Goal: Task Accomplishment & Management: Use online tool/utility

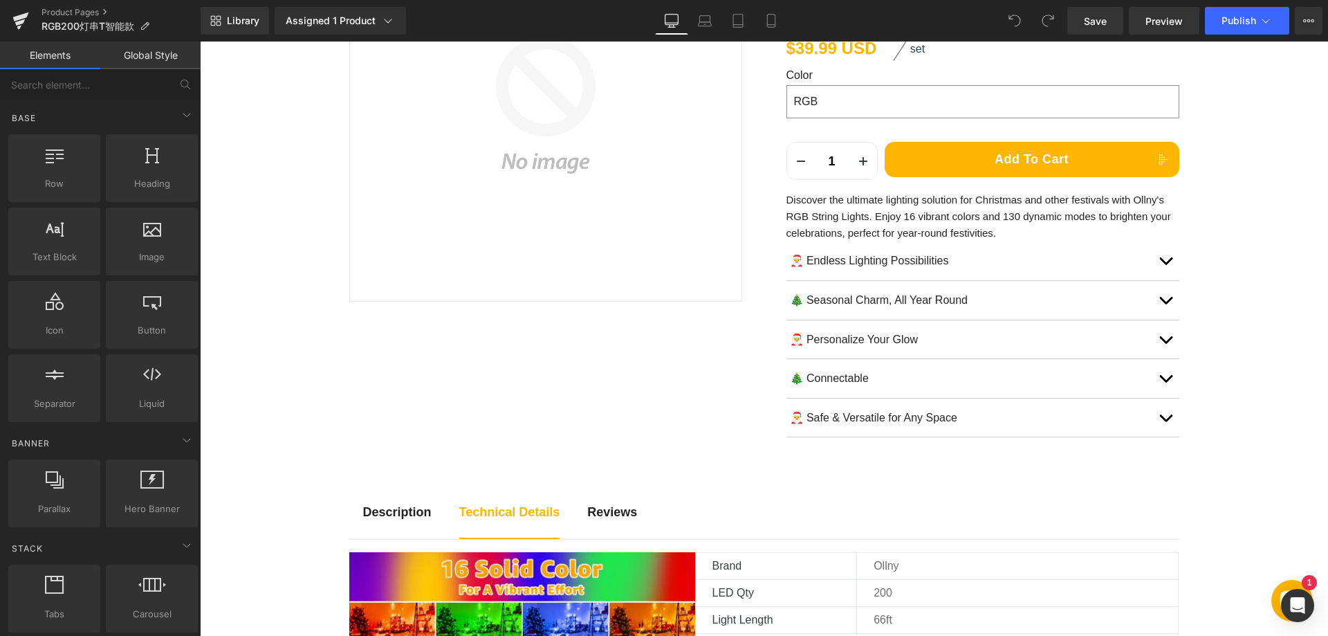
scroll to position [277, 0]
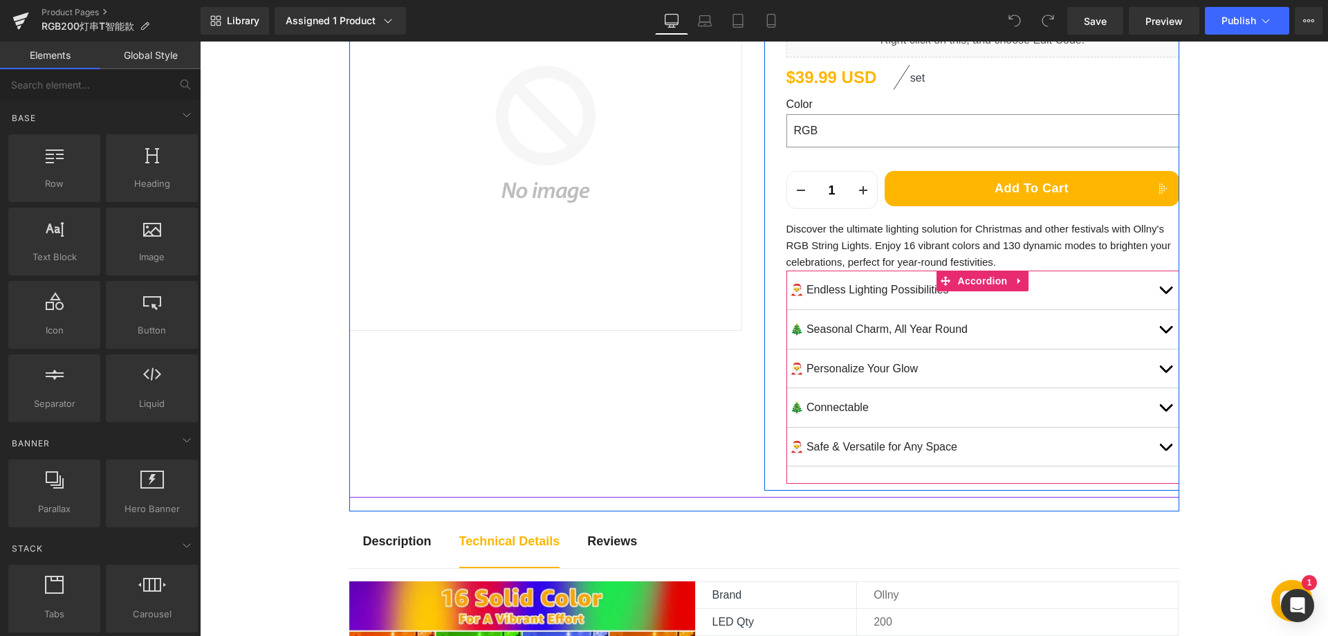
click at [1165, 293] on span "button" at bounding box center [1165, 293] width 0 height 0
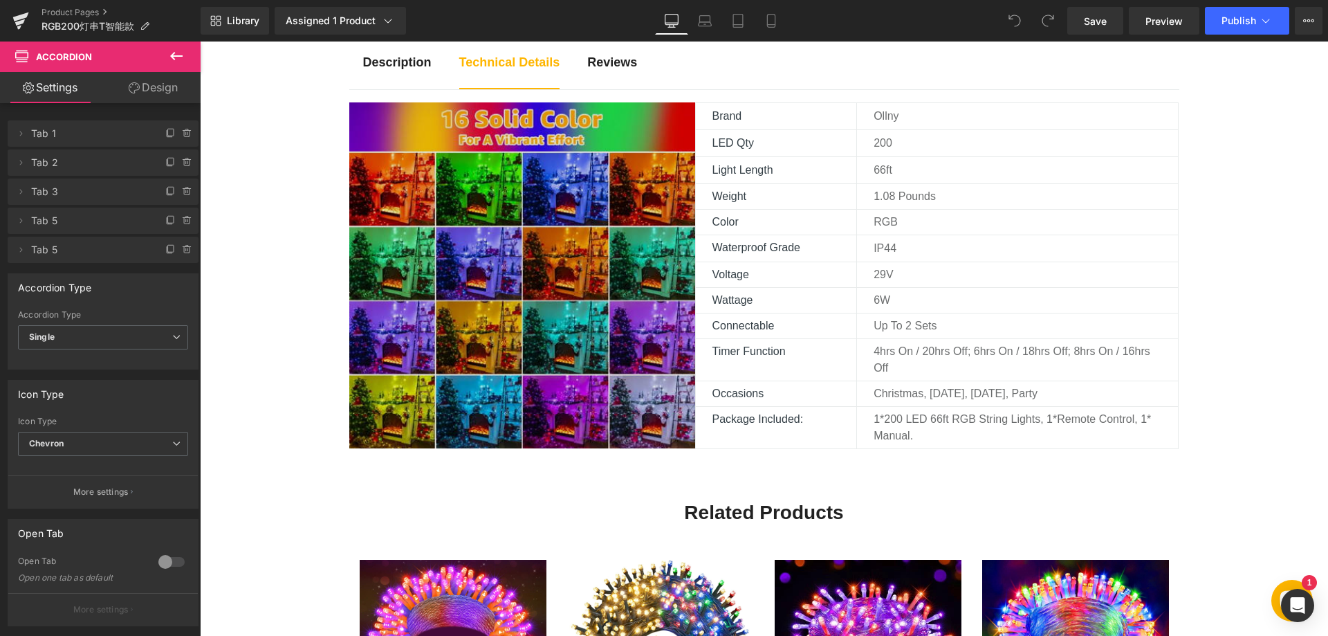
scroll to position [761, 0]
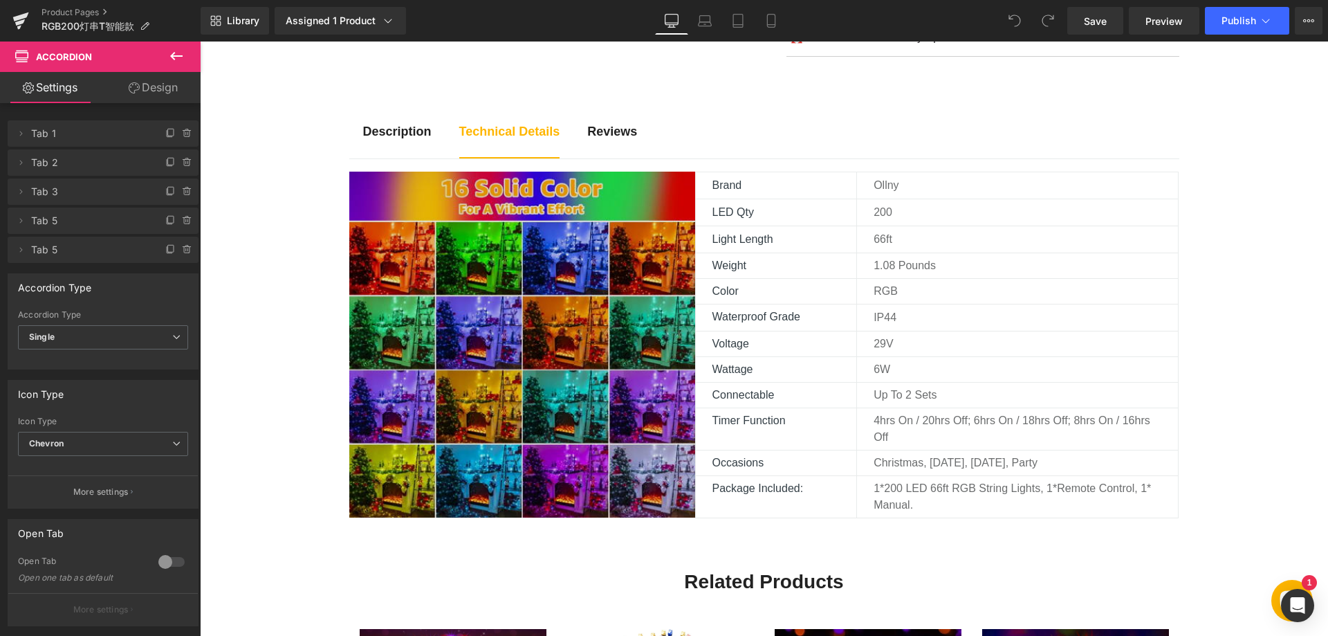
click at [547, 362] on img at bounding box center [522, 345] width 346 height 346
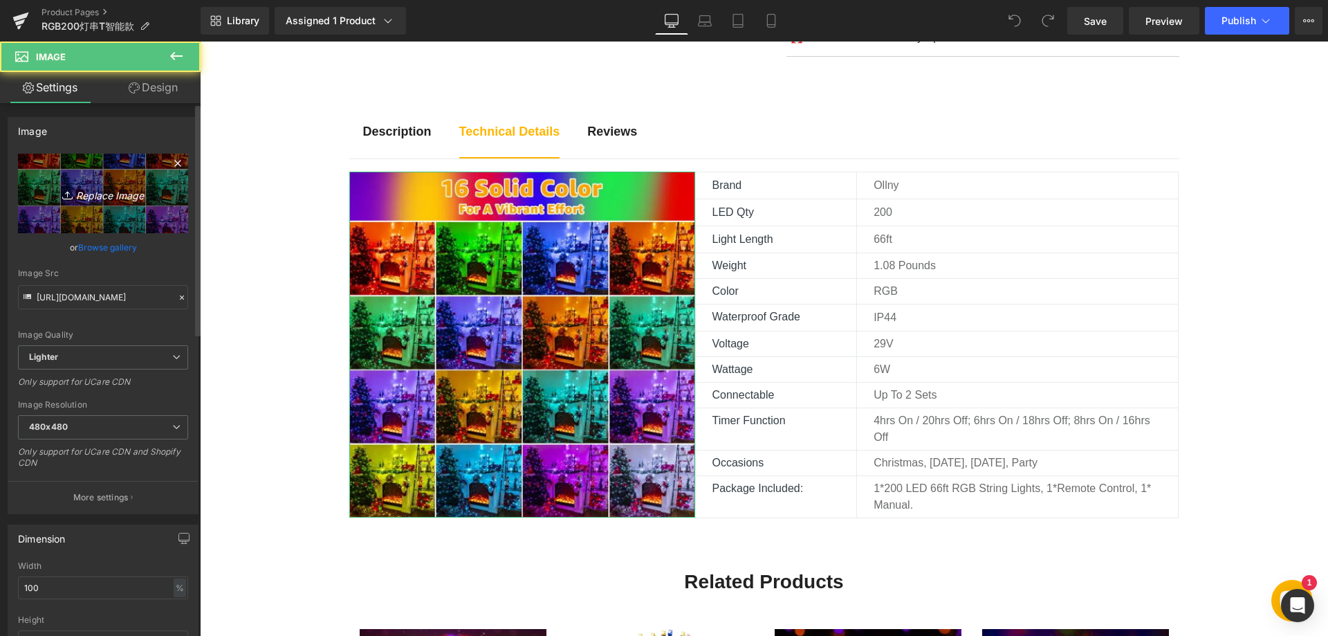
click at [106, 191] on icon "Replace Image" at bounding box center [103, 193] width 111 height 17
type input "C:\fakepath\81KzSxkFbjL._AC_SL1500_.webp"
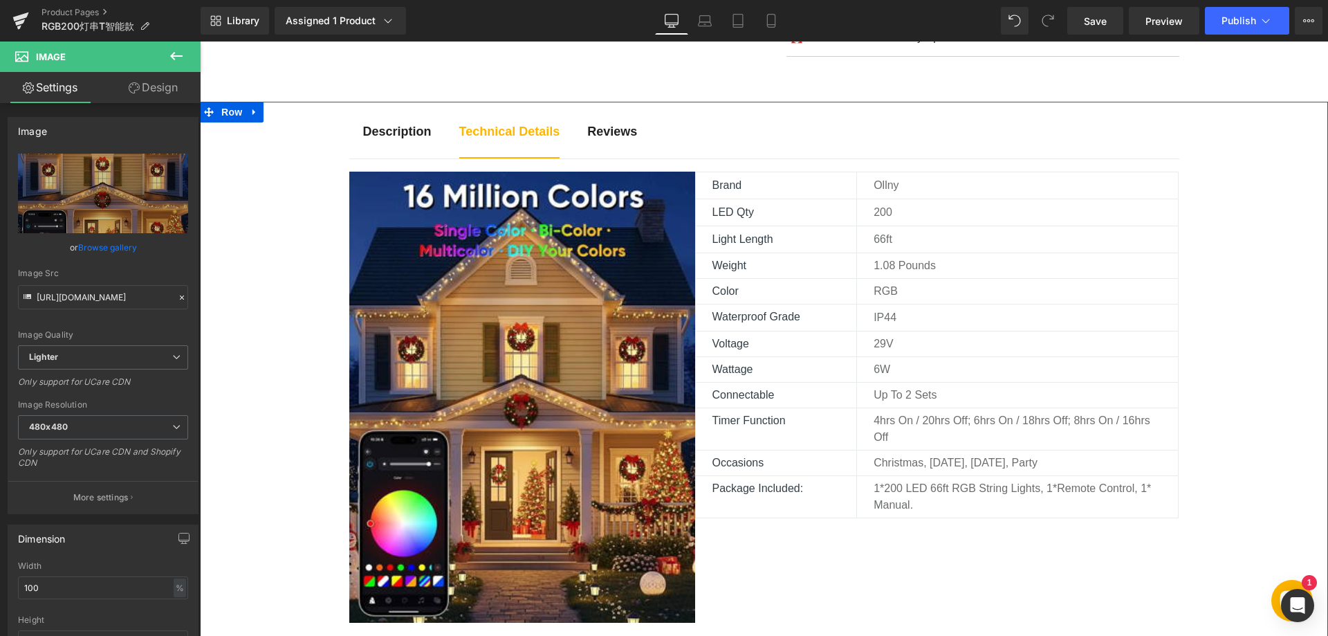
click at [302, 382] on div "Description Text Block Technical Details Text Block Reviews Text Block Image Br…" at bounding box center [764, 594] width 1128 height 985
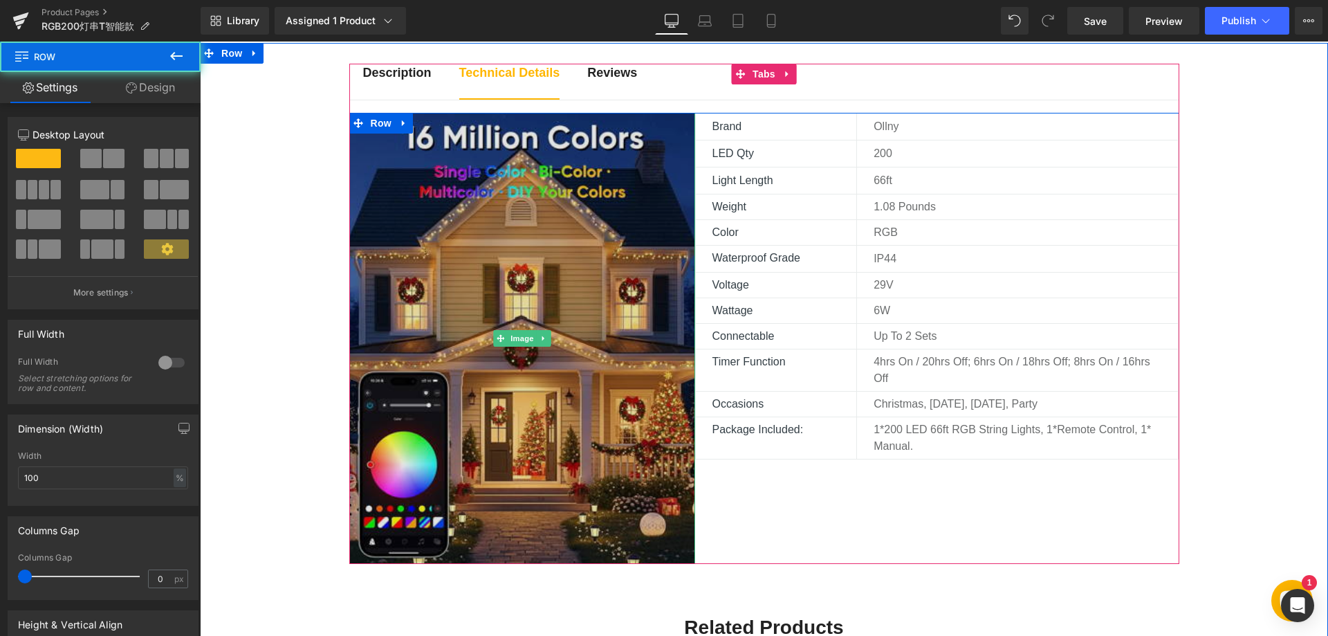
scroll to position [899, 0]
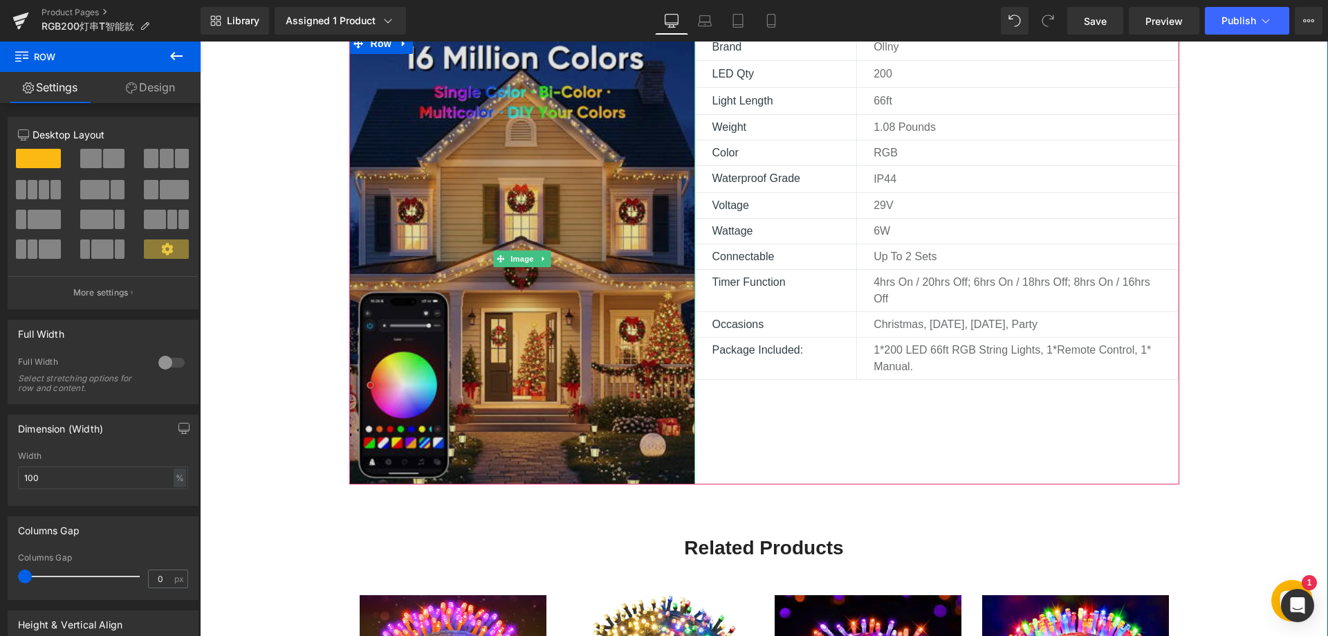
click at [515, 312] on img at bounding box center [522, 258] width 346 height 451
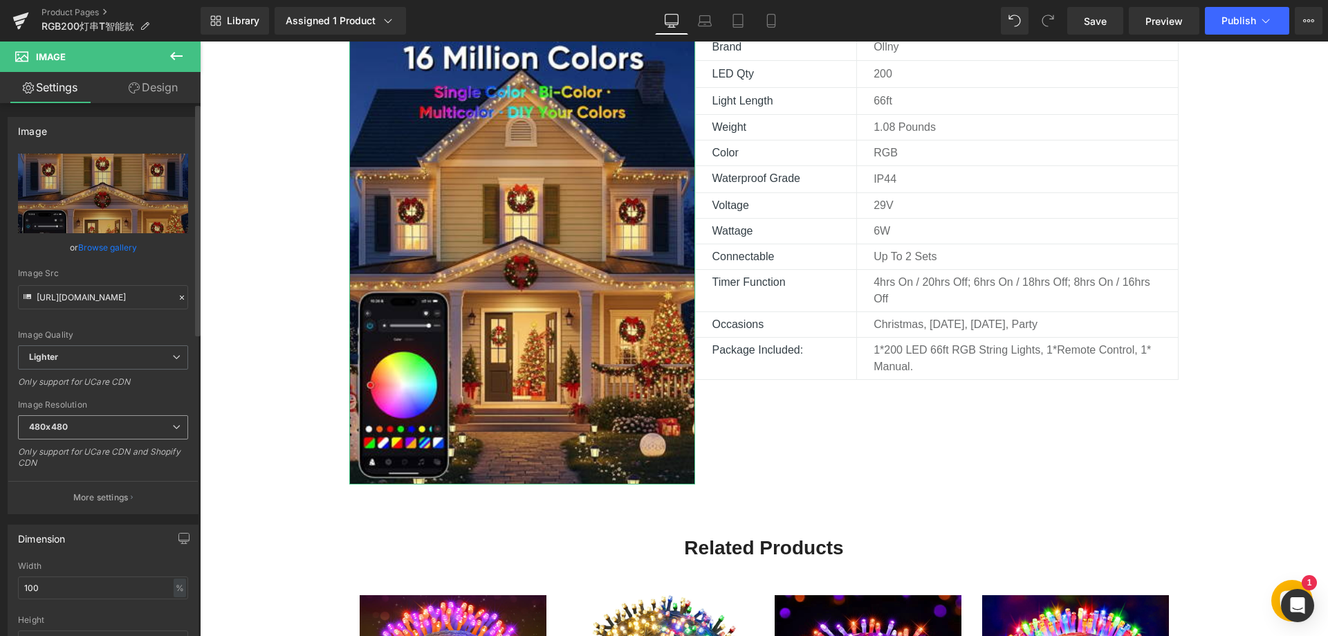
click at [149, 427] on span "480x480" at bounding box center [103, 427] width 170 height 24
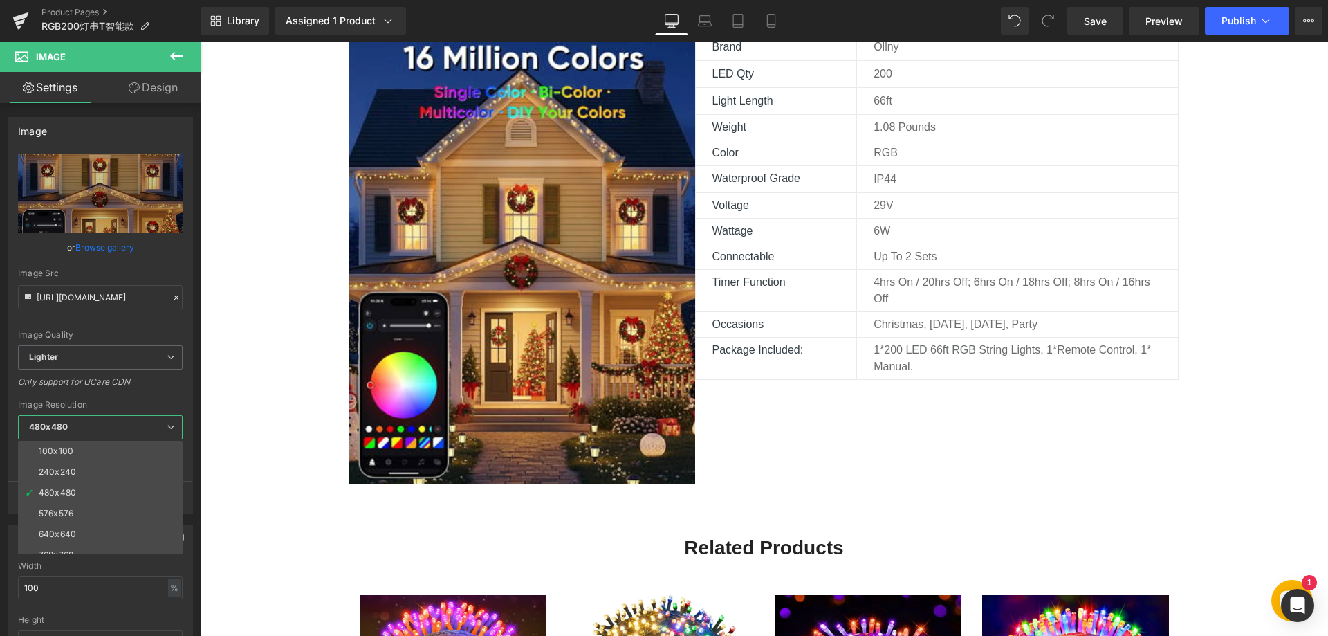
click at [245, 416] on body "This store requires javascript to be enabled for some features to work correctl…" at bounding box center [764, 490] width 1128 height 2697
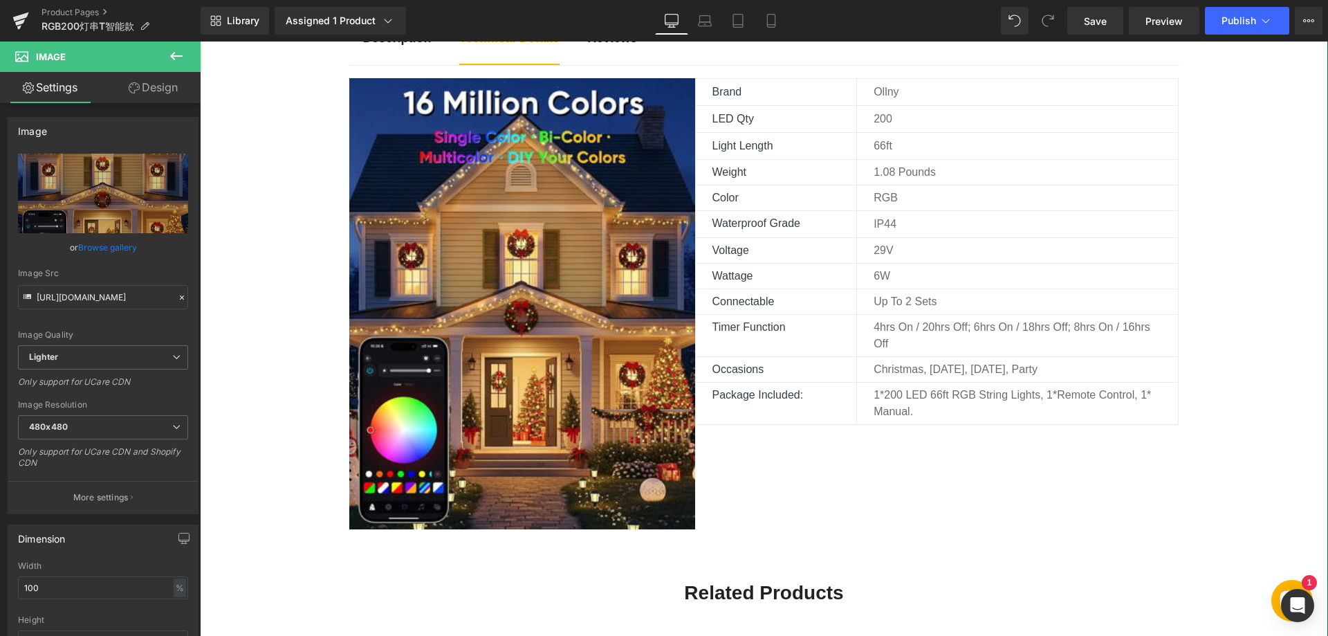
scroll to position [830, 0]
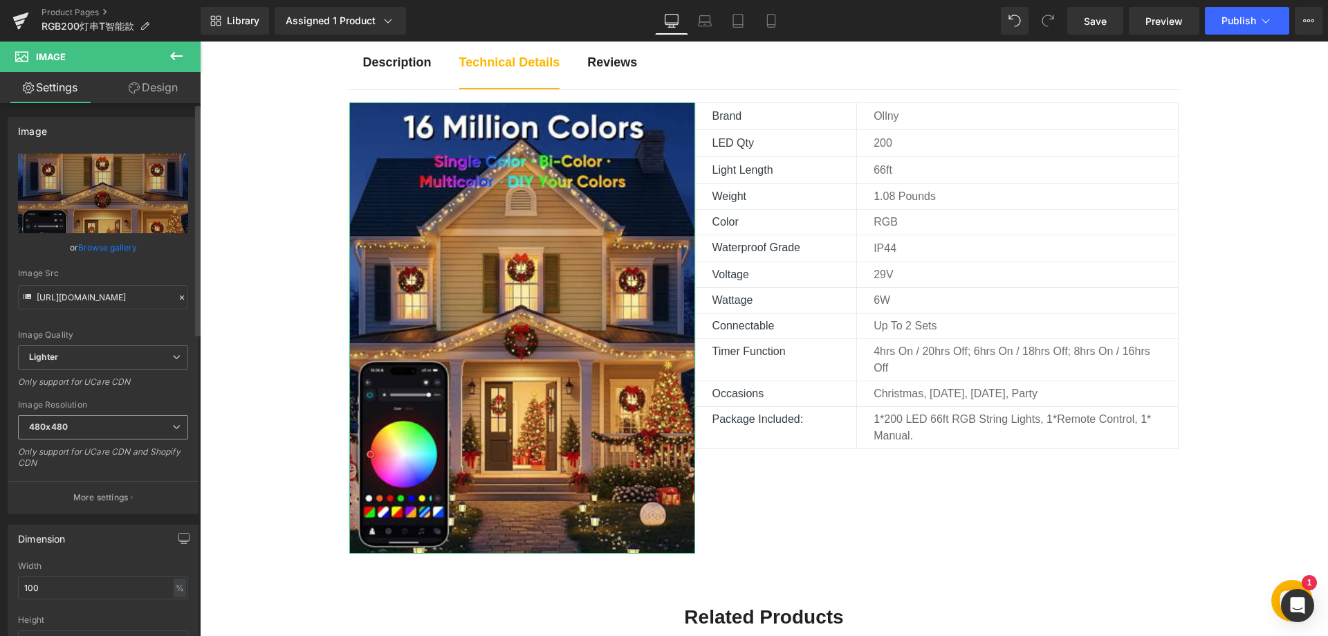
click at [120, 421] on span "480x480" at bounding box center [103, 427] width 170 height 24
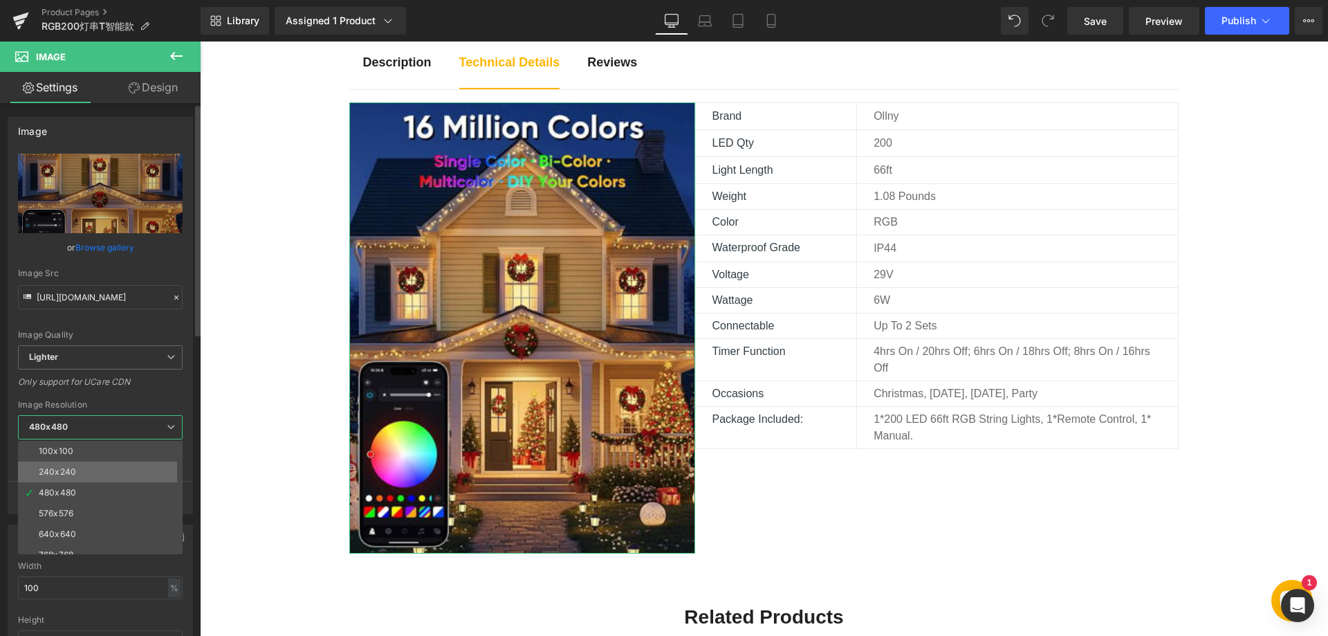
click at [84, 468] on li "240x240" at bounding box center [103, 471] width 171 height 21
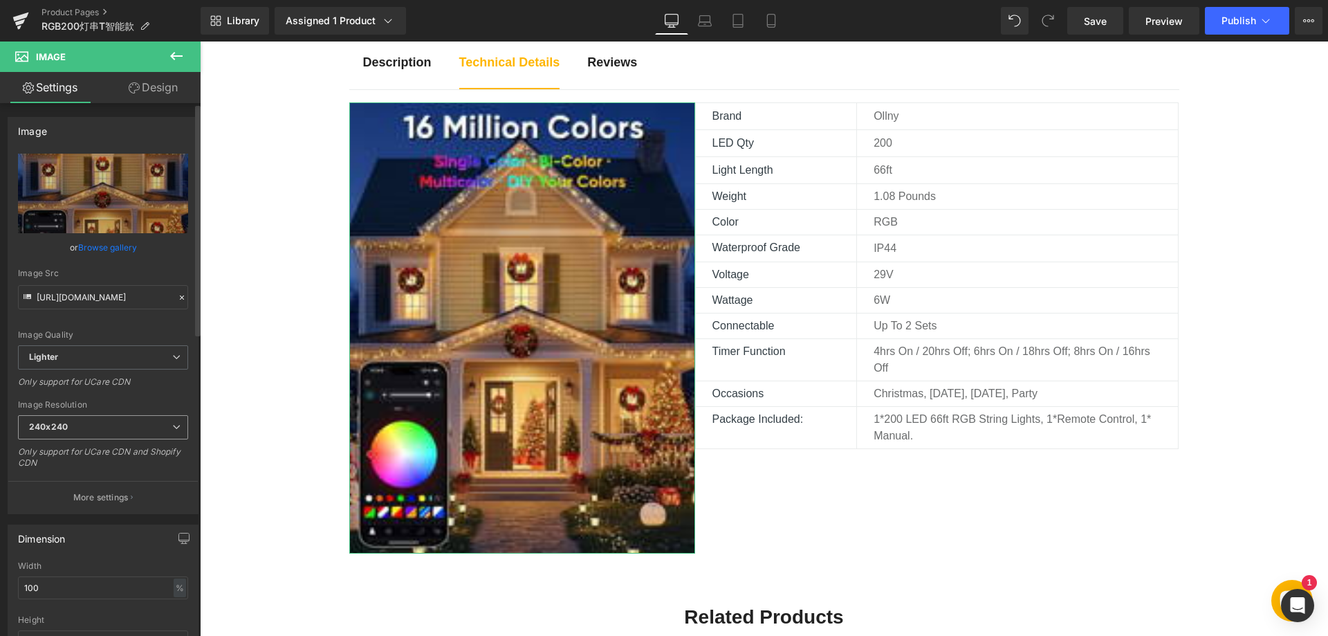
click at [111, 425] on span "240x240" at bounding box center [103, 427] width 170 height 24
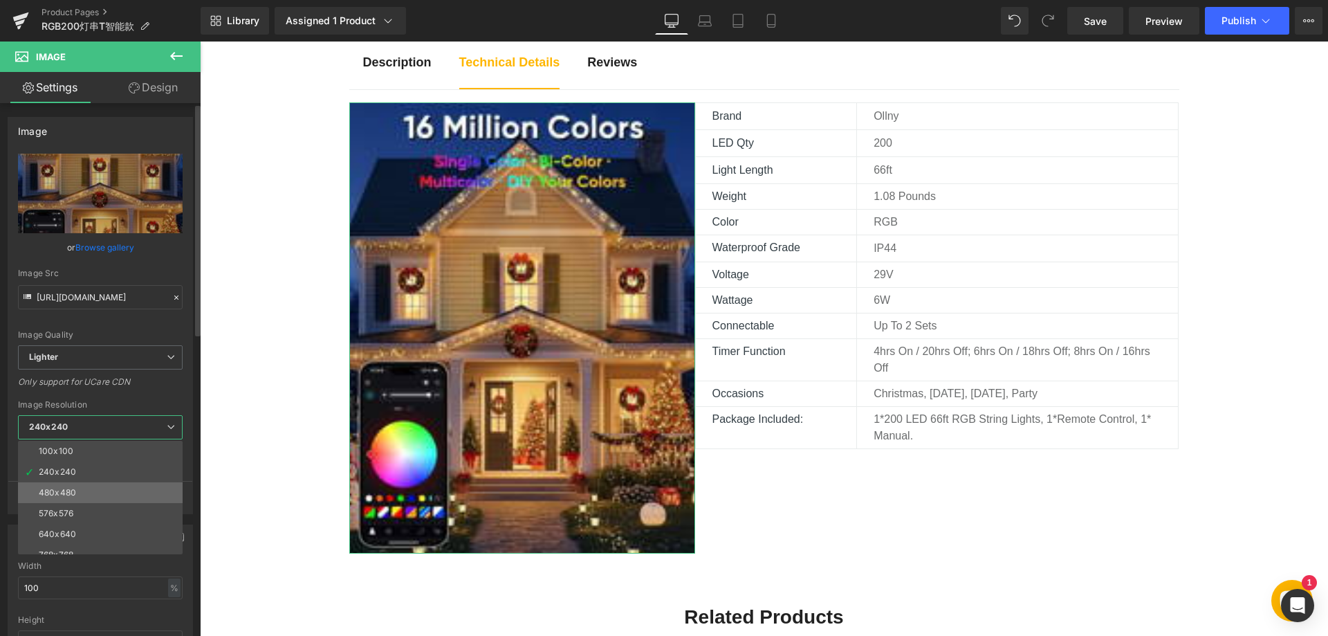
click at [59, 488] on div "480x480" at bounding box center [57, 493] width 37 height 10
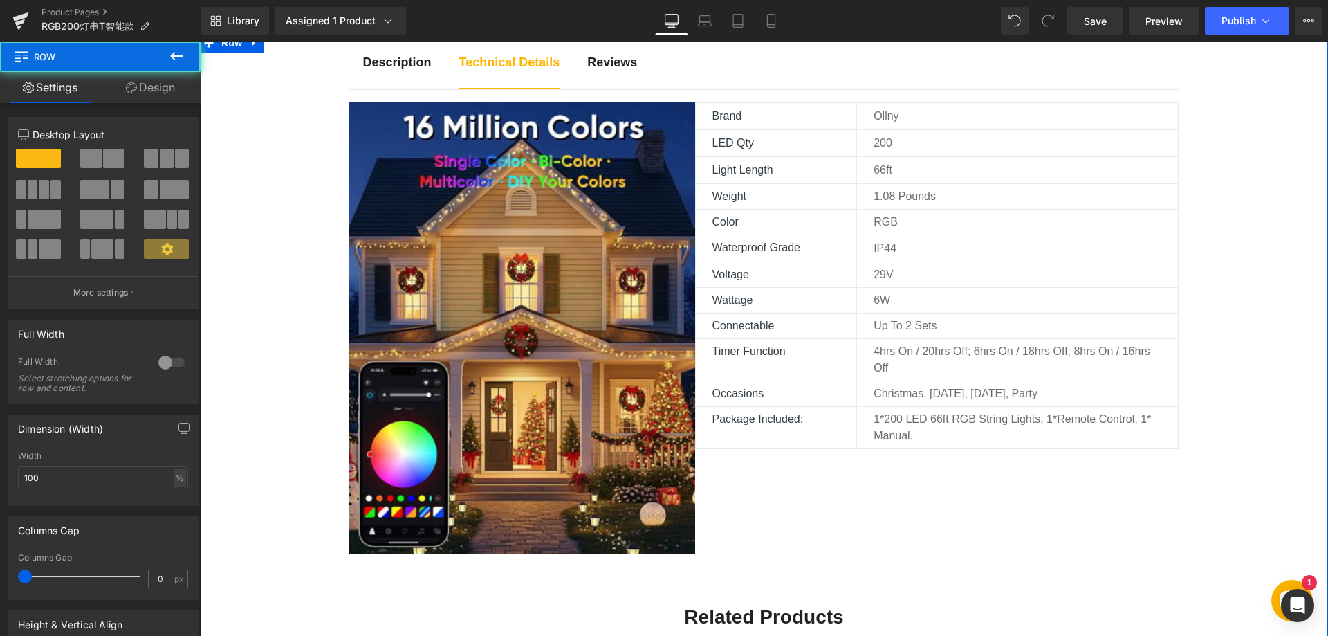
click at [254, 406] on div "Description Text Block Technical Details Text Block Reviews Text Block Image Br…" at bounding box center [764, 525] width 1128 height 985
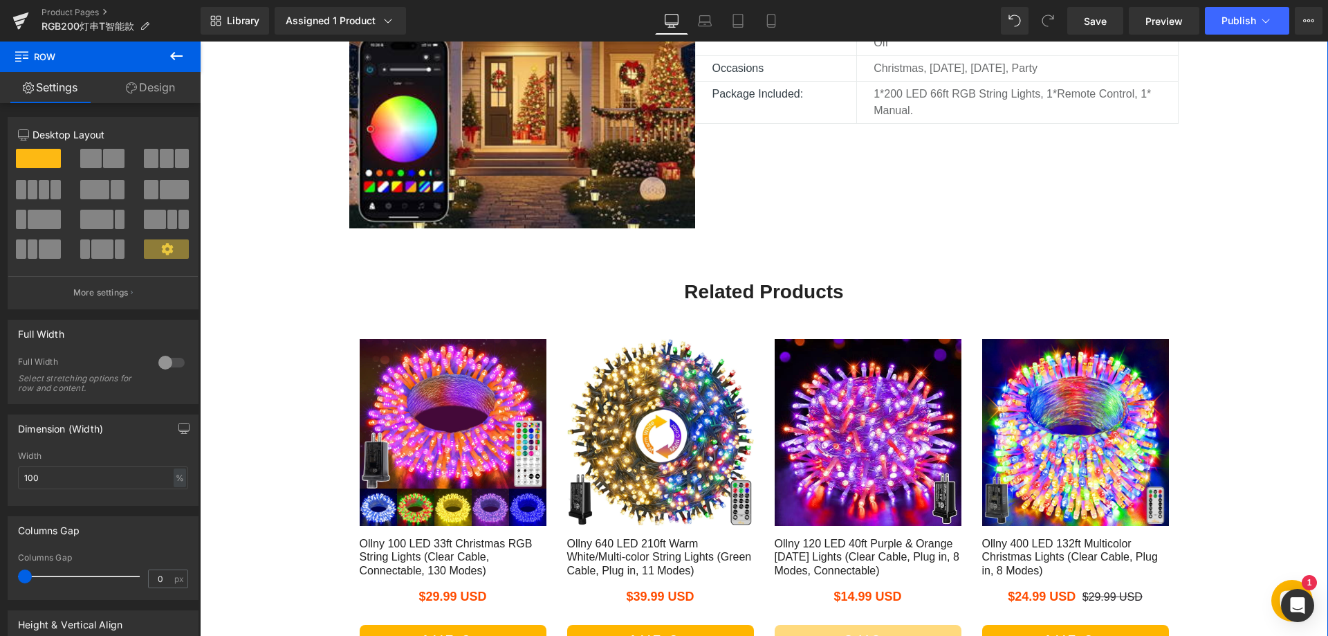
scroll to position [1176, 0]
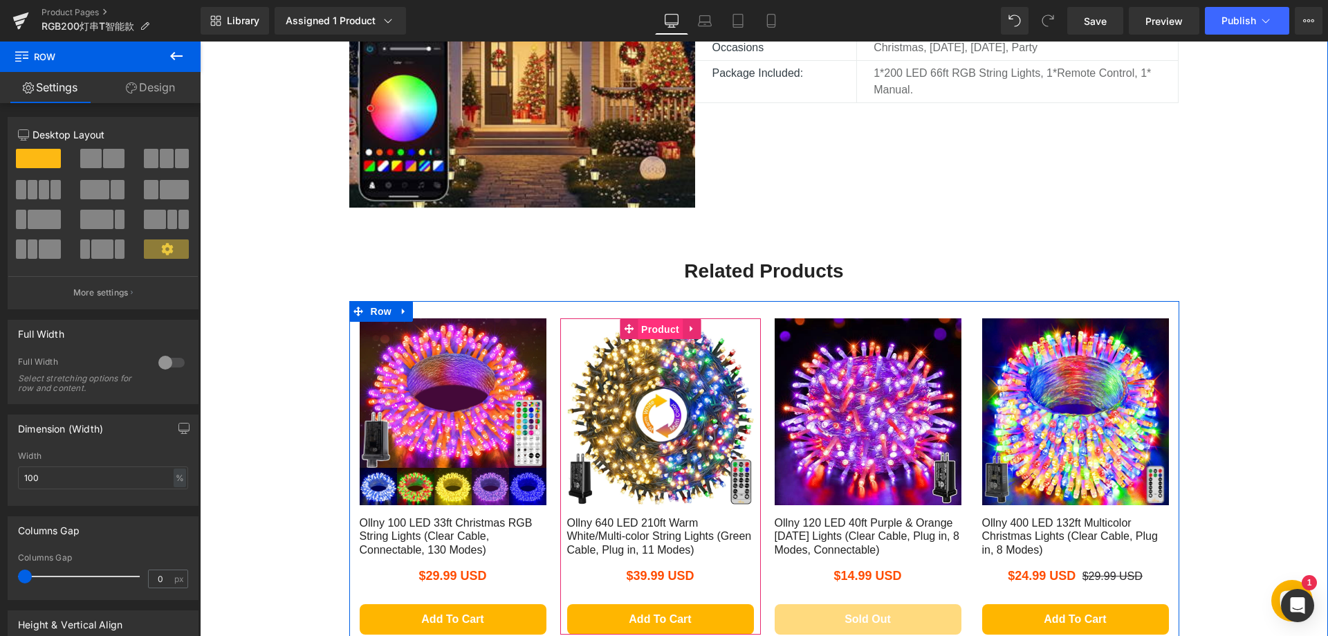
click at [651, 328] on span "Product" at bounding box center [660, 329] width 45 height 21
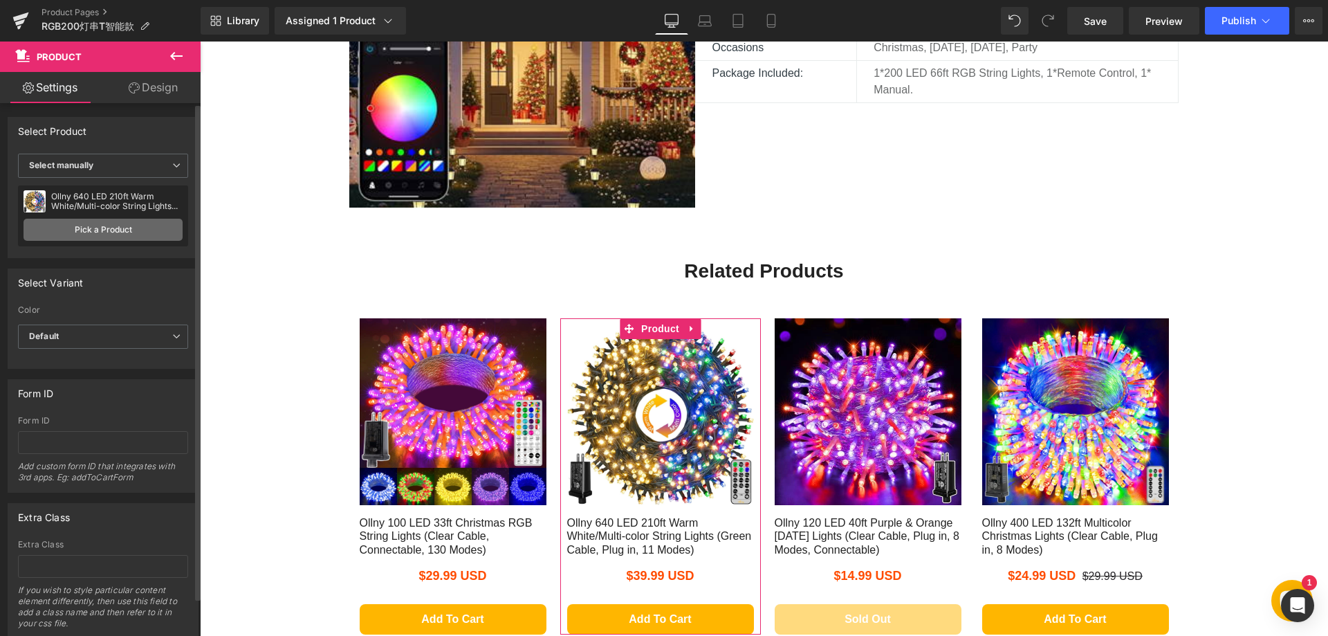
click at [104, 230] on link "Pick a Product" at bounding box center [103, 230] width 159 height 22
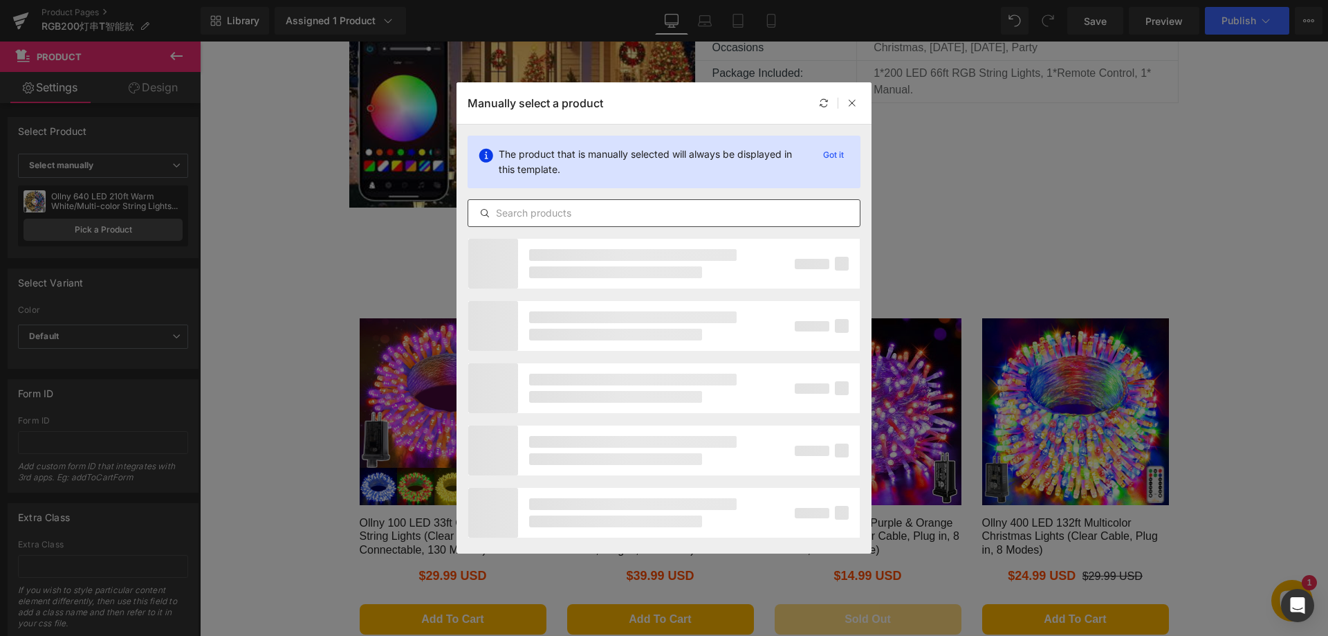
click at [587, 214] on input "text" at bounding box center [663, 213] width 391 height 17
type input "rgb"
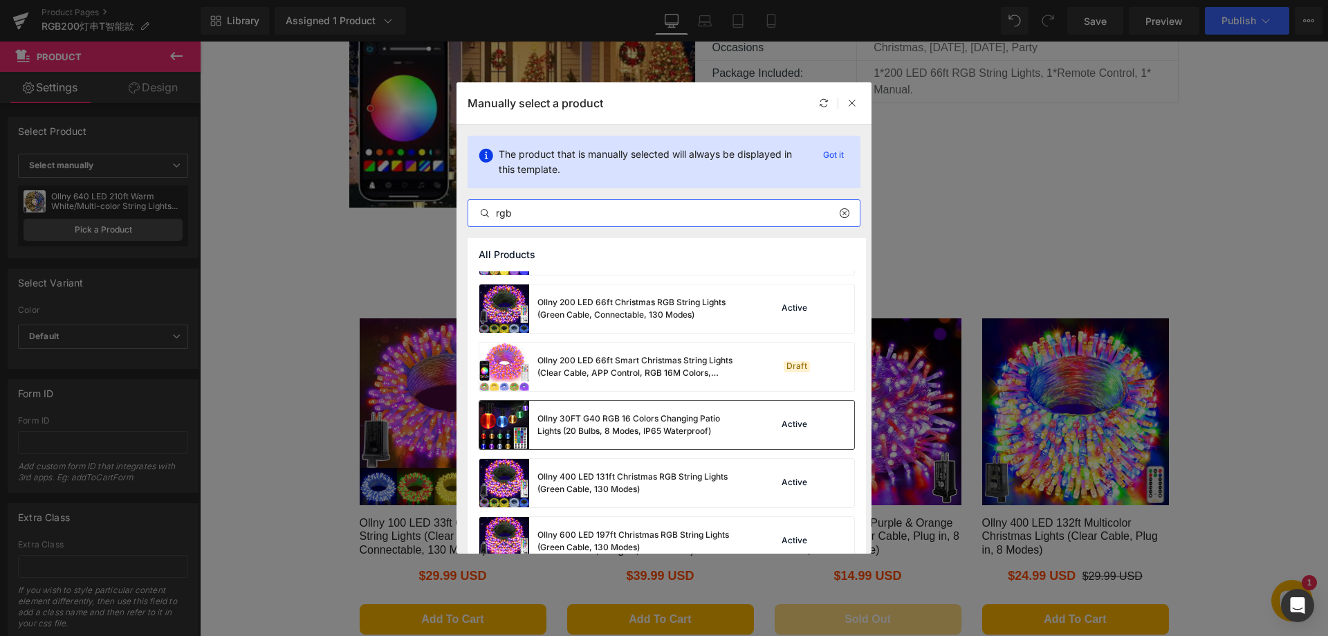
scroll to position [415, 0]
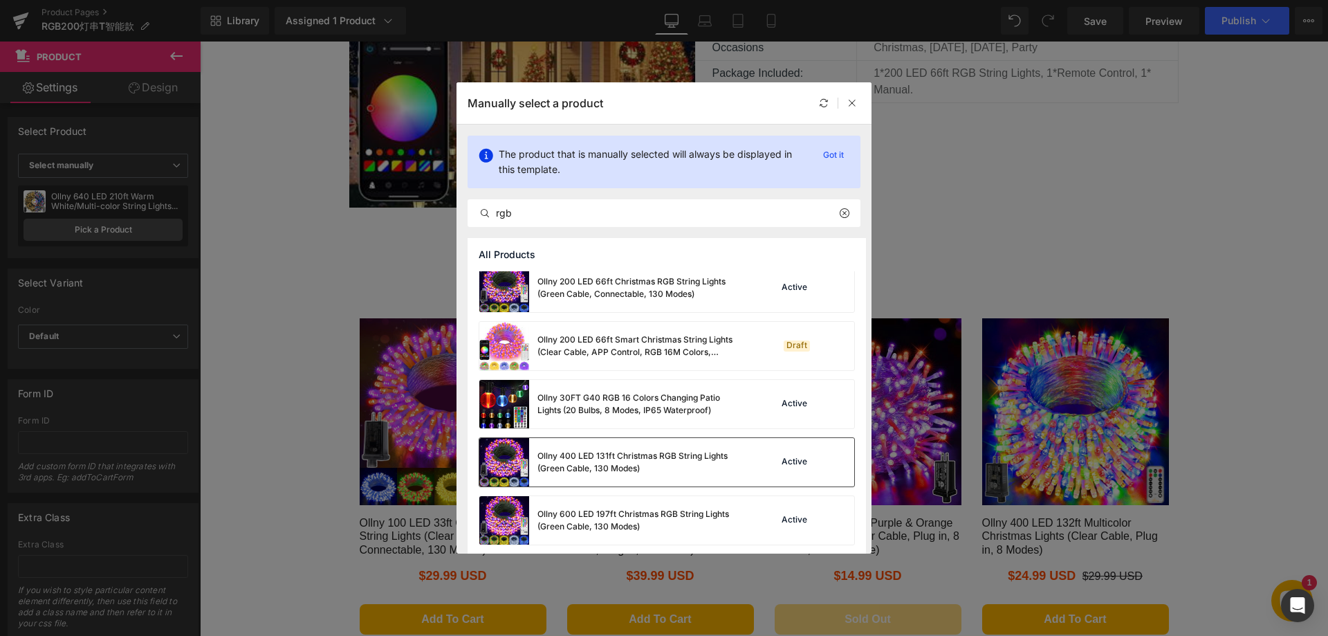
click at [578, 463] on div "Ollny 400 LED 131ft Christmas RGB String Lights (Green Cable, 130 Modes)" at bounding box center [640, 462] width 207 height 25
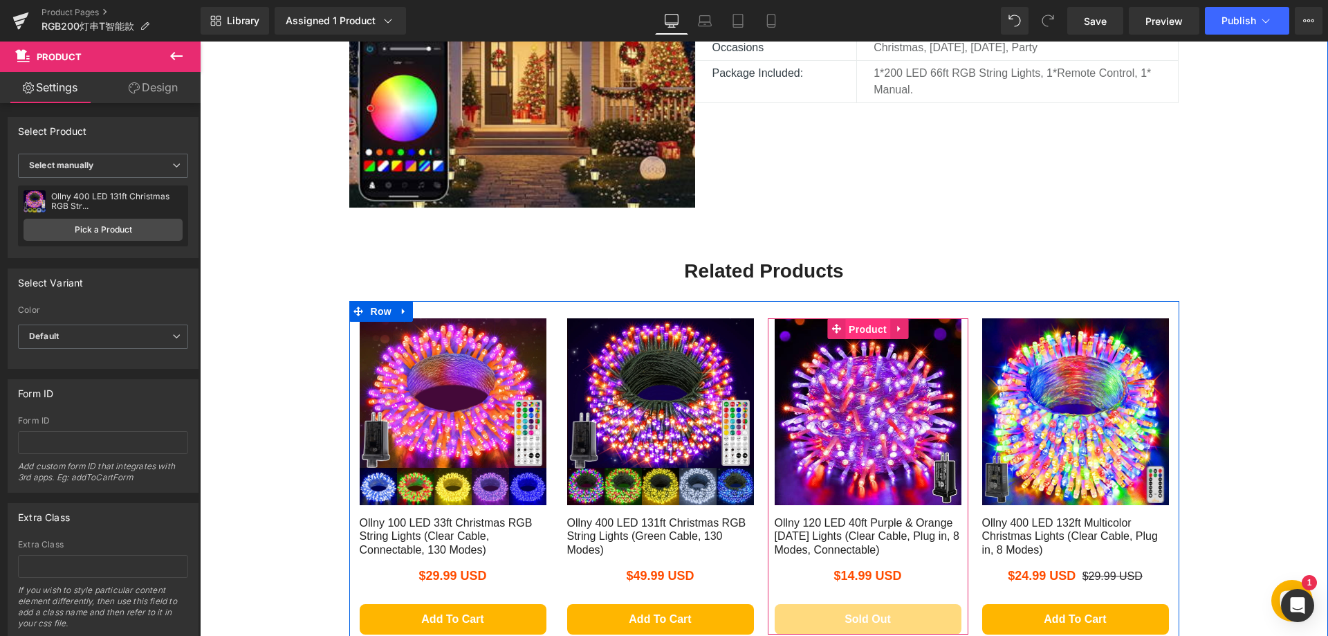
click at [846, 324] on span "Product" at bounding box center [867, 329] width 45 height 21
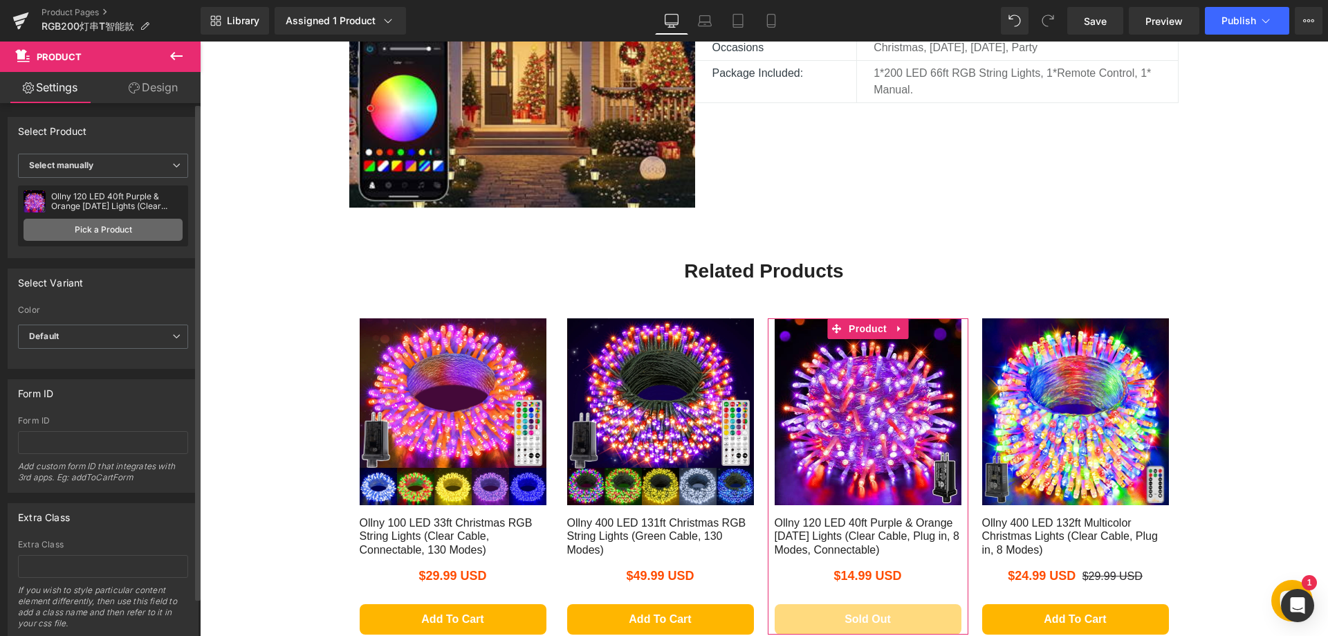
click at [113, 239] on link "Pick a Product" at bounding box center [103, 230] width 159 height 22
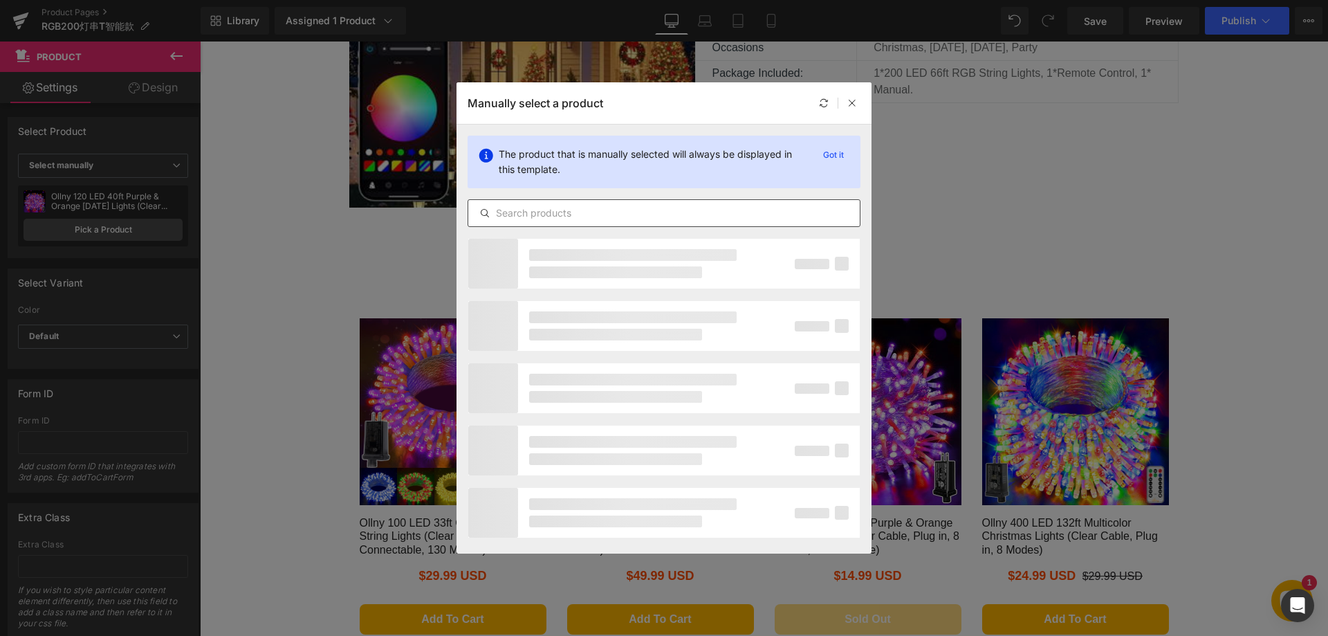
click at [589, 205] on input "text" at bounding box center [663, 213] width 391 height 17
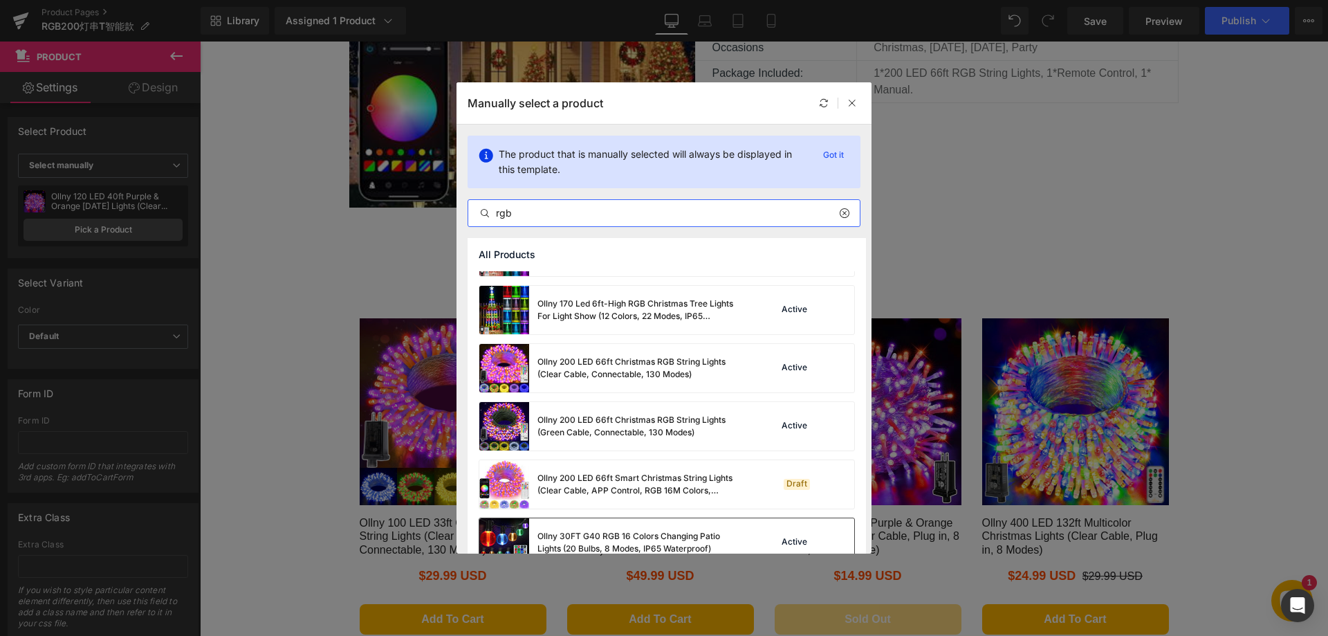
scroll to position [207, 0]
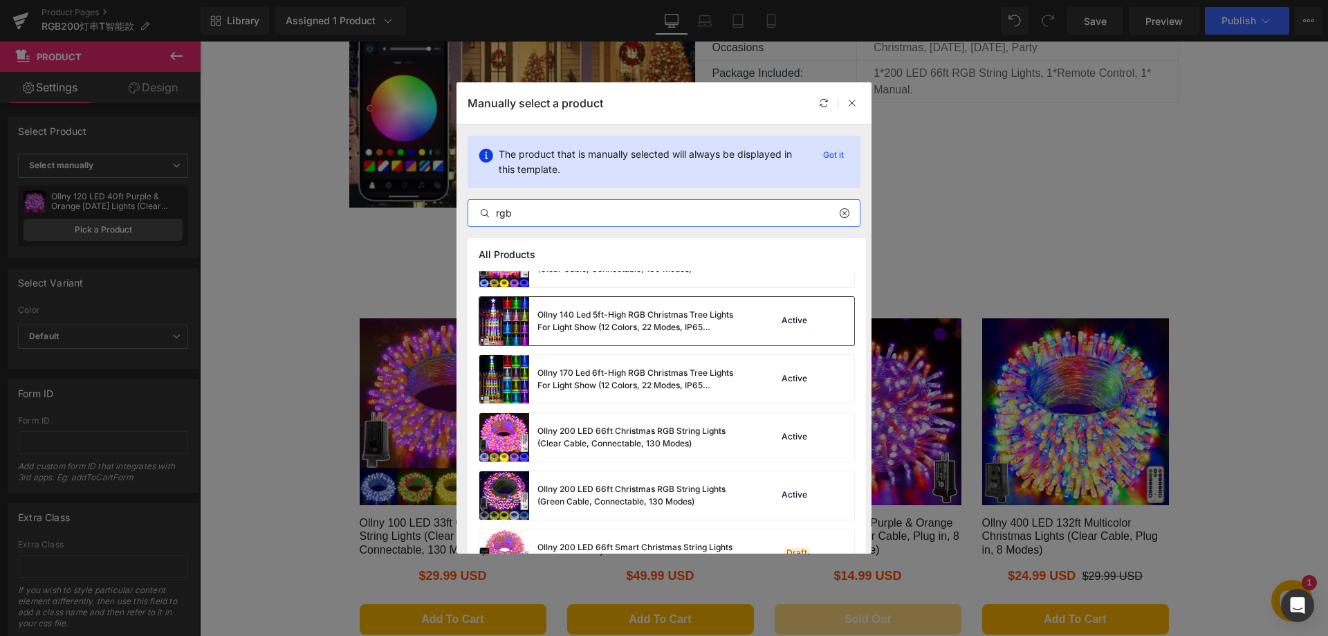
type input "rgb"
click at [642, 320] on div "Ollny 140 Led 5ft-High RGB Christmas Tree Lights For Light Show (12 Colors, 22 …" at bounding box center [640, 320] width 207 height 25
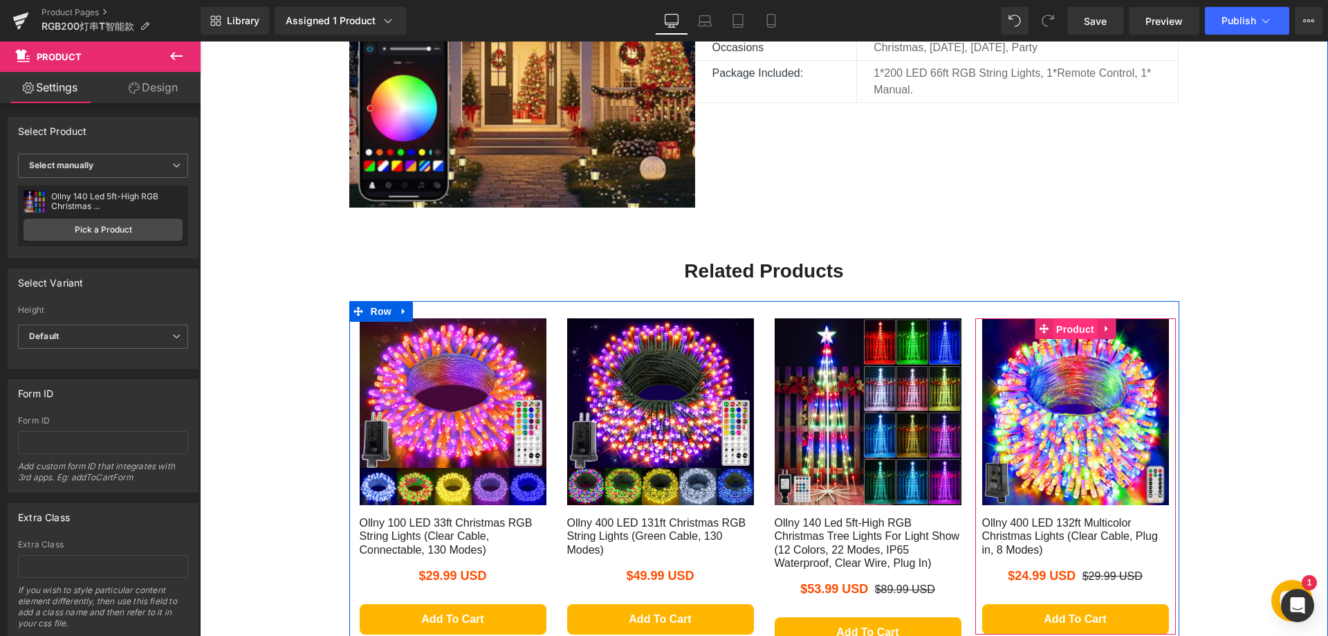
click at [1060, 326] on span "Product" at bounding box center [1075, 329] width 45 height 21
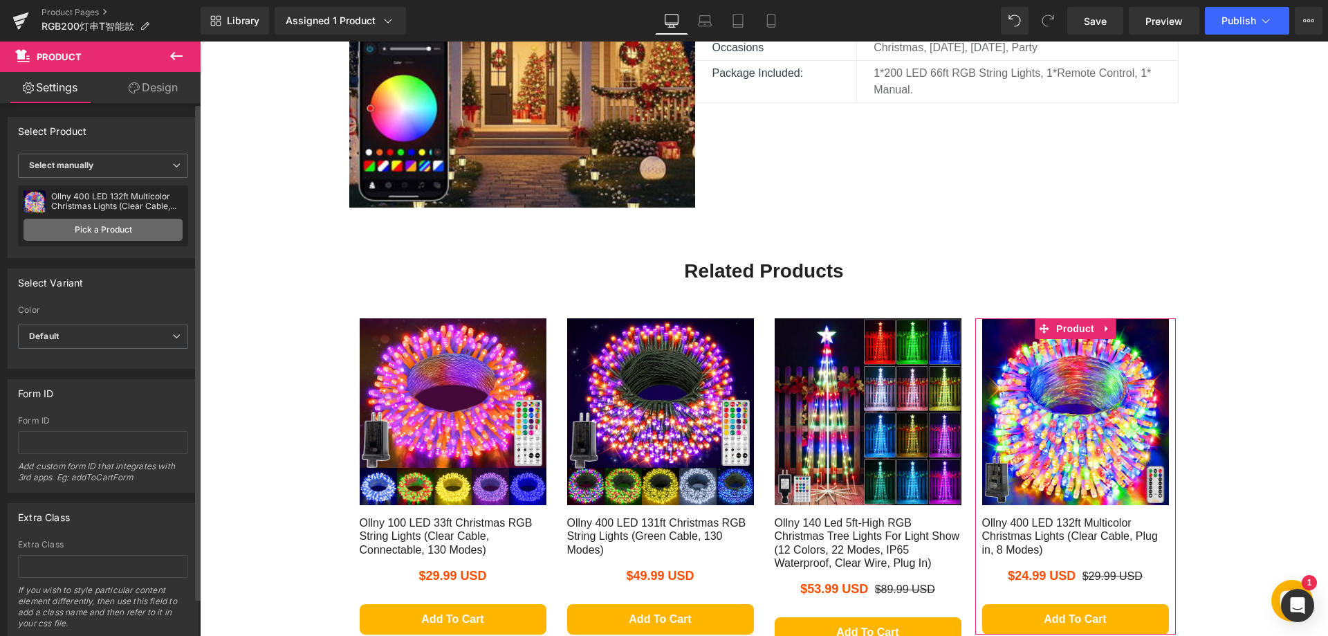
click at [115, 233] on link "Pick a Product" at bounding box center [103, 230] width 159 height 22
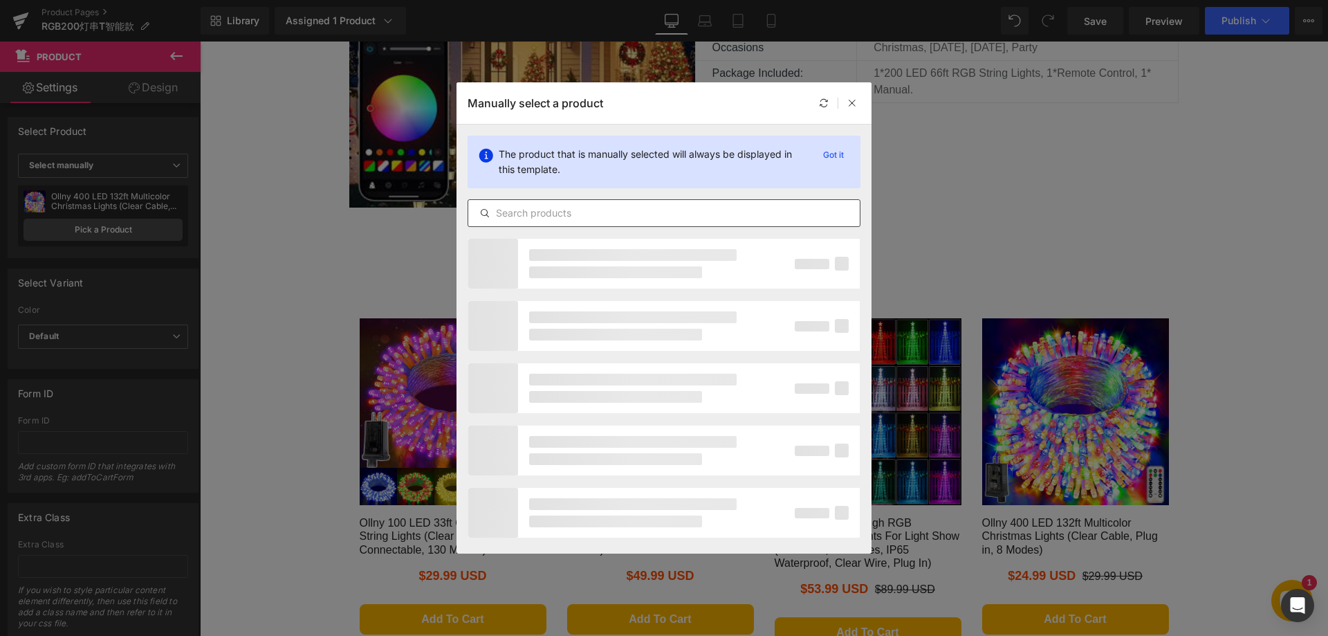
click at [548, 210] on input "text" at bounding box center [663, 213] width 391 height 17
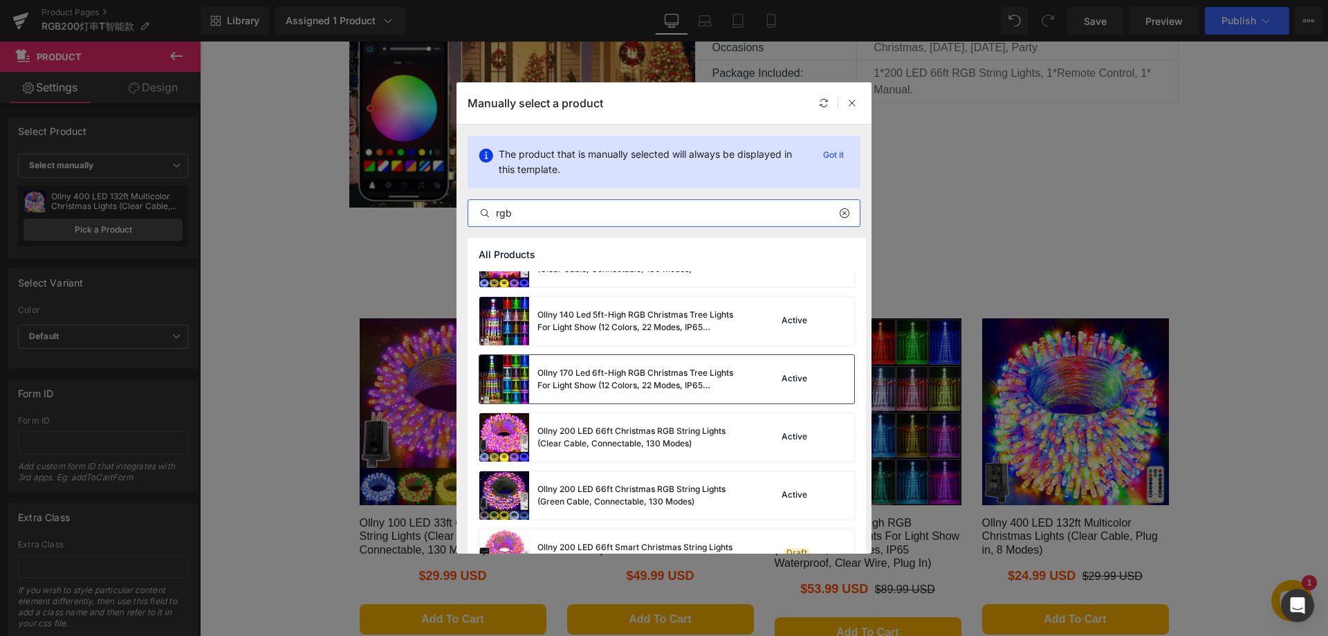
type input "rgb"
click at [642, 381] on div "Ollny 170 Led 6ft-High RGB Christmas Tree Lights For Light Show (12 Colors, 22 …" at bounding box center [640, 379] width 207 height 25
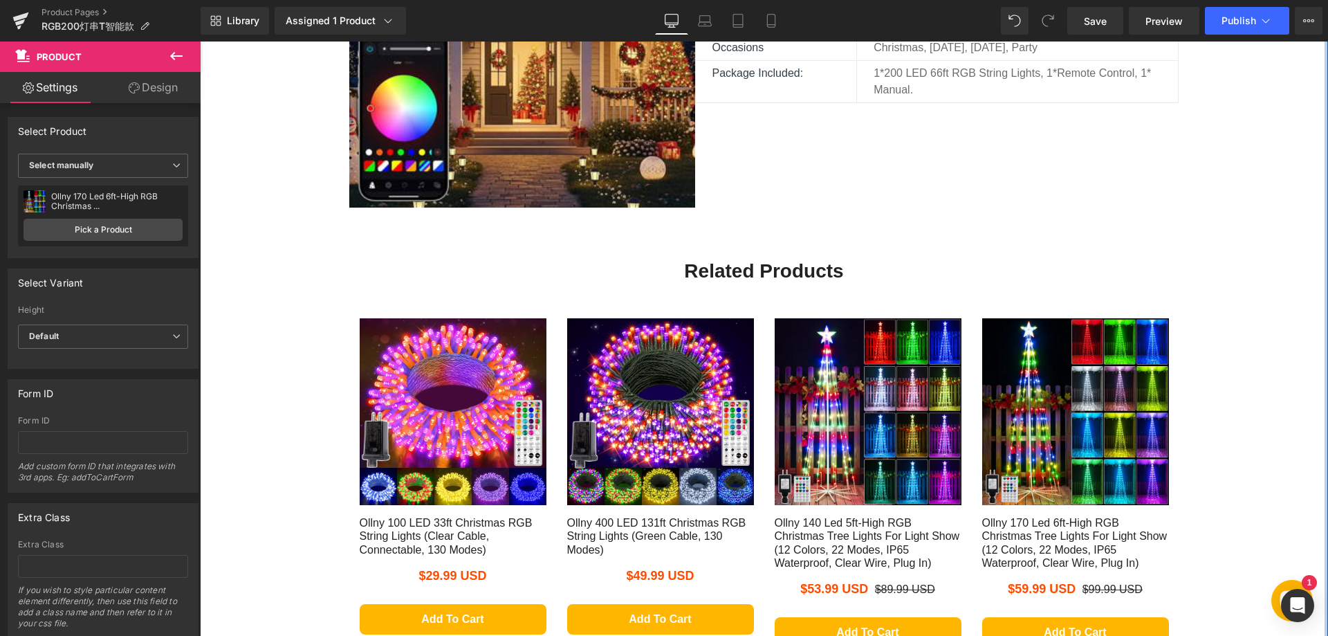
click at [1261, 341] on div "Related Products Heading Row Sale Off (P) Image Ollny 100 LED 33ft Christmas RG…" at bounding box center [764, 430] width 1128 height 447
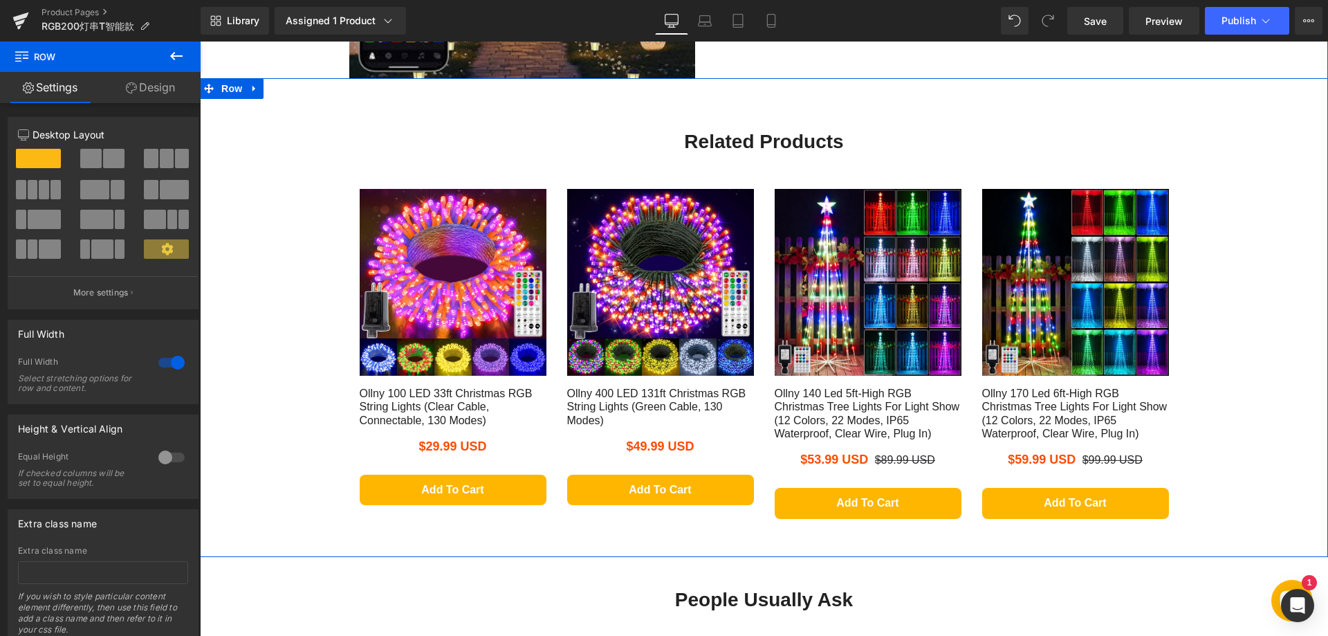
scroll to position [1314, 0]
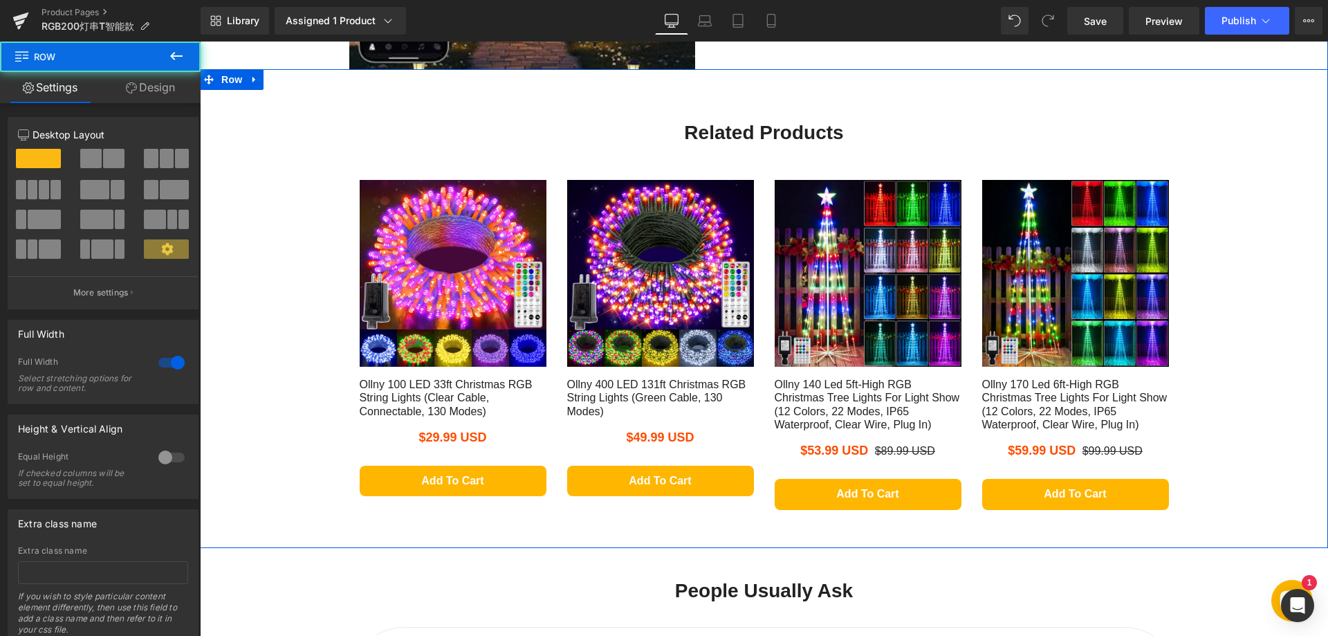
click at [1221, 353] on div "Related Products Heading Row Sale Off (P) Image Ollny 100 LED 33ft Christmas RG…" at bounding box center [764, 292] width 1128 height 447
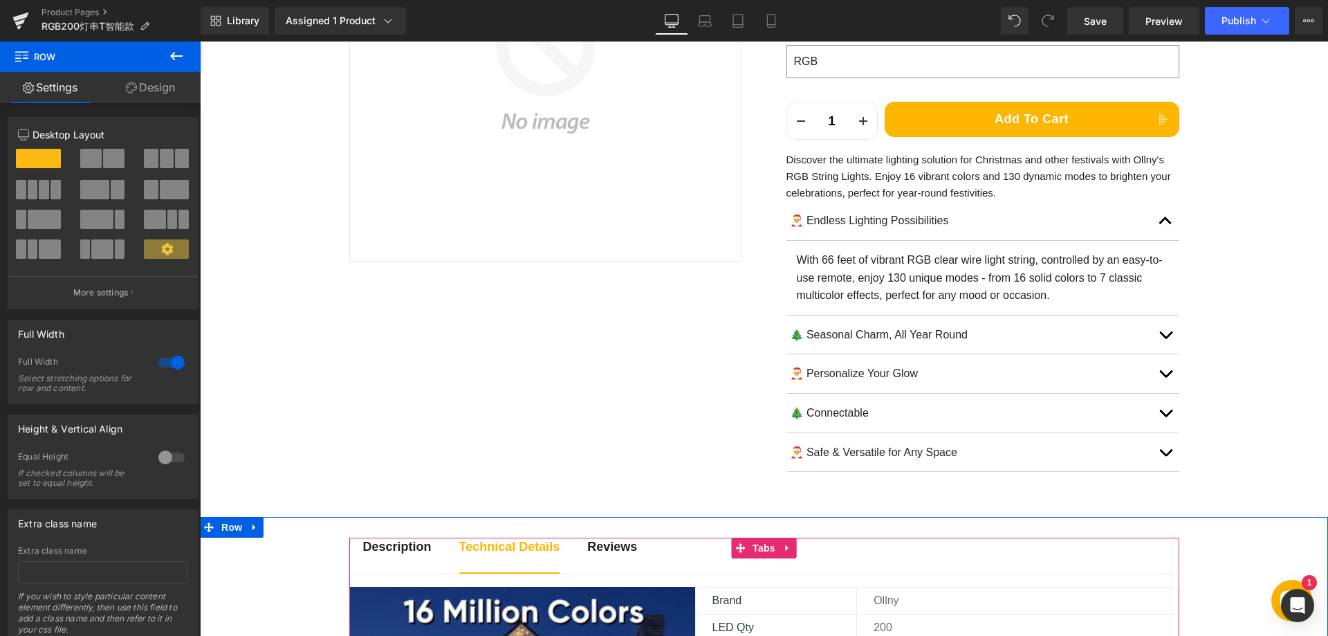
scroll to position [277, 0]
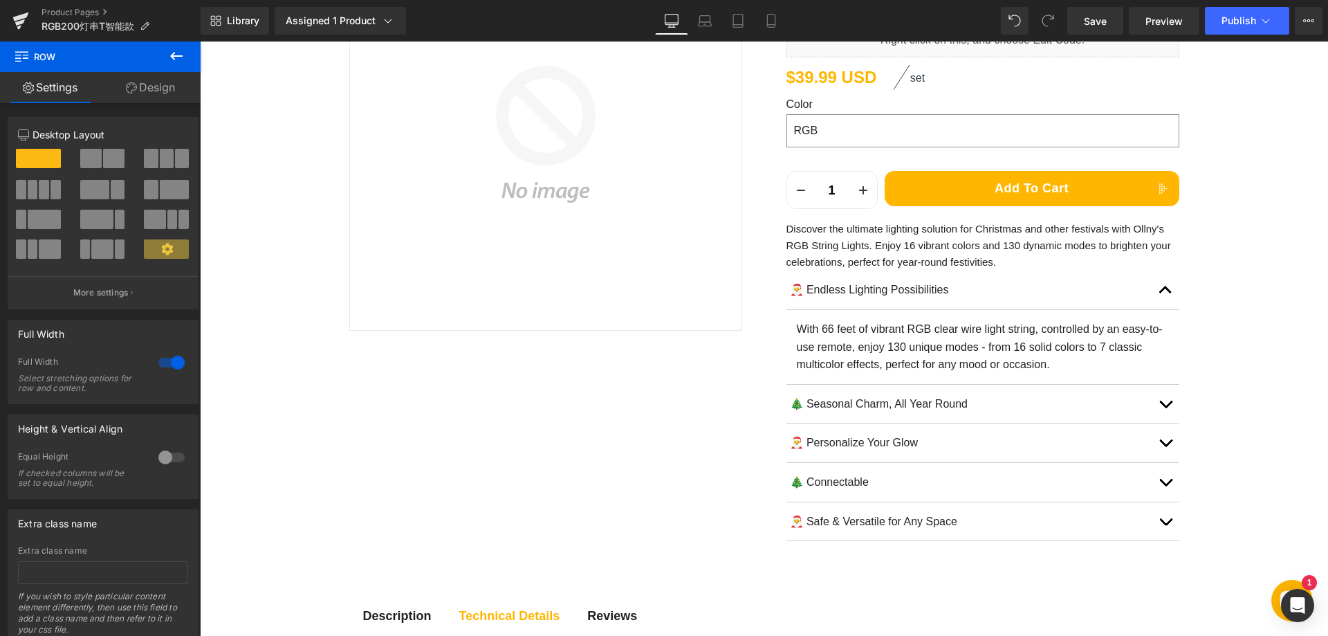
click at [832, 243] on p "Discover the ultimate lighting solution for Christmas and other festivals with …" at bounding box center [982, 246] width 393 height 50
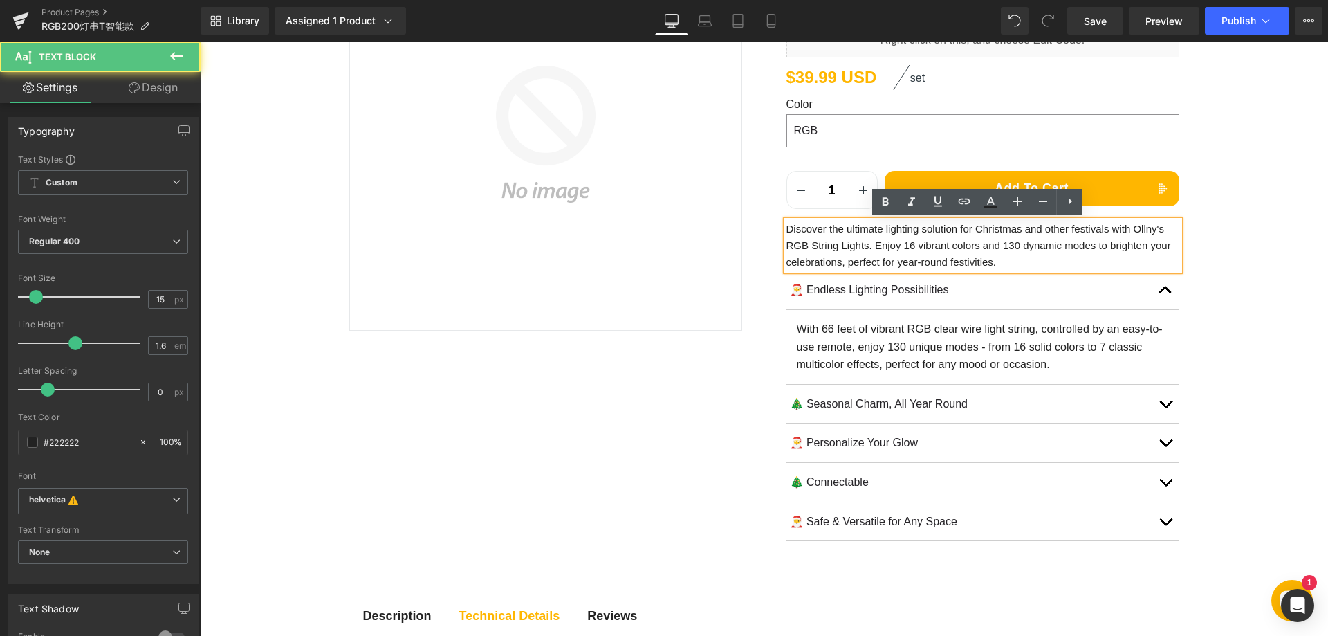
drag, startPoint x: 819, startPoint y: 234, endPoint x: 833, endPoint y: 238, distance: 13.6
click at [819, 234] on p "Discover the ultimate lighting solution for Christmas and other festivals with …" at bounding box center [982, 246] width 393 height 50
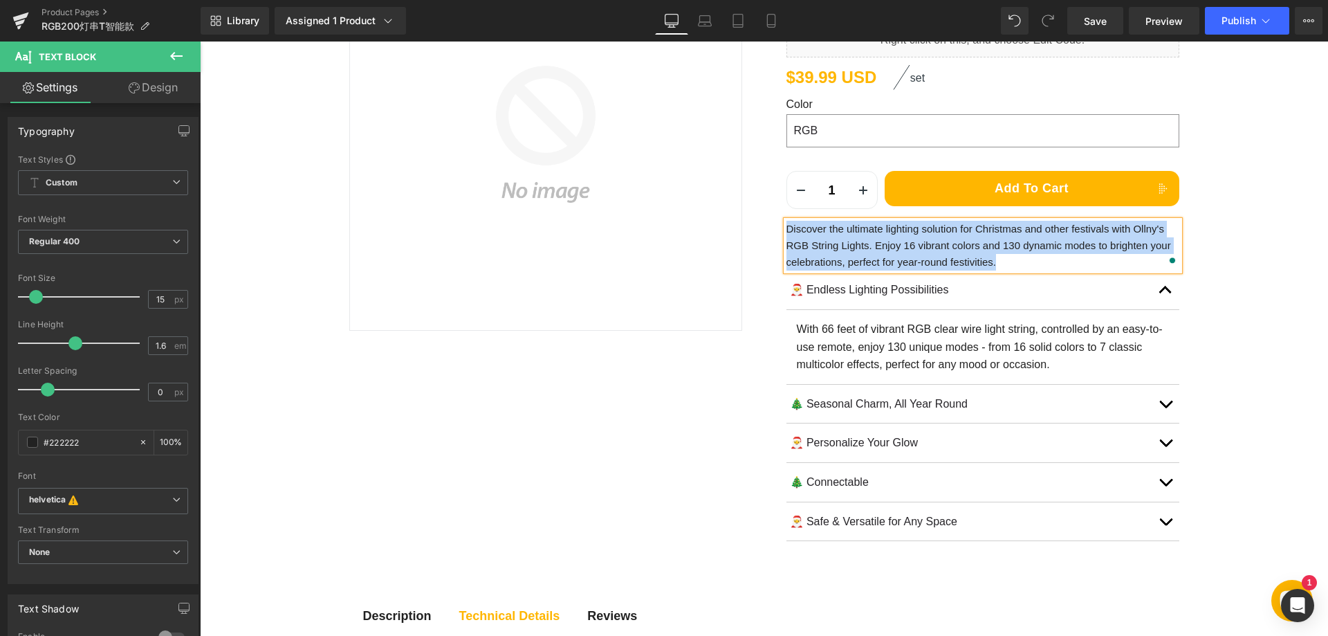
paste div "To enrich screen reader interactions, please activate Accessibility in Grammarl…"
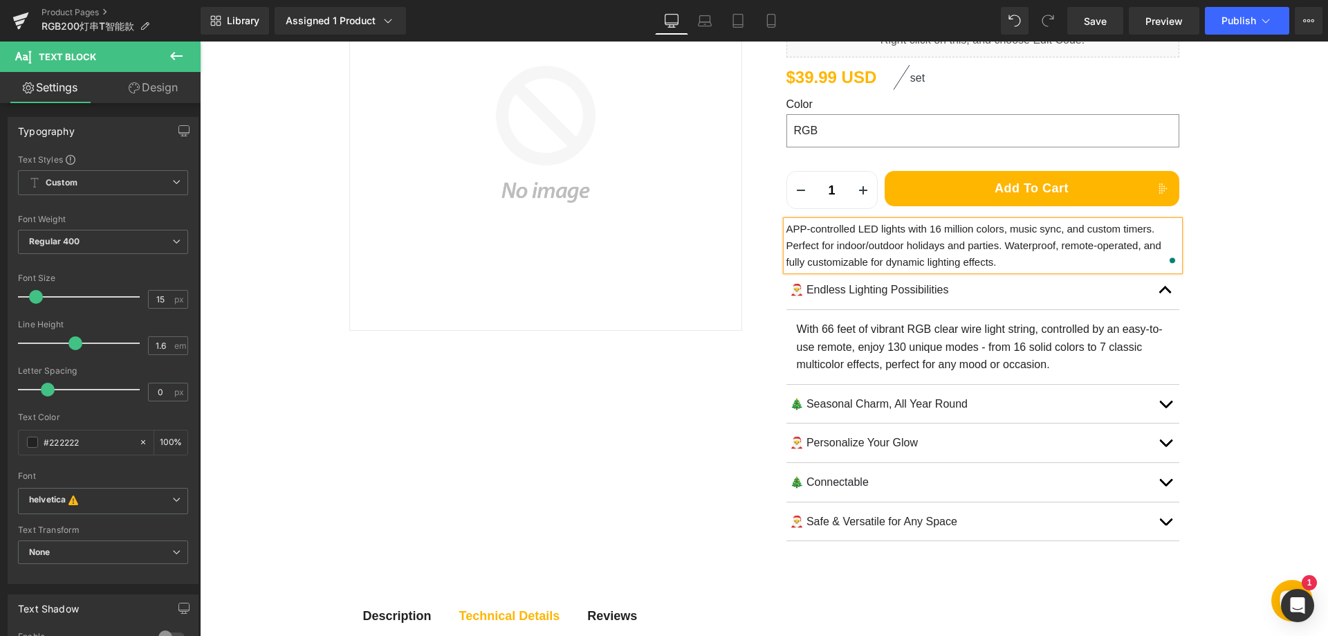
click at [786, 228] on p "APP-controlled LED lights with 16 million colors, music sync, and custom timers…" at bounding box center [982, 246] width 393 height 50
click at [674, 452] on div "Sale Off (P) Image Row SKU: Text Block B0F6BWPZN6 (P) SKU Row Ollny 200 LED 66f…" at bounding box center [764, 238] width 830 height 667
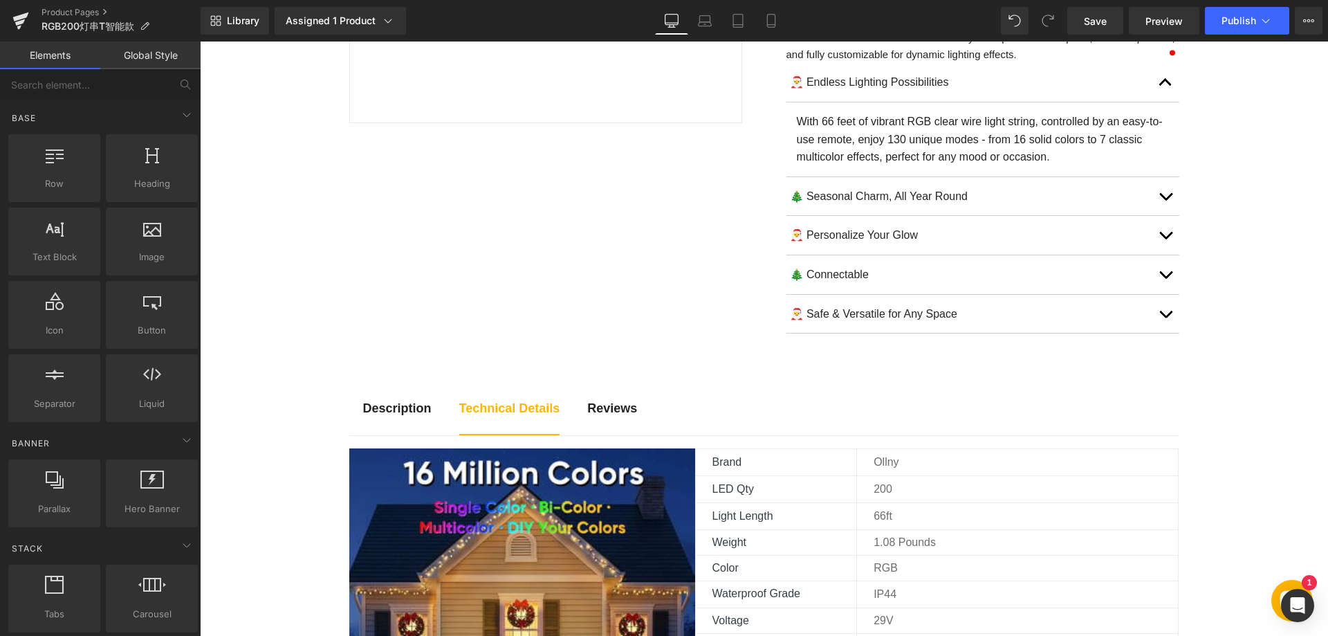
scroll to position [415, 0]
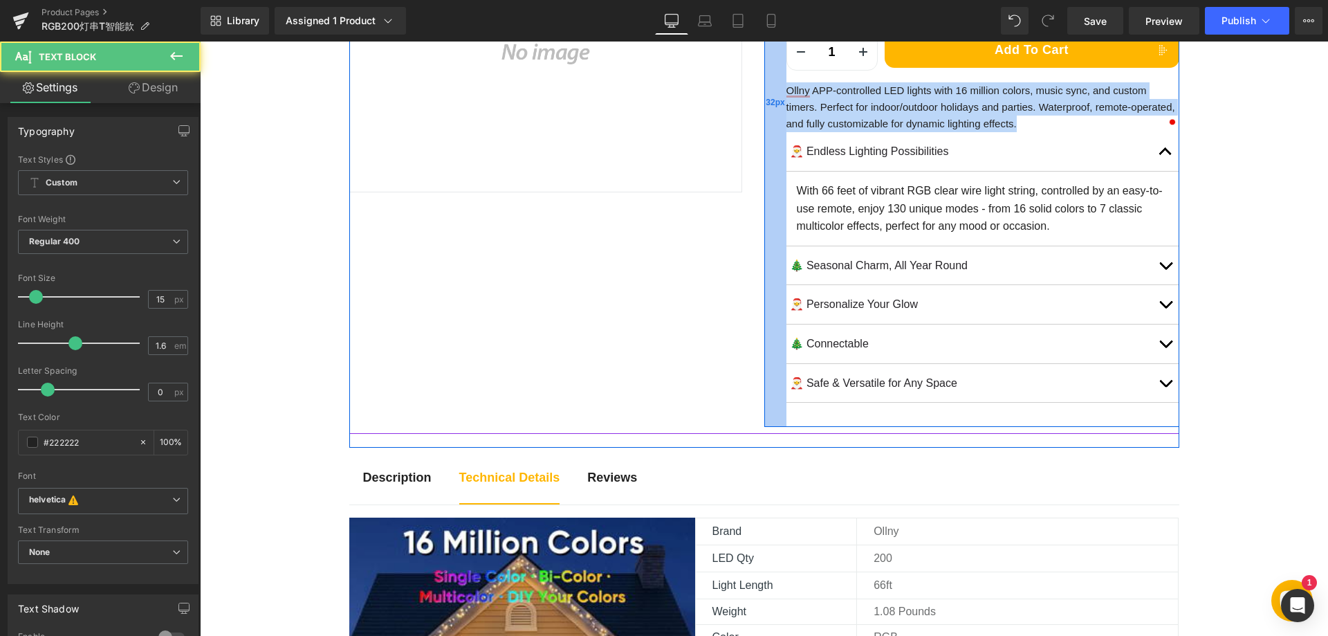
drag, startPoint x: 1014, startPoint y: 124, endPoint x: 780, endPoint y: 88, distance: 237.2
click at [780, 88] on div "SKU: Text Block B0F6BWPZN6 (P) SKU Row Ollny 200 LED 66ft Smart Christmas Strin…" at bounding box center [971, 103] width 415 height 648
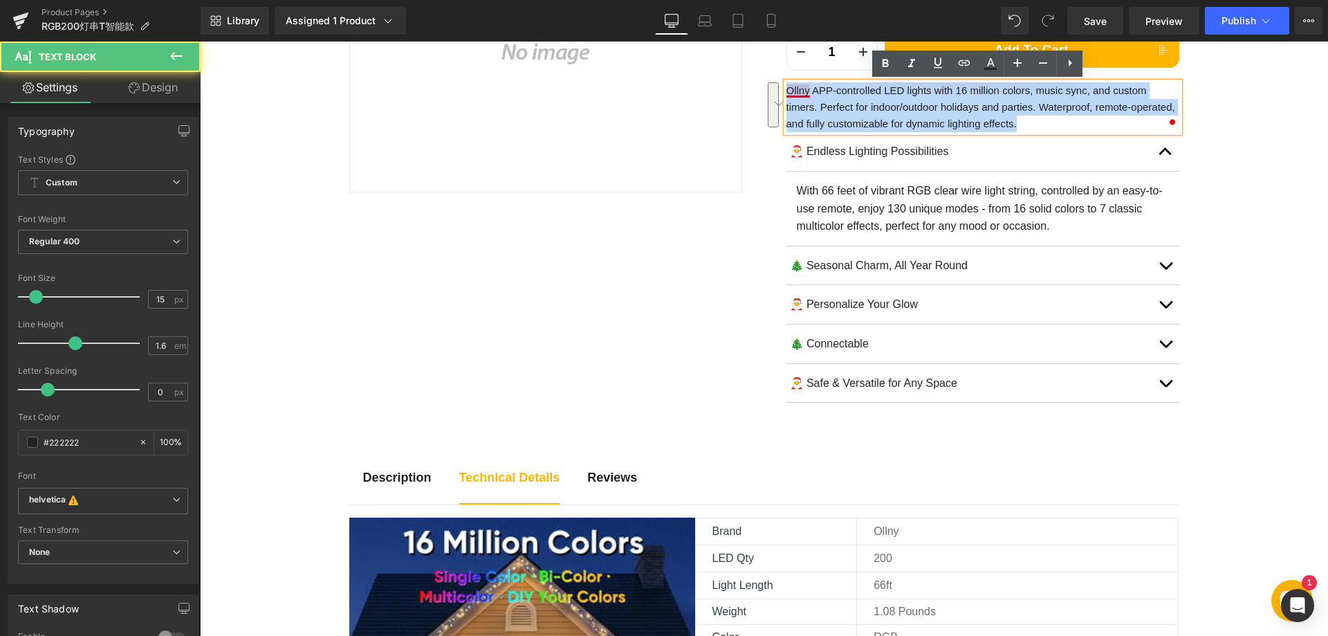
copy p "Ollny APP-controlled LED lights with 16 million colors, music sync, and custom …"
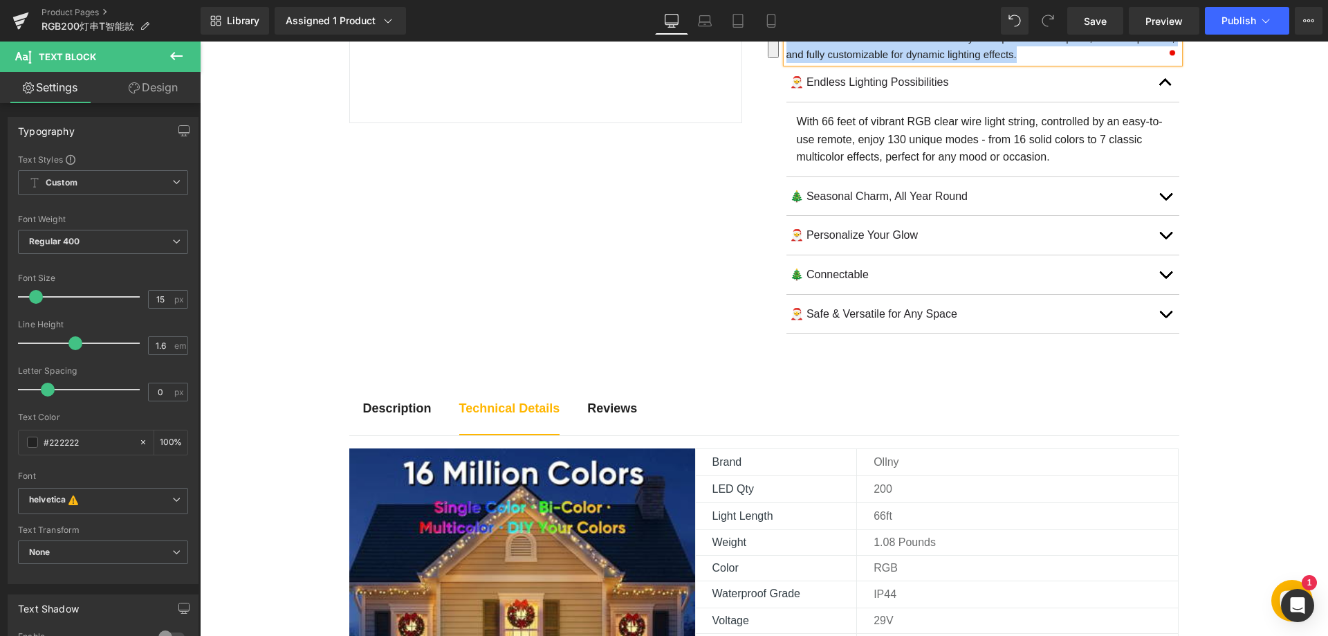
click at [501, 323] on div "Sale Off (P) Image Row SKU: Text Block B0F6BWPZN6 (P) SKU Row Ollny 200 LED 66f…" at bounding box center [764, 30] width 830 height 667
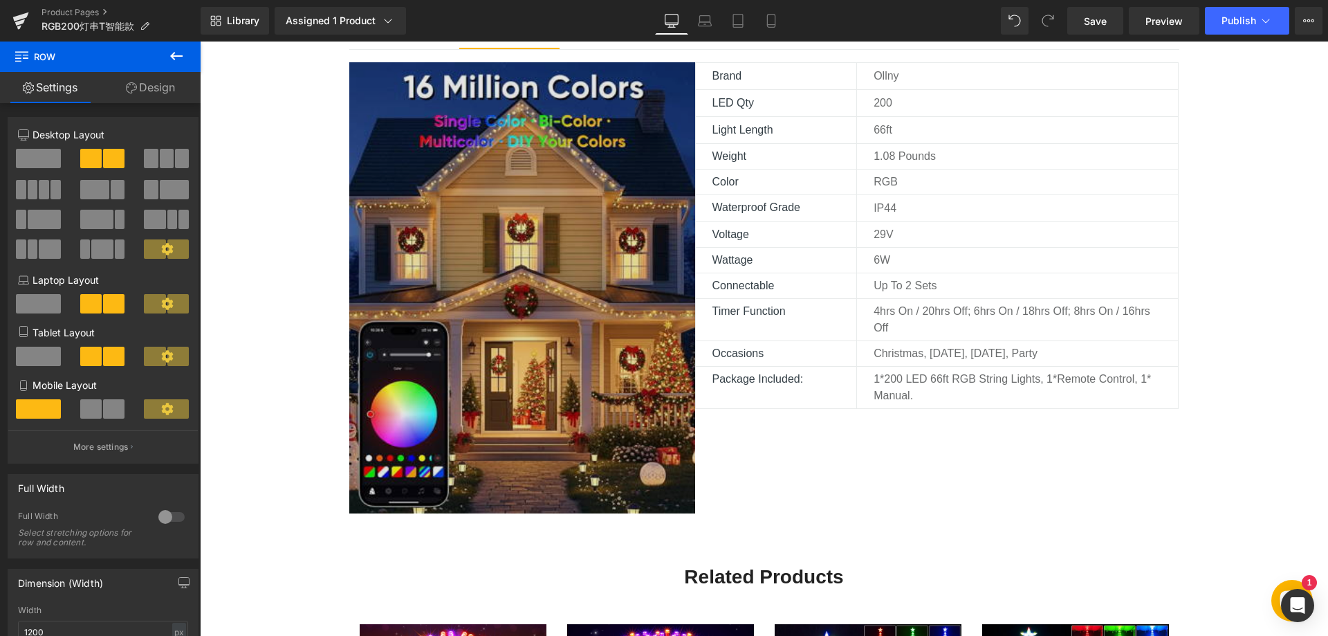
scroll to position [830, 0]
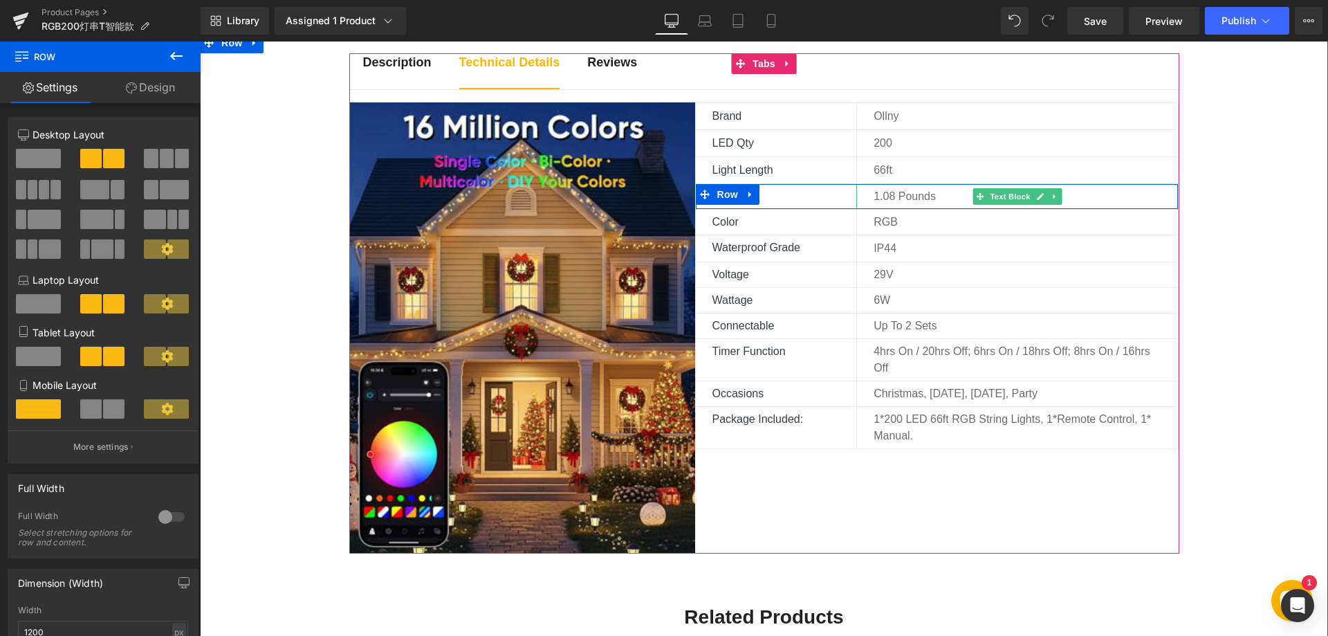
click at [880, 196] on p "1.08 pounds" at bounding box center [1025, 196] width 304 height 17
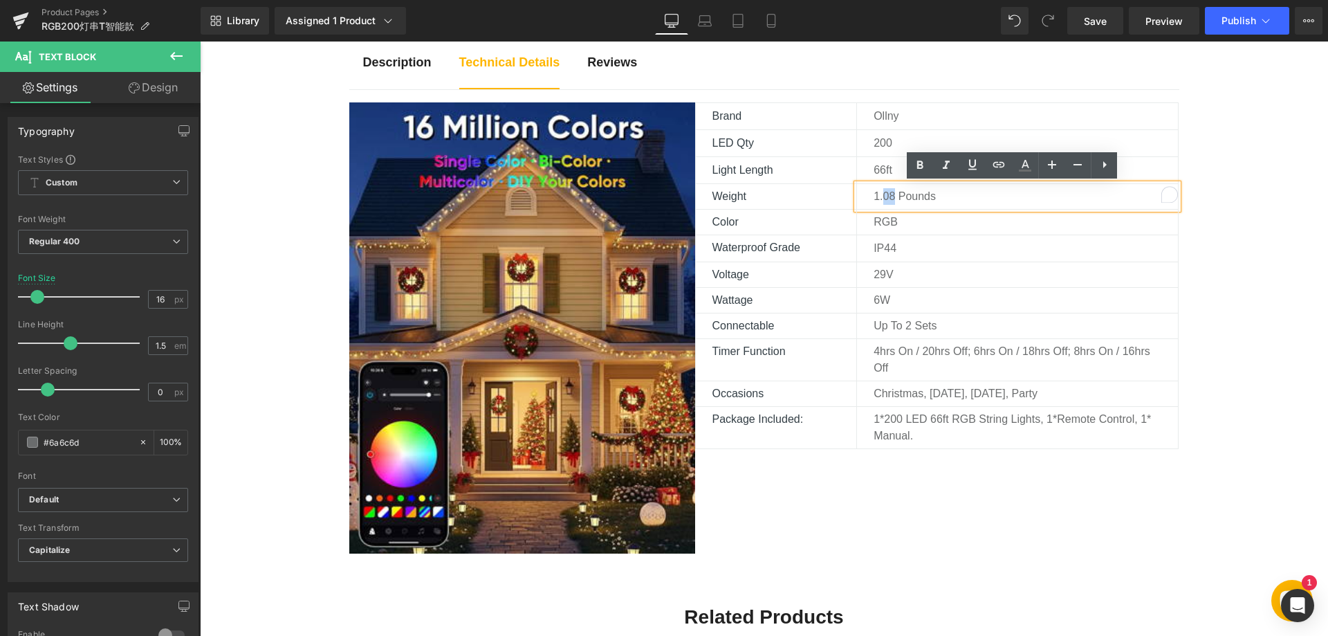
drag, startPoint x: 879, startPoint y: 197, endPoint x: 889, endPoint y: 197, distance: 9.7
click at [889, 197] on p "1.08 pounds" at bounding box center [1025, 196] width 304 height 17
click at [891, 198] on p "1.08 pounds" at bounding box center [1025, 196] width 304 height 17
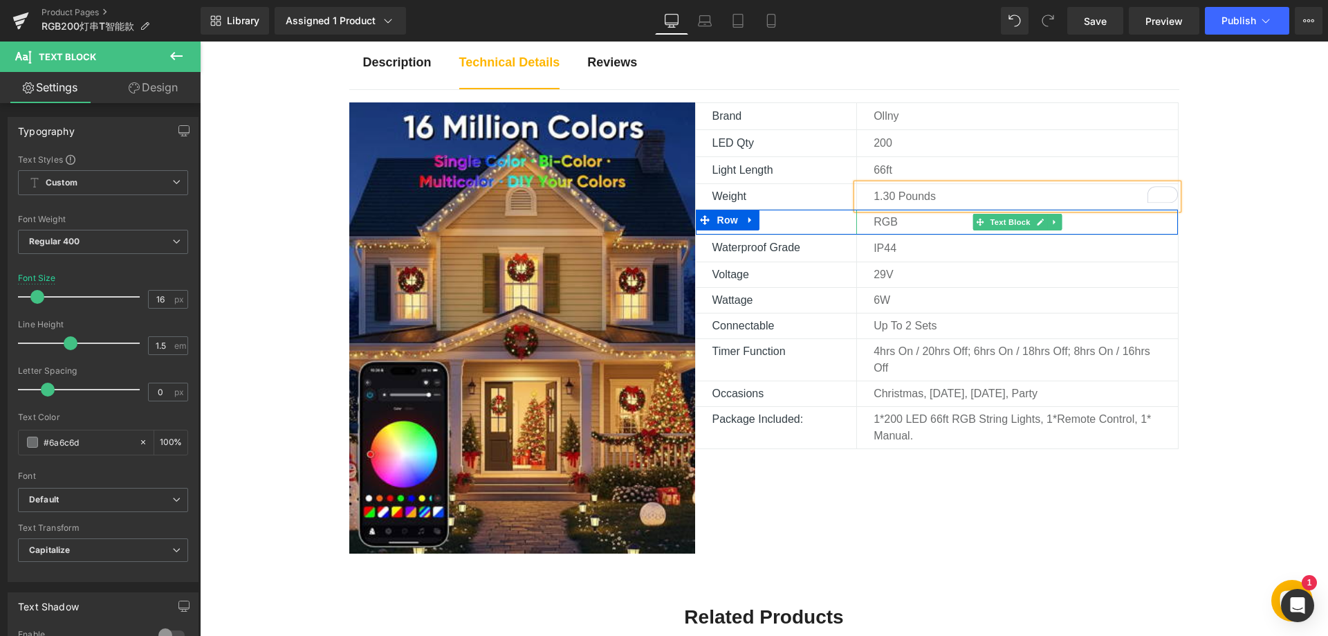
click at [914, 218] on p "RGB" at bounding box center [1025, 222] width 304 height 17
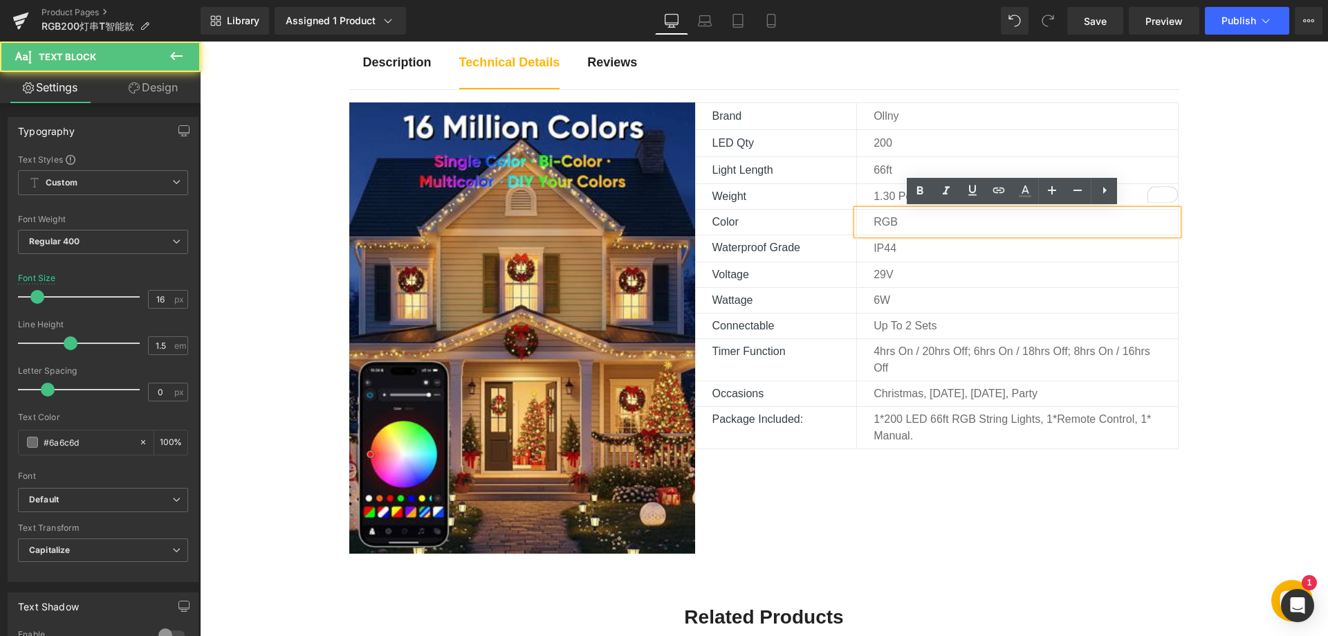
click at [904, 222] on p "RGB" at bounding box center [1025, 222] width 304 height 17
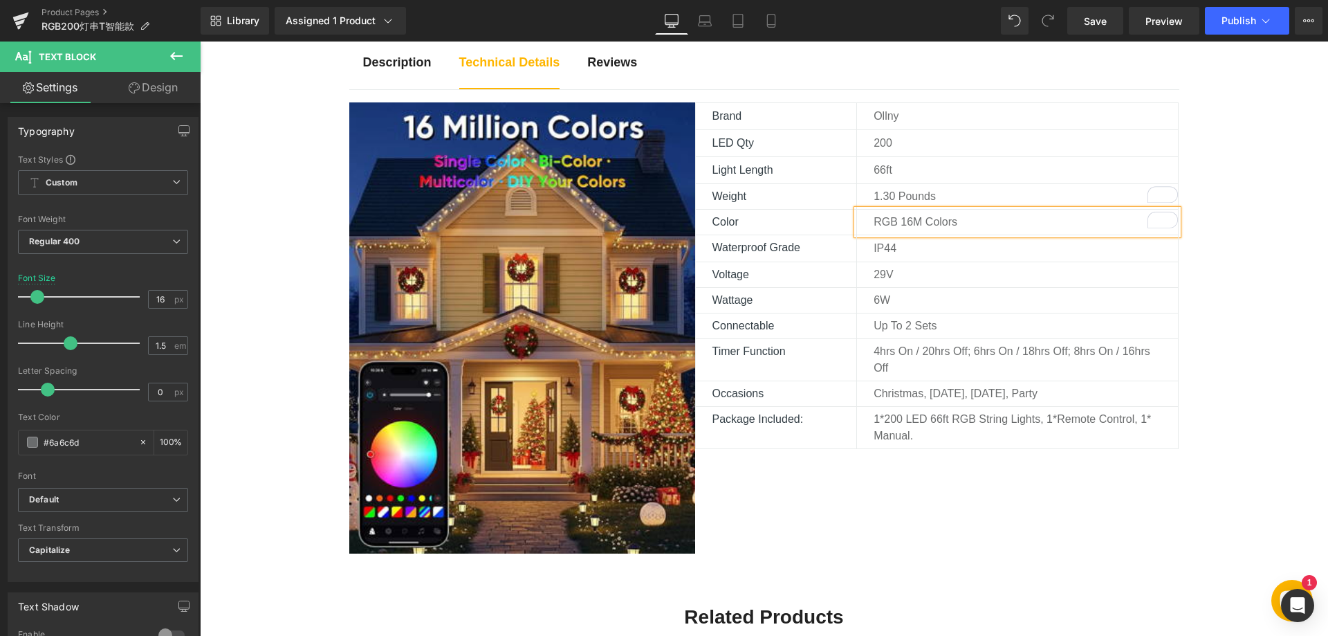
click at [905, 247] on p "IP44" at bounding box center [1025, 248] width 304 height 17
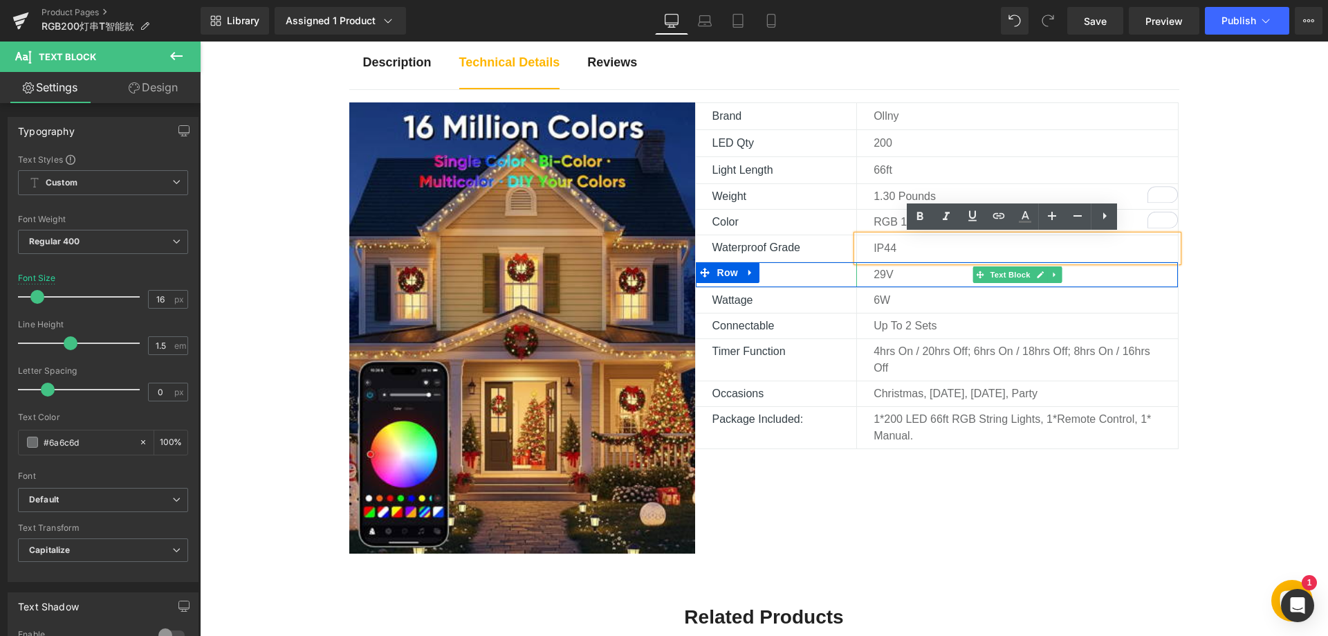
click at [892, 276] on p "29V" at bounding box center [1025, 274] width 304 height 17
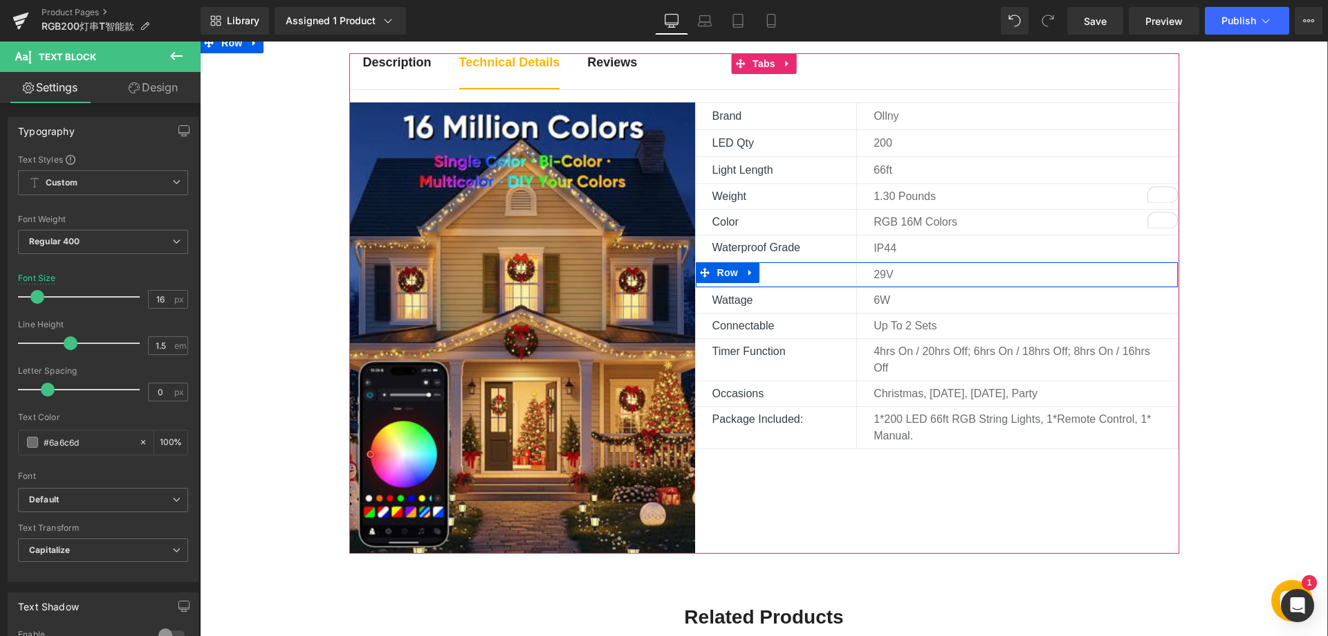
click at [881, 281] on p "29V" at bounding box center [1025, 274] width 304 height 17
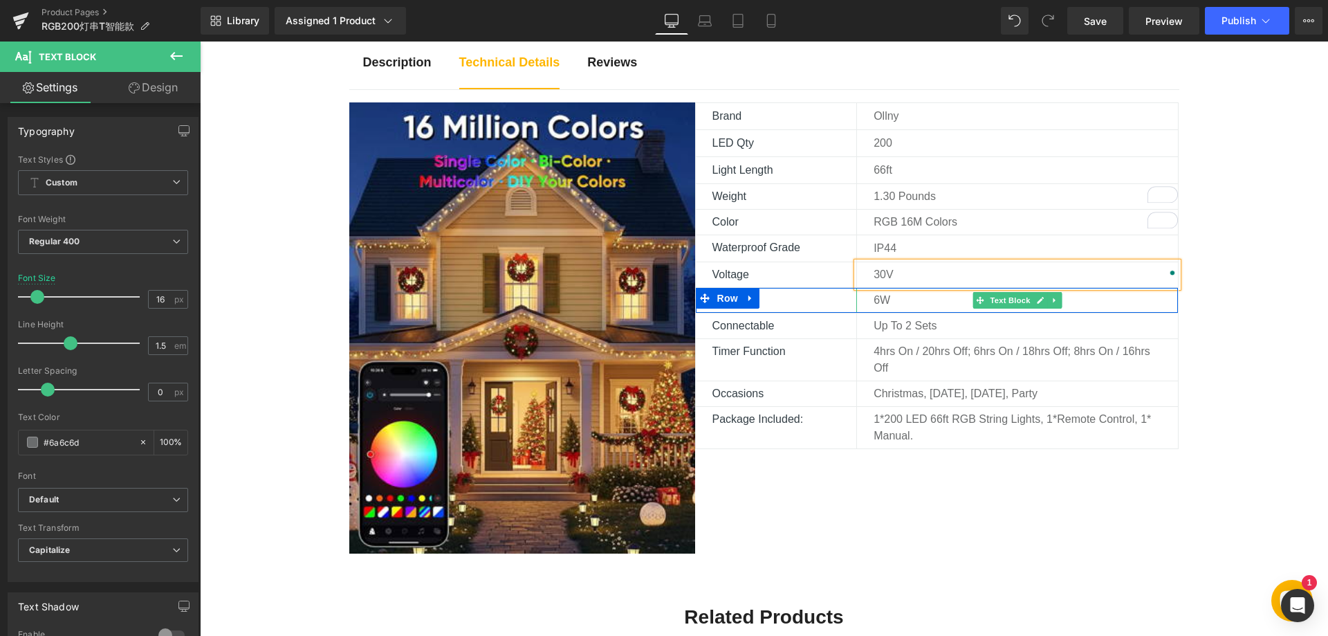
click at [873, 299] on p "6W" at bounding box center [1025, 300] width 304 height 17
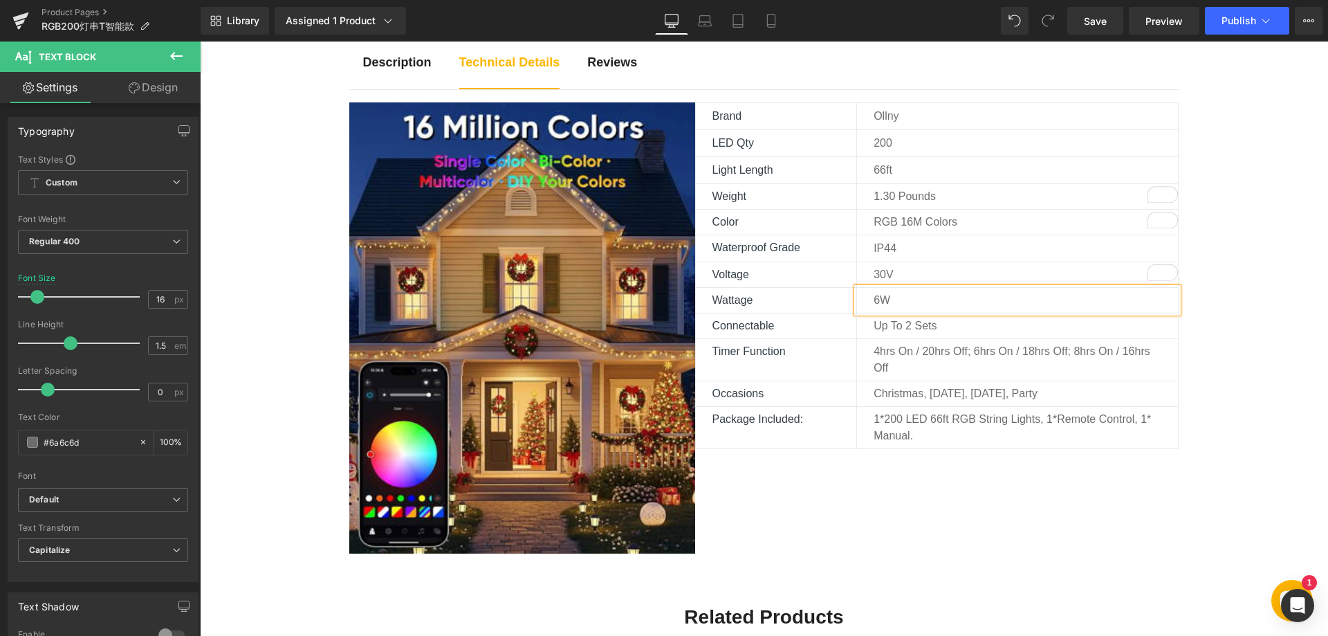
click at [873, 298] on p "6W" at bounding box center [1025, 300] width 304 height 17
click at [865, 472] on div "Image Brand Text Block Ollny Text Block Row LED Qty Text Block 200 Text Block R…" at bounding box center [764, 327] width 830 height 451
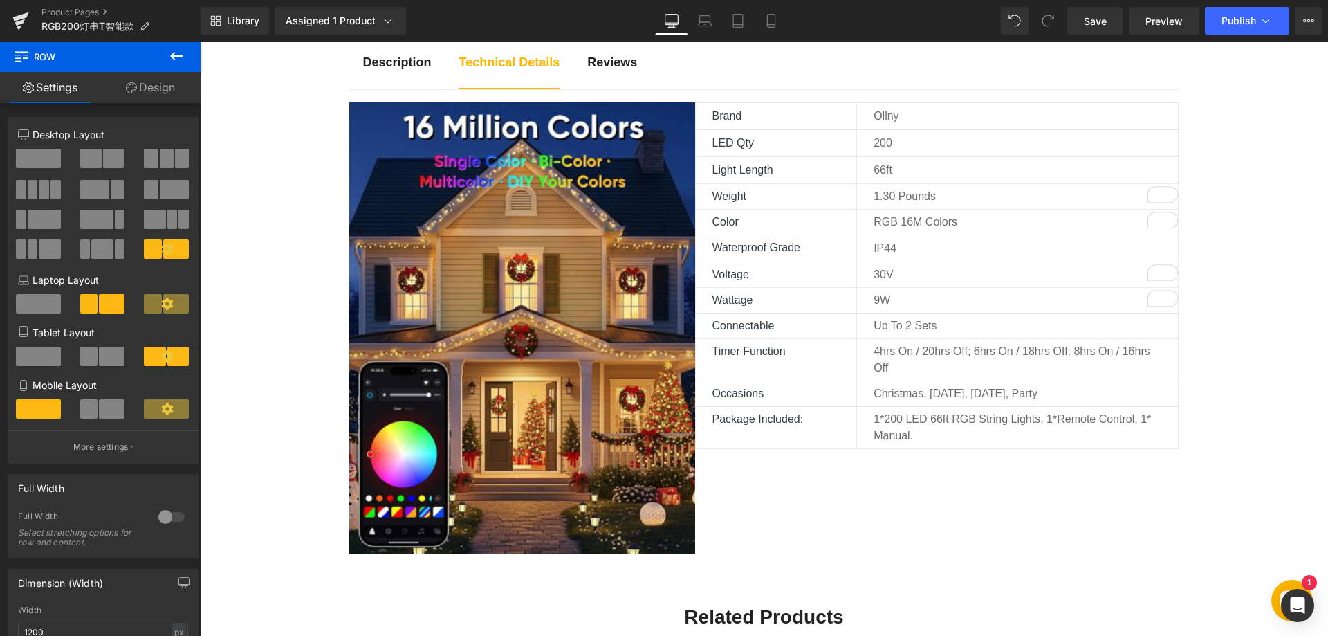
scroll to position [830, 0]
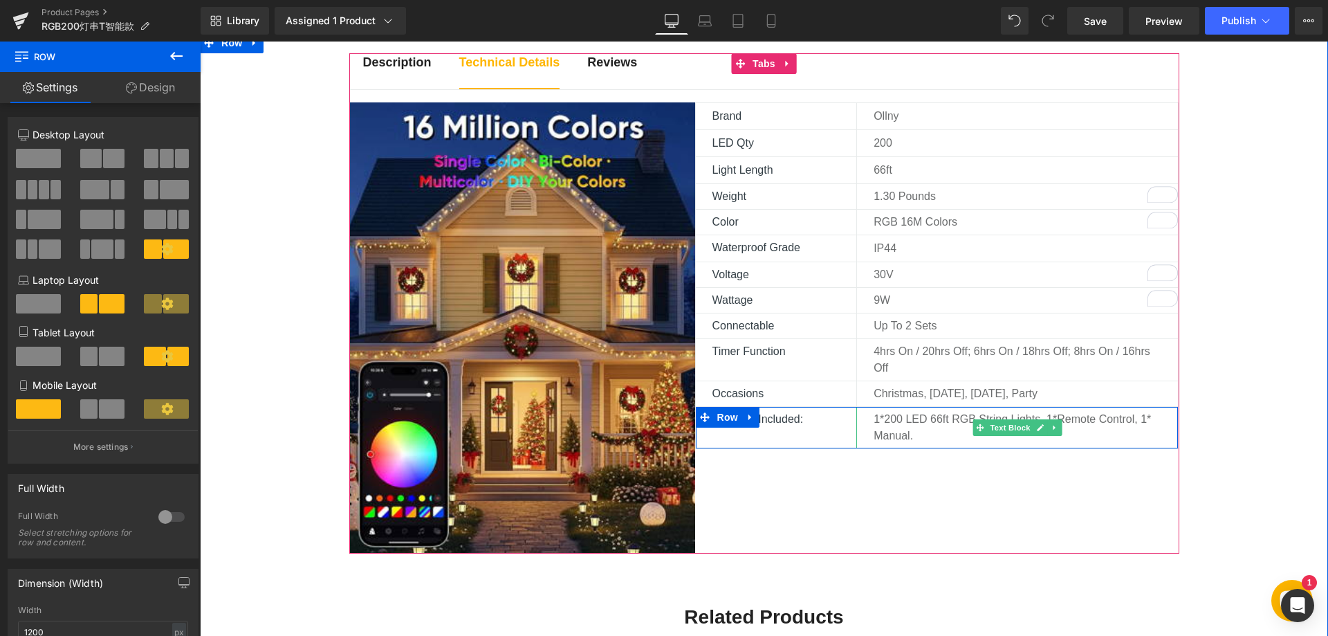
click at [957, 425] on p "1*200 LED 66ft RGB String Lights, 1*Remote Control, 1* Manual." at bounding box center [1017, 427] width 288 height 33
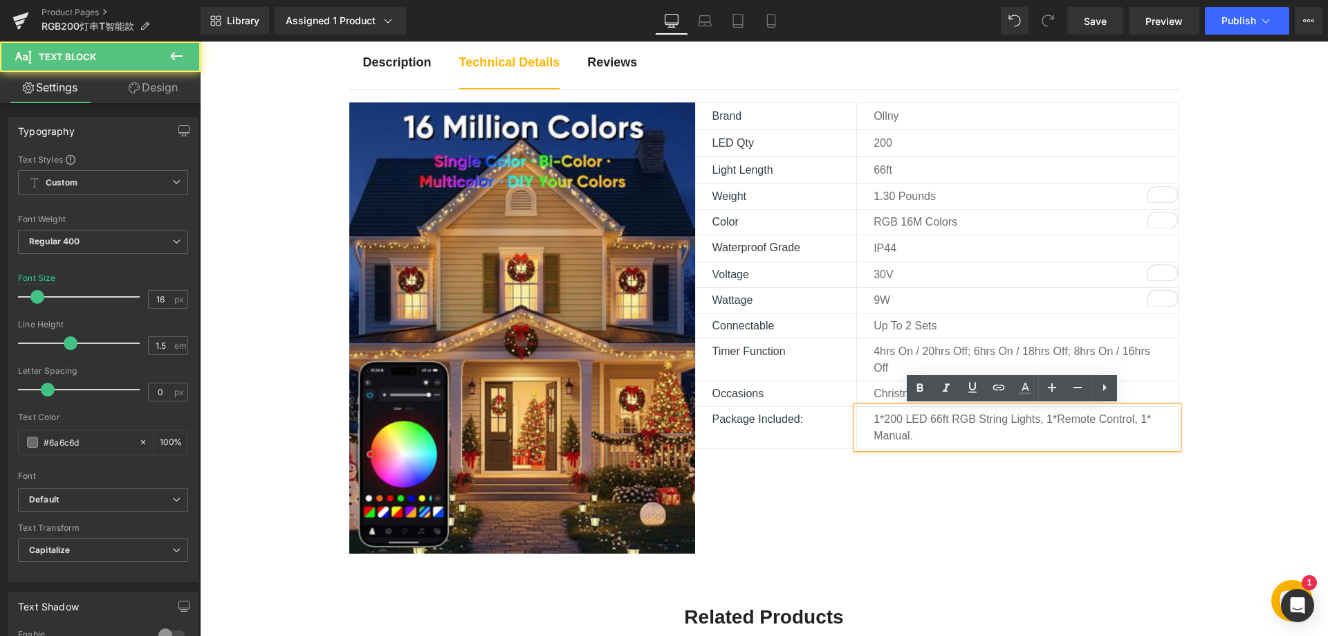
click at [947, 416] on p "1*200 LED 66ft RGB String Lights, 1*Remote Control, 1* Manual." at bounding box center [1017, 427] width 288 height 33
drag, startPoint x: 947, startPoint y: 416, endPoint x: 970, endPoint y: 418, distance: 22.9
click at [970, 418] on p "1*200 LED 66ft RGB String Lights, 1*Remote Control, 1* Manual." at bounding box center [1017, 427] width 288 height 33
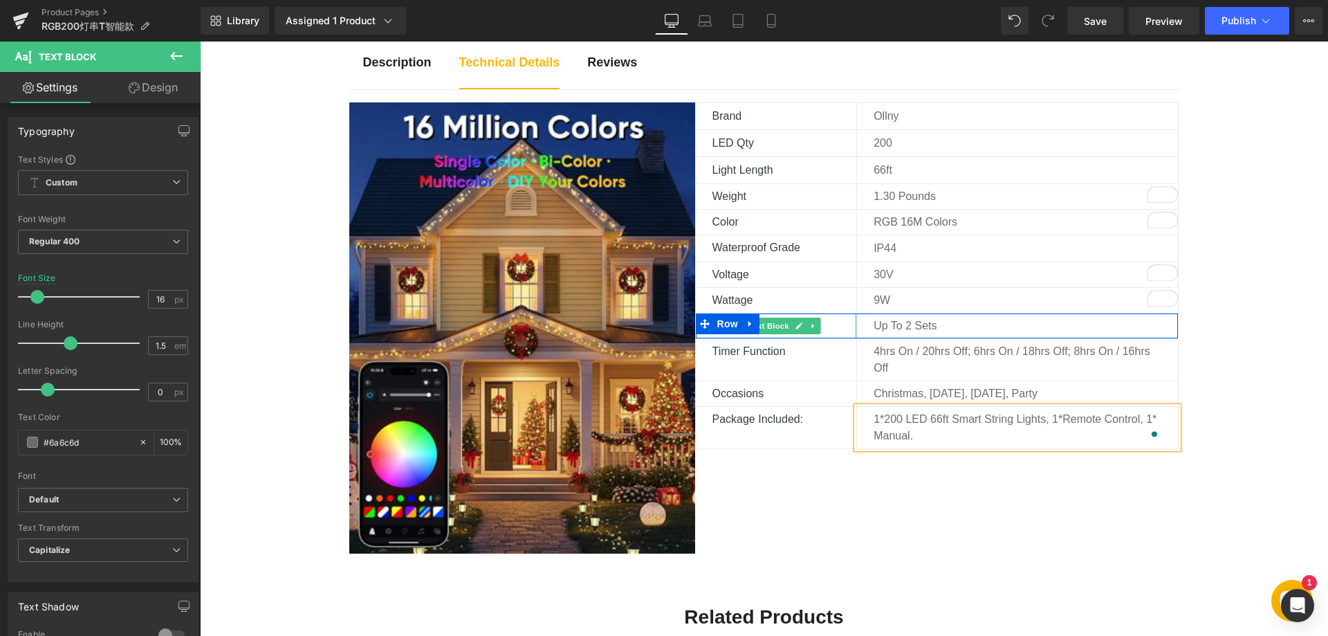
click at [835, 321] on p "Connectable" at bounding box center [784, 325] width 145 height 17
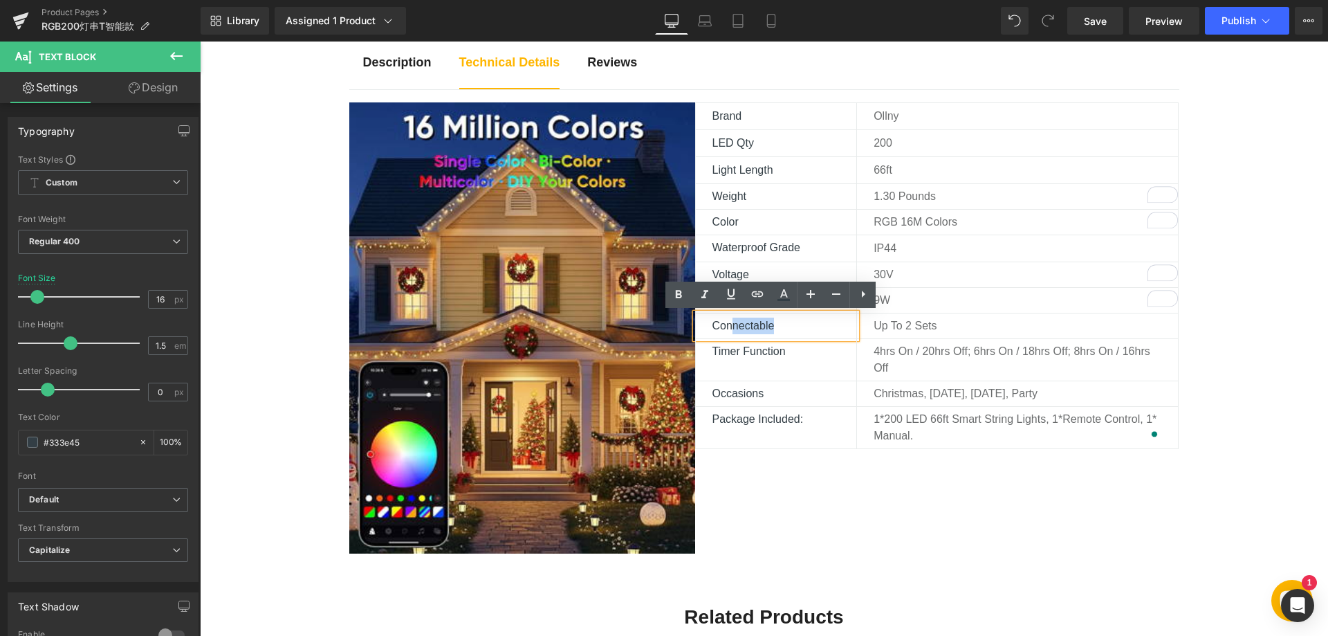
drag, startPoint x: 825, startPoint y: 327, endPoint x: 728, endPoint y: 331, distance: 97.6
click at [728, 331] on p "Connectable" at bounding box center [784, 325] width 145 height 17
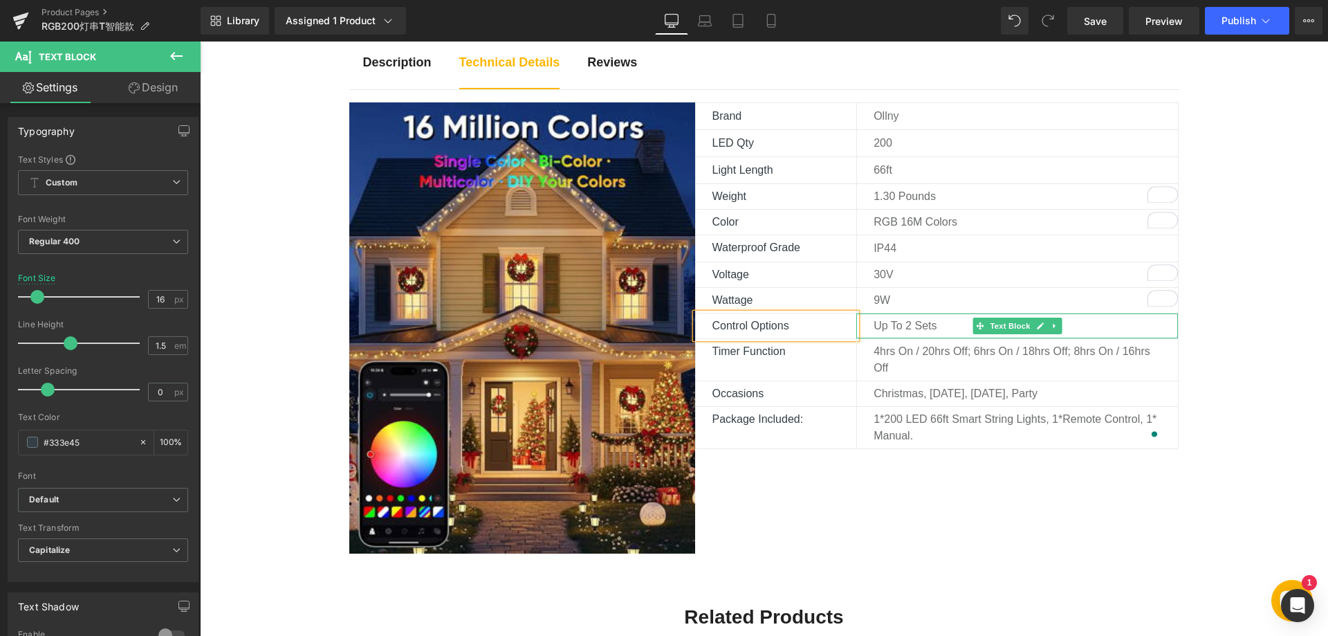
click at [902, 329] on p "Up to 2 sets" at bounding box center [1025, 325] width 304 height 17
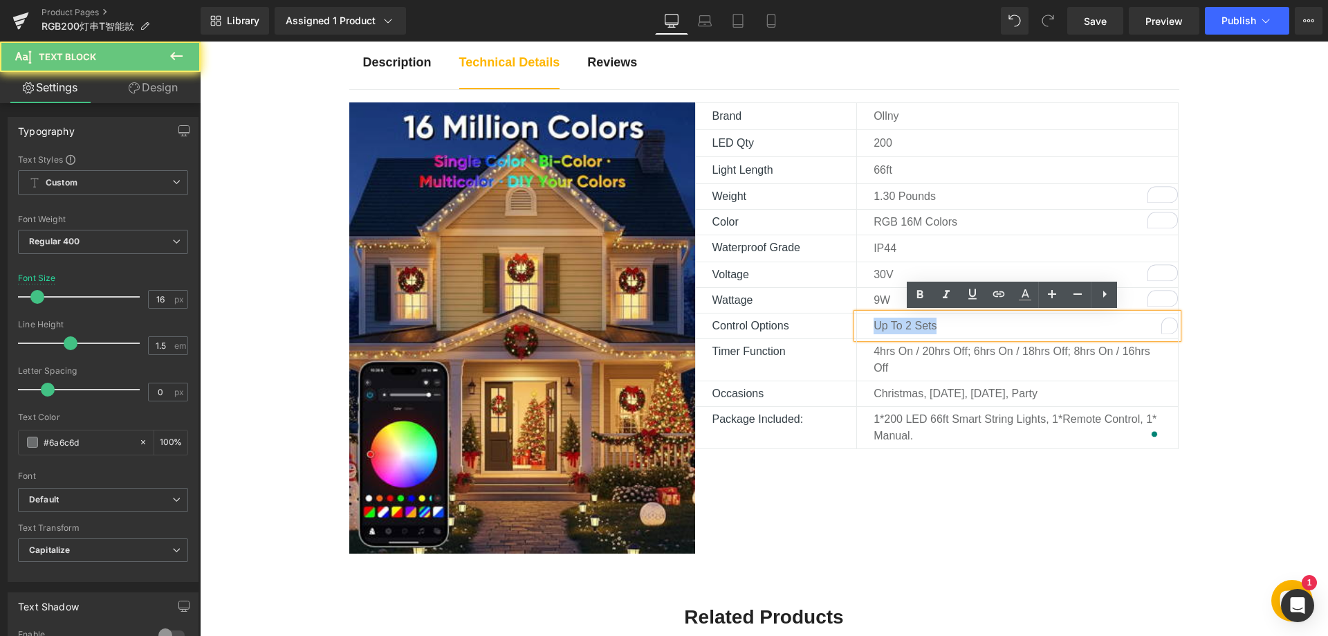
drag, startPoint x: 936, startPoint y: 324, endPoint x: 864, endPoint y: 324, distance: 71.9
click at [864, 324] on div "Up to 2 sets" at bounding box center [1017, 325] width 322 height 25
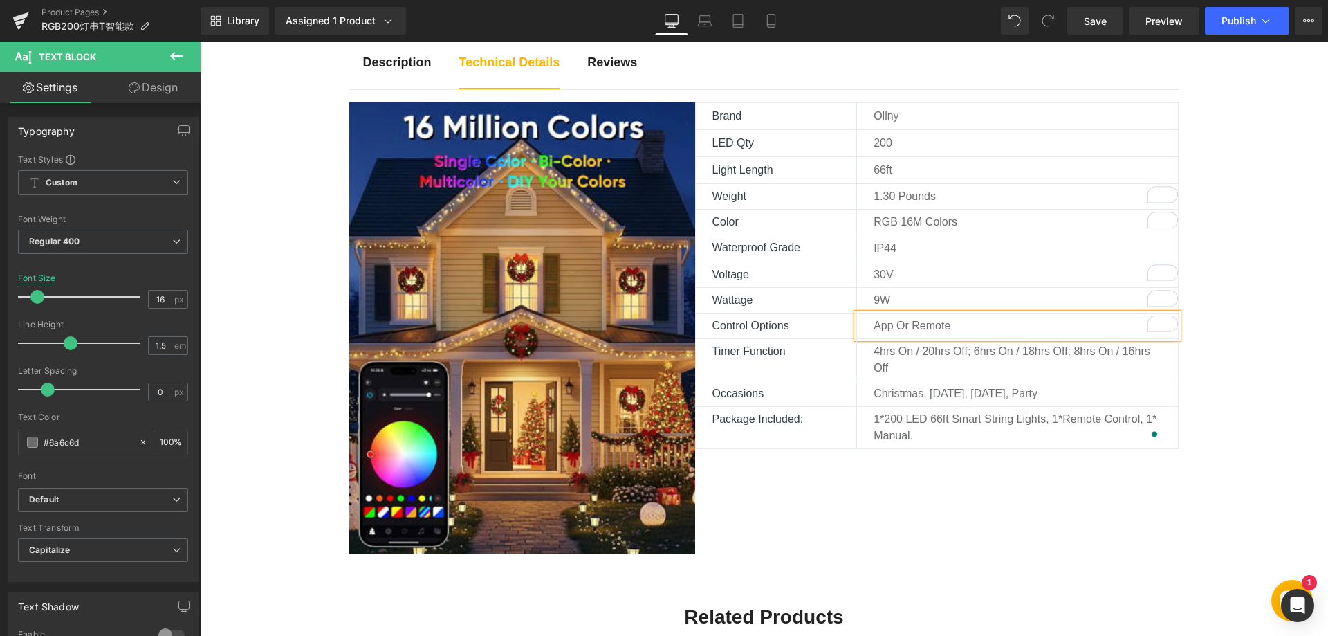
click at [884, 512] on div "Image Brand Text Block Ollny Text Block Row LED Qty Text Block 200 Text Block R…" at bounding box center [764, 327] width 830 height 451
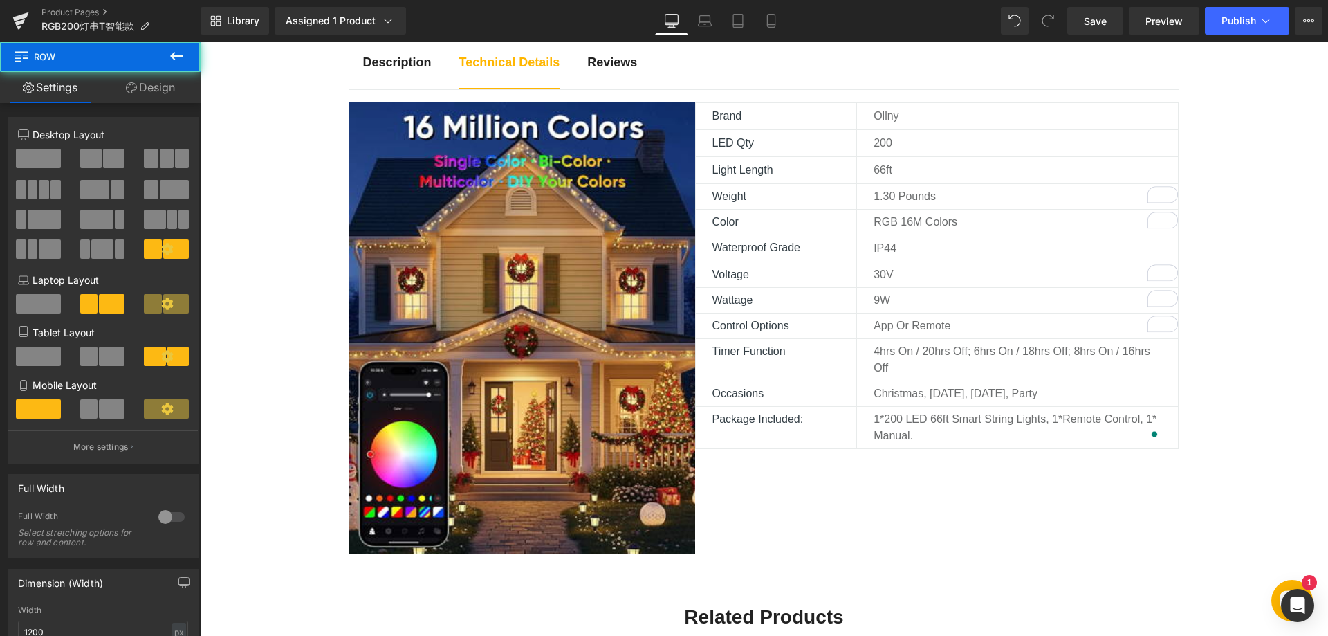
click at [881, 512] on div "Image Brand Text Block Ollny Text Block Row LED Qty Text Block 200 Text Block R…" at bounding box center [764, 327] width 830 height 451
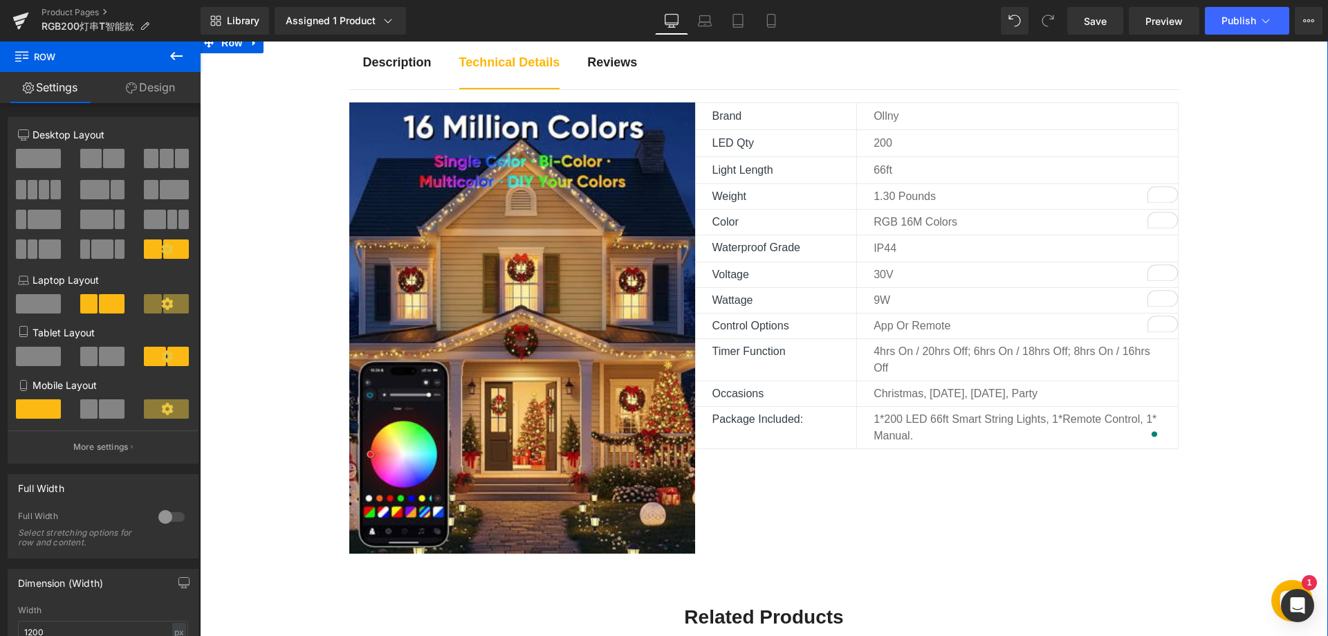
click at [1211, 331] on div "Description Text Block Technical Details Text Block Reviews Text Block Image Br…" at bounding box center [764, 532] width 1128 height 999
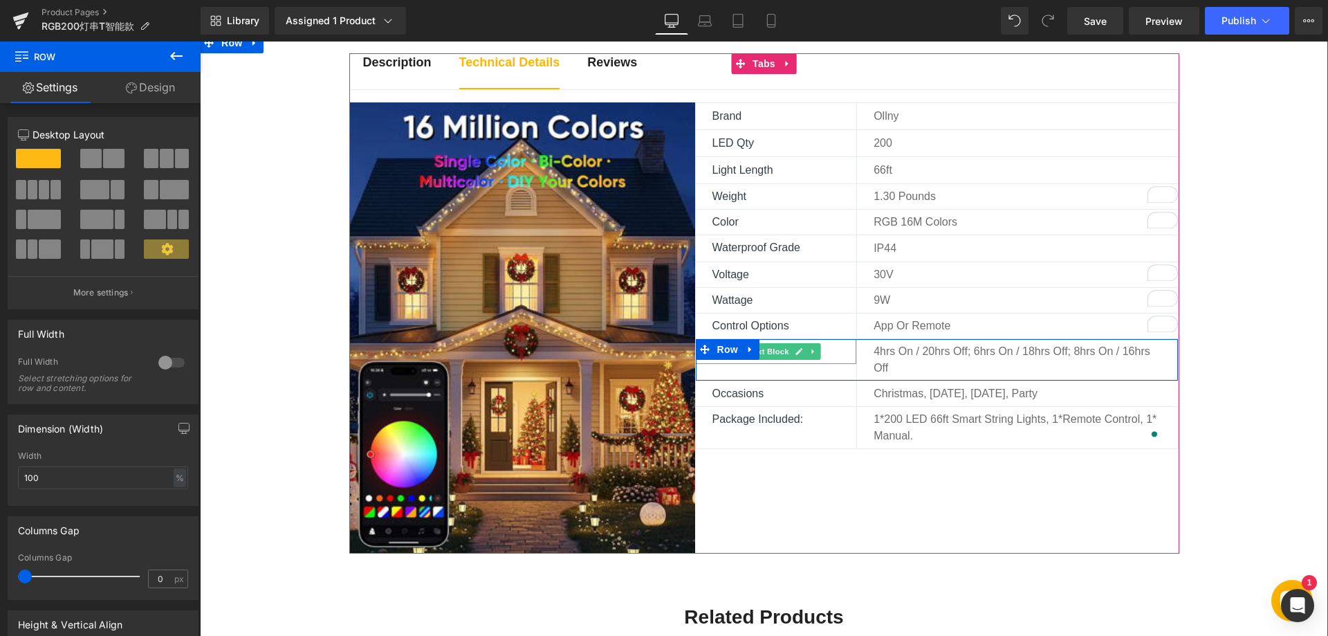
click at [833, 351] on p "Timer Function" at bounding box center [784, 351] width 145 height 17
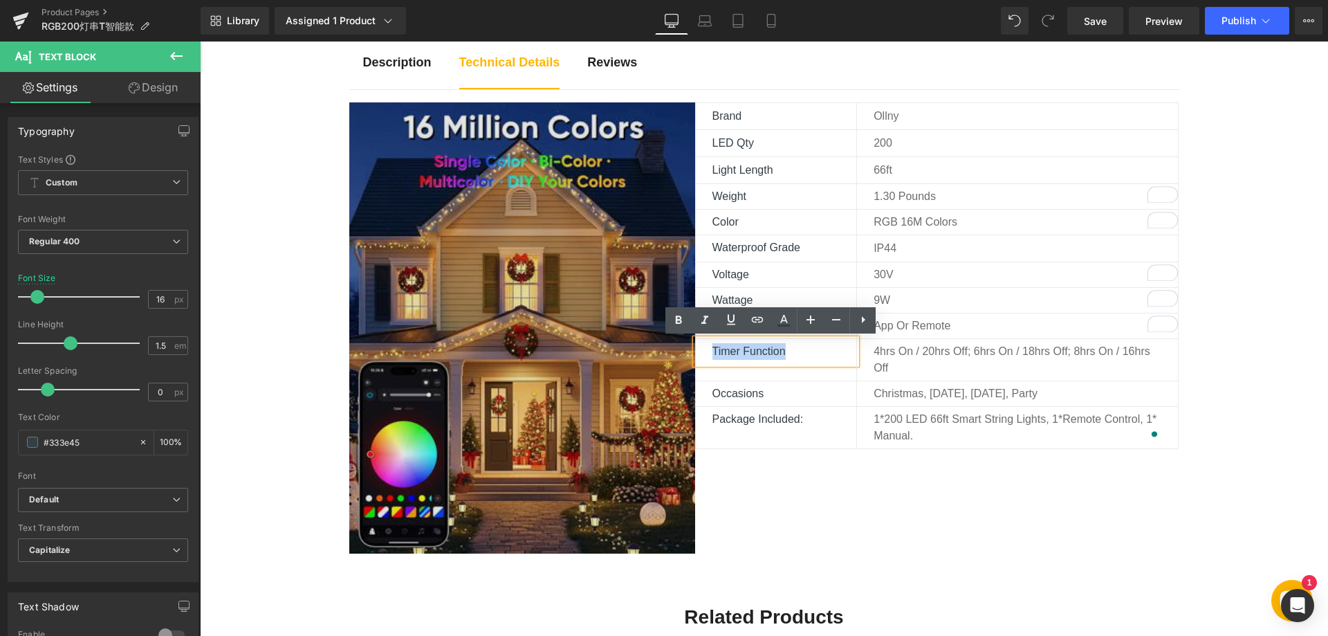
drag, startPoint x: 805, startPoint y: 353, endPoint x: 685, endPoint y: 344, distance: 120.7
click at [685, 344] on div "Image Brand Text Block Ollny Text Block Row LED Qty Text Block 200 Text Block R…" at bounding box center [764, 327] width 830 height 451
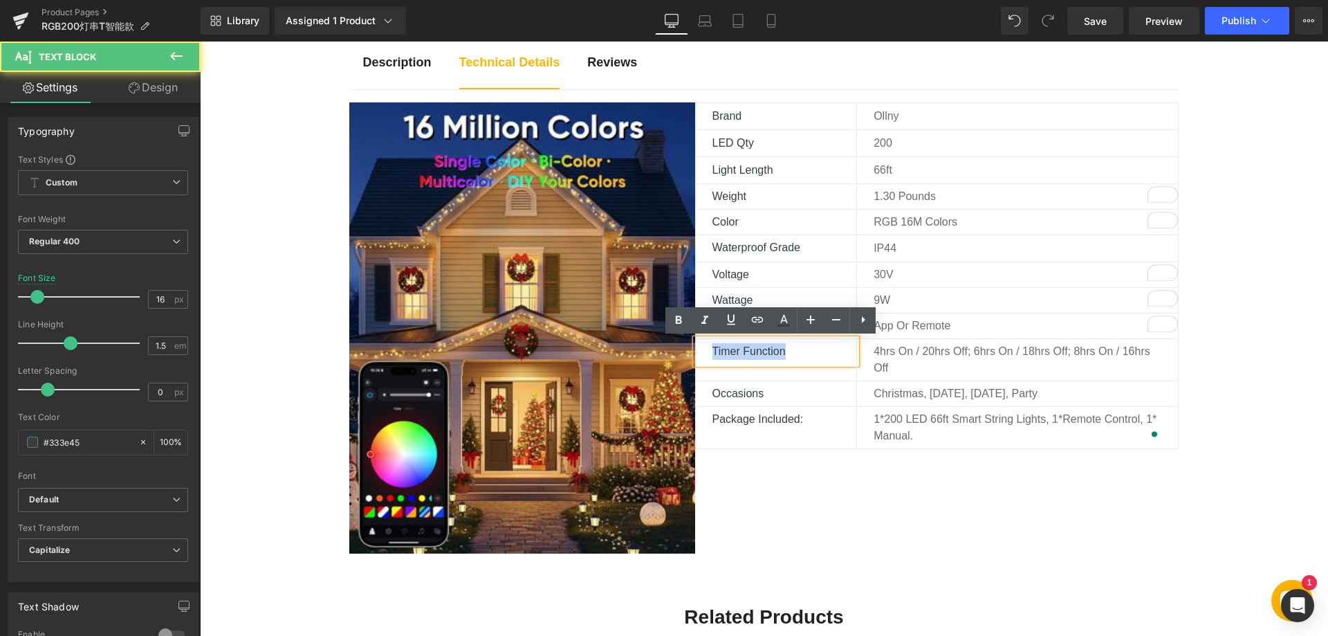
click at [766, 360] on div "Timer Function" at bounding box center [776, 351] width 161 height 25
drag, startPoint x: 739, startPoint y: 350, endPoint x: 688, endPoint y: 349, distance: 51.2
click at [696, 349] on div "Timer Function" at bounding box center [776, 351] width 161 height 25
click at [751, 364] on div "Timer Function" at bounding box center [776, 351] width 161 height 25
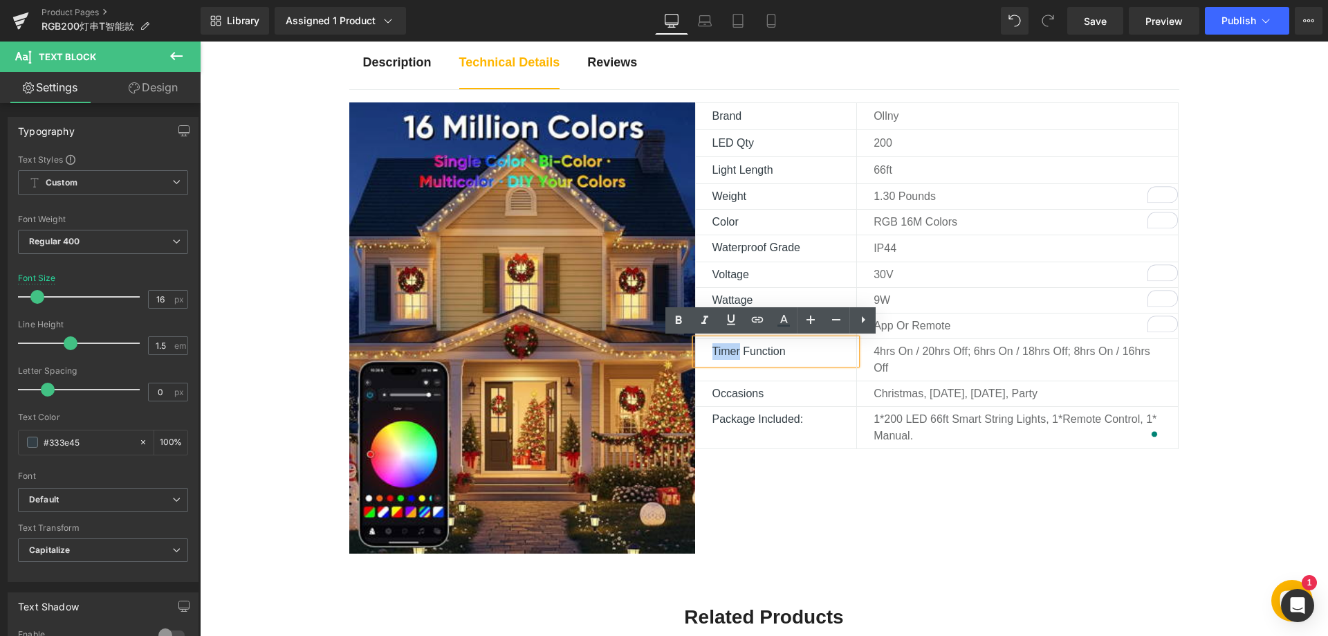
drag, startPoint x: 736, startPoint y: 352, endPoint x: 694, endPoint y: 346, distance: 42.5
click at [696, 346] on div "Timer Function" at bounding box center [776, 351] width 161 height 25
click at [763, 353] on p "Function" at bounding box center [784, 351] width 145 height 17
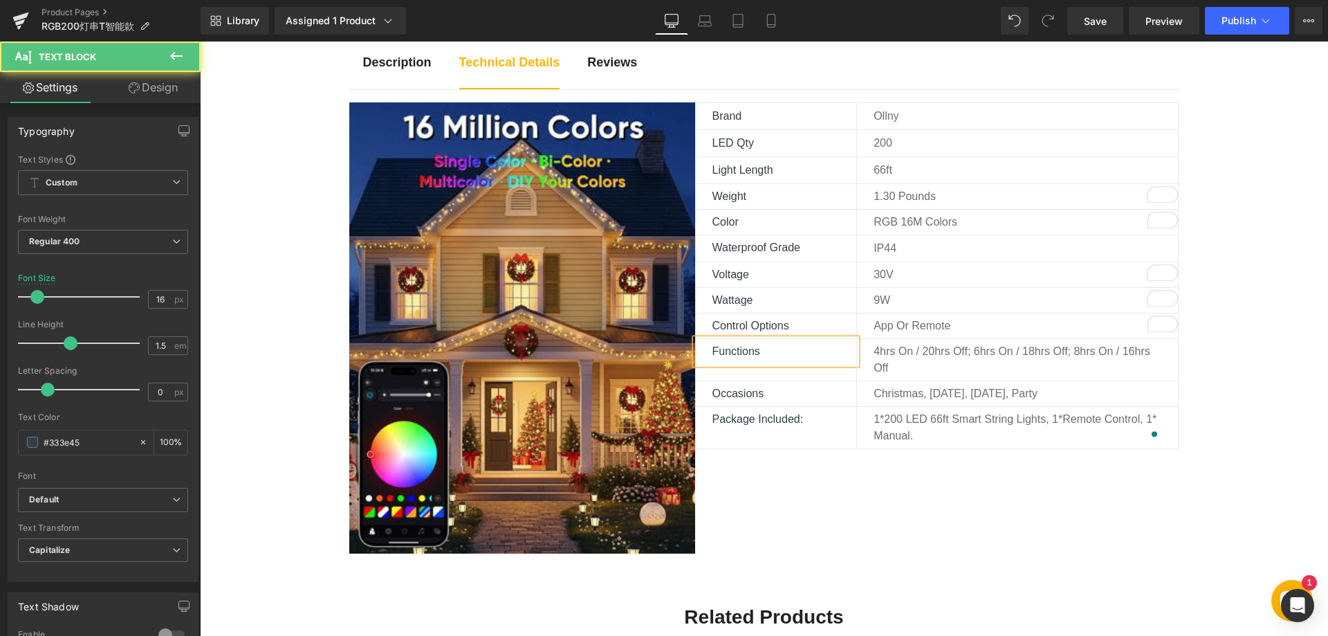
click at [935, 351] on p "4hrs On / 20hrs Off; 6hrs On / 18hrs Off; 8hrs On / 16hrs Off" at bounding box center [1017, 359] width 288 height 33
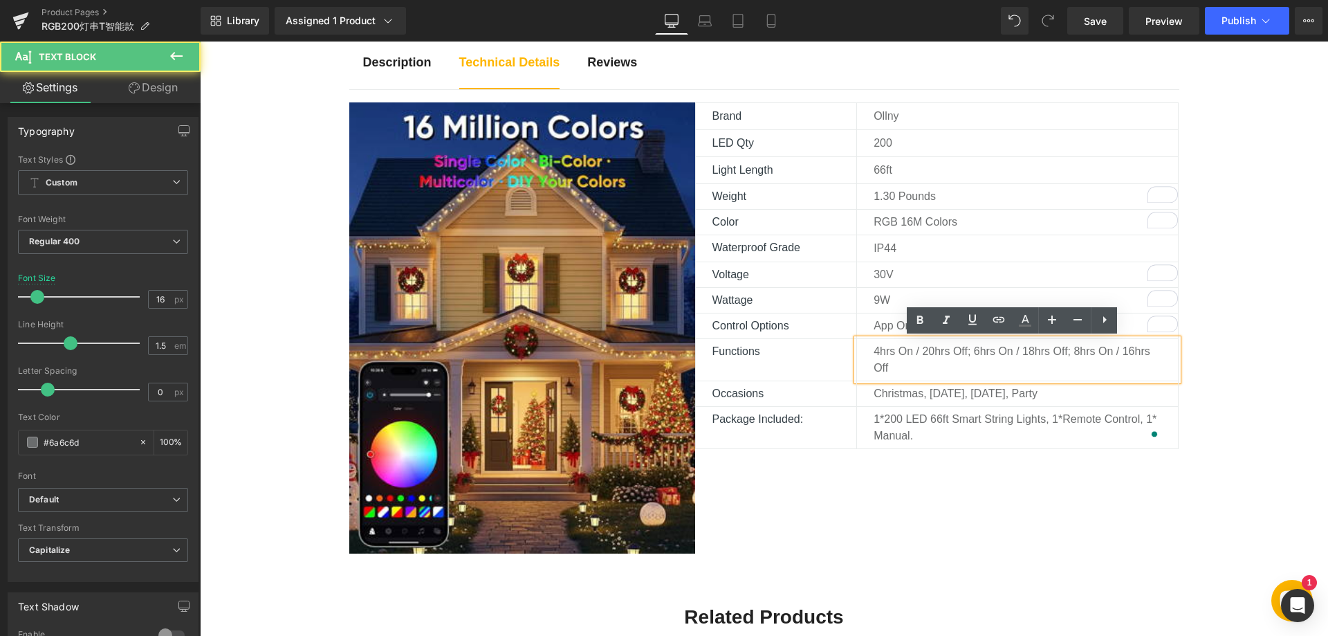
drag, startPoint x: 913, startPoint y: 364, endPoint x: 898, endPoint y: 360, distance: 15.8
click at [911, 364] on p "4hrs On / 20hrs Off; 6hrs On / 18hrs Off; 8hrs On / 16hrs Off" at bounding box center [1017, 359] width 288 height 33
drag, startPoint x: 885, startPoint y: 355, endPoint x: 858, endPoint y: 342, distance: 30.0
click at [858, 342] on div "4hrs On / 20hrs Off; 6hrs On / 18hrs Off; 8hrs On / 16hrs Off" at bounding box center [1017, 359] width 322 height 41
click at [896, 360] on p "4hrs On / 20hrs Off; 6hrs On / 18hrs Off; 8hrs On / 16hrs Off" at bounding box center [1017, 359] width 288 height 33
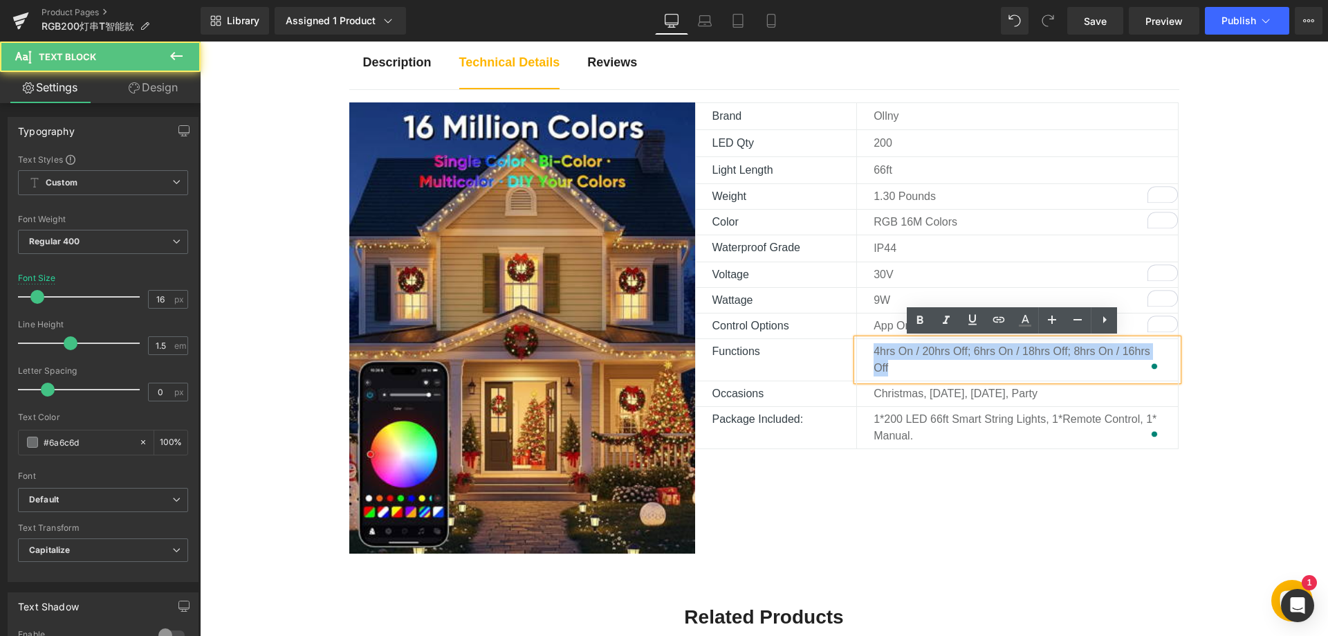
drag, startPoint x: 892, startPoint y: 367, endPoint x: 853, endPoint y: 340, distance: 47.6
click at [856, 340] on div "4hrs On / 20hrs Off; 6hrs On / 18hrs Off; 8hrs On / 16hrs Off" at bounding box center [1017, 359] width 322 height 41
paste div "To enrich screen reader interactions, please activate Accessibility in Grammarl…"
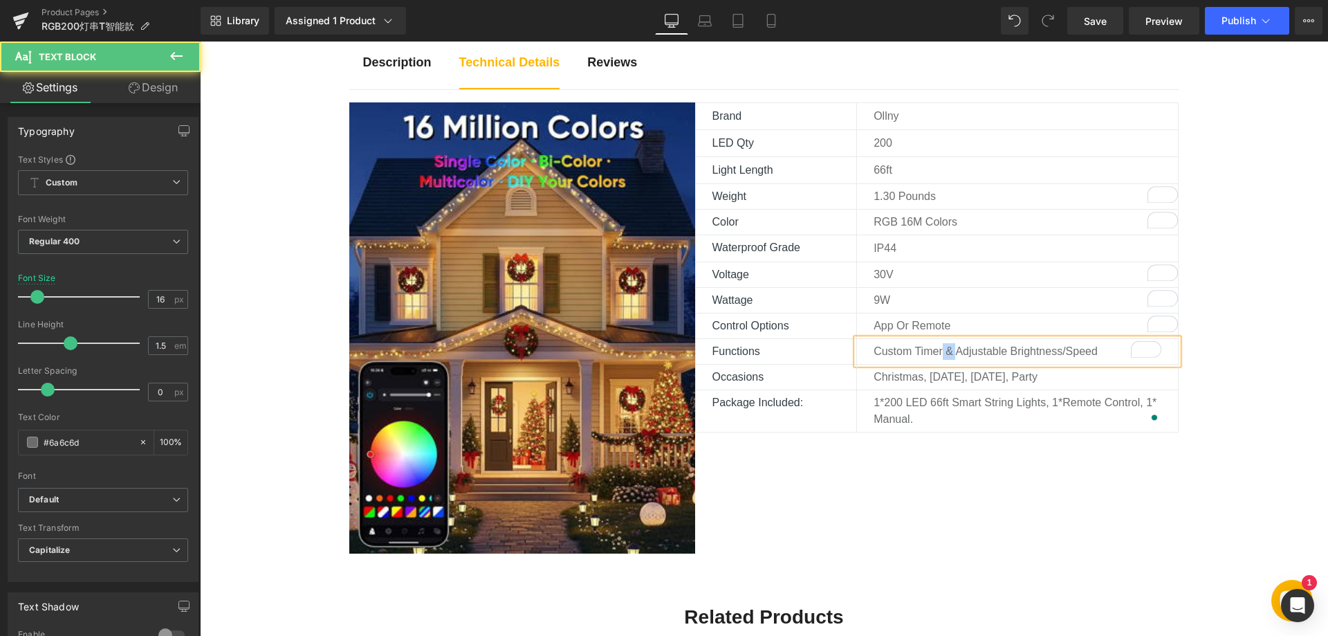
drag, startPoint x: 938, startPoint y: 353, endPoint x: 953, endPoint y: 351, distance: 15.3
click at [953, 351] on p "Custom Timer & Adjustable Brightness/Speed" at bounding box center [1017, 351] width 288 height 17
click at [1088, 351] on p "Custom Timer, Adjustable Brightness/Speed" at bounding box center [1017, 351] width 288 height 17
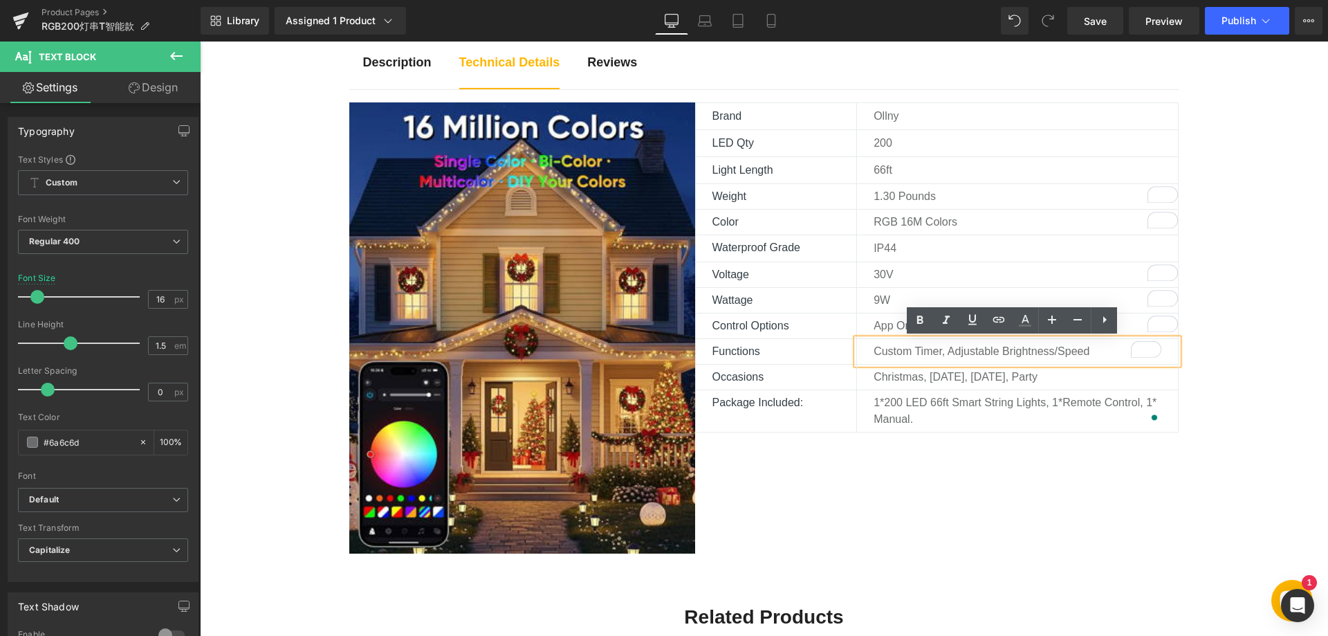
click at [1050, 350] on p "Custom Timer, Adjustable Brightness/Speed" at bounding box center [1017, 351] width 288 height 17
click at [1054, 348] on p "Custom Timer, Adjustable Brightness/Speed" at bounding box center [1017, 351] width 288 height 17
click at [1093, 351] on p "Custom Timer, Adjustable Brightness/Speed" at bounding box center [1017, 351] width 288 height 17
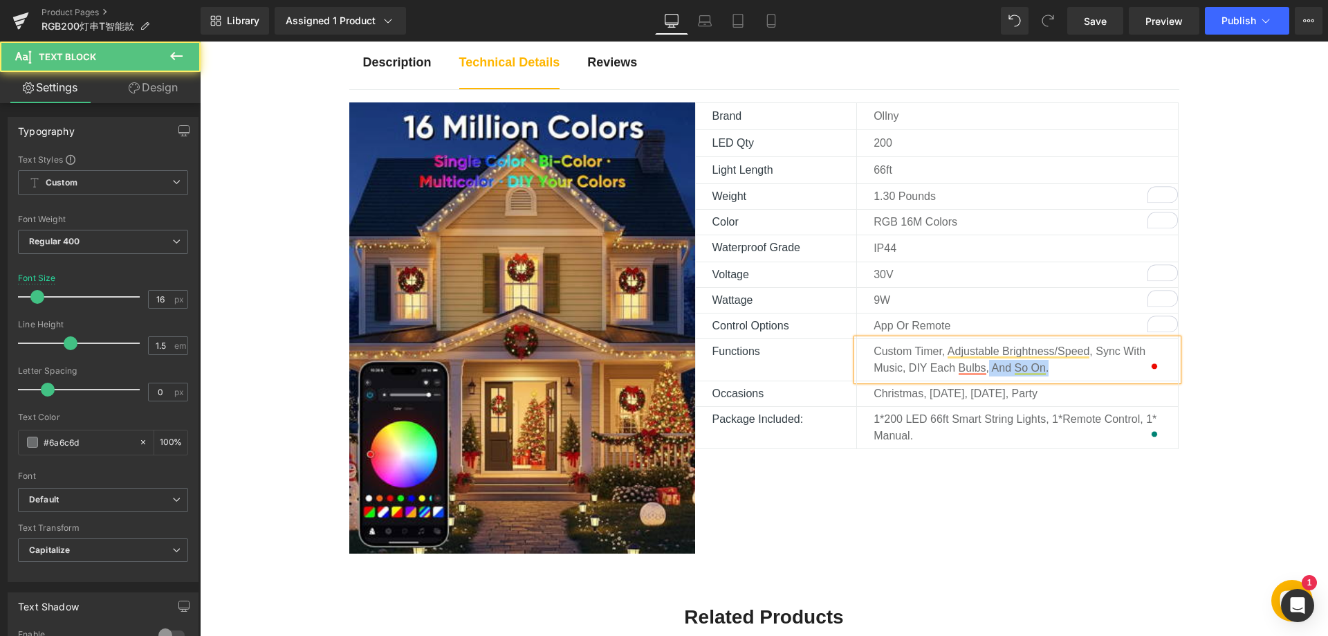
drag, startPoint x: 984, startPoint y: 367, endPoint x: 1064, endPoint y: 368, distance: 80.2
click at [1064, 368] on p "Custom Timer, Adjustable Brightness/Speed, Sync with music, DIY each bulbs, and…" at bounding box center [1017, 359] width 288 height 33
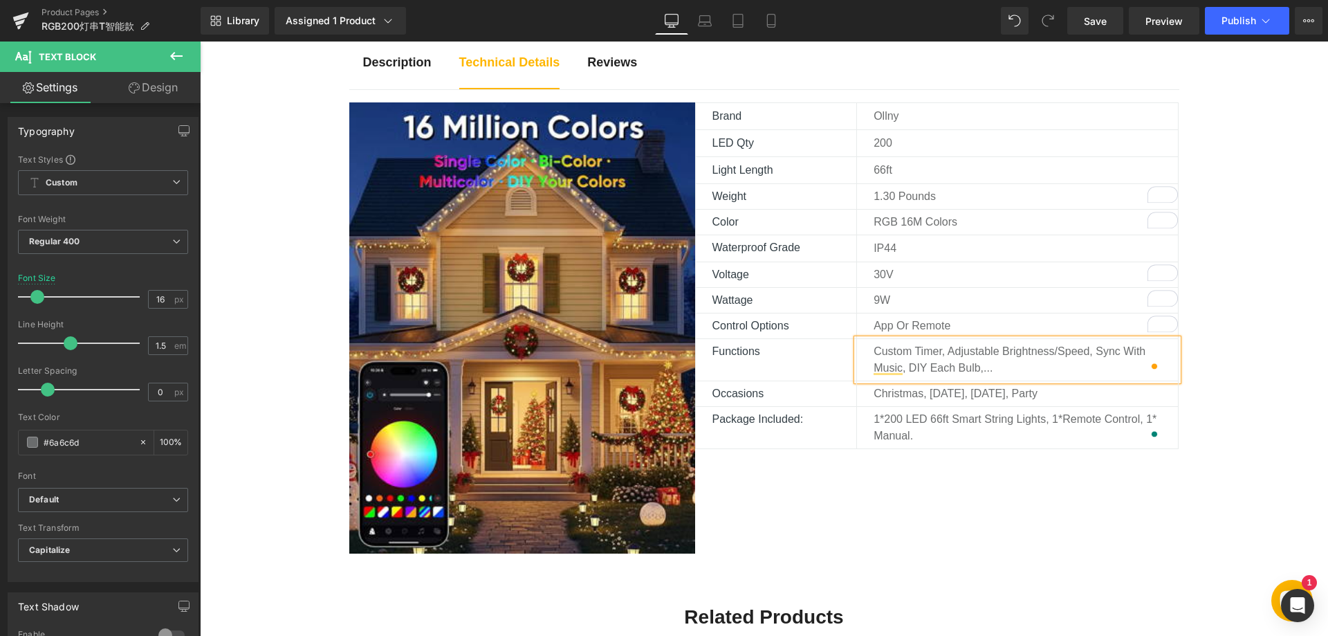
click at [963, 522] on div "Image Brand Text Block Ollny Text Block Row LED Qty Text Block 200 Text Block R…" at bounding box center [764, 327] width 830 height 451
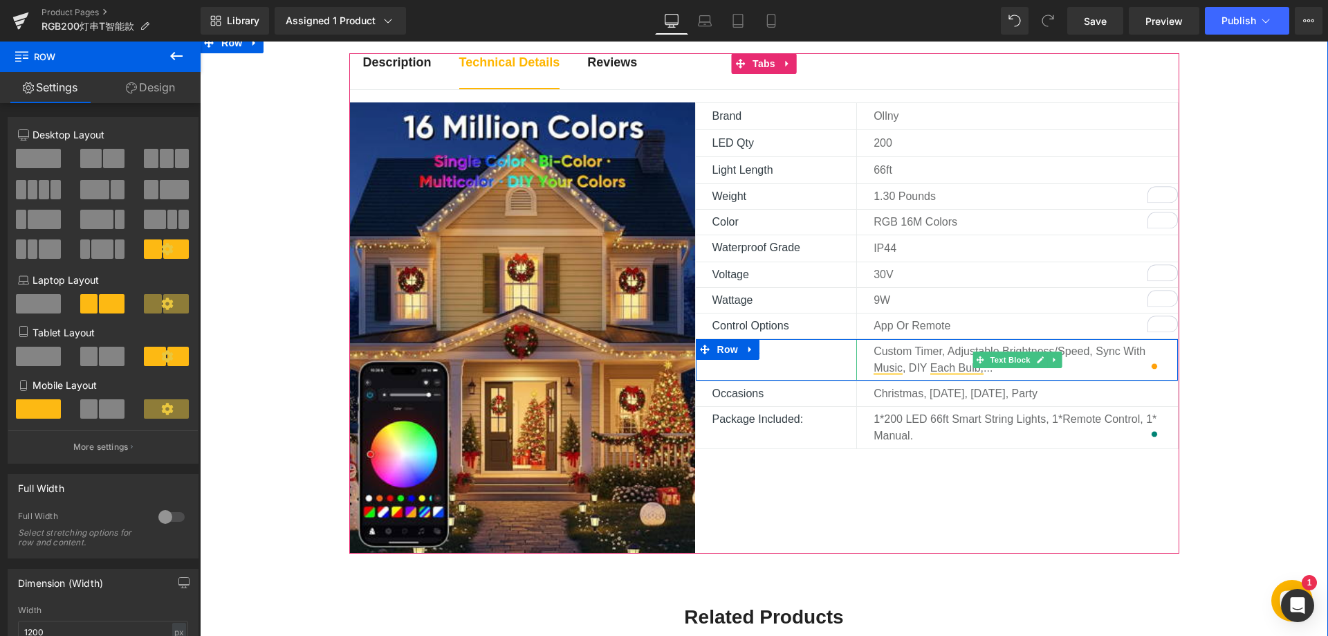
click at [903, 367] on p "Custom Timer, Adjustable Brightness/Speed, Sync with music, DIY each bulb,..." at bounding box center [1017, 359] width 288 height 33
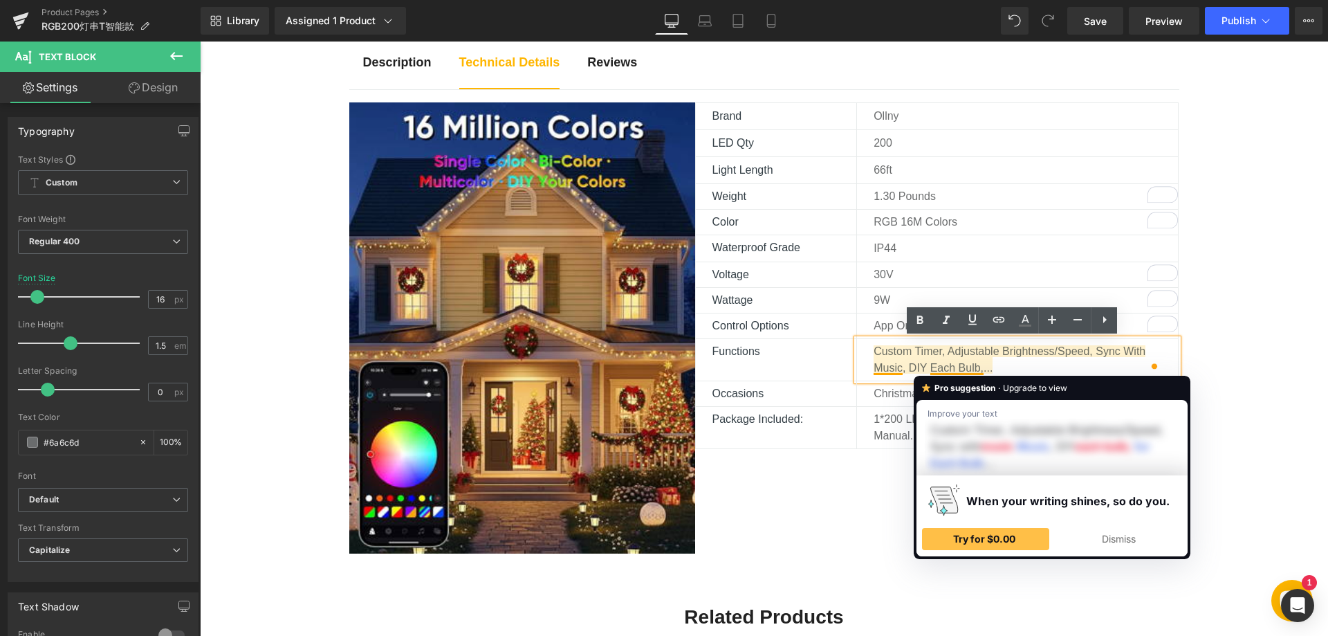
click at [908, 367] on p "Custom Timer, Adjustable Brightness/Speed, Sync with music, DIY each bulb,..." at bounding box center [1017, 359] width 288 height 33
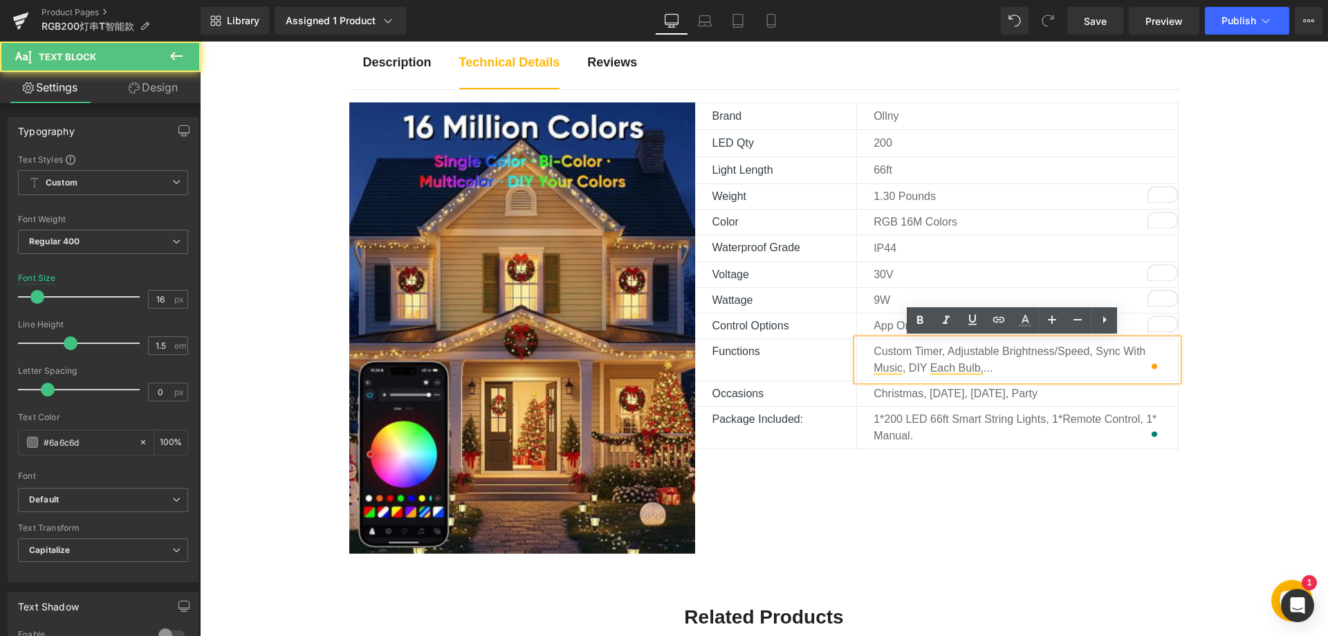
click at [902, 369] on p "Custom Timer, Adjustable Brightness/Speed, Sync with music, DIY each bulb,..." at bounding box center [1017, 359] width 288 height 33
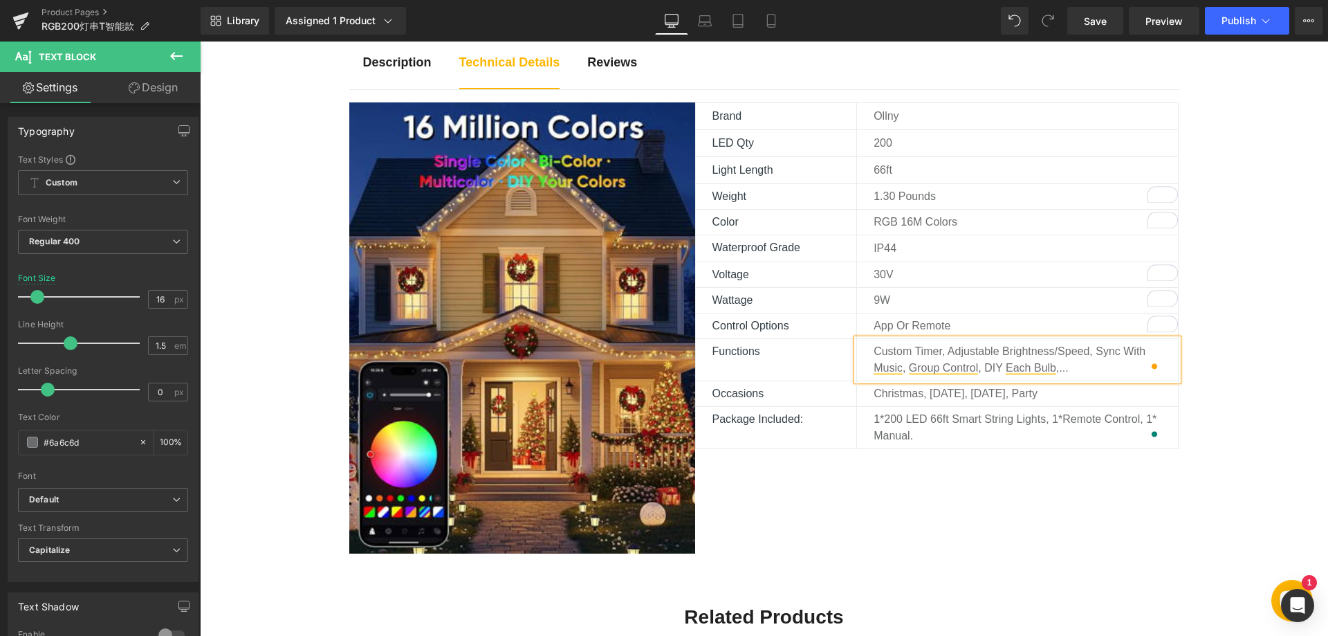
click at [905, 529] on div "Image Brand Text Block Ollny Text Block Row LED Qty Text Block 200 Text Block R…" at bounding box center [764, 327] width 830 height 451
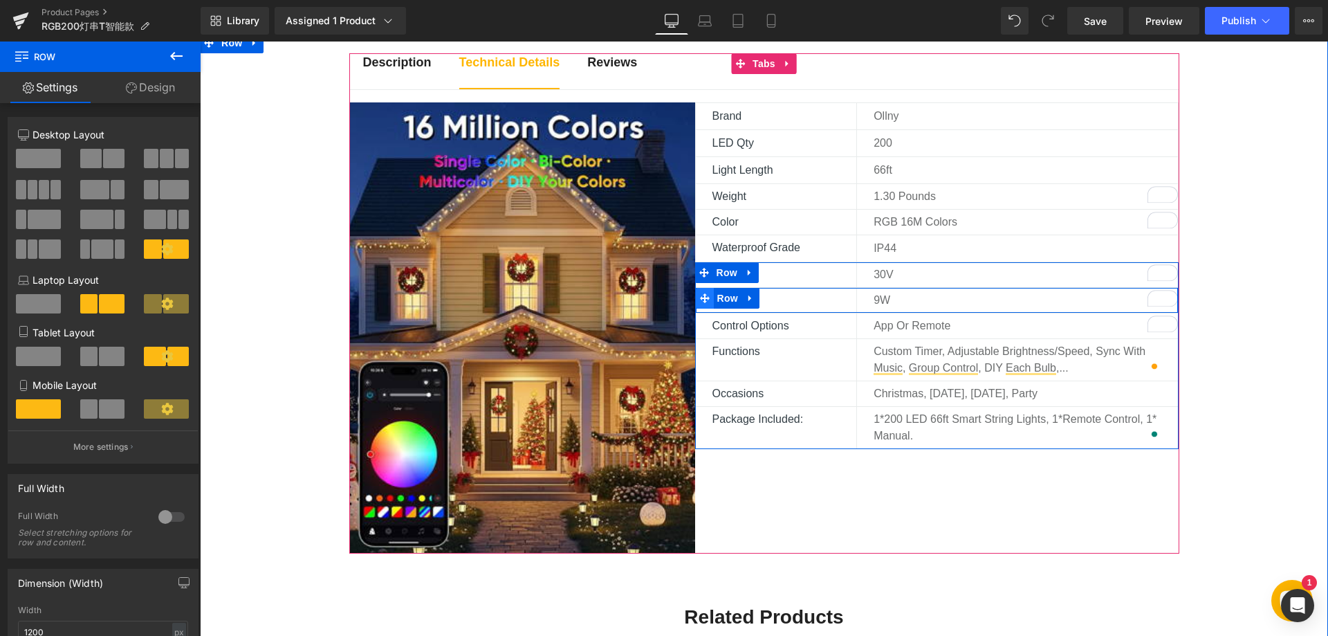
click at [701, 297] on icon at bounding box center [705, 298] width 10 height 10
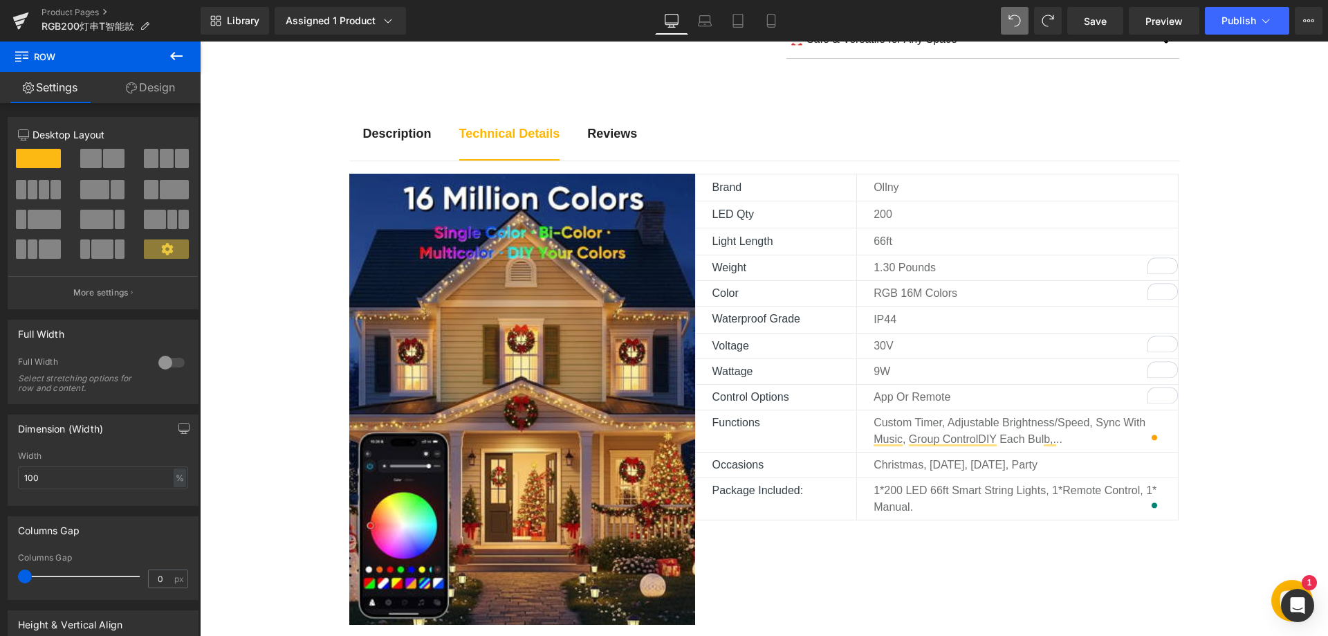
scroll to position [766, 0]
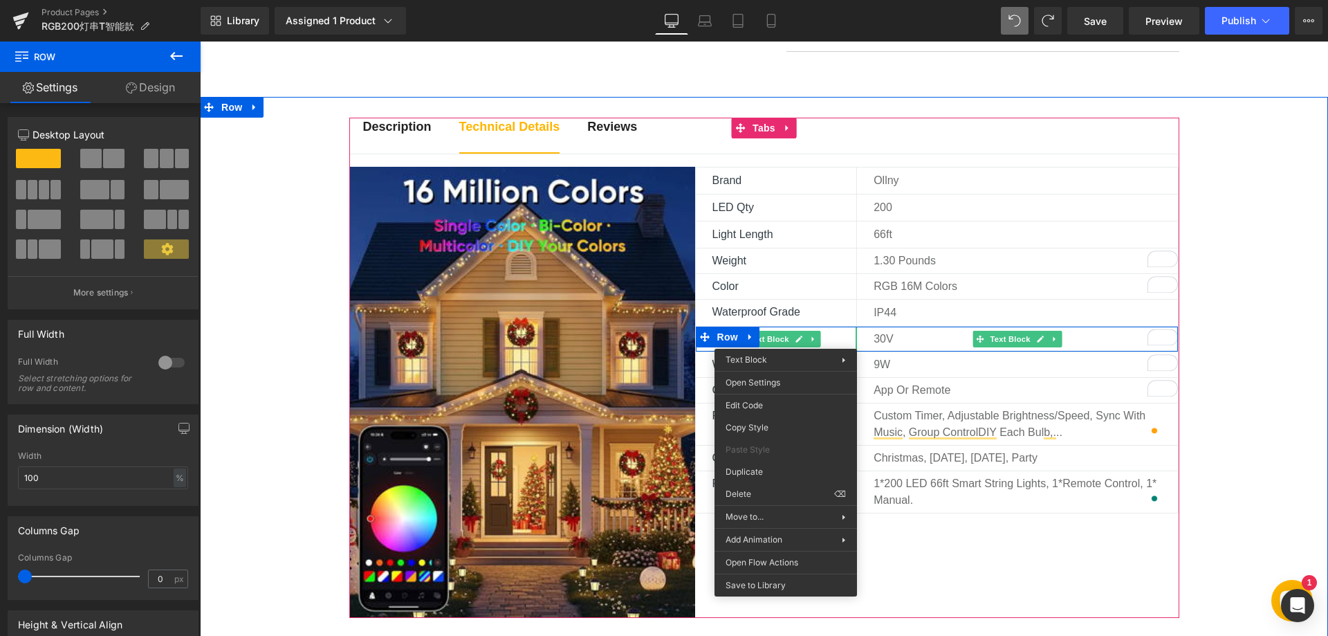
click at [890, 339] on p "30V" at bounding box center [1025, 339] width 304 height 17
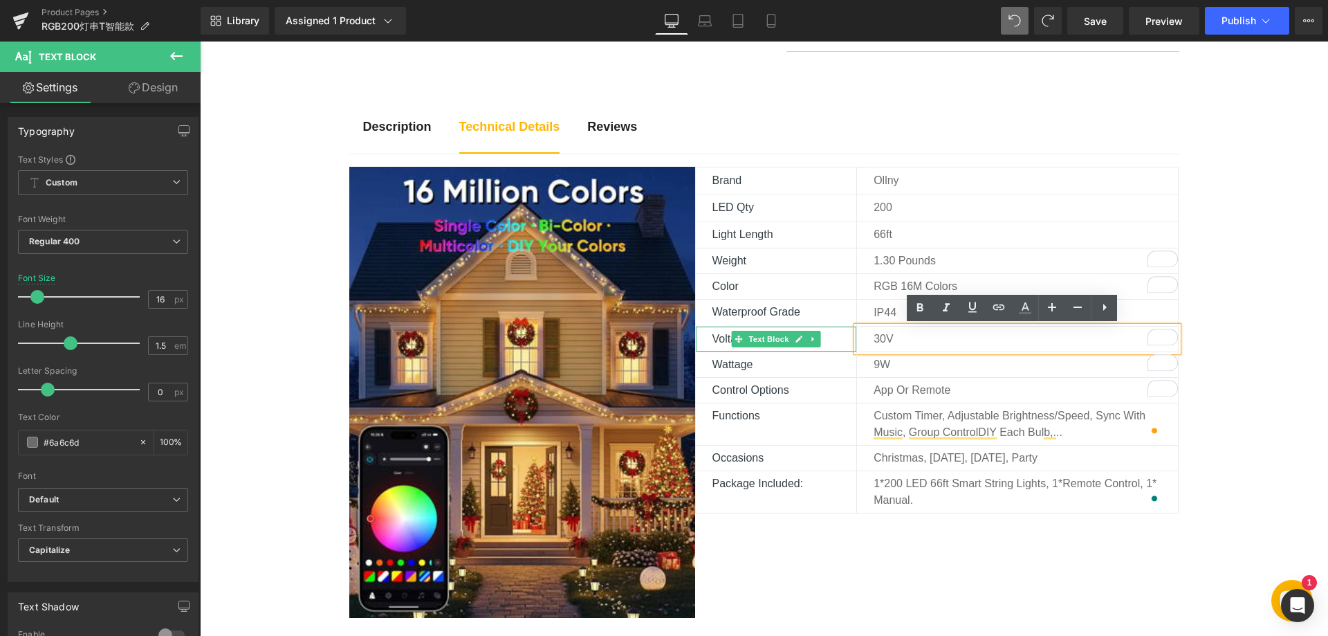
click at [702, 336] on div "Voltage" at bounding box center [776, 338] width 161 height 25
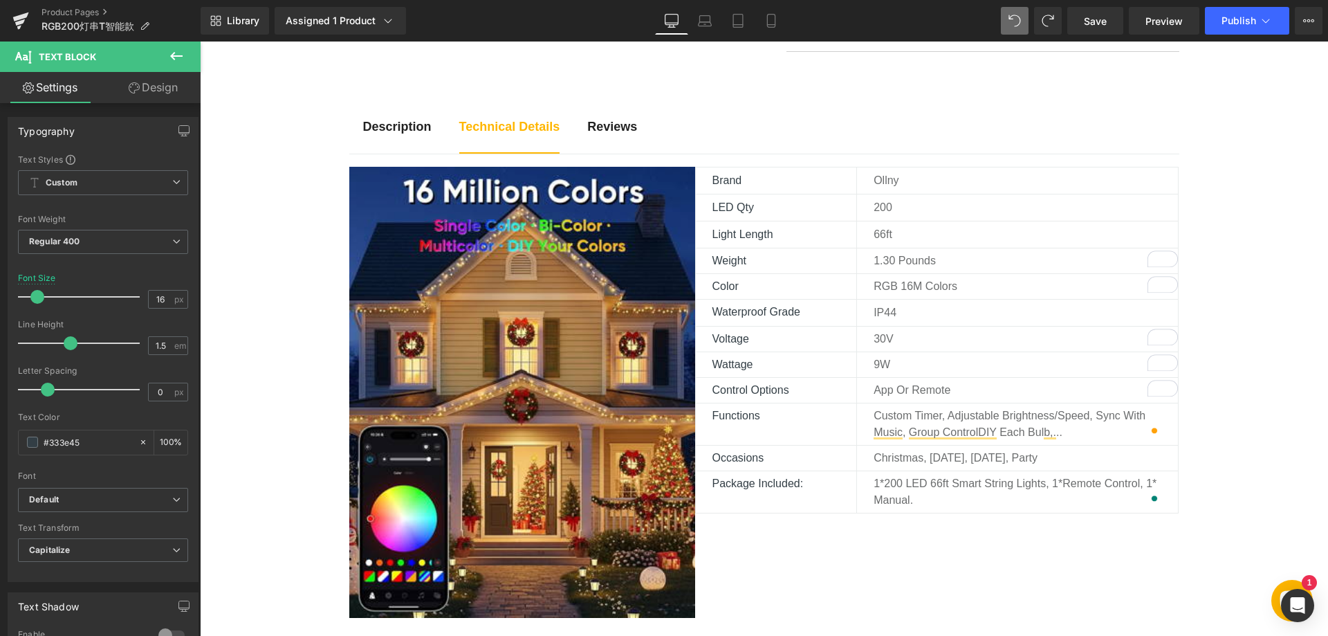
click at [180, 57] on icon at bounding box center [176, 56] width 17 height 17
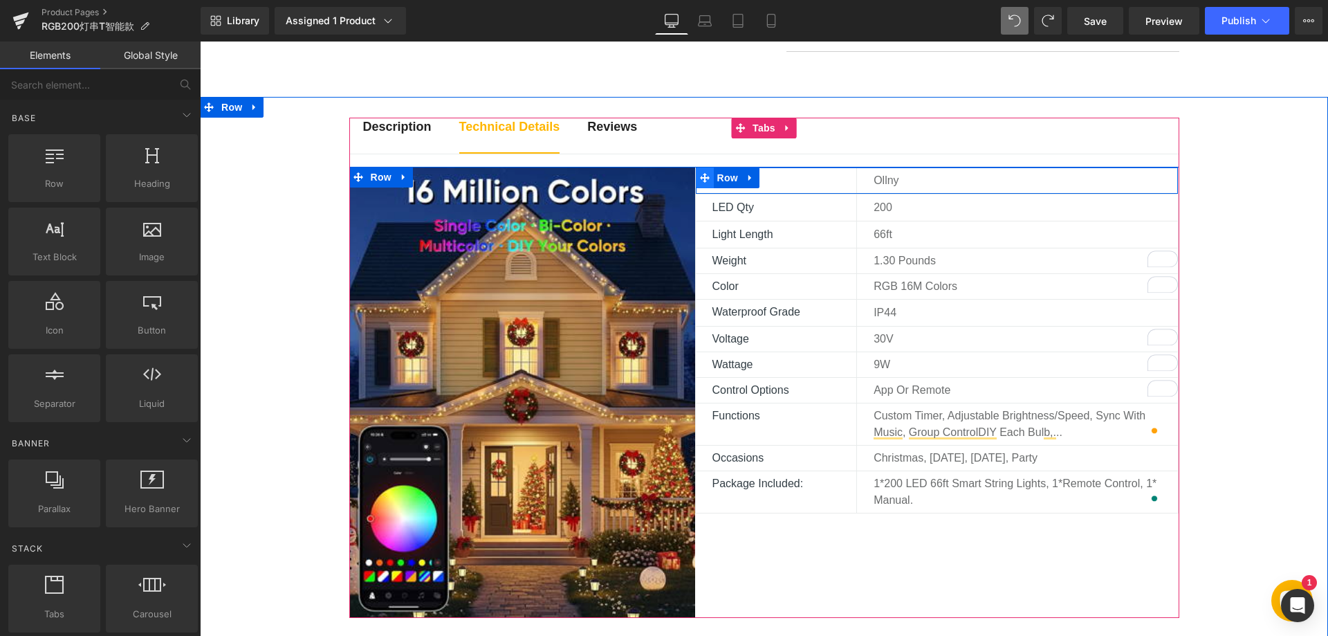
click at [700, 180] on icon at bounding box center [705, 178] width 10 height 10
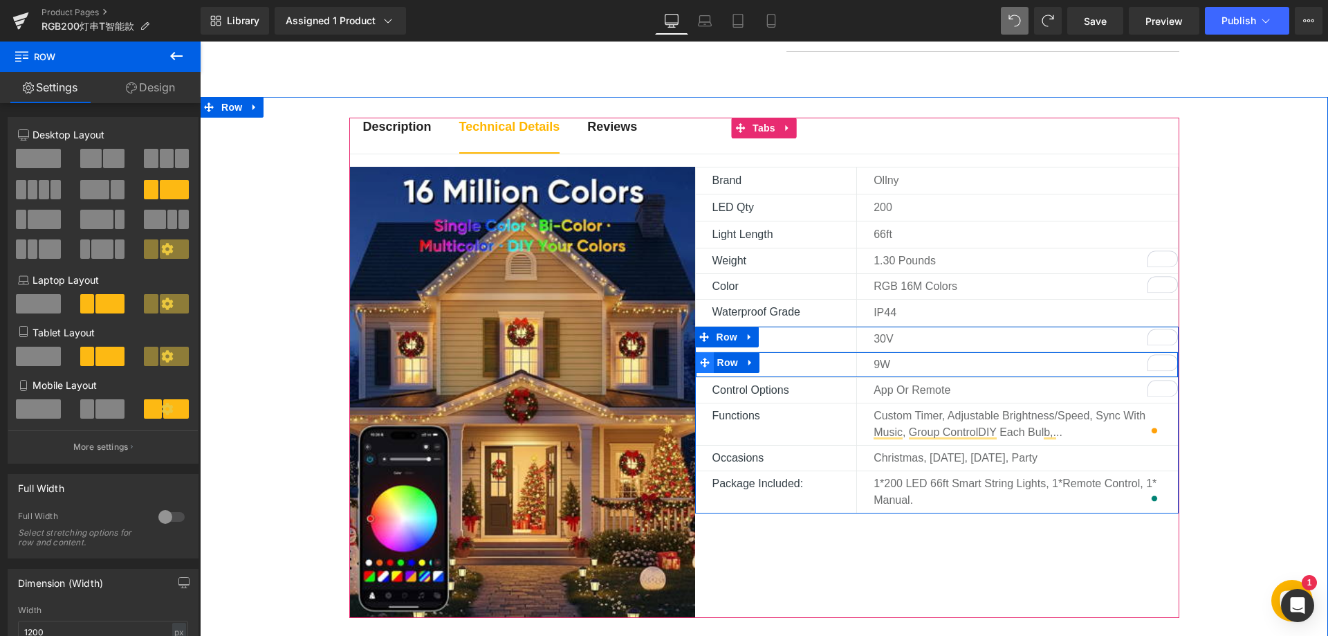
click at [700, 362] on icon at bounding box center [705, 363] width 10 height 10
click at [701, 362] on icon at bounding box center [705, 363] width 10 height 10
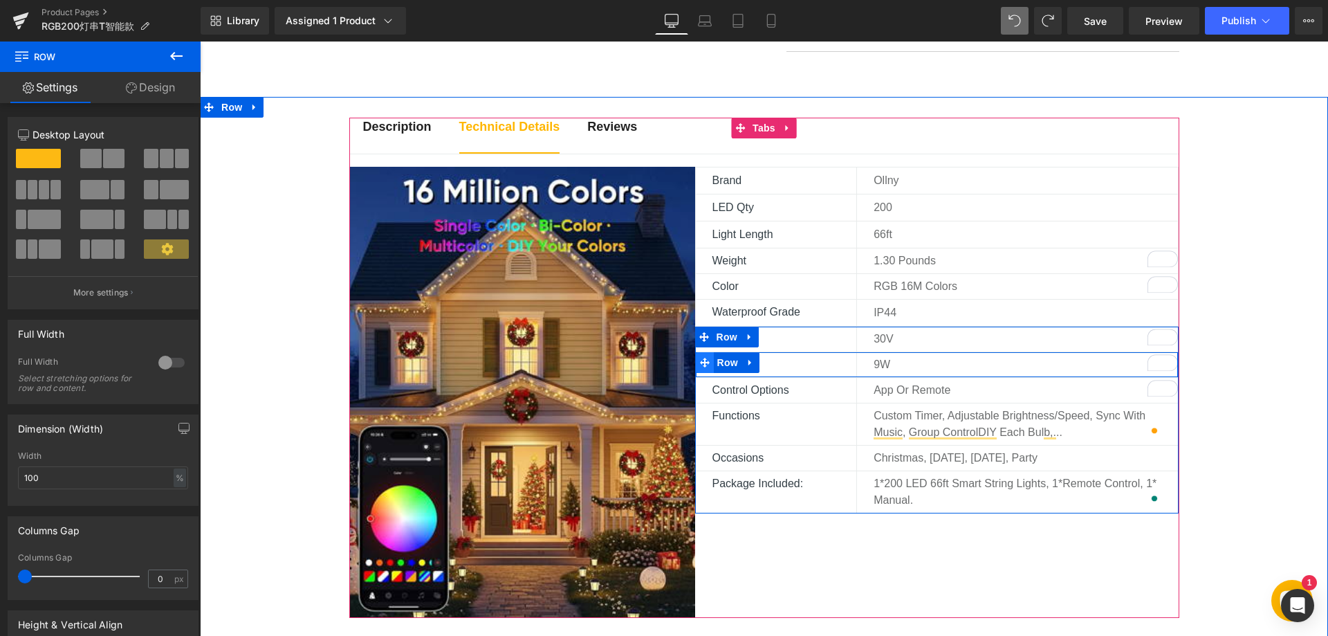
click at [700, 367] on icon at bounding box center [705, 363] width 10 height 10
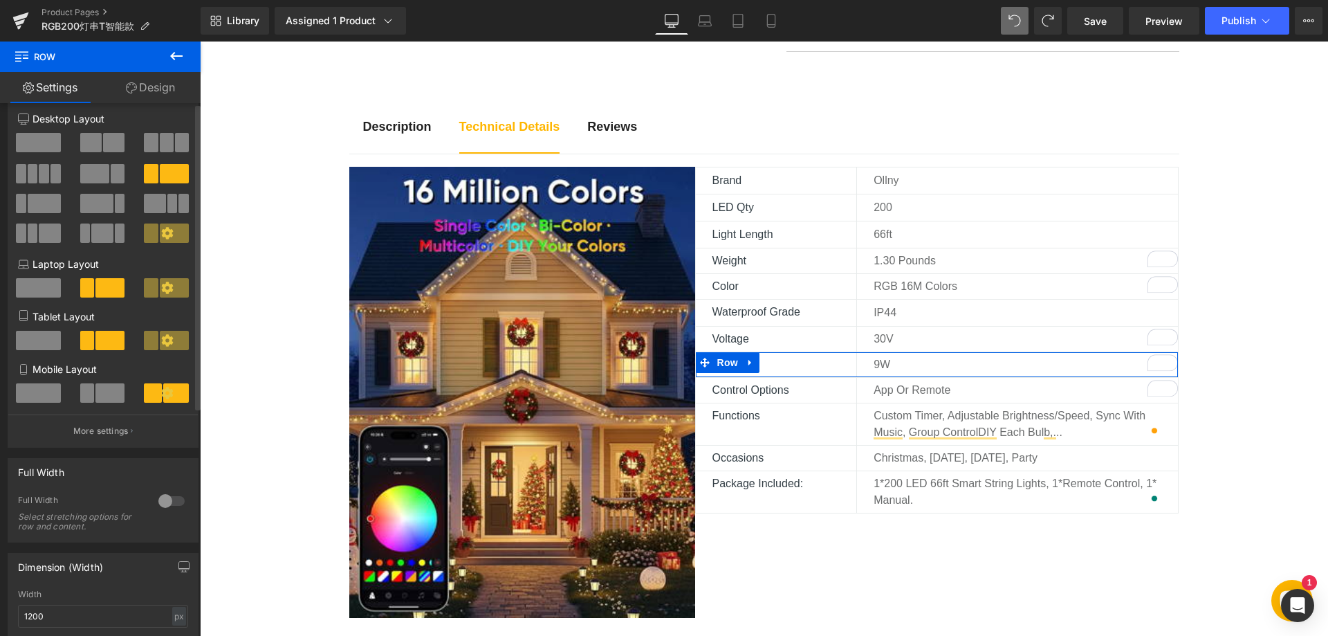
scroll to position [0, 0]
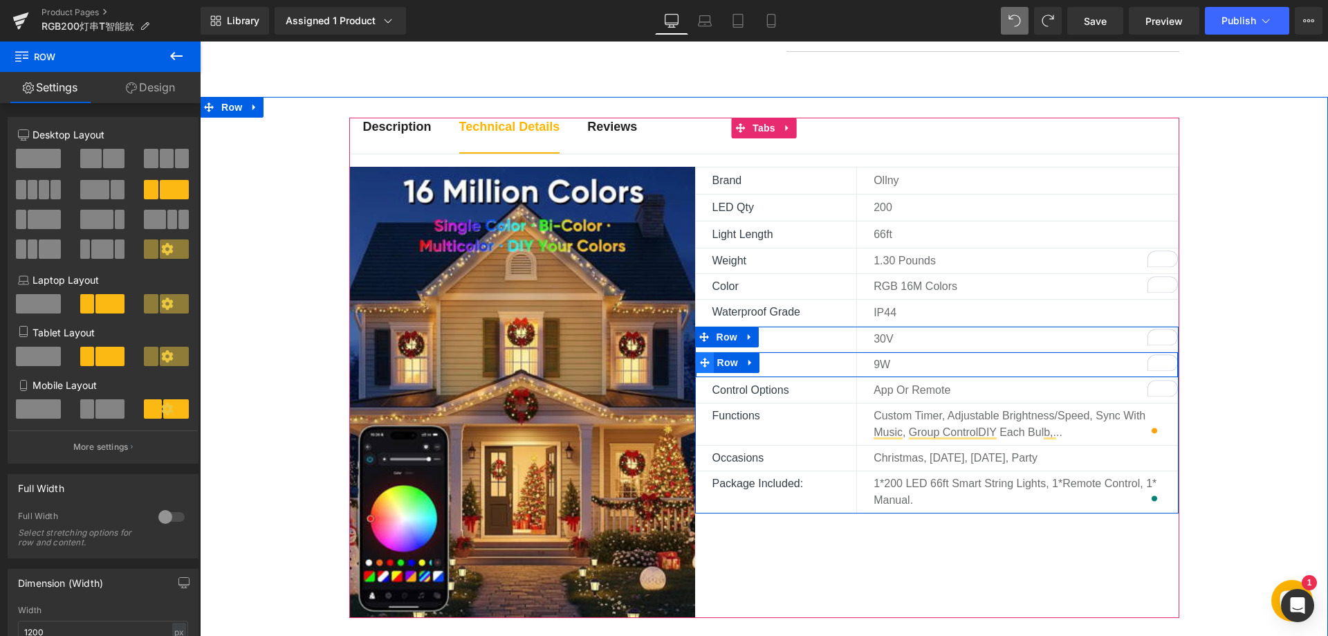
click at [700, 362] on icon at bounding box center [705, 363] width 10 height 10
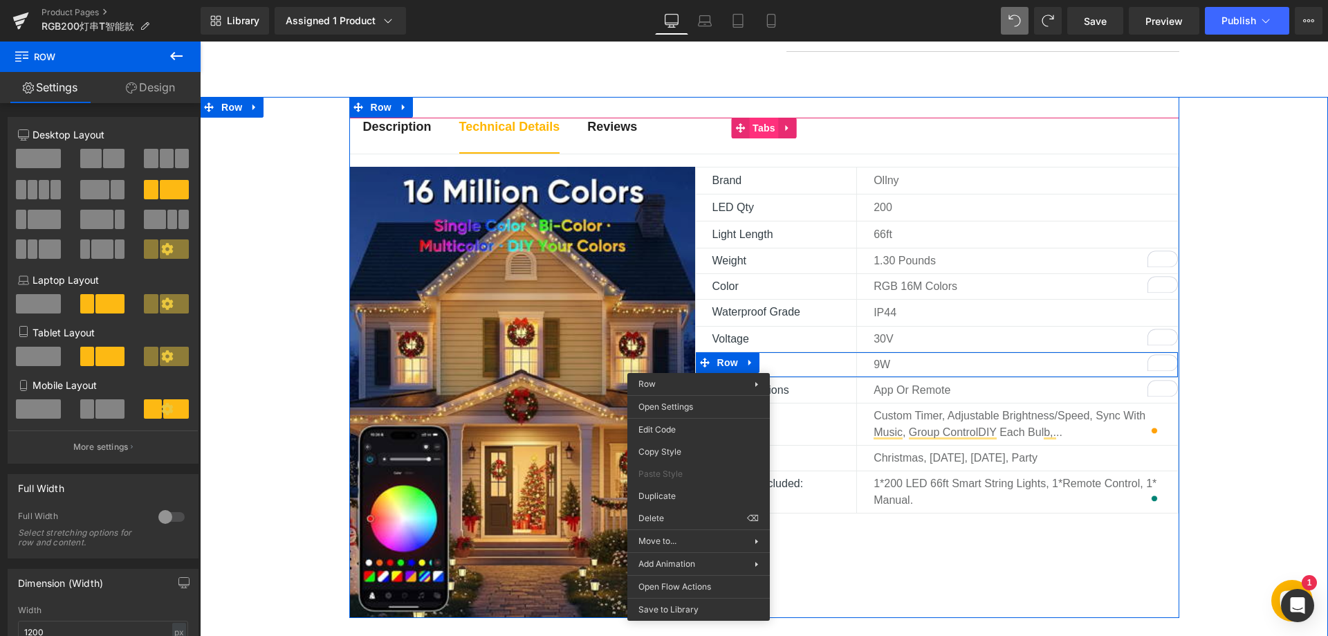
click at [756, 127] on span "Tabs" at bounding box center [764, 128] width 30 height 21
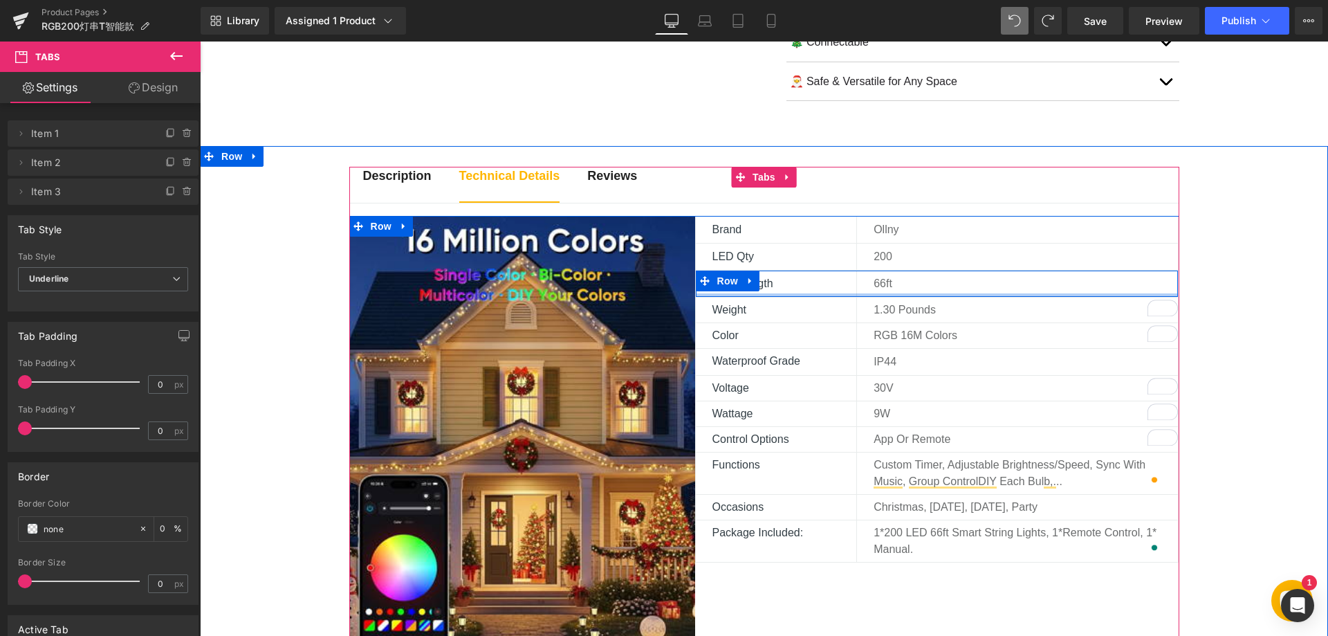
scroll to position [696, 0]
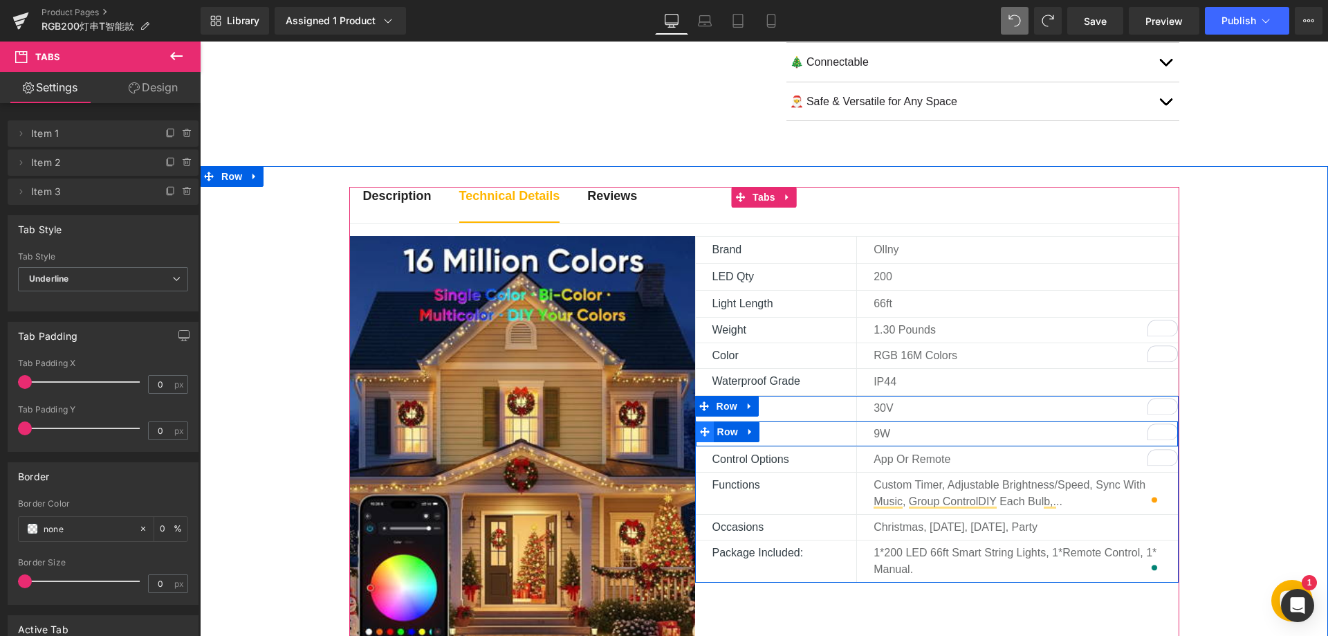
click at [699, 438] on span at bounding box center [705, 431] width 18 height 21
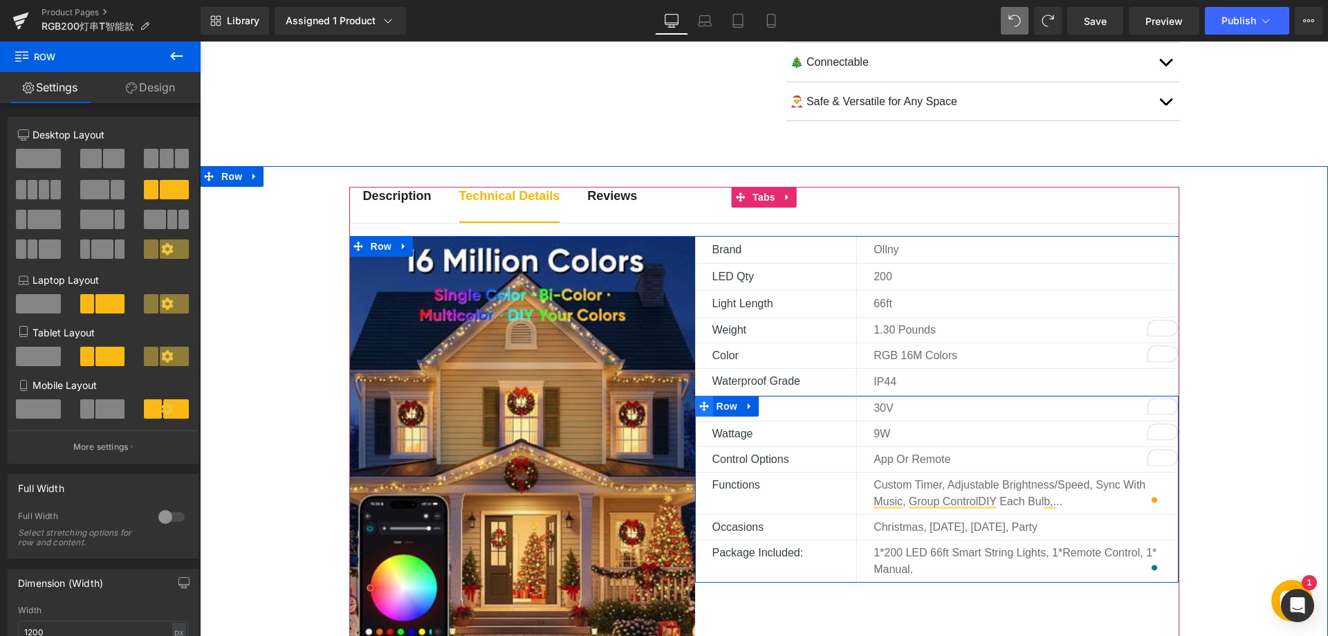
click at [699, 409] on icon at bounding box center [704, 406] width 10 height 10
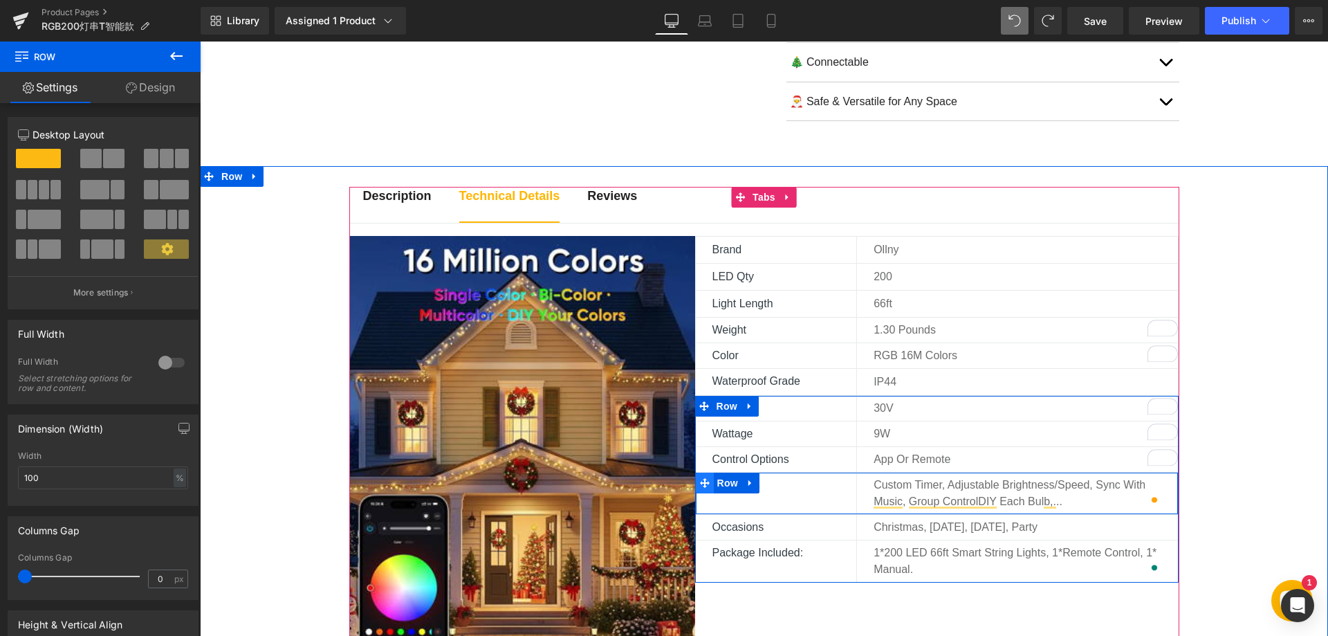
click at [700, 480] on icon at bounding box center [705, 483] width 10 height 10
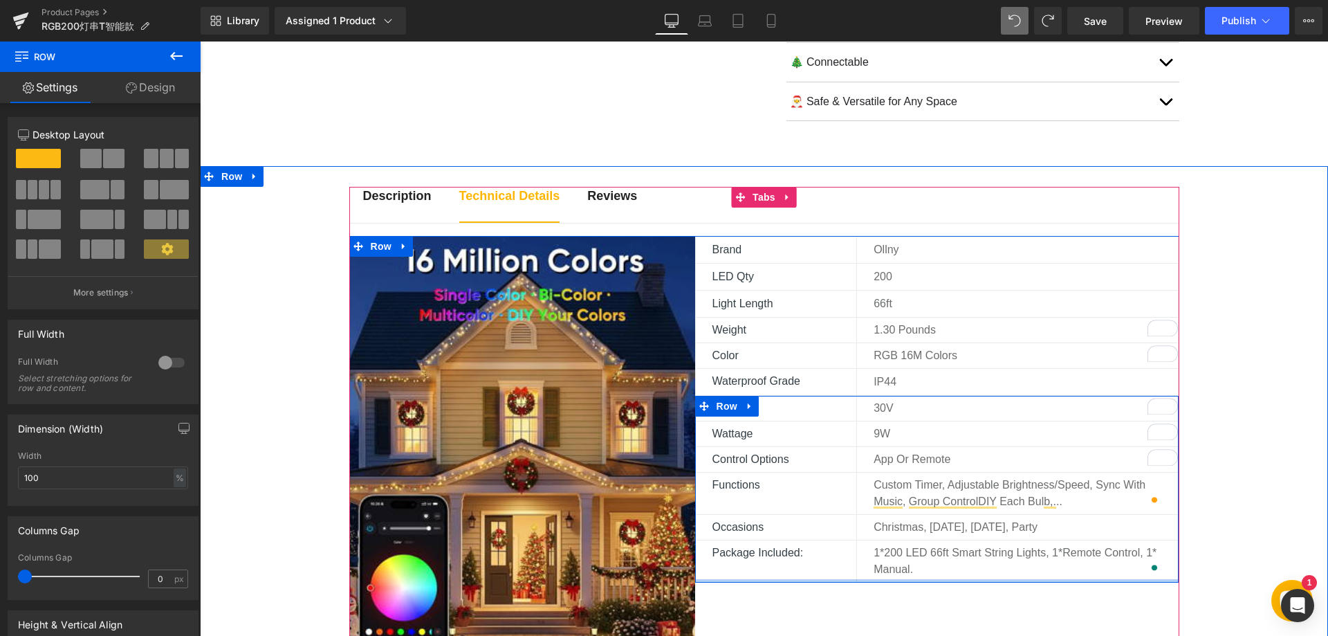
click at [743, 579] on div at bounding box center [937, 580] width 484 height 3
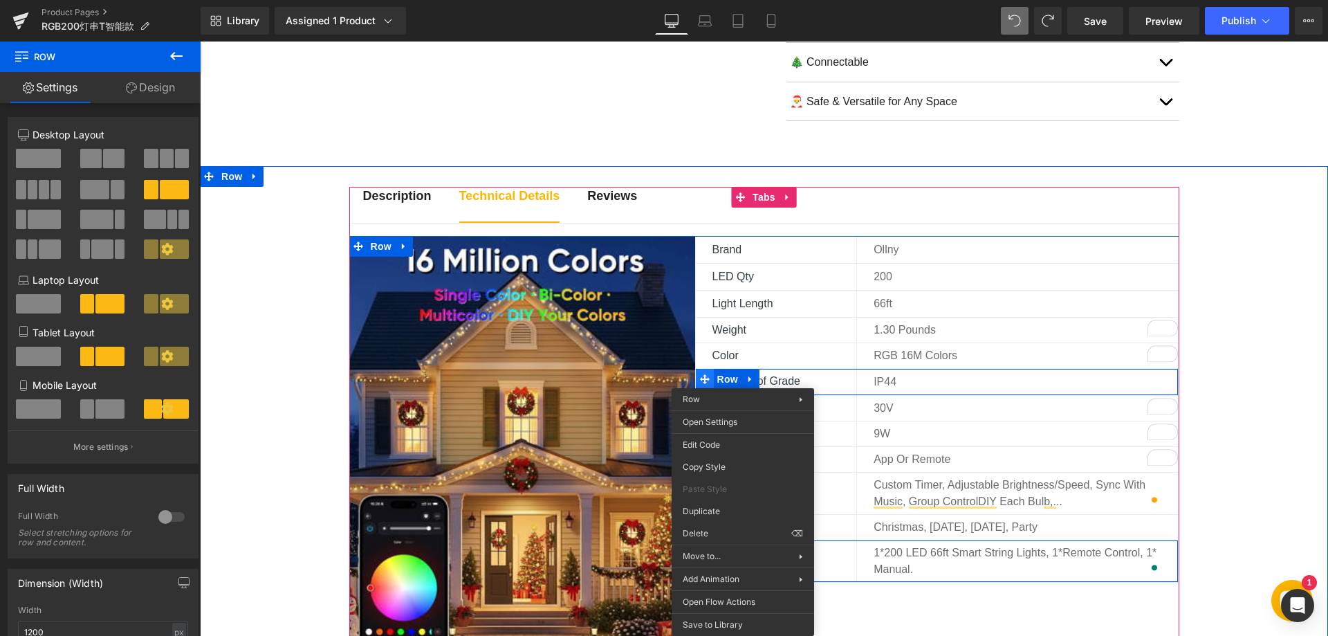
click at [700, 378] on icon at bounding box center [705, 379] width 10 height 10
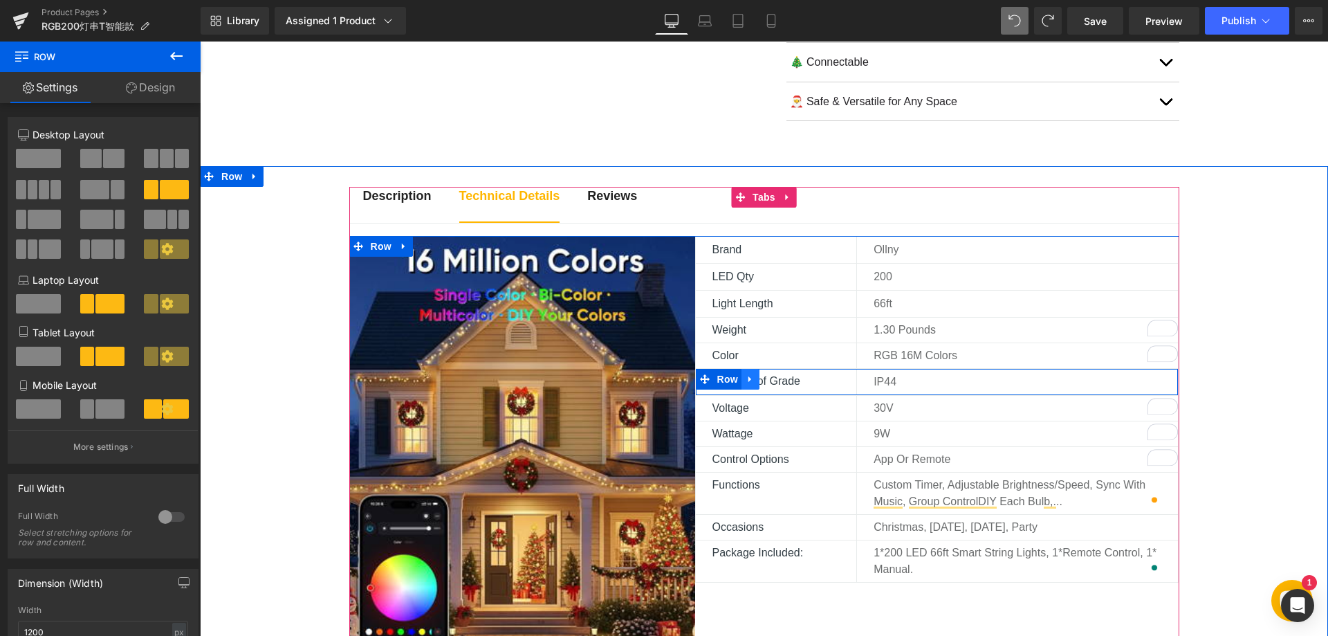
click at [745, 377] on icon at bounding box center [750, 379] width 10 height 10
click at [763, 380] on icon at bounding box center [768, 379] width 10 height 10
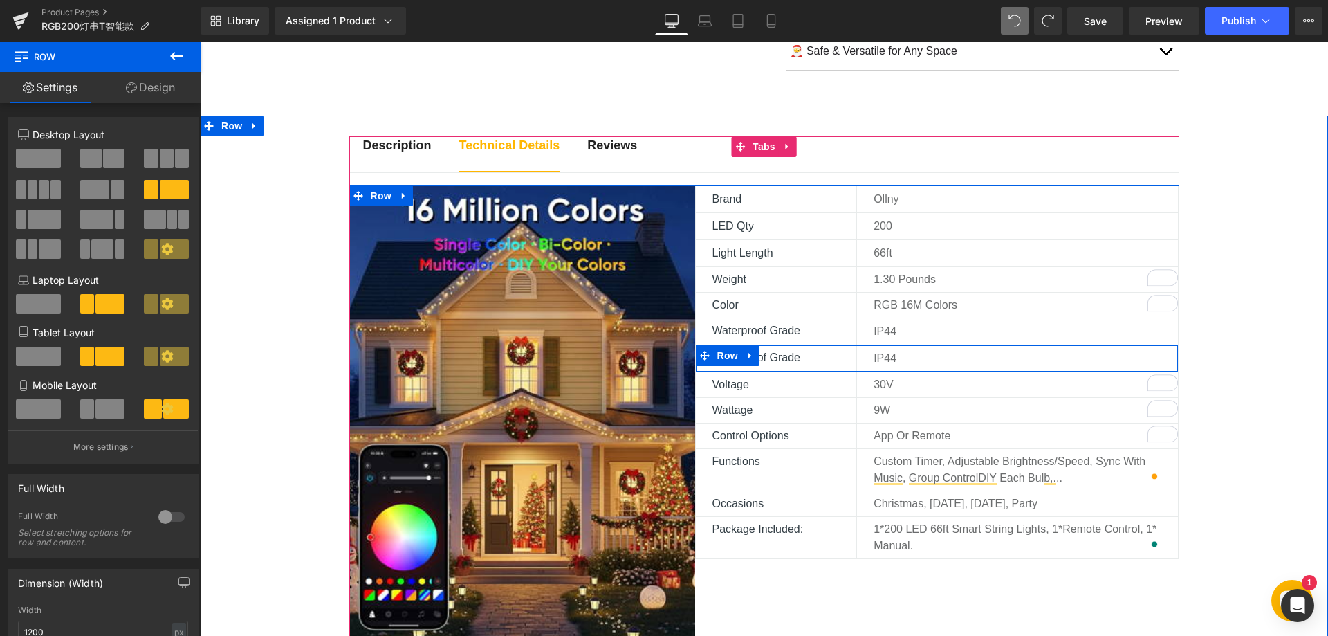
scroll to position [766, 0]
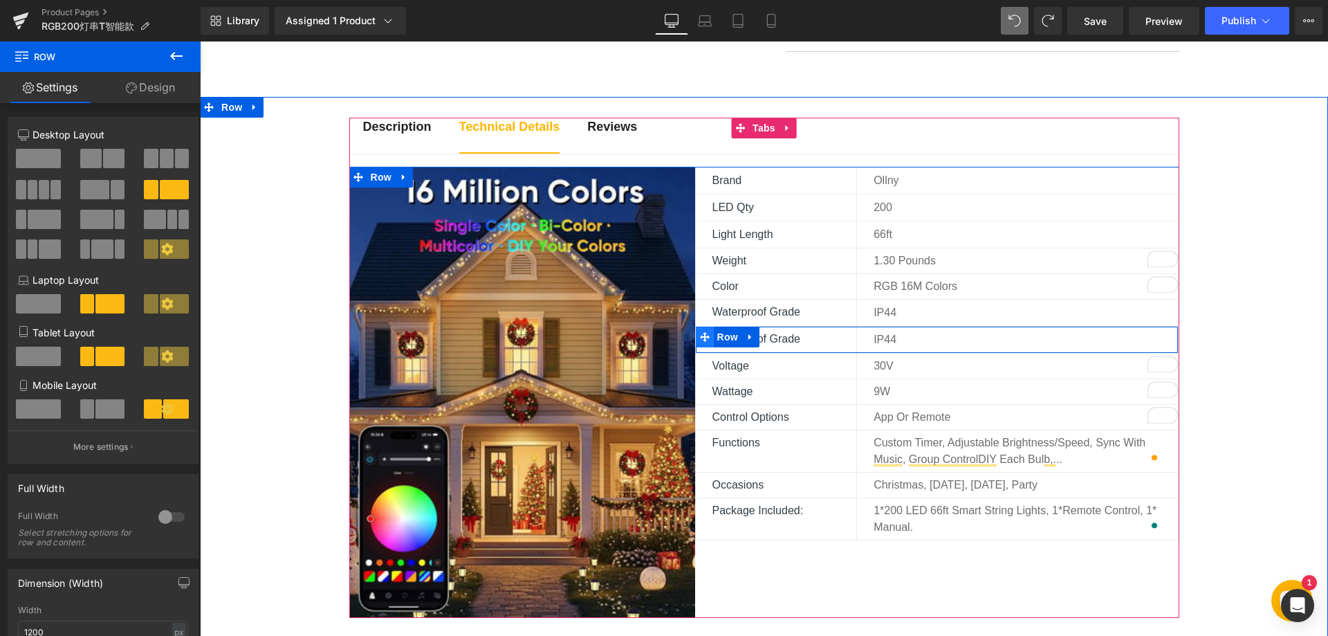
click at [700, 335] on icon at bounding box center [705, 337] width 10 height 10
click at [741, 335] on link at bounding box center [750, 336] width 18 height 21
click at [765, 338] on icon at bounding box center [768, 337] width 10 height 10
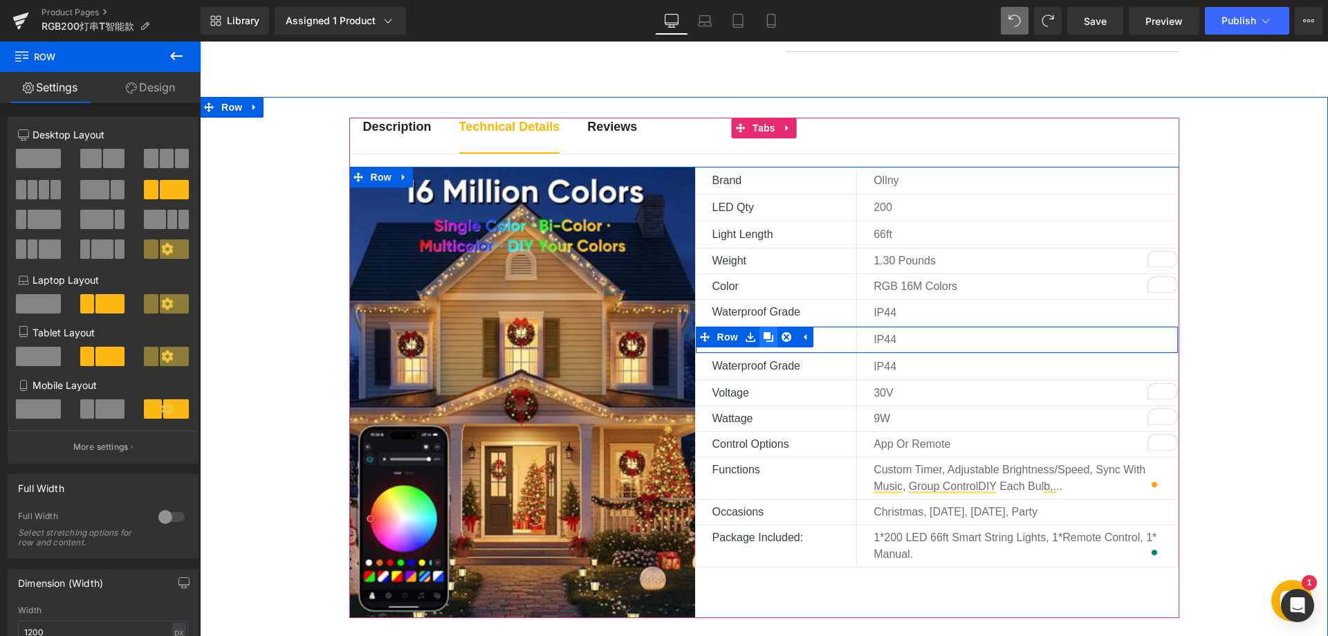
click at [765, 339] on icon at bounding box center [768, 337] width 10 height 10
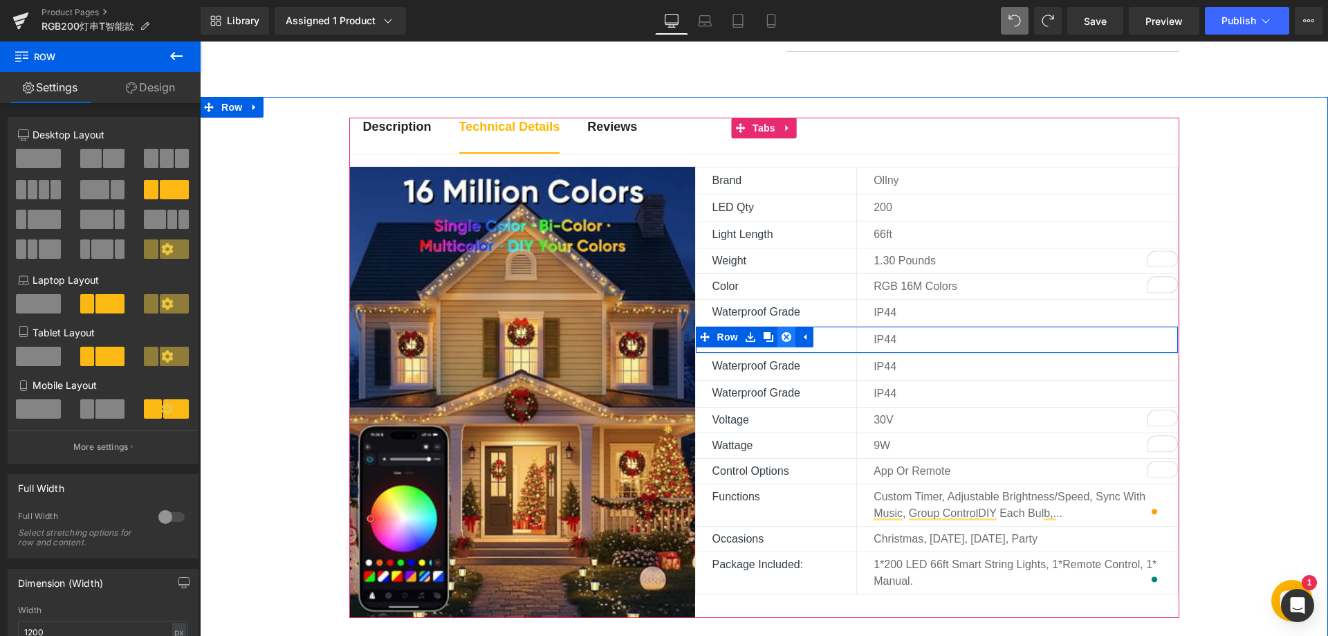
click at [781, 338] on icon at bounding box center [786, 337] width 10 height 10
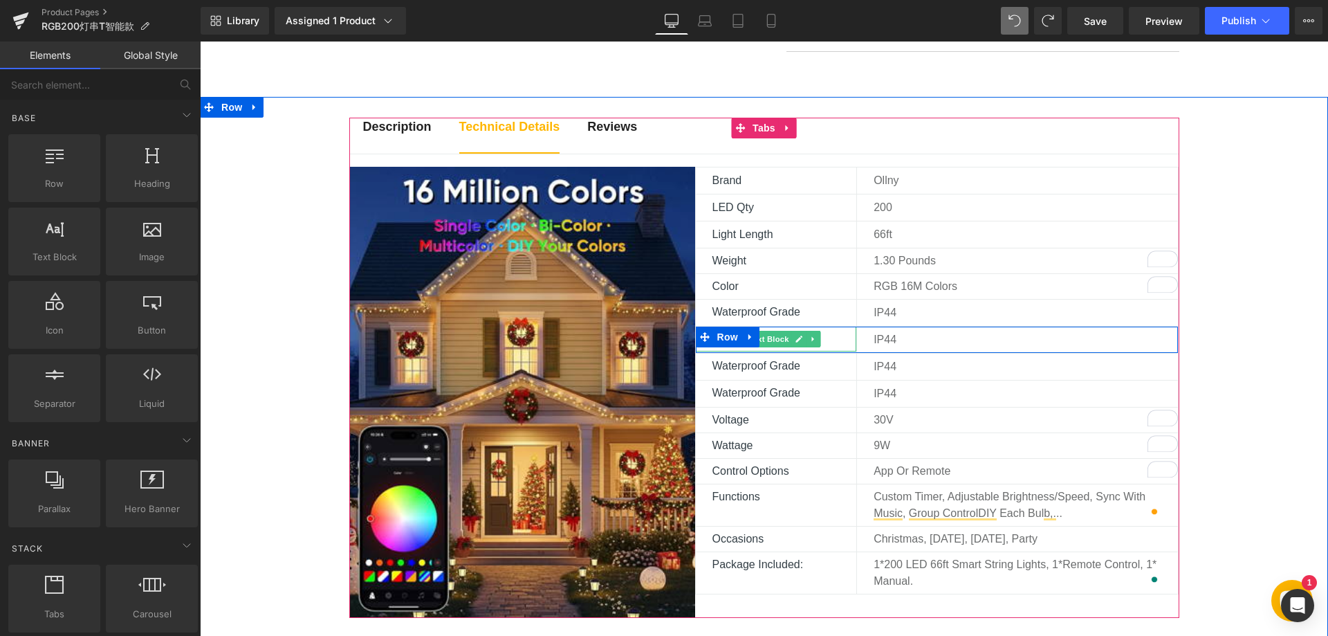
click at [818, 336] on p "Waterproof Grade" at bounding box center [784, 339] width 145 height 17
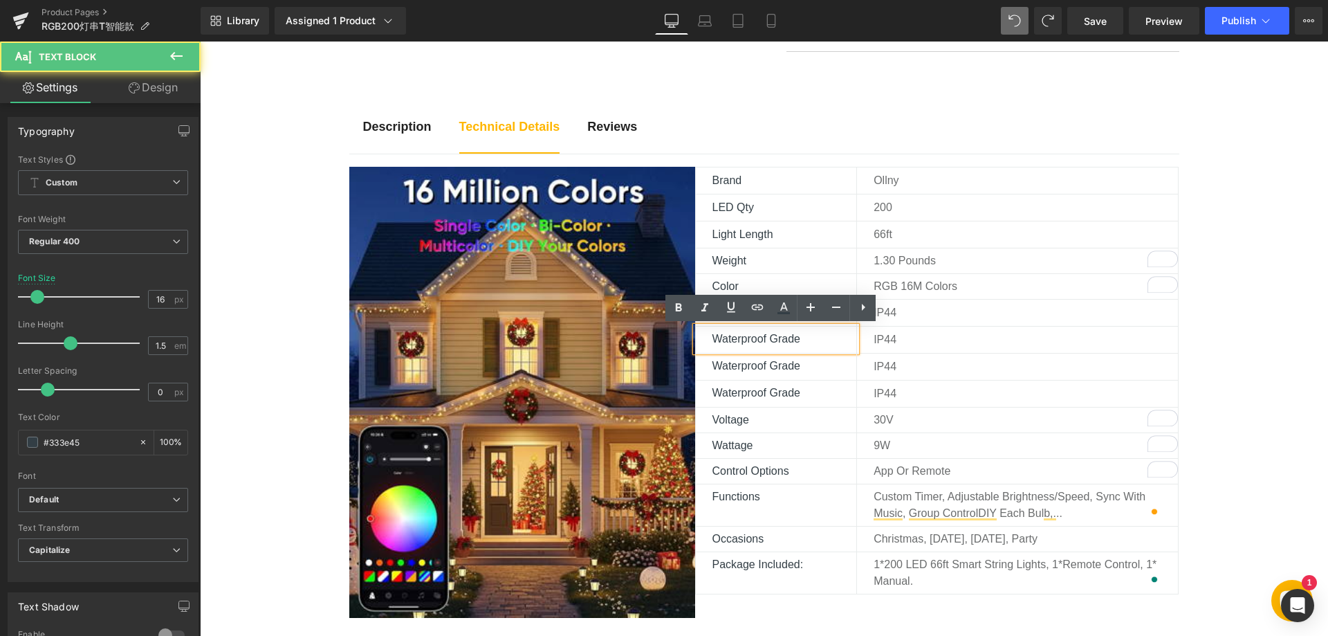
click at [833, 340] on p "Waterproof Grade" at bounding box center [784, 339] width 145 height 17
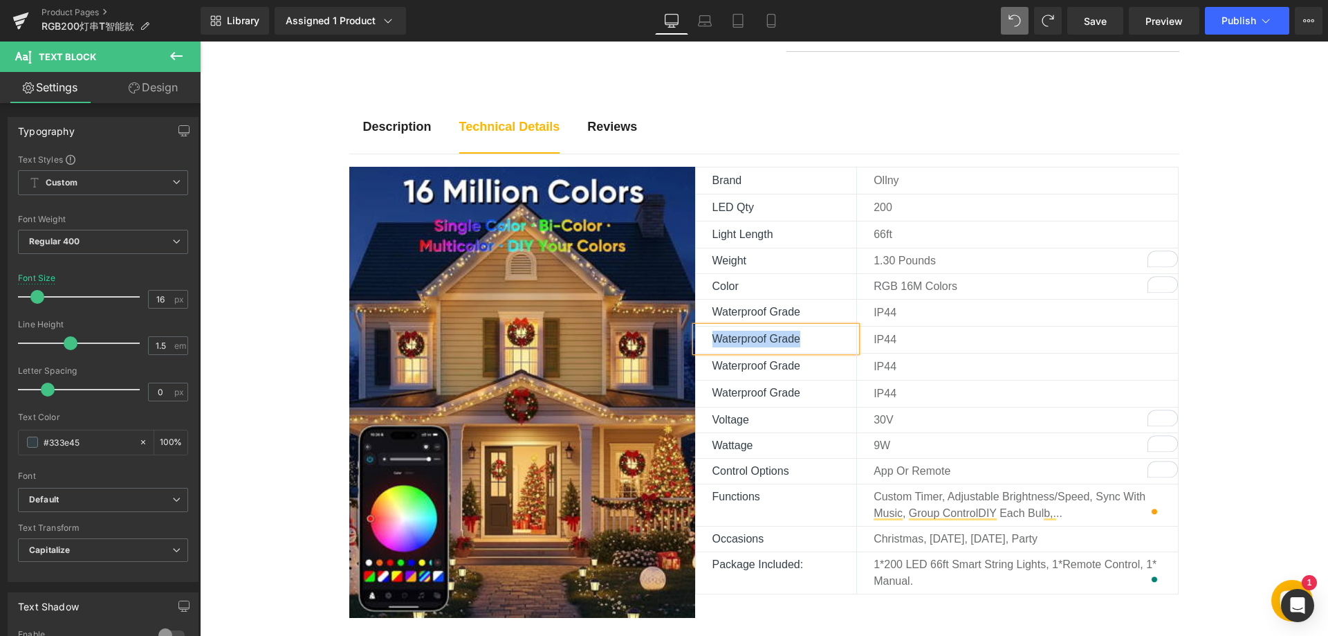
paste div
click at [896, 344] on p "IP44" at bounding box center [1025, 339] width 304 height 17
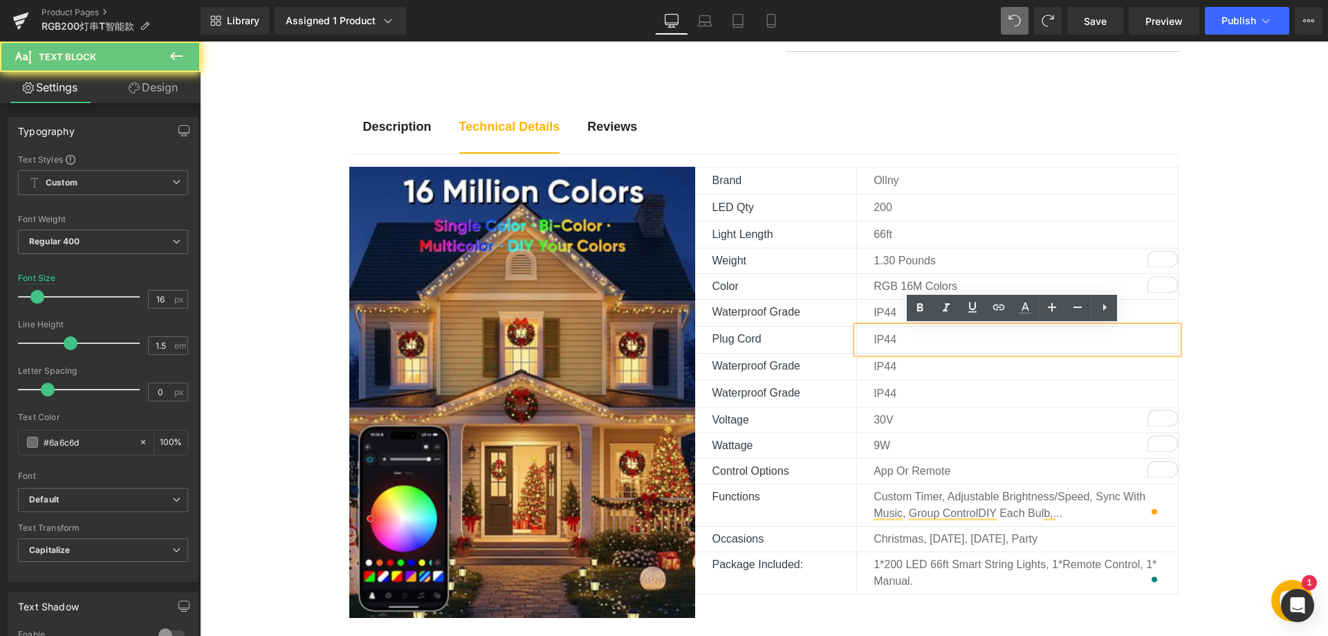
click at [890, 340] on p "IP44" at bounding box center [1025, 339] width 304 height 17
drag, startPoint x: 896, startPoint y: 340, endPoint x: 867, endPoint y: 337, distance: 29.8
click at [867, 337] on div "IP44" at bounding box center [1017, 339] width 322 height 26
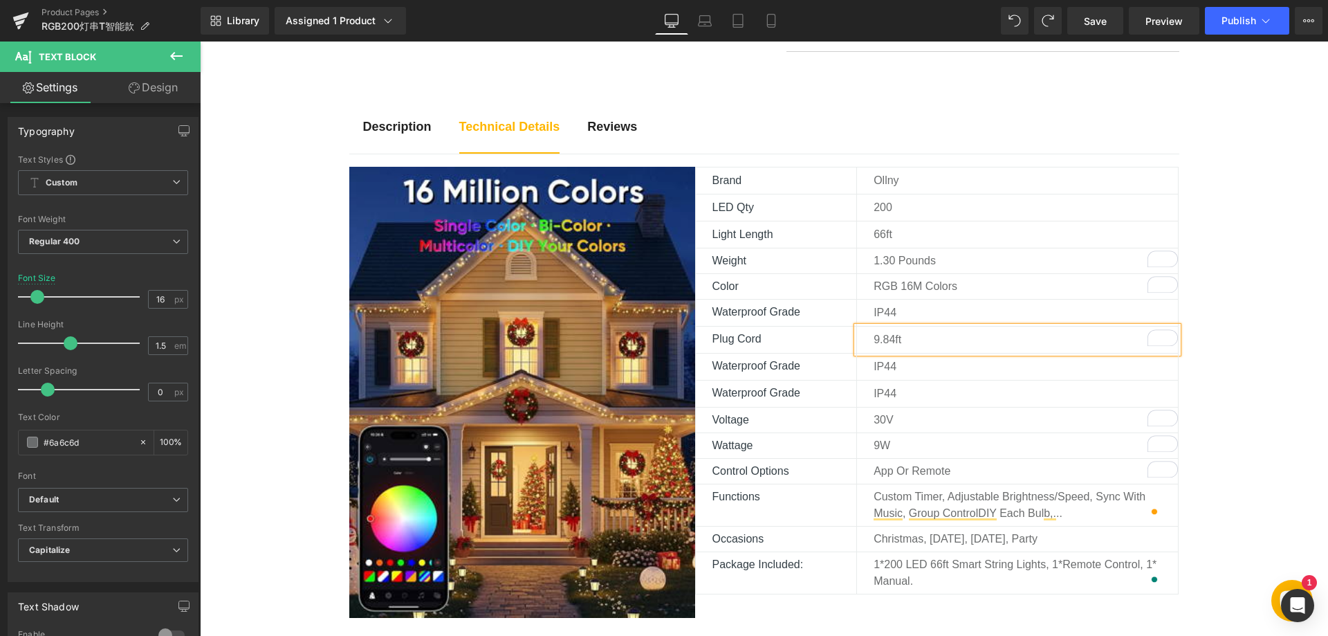
scroll to position [766, 0]
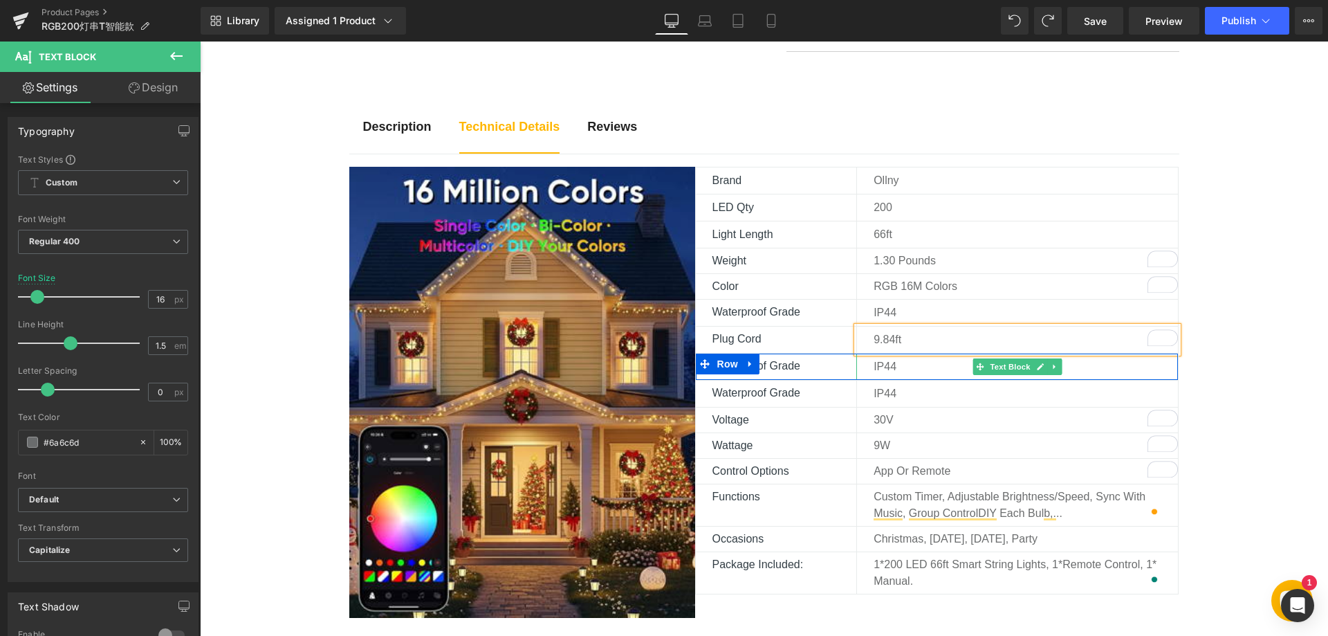
click at [903, 361] on p "IP44" at bounding box center [1025, 366] width 304 height 17
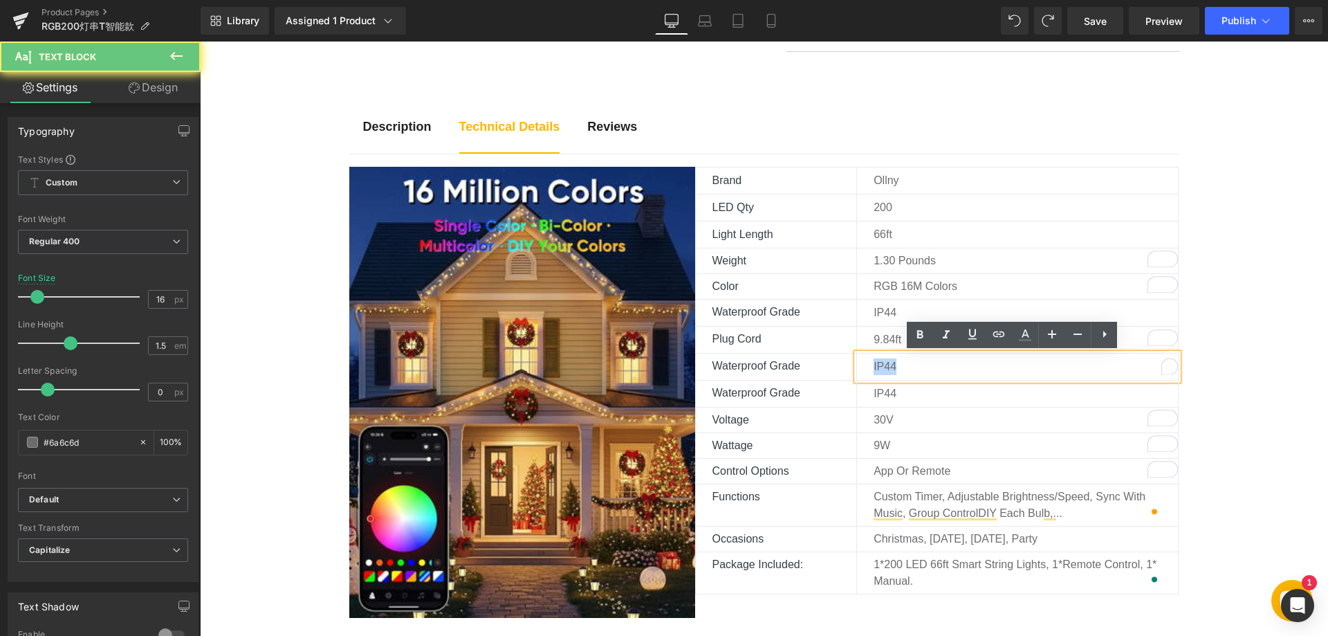
drag, startPoint x: 897, startPoint y: 366, endPoint x: 851, endPoint y: 367, distance: 46.4
click at [856, 367] on div "IP44" at bounding box center [1017, 366] width 322 height 26
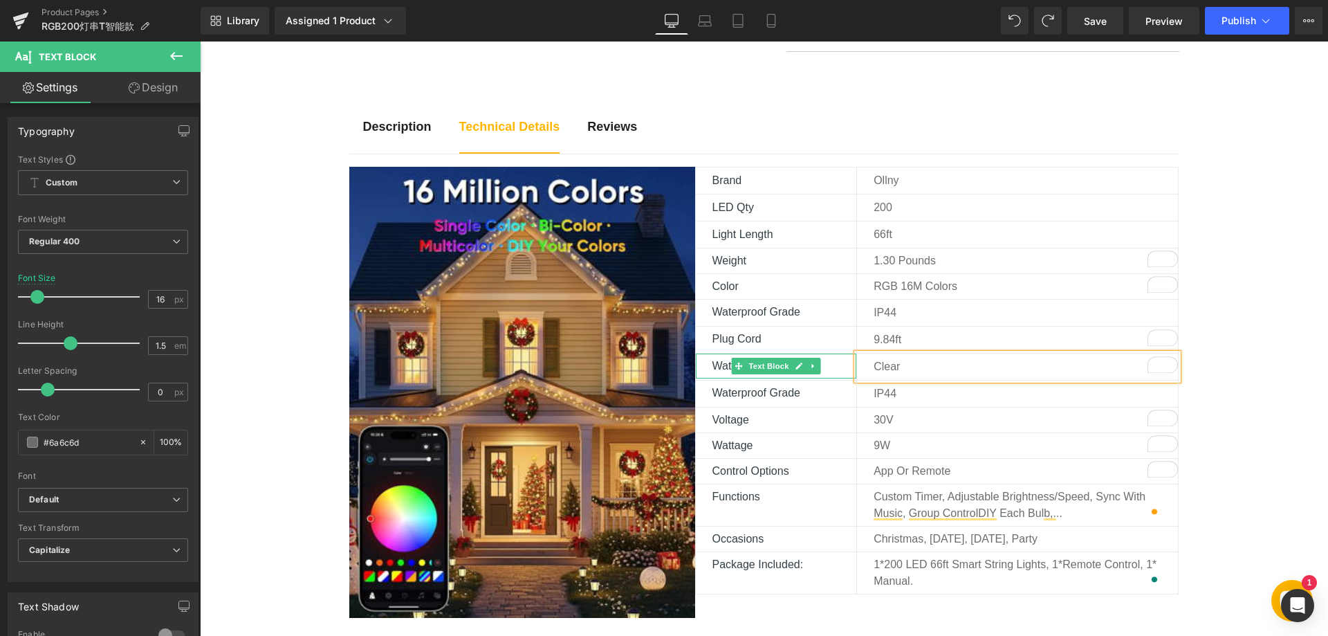
click at [837, 364] on p "Waterproof Grade" at bounding box center [784, 366] width 145 height 17
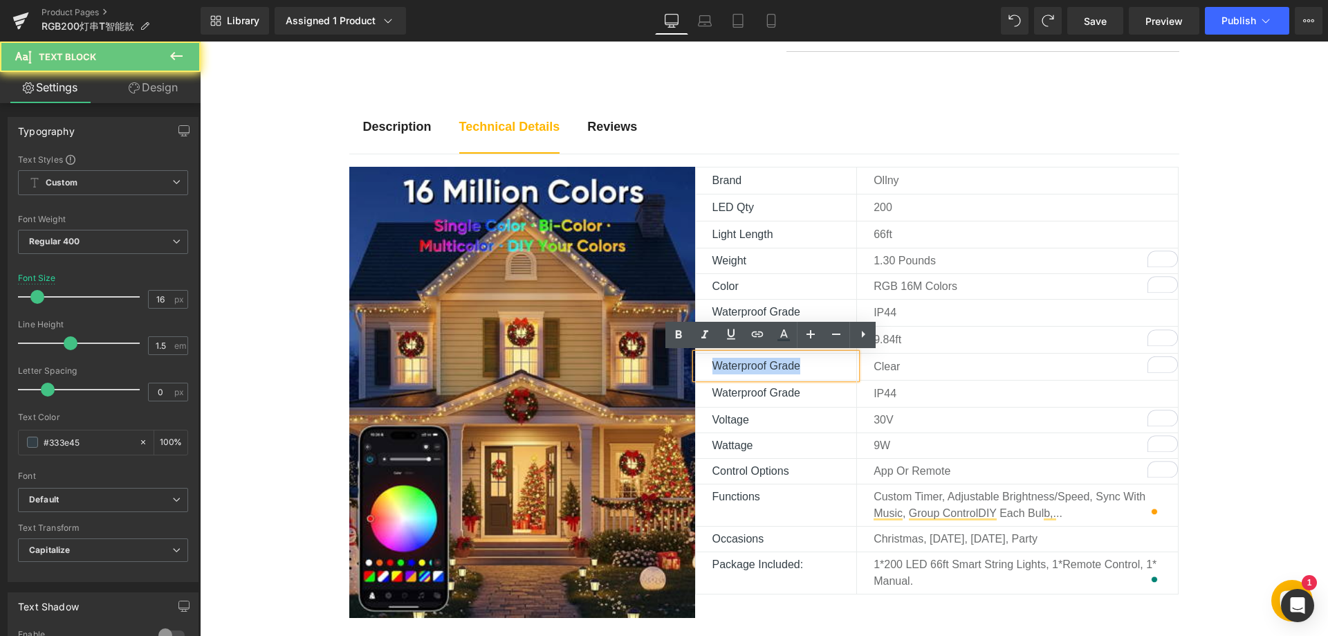
drag, startPoint x: 828, startPoint y: 366, endPoint x: 701, endPoint y: 378, distance: 127.8
click at [701, 378] on div "Waterproof Grade" at bounding box center [776, 365] width 161 height 25
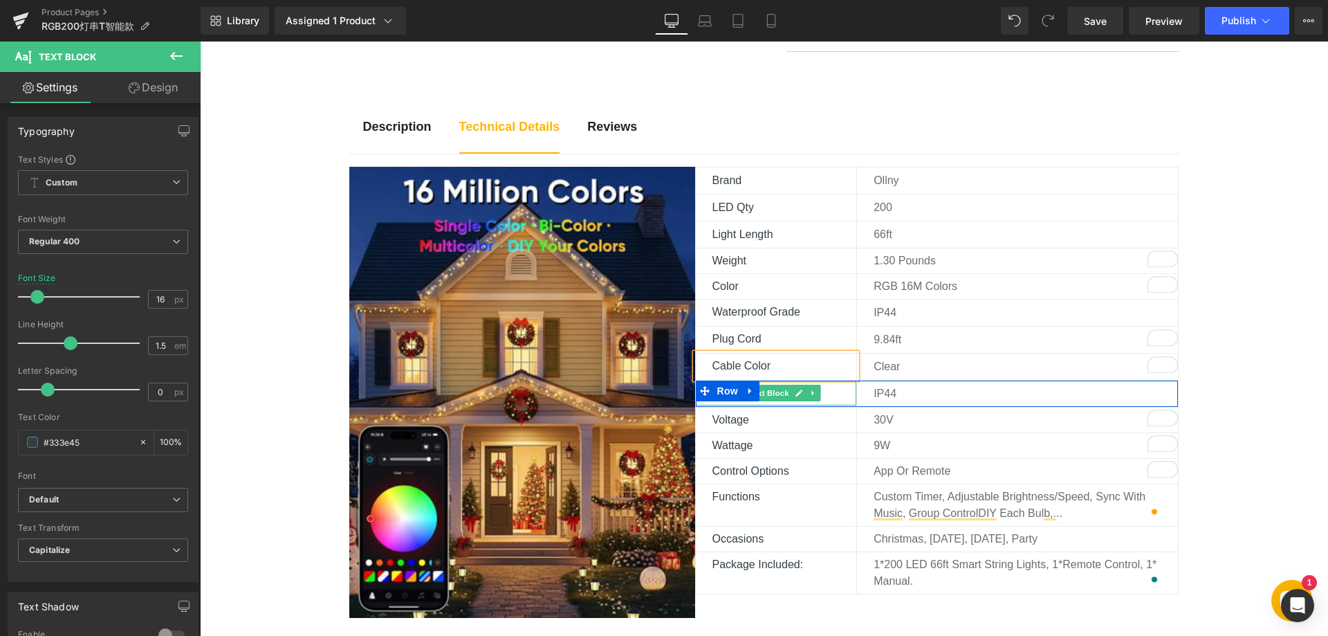
click at [837, 392] on p "Waterproof Grade" at bounding box center [784, 392] width 145 height 17
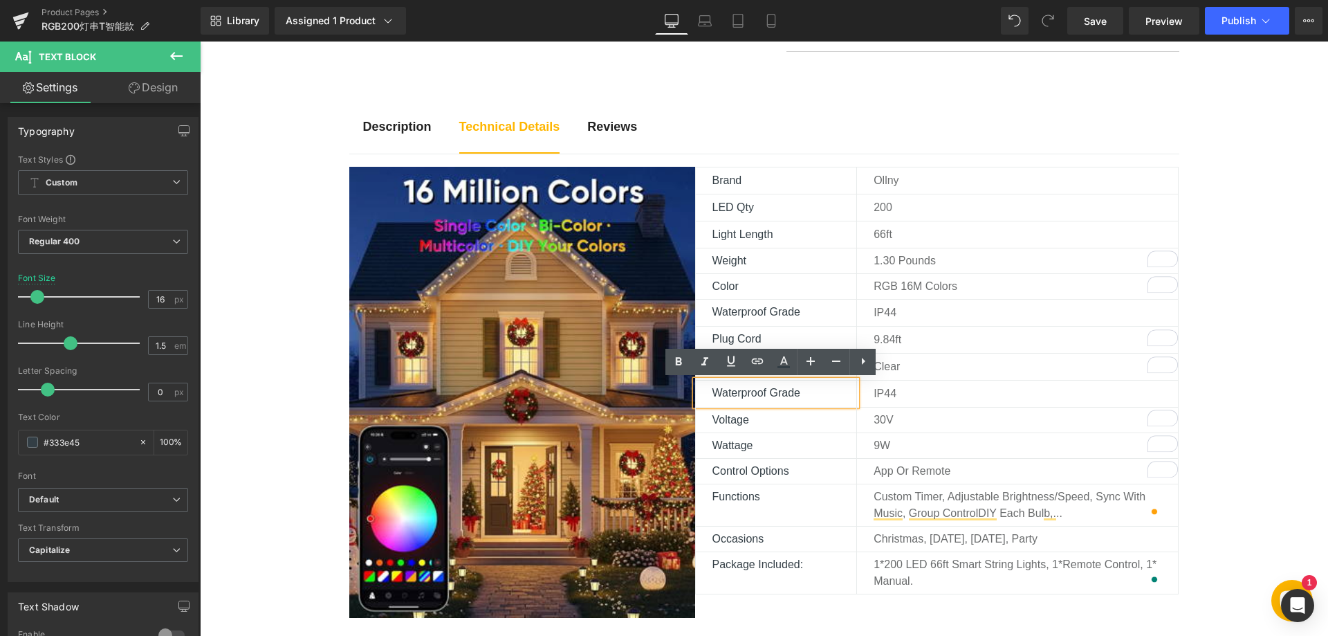
click at [820, 396] on p "Waterproof Grade" at bounding box center [784, 392] width 145 height 17
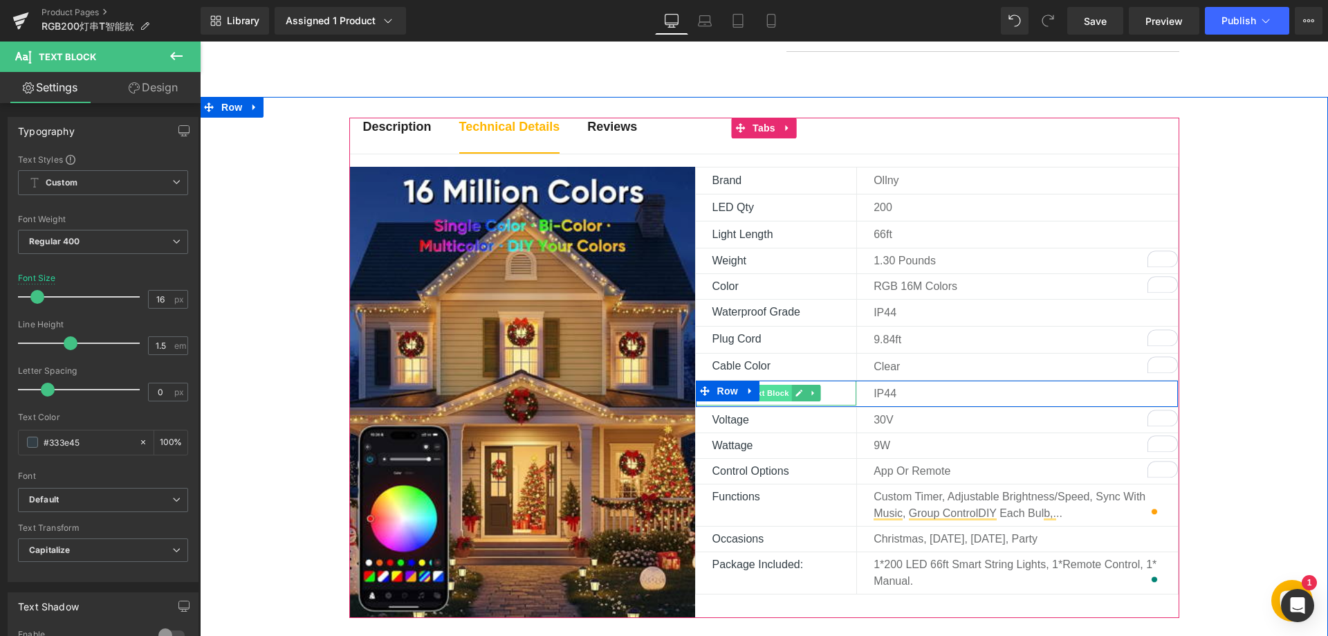
click at [774, 394] on span "Text Block" at bounding box center [768, 392] width 46 height 17
click at [832, 395] on p "Waterproof Grade" at bounding box center [784, 392] width 145 height 17
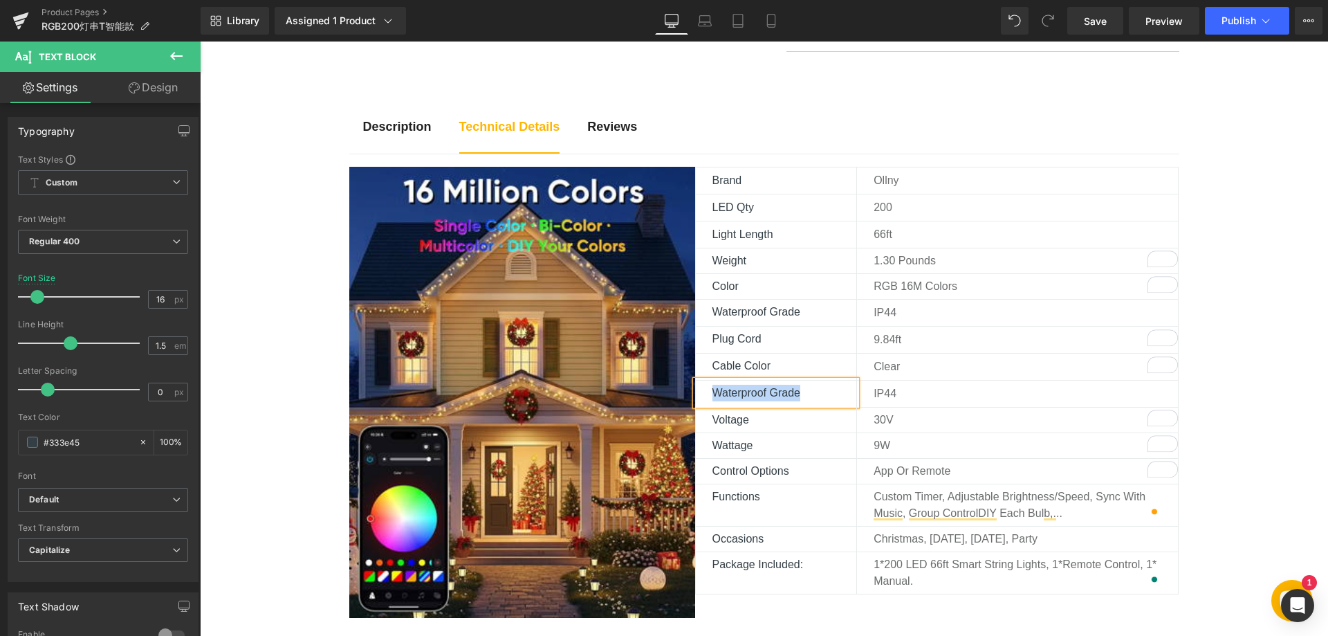
paste div
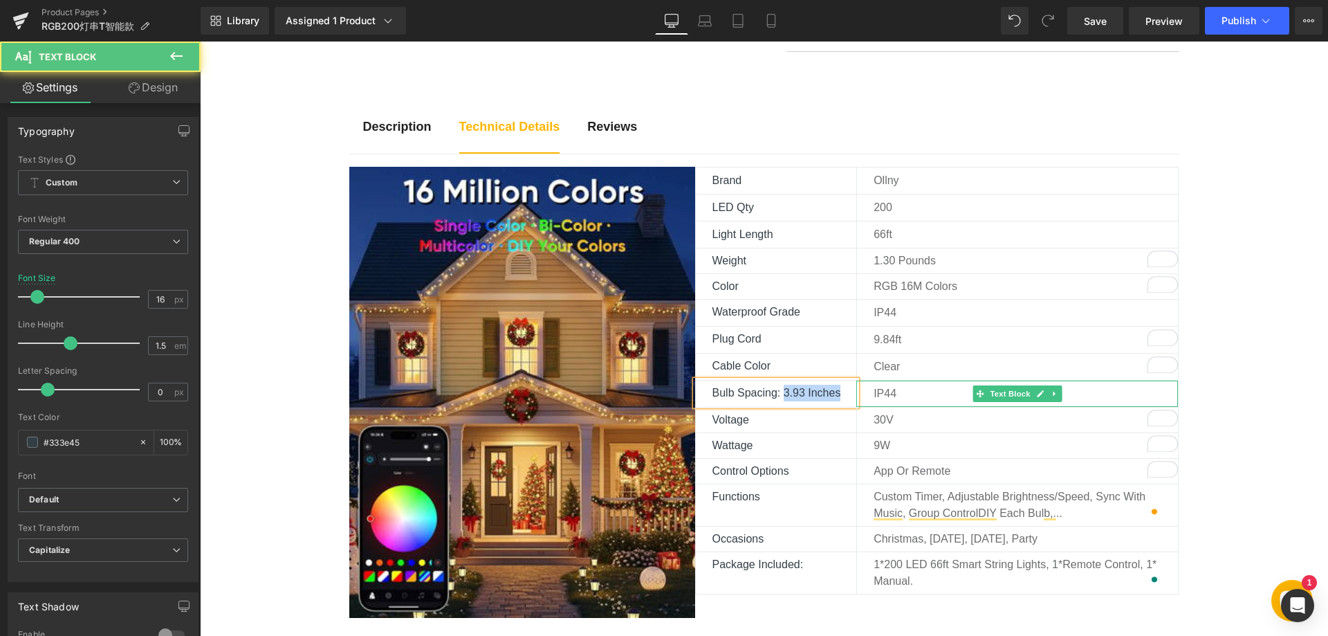
drag, startPoint x: 780, startPoint y: 389, endPoint x: 858, endPoint y: 389, distance: 78.1
click at [858, 389] on div "Bulb Spacing: 3.93 inches Text Block IP44 Text Block Row" at bounding box center [937, 393] width 484 height 27
copy p "3.93 inches"
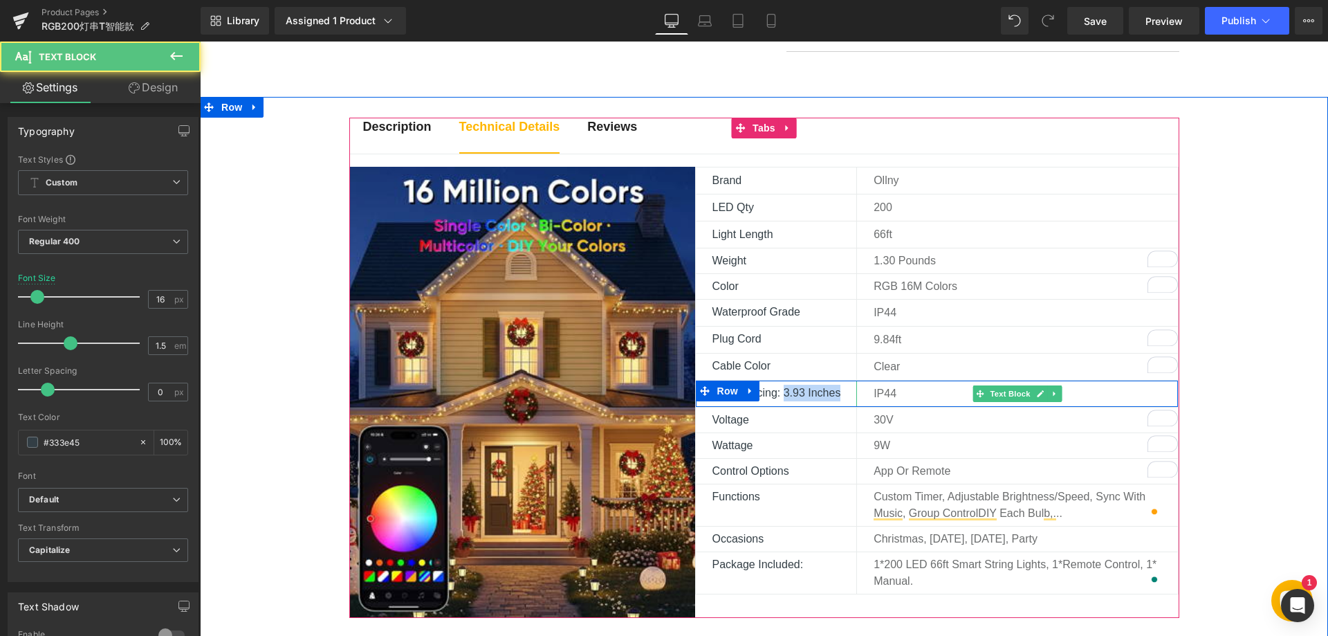
click at [897, 393] on p "IP44" at bounding box center [1025, 393] width 304 height 17
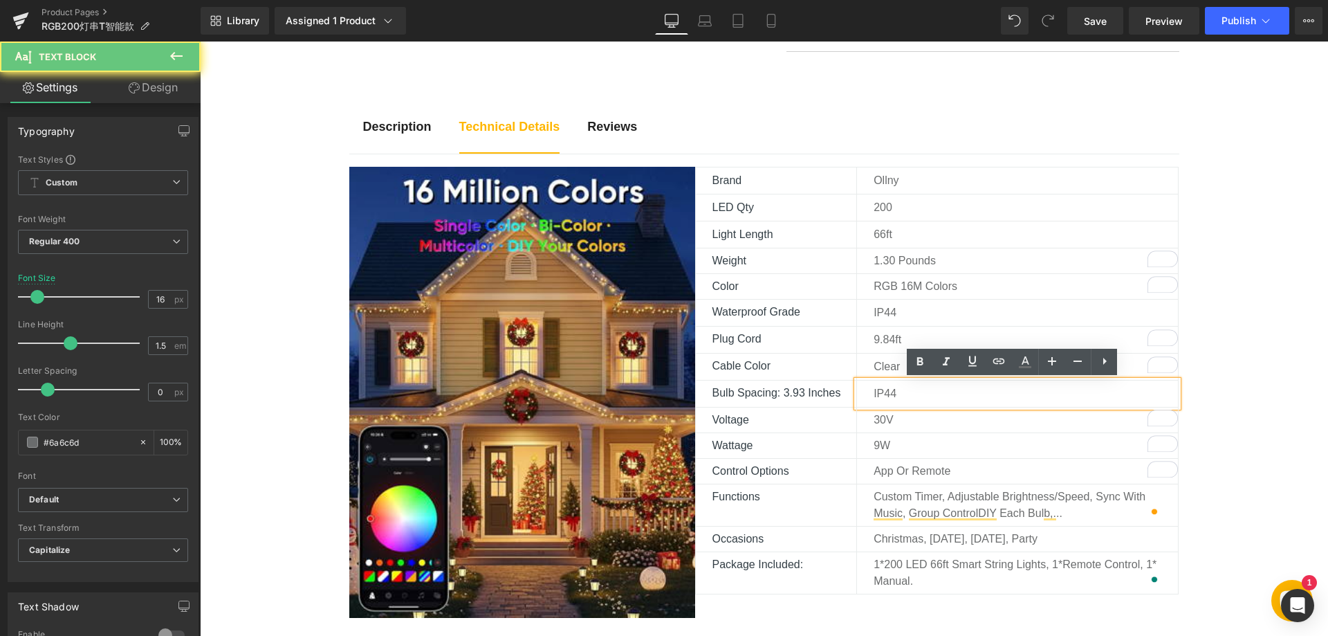
click at [884, 393] on p "IP44" at bounding box center [1025, 393] width 304 height 17
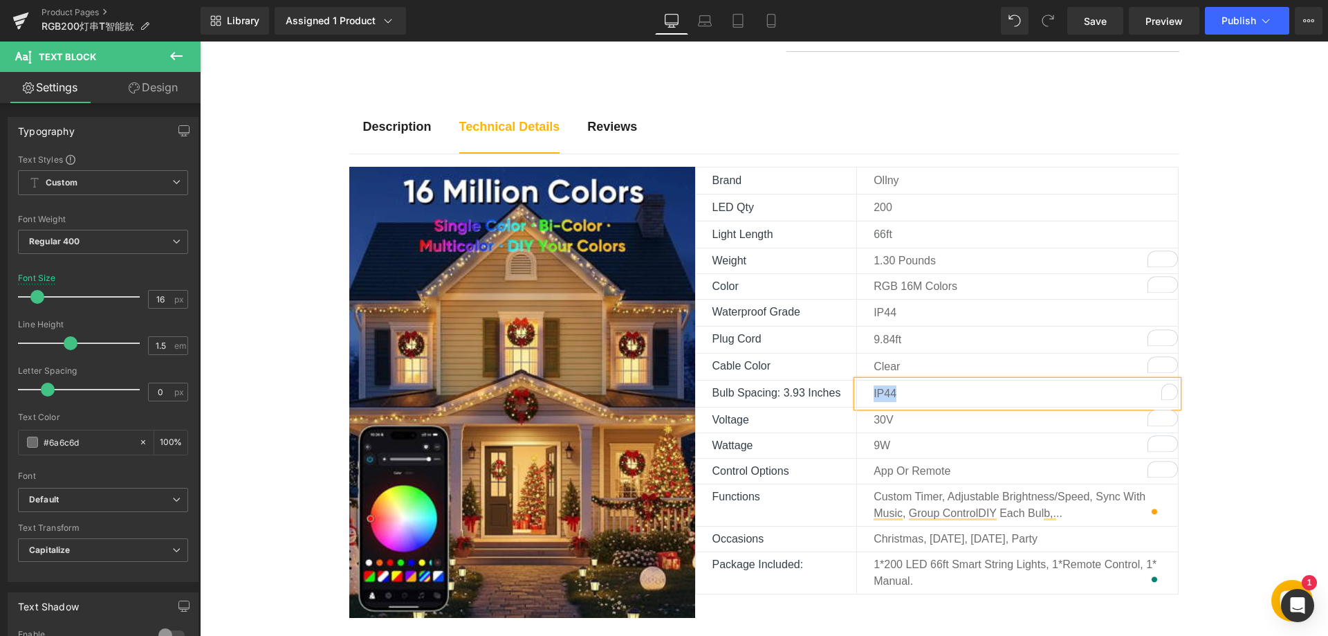
paste div "To enrich screen reader interactions, please activate Accessibility in Grammarl…"
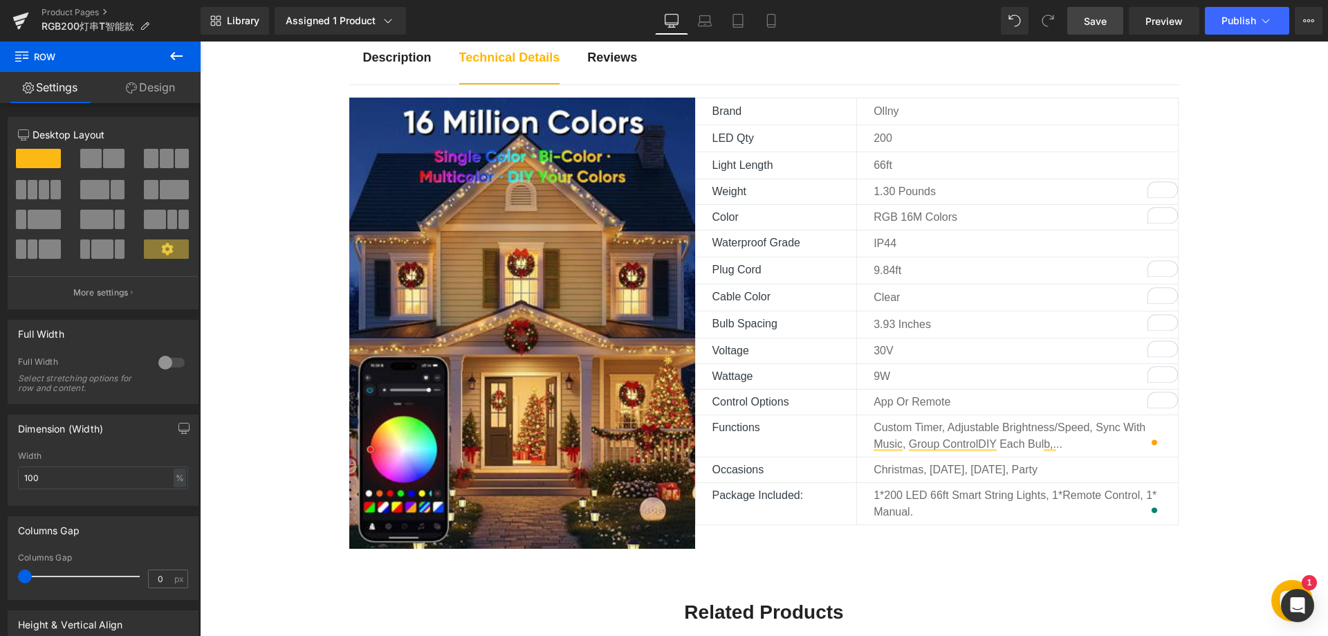
click at [1094, 24] on span "Save" at bounding box center [1095, 21] width 23 height 15
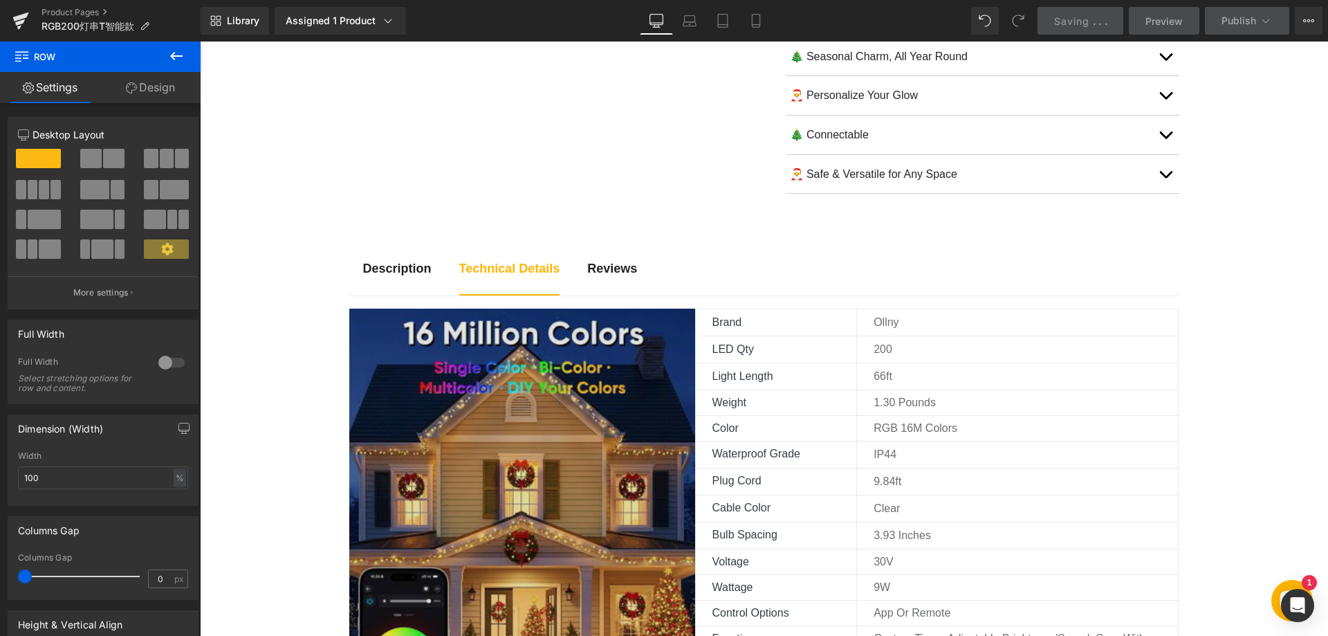
scroll to position [627, 0]
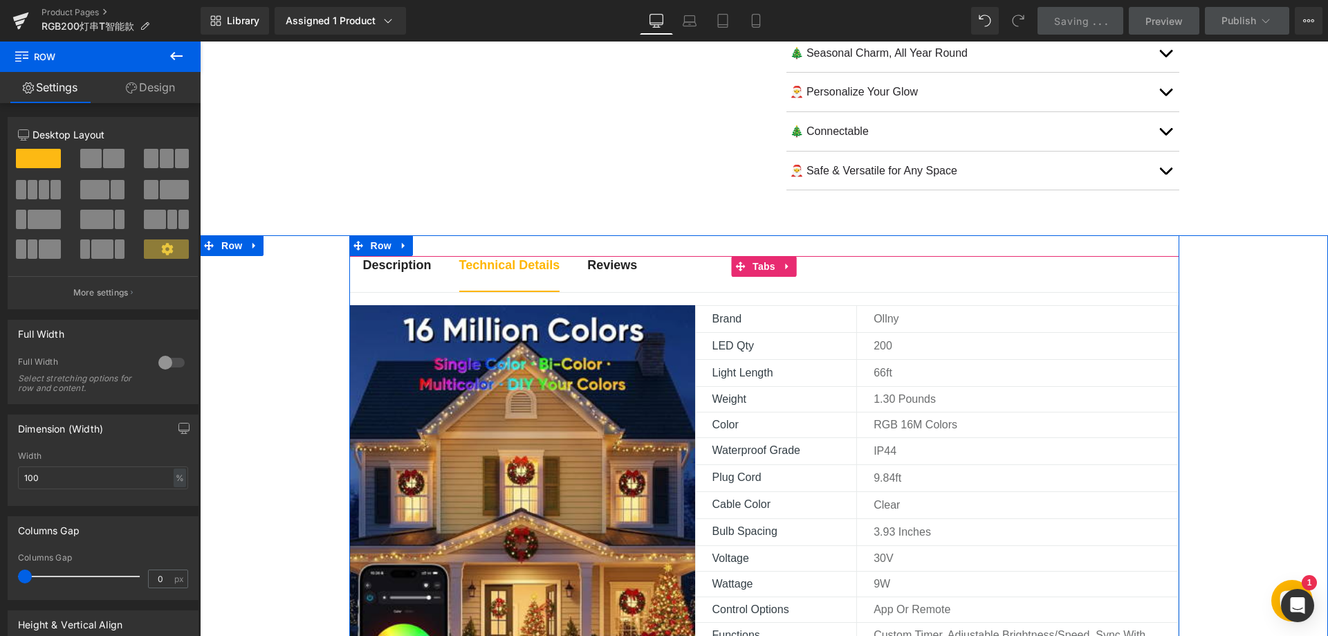
click at [393, 269] on strong "Description" at bounding box center [397, 265] width 68 height 14
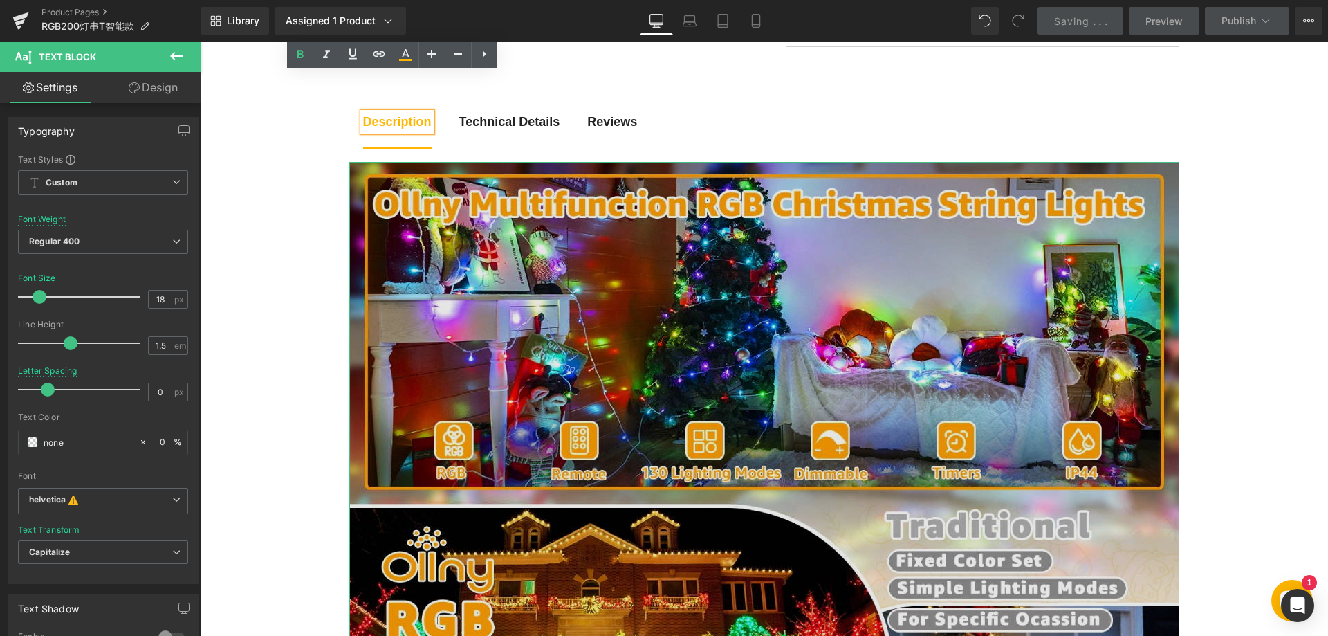
scroll to position [766, 0]
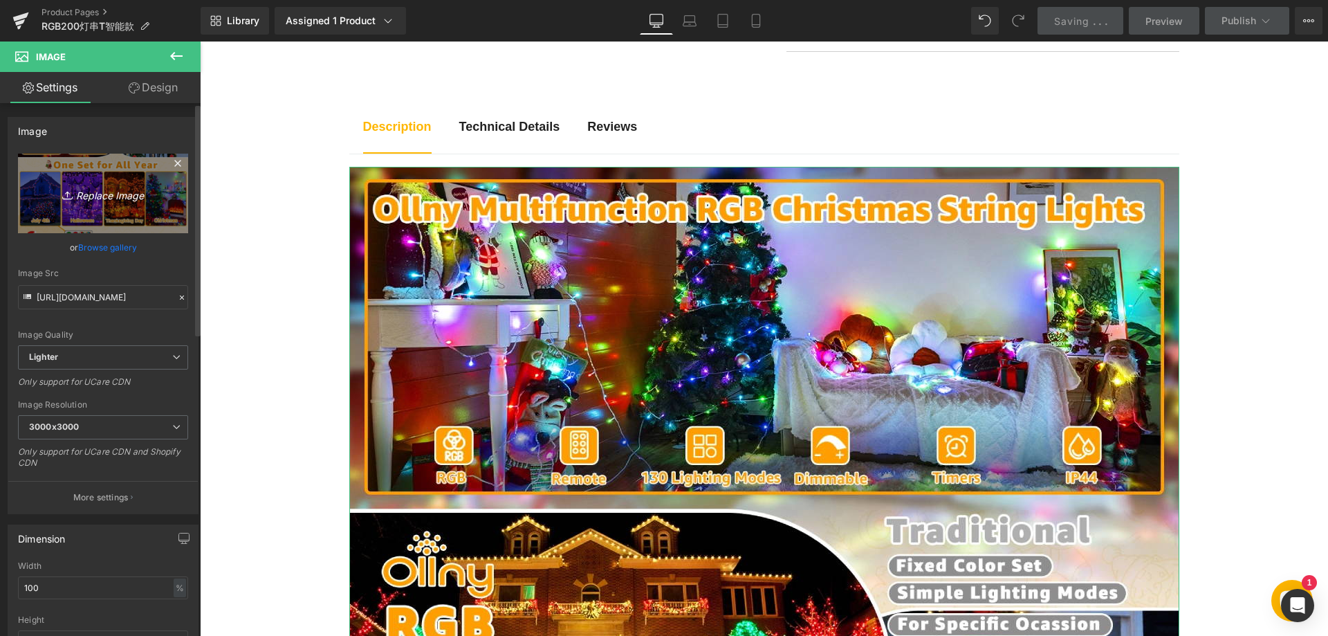
click at [106, 189] on icon "Replace Image" at bounding box center [103, 193] width 111 height 17
type input "C:\fakepath\11-1.webp"
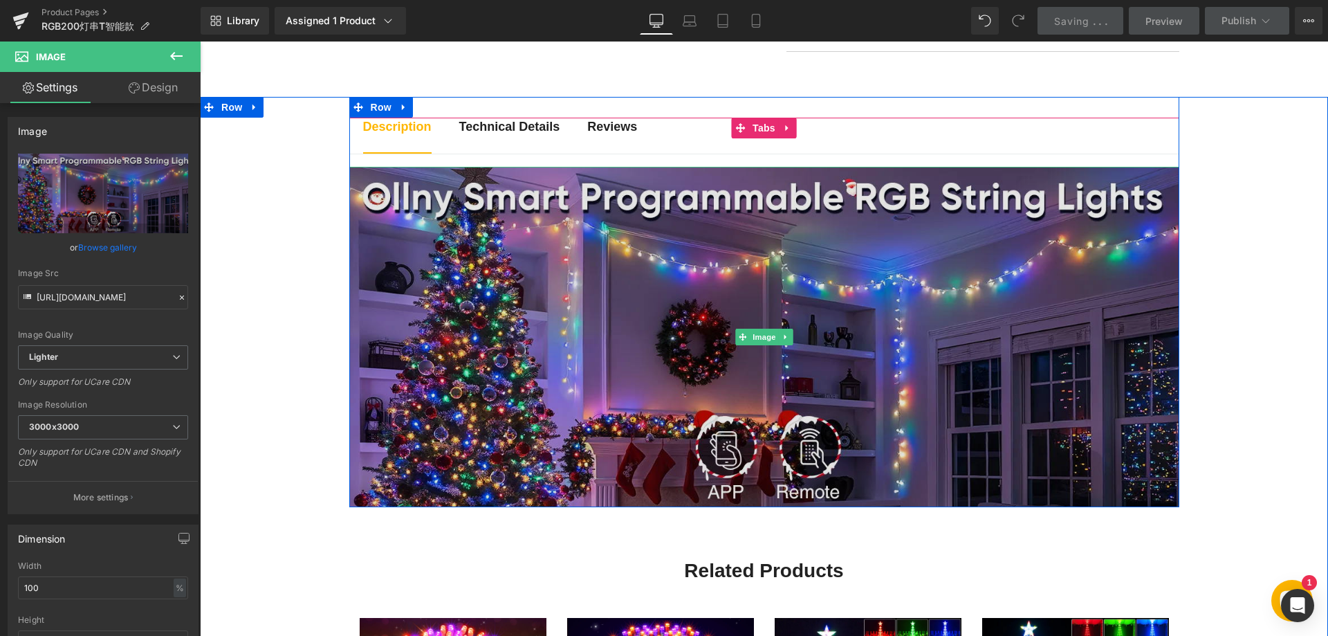
click at [508, 262] on img at bounding box center [764, 337] width 830 height 340
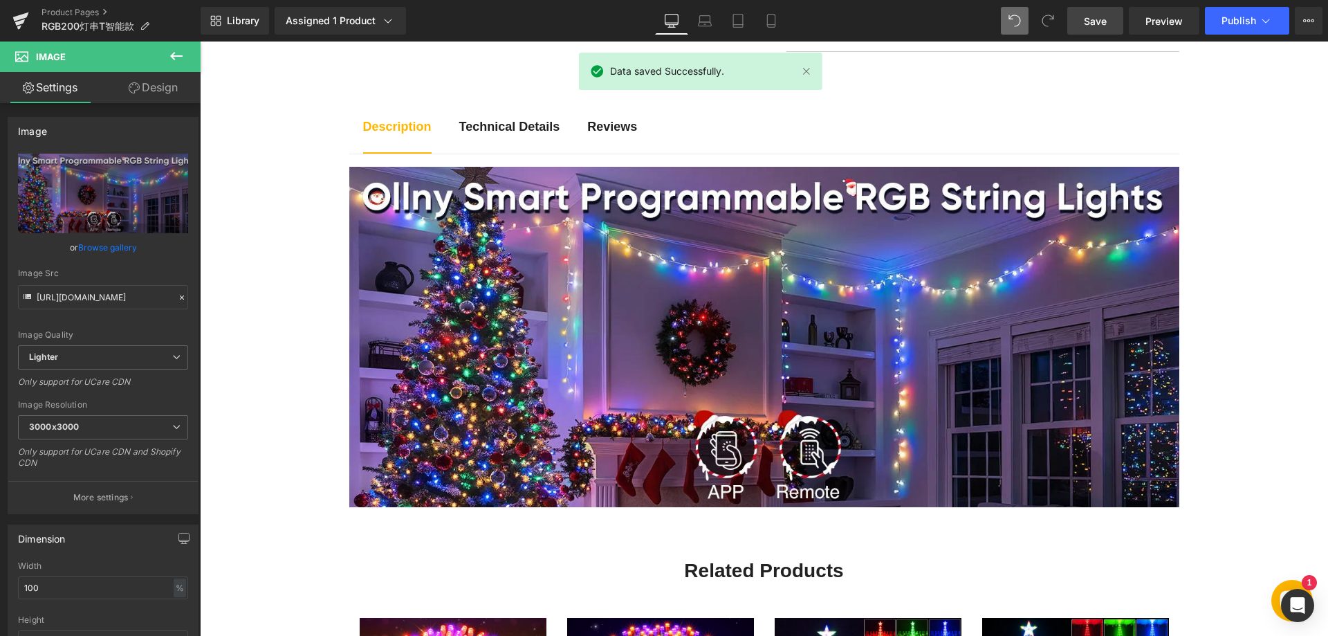
type input "[URL][DOMAIN_NAME]"
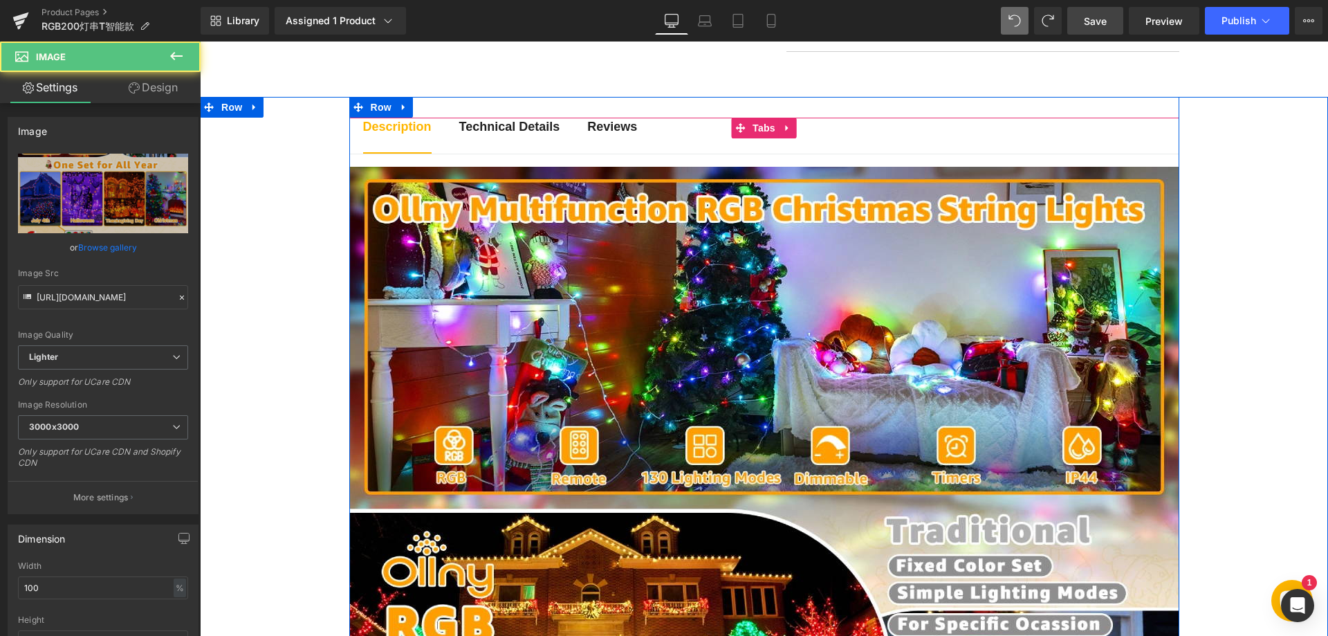
click at [508, 127] on b "Technical Details" at bounding box center [509, 127] width 101 height 14
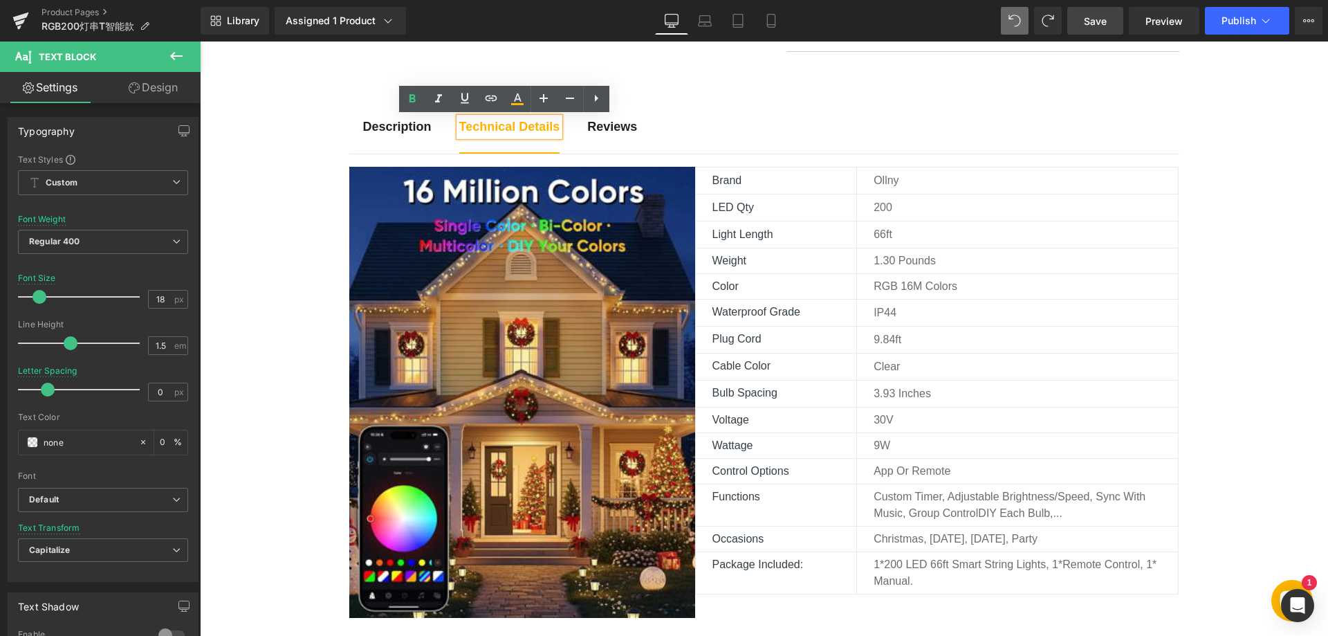
click at [407, 130] on strong "Description" at bounding box center [397, 127] width 68 height 14
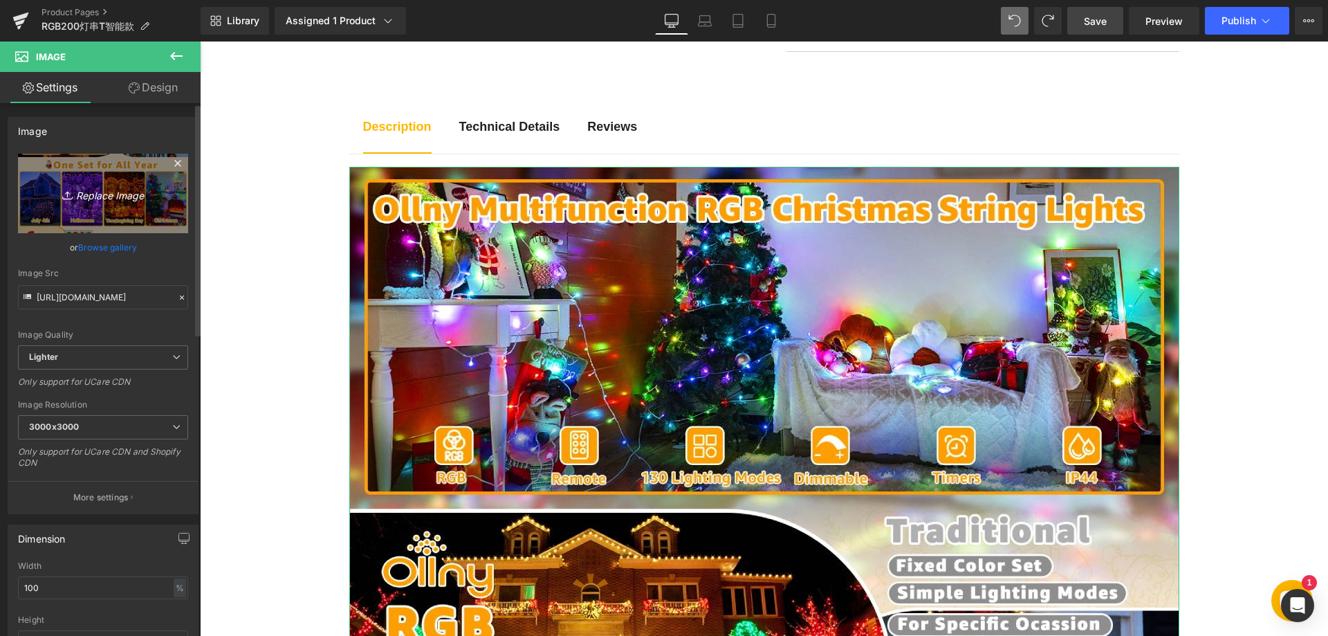
click at [111, 193] on icon "Replace Image" at bounding box center [103, 193] width 111 height 17
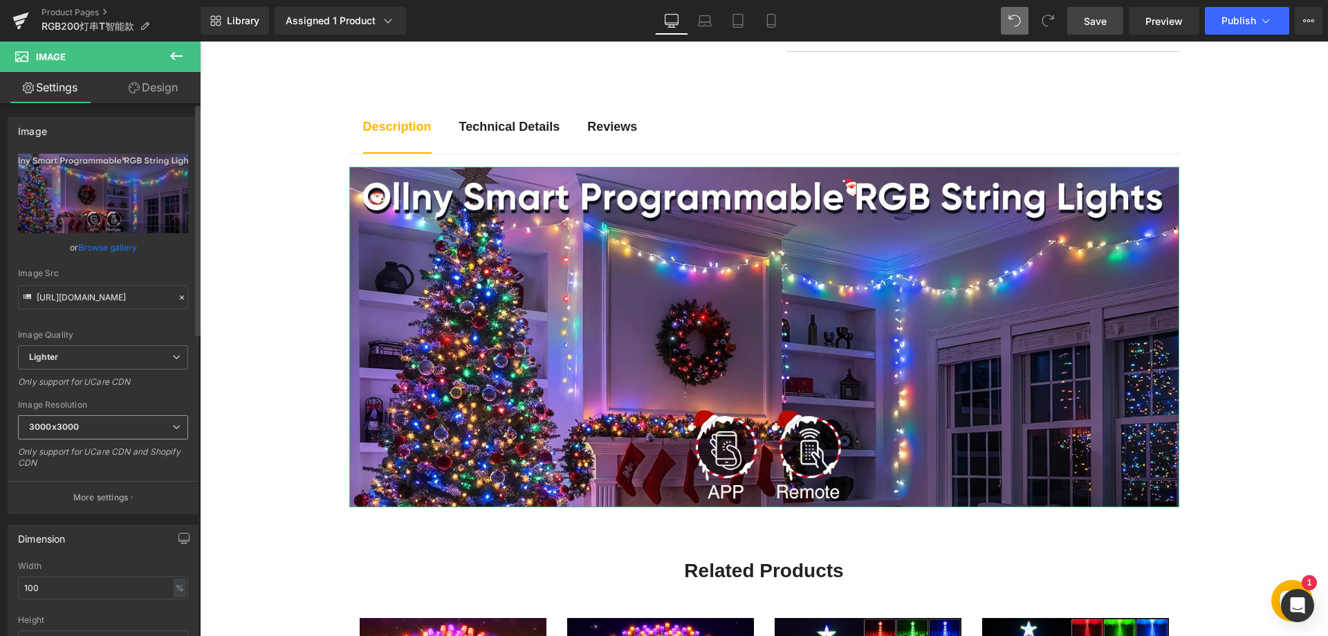
click at [108, 427] on span "3000x3000" at bounding box center [103, 427] width 170 height 24
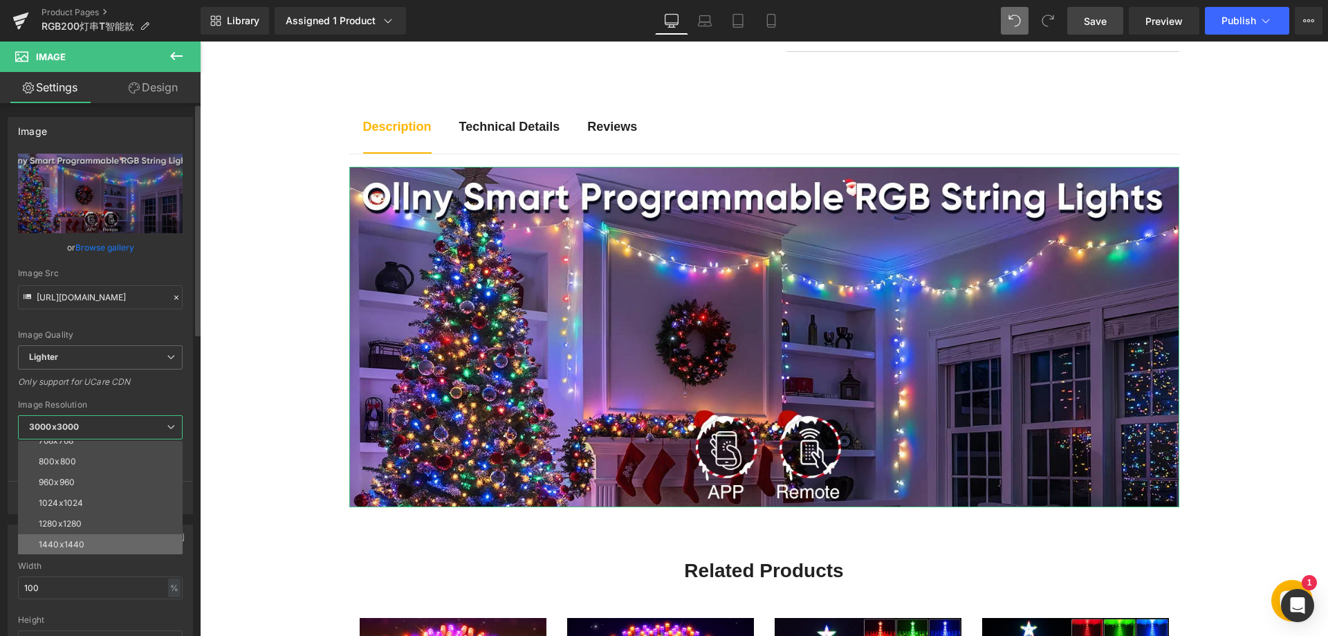
scroll to position [138, 0]
click at [64, 499] on div "1280x1280" at bounding box center [60, 499] width 43 height 10
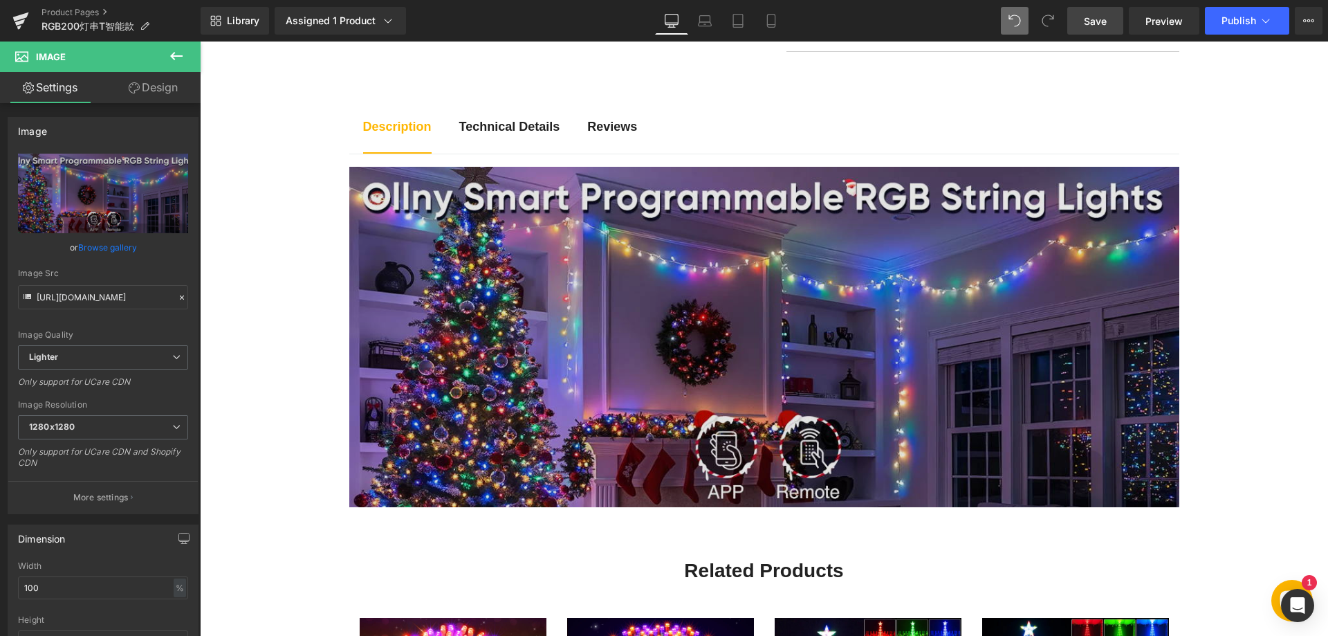
type input "[URL][DOMAIN_NAME]"
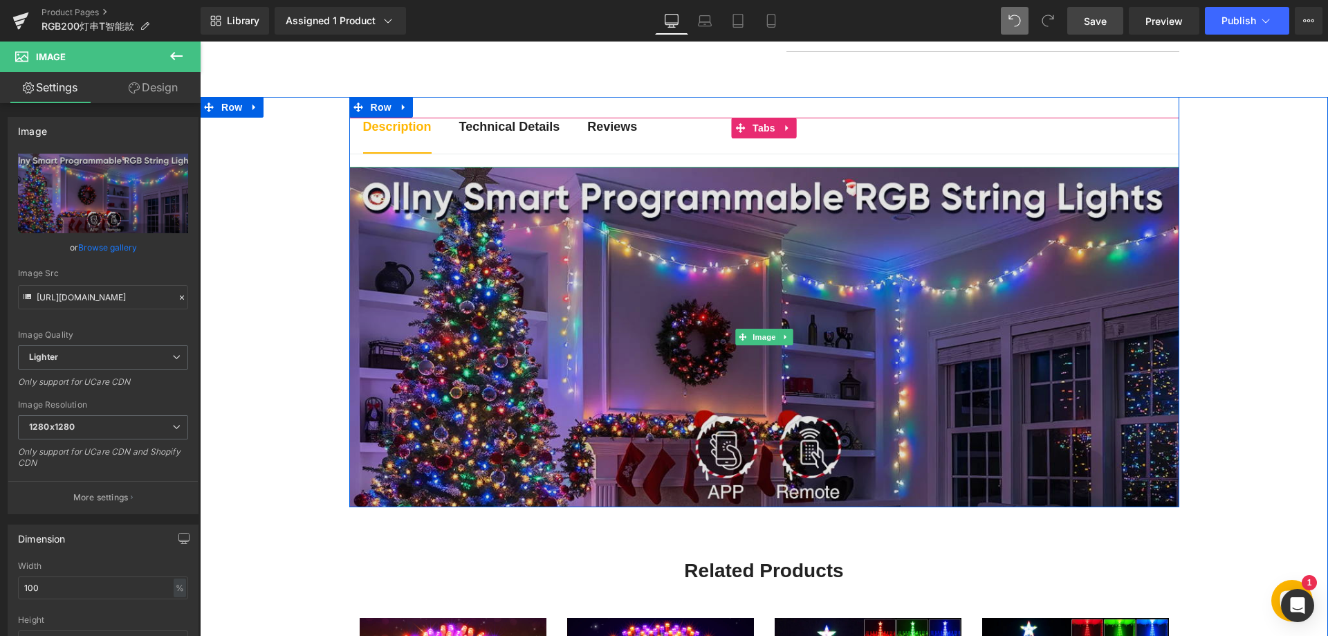
click at [460, 333] on img at bounding box center [764, 337] width 830 height 340
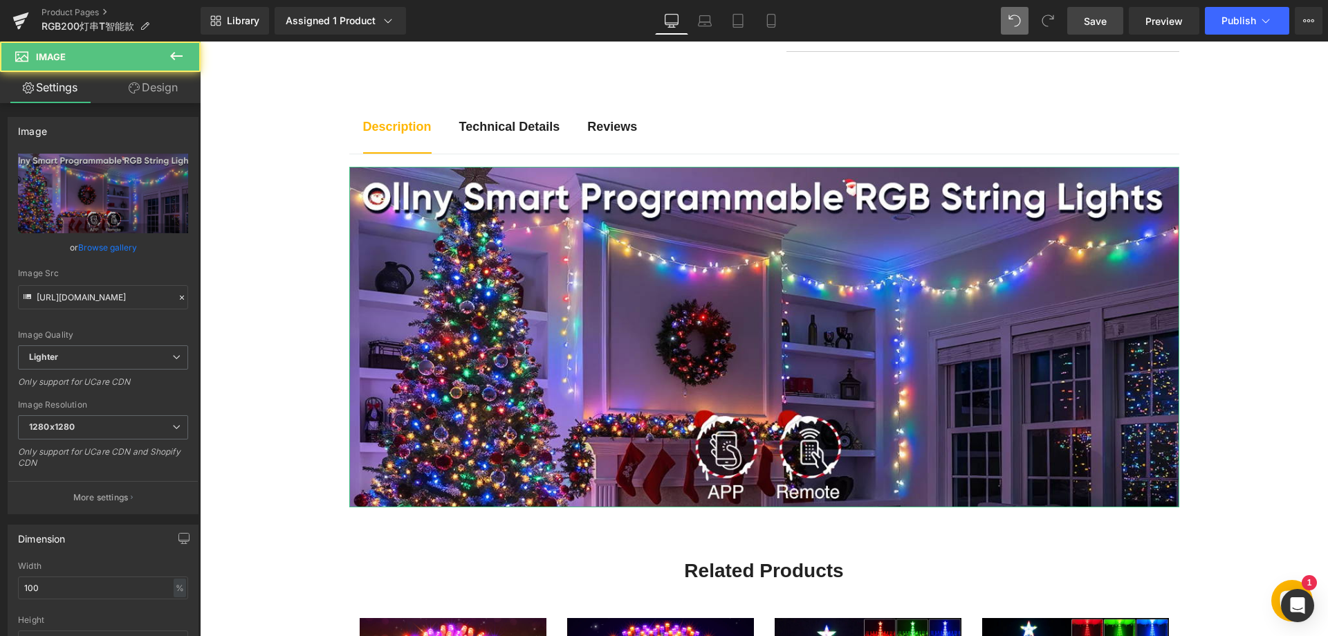
click at [159, 92] on link "Design" at bounding box center [153, 87] width 100 height 31
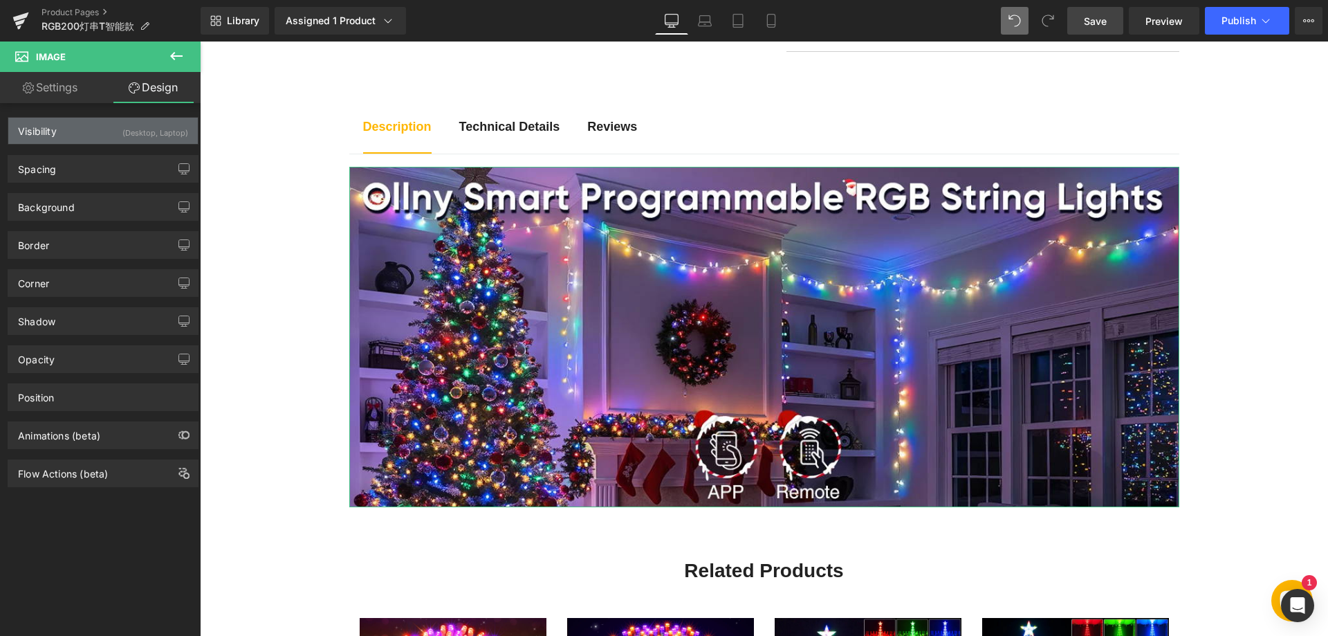
click at [140, 124] on div "(Desktop, Laptop)" at bounding box center [155, 129] width 66 height 23
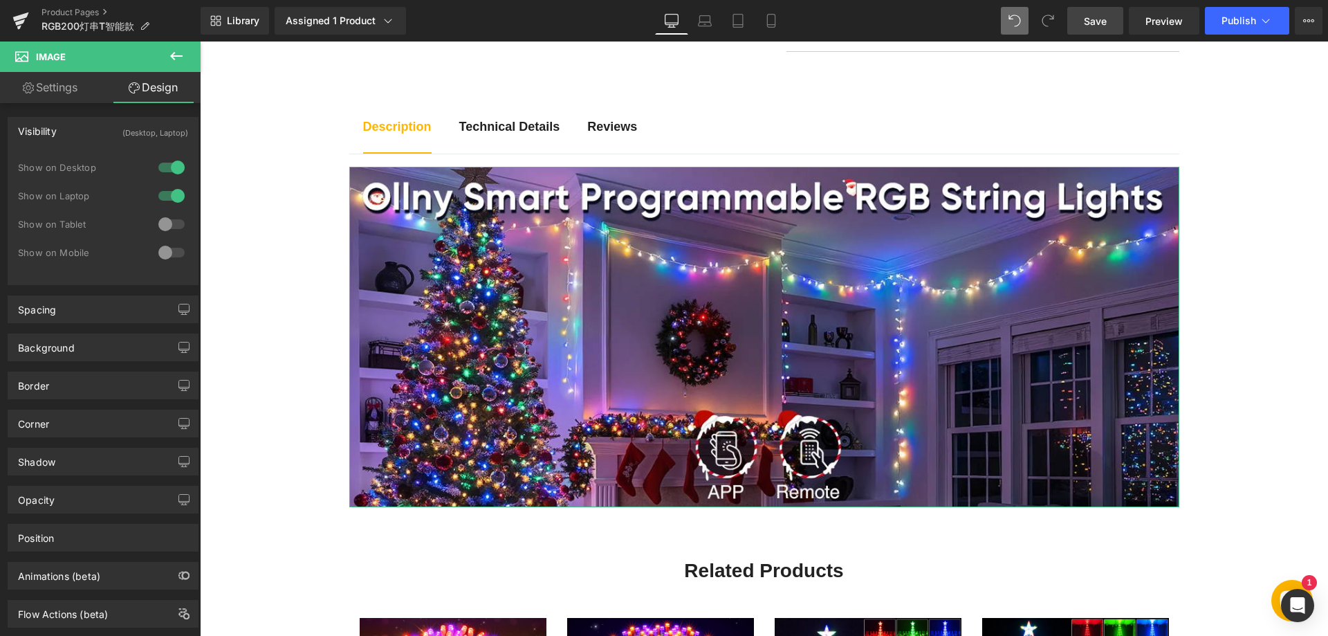
click at [162, 224] on div at bounding box center [171, 224] width 33 height 22
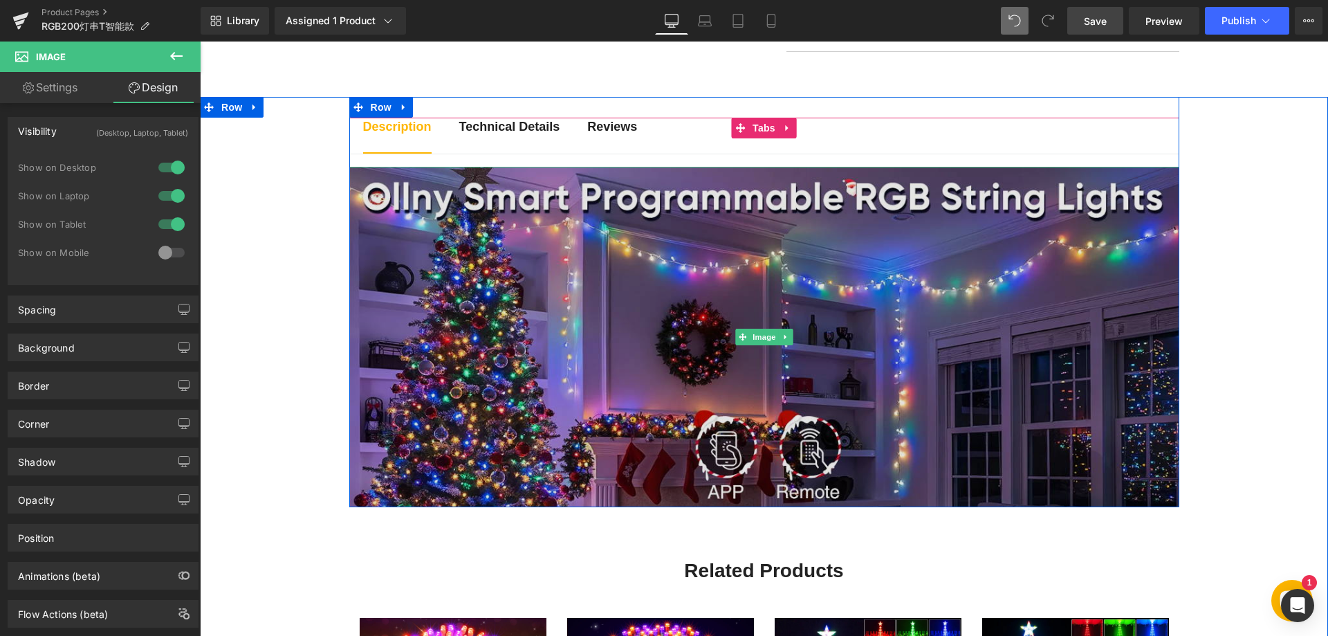
click at [494, 292] on img at bounding box center [764, 337] width 830 height 340
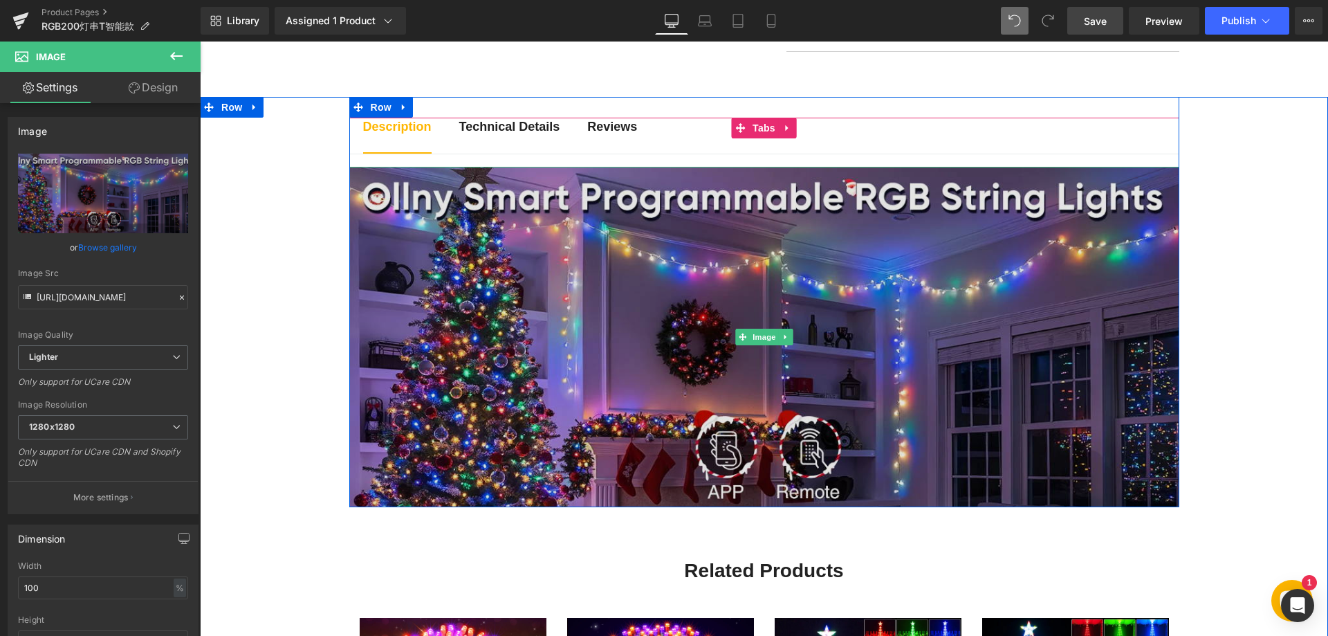
click at [575, 261] on img at bounding box center [764, 337] width 830 height 340
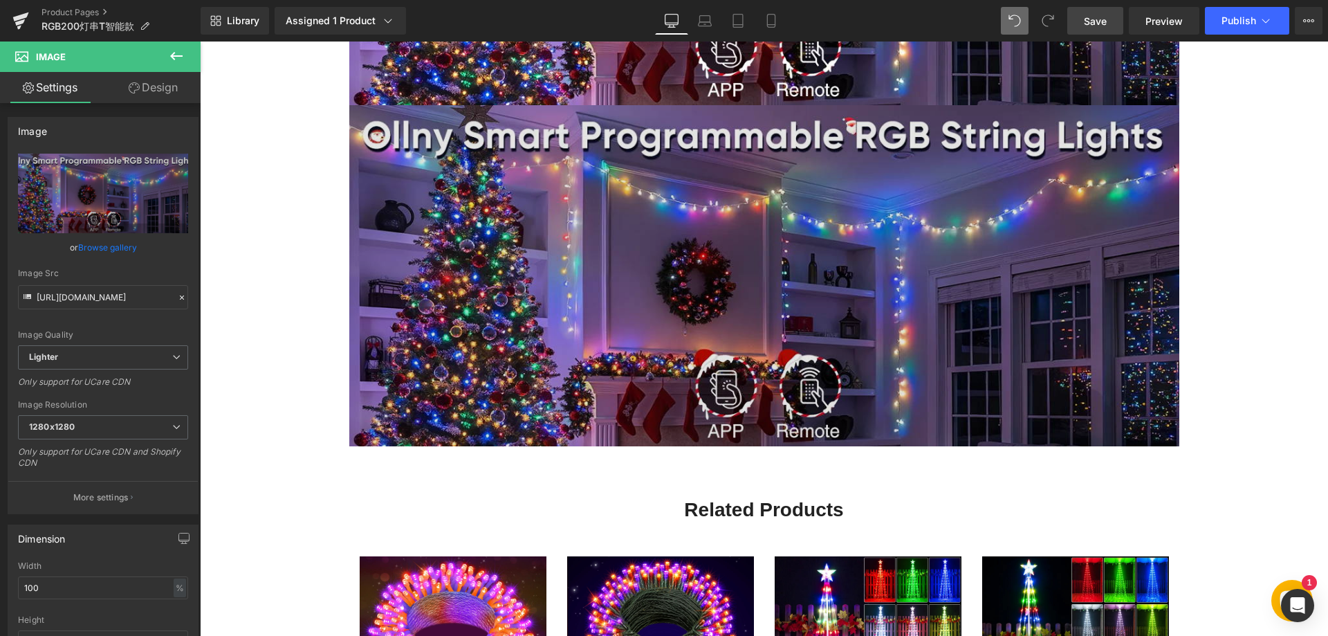
scroll to position [1176, 0]
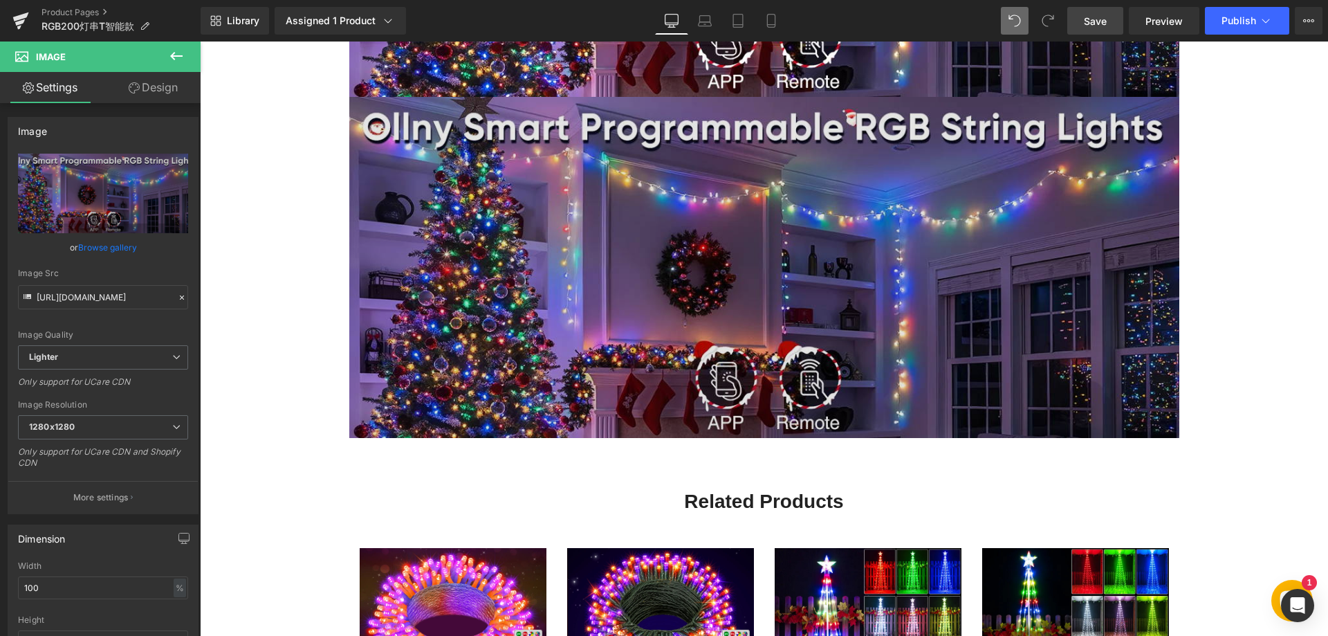
click at [558, 290] on img at bounding box center [764, 267] width 830 height 340
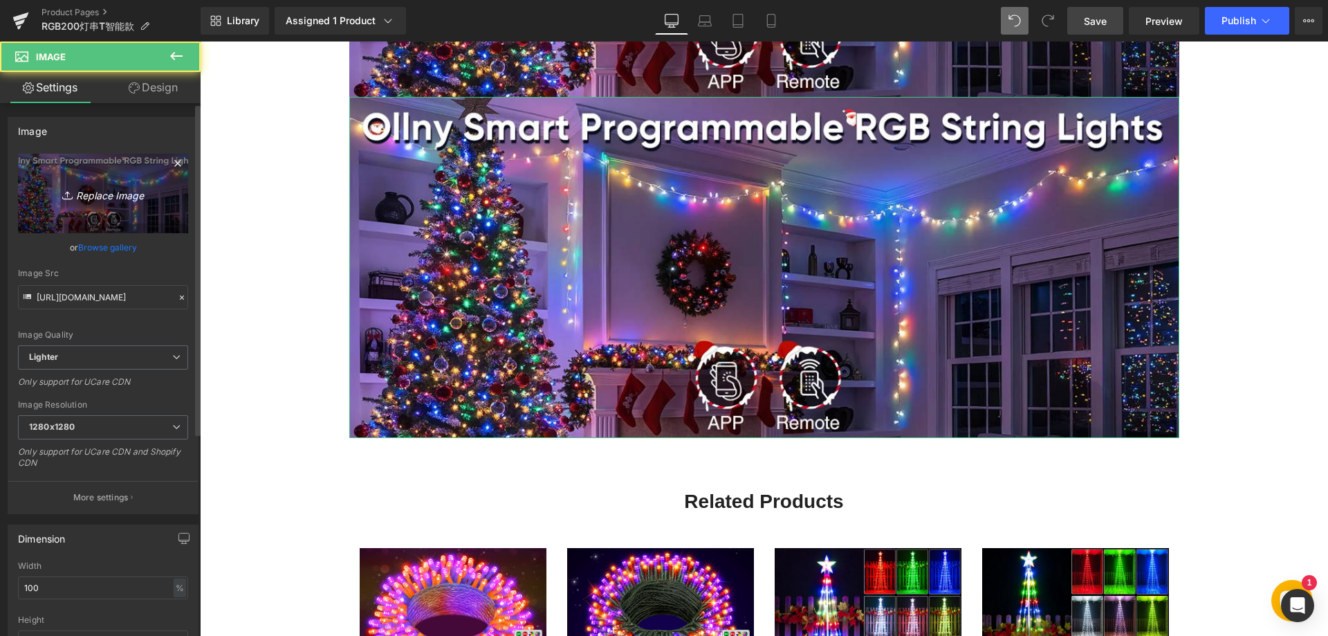
click at [113, 198] on icon "Replace Image" at bounding box center [103, 193] width 111 height 17
type input "C:\fakepath\22.webp"
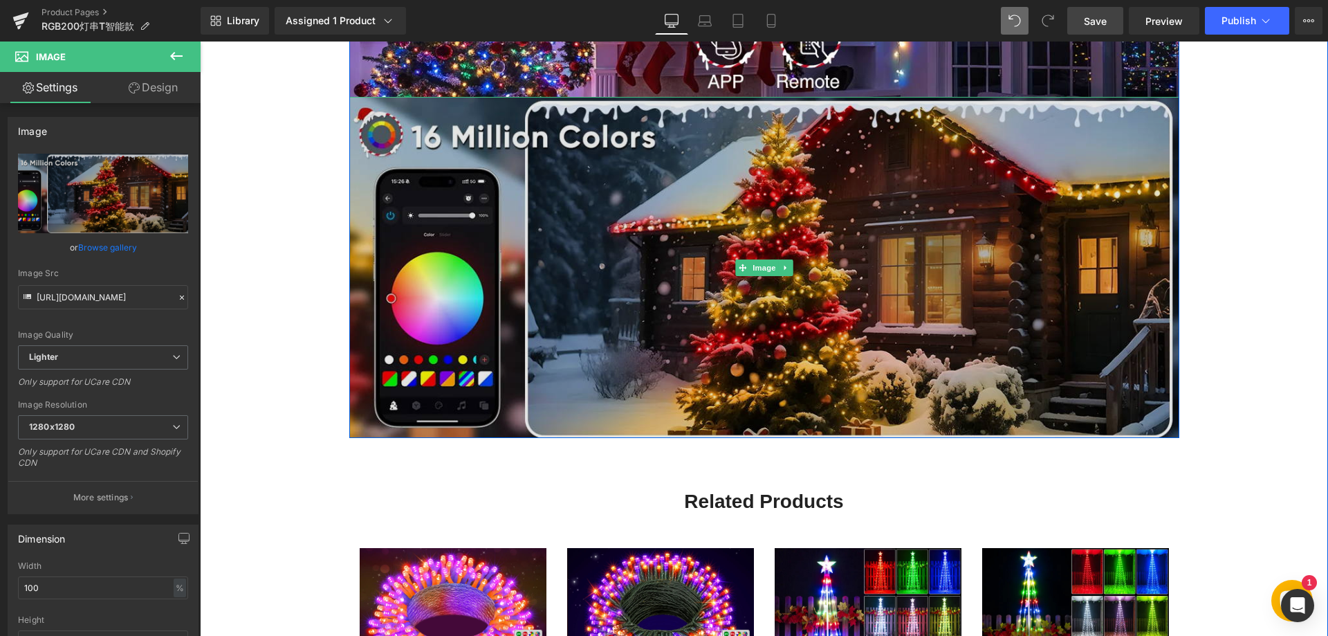
type input "[URL][DOMAIN_NAME]"
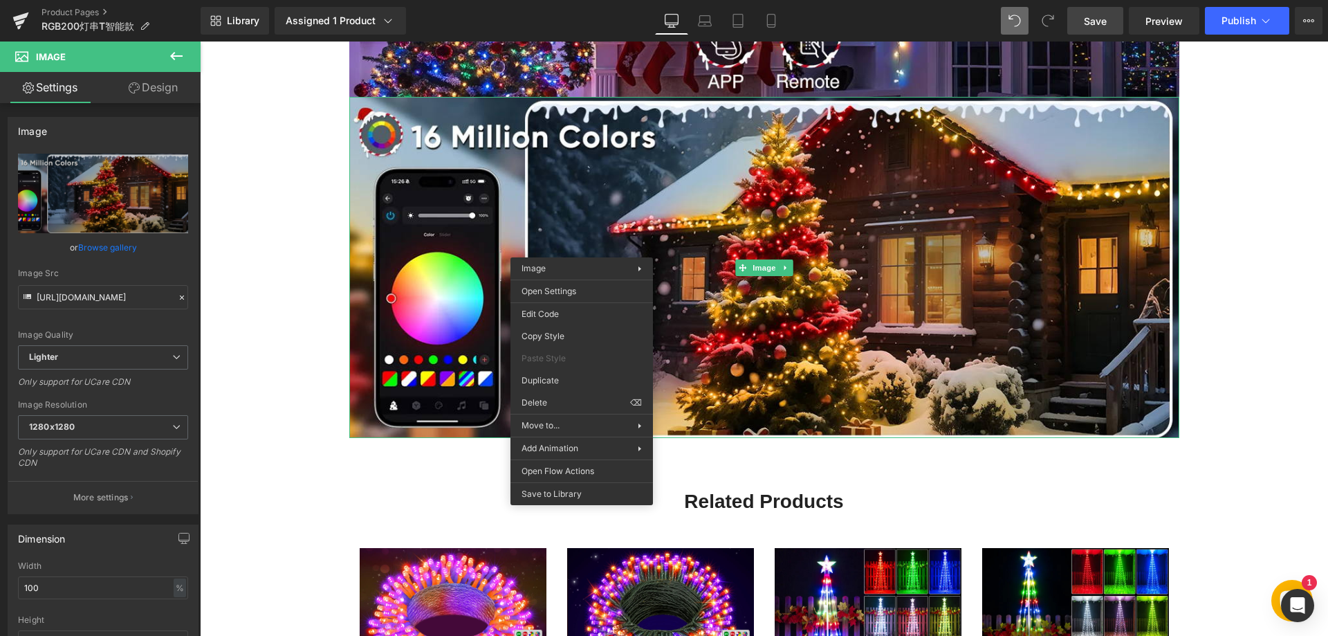
click at [178, 62] on icon at bounding box center [176, 56] width 17 height 17
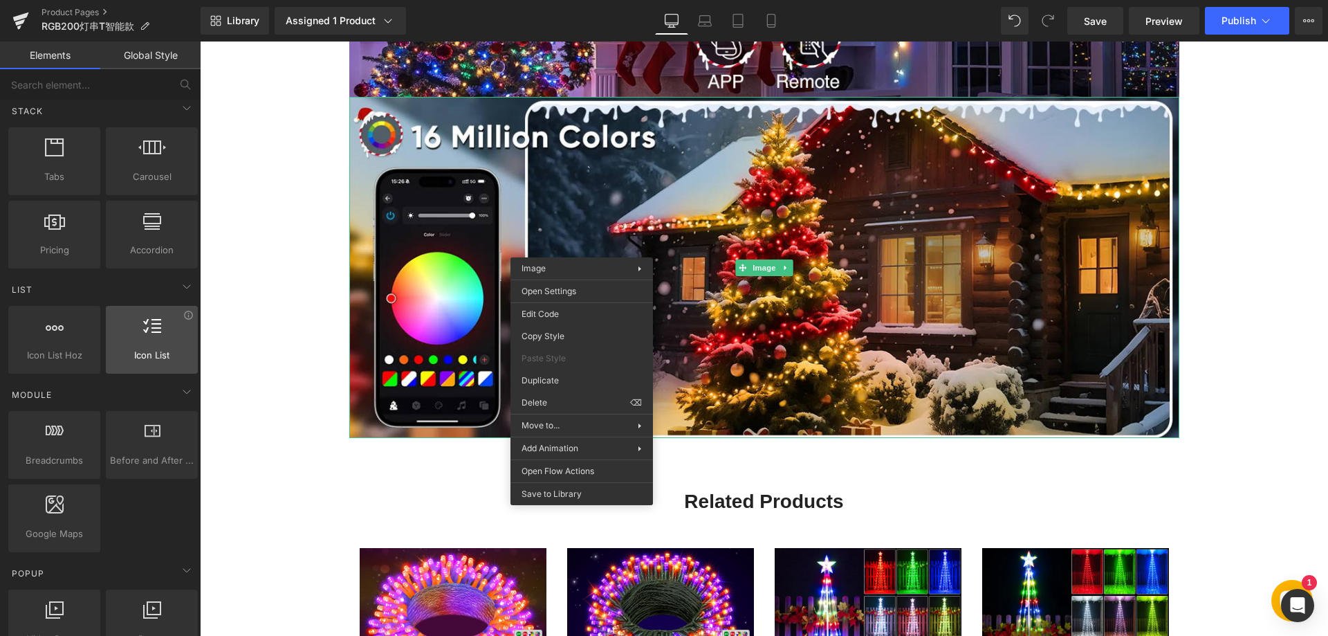
scroll to position [415, 0]
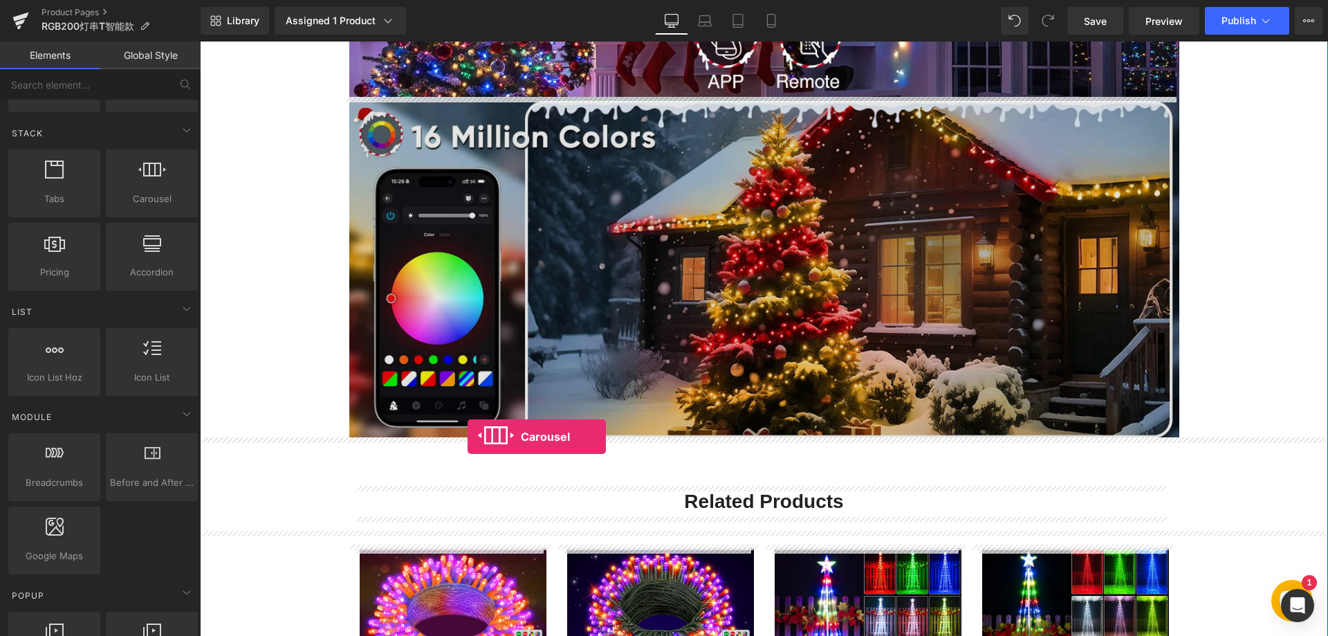
drag, startPoint x: 354, startPoint y: 247, endPoint x: 467, endPoint y: 436, distance: 220.8
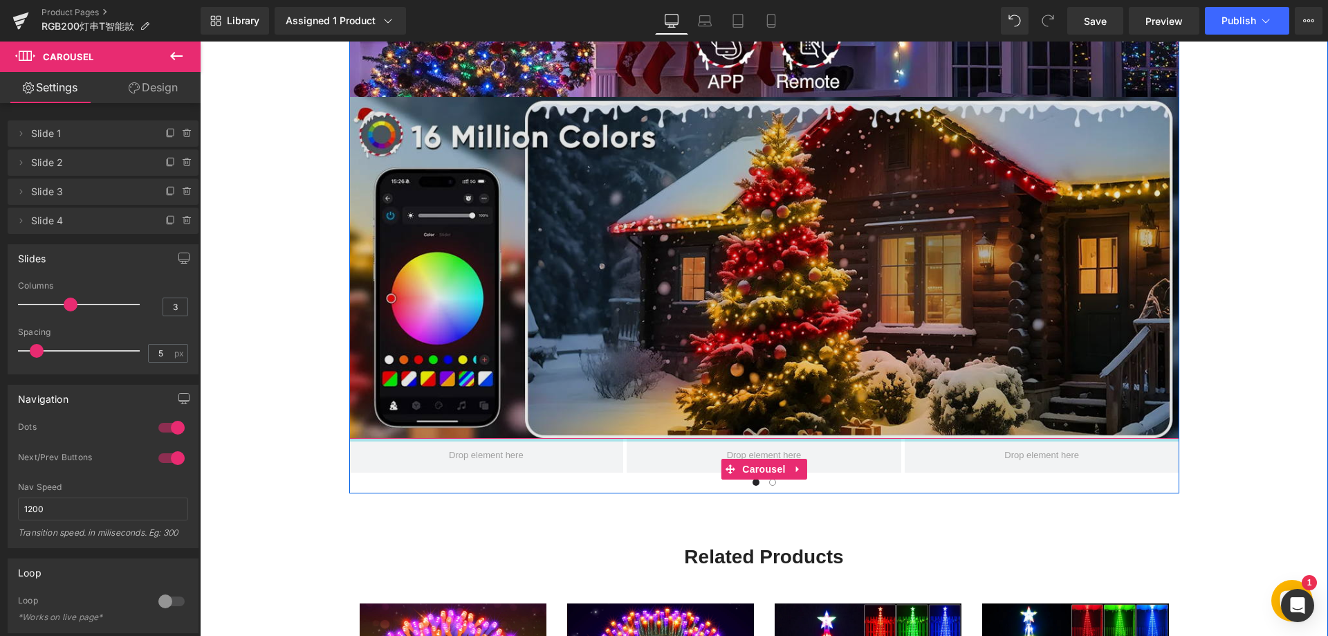
drag, startPoint x: 490, startPoint y: 450, endPoint x: 494, endPoint y: 428, distance: 21.8
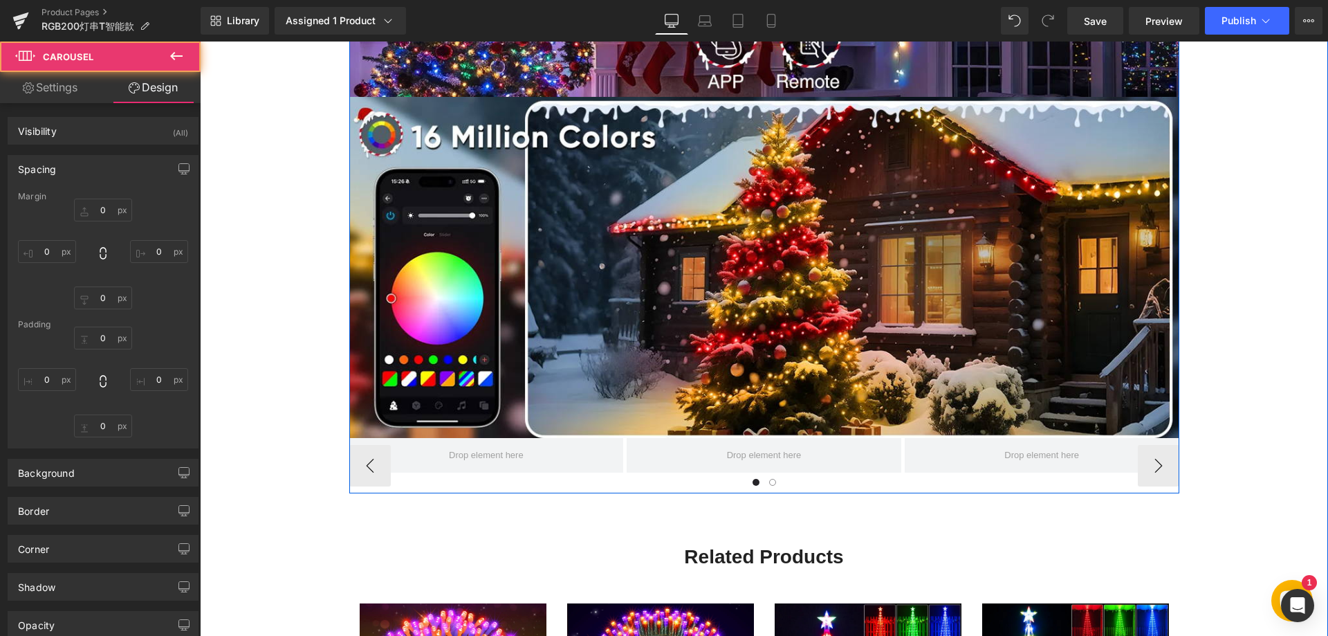
type input "0"
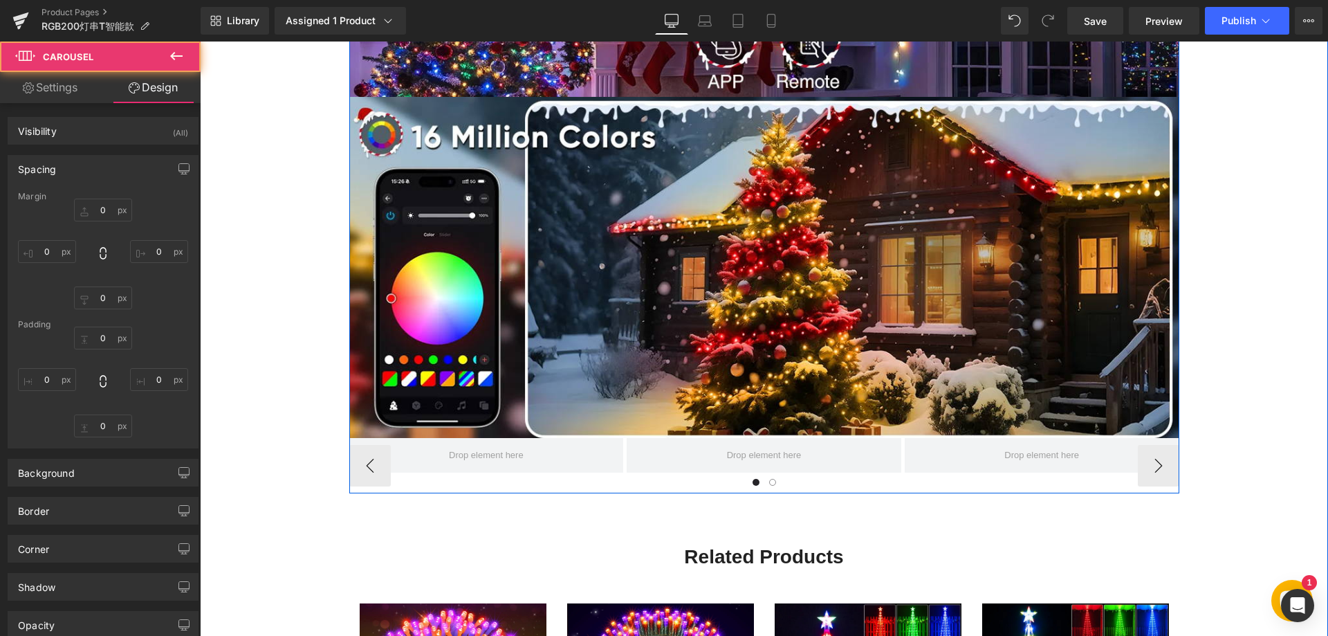
type input "0"
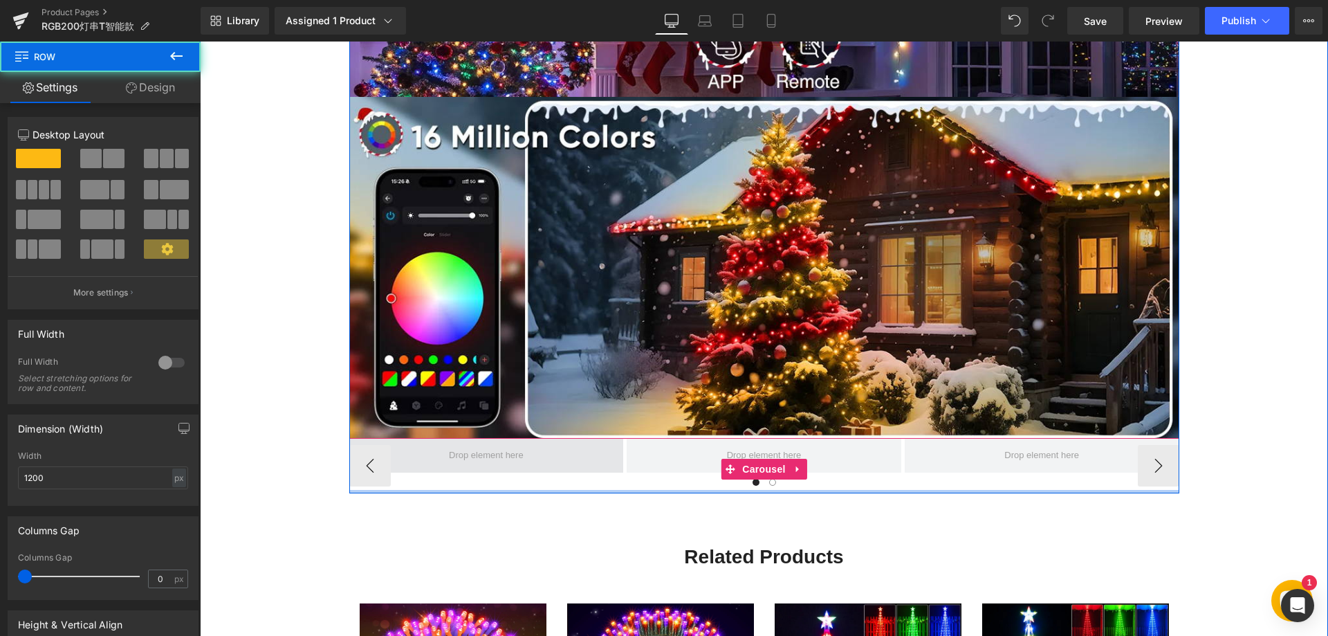
drag, startPoint x: 494, startPoint y: 490, endPoint x: 500, endPoint y: 460, distance: 30.4
click at [500, 460] on div "Description Text Block Technical Details Text Block Reviews Text Block Image Im…" at bounding box center [764, 90] width 830 height 806
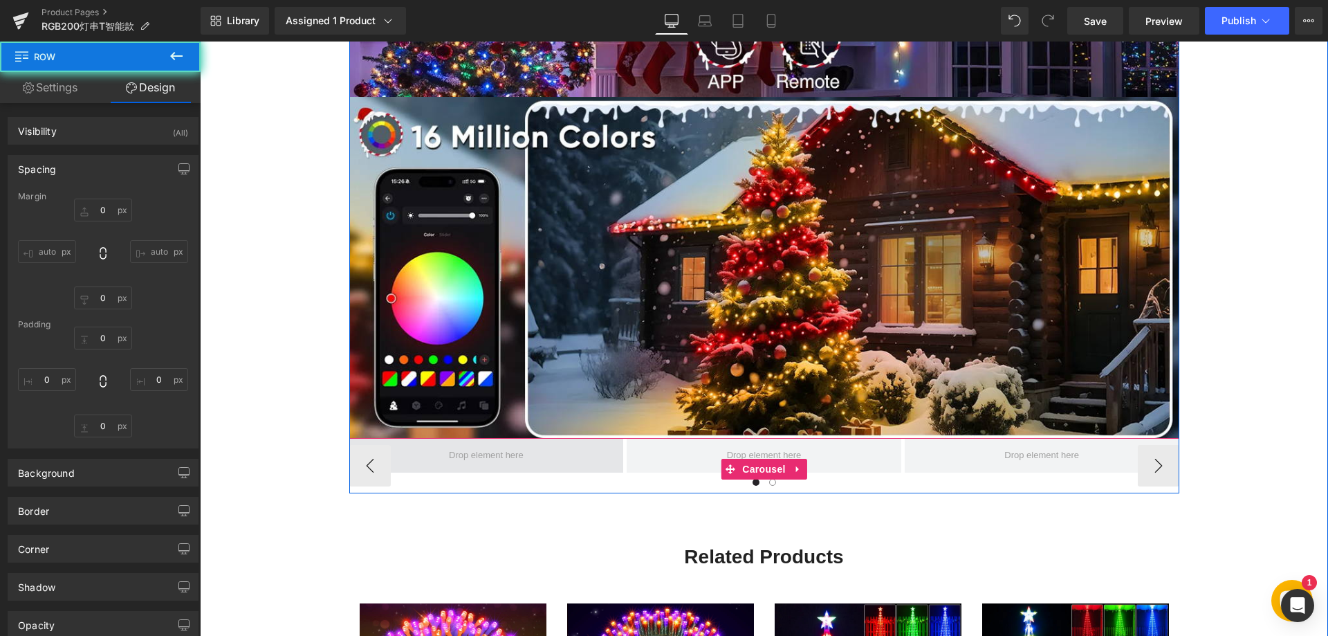
type input "0"
type input "30"
type input "0"
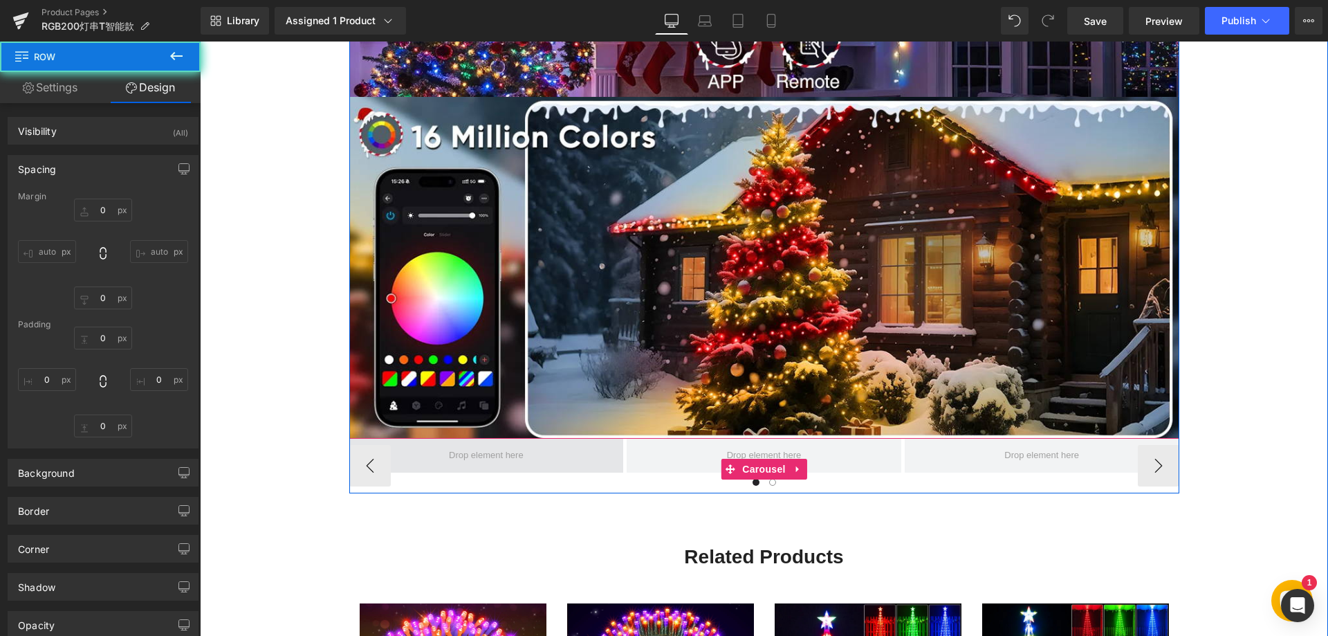
type input "0"
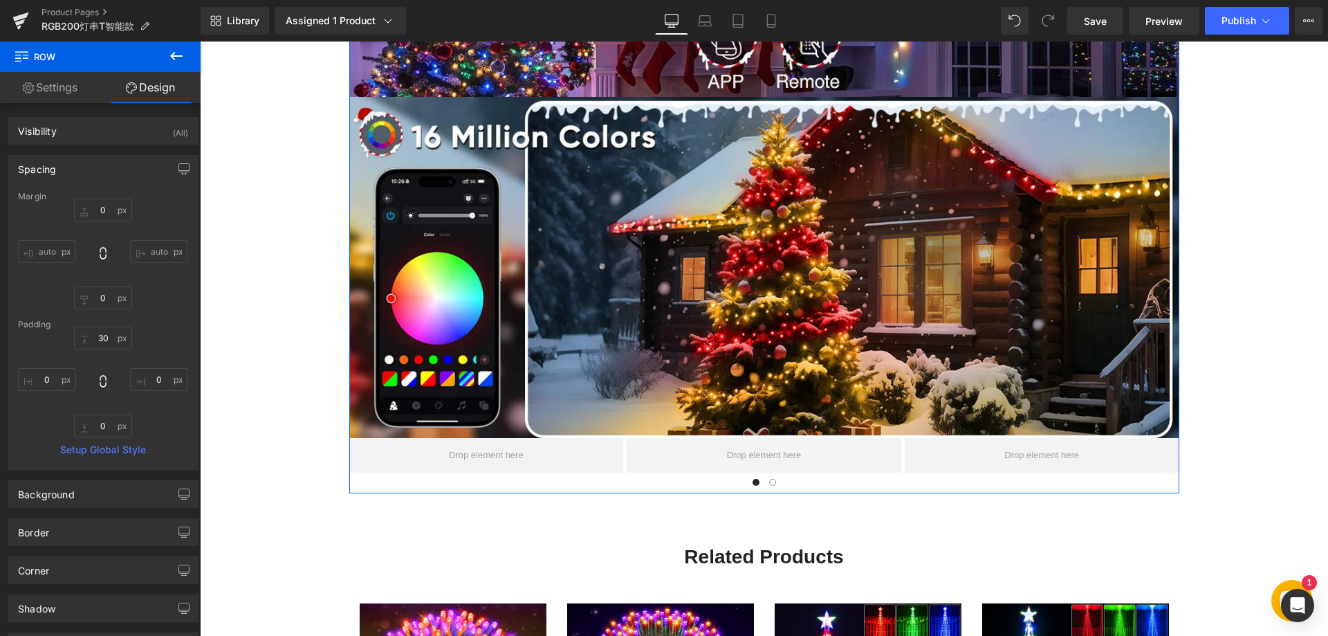
drag, startPoint x: 59, startPoint y: 91, endPoint x: 56, endPoint y: 141, distance: 49.9
click at [58, 93] on link "Settings" at bounding box center [50, 87] width 100 height 31
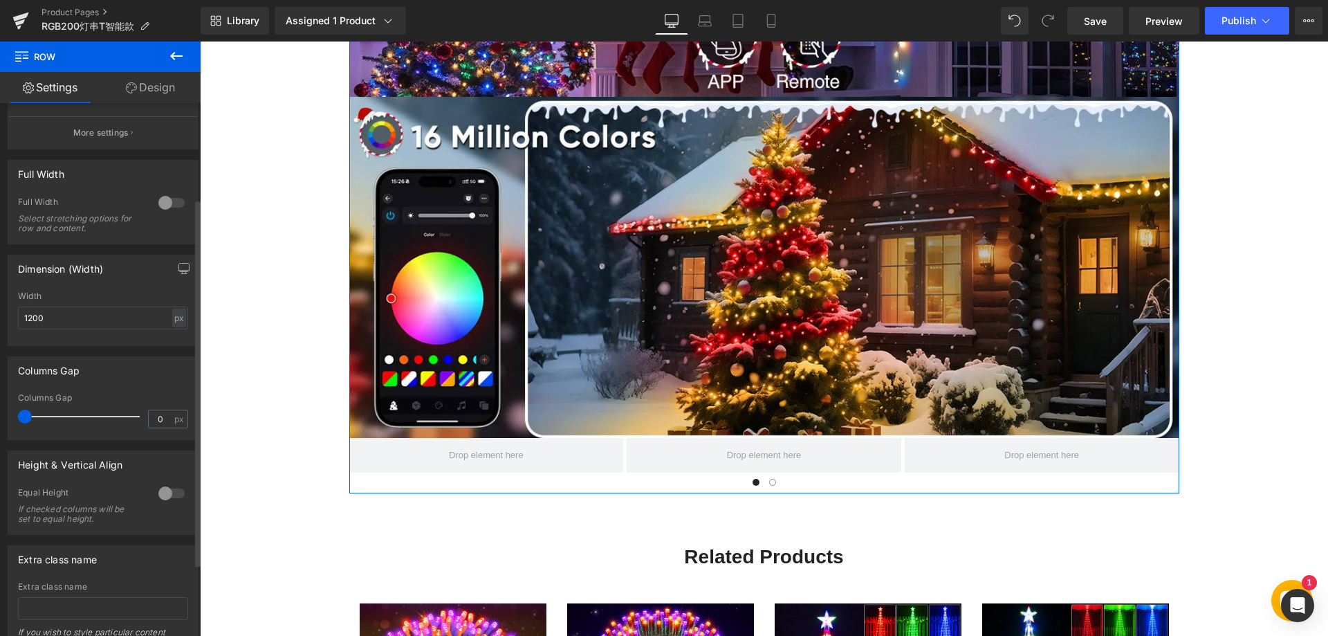
scroll to position [138, 0]
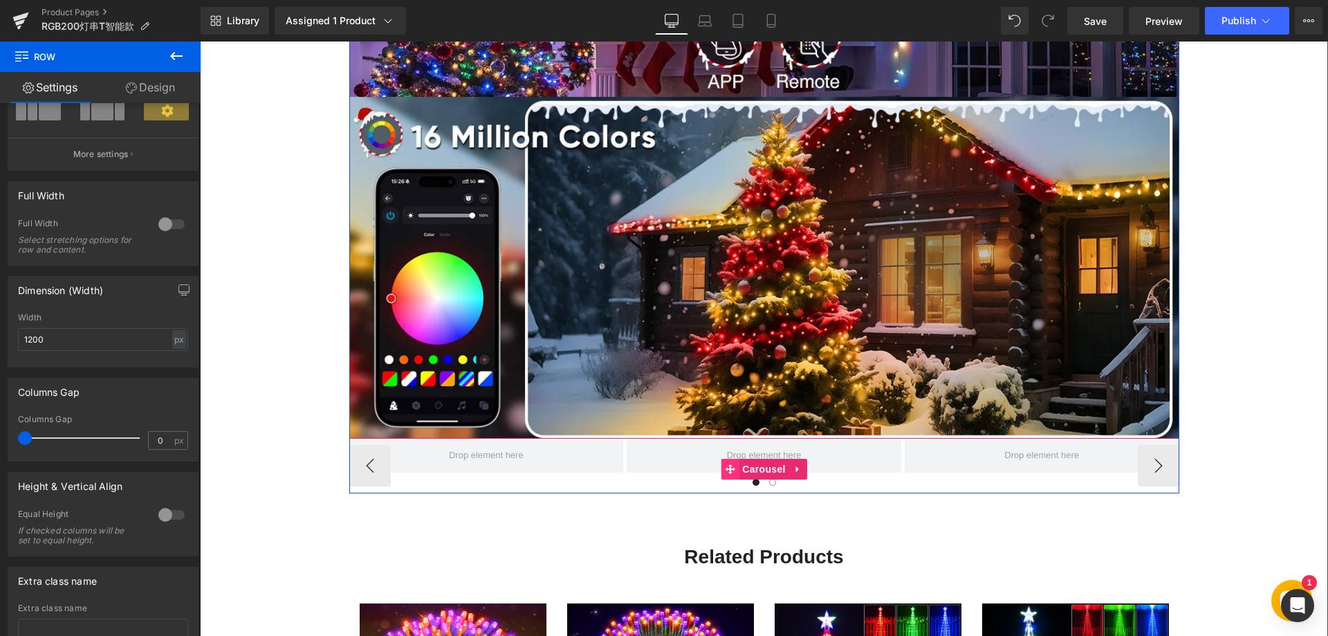
click at [727, 465] on icon at bounding box center [730, 468] width 10 height 10
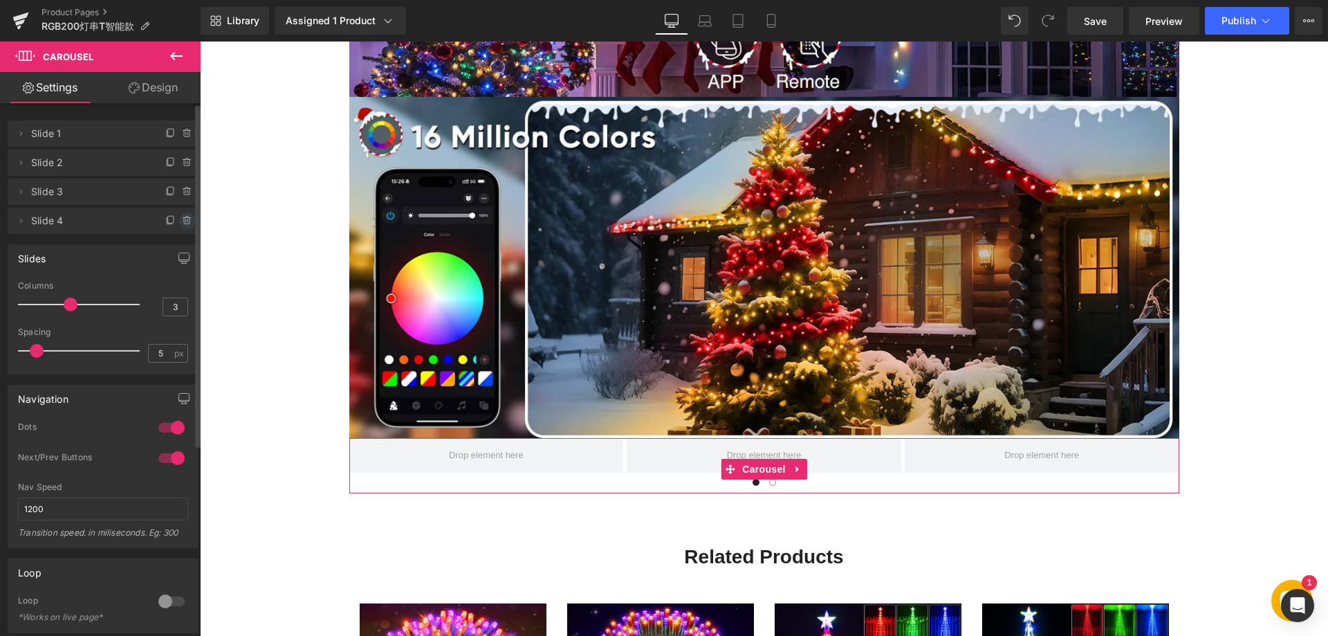
click at [184, 220] on icon at bounding box center [187, 221] width 6 height 6
click at [169, 214] on button "Delete" at bounding box center [173, 221] width 44 height 18
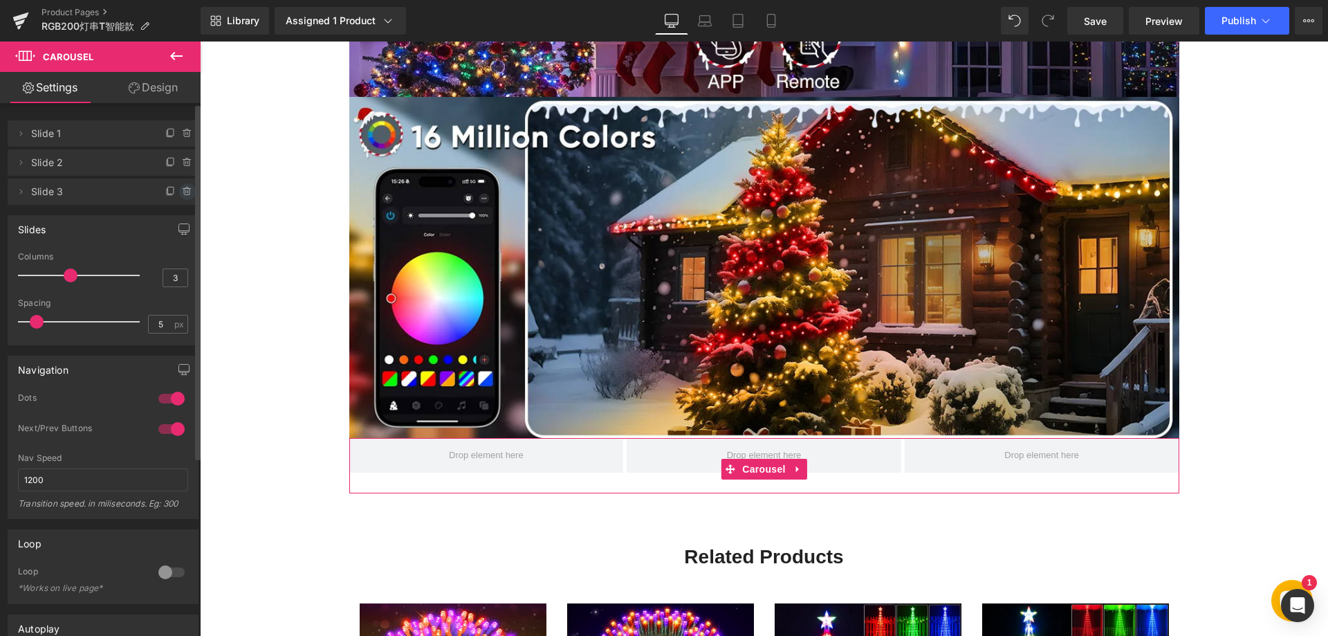
click at [182, 194] on icon at bounding box center [187, 191] width 11 height 11
click at [165, 196] on button "Delete" at bounding box center [173, 192] width 44 height 18
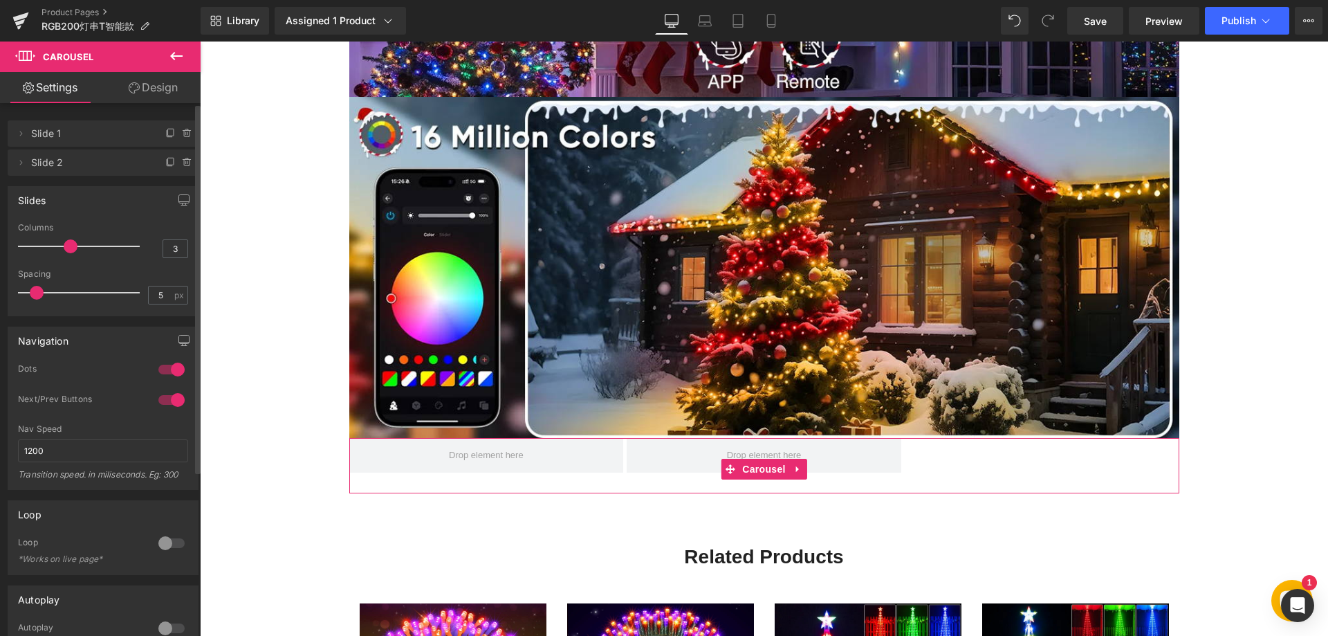
type input "2"
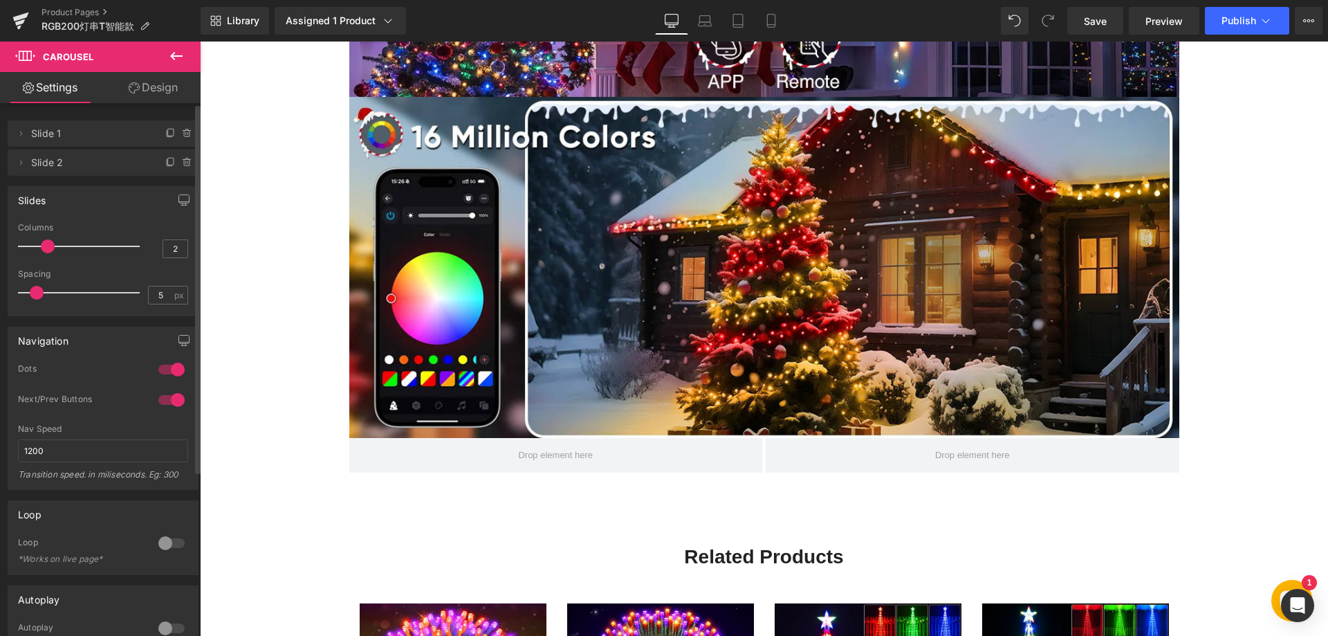
drag, startPoint x: 66, startPoint y: 243, endPoint x: 53, endPoint y: 243, distance: 13.2
click at [53, 243] on span at bounding box center [48, 246] width 14 height 14
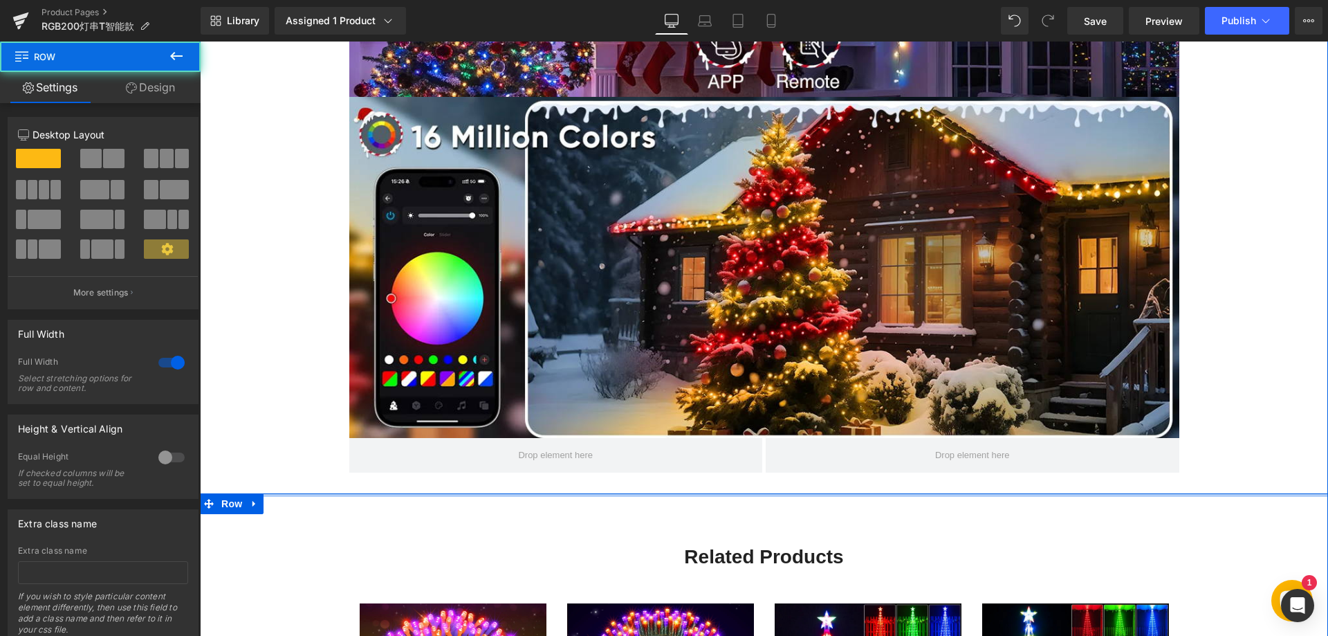
drag, startPoint x: 649, startPoint y: 492, endPoint x: 651, endPoint y: 476, distance: 16.1
click at [651, 476] on div "Description Text Block Technical Details Text Block Reviews Text Block Image Im…" at bounding box center [764, 329] width 1128 height 1284
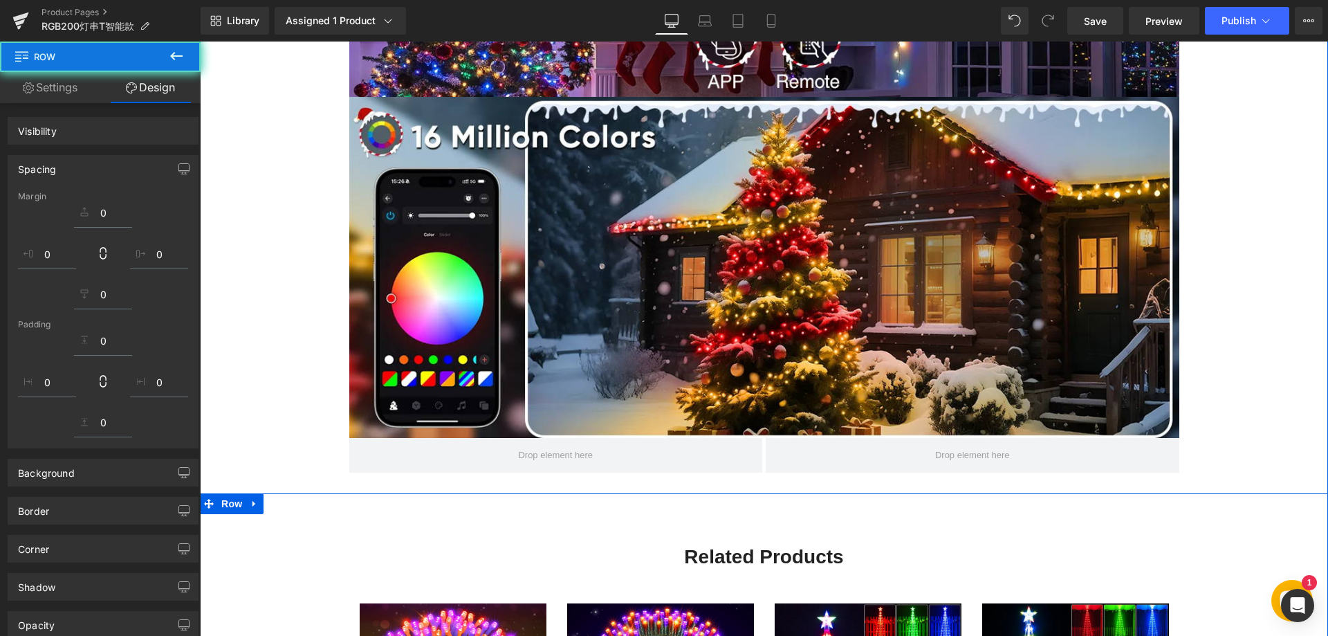
click at [613, 452] on span at bounding box center [556, 455] width 414 height 35
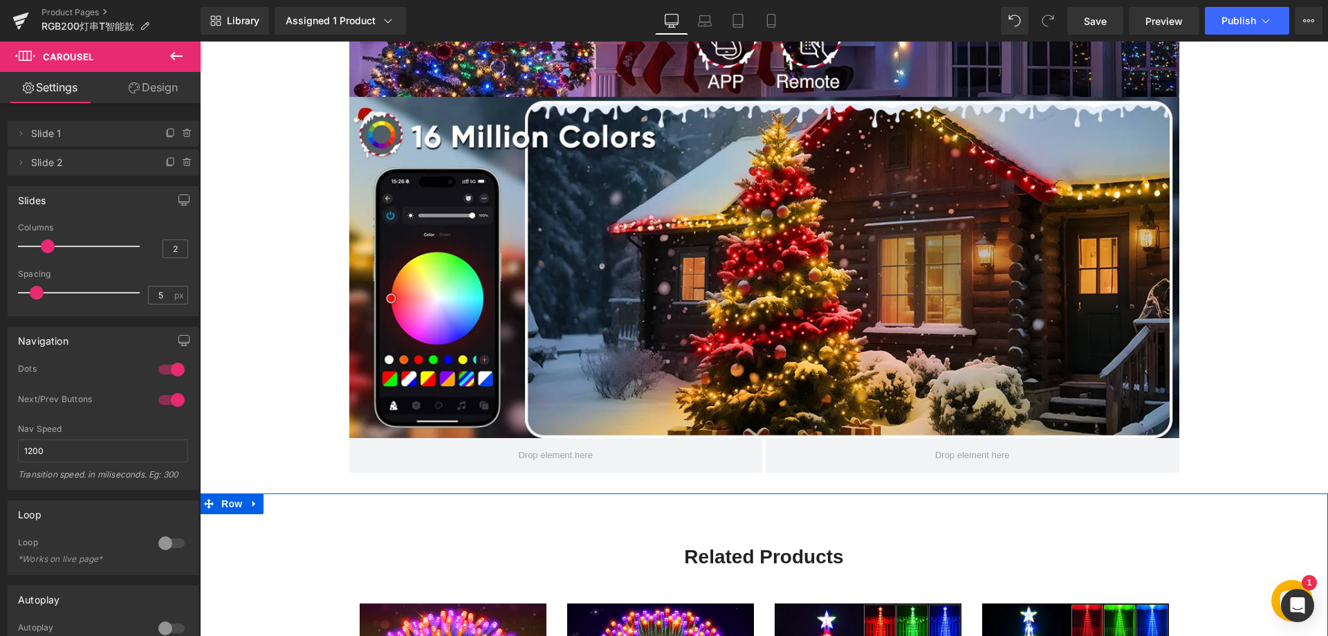
click at [172, 59] on icon at bounding box center [176, 56] width 17 height 17
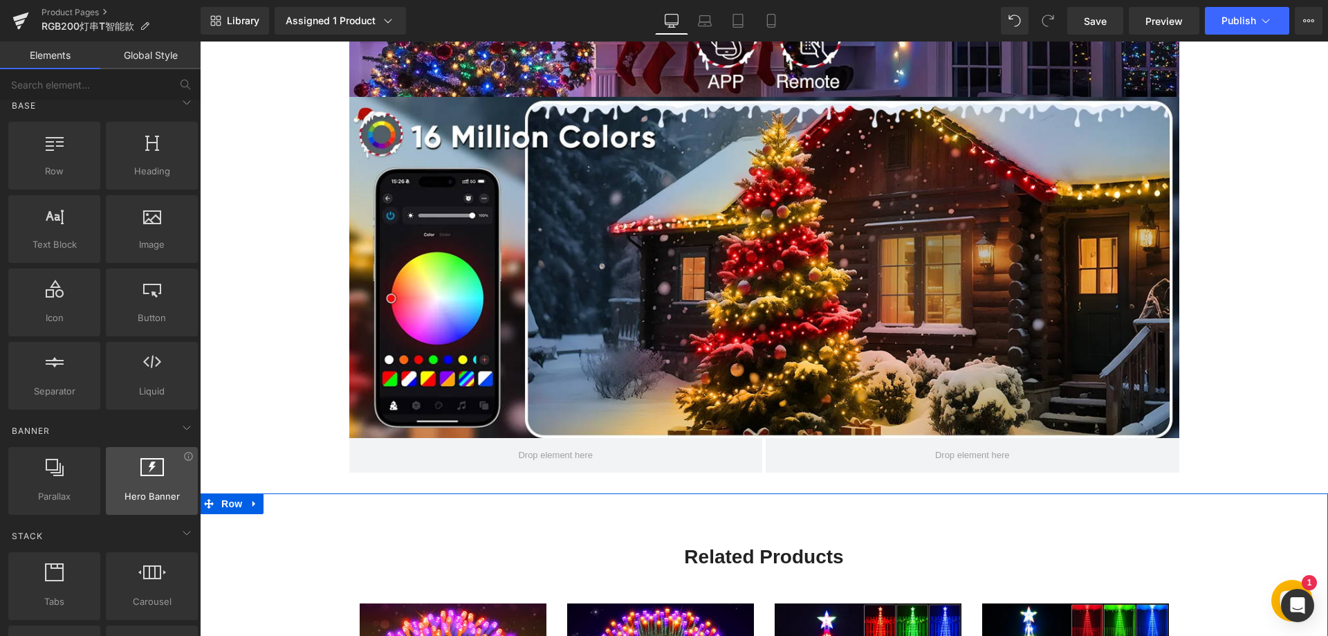
scroll to position [0, 0]
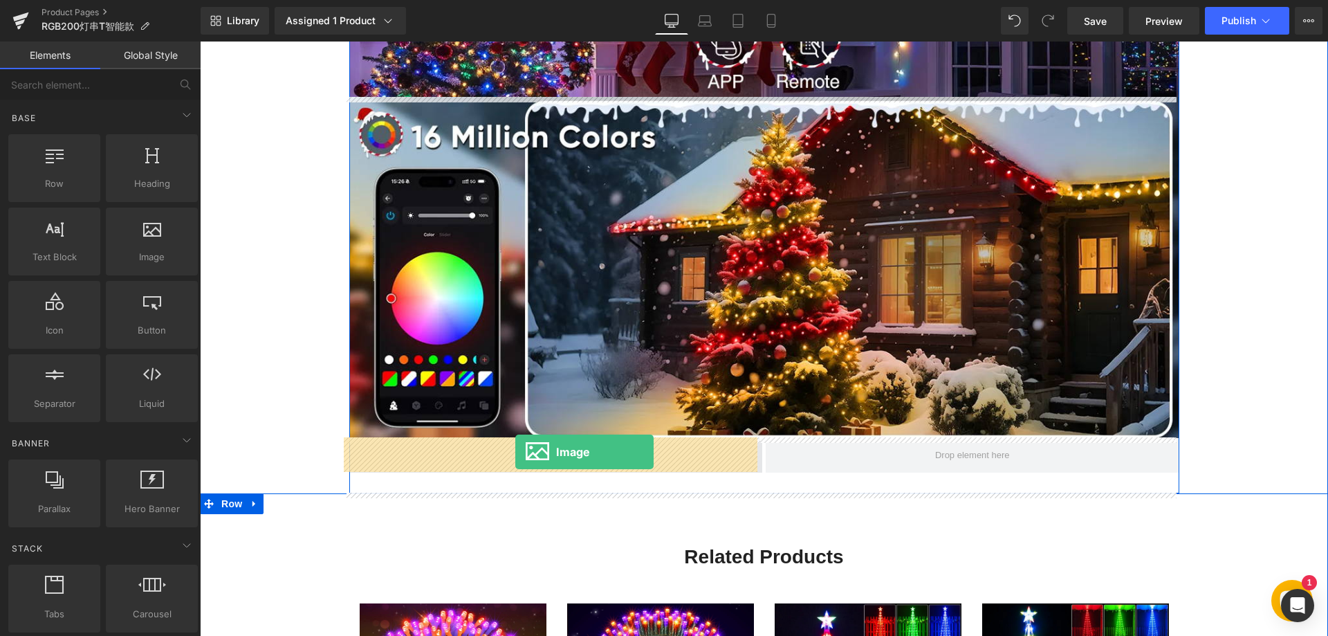
drag, startPoint x: 344, startPoint y: 291, endPoint x: 515, endPoint y: 452, distance: 234.3
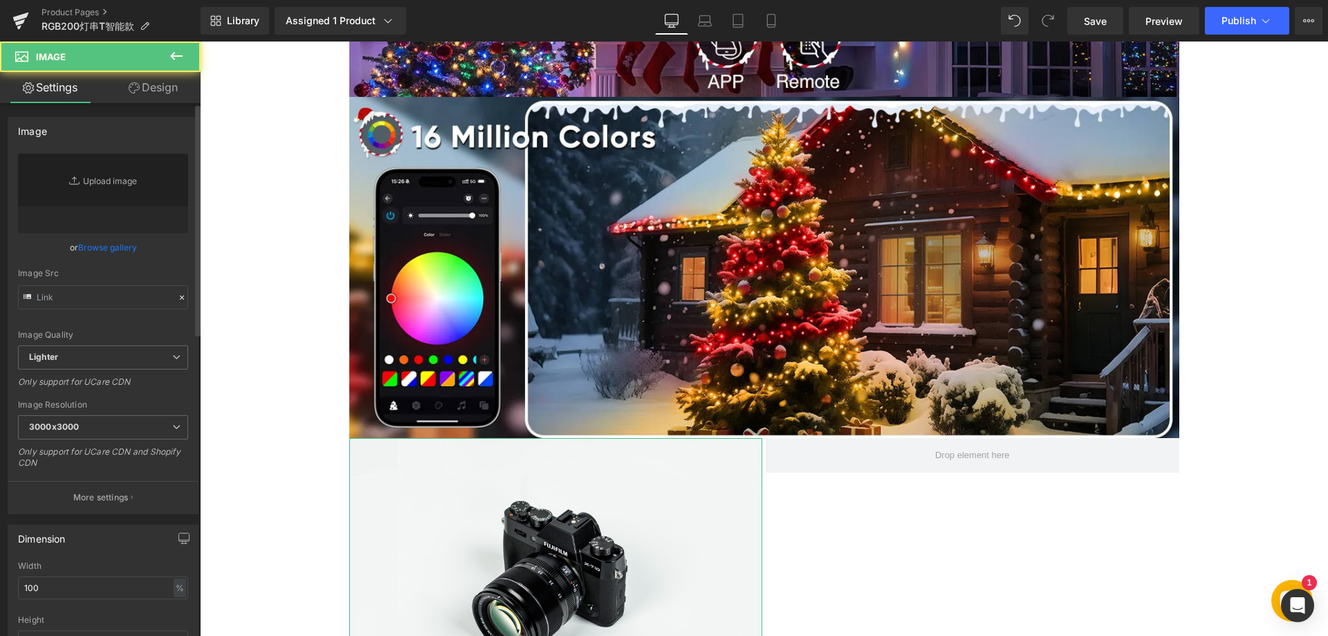
type input "//[DOMAIN_NAME][URL]"
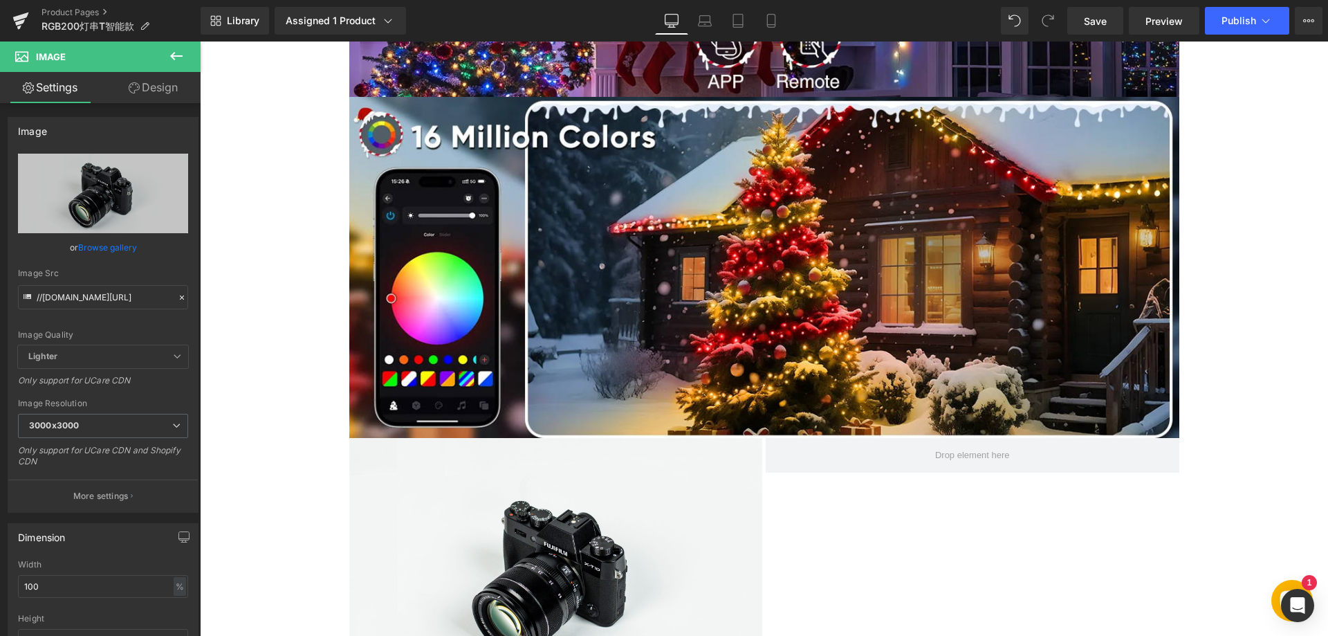
click at [179, 54] on icon at bounding box center [176, 56] width 17 height 17
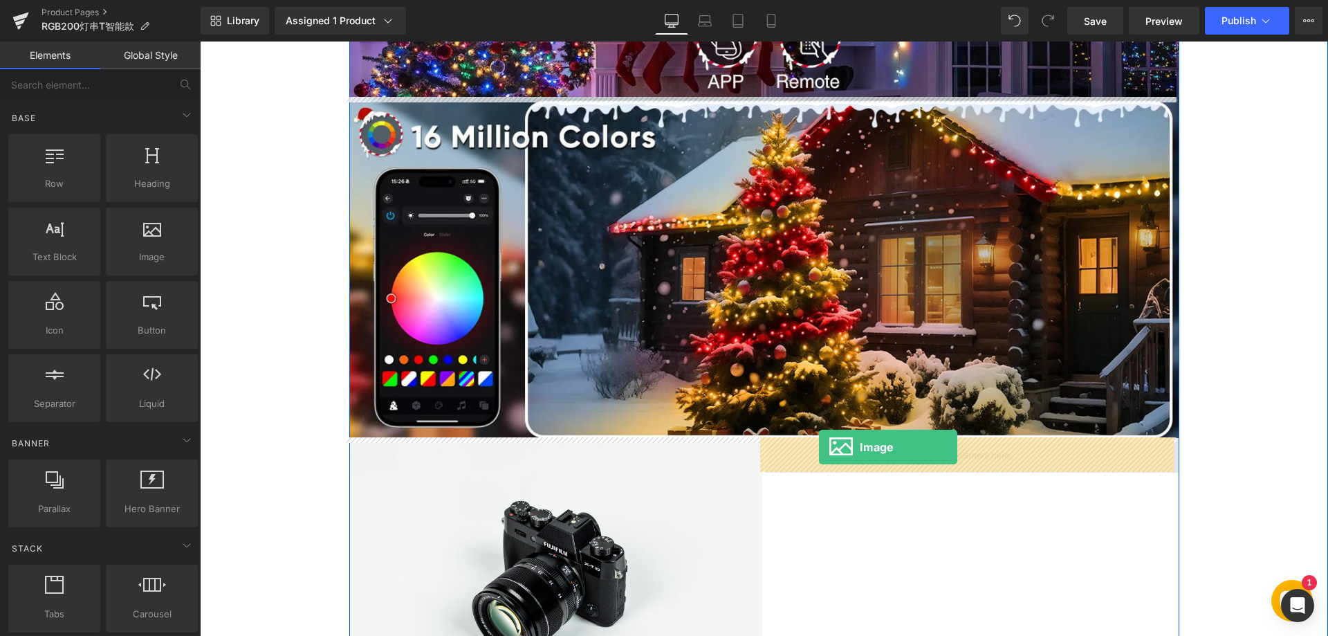
drag, startPoint x: 348, startPoint y: 286, endPoint x: 819, endPoint y: 448, distance: 498.0
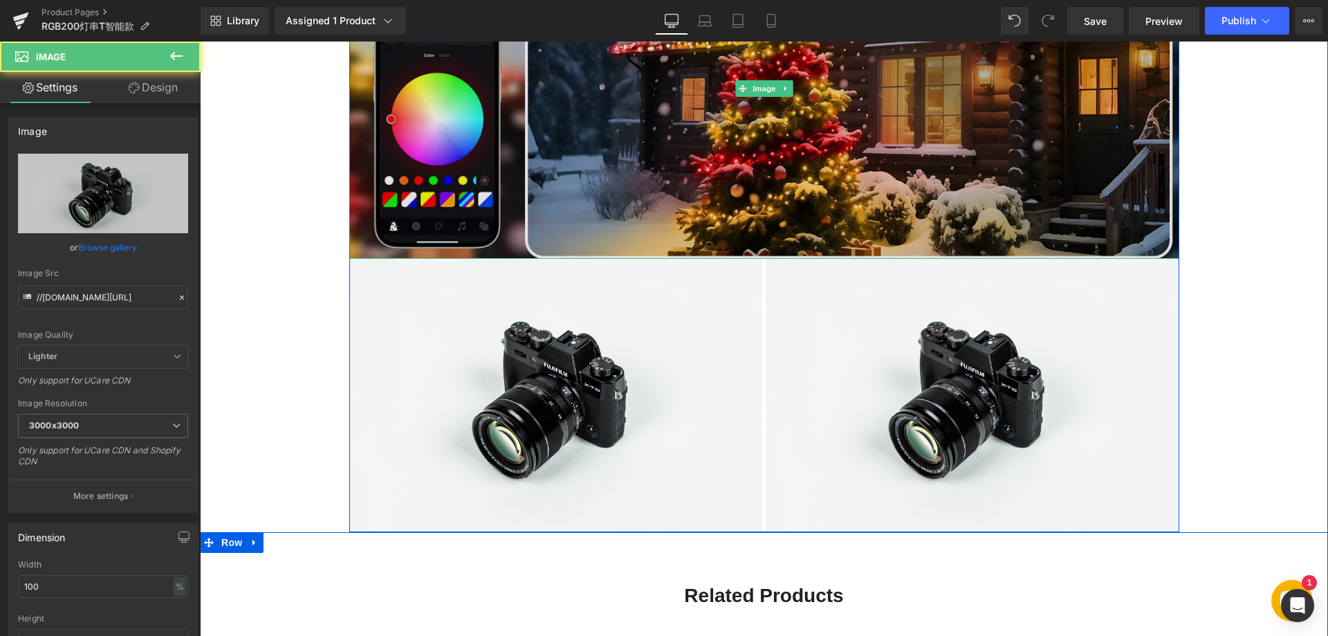
scroll to position [1383, 0]
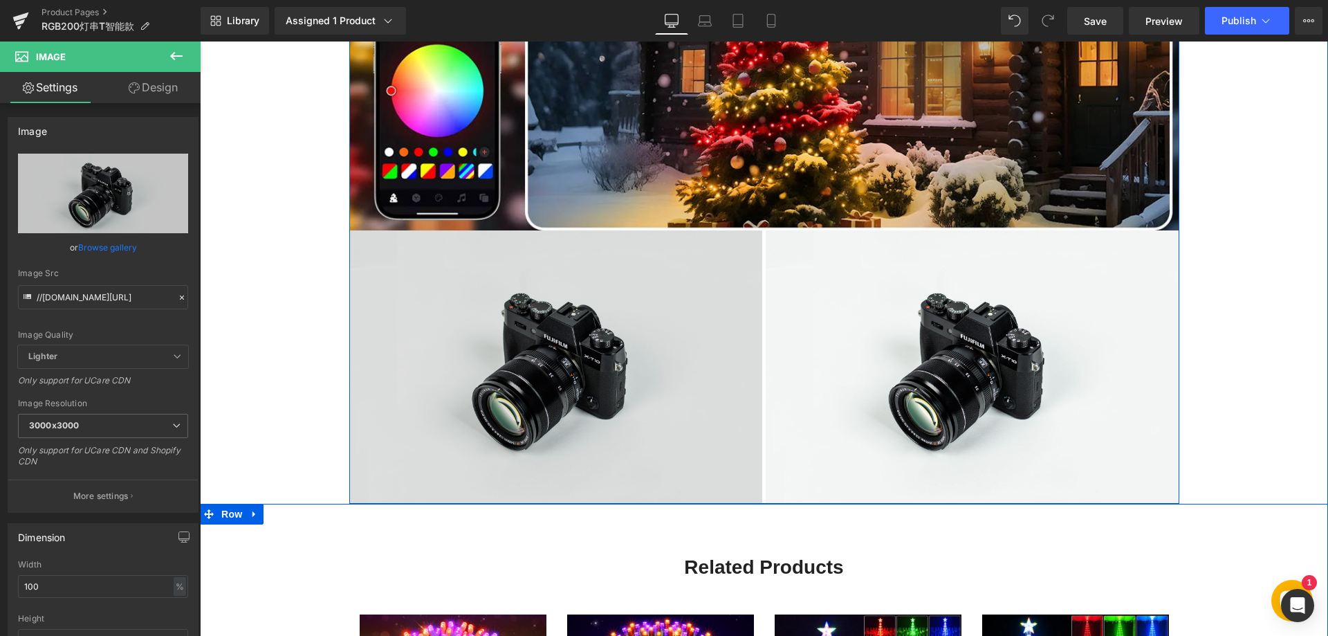
click at [562, 331] on img at bounding box center [556, 367] width 414 height 274
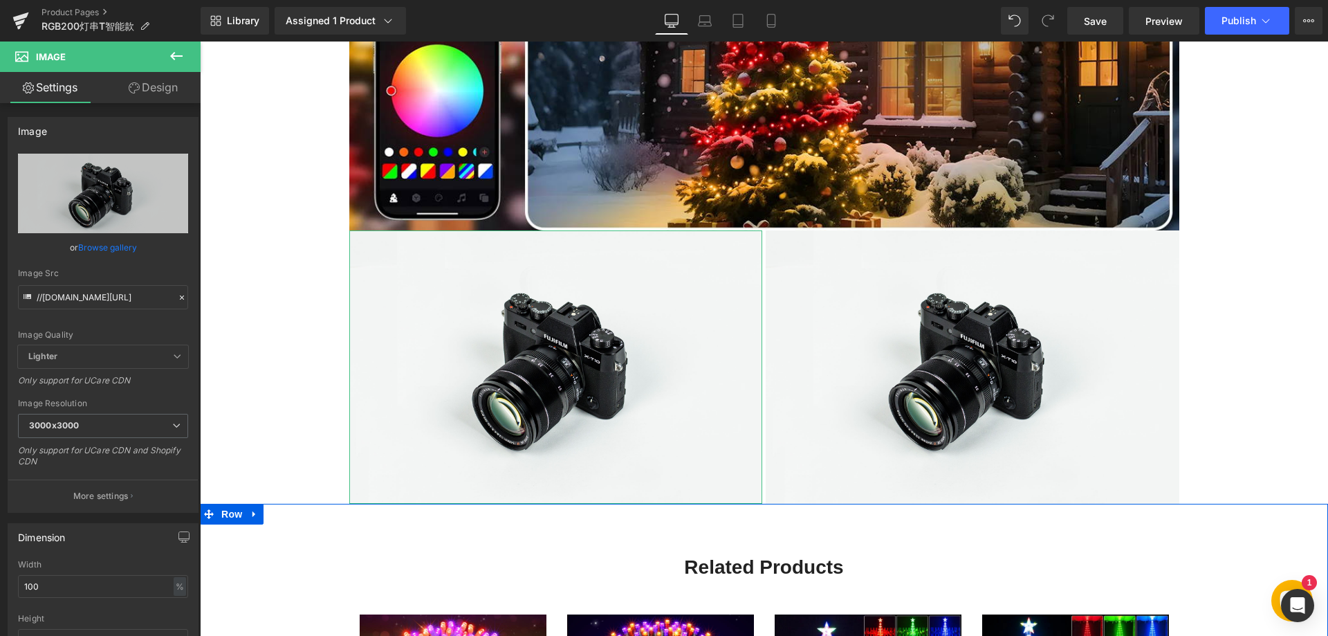
click at [151, 89] on link "Design" at bounding box center [153, 87] width 100 height 31
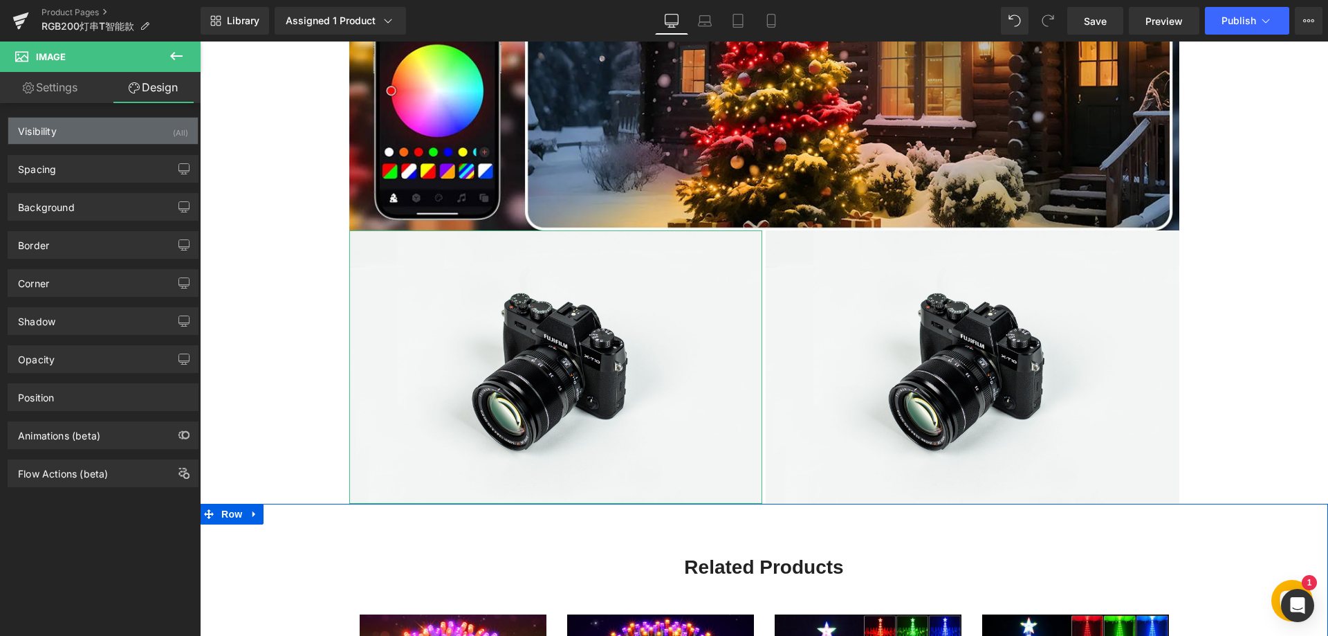
click at [100, 133] on div "Visibility (All)" at bounding box center [102, 131] width 189 height 26
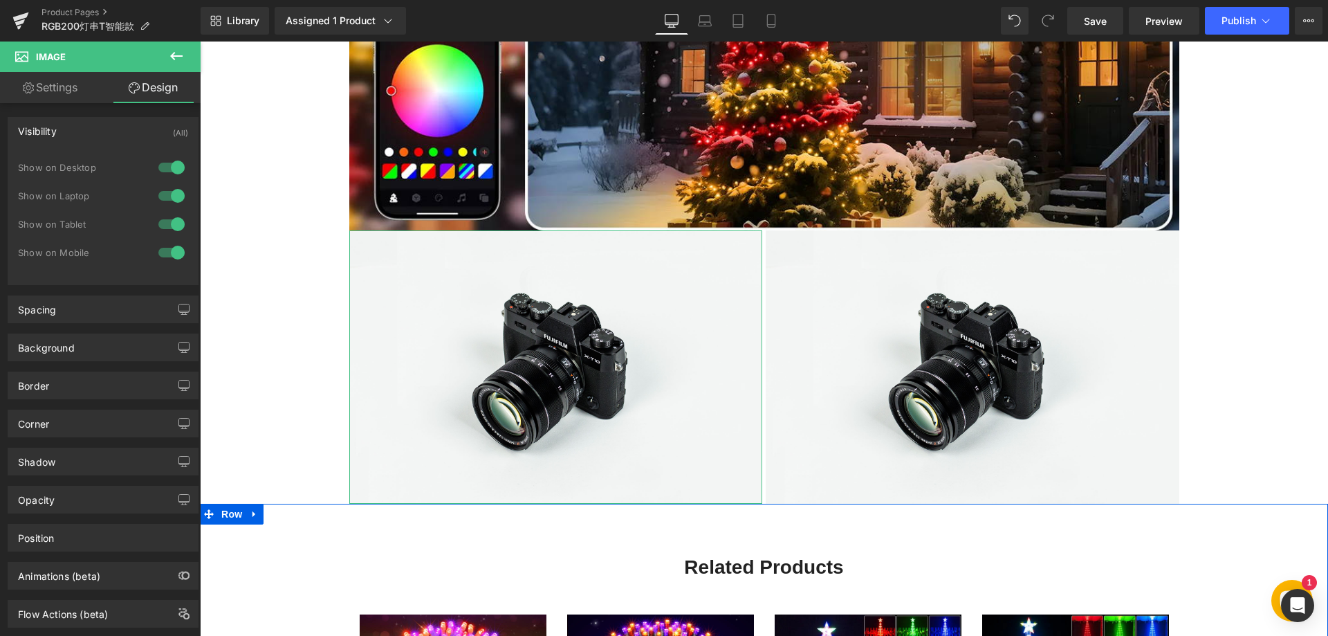
click at [164, 243] on div at bounding box center [171, 252] width 33 height 22
drag, startPoint x: 47, startPoint y: 84, endPoint x: 64, endPoint y: 101, distance: 24.4
click at [48, 84] on link "Settings" at bounding box center [50, 87] width 100 height 31
type input "auto"
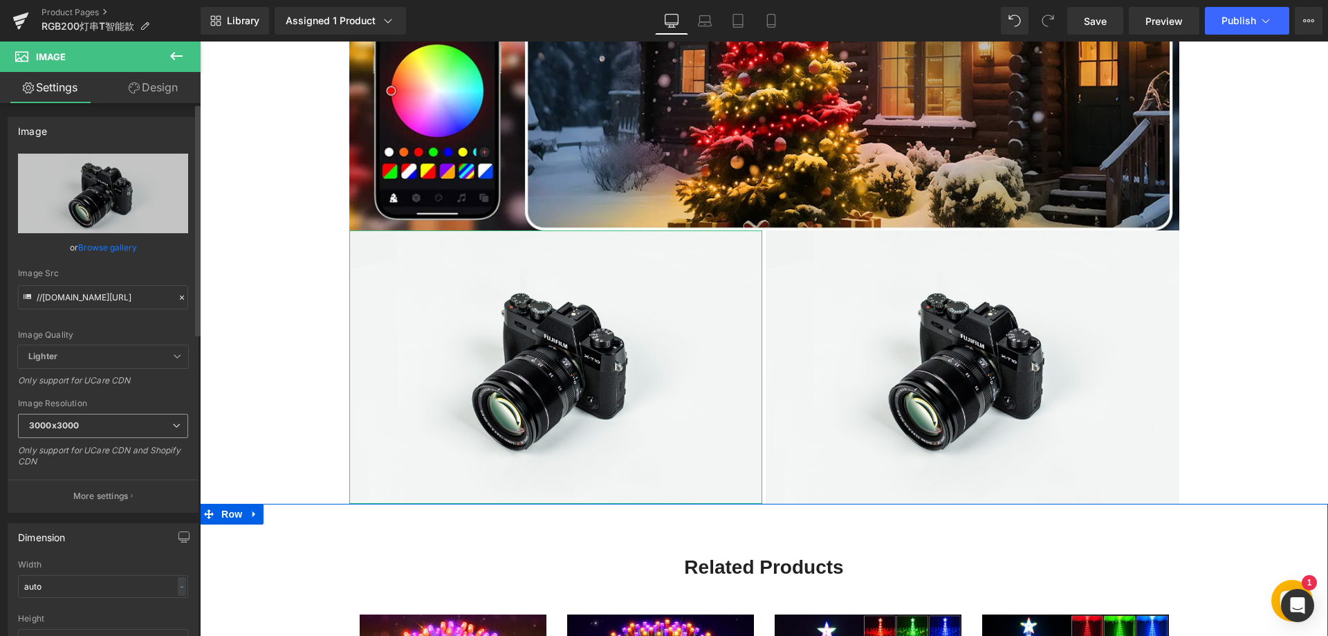
click at [103, 420] on span "3000x3000" at bounding box center [103, 426] width 170 height 24
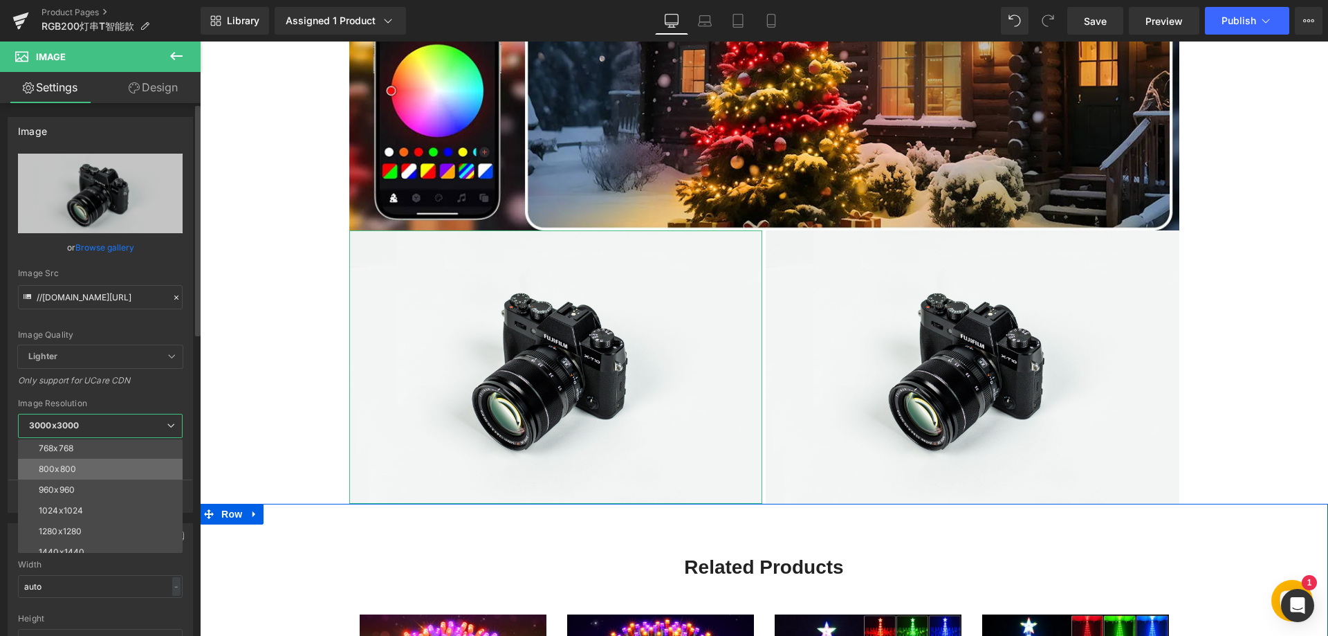
scroll to position [138, 0]
click at [77, 499] on div "1280x1280" at bounding box center [60, 498] width 43 height 10
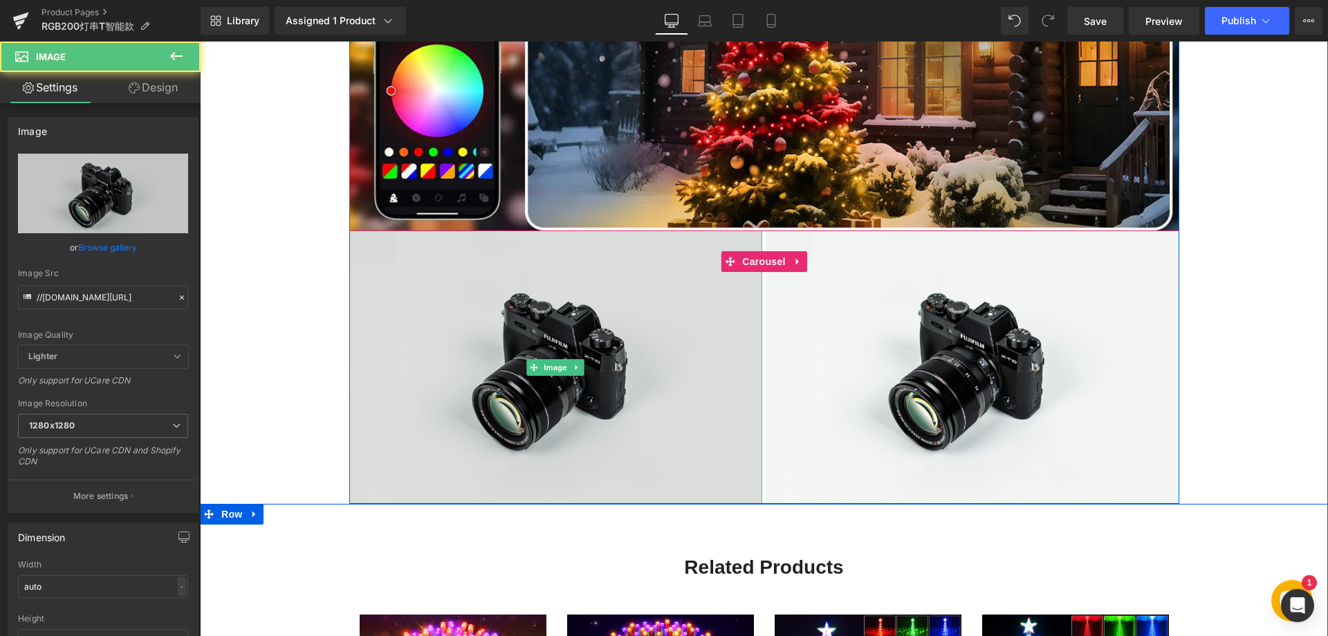
click at [450, 372] on img at bounding box center [556, 367] width 414 height 274
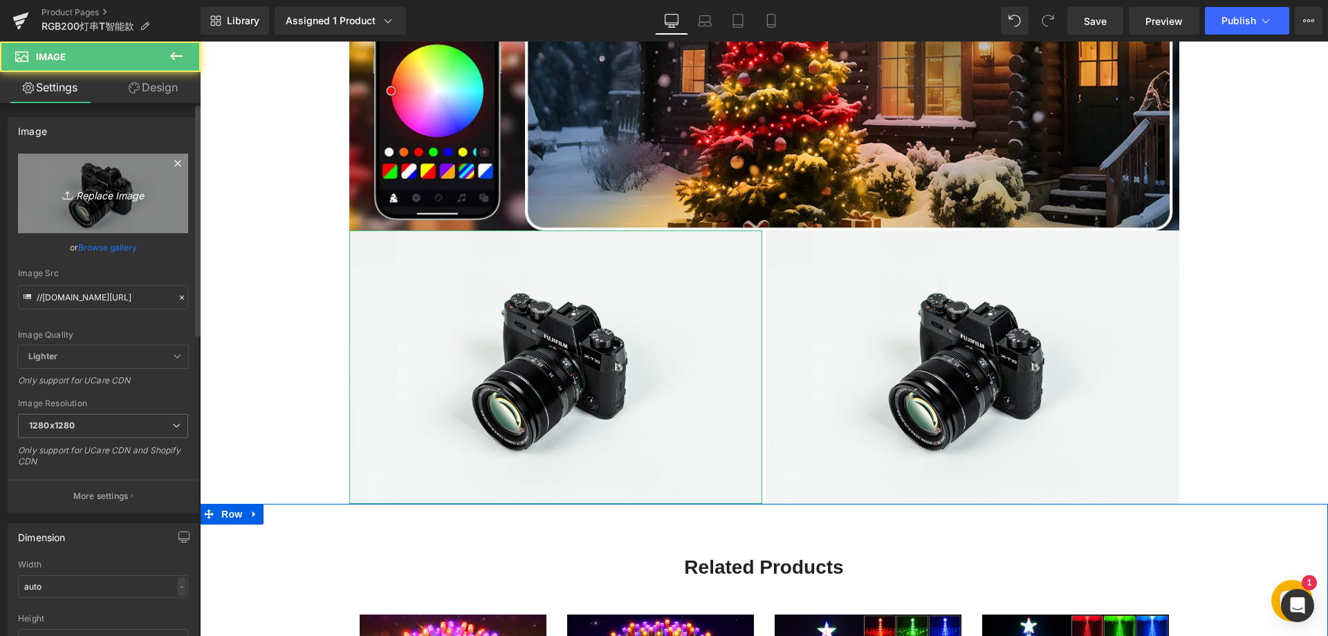
click at [101, 188] on icon "Replace Image" at bounding box center [103, 193] width 111 height 17
type input "C:\fakepath\33.webp"
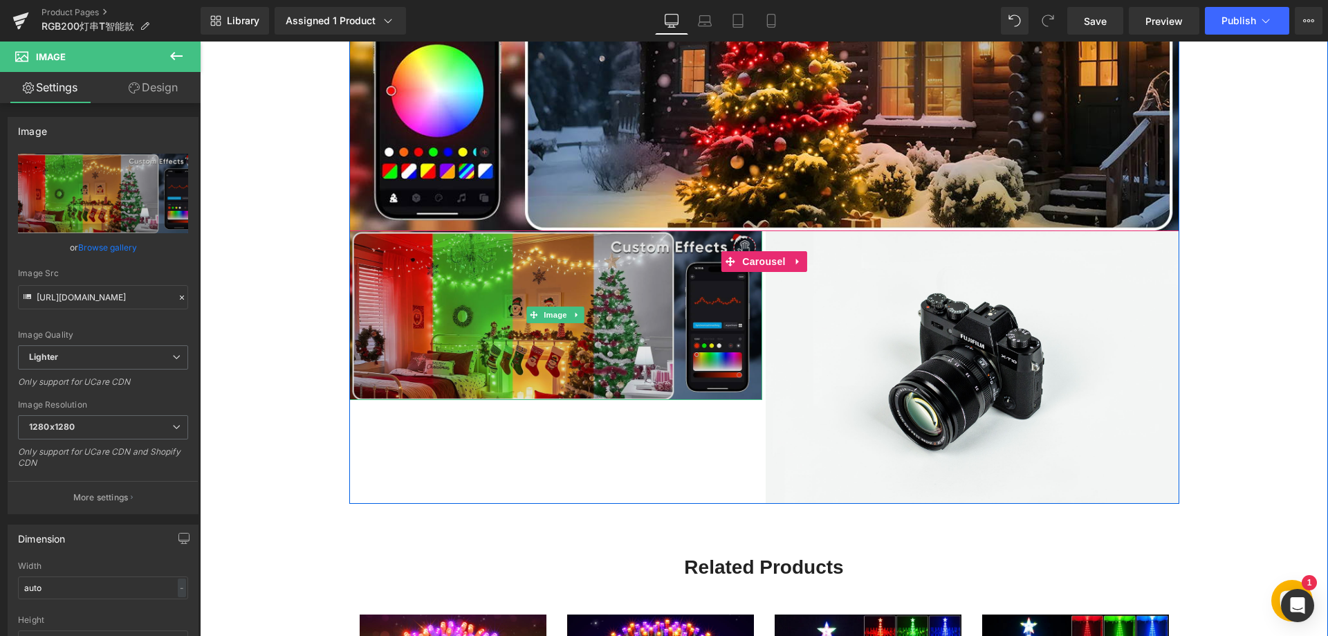
type input "[URL][DOMAIN_NAME]"
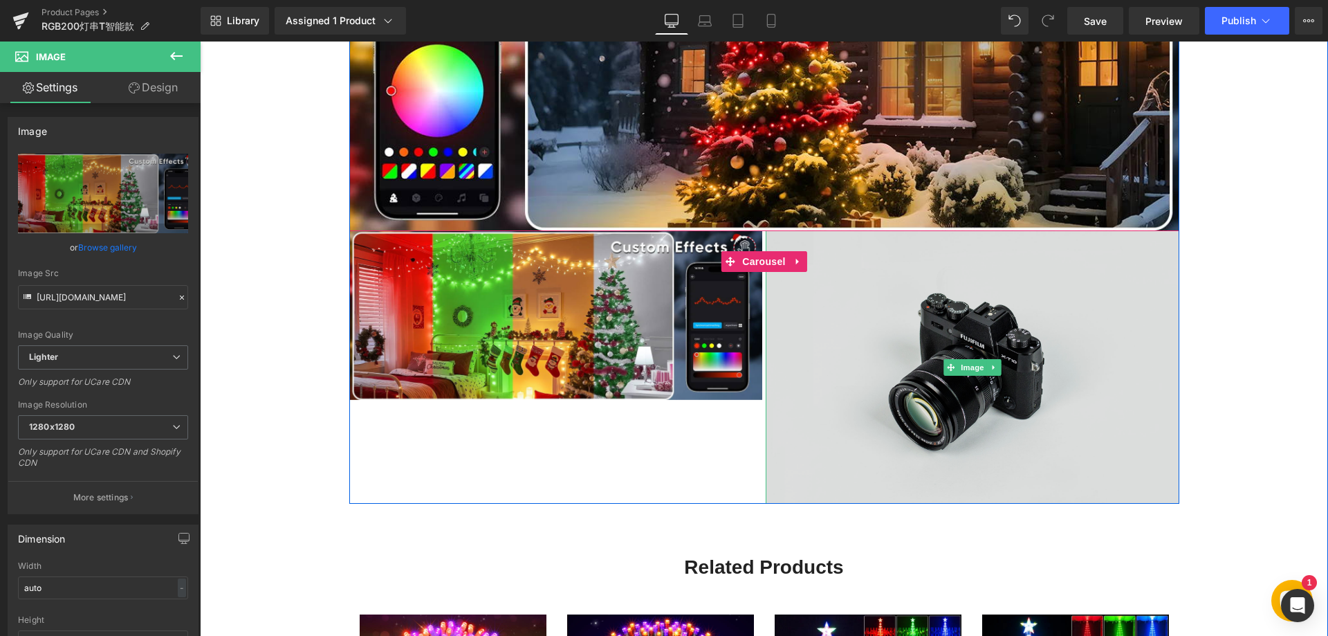
click at [859, 353] on img at bounding box center [973, 367] width 414 height 274
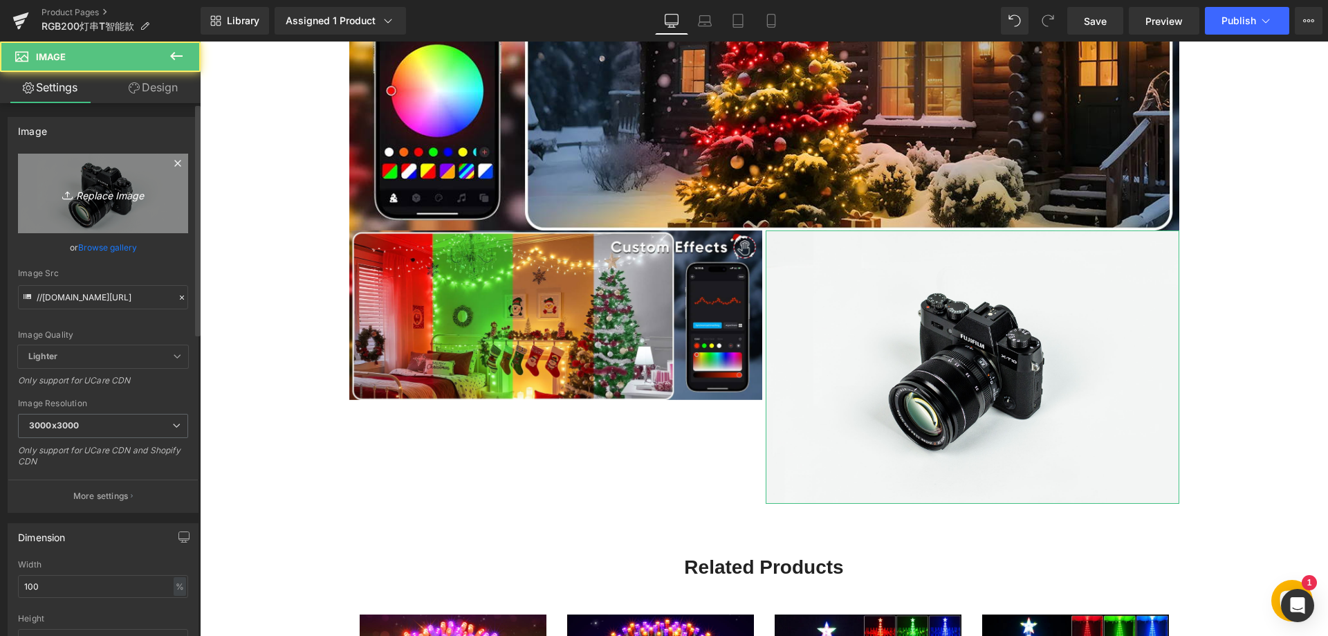
click at [109, 190] on icon "Replace Image" at bounding box center [103, 193] width 111 height 17
type input "C:\fakepath\44.webp"
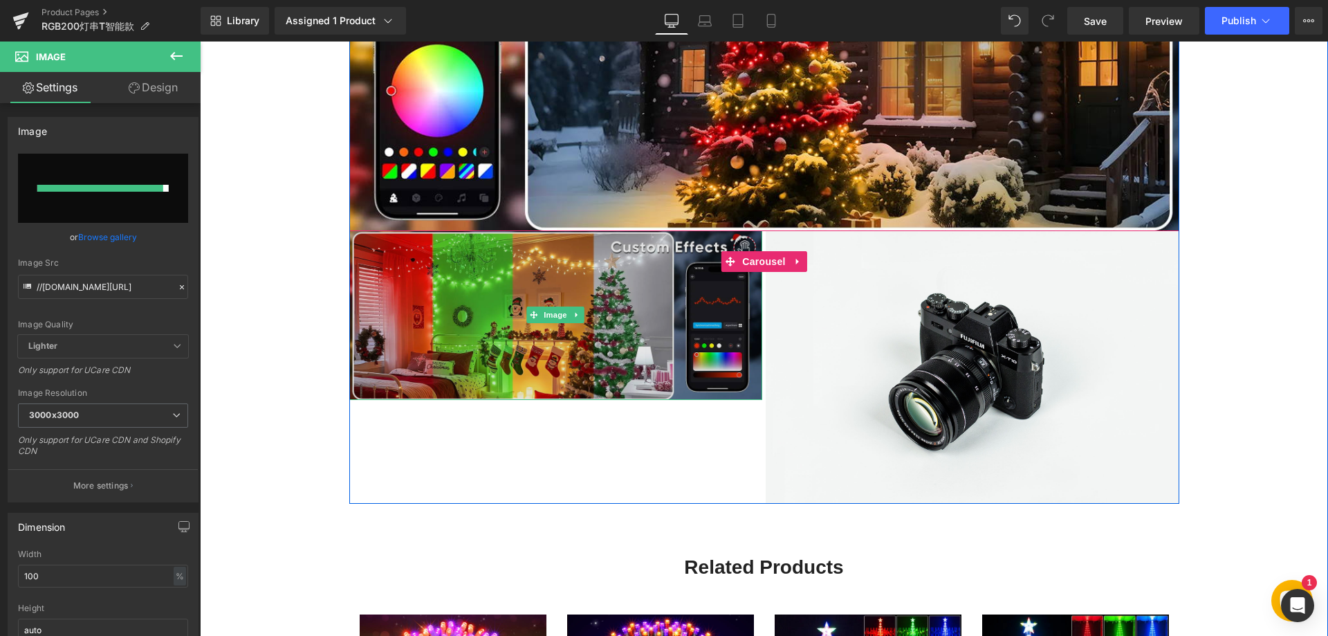
type input "[URL][DOMAIN_NAME]"
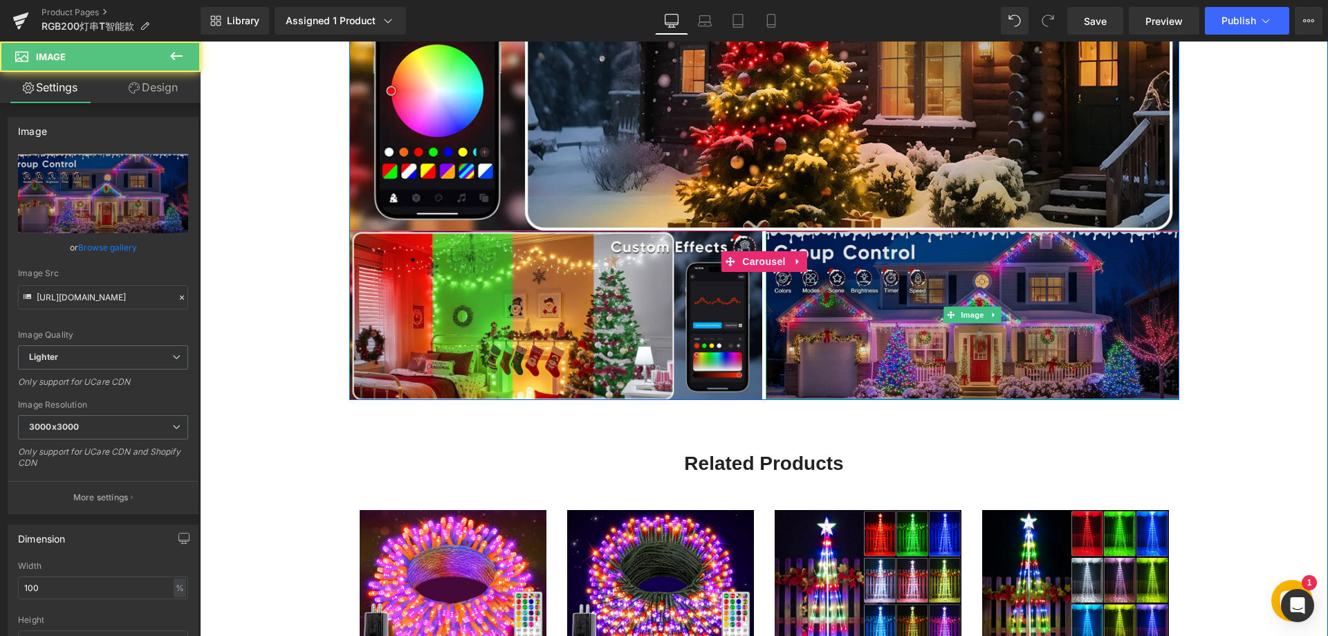
click at [884, 343] on img at bounding box center [973, 314] width 414 height 169
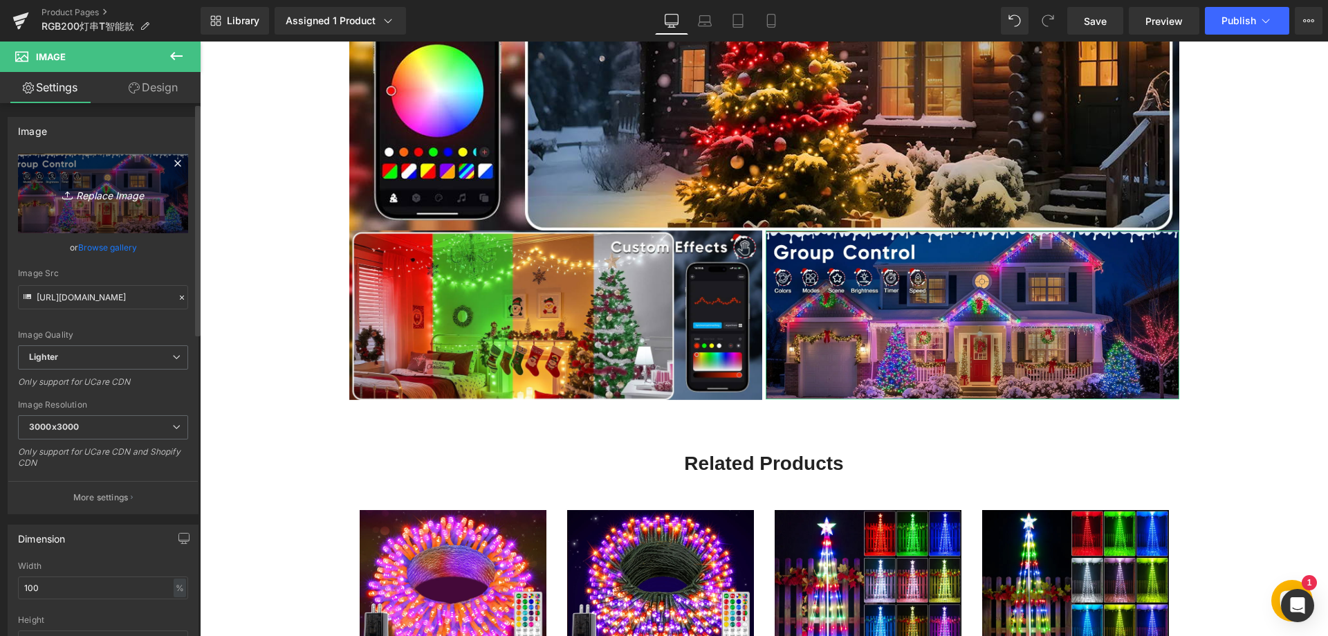
click at [108, 191] on icon "Replace Image" at bounding box center [103, 193] width 111 height 17
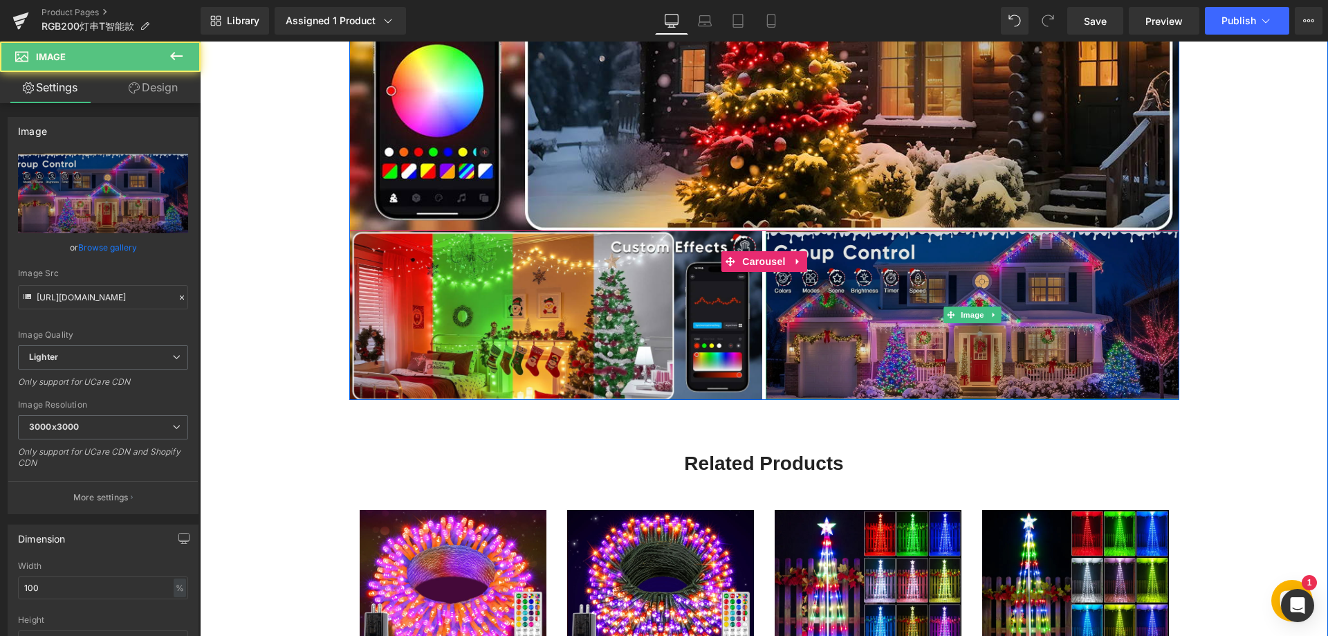
drag, startPoint x: 887, startPoint y: 318, endPoint x: 784, endPoint y: 301, distance: 104.5
click at [887, 317] on img at bounding box center [973, 314] width 414 height 169
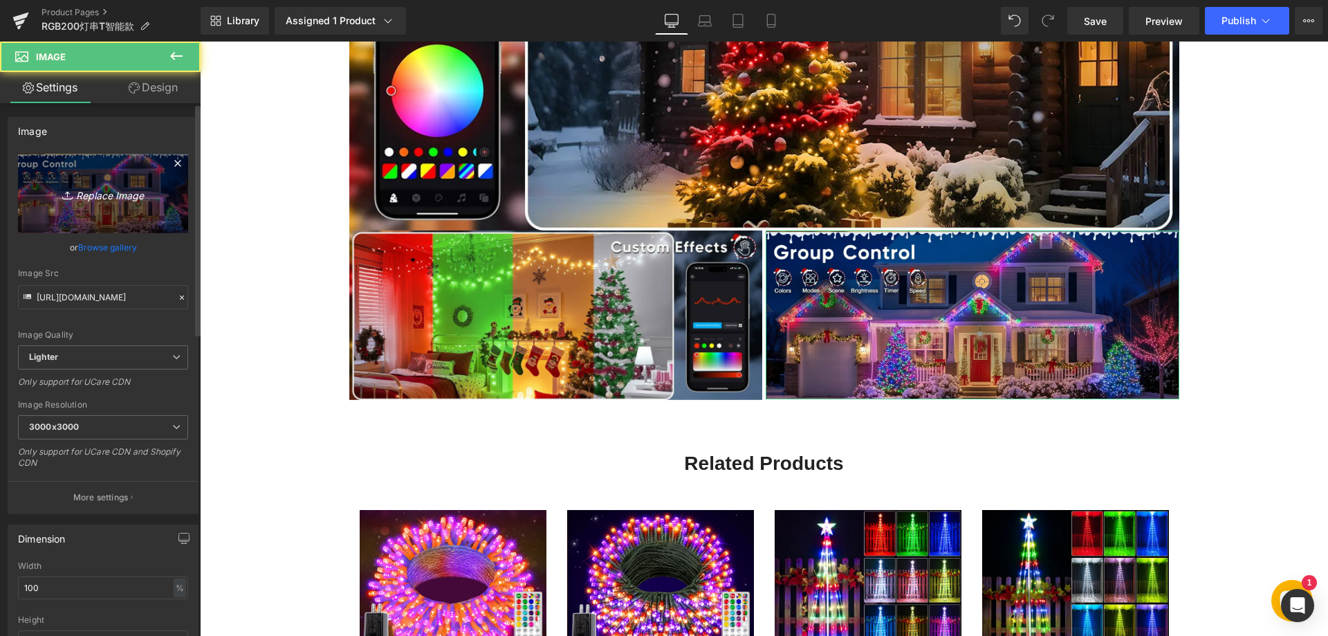
click at [115, 193] on icon "Replace Image" at bounding box center [103, 193] width 111 height 17
type input "C:\fakepath\331.webp"
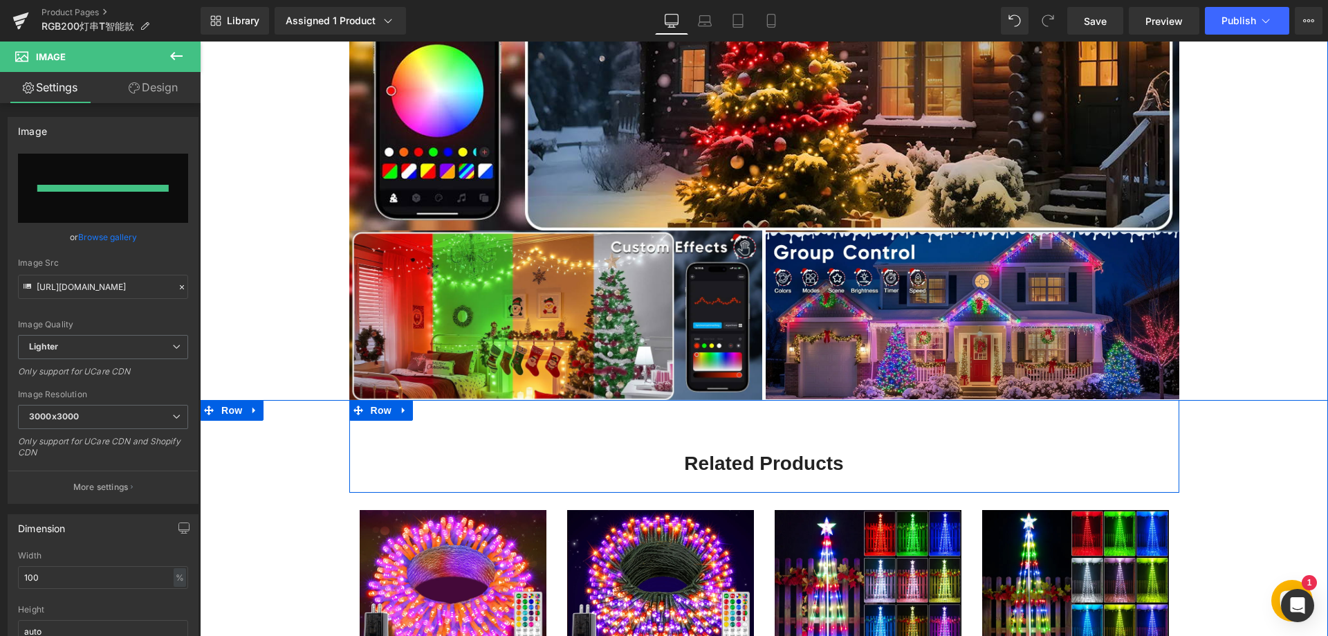
type input "[URL][DOMAIN_NAME]"
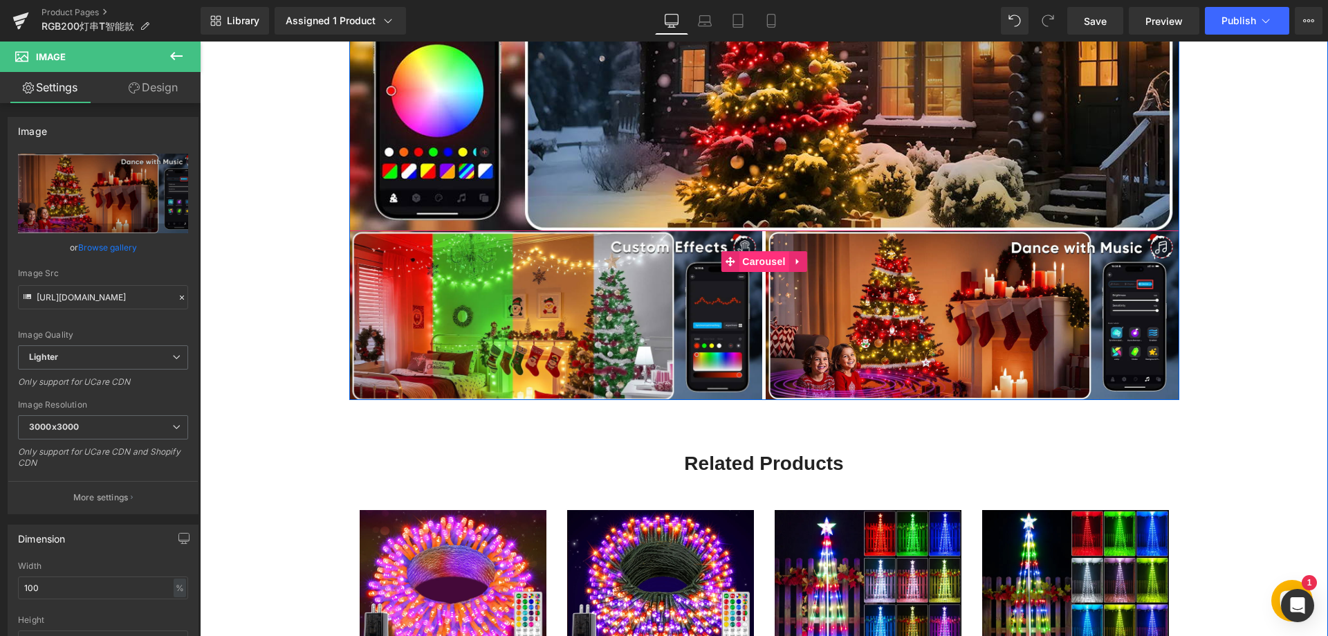
click at [741, 260] on span "Carousel" at bounding box center [764, 261] width 50 height 21
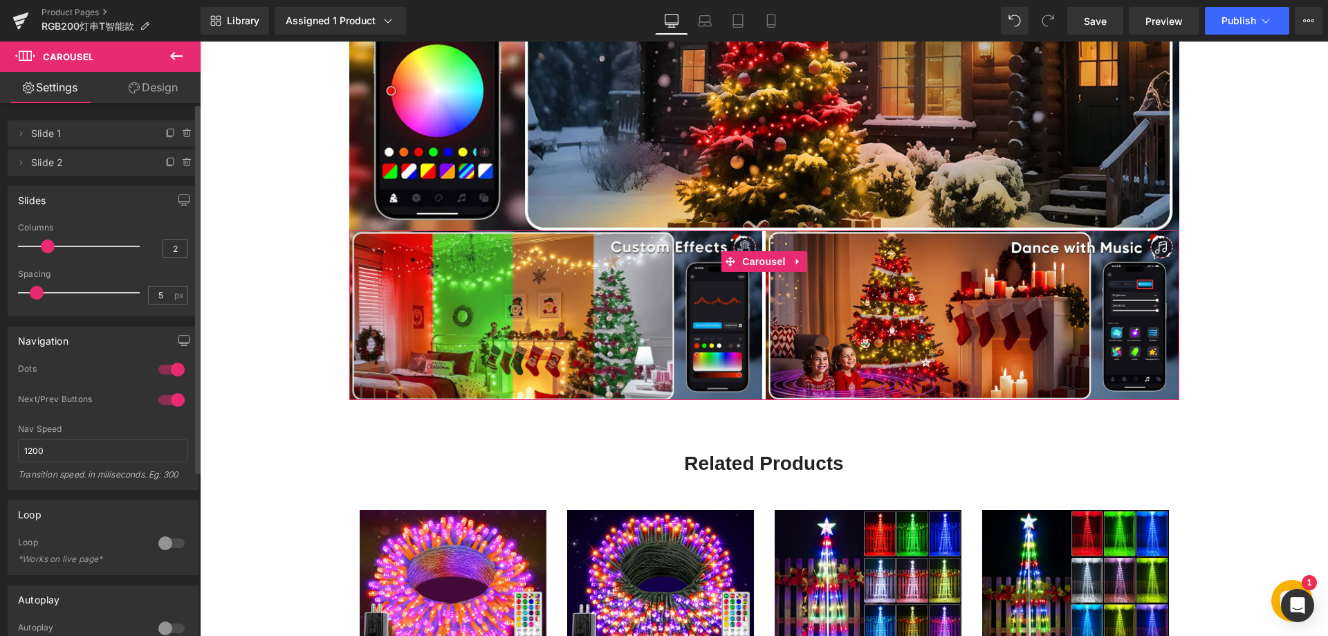
type input "1"
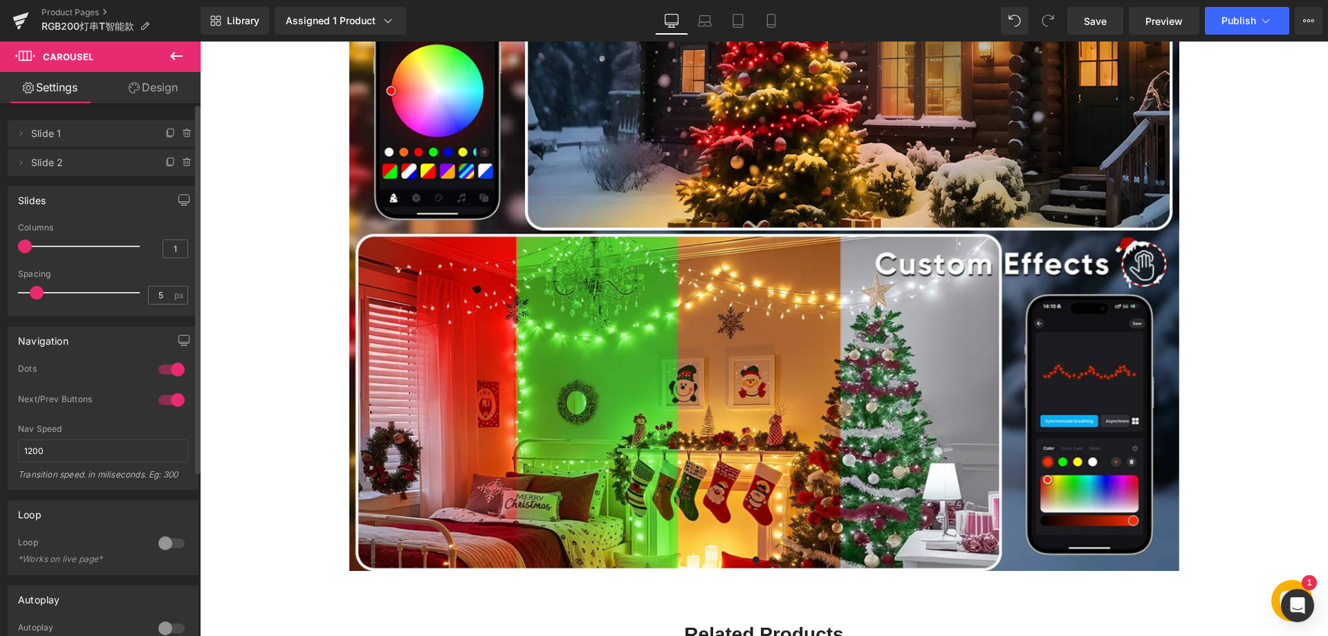
drag, startPoint x: 47, startPoint y: 243, endPoint x: 34, endPoint y: 245, distance: 13.2
click at [34, 245] on div at bounding box center [82, 246] width 115 height 28
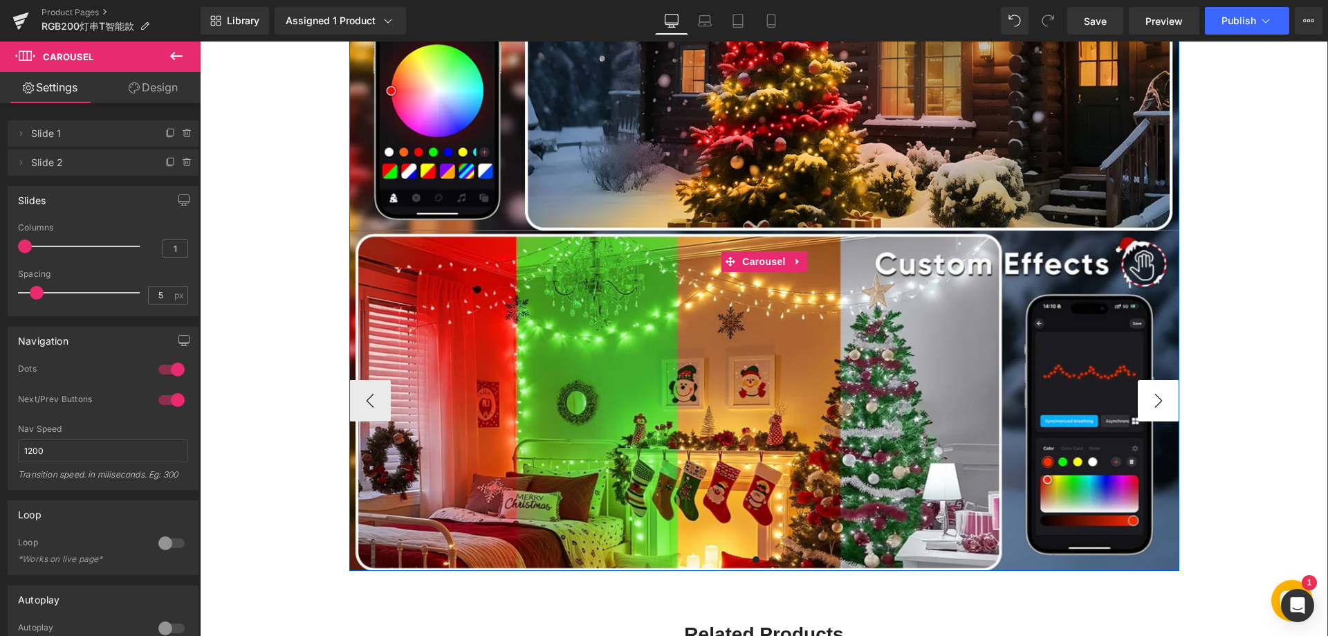
click at [1166, 399] on button "›" at bounding box center [1158, 400] width 41 height 41
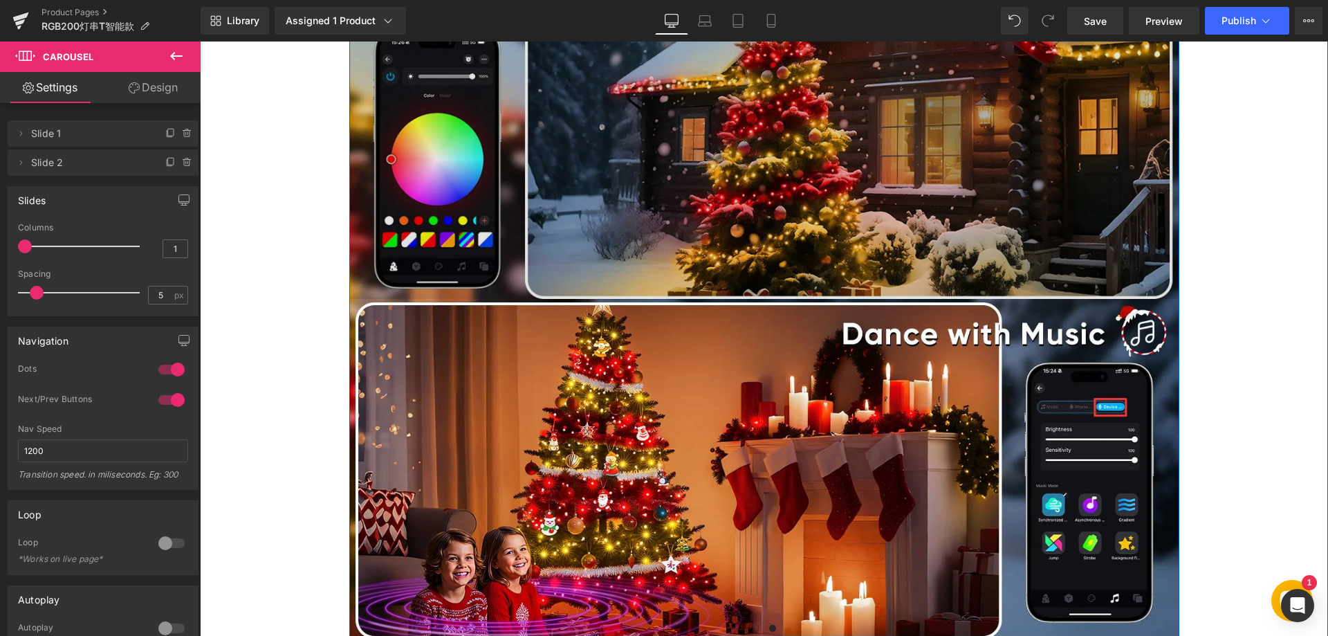
scroll to position [1314, 0]
click at [564, 142] on img at bounding box center [764, 129] width 830 height 340
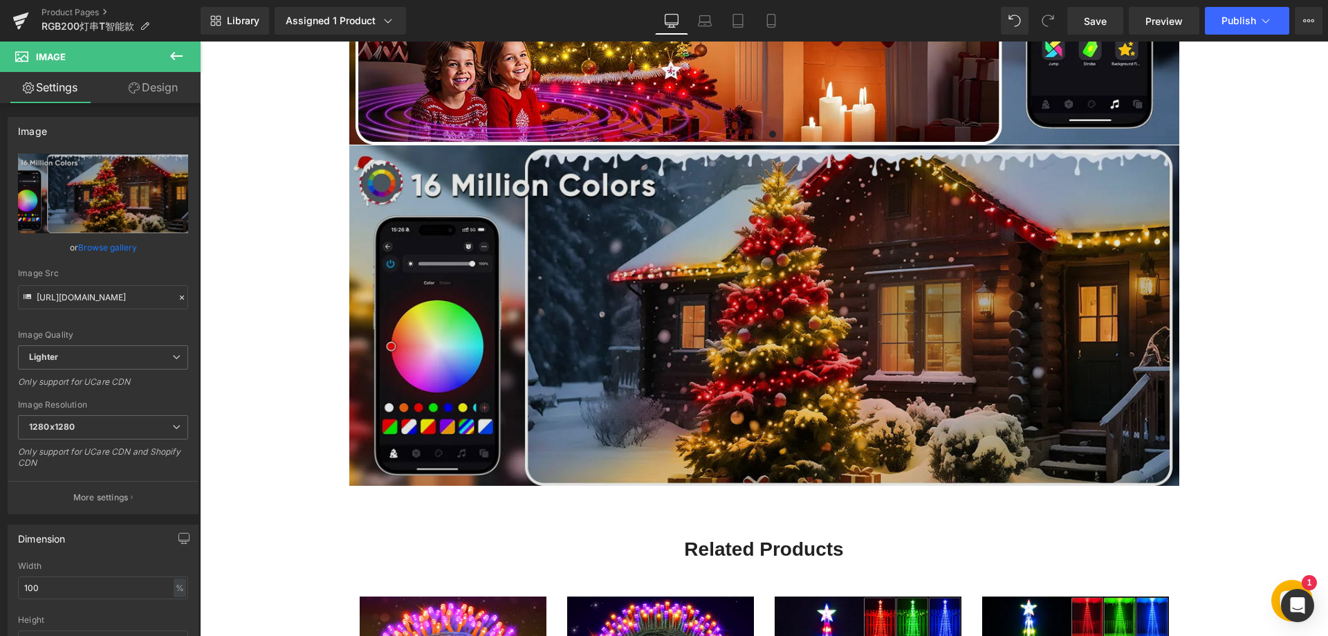
scroll to position [1788, 0]
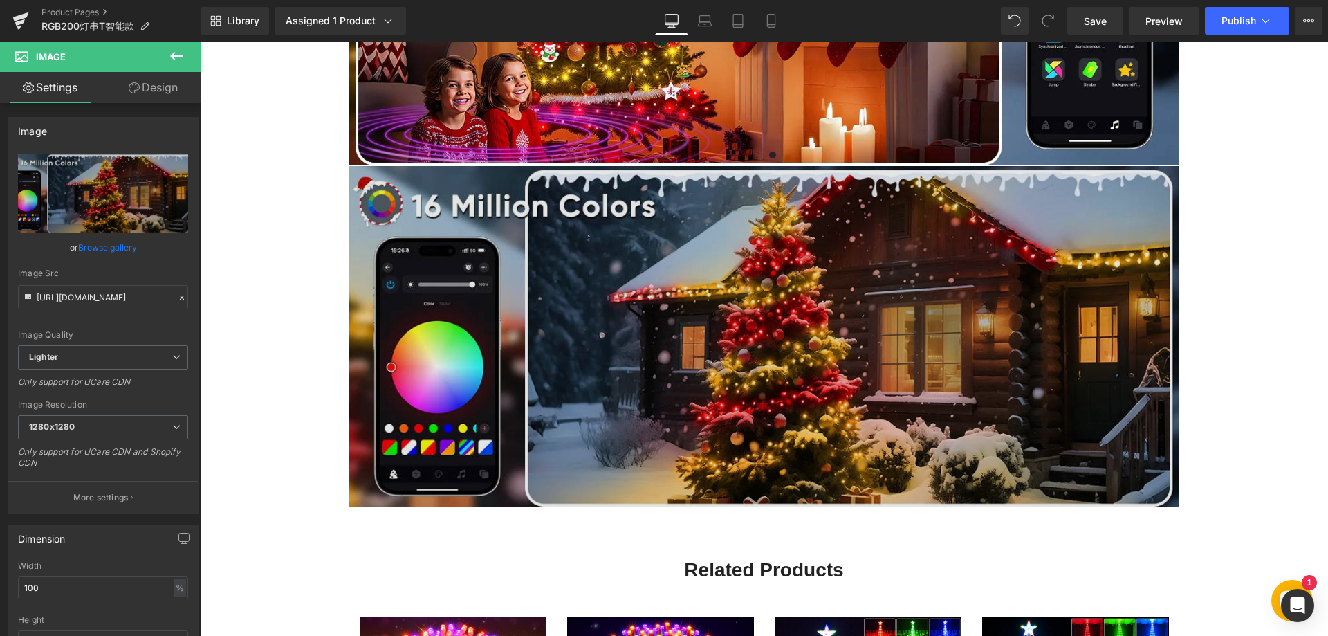
click at [570, 317] on img at bounding box center [764, 336] width 830 height 340
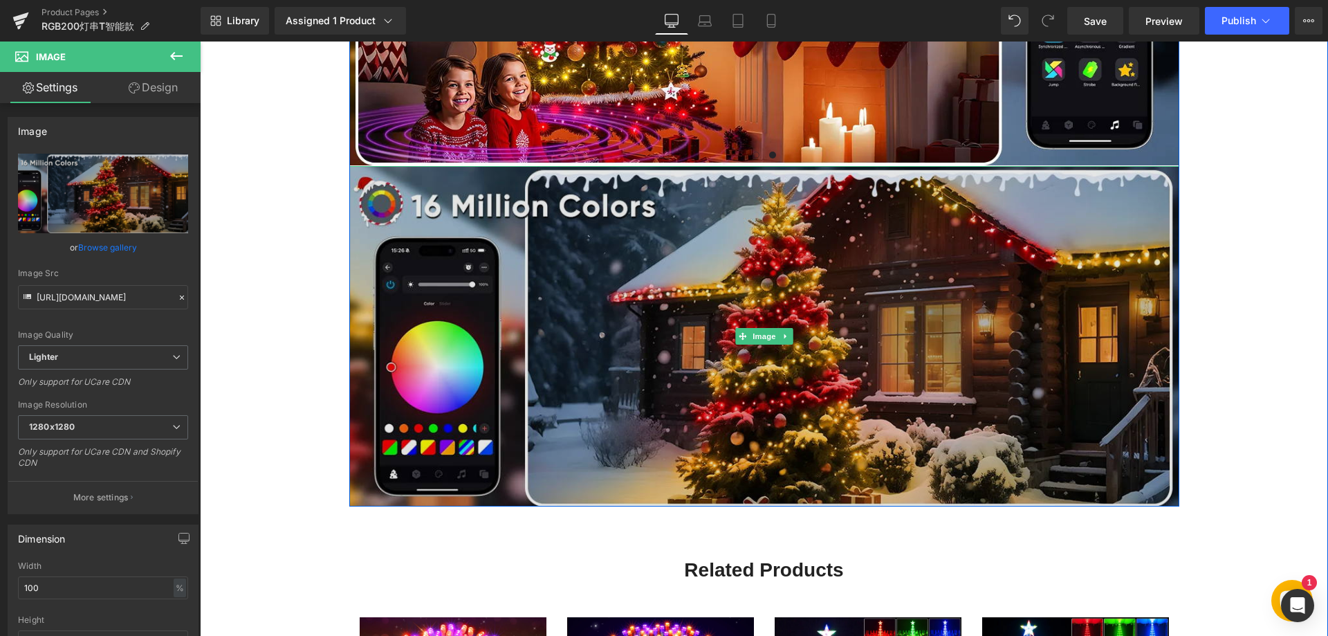
click at [618, 347] on img at bounding box center [764, 336] width 830 height 340
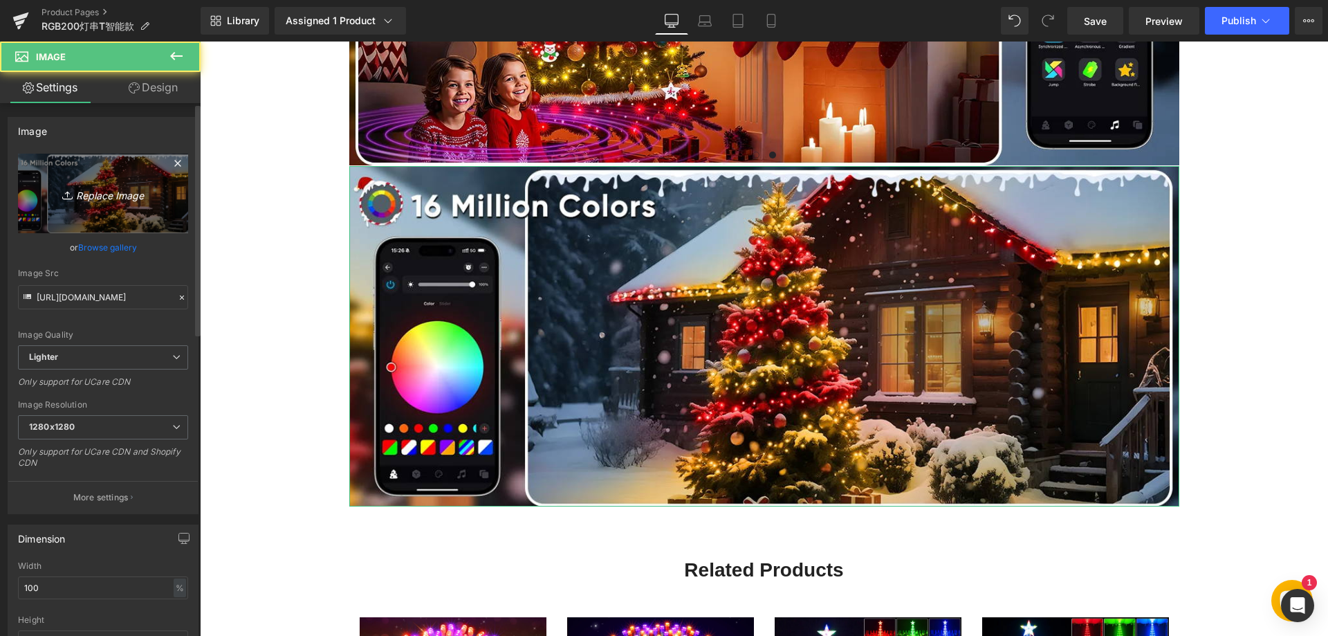
click at [112, 192] on icon "Replace Image" at bounding box center [103, 193] width 111 height 17
type input "C:\fakepath\44.webp"
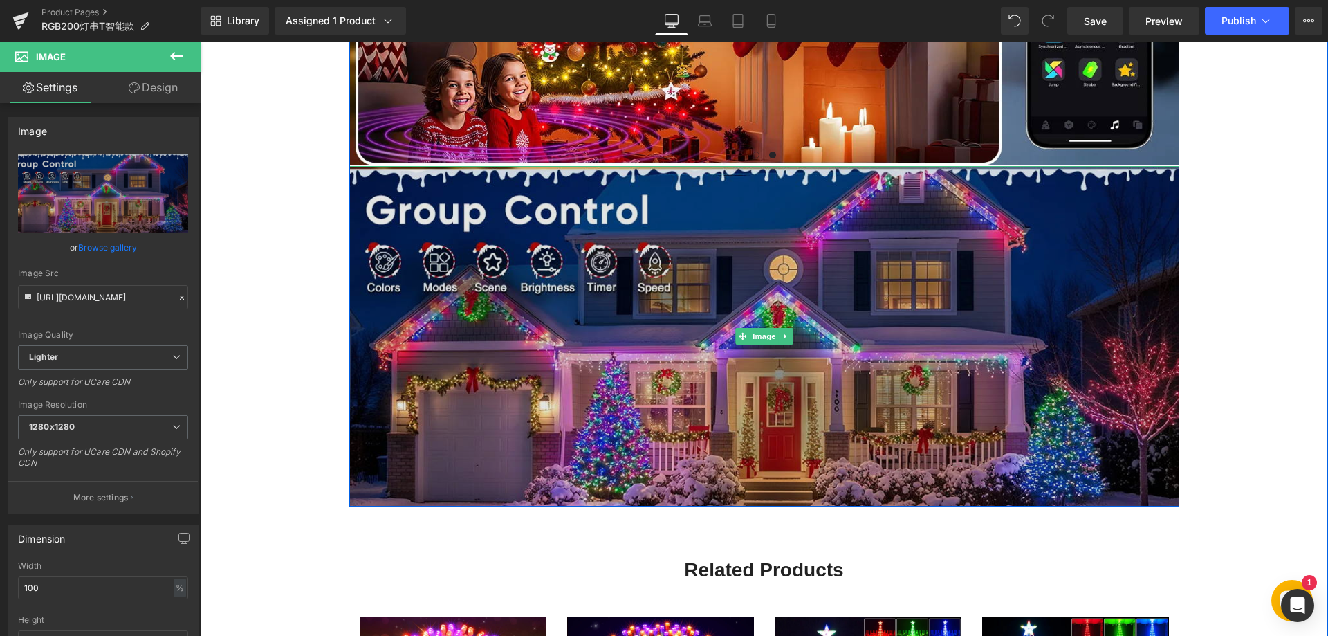
scroll to position [1718, 0]
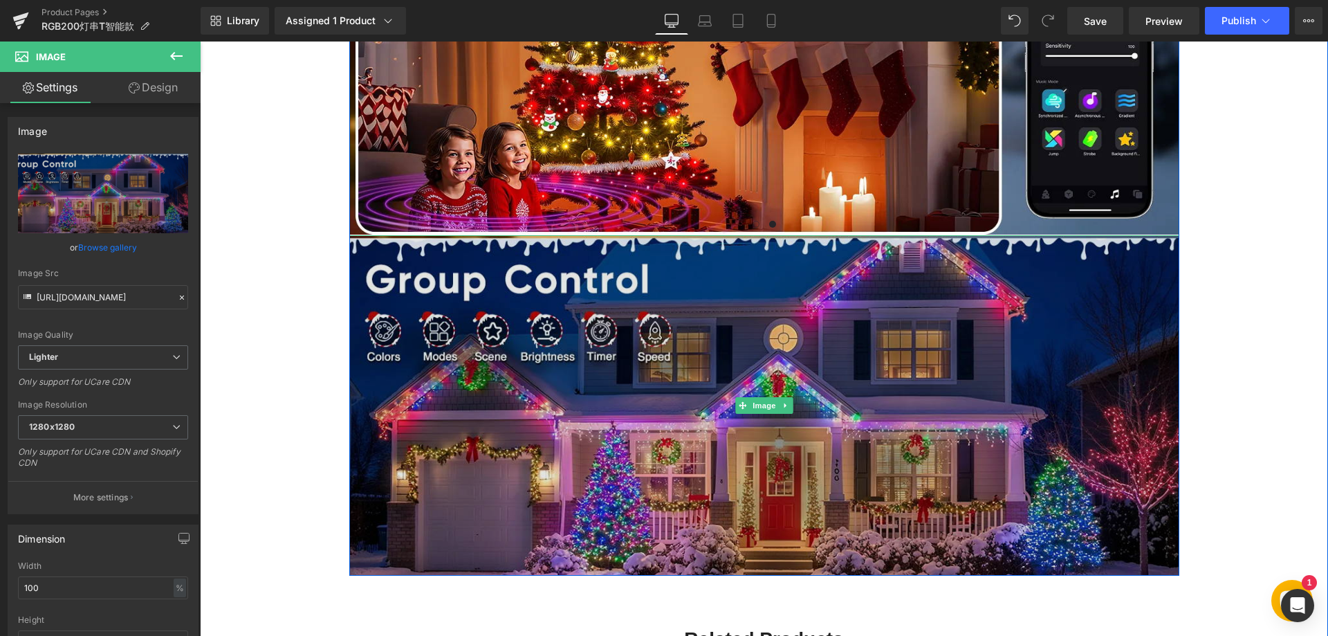
type input "[URL][DOMAIN_NAME]"
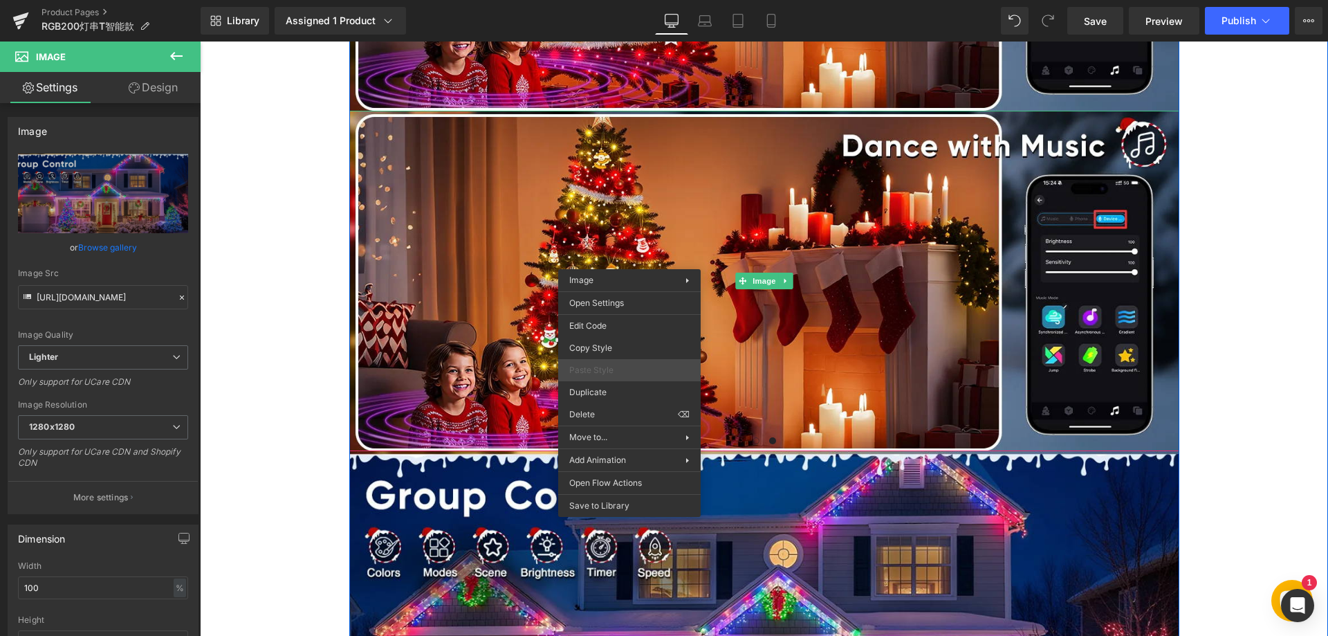
scroll to position [1926, 0]
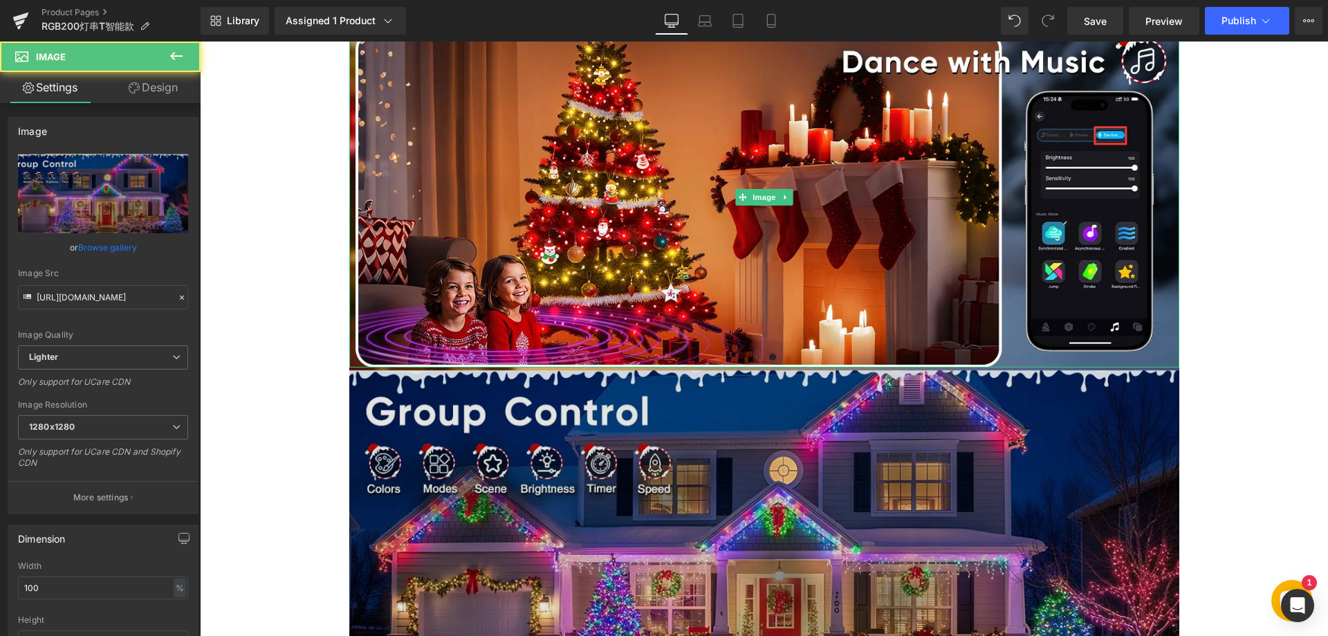
click at [831, 447] on img at bounding box center [764, 537] width 830 height 340
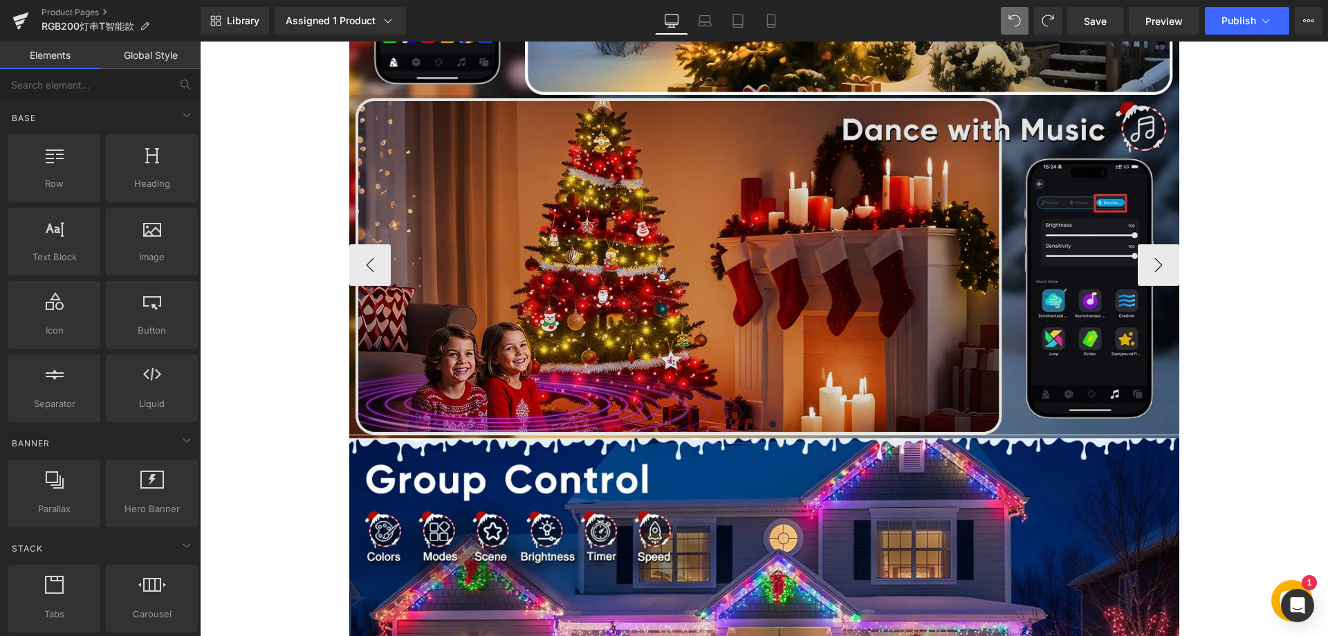
scroll to position [1499, 0]
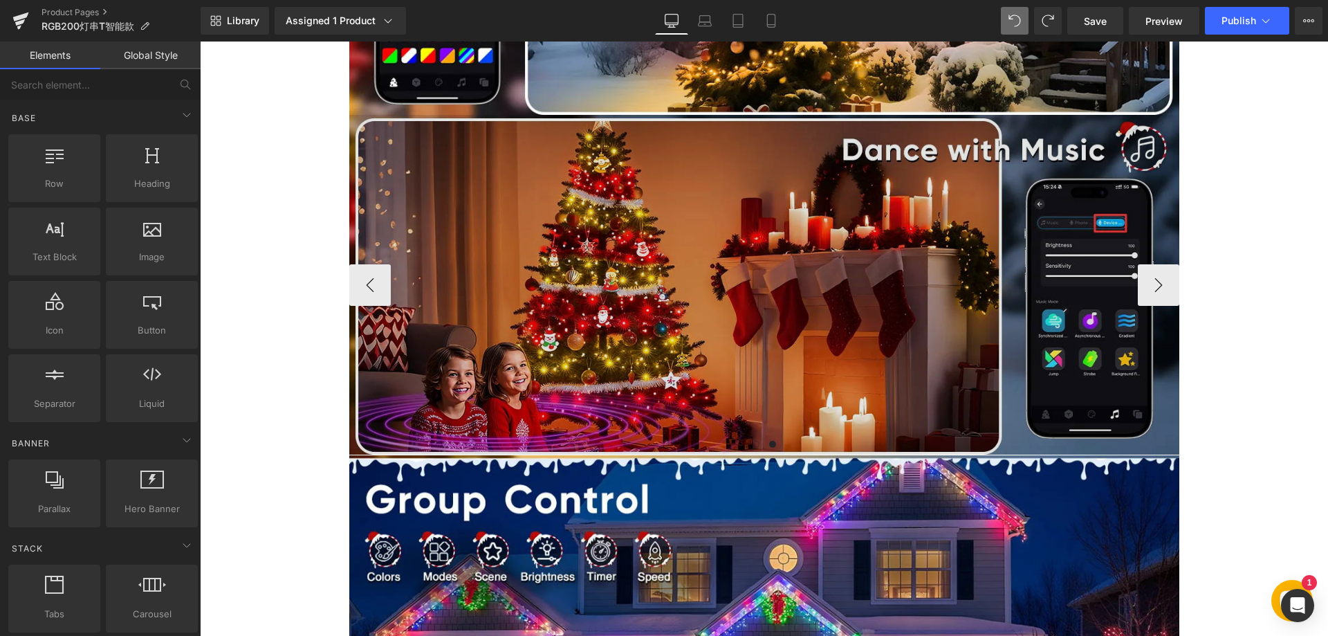
click at [653, 253] on img at bounding box center [764, 285] width 830 height 340
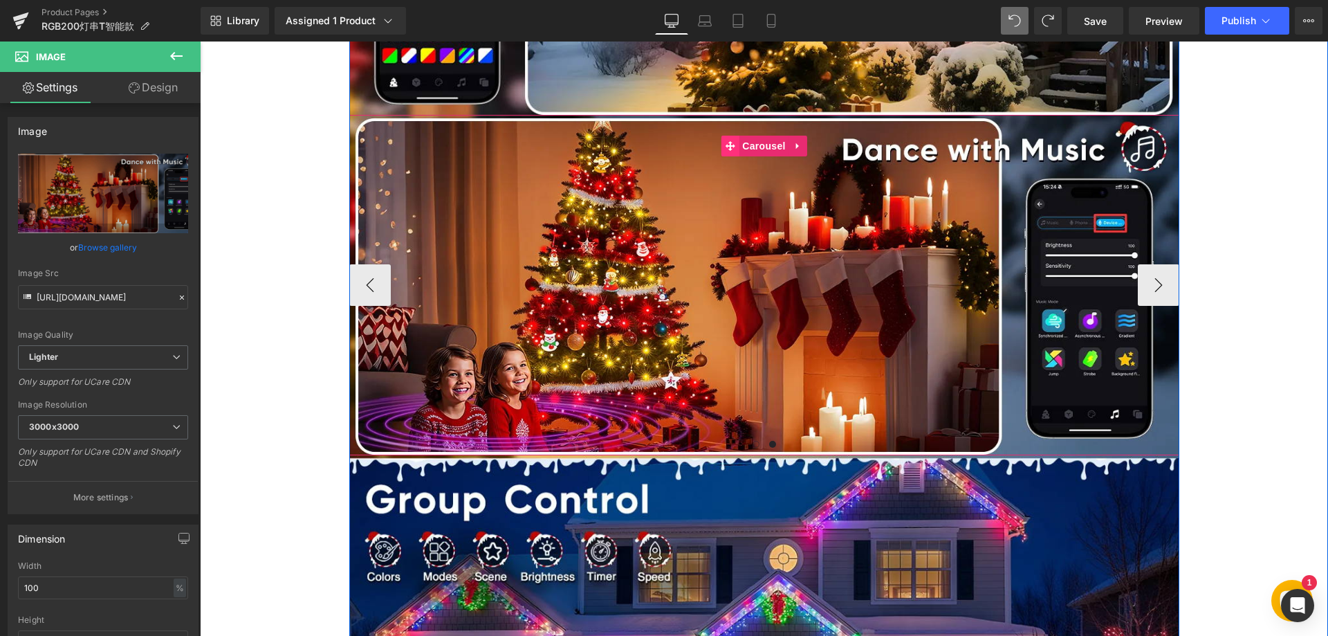
click at [725, 145] on icon at bounding box center [730, 146] width 10 height 10
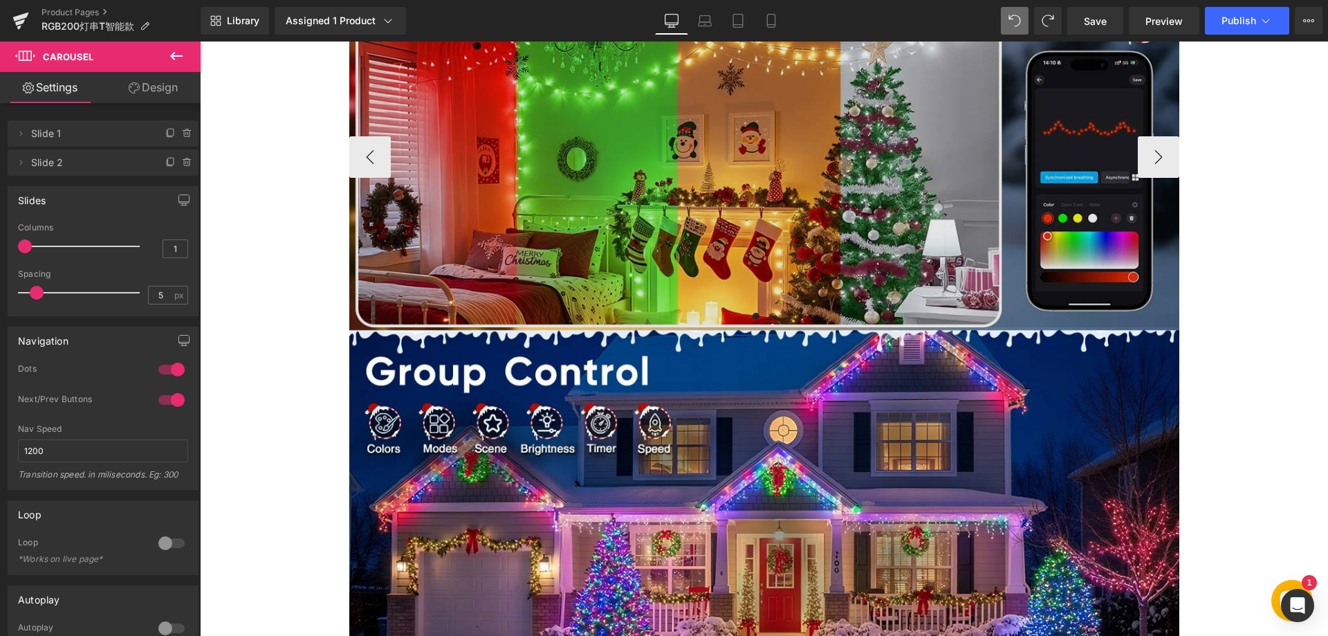
scroll to position [1943, 0]
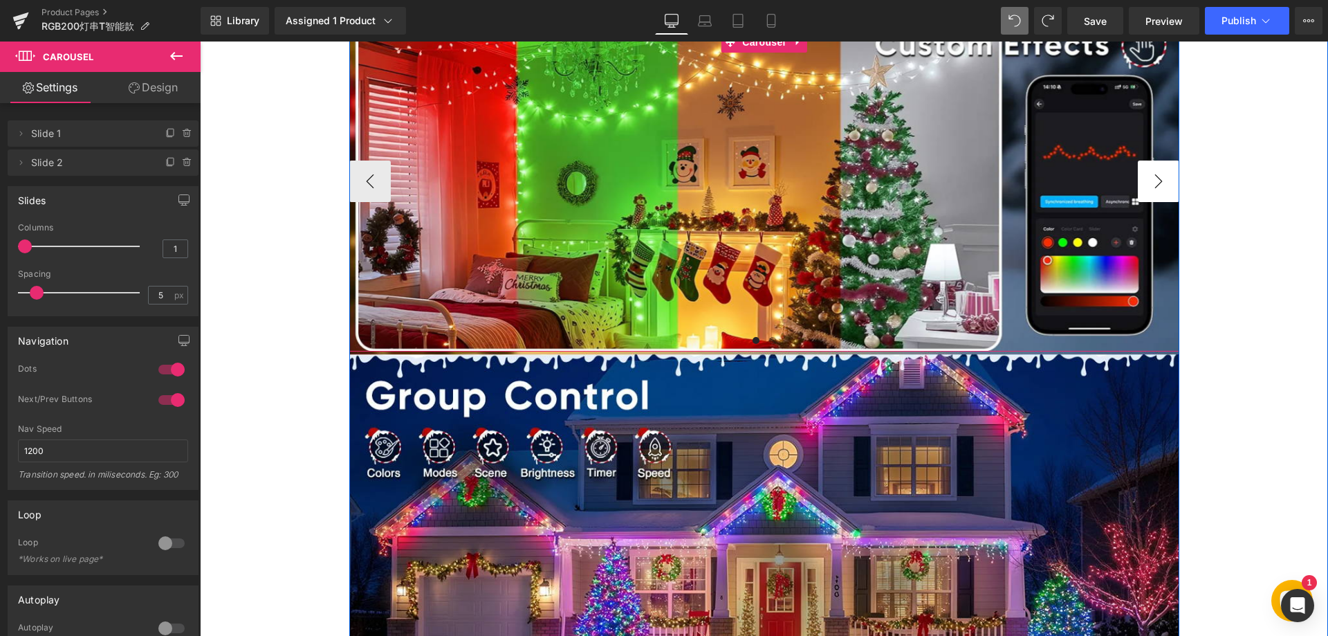
click at [1142, 183] on button "›" at bounding box center [1158, 180] width 41 height 41
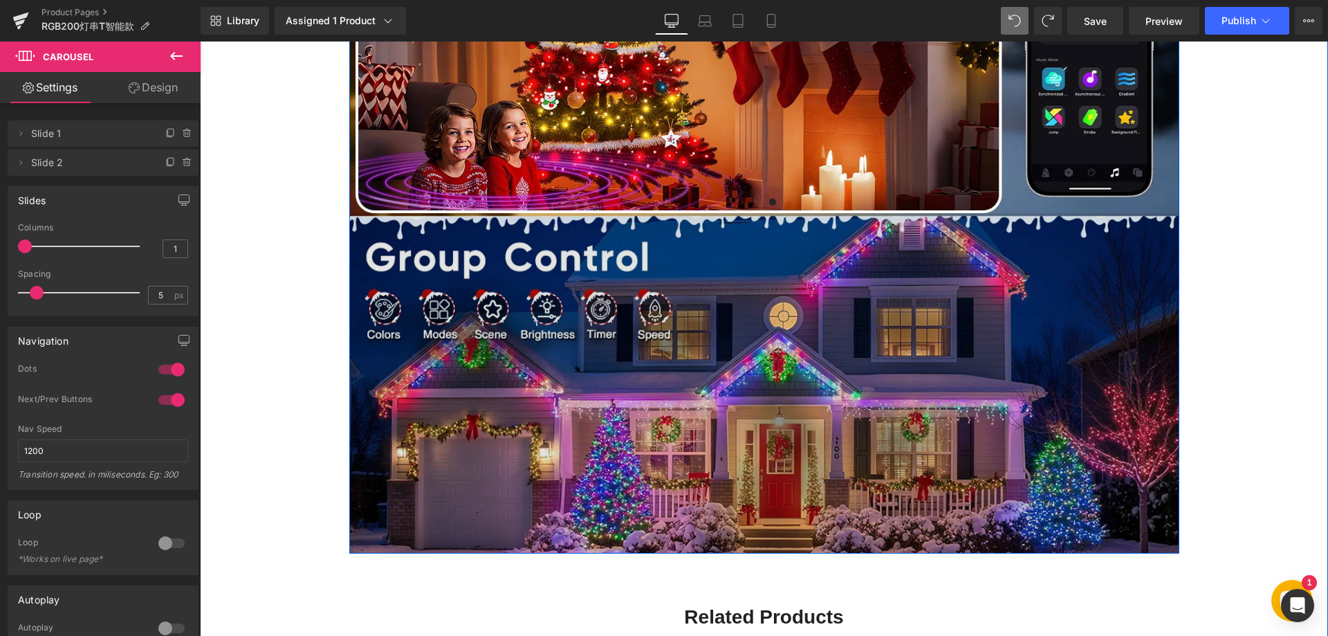
click at [746, 313] on img at bounding box center [764, 383] width 830 height 340
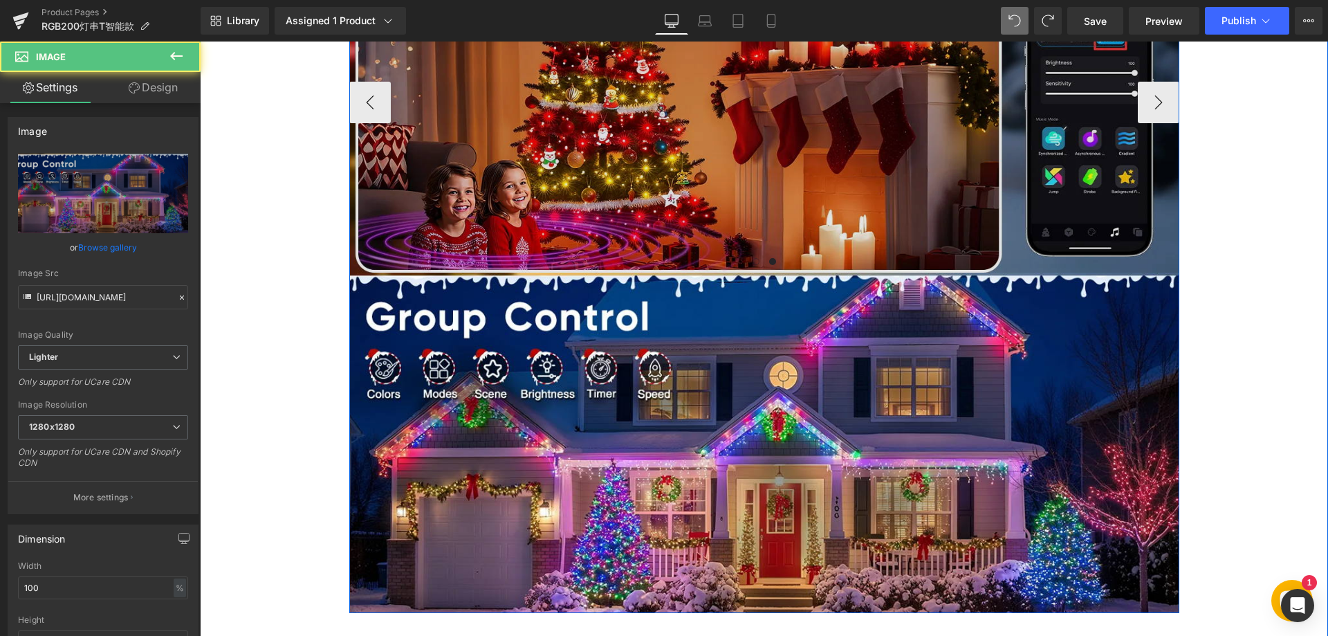
scroll to position [1873, 0]
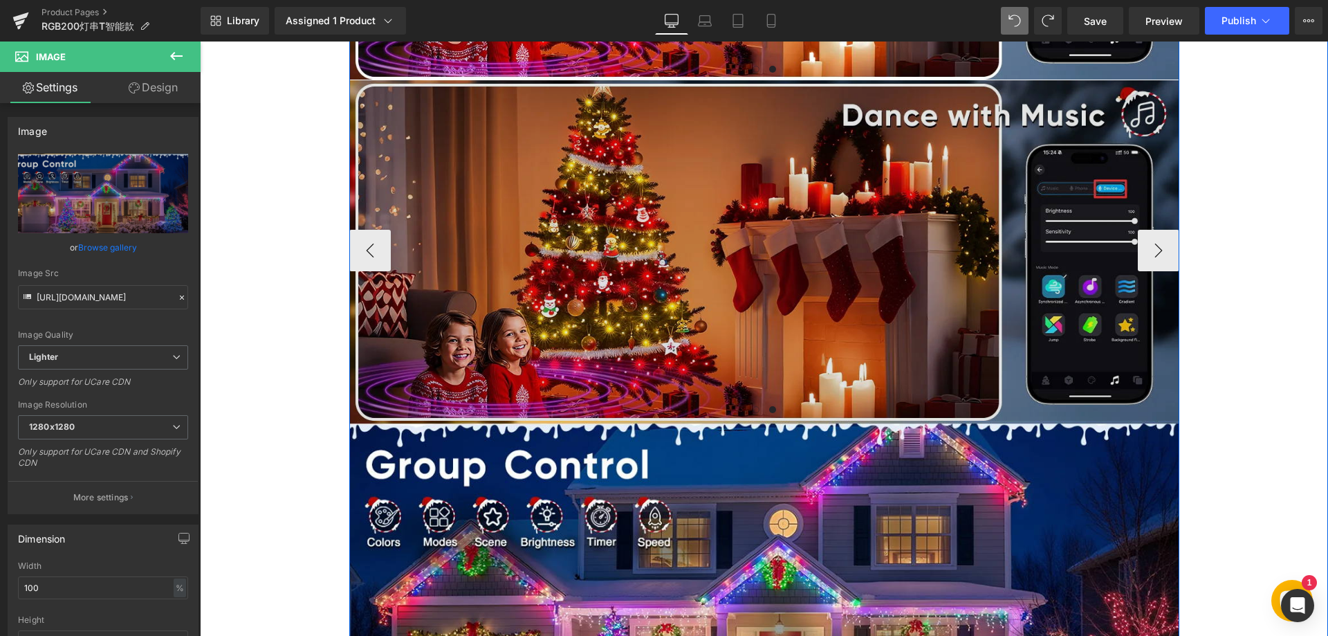
click at [772, 239] on img at bounding box center [764, 250] width 830 height 340
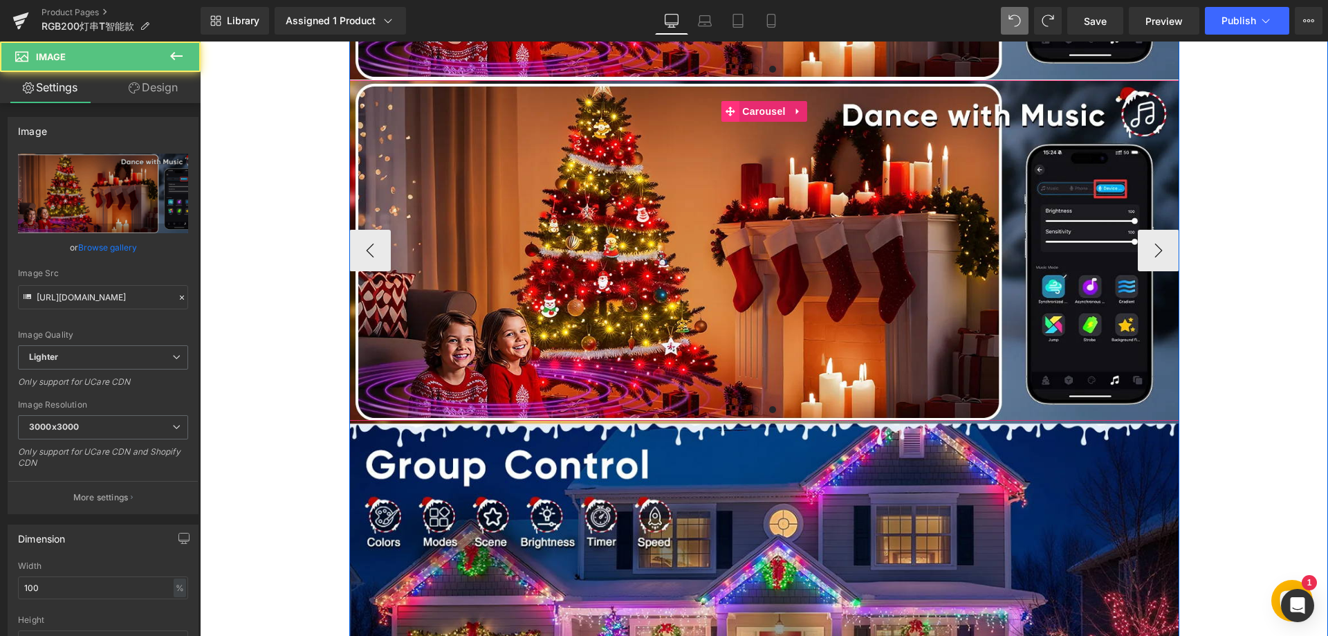
click at [723, 104] on span at bounding box center [730, 111] width 18 height 21
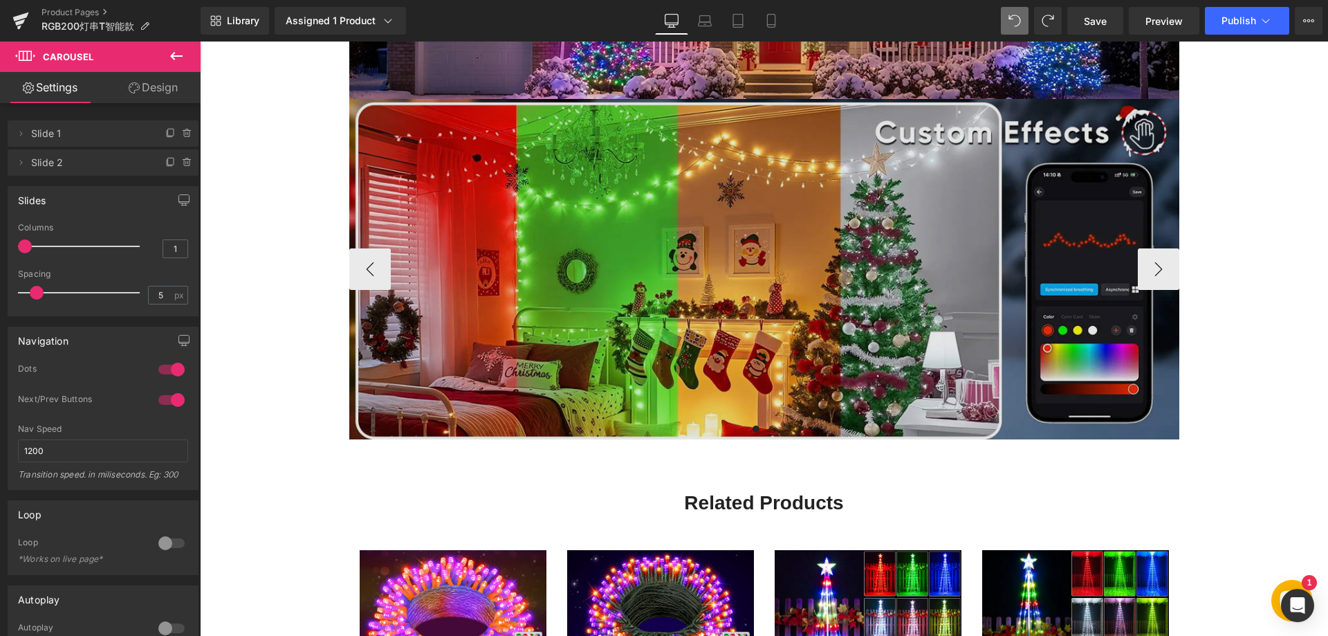
scroll to position [2197, 0]
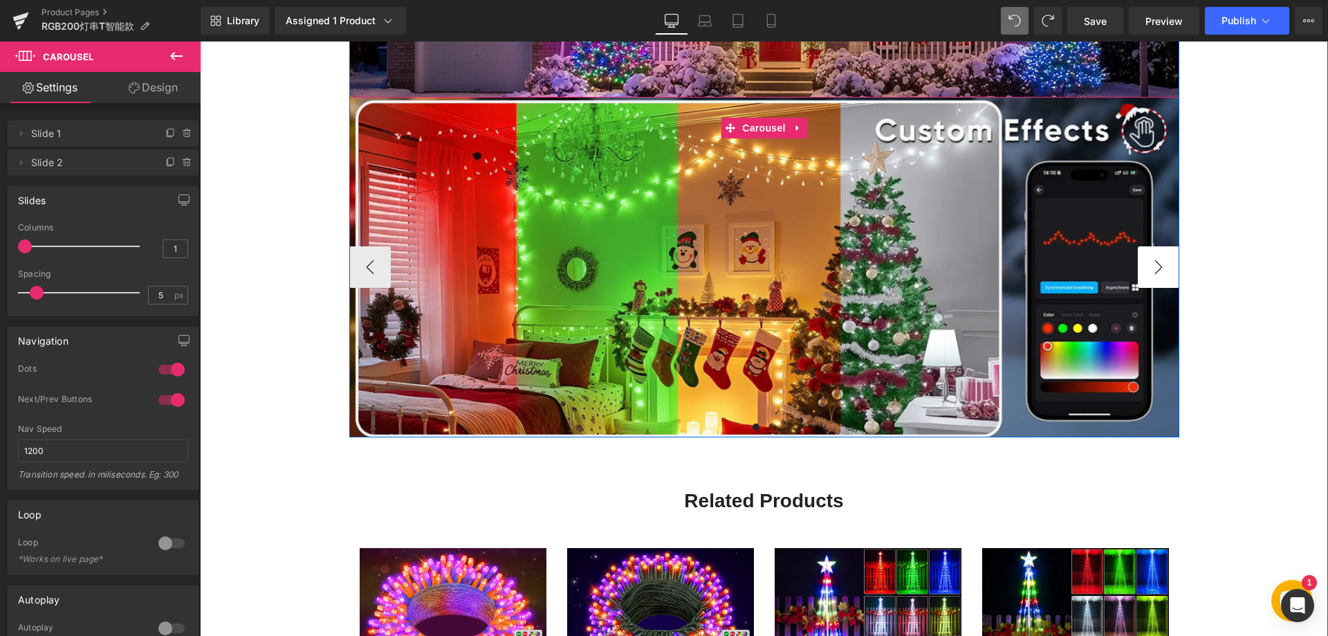
click at [1147, 261] on button "›" at bounding box center [1158, 266] width 41 height 41
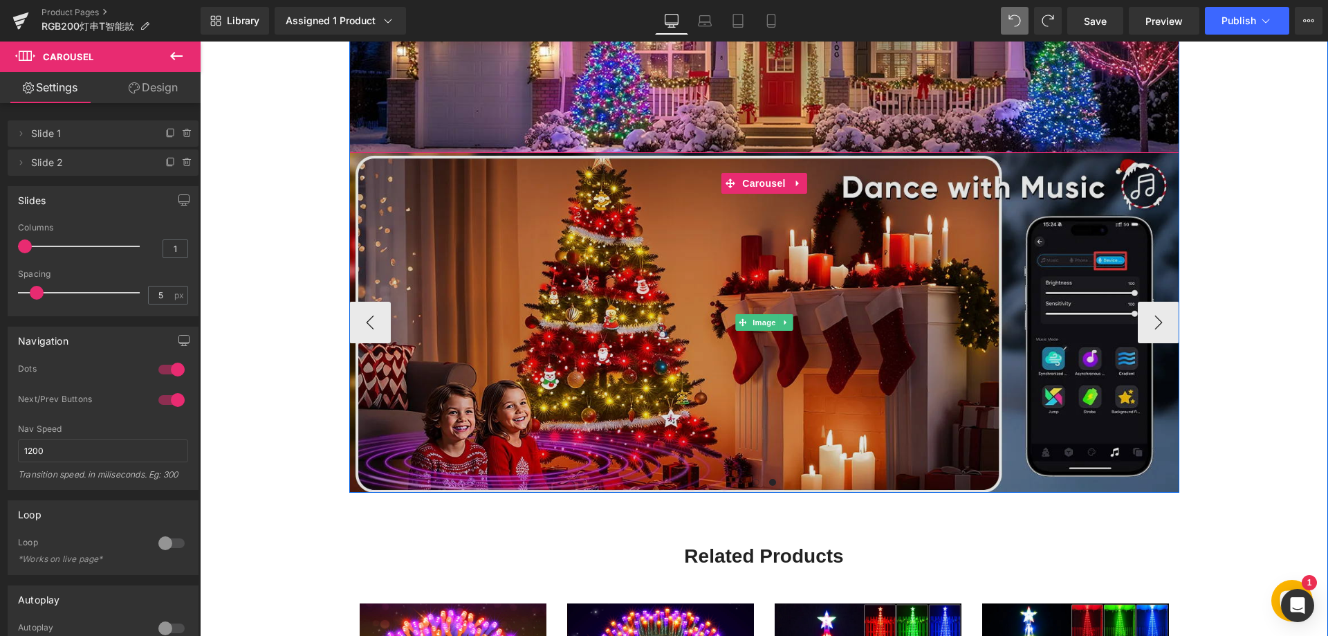
scroll to position [2128, 0]
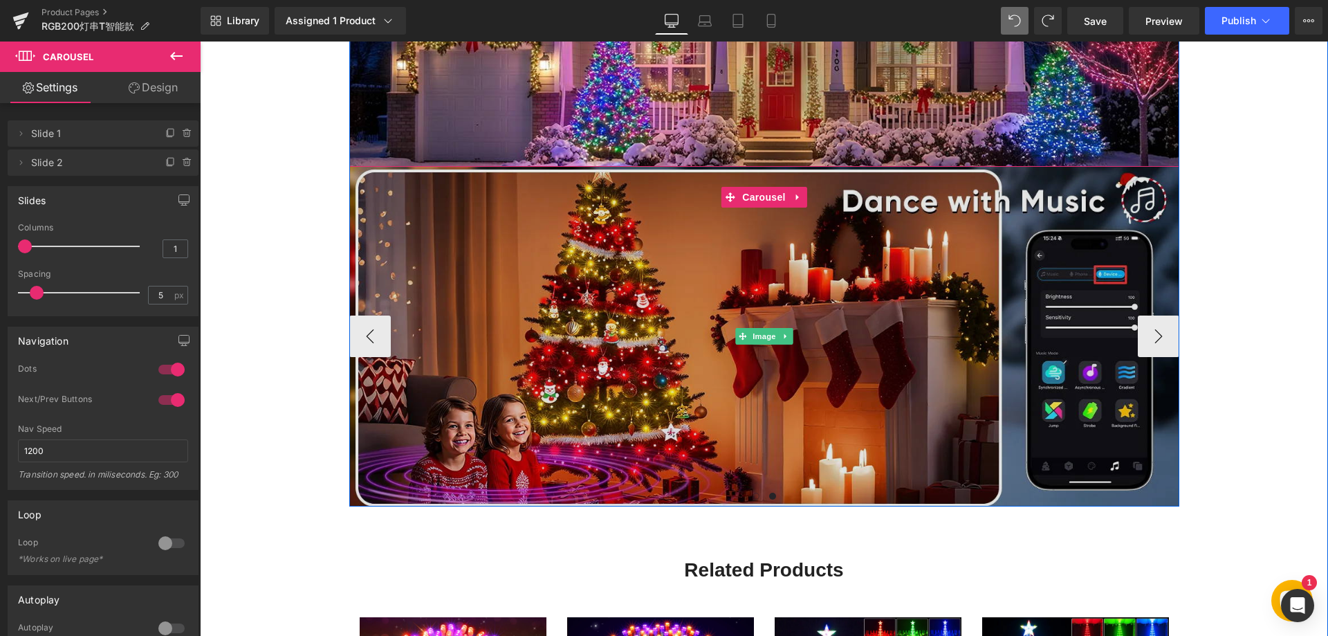
click at [505, 371] on img at bounding box center [764, 336] width 830 height 340
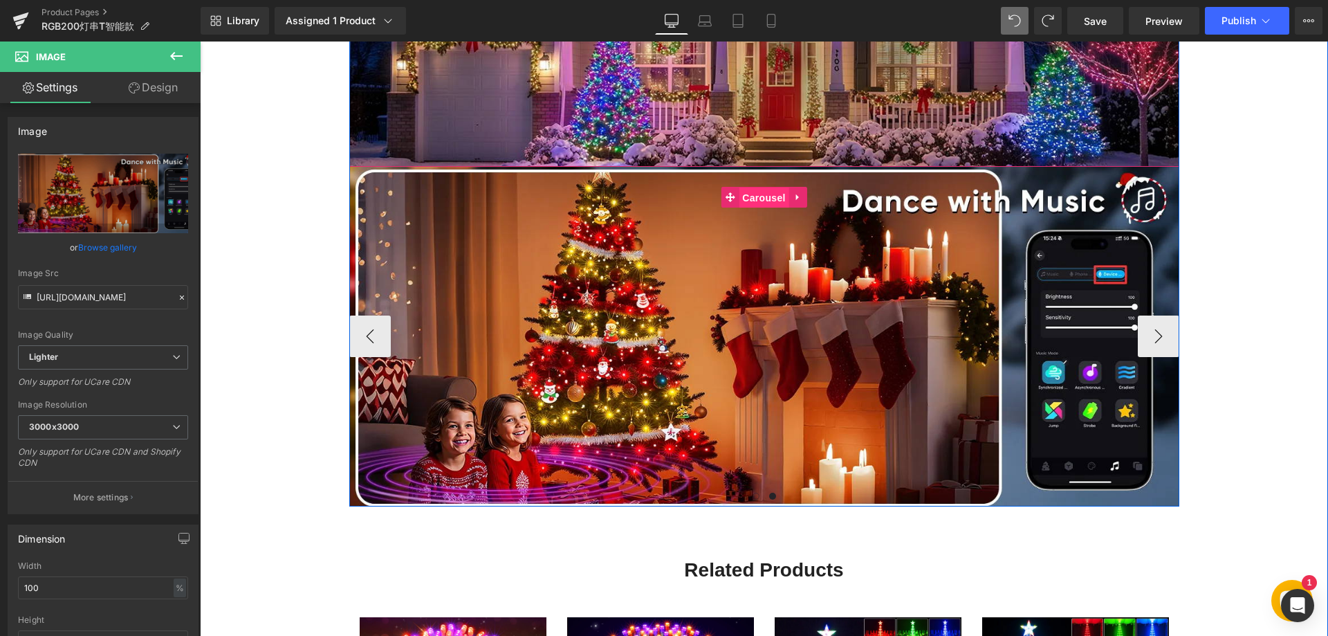
click at [739, 196] on span "Carousel" at bounding box center [764, 197] width 50 height 21
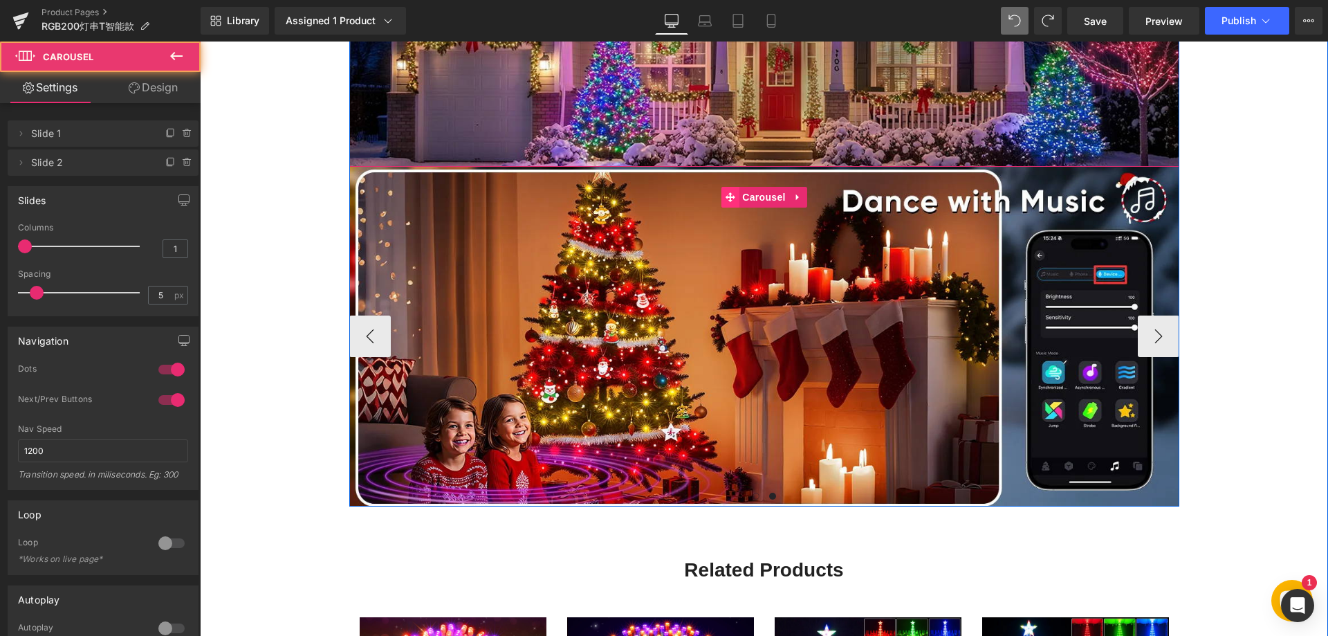
click at [726, 196] on icon at bounding box center [730, 197] width 10 height 10
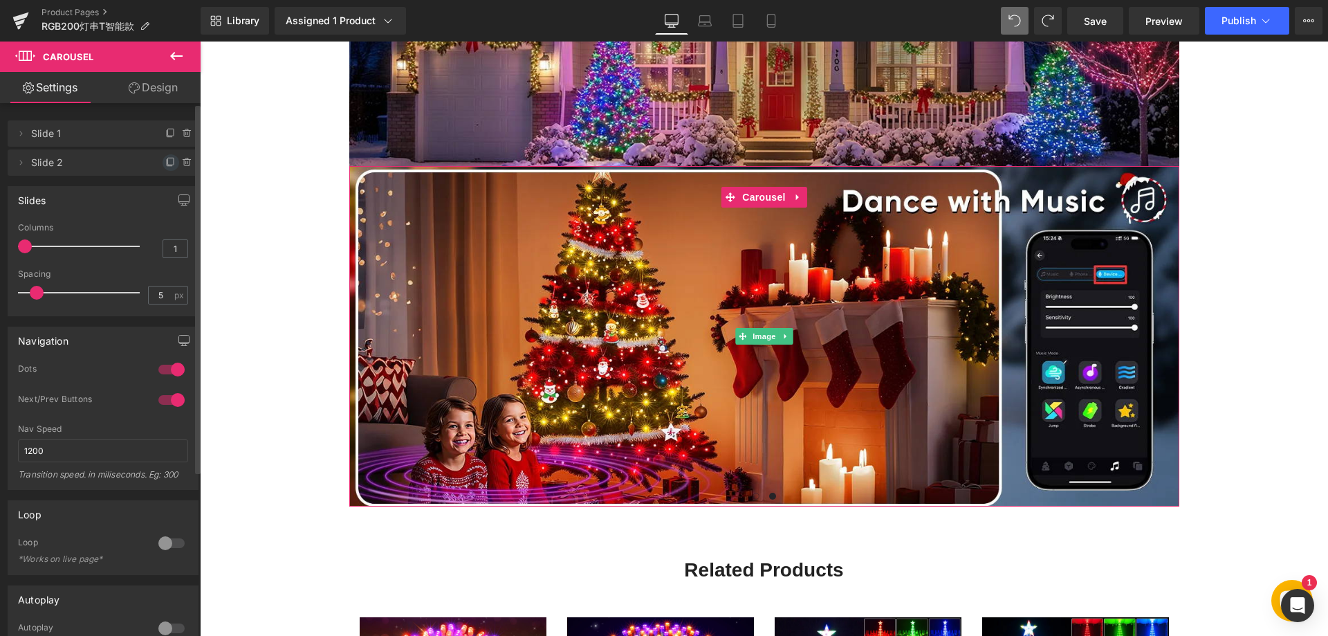
click at [168, 160] on icon at bounding box center [171, 161] width 6 height 7
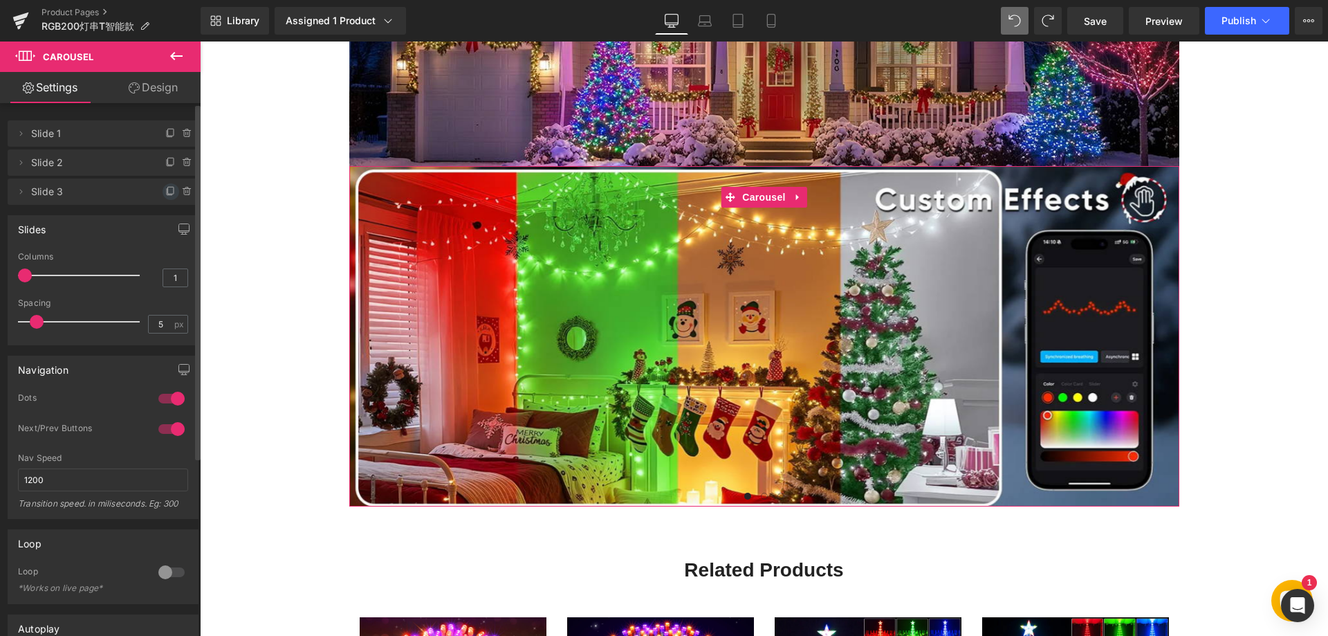
click at [168, 189] on icon at bounding box center [171, 190] width 6 height 7
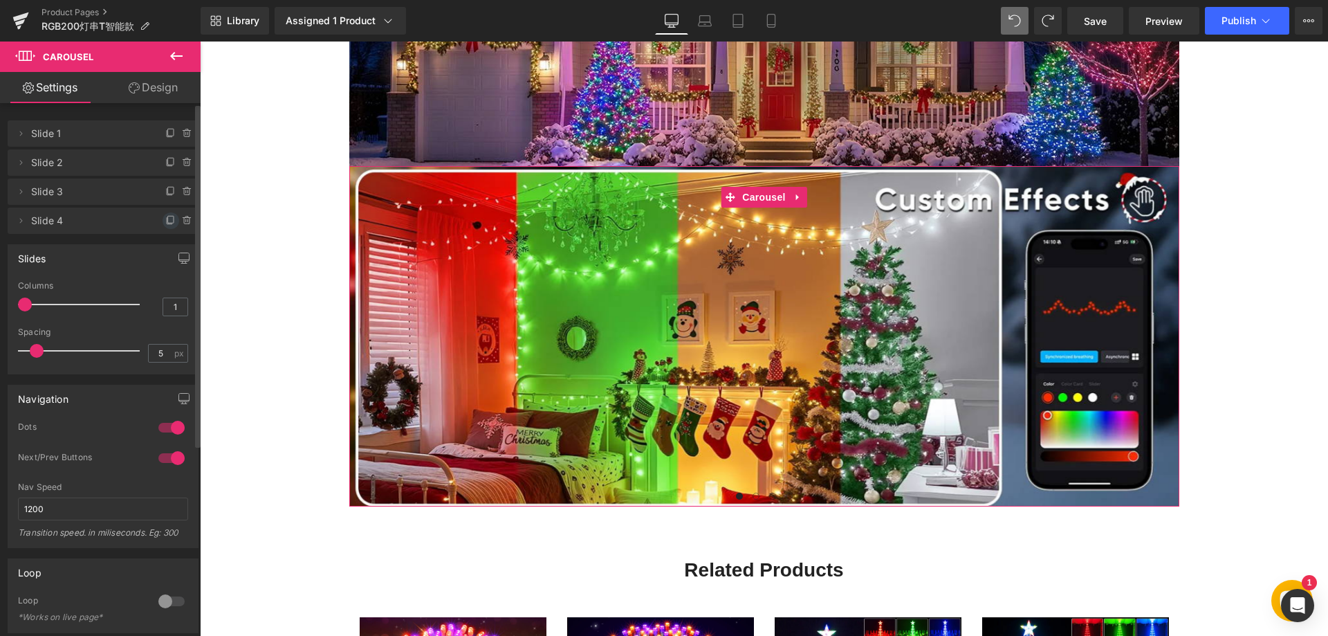
click at [165, 221] on icon at bounding box center [170, 220] width 11 height 11
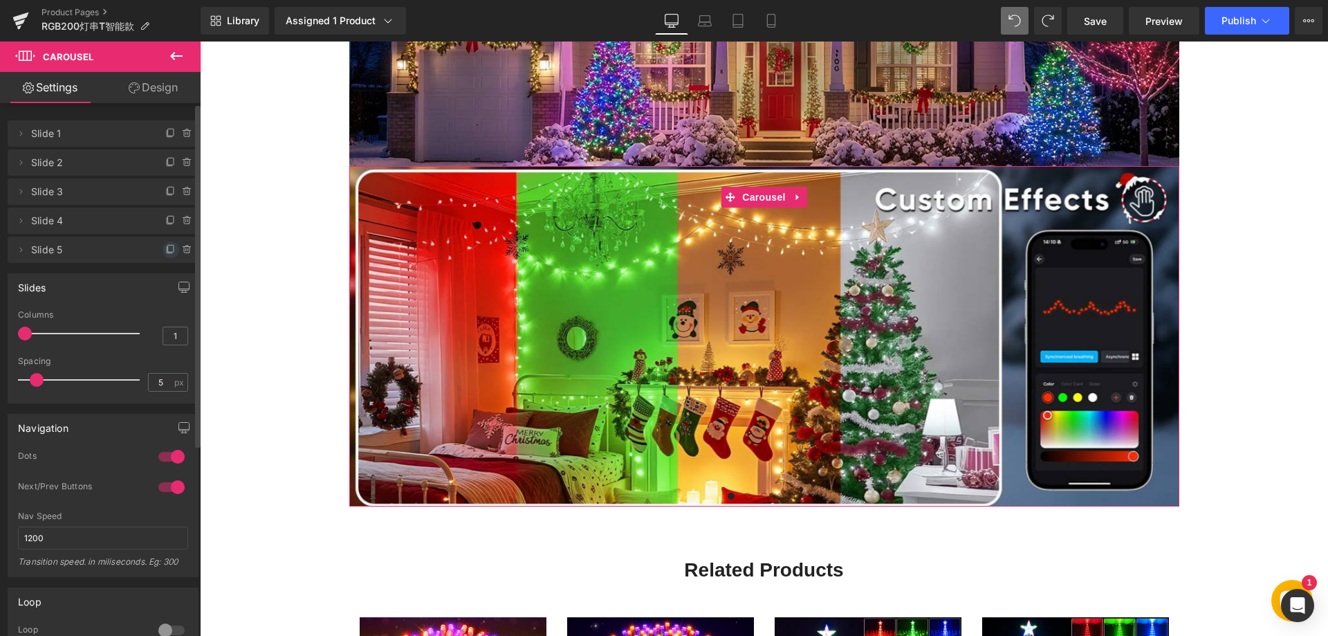
click at [168, 245] on icon at bounding box center [171, 248] width 6 height 7
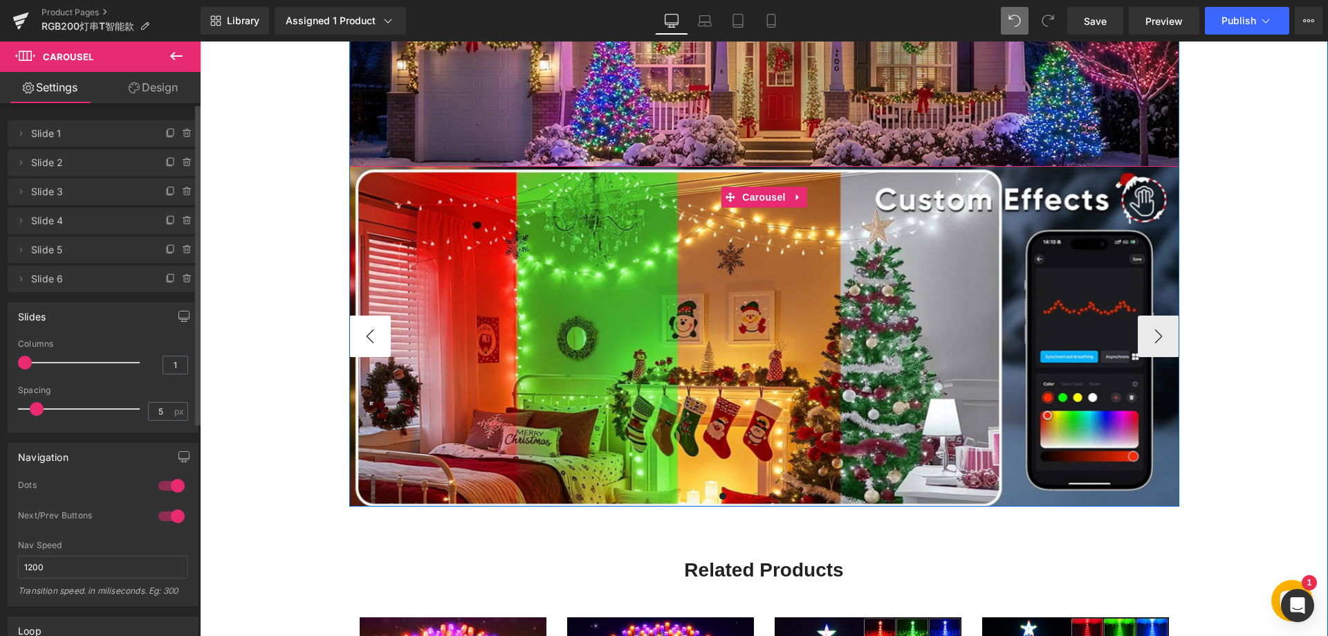
click at [373, 337] on button "‹" at bounding box center [369, 335] width 41 height 41
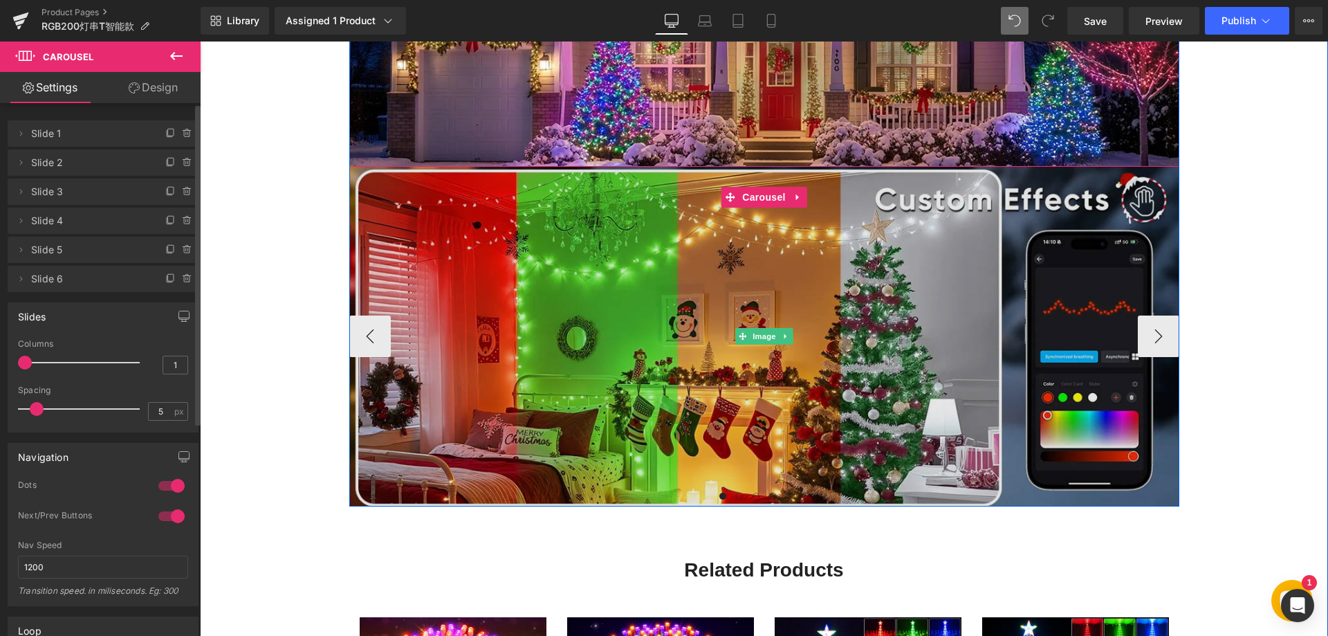
click at [642, 350] on img at bounding box center [764, 336] width 830 height 340
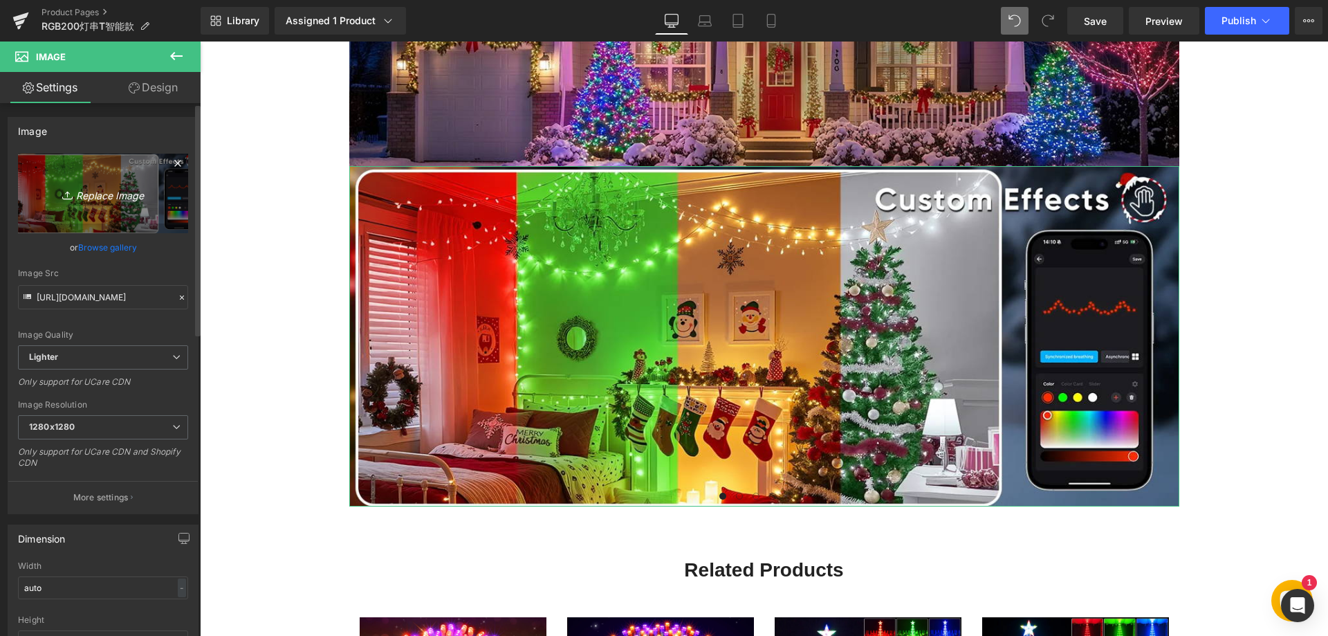
click at [110, 198] on icon "Replace Image" at bounding box center [103, 193] width 111 height 17
type input "C:\fakepath\771.webp"
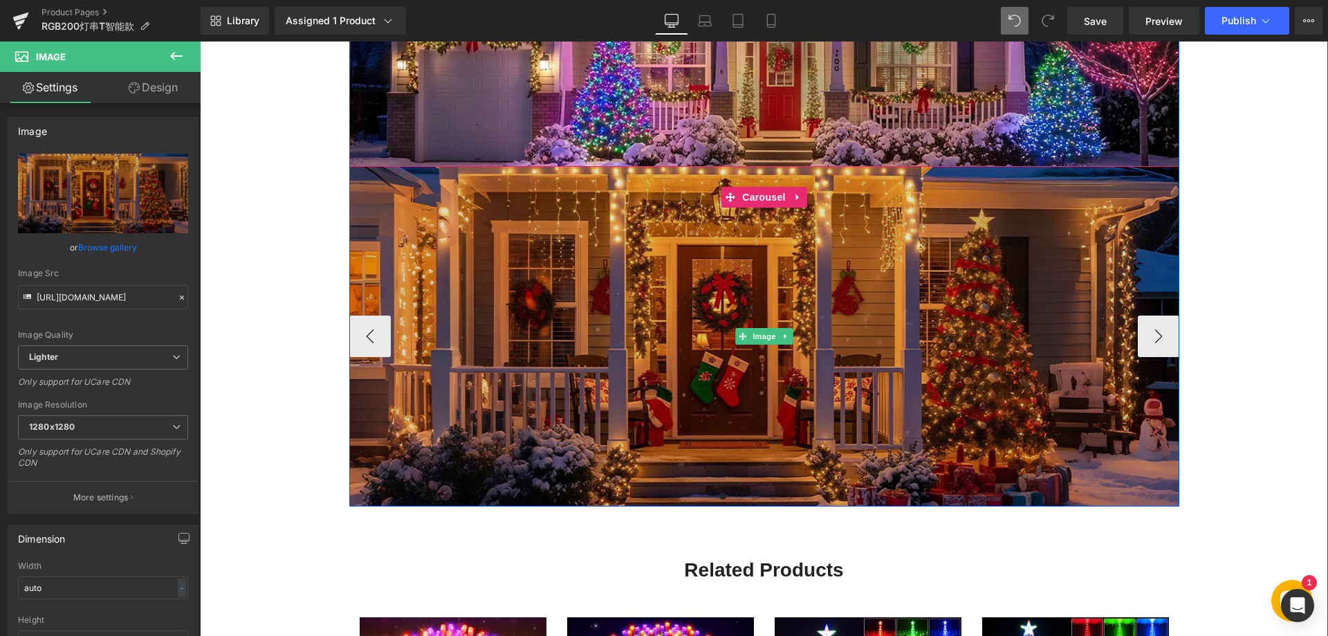
type input "[URL][DOMAIN_NAME]"
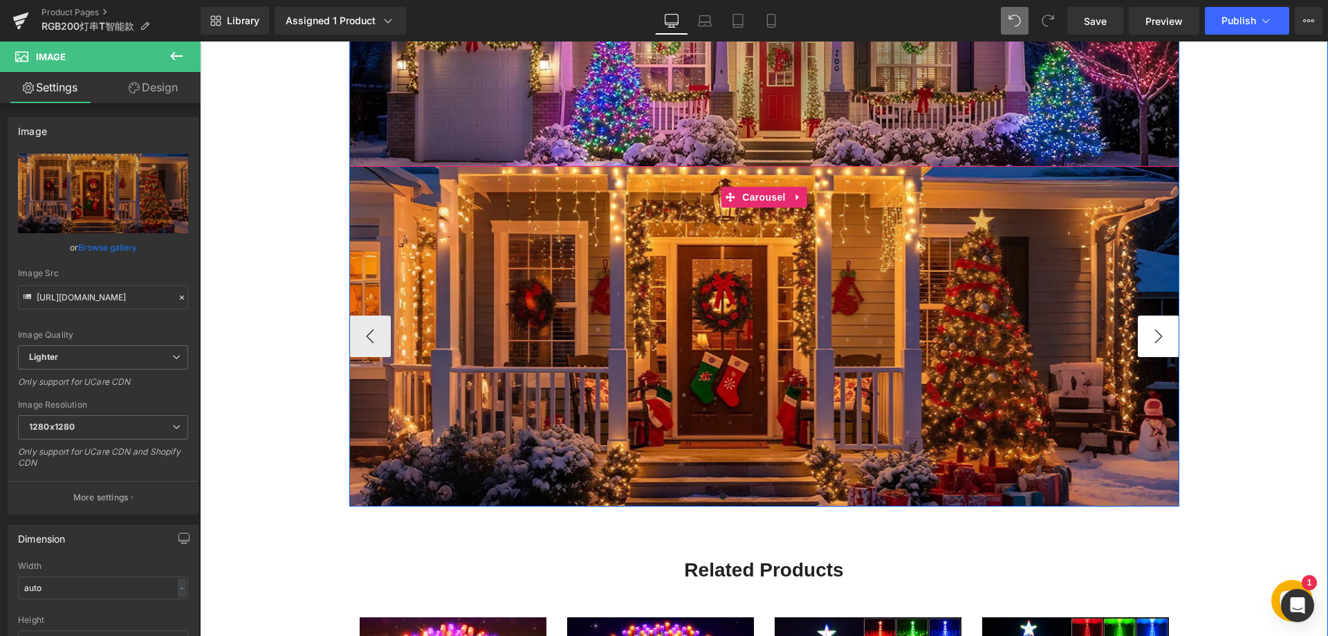
click at [1149, 334] on button "›" at bounding box center [1158, 335] width 41 height 41
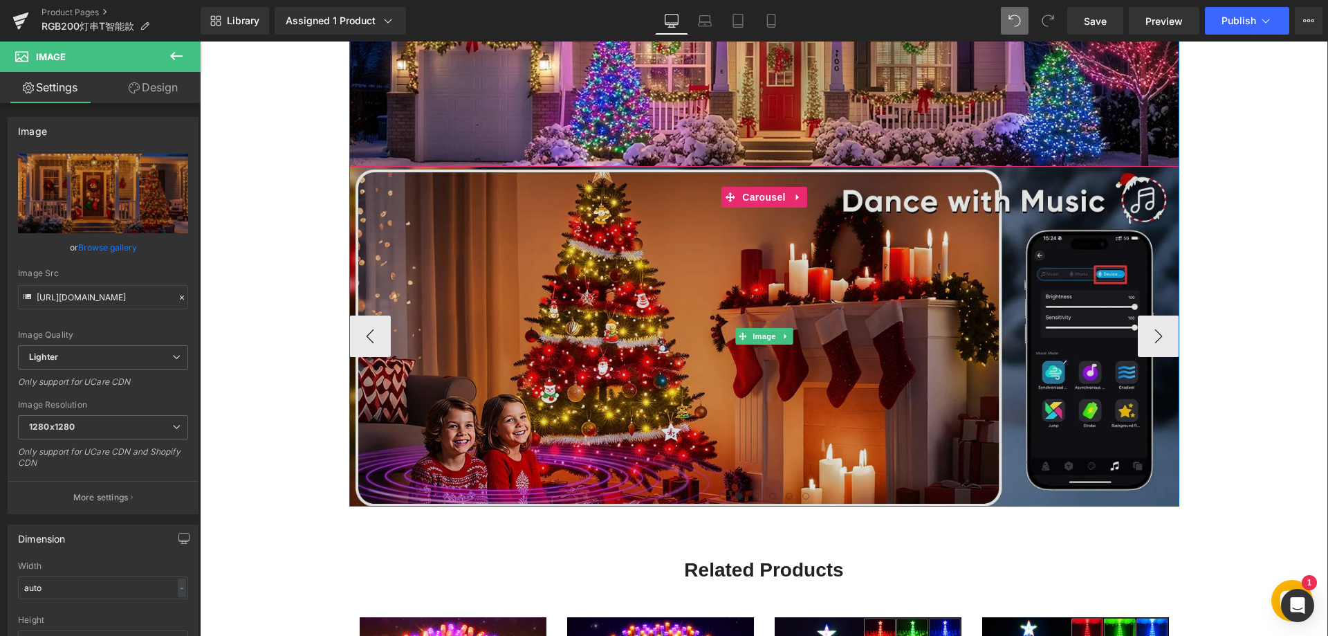
click at [667, 312] on img at bounding box center [764, 336] width 830 height 340
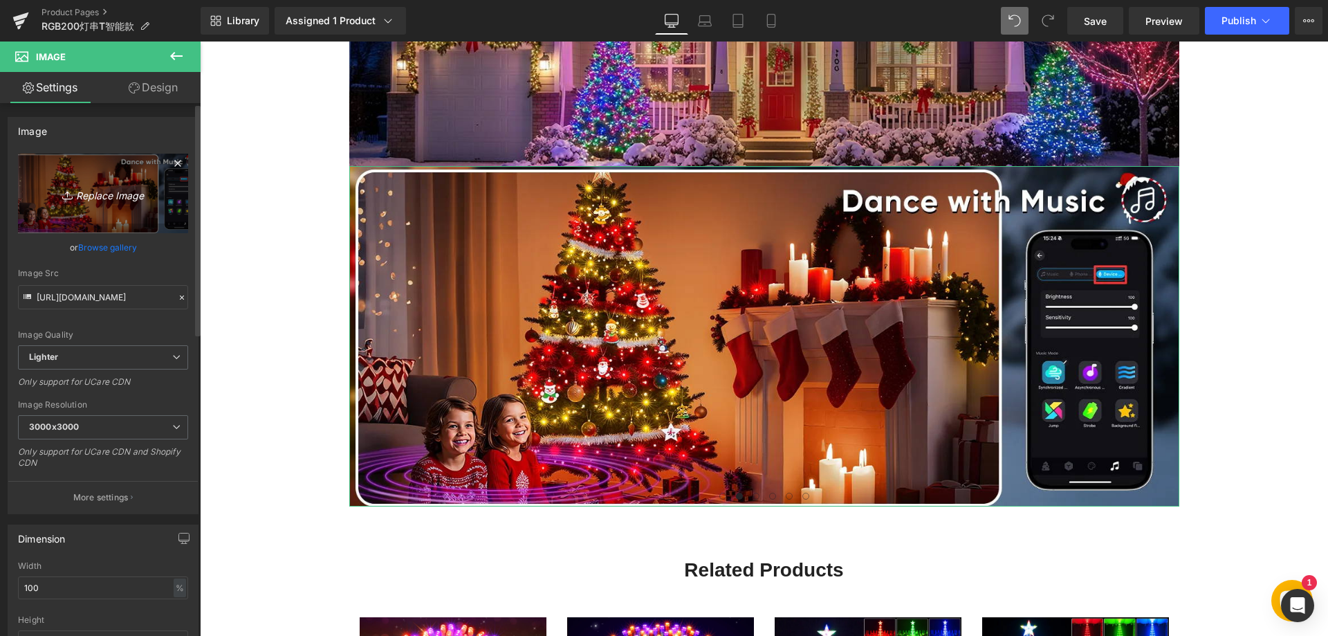
click at [115, 196] on icon "Replace Image" at bounding box center [103, 193] width 111 height 17
type input "C:\fakepath\772.webp"
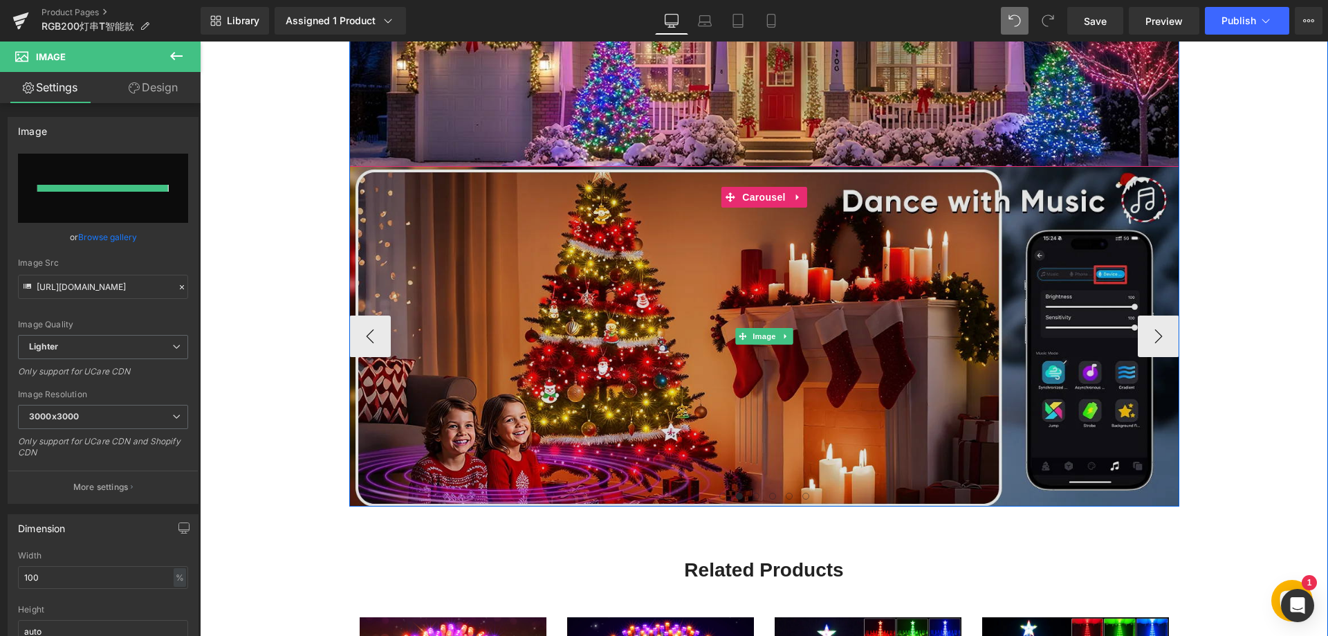
type input "[URL][DOMAIN_NAME]"
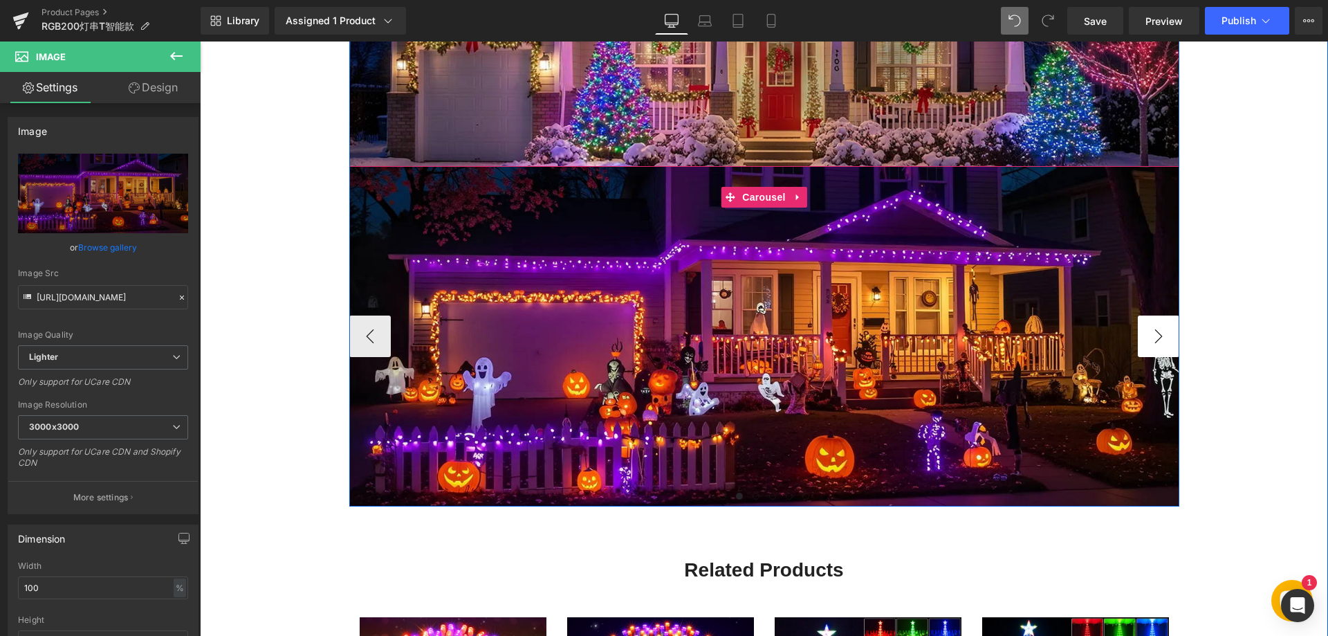
click at [1152, 342] on button "›" at bounding box center [1158, 335] width 41 height 41
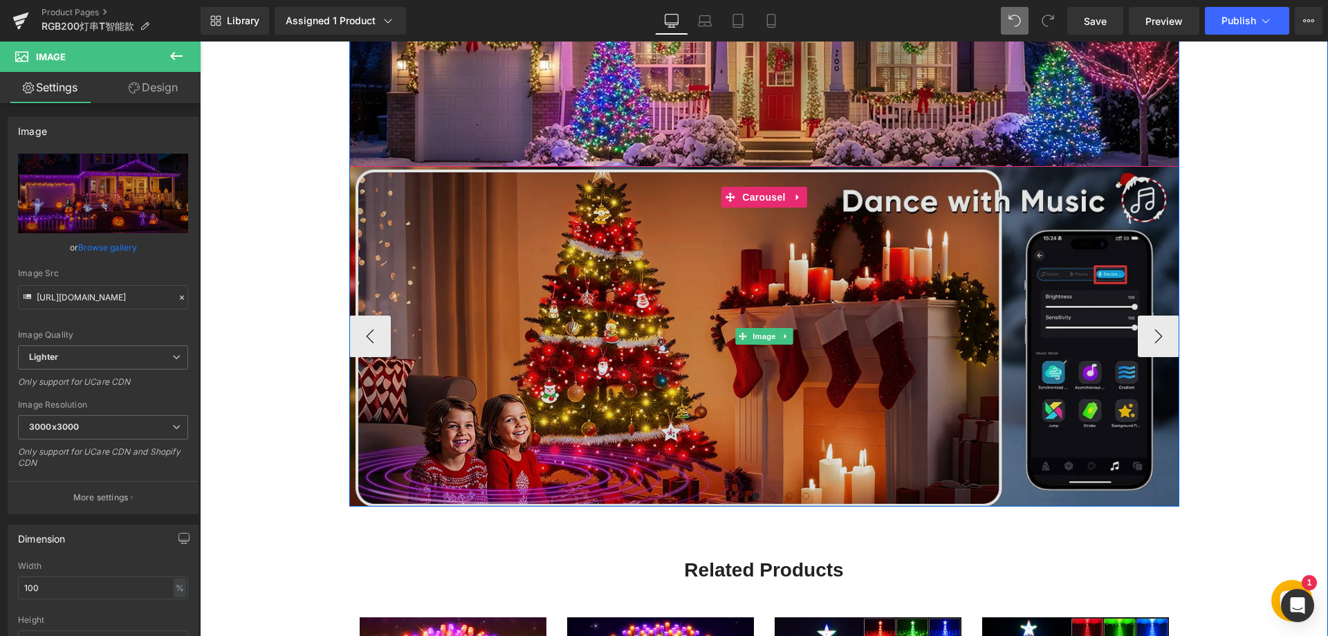
click at [754, 296] on img at bounding box center [764, 336] width 830 height 340
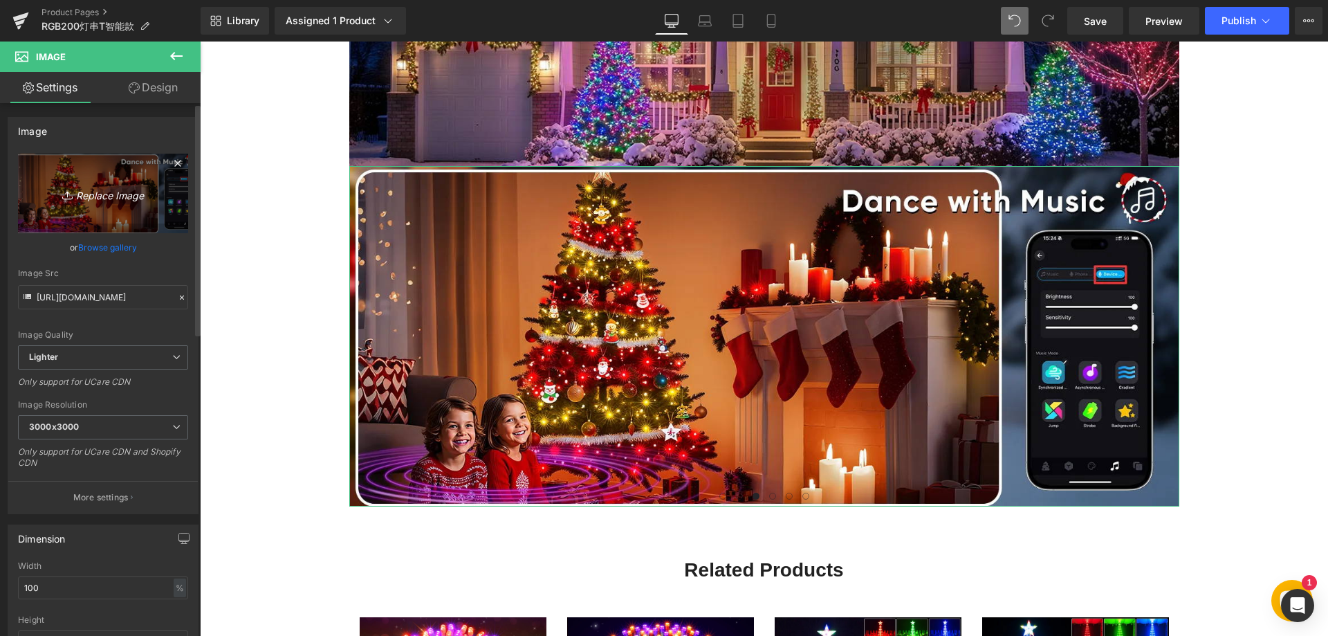
click at [95, 196] on icon "Replace Image" at bounding box center [103, 193] width 111 height 17
type input "C:\fakepath\773.webp"
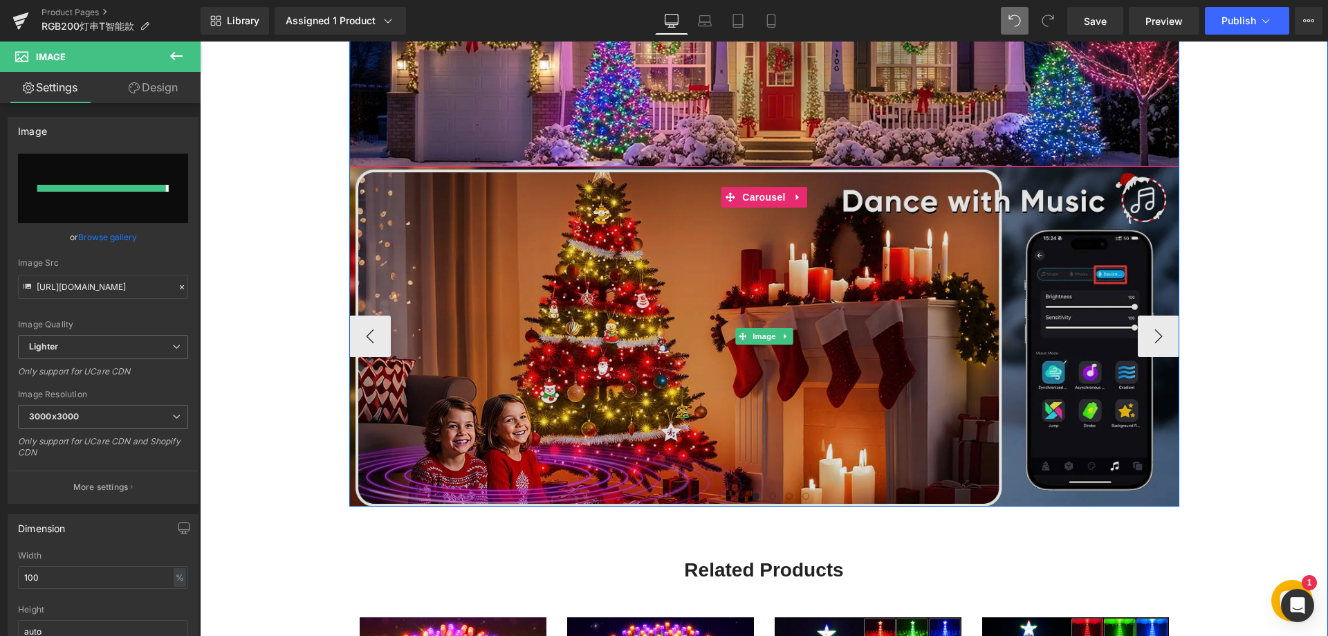
type input "[URL][DOMAIN_NAME]"
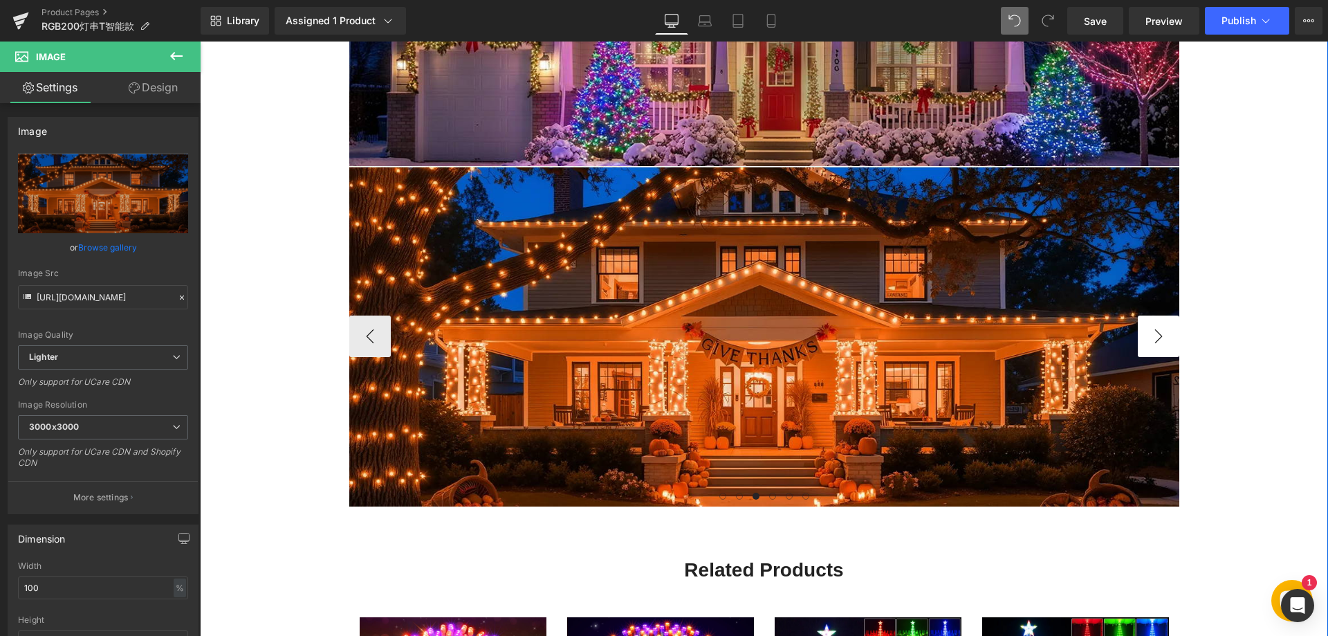
click at [1160, 335] on button "›" at bounding box center [1158, 335] width 41 height 41
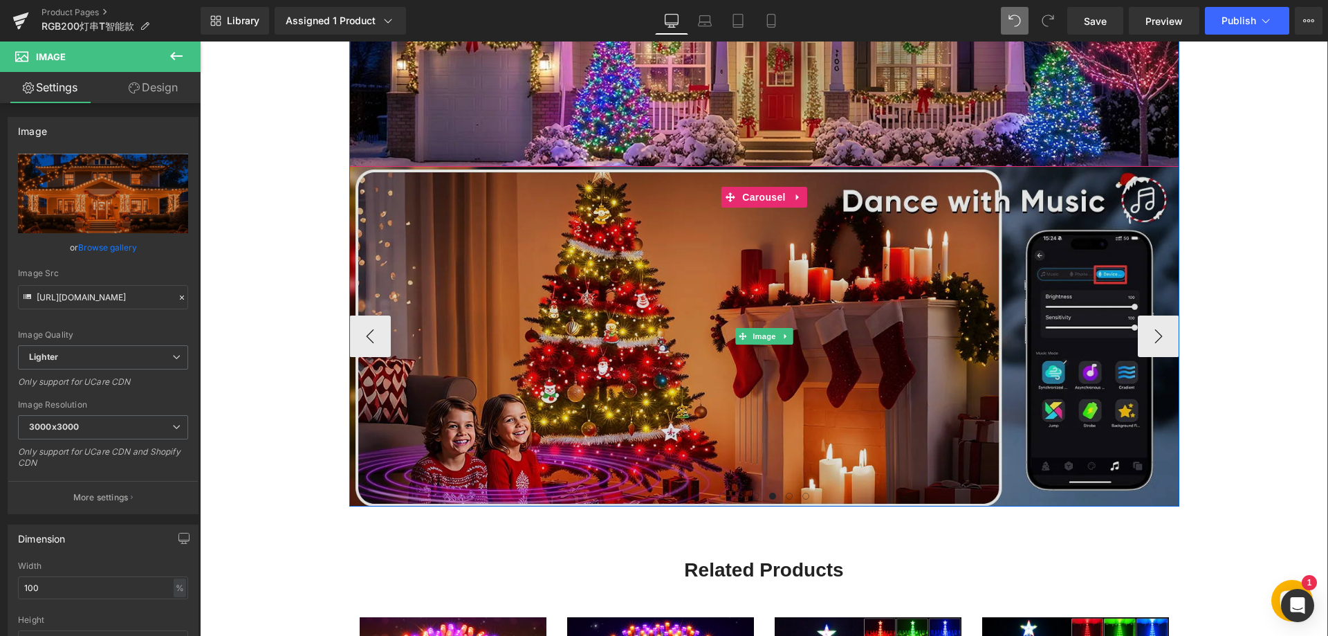
click at [739, 323] on img at bounding box center [764, 336] width 830 height 340
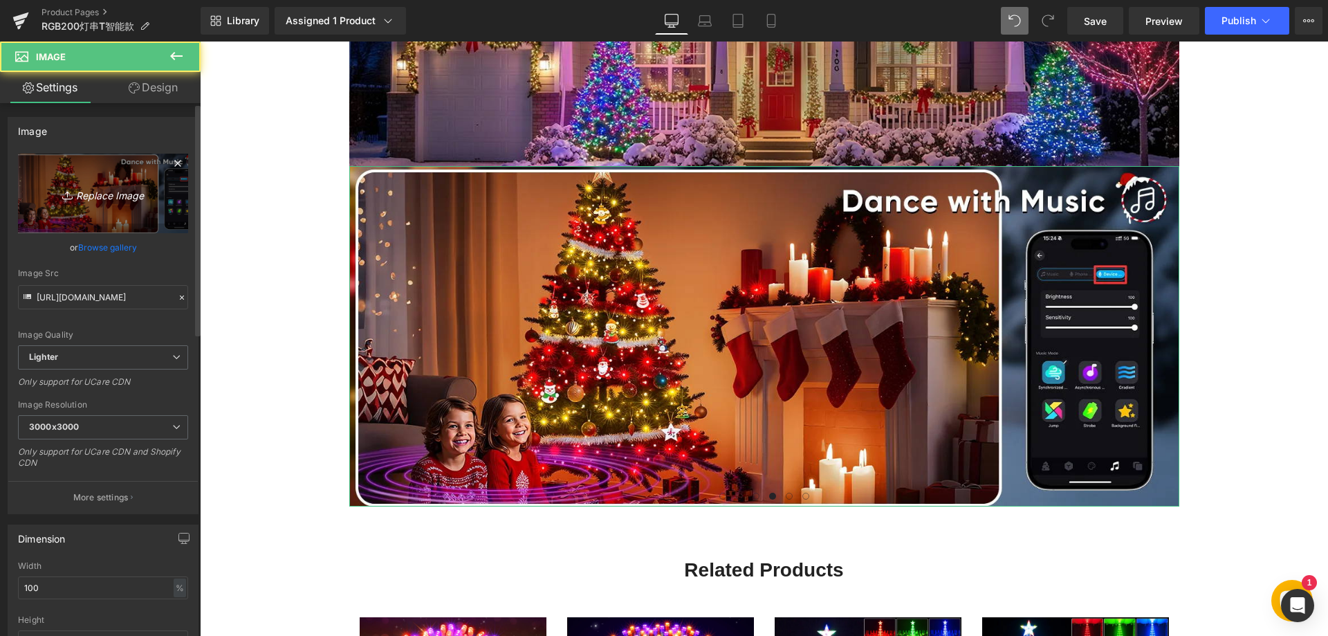
click at [122, 188] on icon "Replace Image" at bounding box center [103, 193] width 111 height 17
type input "C:\fakepath\774.webp"
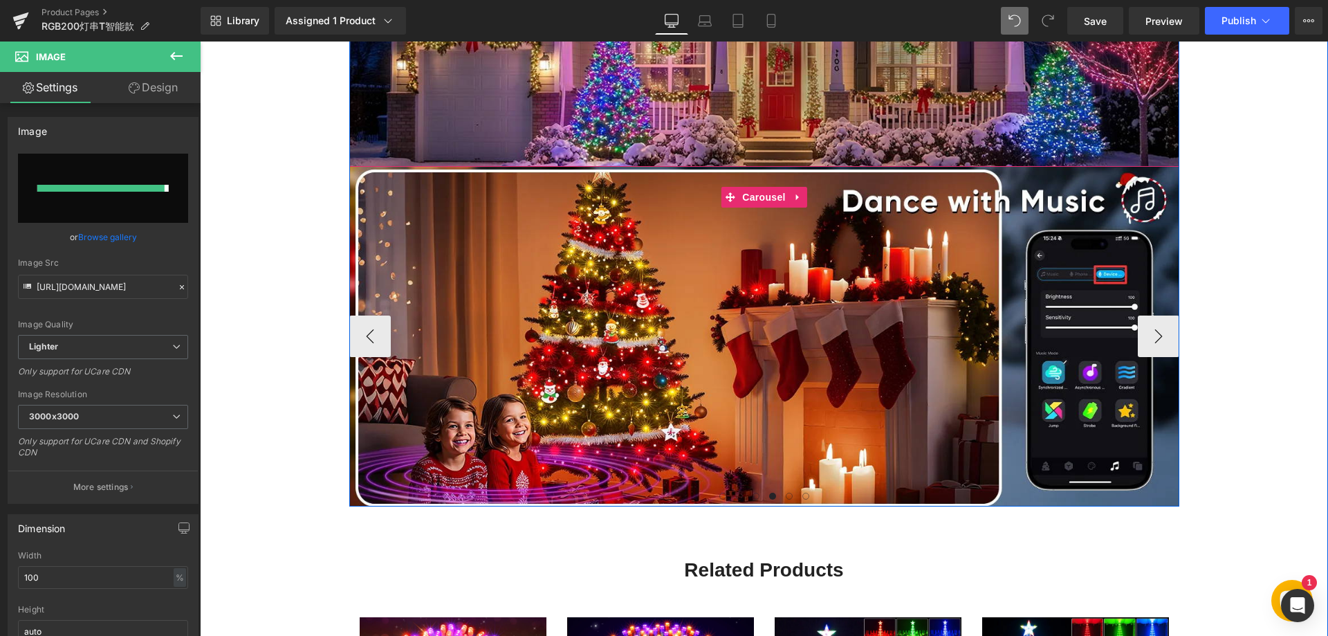
type input "[URL][DOMAIN_NAME]"
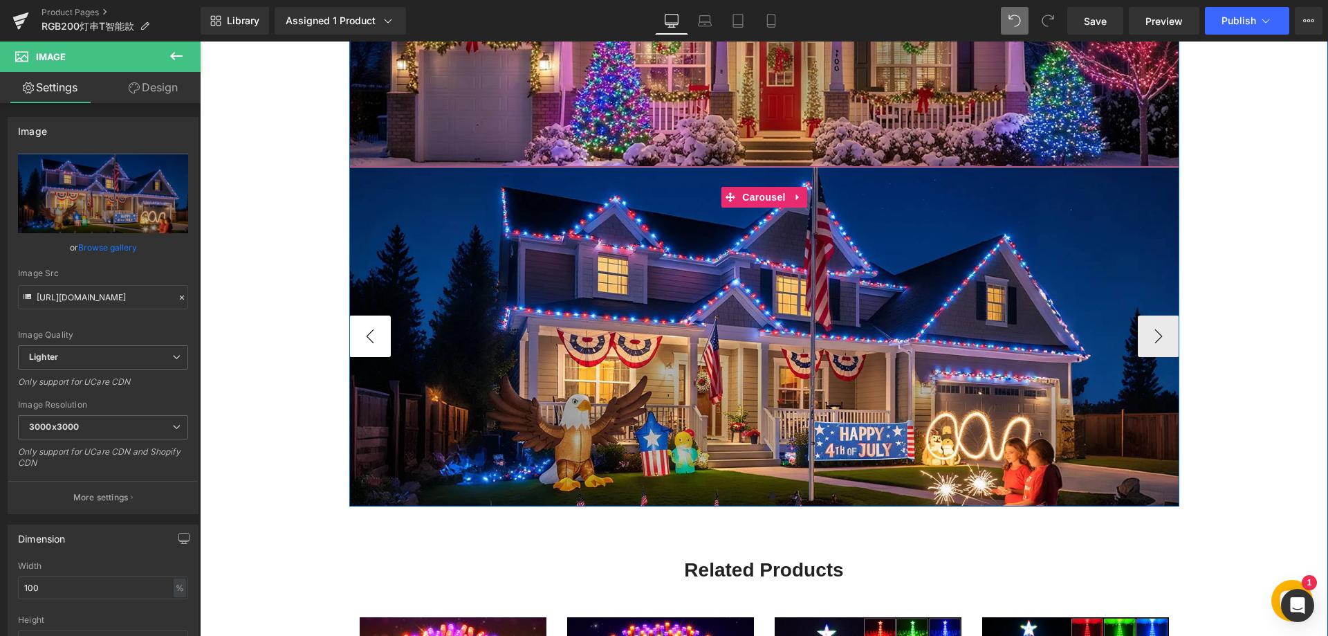
click at [377, 334] on button "‹" at bounding box center [369, 335] width 41 height 41
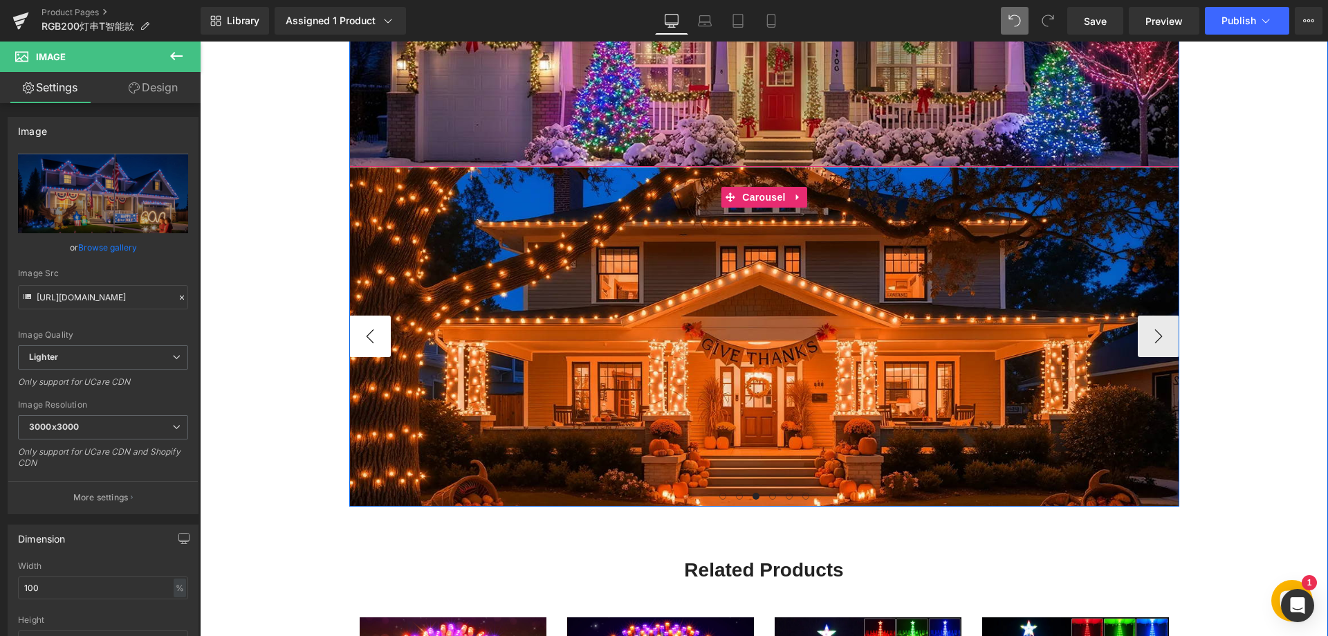
click at [377, 334] on button "‹" at bounding box center [369, 335] width 41 height 41
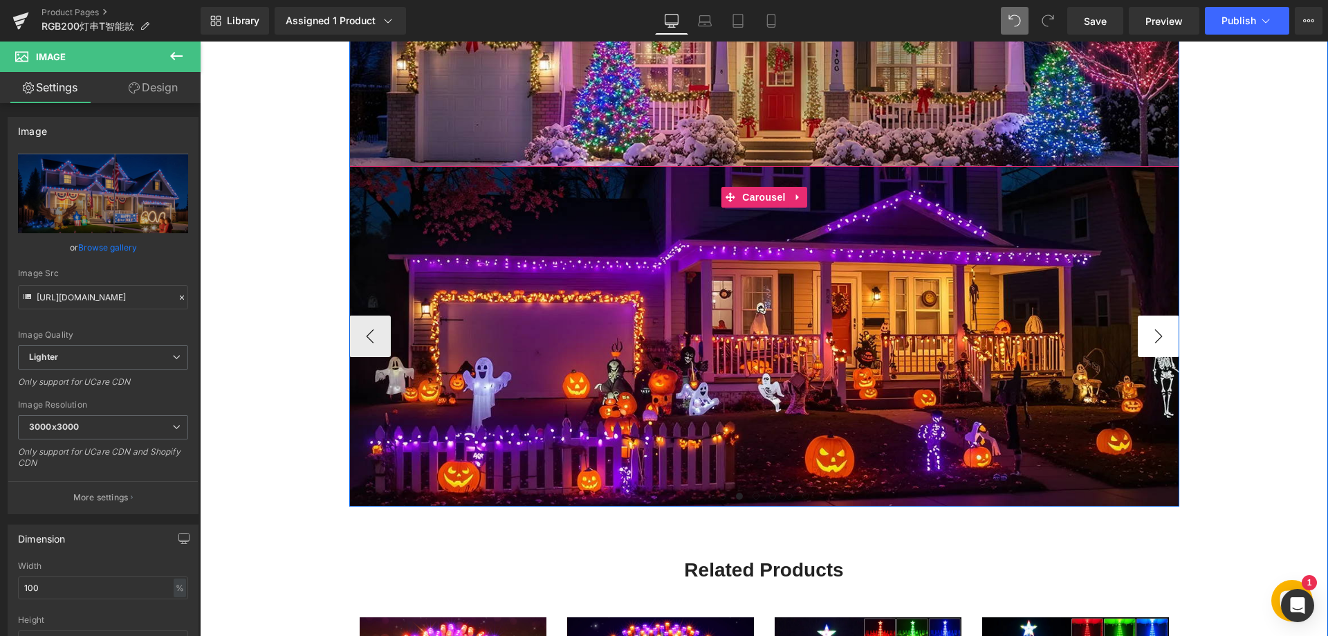
click at [1150, 335] on button "›" at bounding box center [1158, 335] width 41 height 41
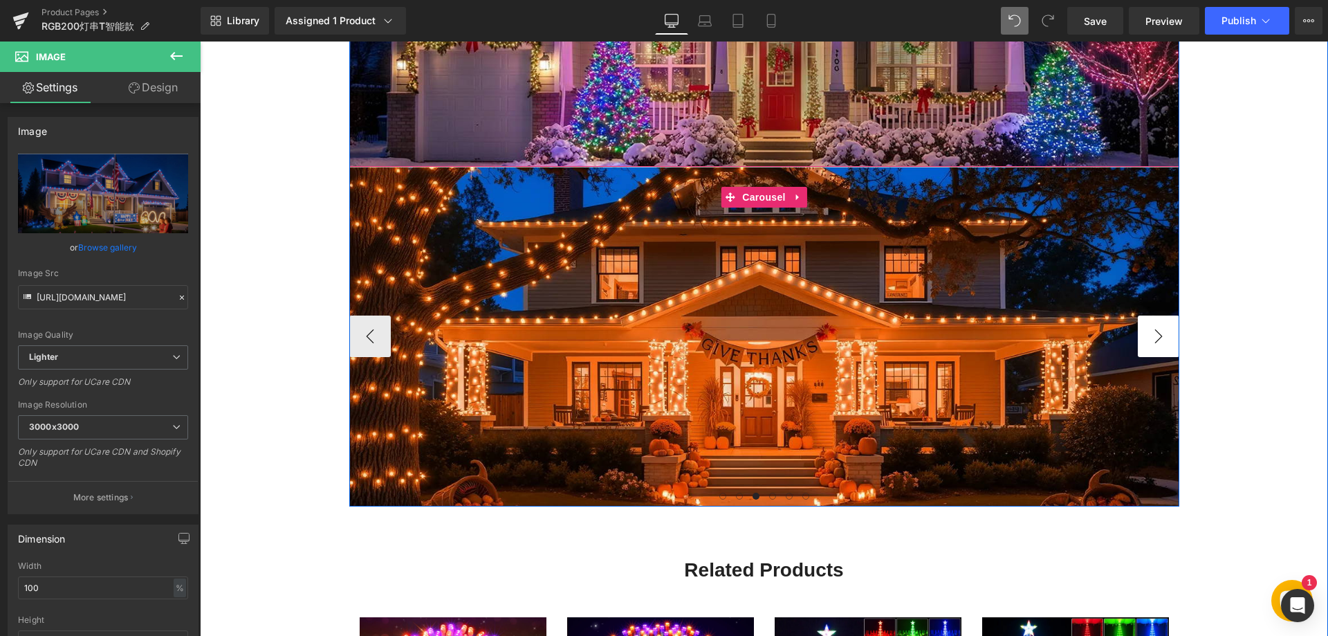
click at [1150, 335] on button "›" at bounding box center [1158, 335] width 41 height 41
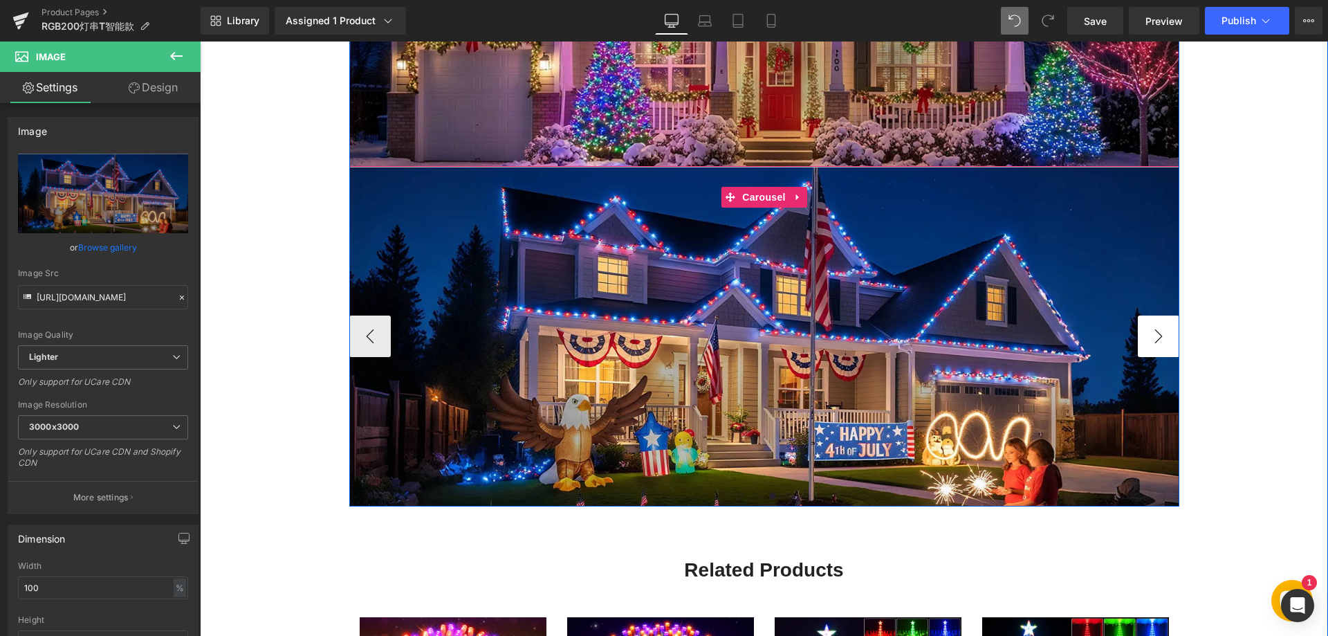
click at [1150, 335] on button "›" at bounding box center [1158, 335] width 41 height 41
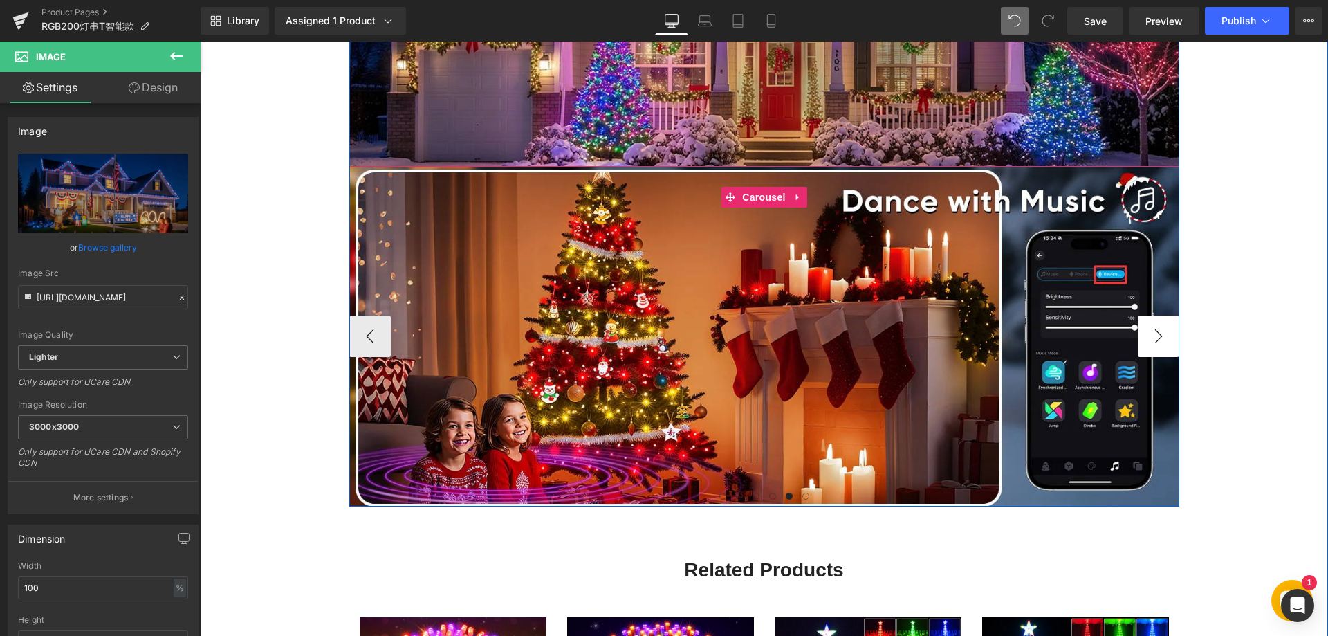
click at [1150, 335] on button "›" at bounding box center [1158, 335] width 41 height 41
click at [361, 346] on button "‹" at bounding box center [369, 335] width 41 height 41
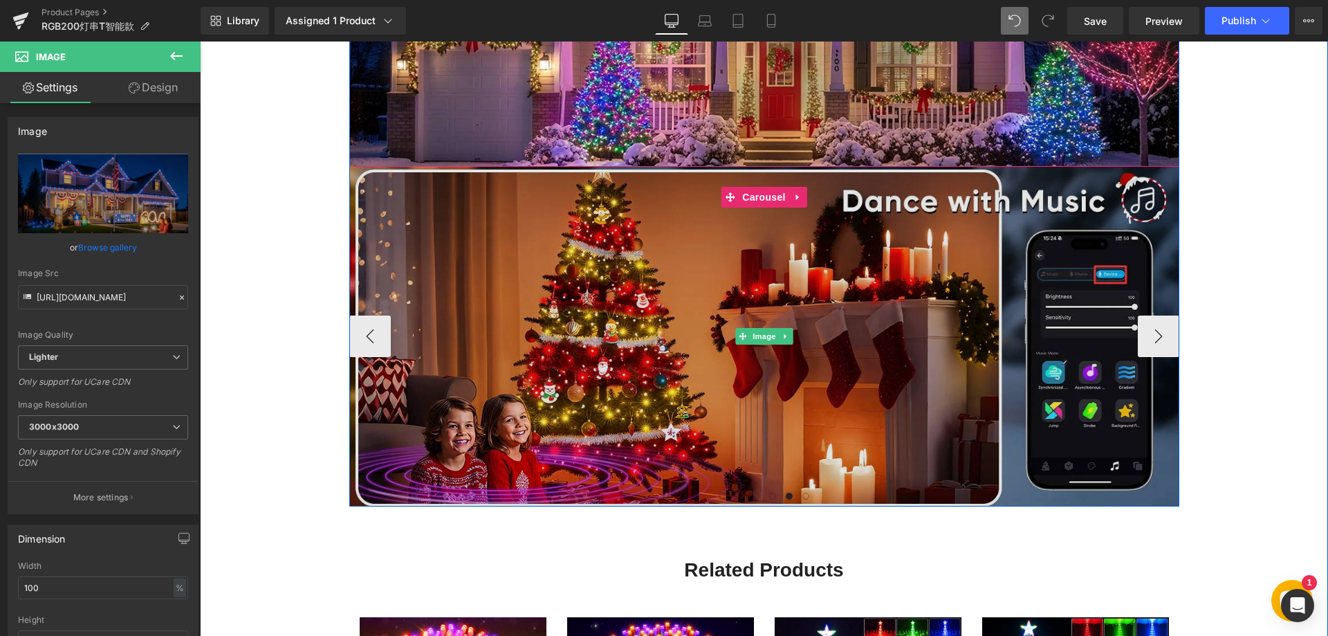
click at [625, 341] on img at bounding box center [764, 336] width 830 height 340
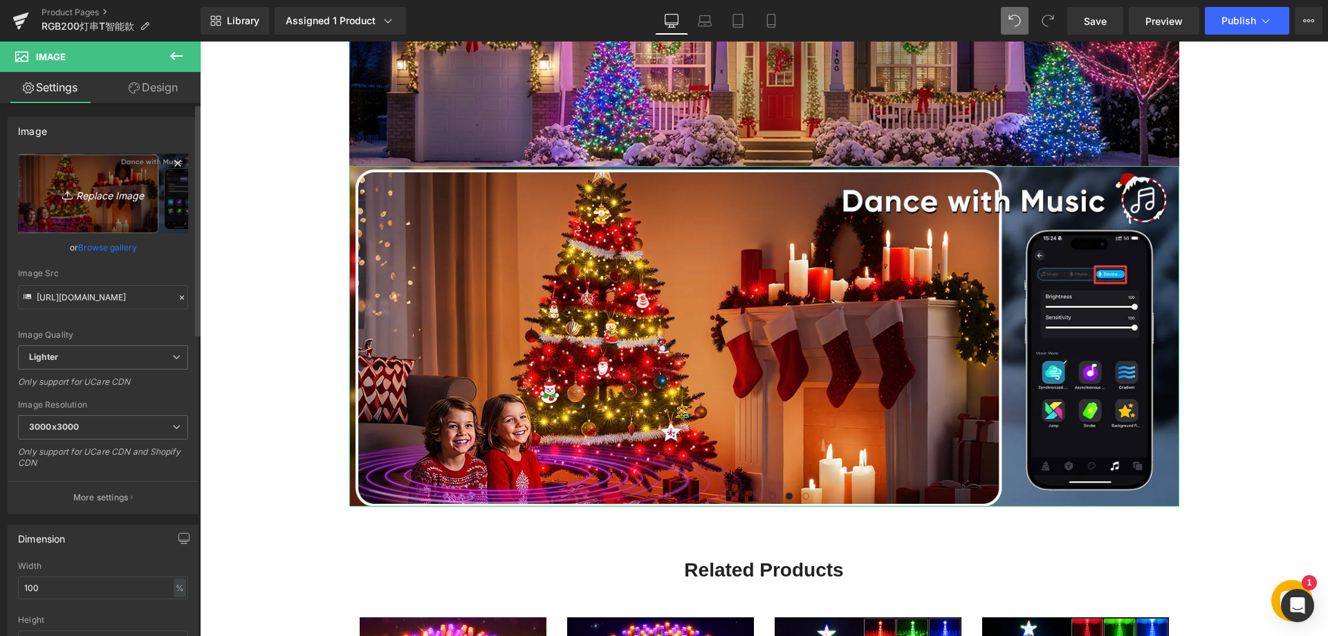
click at [122, 193] on icon "Replace Image" at bounding box center [103, 193] width 111 height 17
type input "C:\fakepath\775.webp"
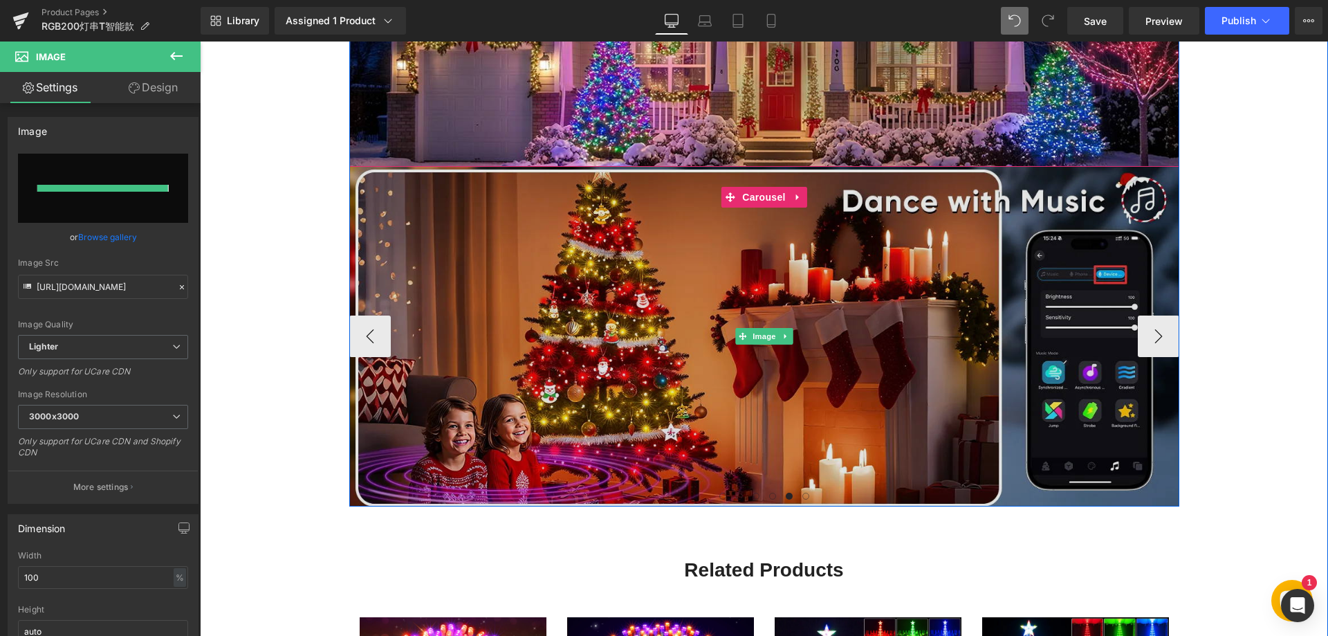
type input "[URL][DOMAIN_NAME]"
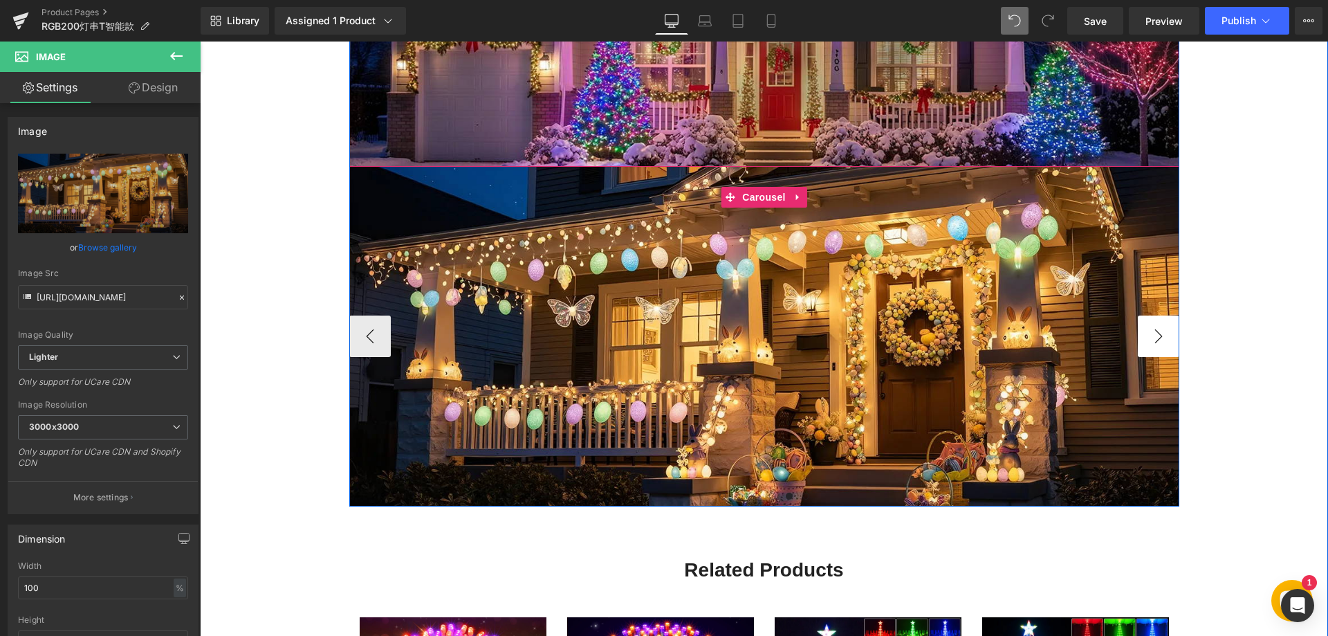
click at [1145, 337] on button "›" at bounding box center [1158, 335] width 41 height 41
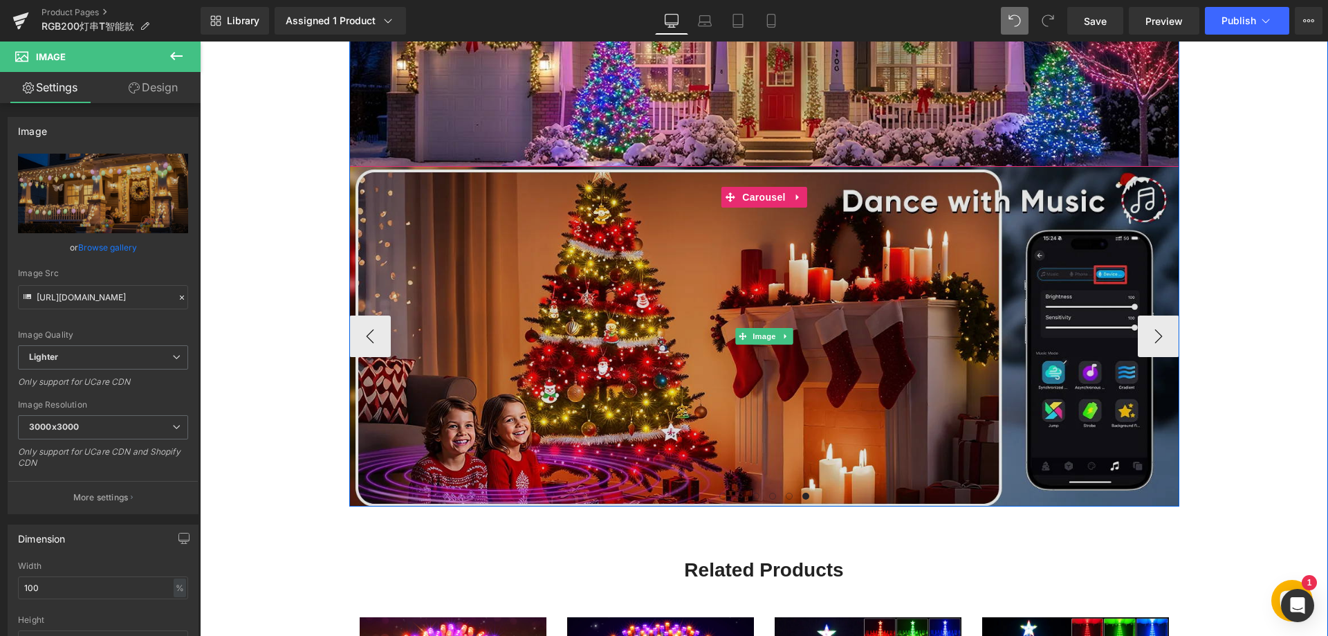
click at [654, 353] on img at bounding box center [764, 336] width 830 height 340
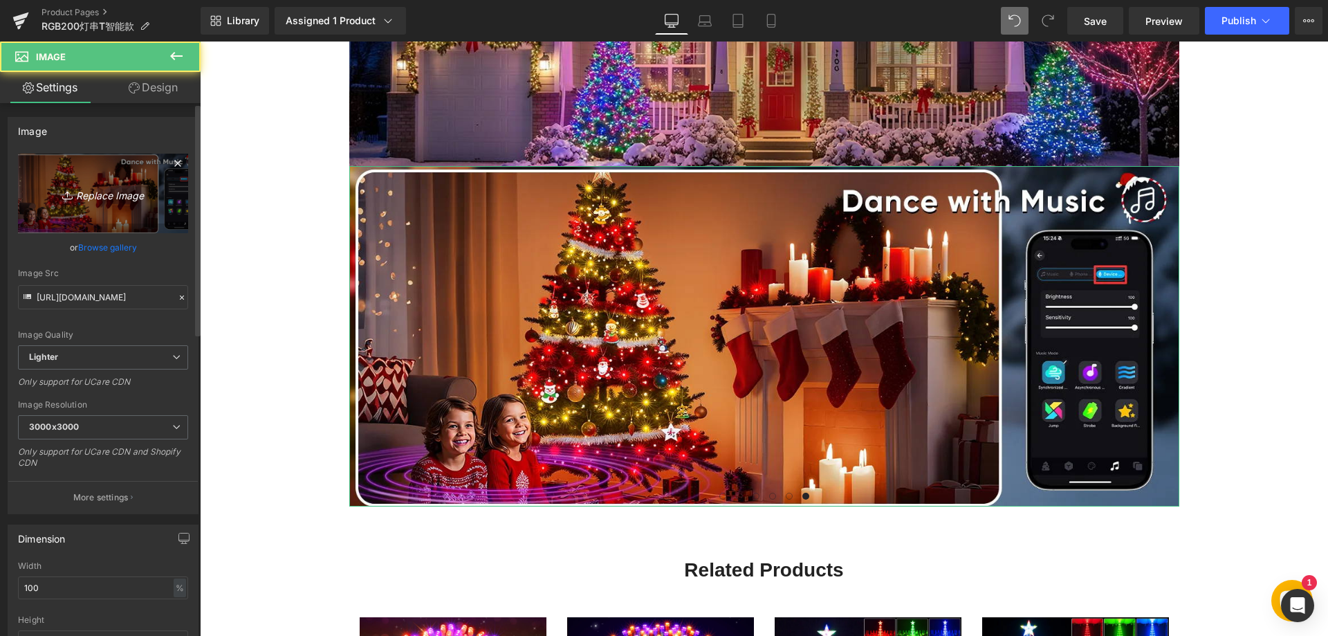
click at [111, 187] on icon "Replace Image" at bounding box center [103, 193] width 111 height 17
type input "C:\fakepath\776.webp"
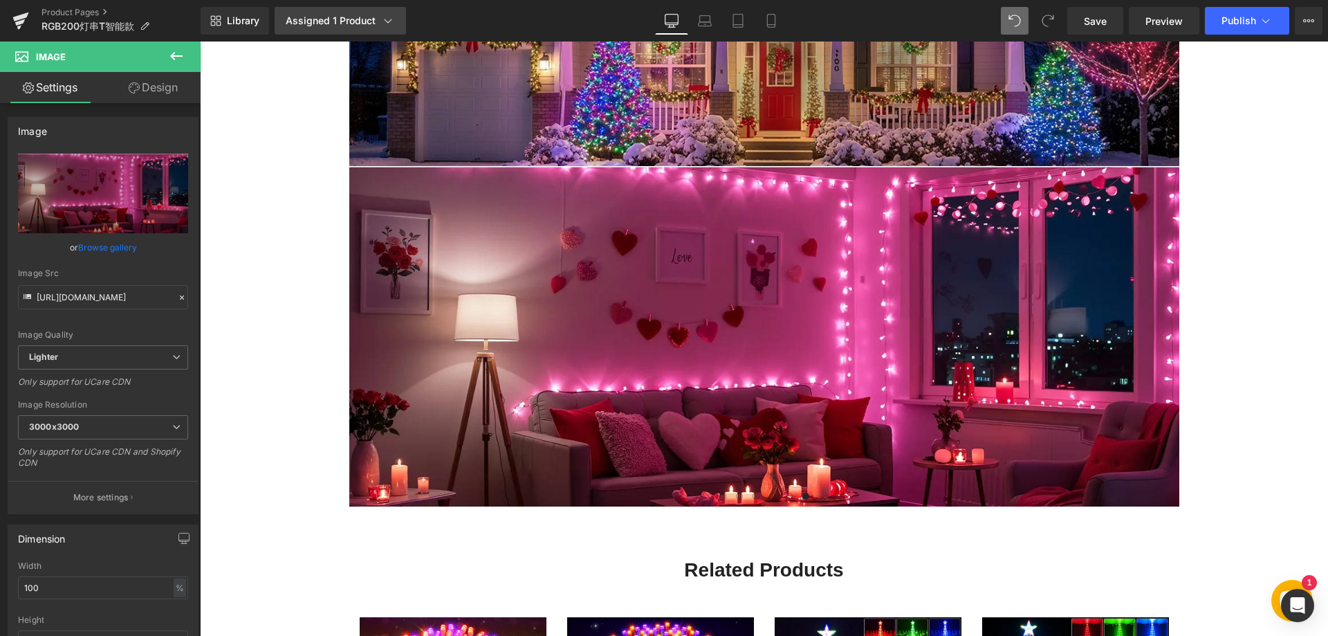
type input "[URL][DOMAIN_NAME]"
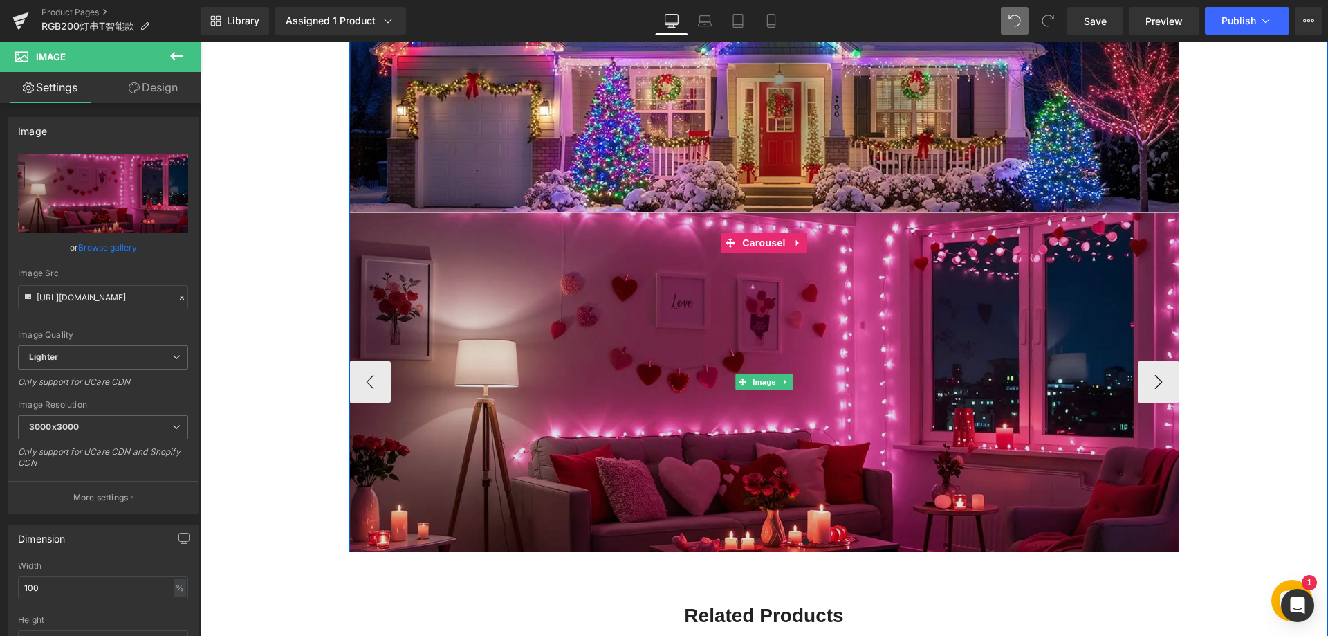
scroll to position [2059, 0]
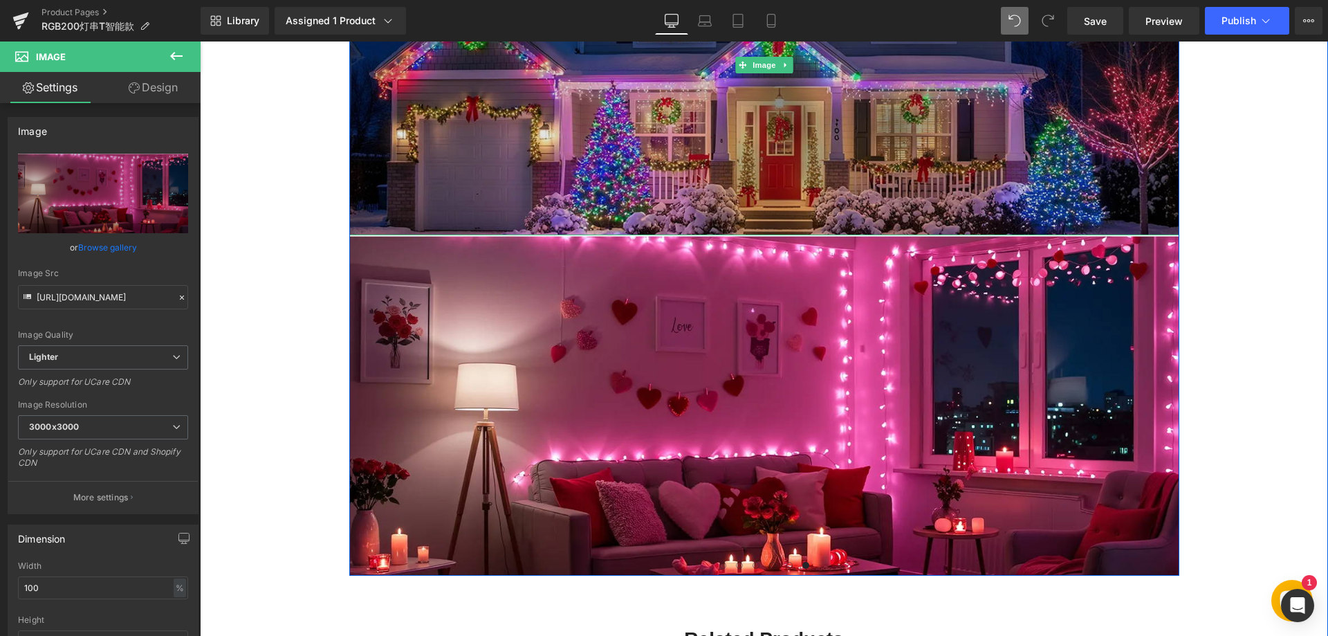
click at [573, 174] on img at bounding box center [764, 65] width 830 height 340
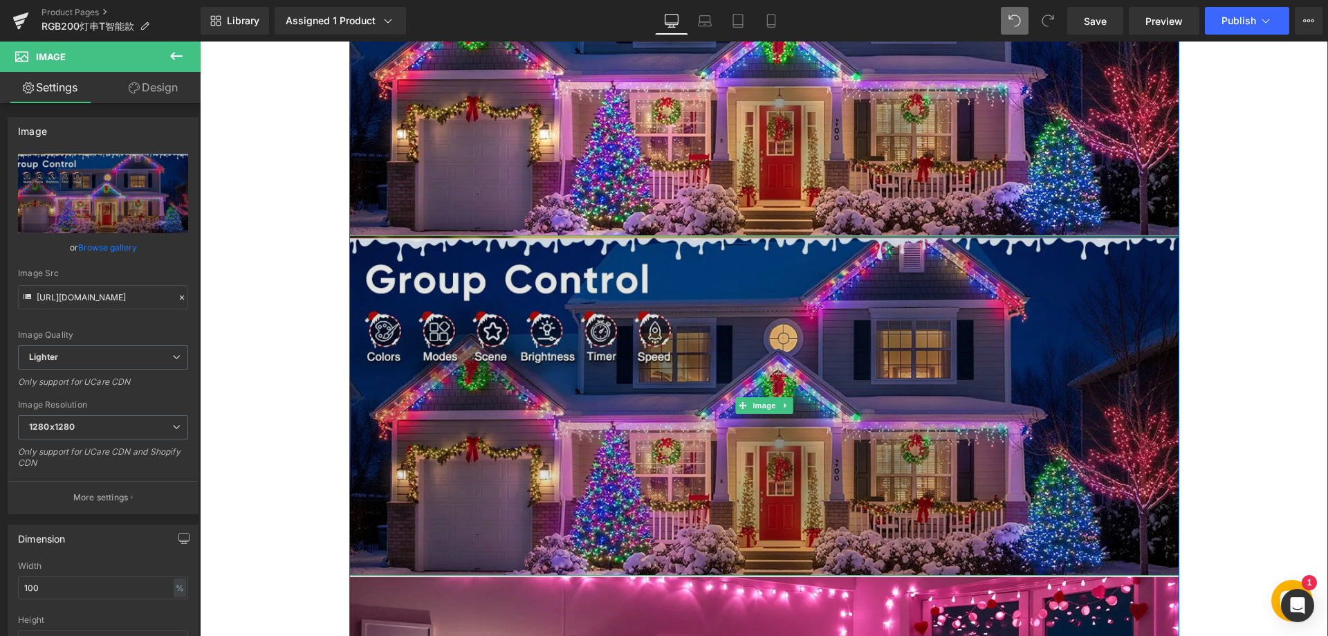
click at [654, 305] on img at bounding box center [764, 405] width 830 height 340
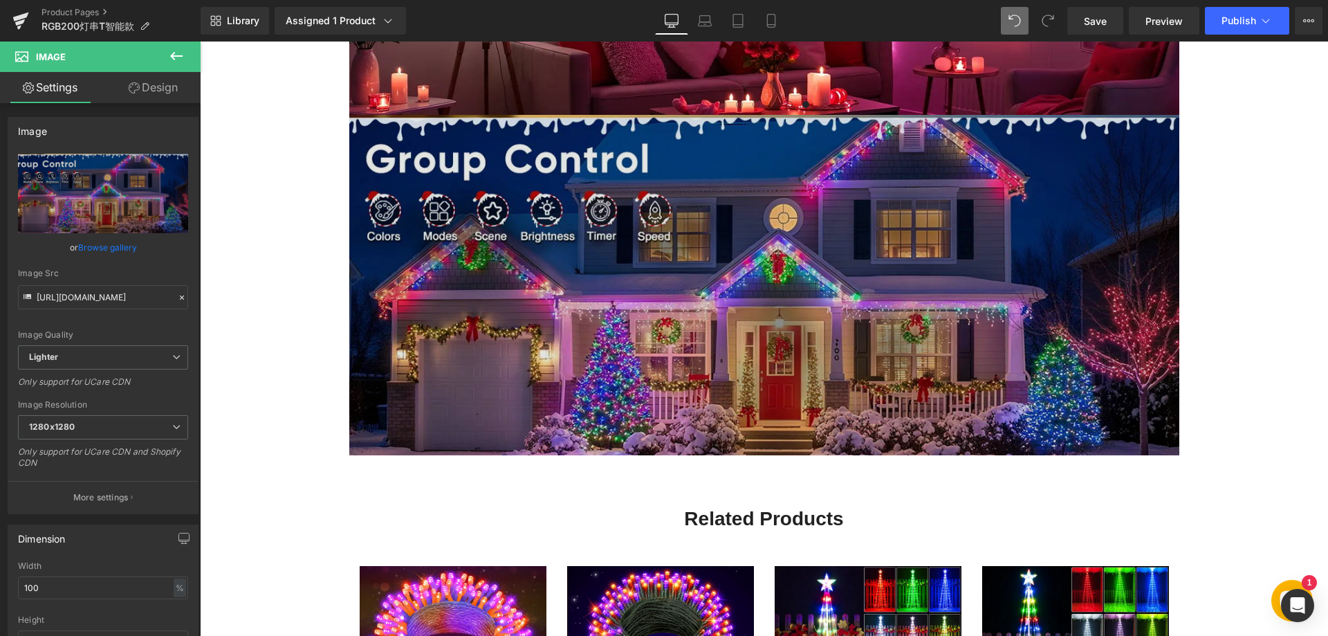
scroll to position [2537, 0]
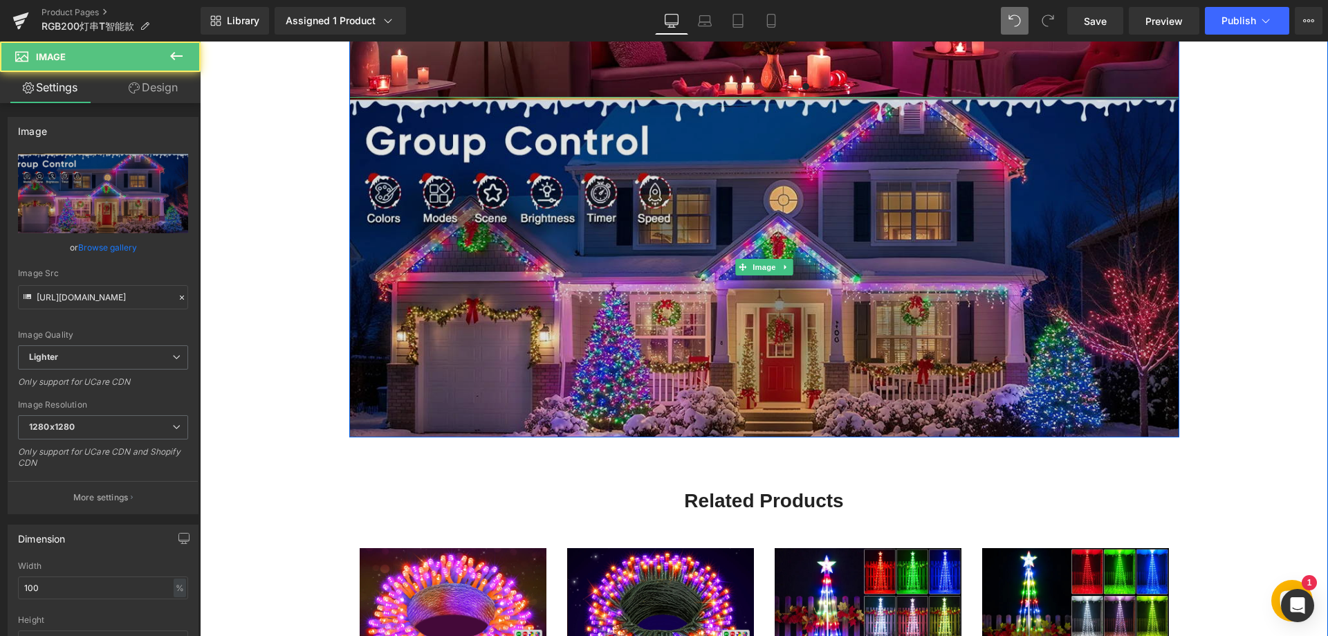
click at [611, 322] on img at bounding box center [764, 267] width 830 height 340
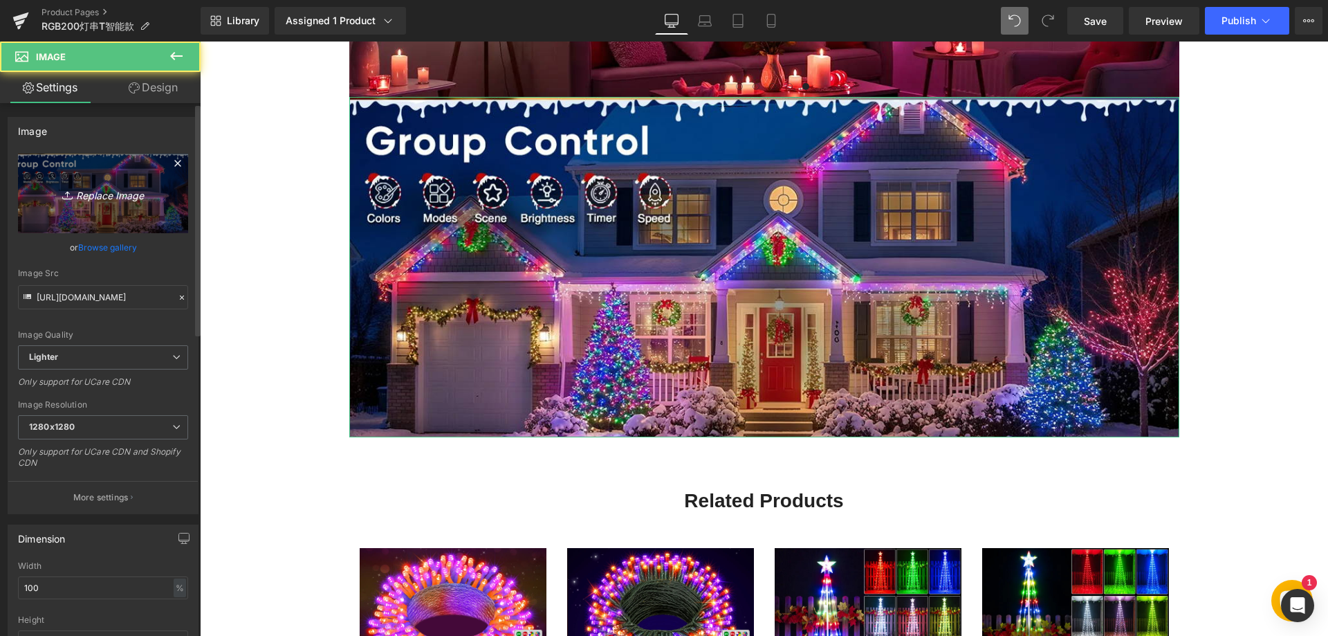
click at [110, 196] on icon "Replace Image" at bounding box center [103, 193] width 111 height 17
type input "C:\fakepath\88.webp"
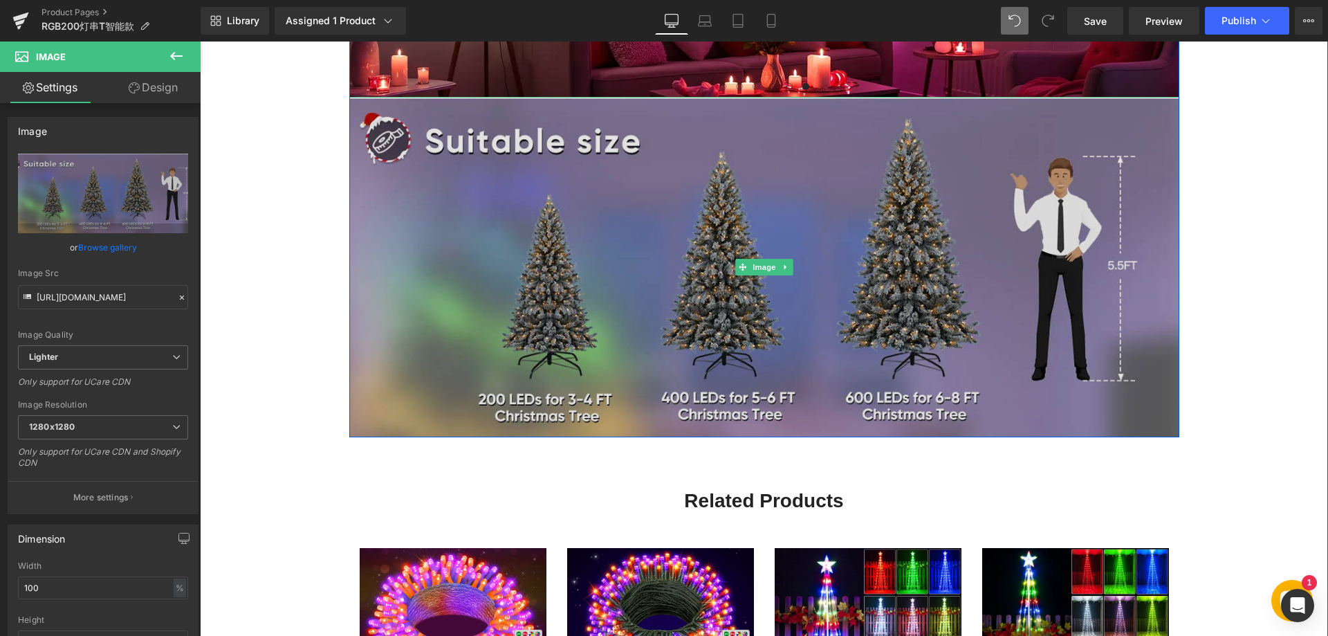
type input "[URL][DOMAIN_NAME]"
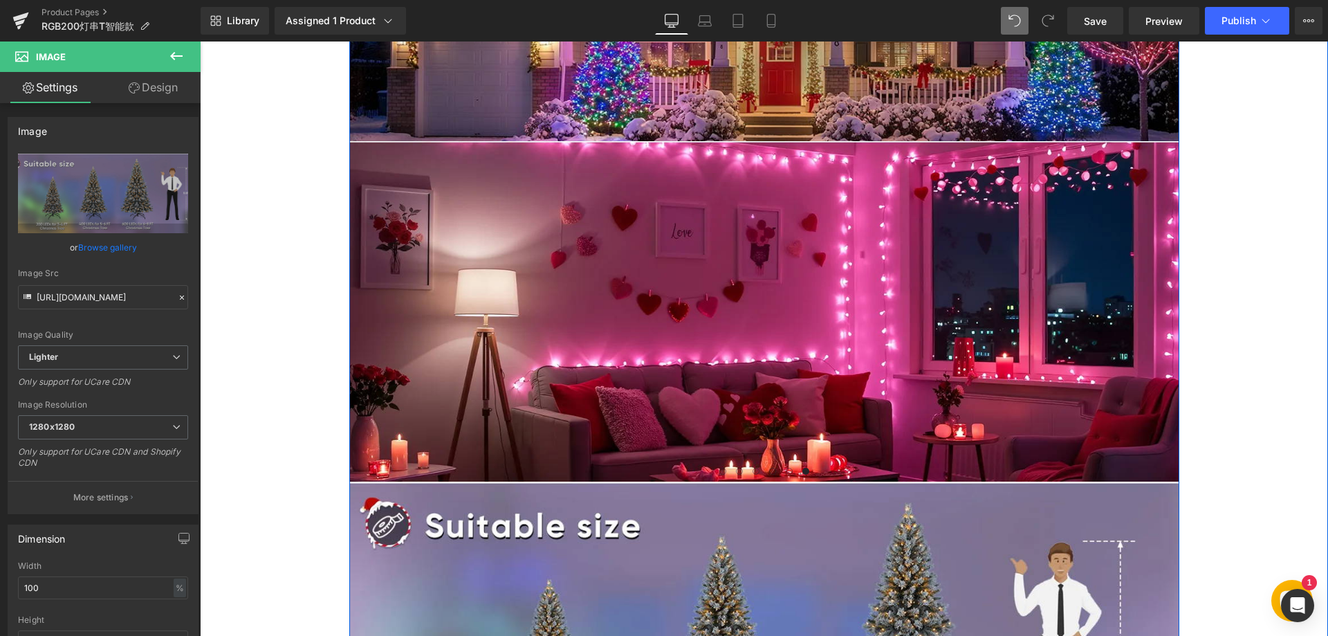
scroll to position [2191, 0]
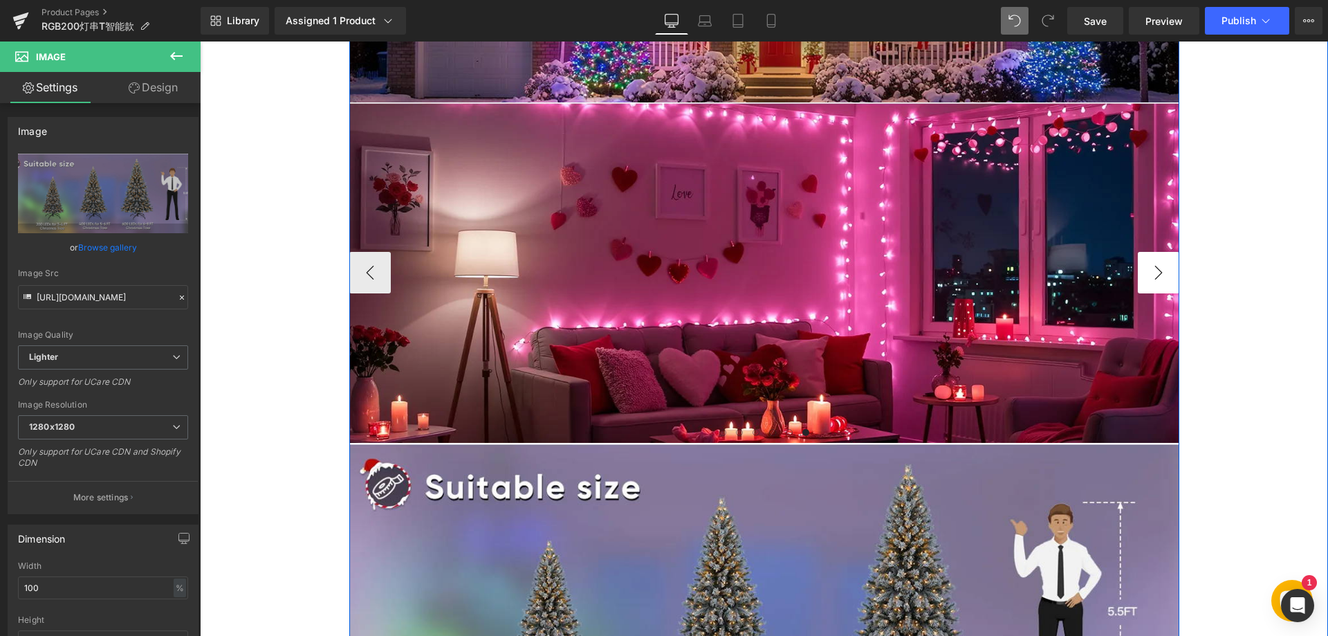
click at [1138, 274] on button "›" at bounding box center [1158, 272] width 41 height 41
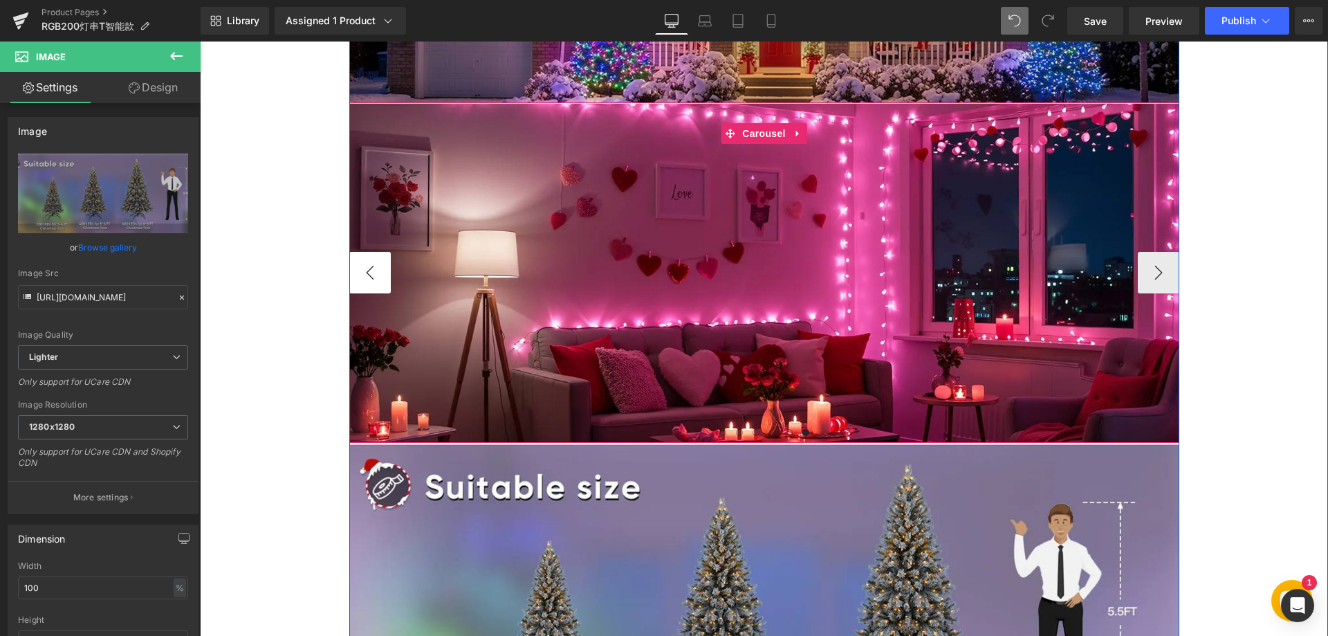
click at [365, 272] on button "‹" at bounding box center [369, 272] width 41 height 41
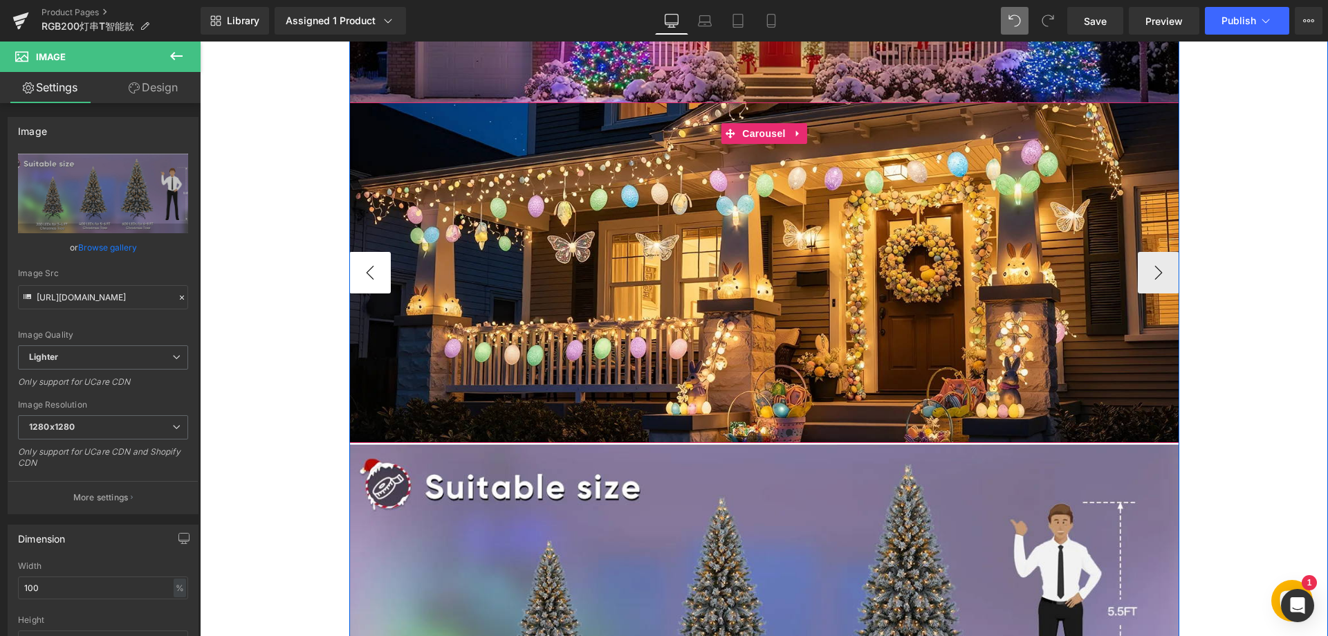
click at [365, 272] on button "‹" at bounding box center [369, 272] width 41 height 41
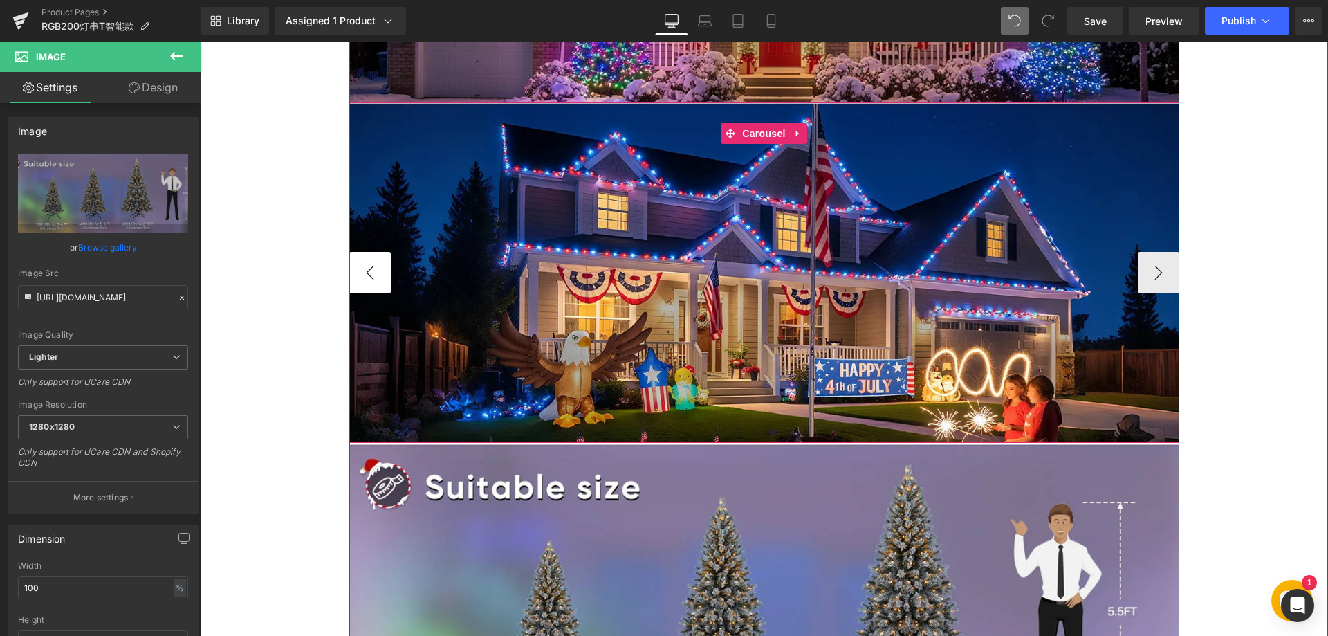
click at [365, 272] on button "‹" at bounding box center [369, 272] width 41 height 41
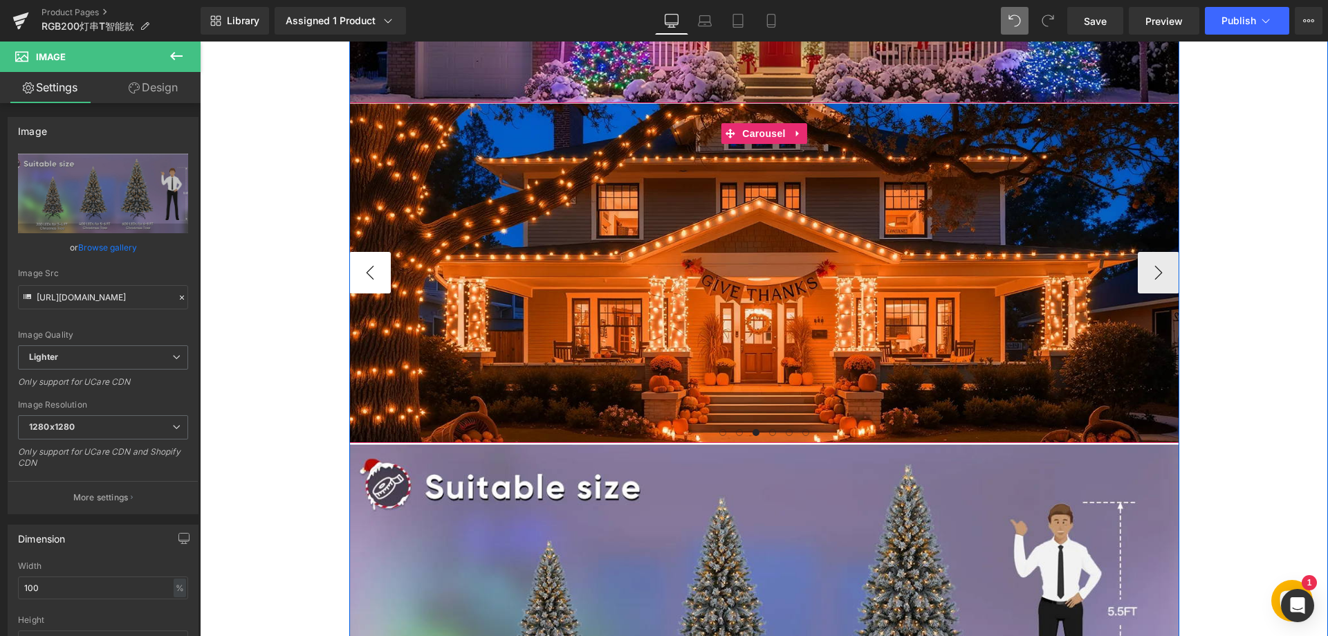
click at [365, 272] on button "‹" at bounding box center [369, 272] width 41 height 41
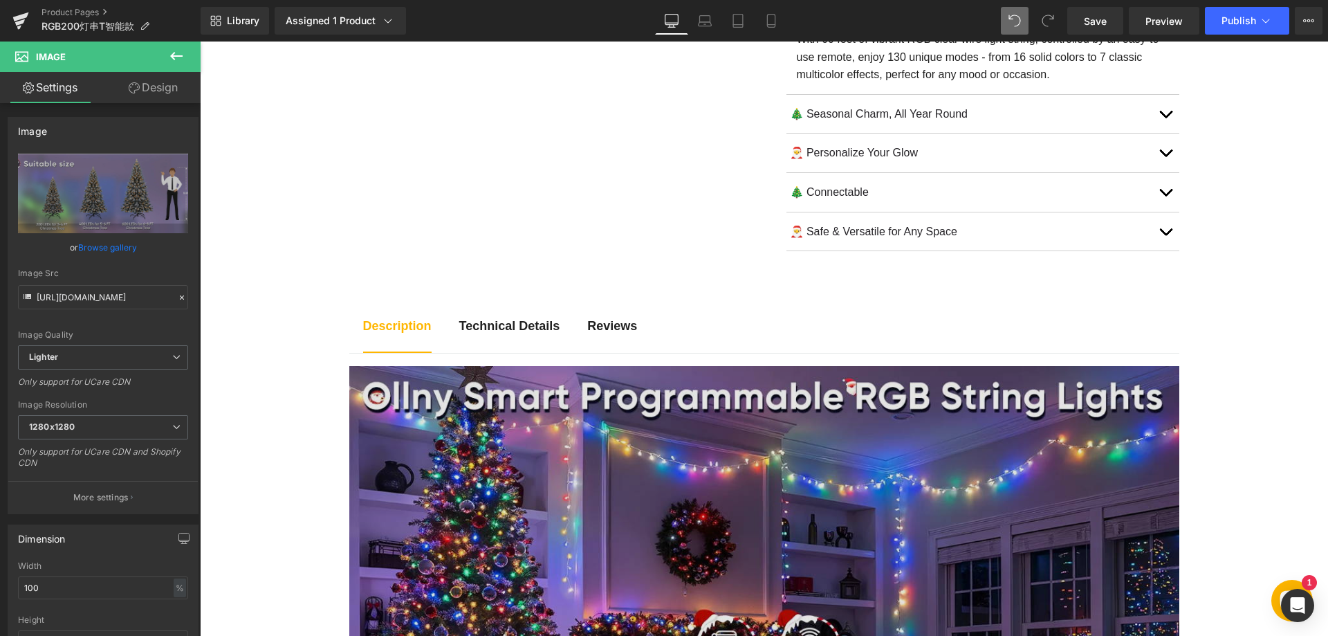
scroll to position [601, 0]
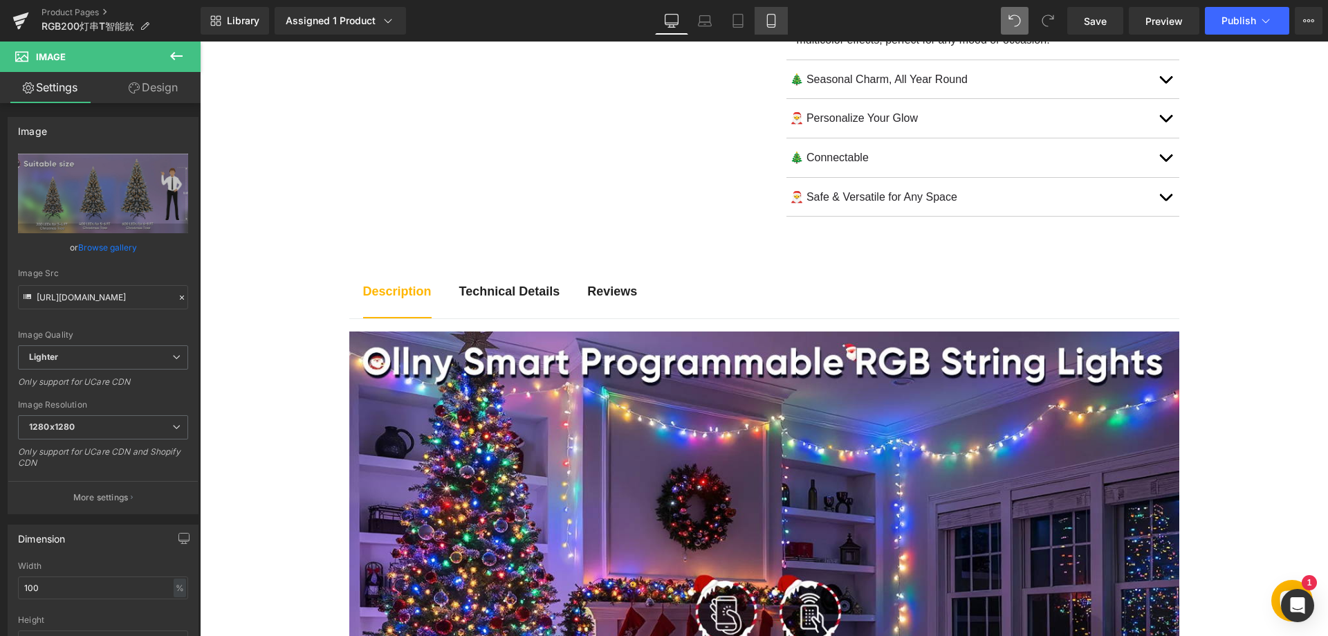
click at [779, 22] on link "Mobile" at bounding box center [770, 21] width 33 height 28
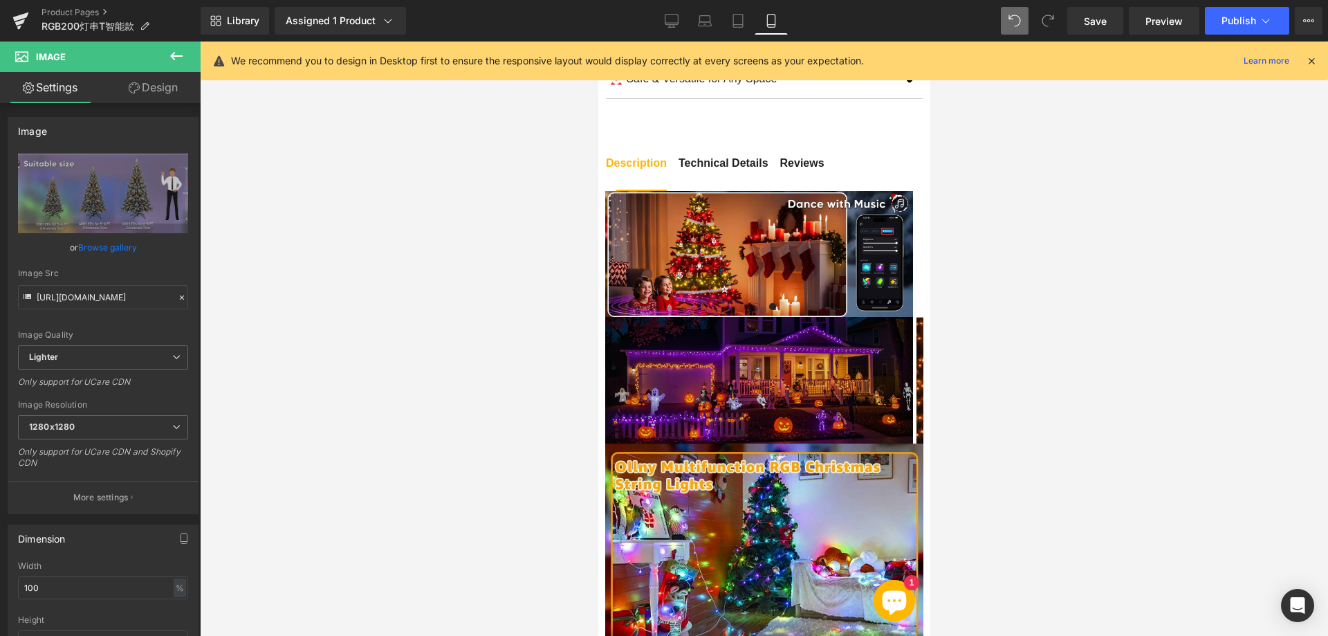
scroll to position [1106, 0]
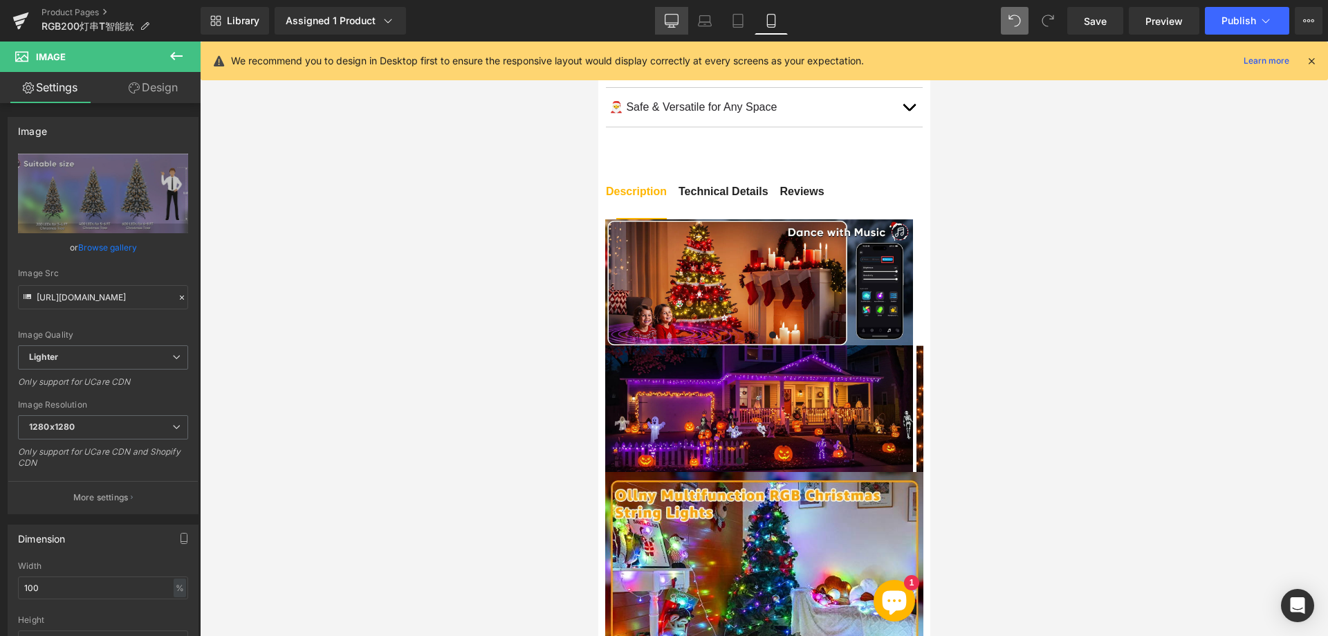
click at [672, 22] on icon at bounding box center [672, 21] width 14 height 14
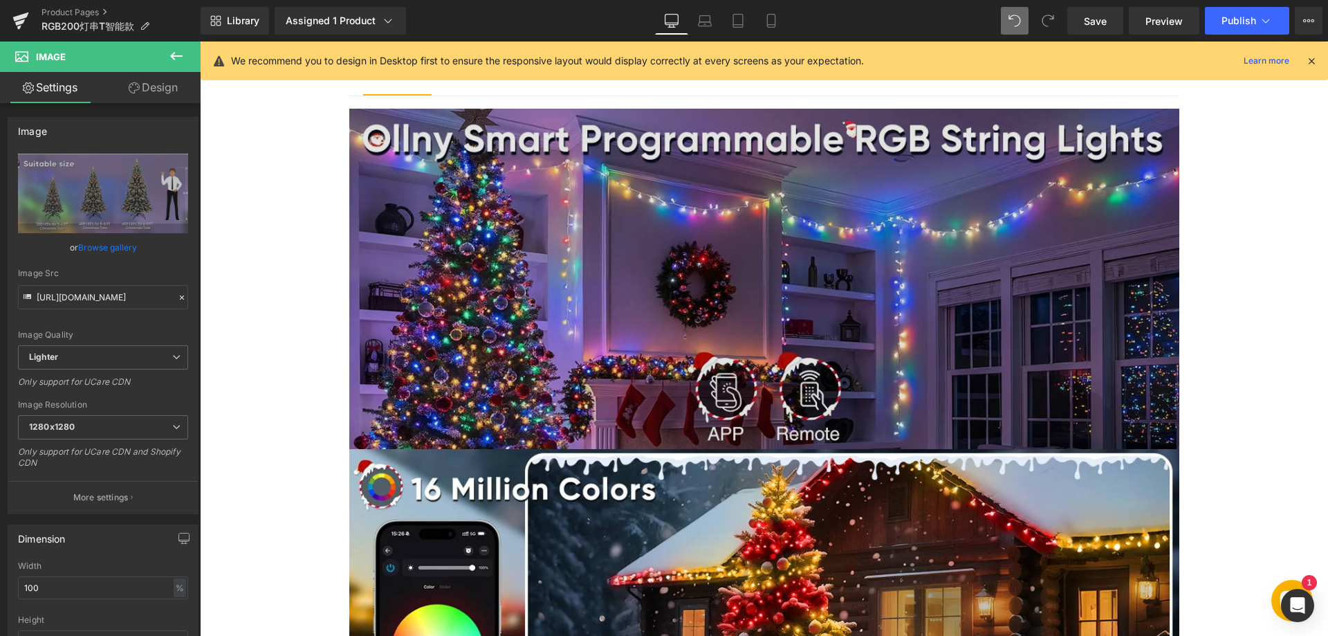
scroll to position [864, 0]
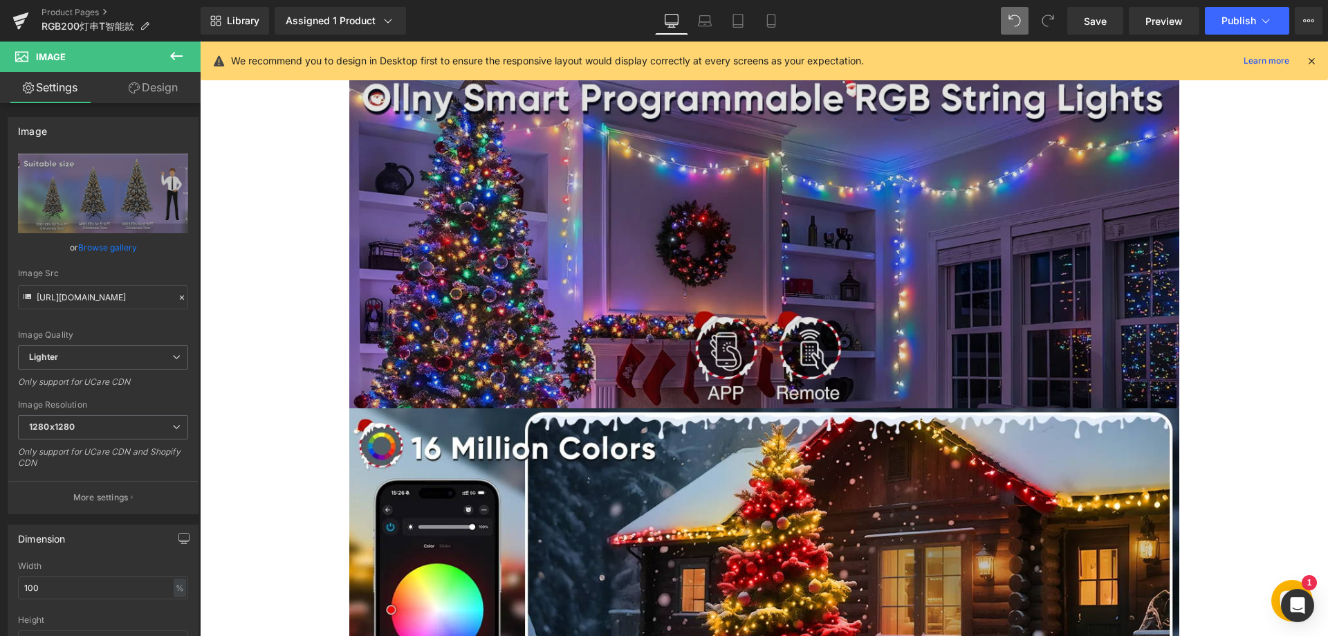
click at [581, 275] on img at bounding box center [764, 238] width 830 height 340
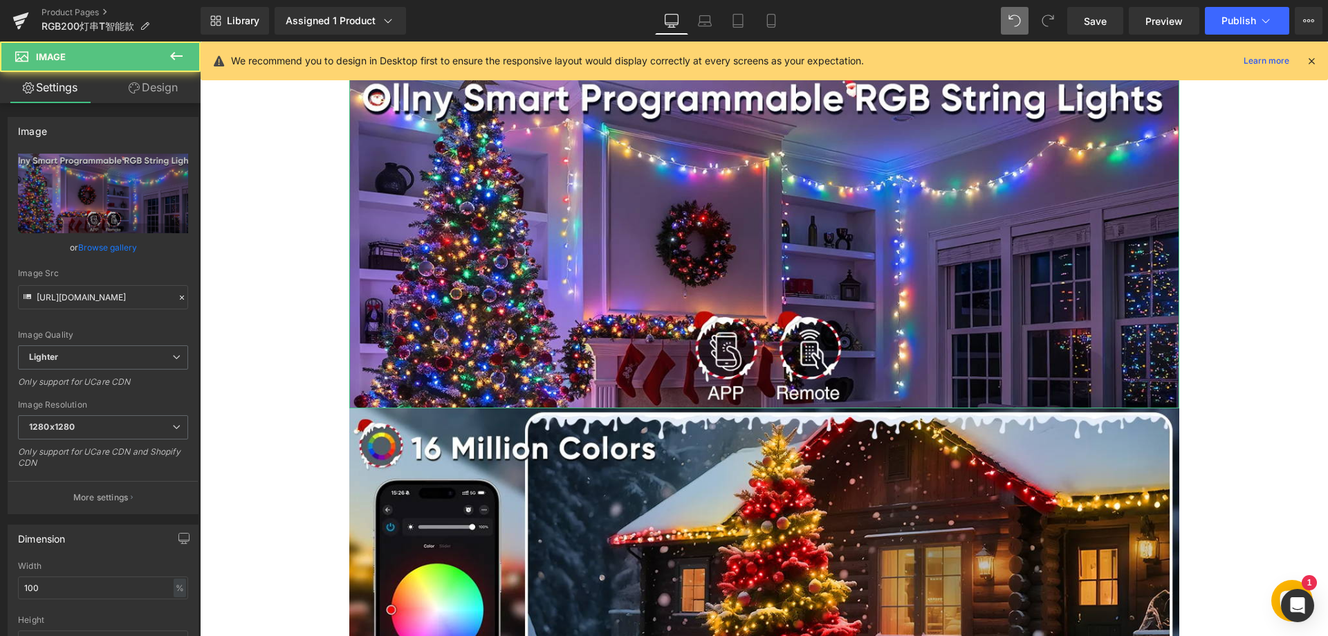
click at [156, 84] on link "Design" at bounding box center [153, 87] width 100 height 31
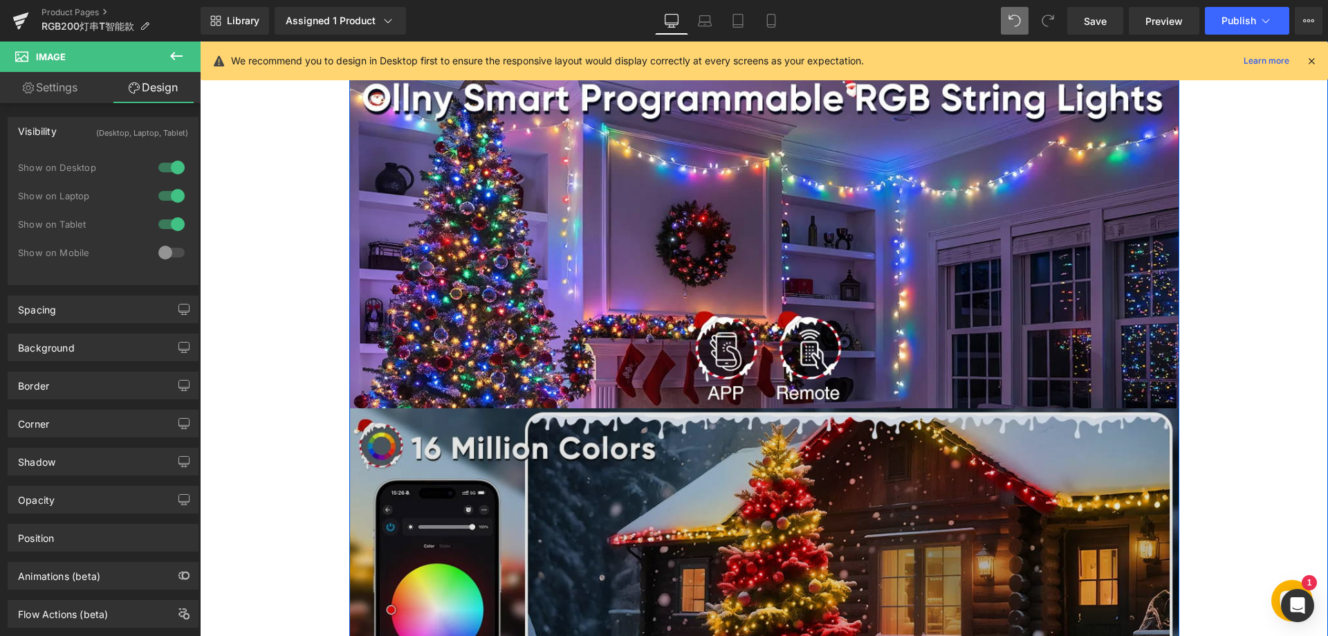
click at [543, 428] on img at bounding box center [764, 578] width 830 height 340
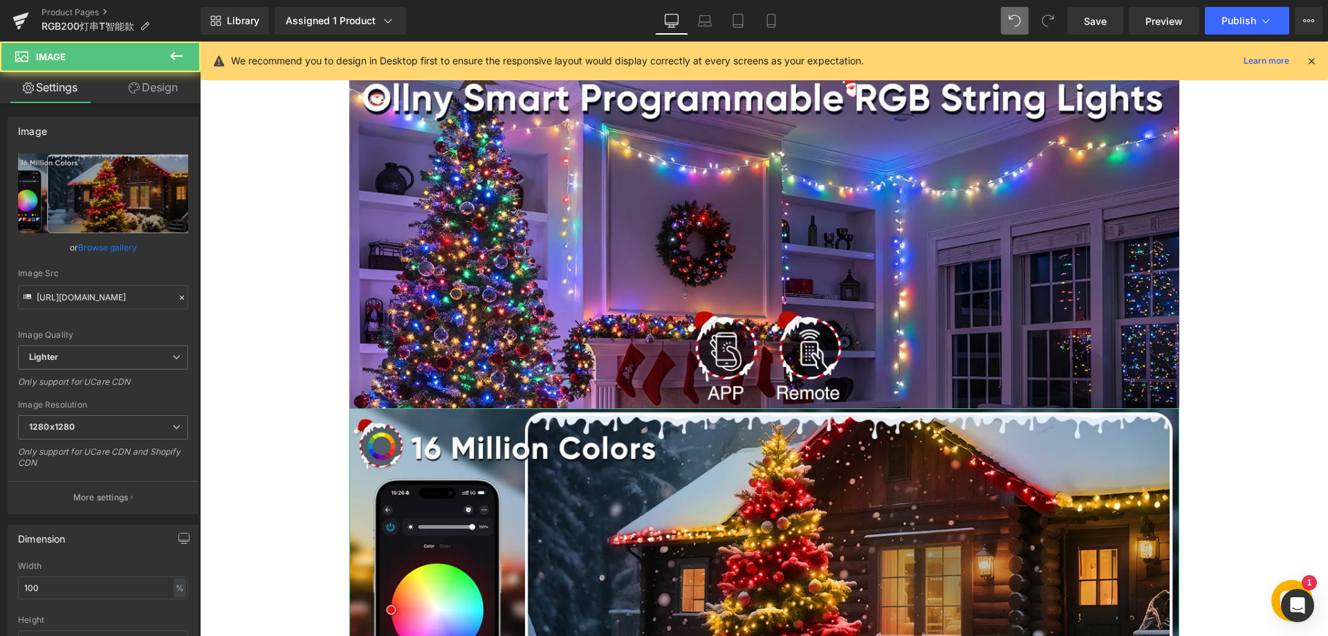
click at [159, 95] on link "Design" at bounding box center [153, 87] width 100 height 31
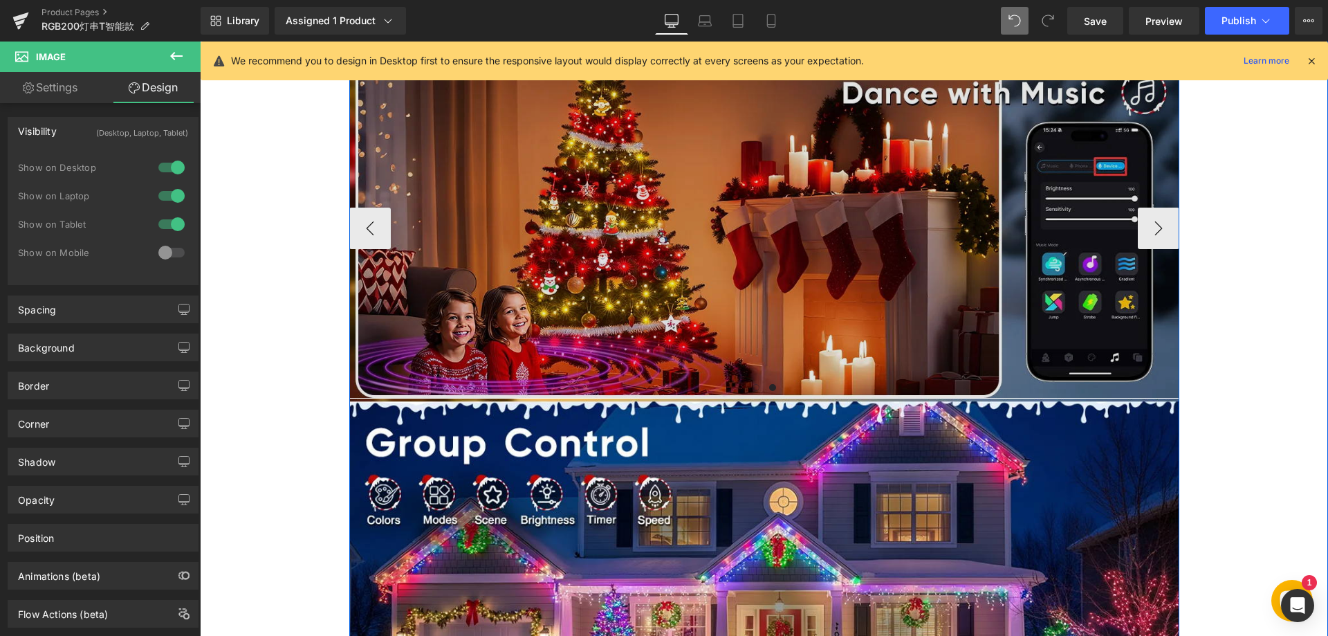
scroll to position [1556, 0]
click at [536, 277] on img at bounding box center [764, 227] width 830 height 340
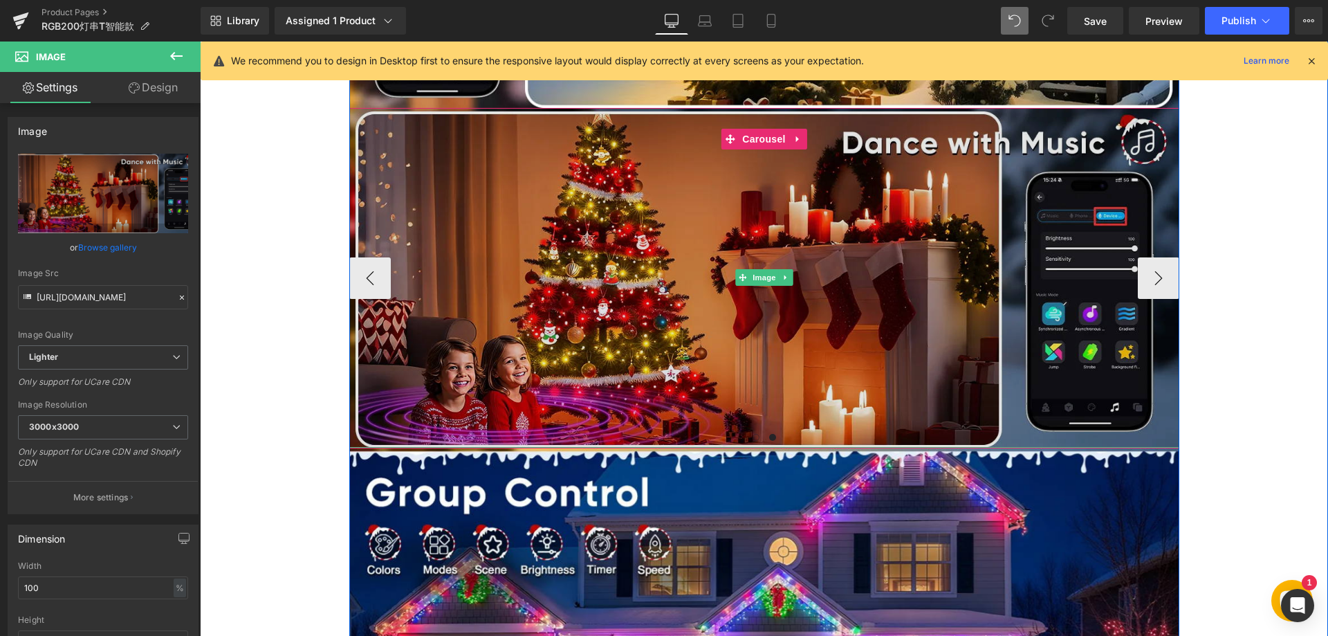
scroll to position [1487, 0]
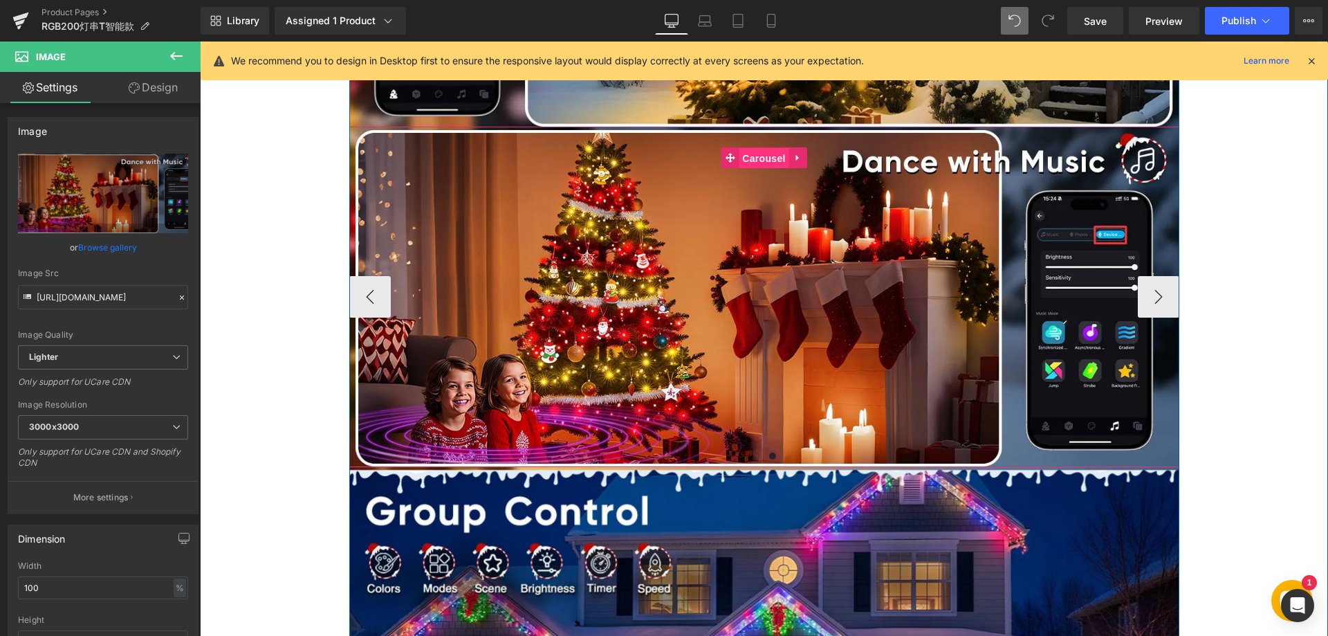
click at [751, 157] on span "Carousel" at bounding box center [764, 158] width 50 height 21
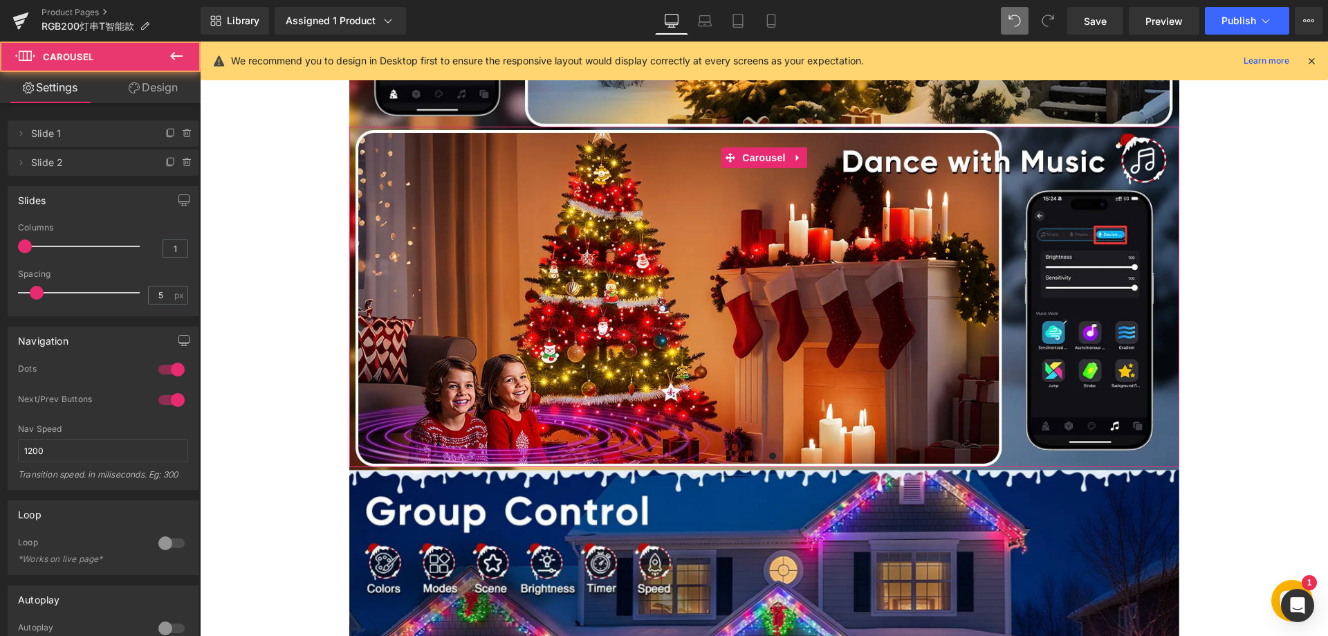
click at [166, 95] on link "Design" at bounding box center [153, 87] width 100 height 31
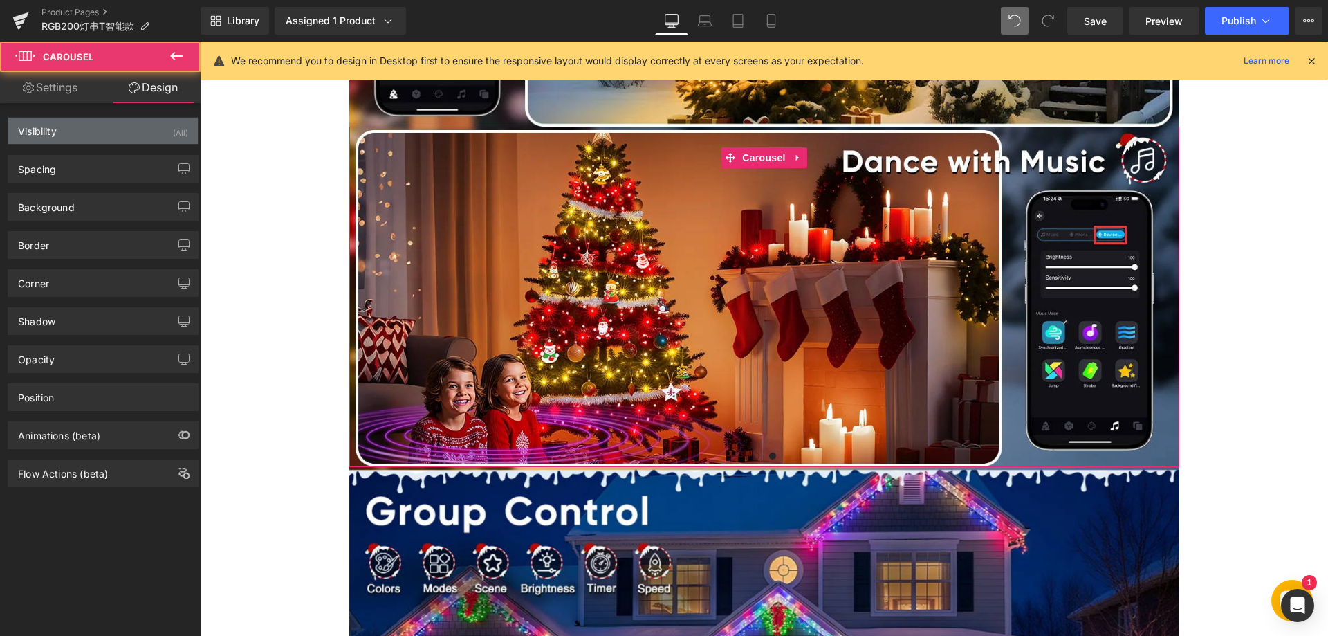
click at [151, 129] on div "Visibility (All)" at bounding box center [102, 131] width 189 height 26
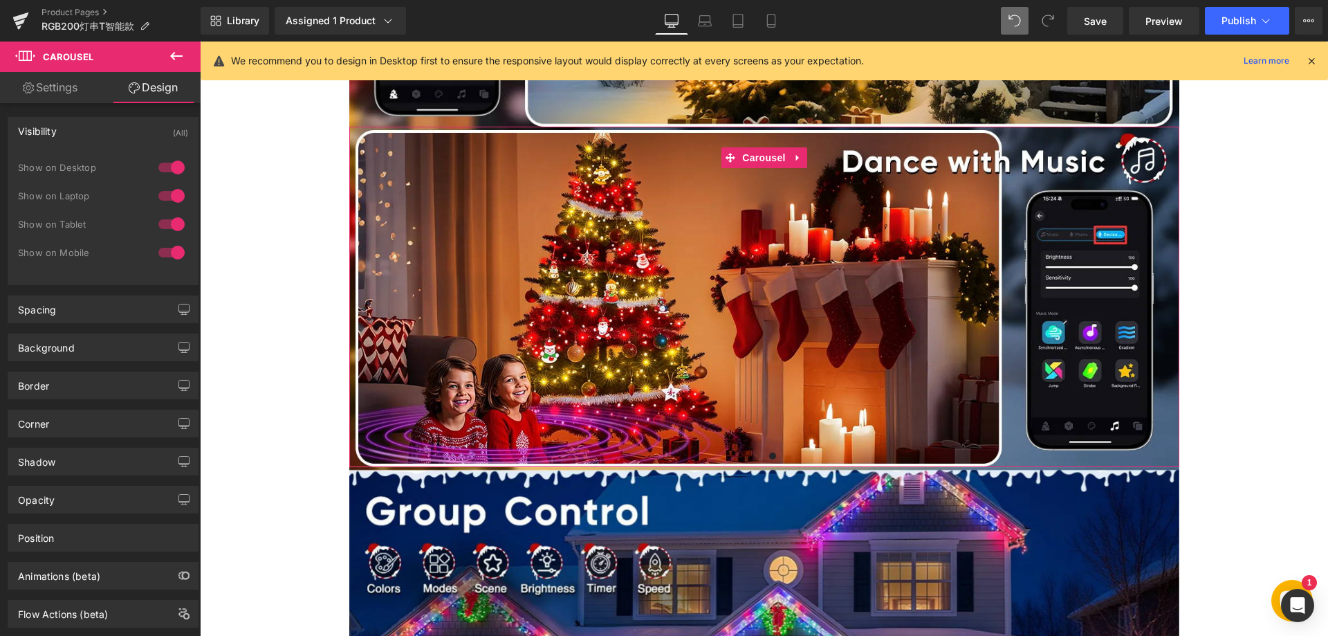
click at [158, 252] on div at bounding box center [171, 252] width 33 height 22
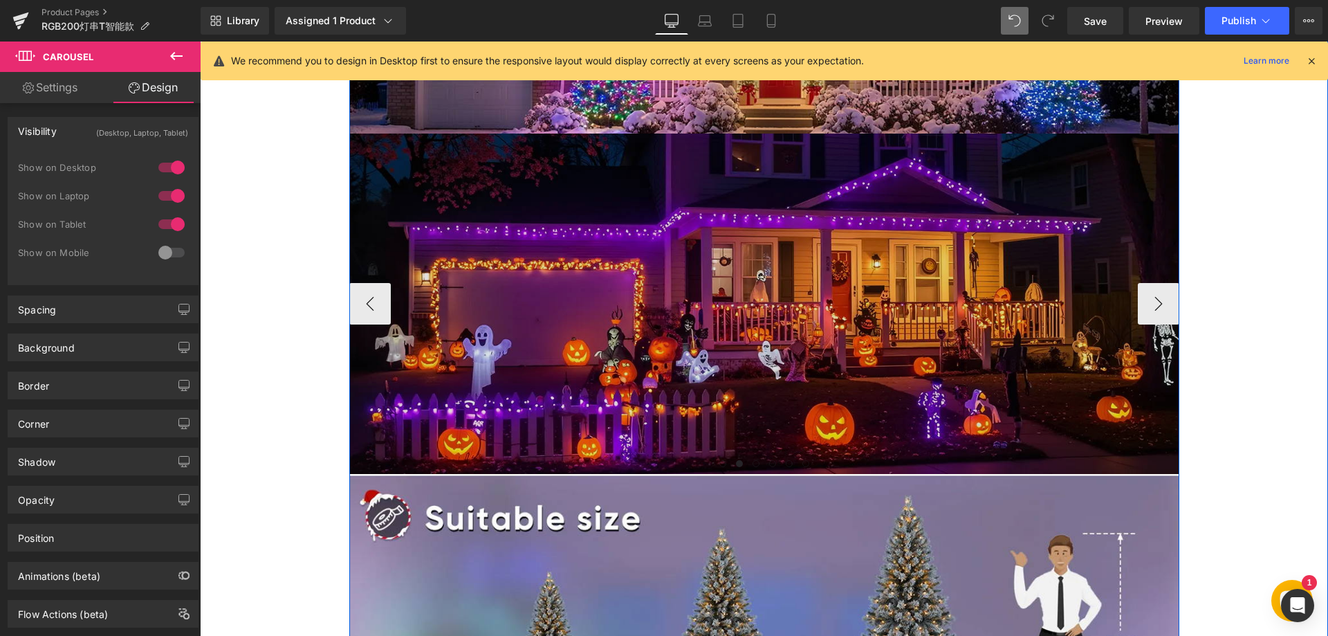
scroll to position [2178, 0]
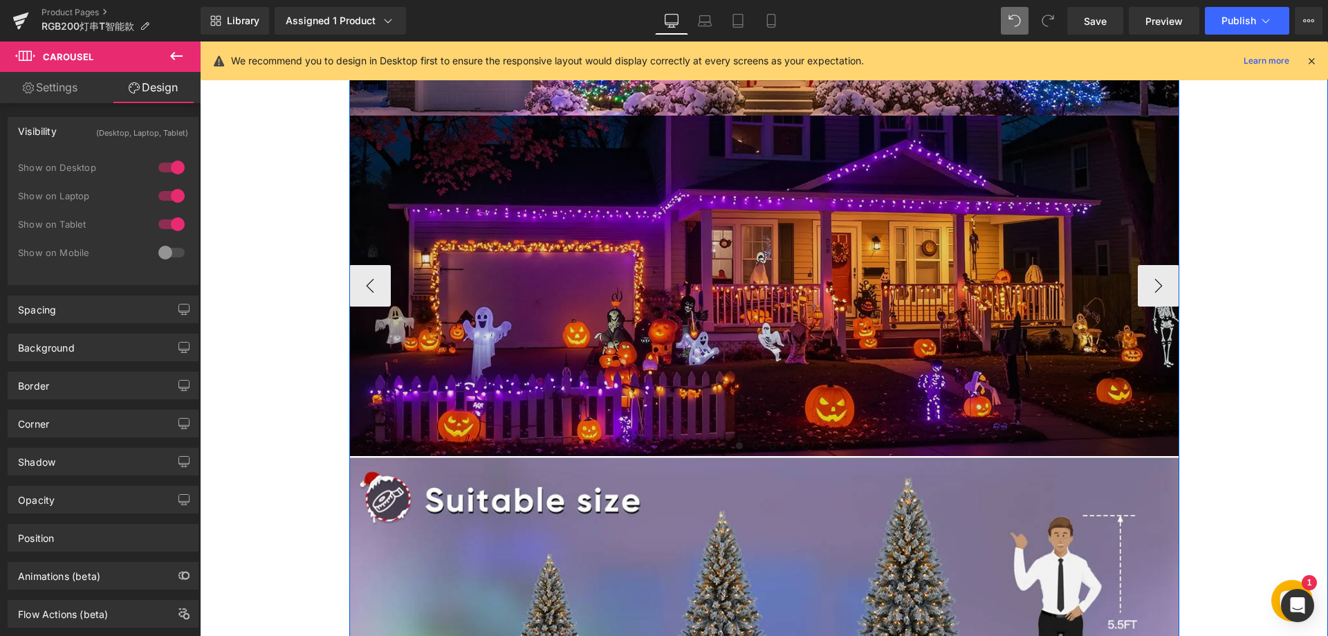
click at [631, 259] on img at bounding box center [764, 285] width 830 height 340
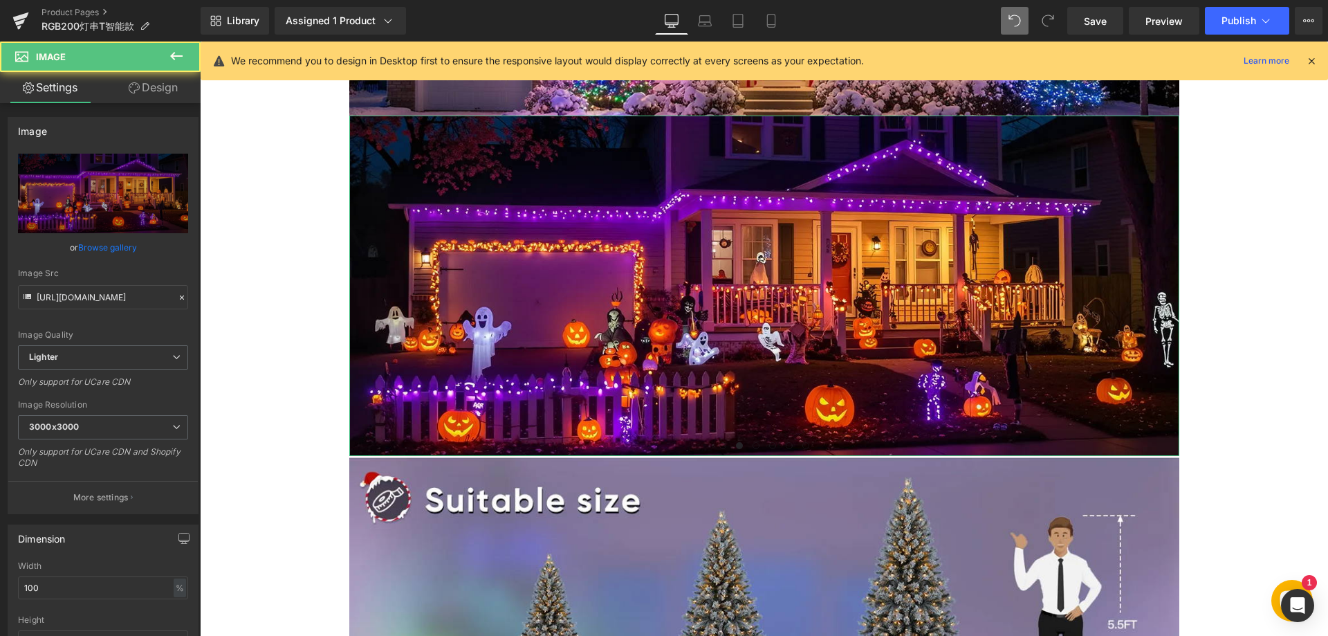
click at [156, 96] on link "Design" at bounding box center [153, 87] width 100 height 31
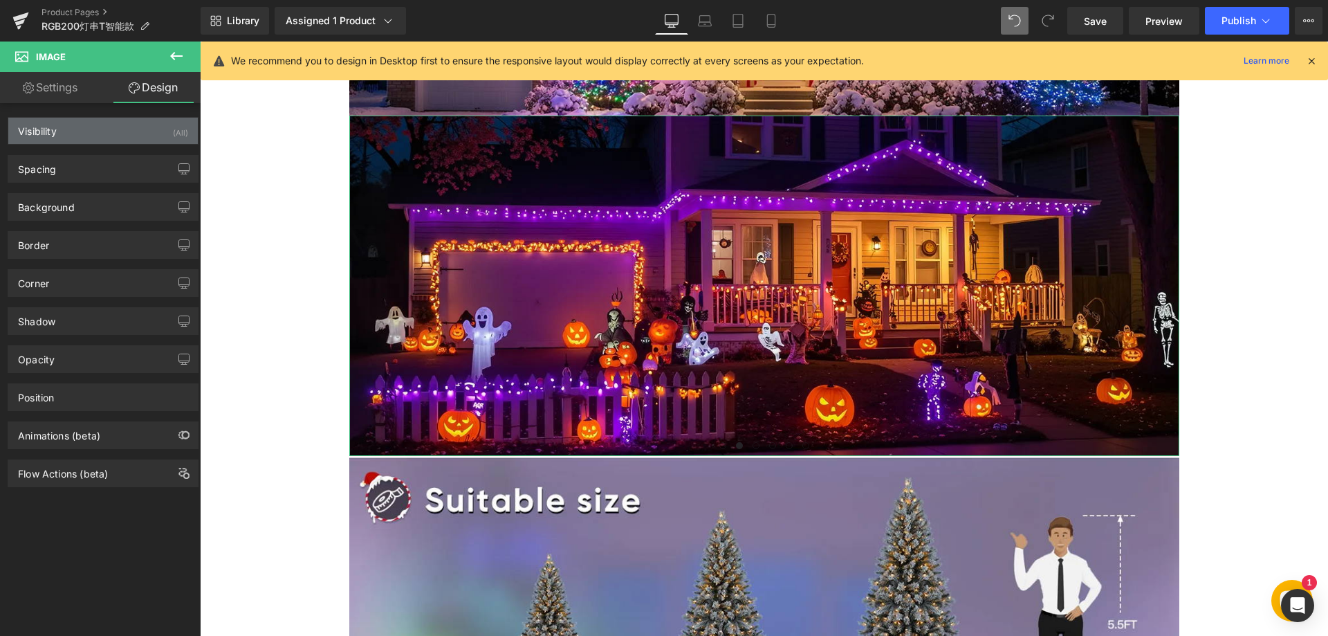
click at [124, 134] on div "Visibility (All)" at bounding box center [102, 131] width 189 height 26
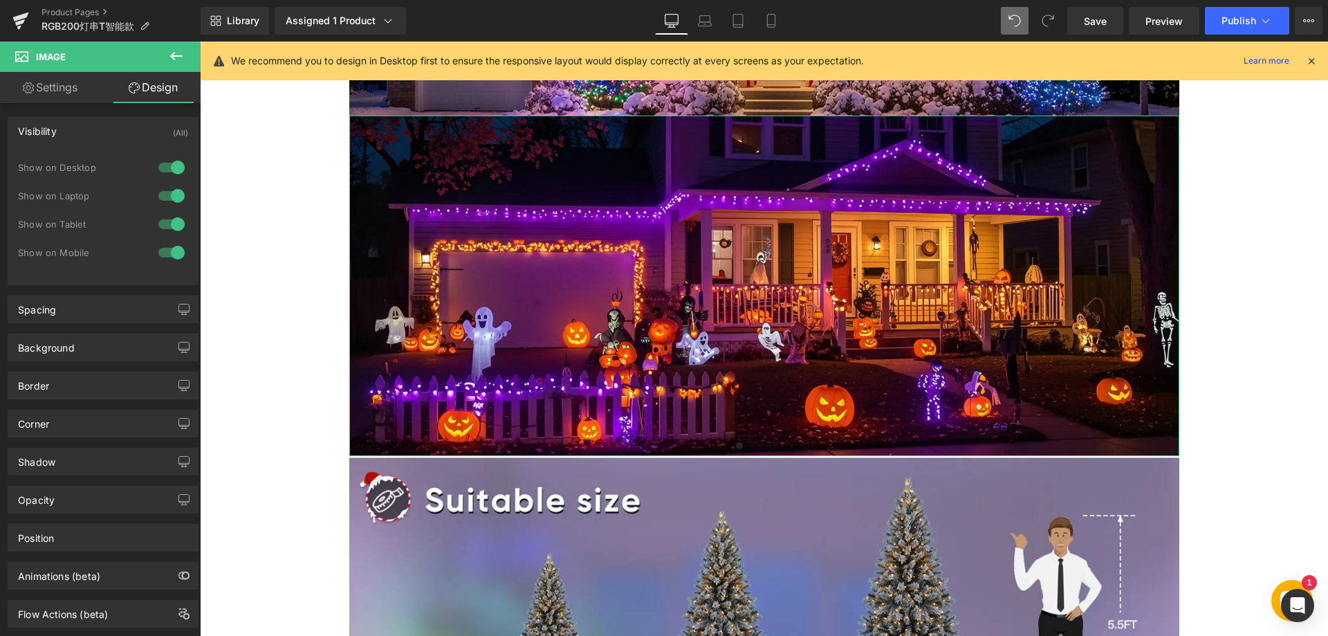
click at [165, 249] on div at bounding box center [171, 252] width 33 height 22
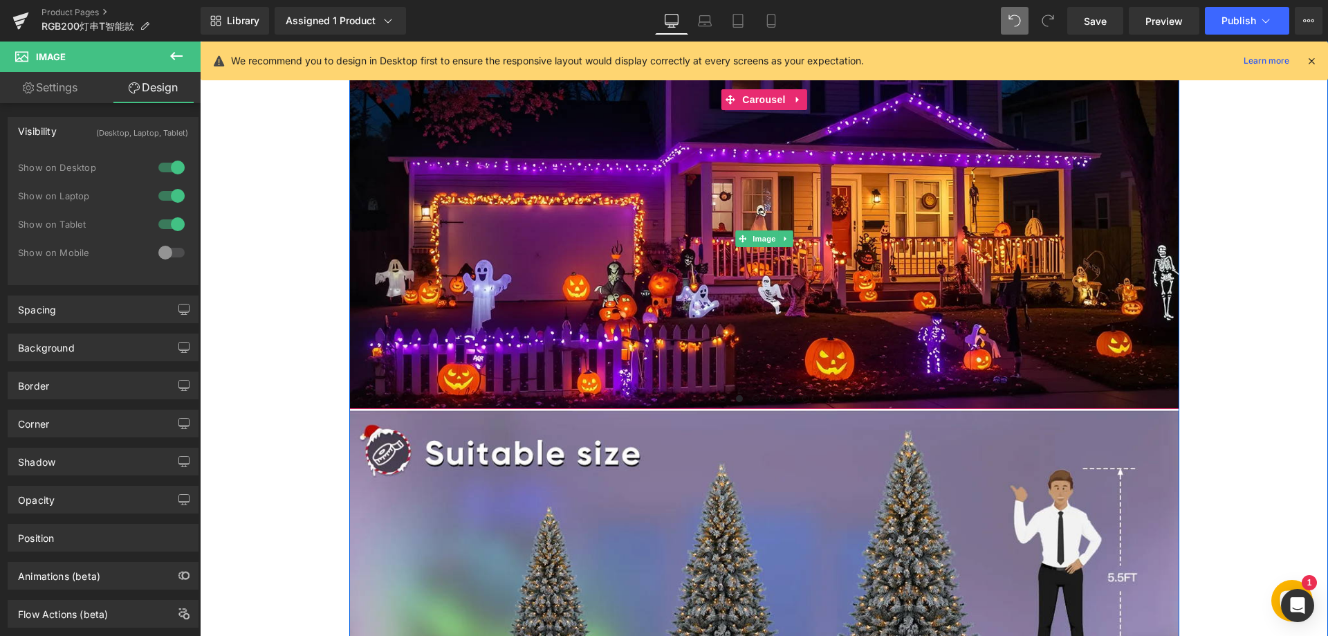
scroll to position [2248, 0]
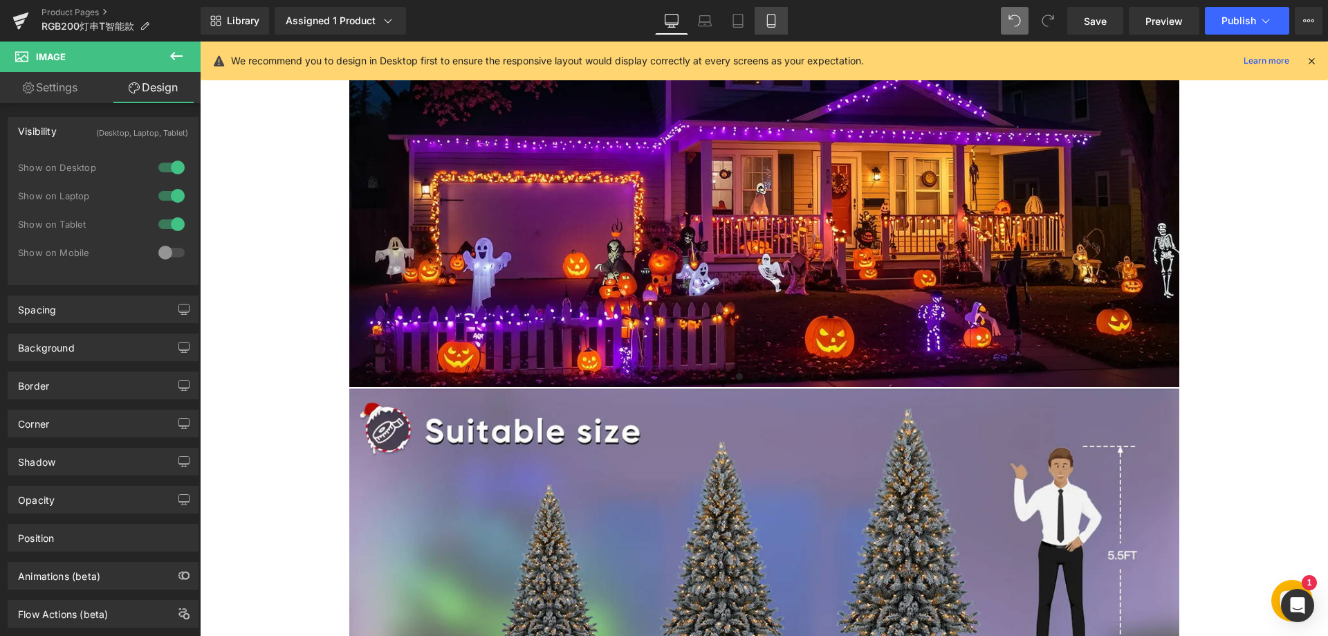
click at [761, 16] on link "Mobile" at bounding box center [770, 21] width 33 height 28
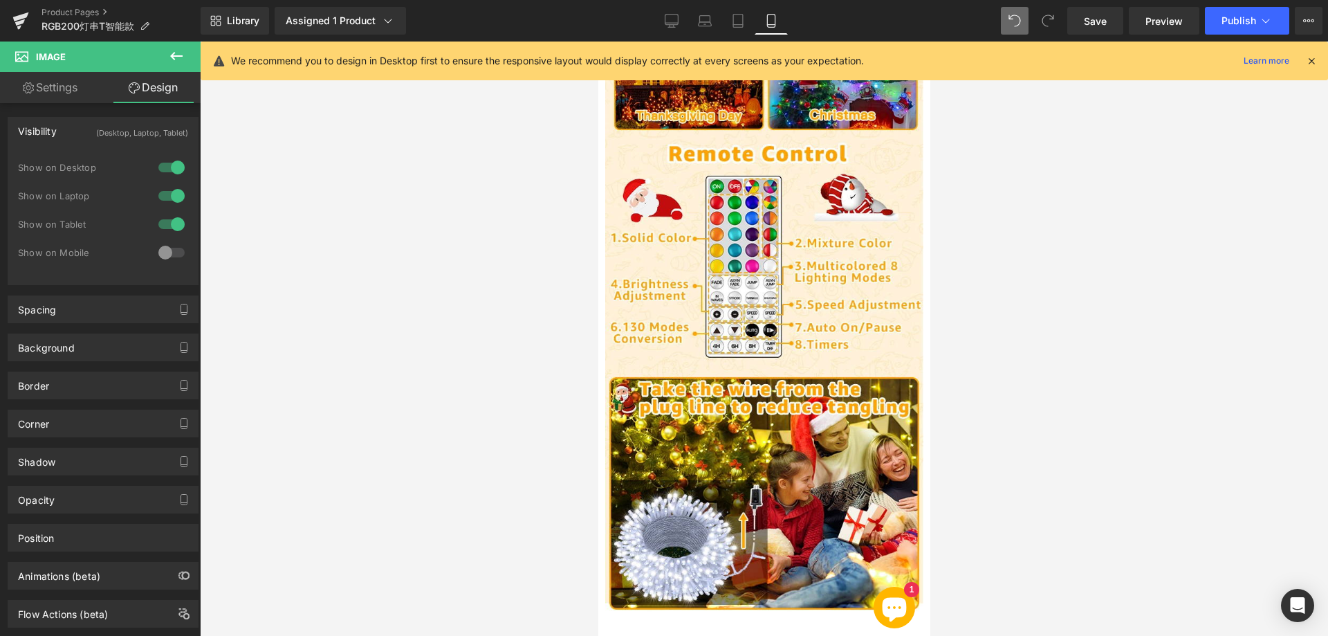
scroll to position [0, 0]
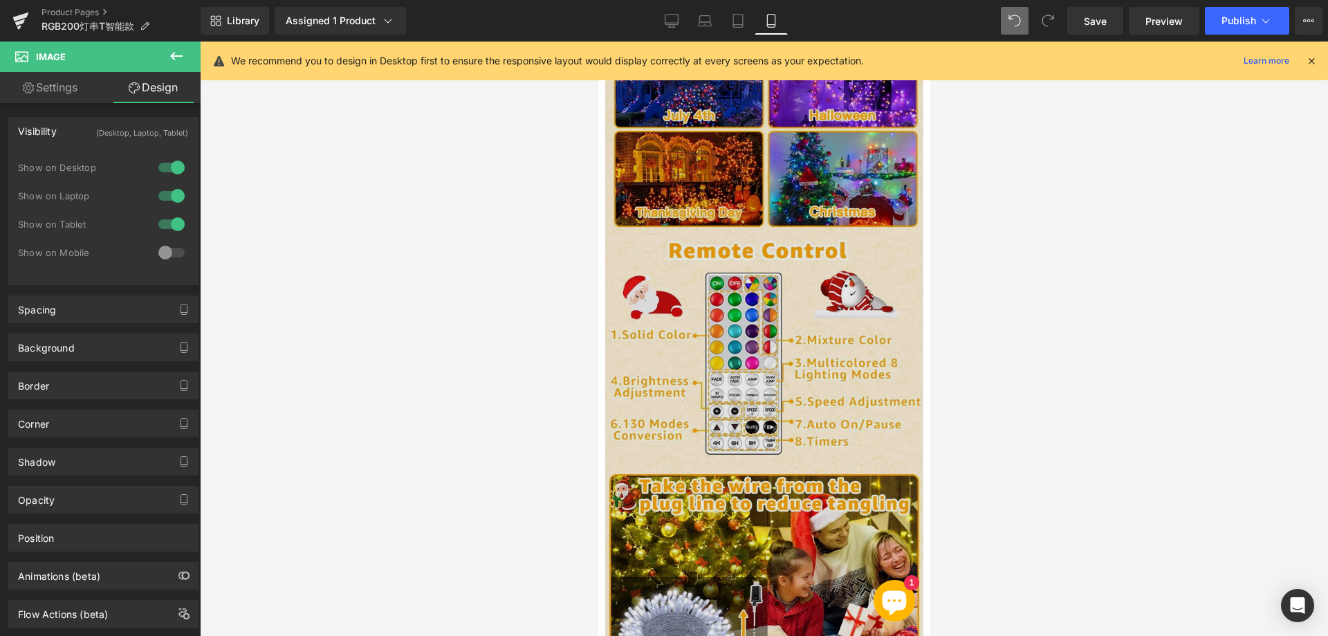
click at [754, 438] on img at bounding box center [763, 111] width 318 height 1193
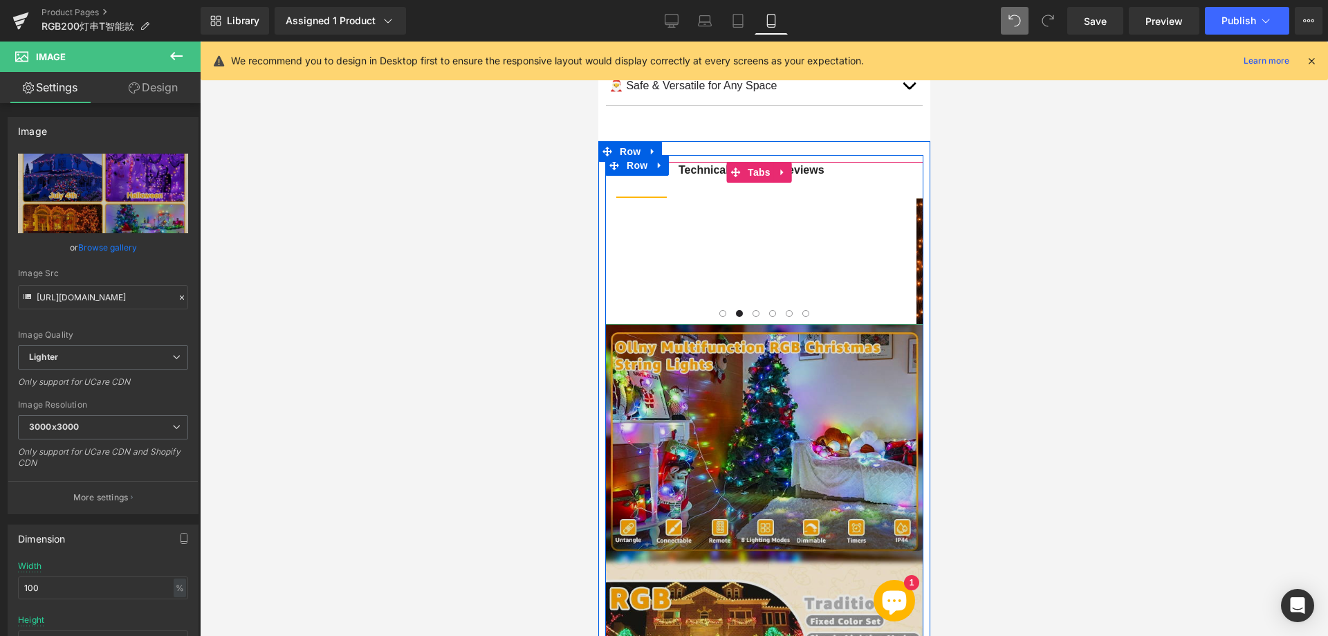
scroll to position [1106, 0]
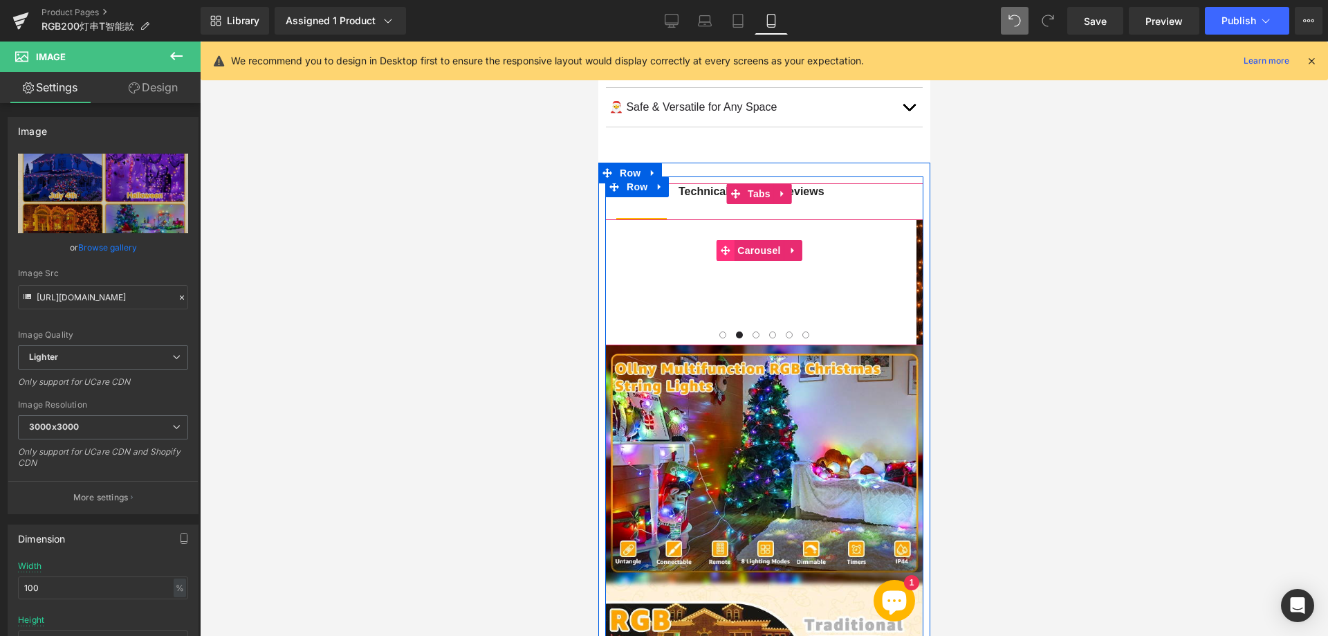
click at [725, 245] on icon at bounding box center [724, 250] width 10 height 10
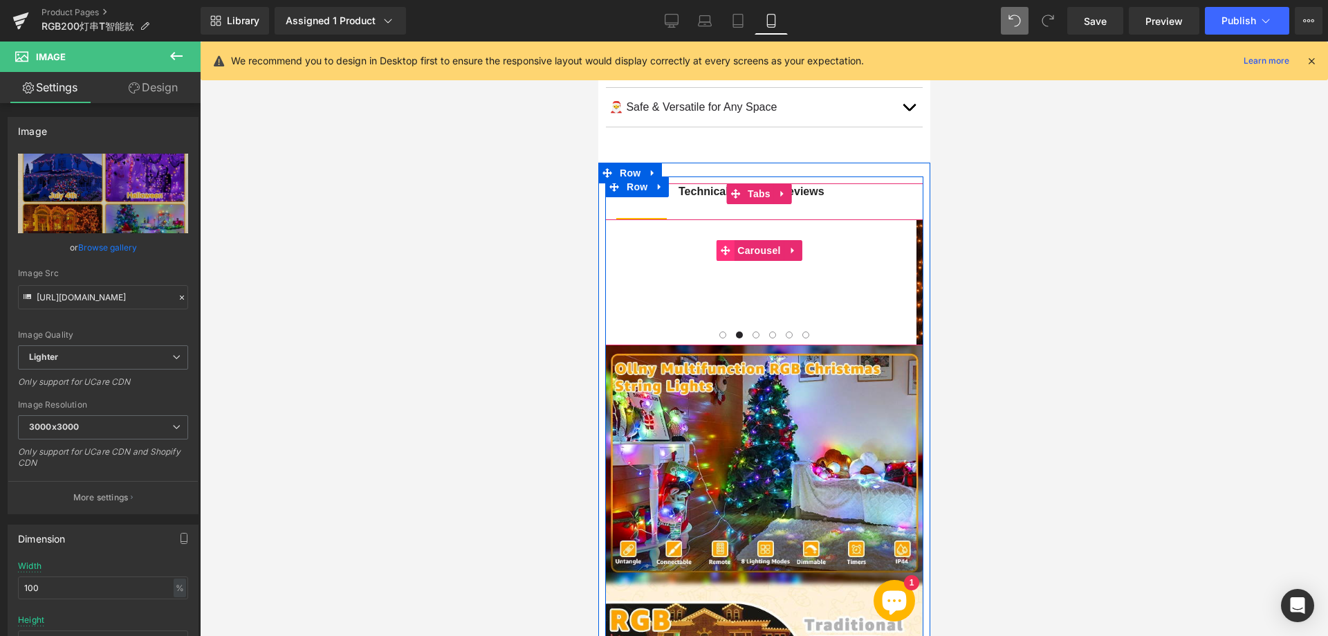
click at [725, 245] on icon at bounding box center [724, 250] width 10 height 10
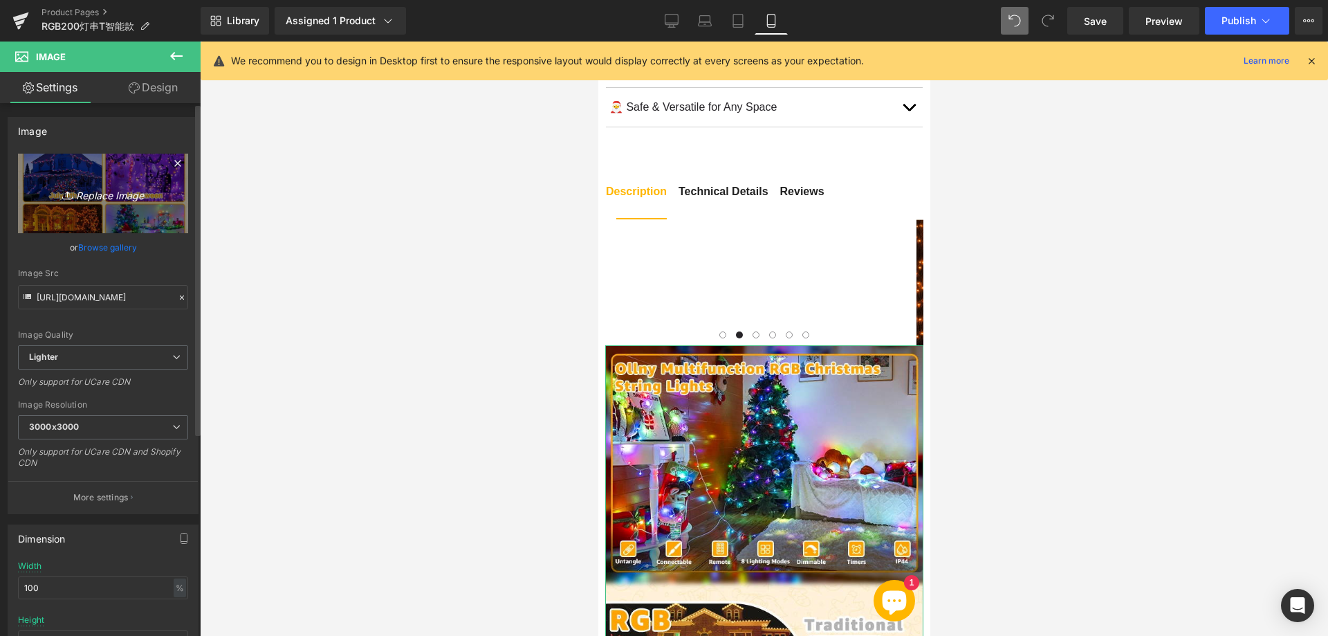
click at [93, 199] on icon "Replace Image" at bounding box center [103, 193] width 111 height 17
type input "C:\fakepath\111.webp"
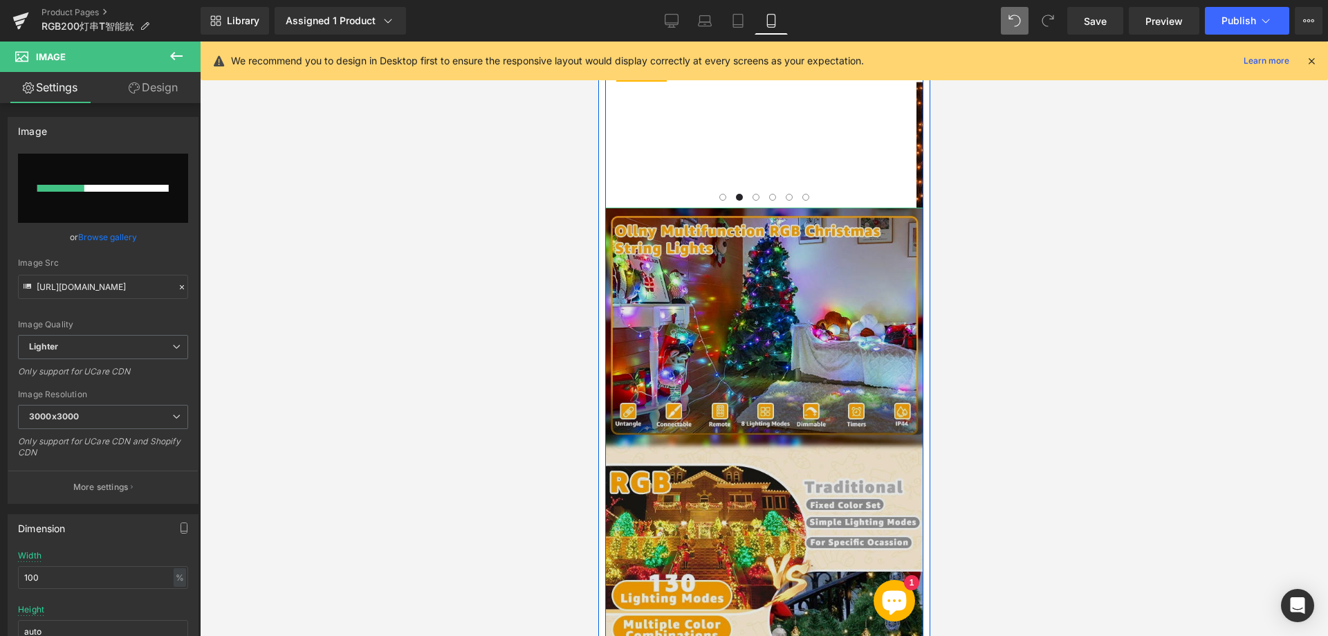
scroll to position [1245, 0]
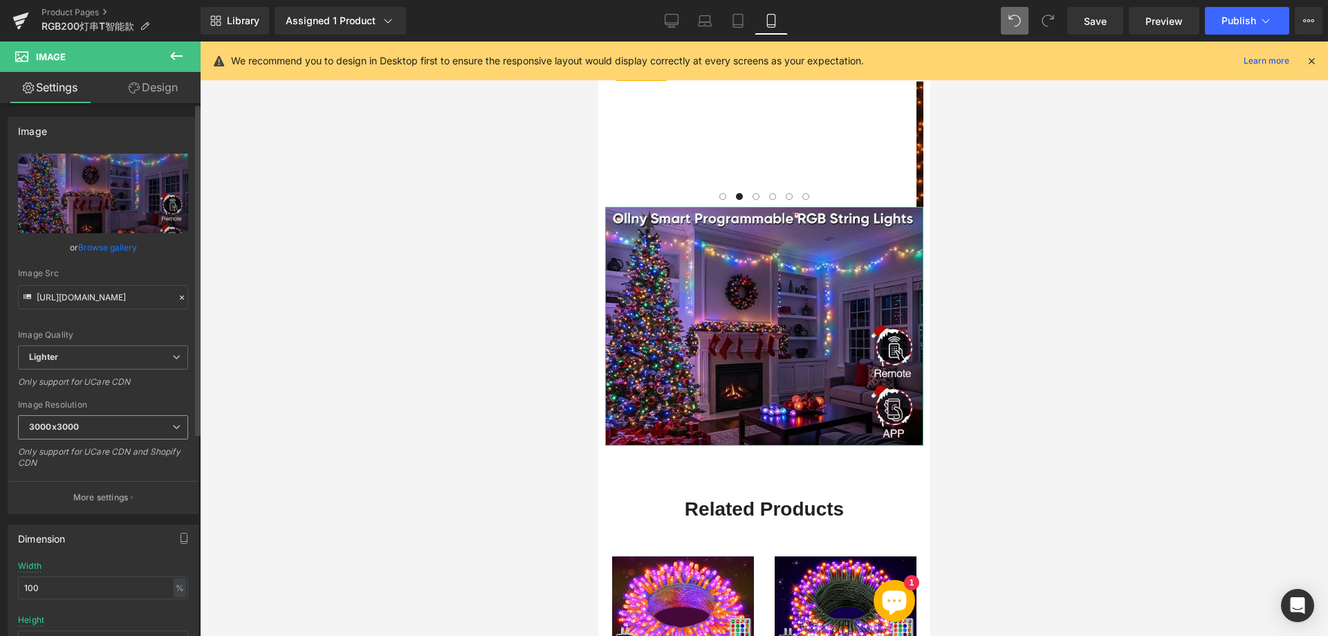
click at [118, 424] on span "3000x3000" at bounding box center [103, 427] width 170 height 24
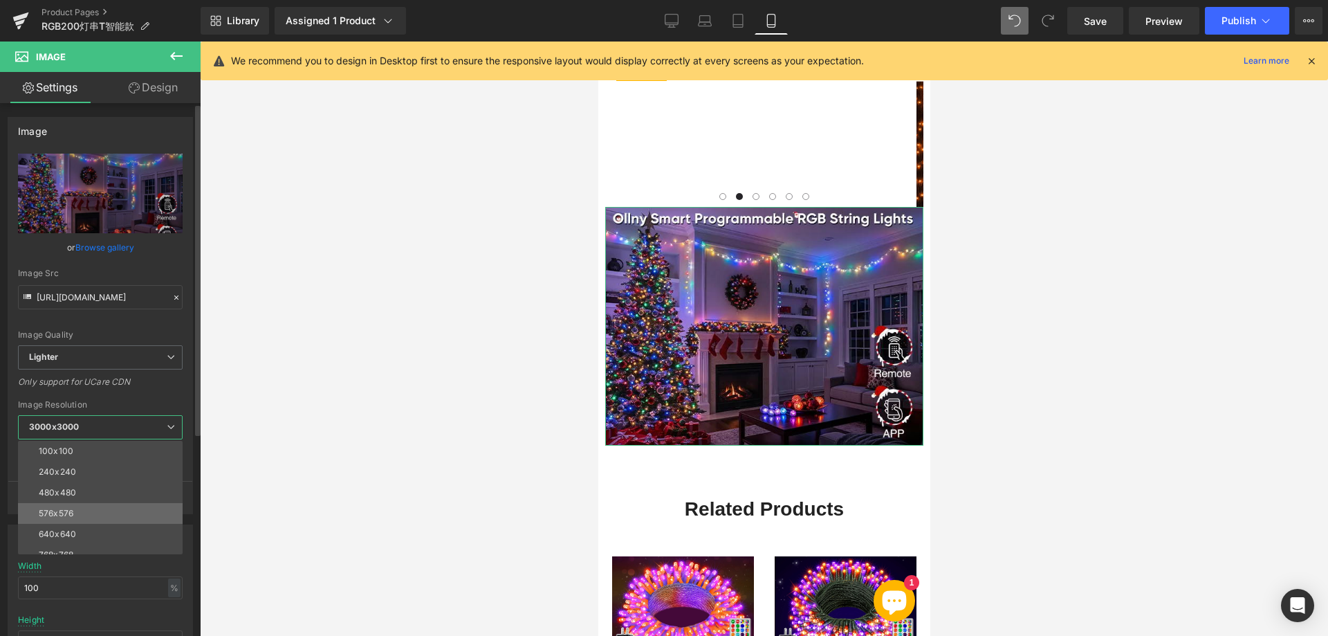
click at [83, 514] on li "576x576" at bounding box center [103, 513] width 171 height 21
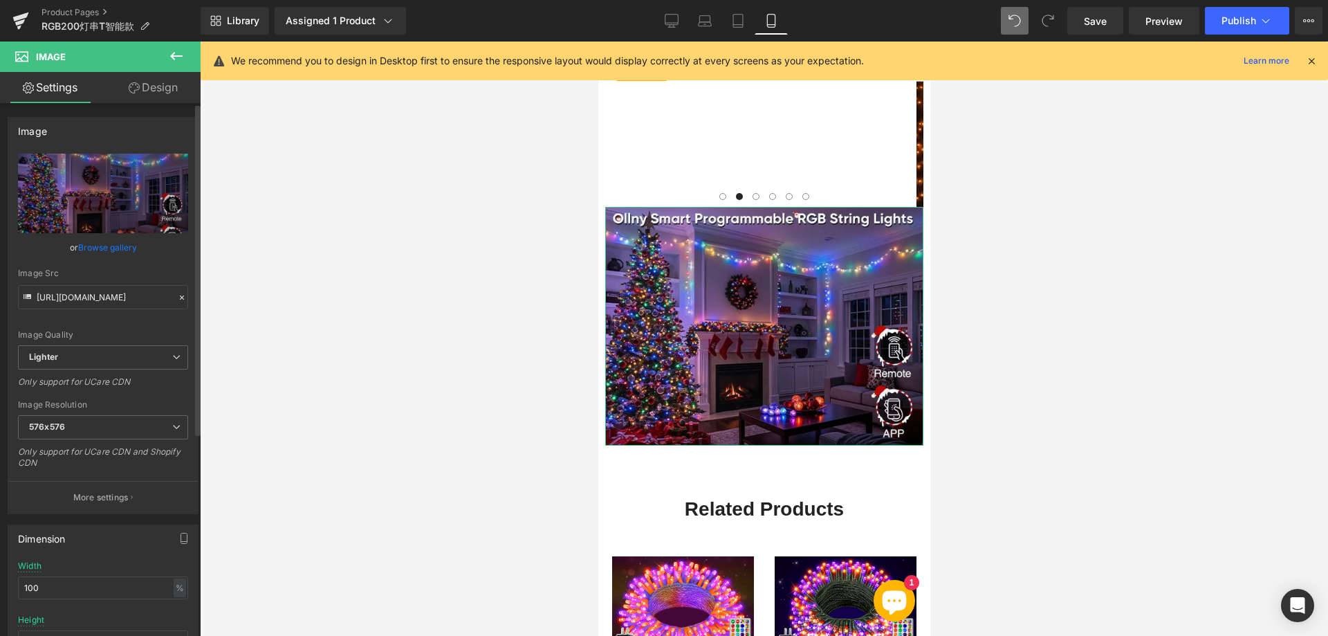
type input "[URL][DOMAIN_NAME]"
click at [156, 398] on div "[URL][DOMAIN_NAME] Replace Image Upload image or Browse gallery Image Src [URL]…" at bounding box center [102, 334] width 189 height 360
click at [148, 88] on link "Design" at bounding box center [153, 87] width 100 height 31
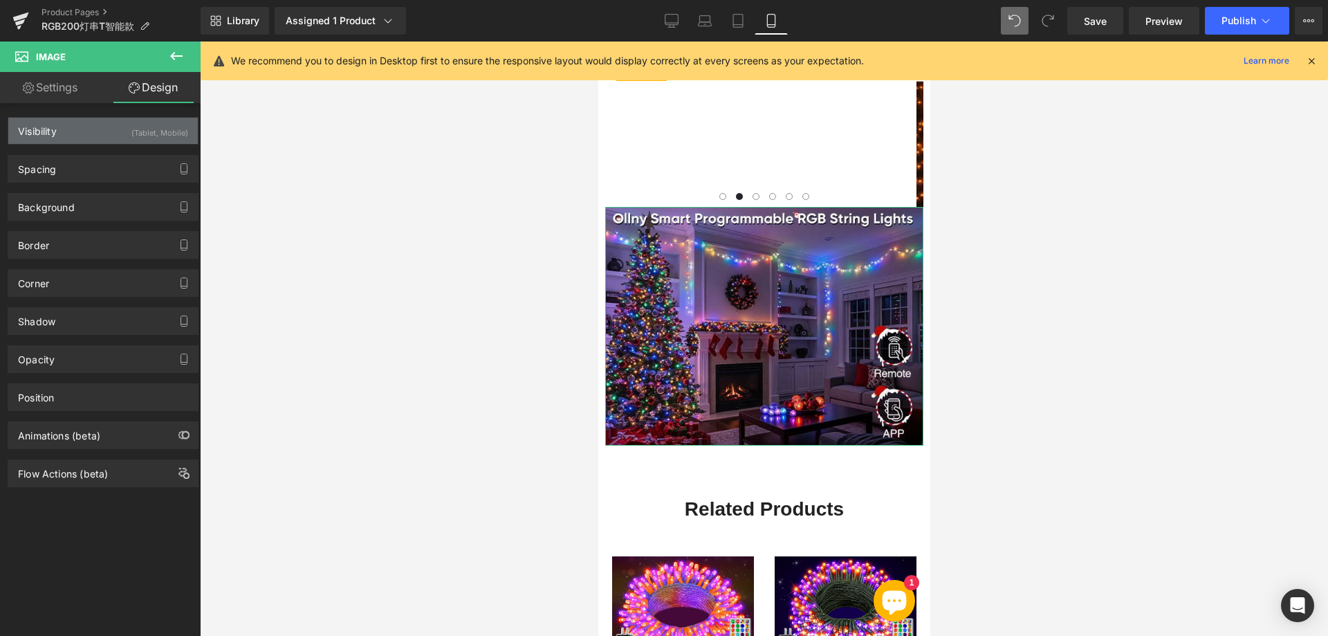
click at [151, 133] on div "(Tablet, Mobile)" at bounding box center [159, 129] width 57 height 23
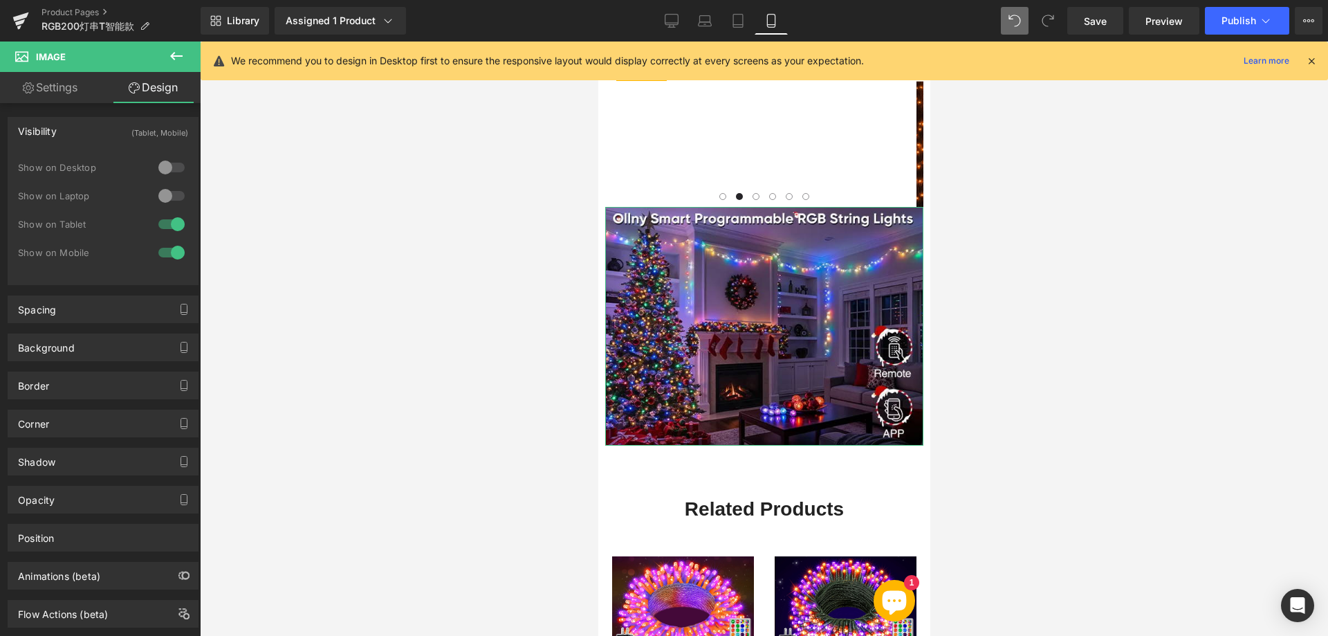
click at [163, 224] on div at bounding box center [171, 224] width 33 height 22
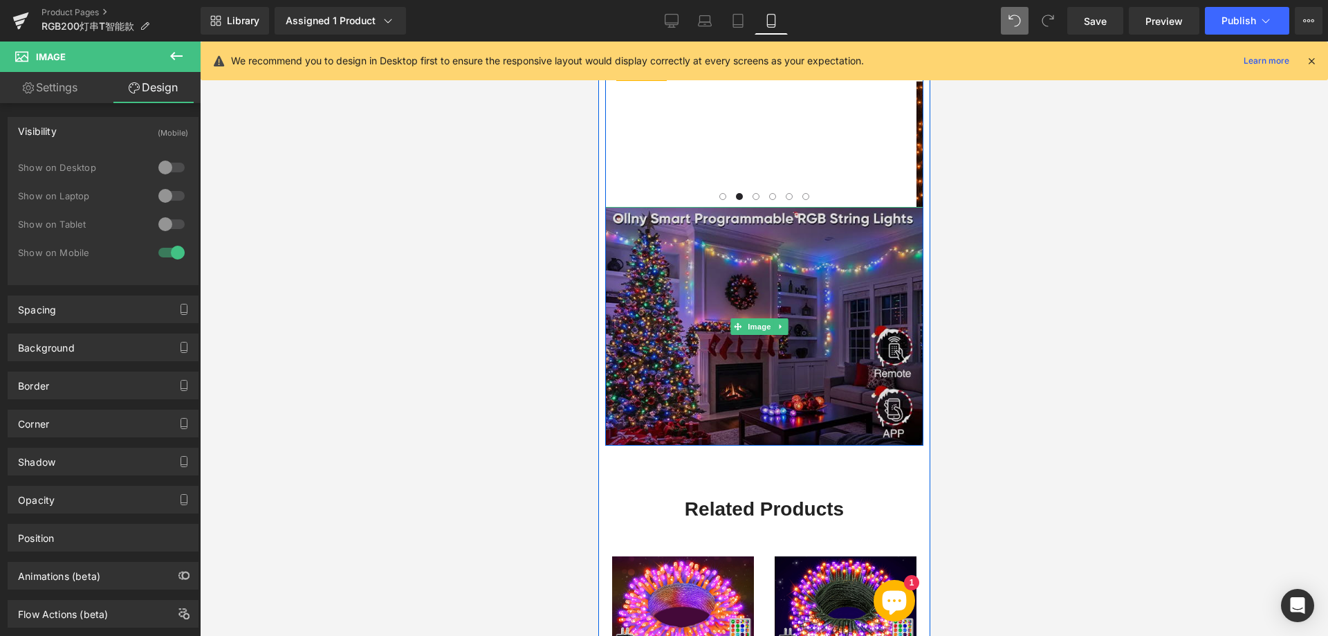
click at [692, 254] on img at bounding box center [763, 326] width 318 height 239
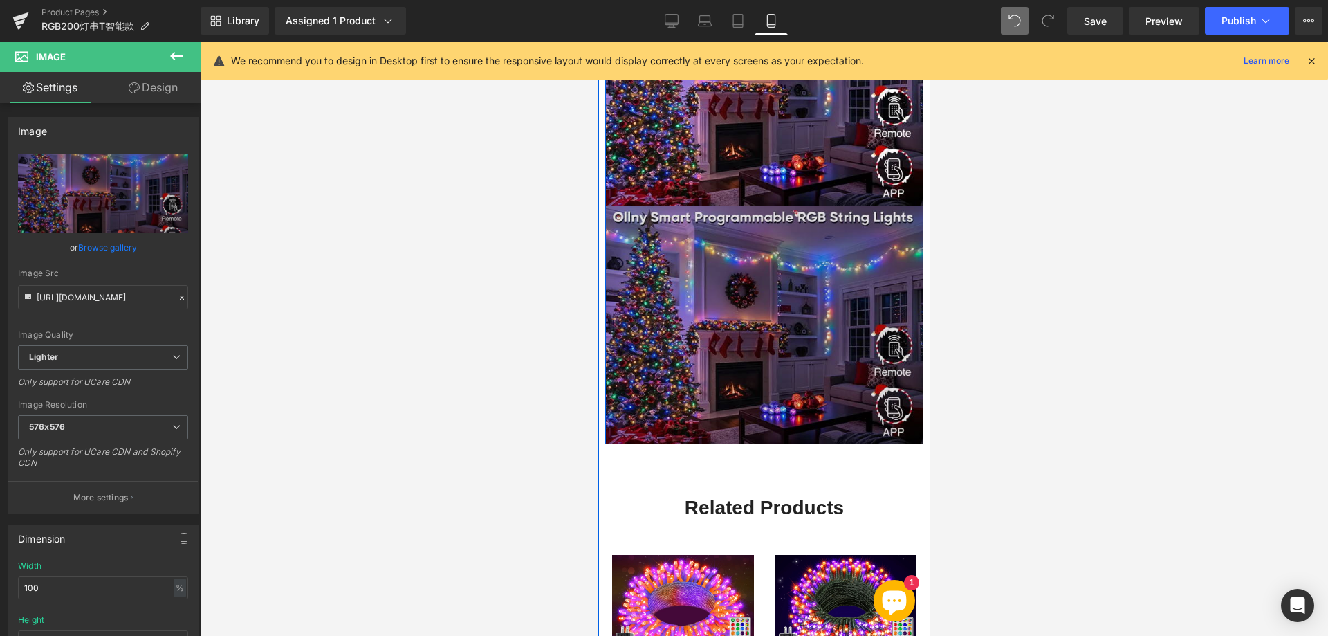
scroll to position [1521, 0]
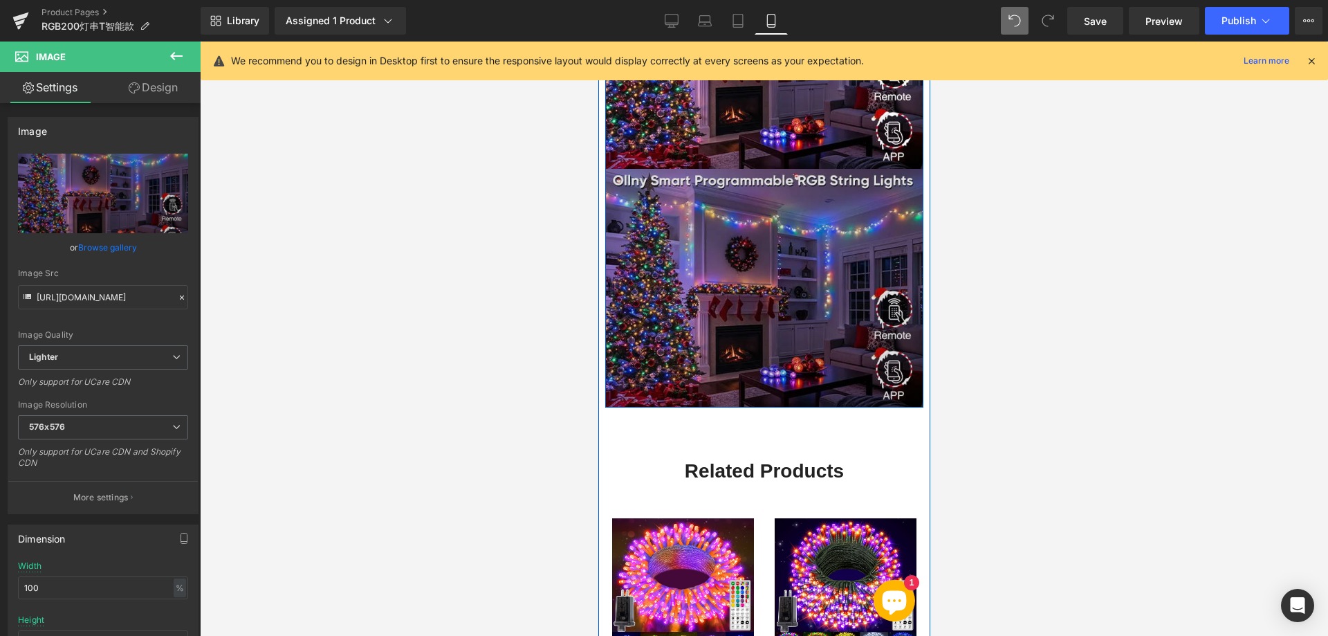
click at [683, 249] on img at bounding box center [763, 288] width 318 height 239
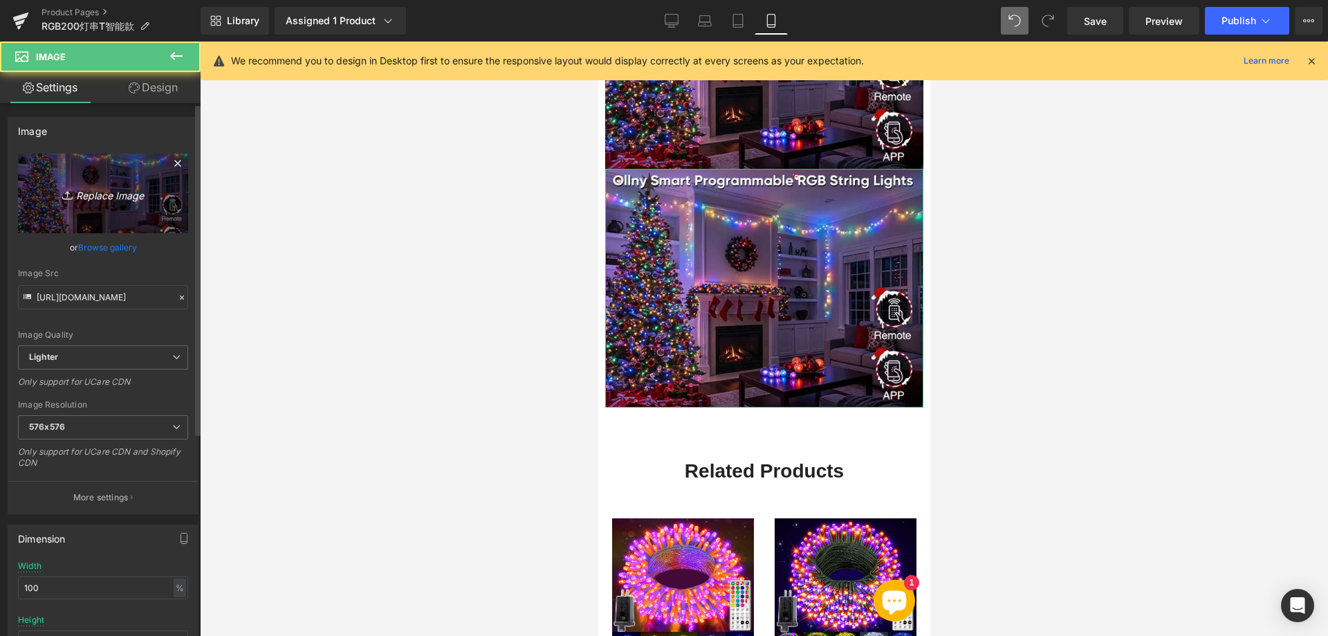
click at [125, 199] on icon "Replace Image" at bounding box center [103, 193] width 111 height 17
type input "C:\fakepath\222.webp"
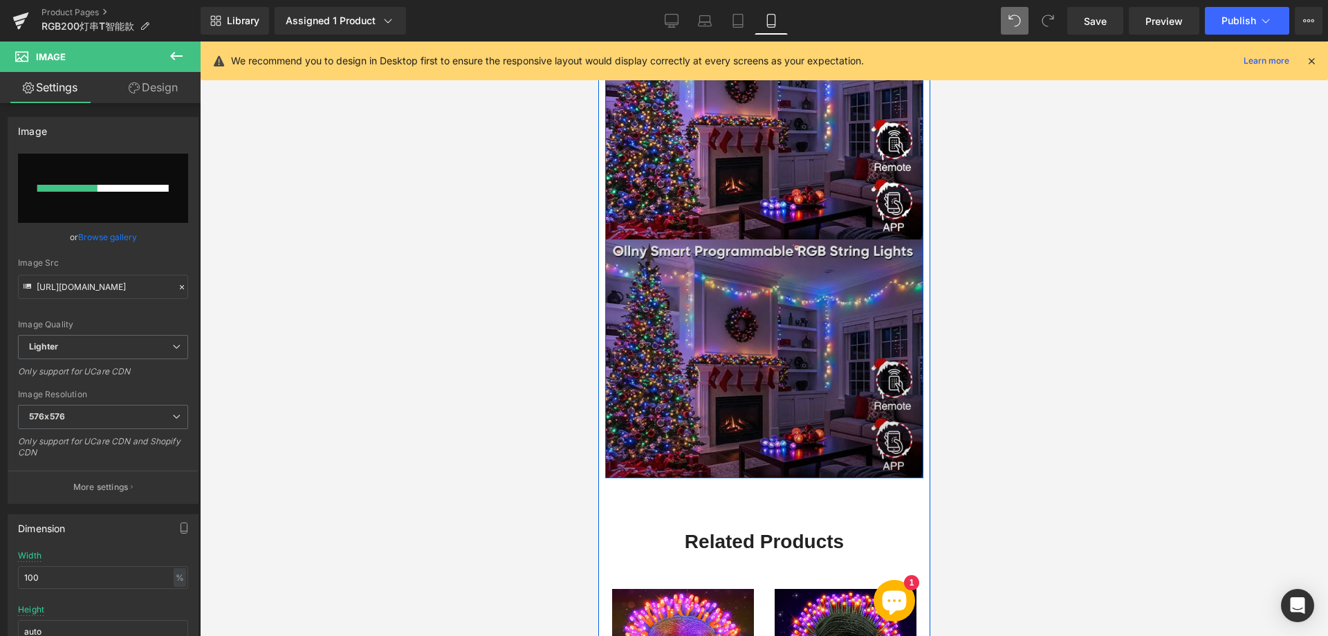
scroll to position [1452, 0]
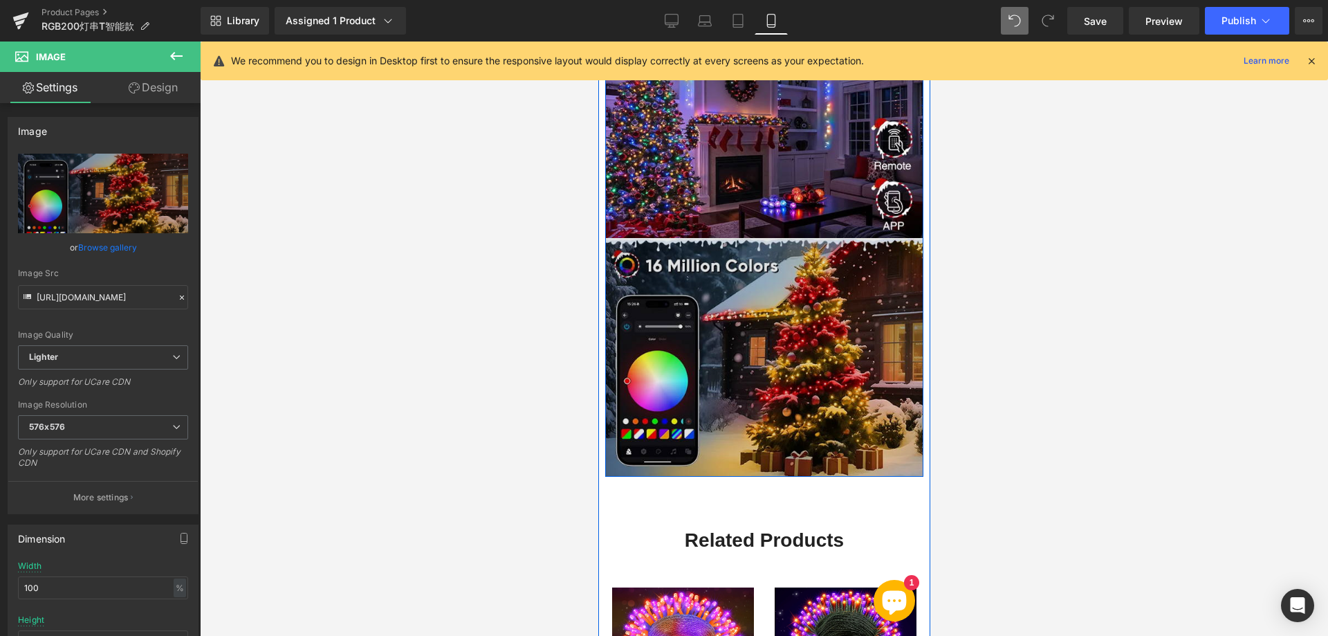
type input "[URL][DOMAIN_NAME]"
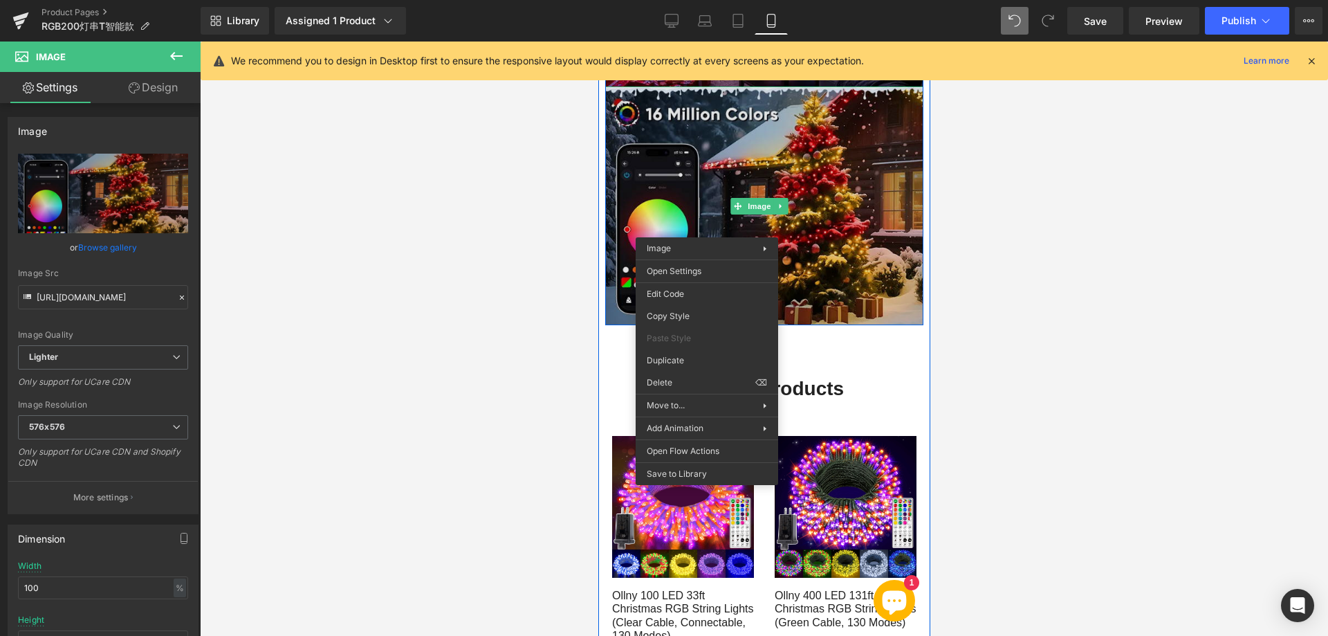
scroll to position [1591, 0]
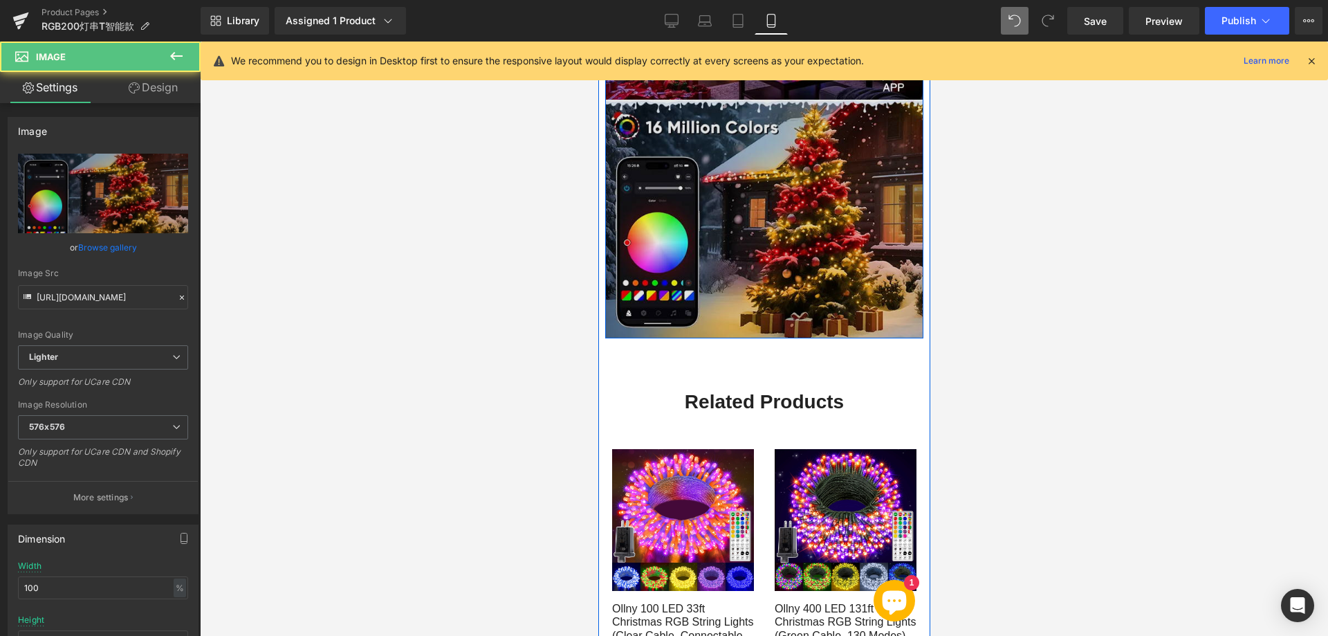
click at [679, 160] on img at bounding box center [763, 219] width 318 height 239
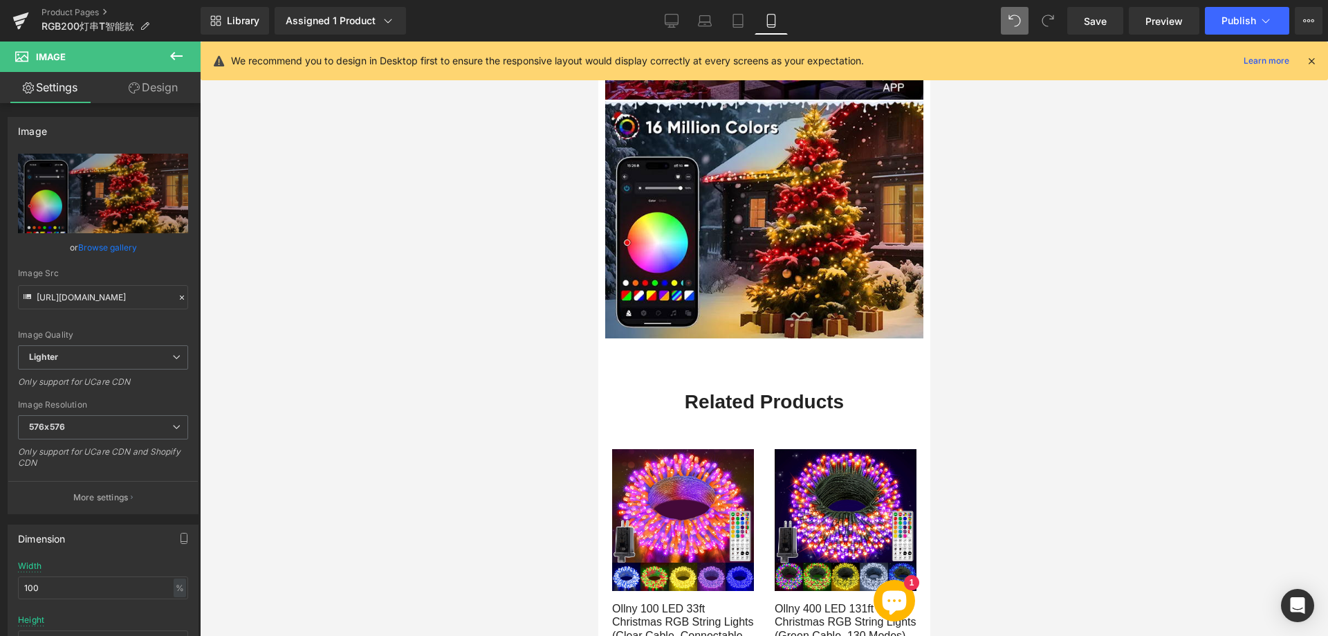
click at [185, 57] on button at bounding box center [176, 56] width 48 height 30
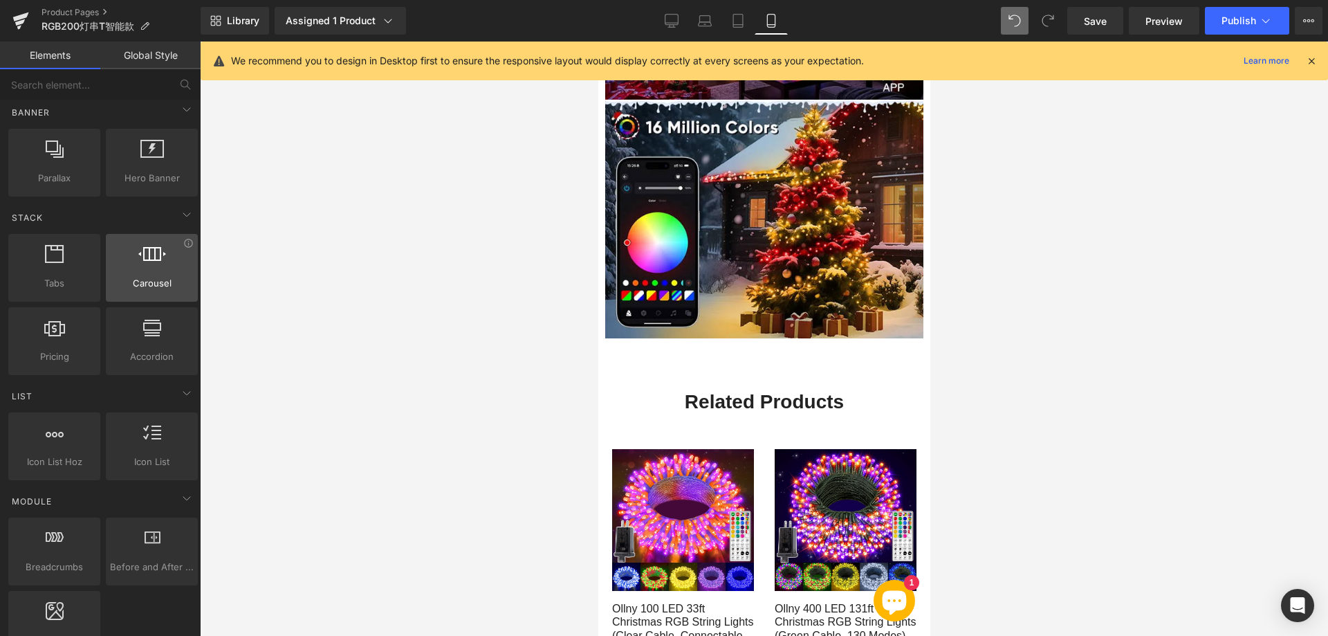
scroll to position [346, 0]
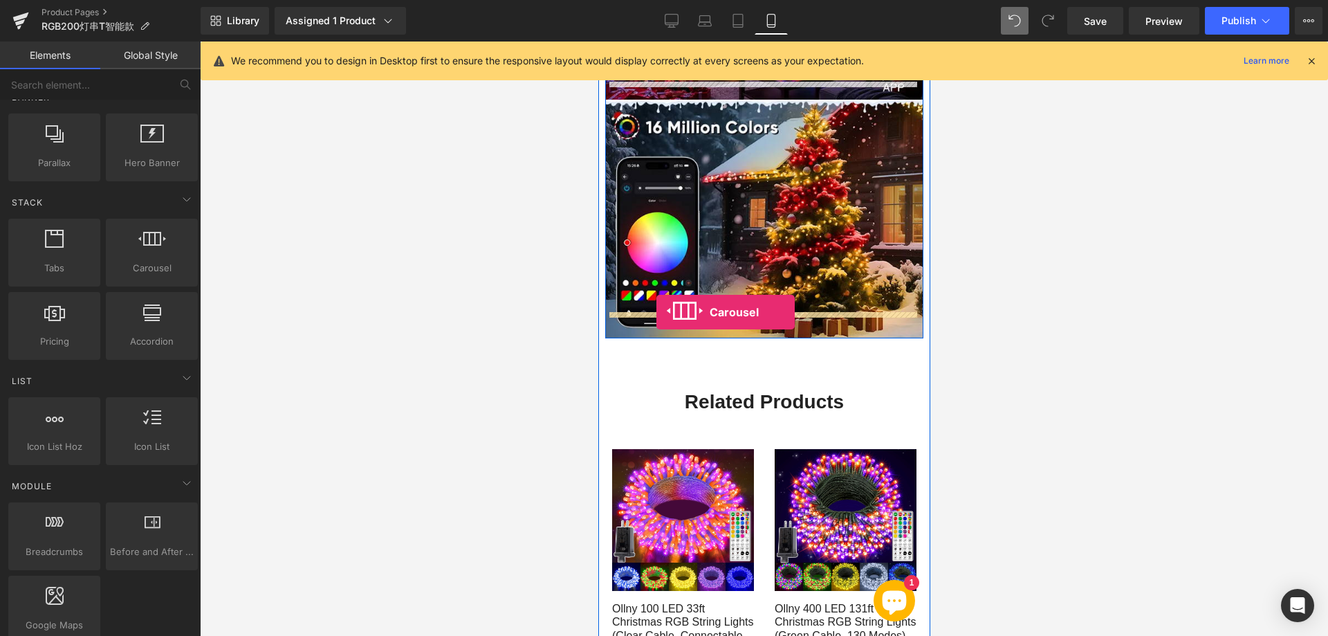
drag, startPoint x: 739, startPoint y: 293, endPoint x: 656, endPoint y: 312, distance: 85.9
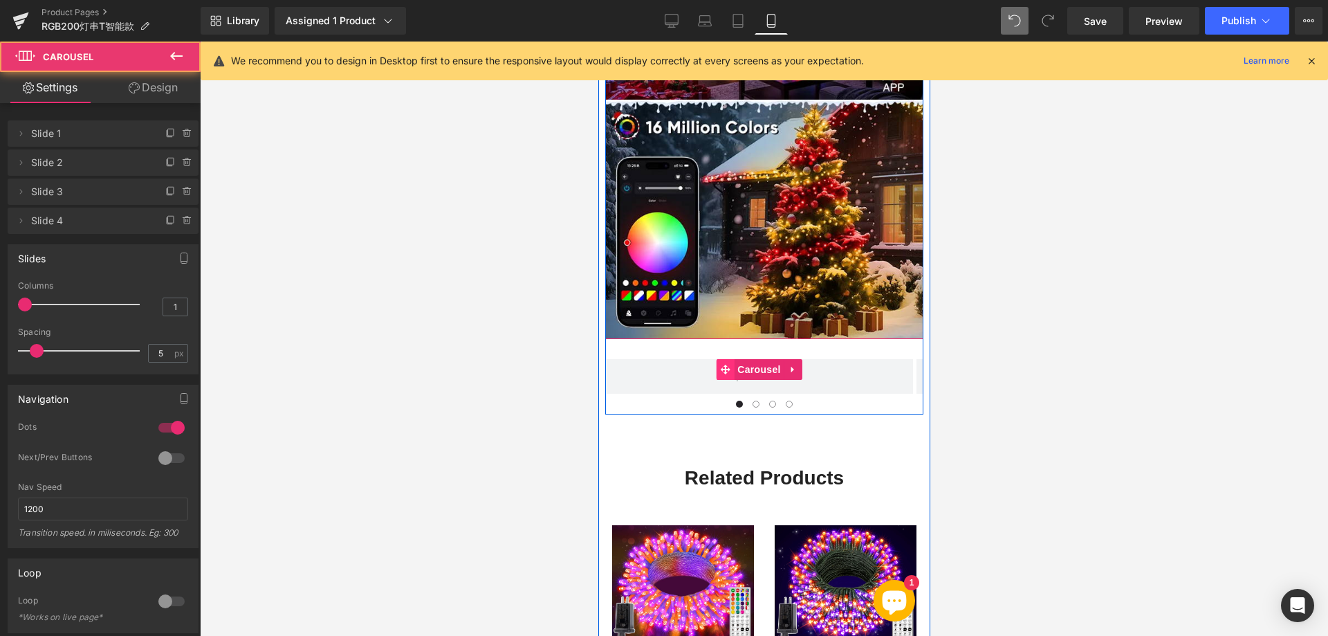
click at [716, 359] on span at bounding box center [724, 369] width 18 height 21
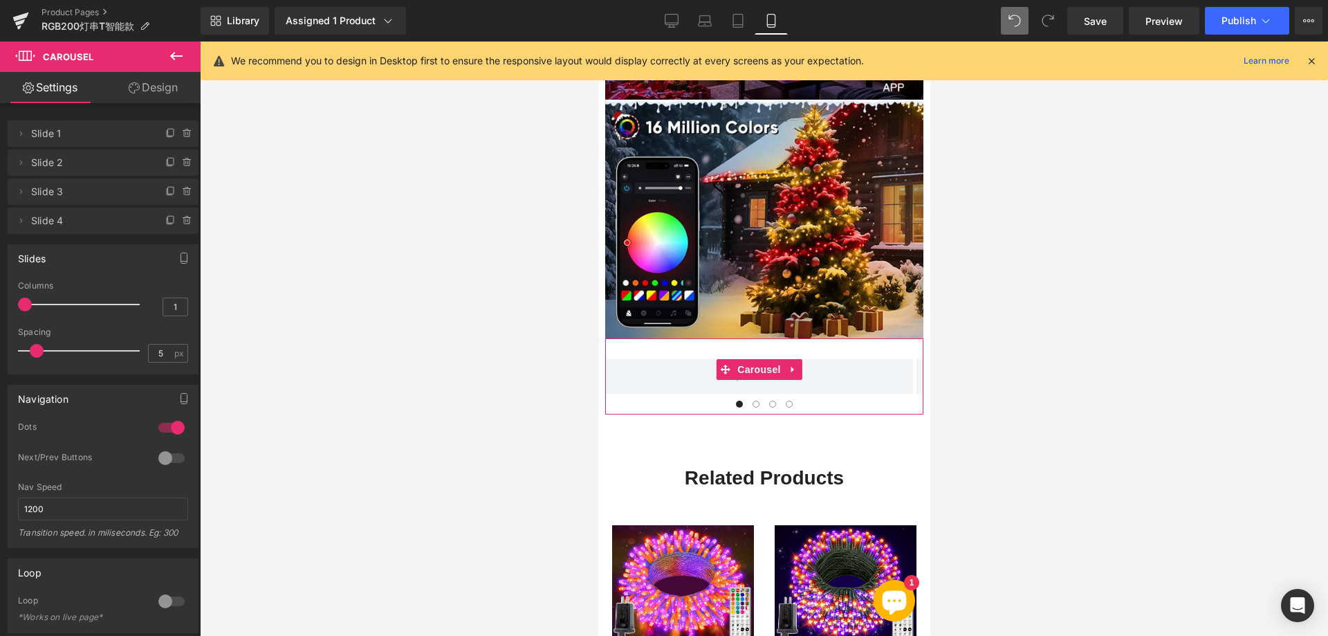
click at [145, 92] on link "Design" at bounding box center [153, 87] width 100 height 31
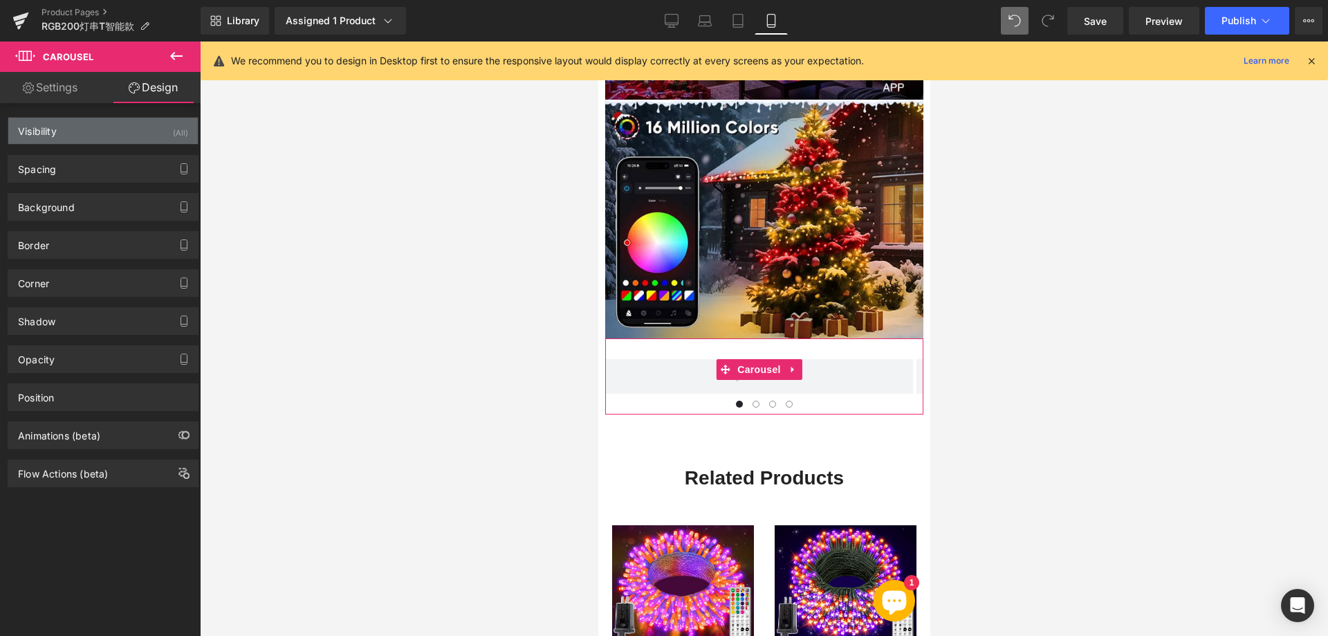
click at [142, 129] on div "Visibility (All)" at bounding box center [102, 131] width 189 height 26
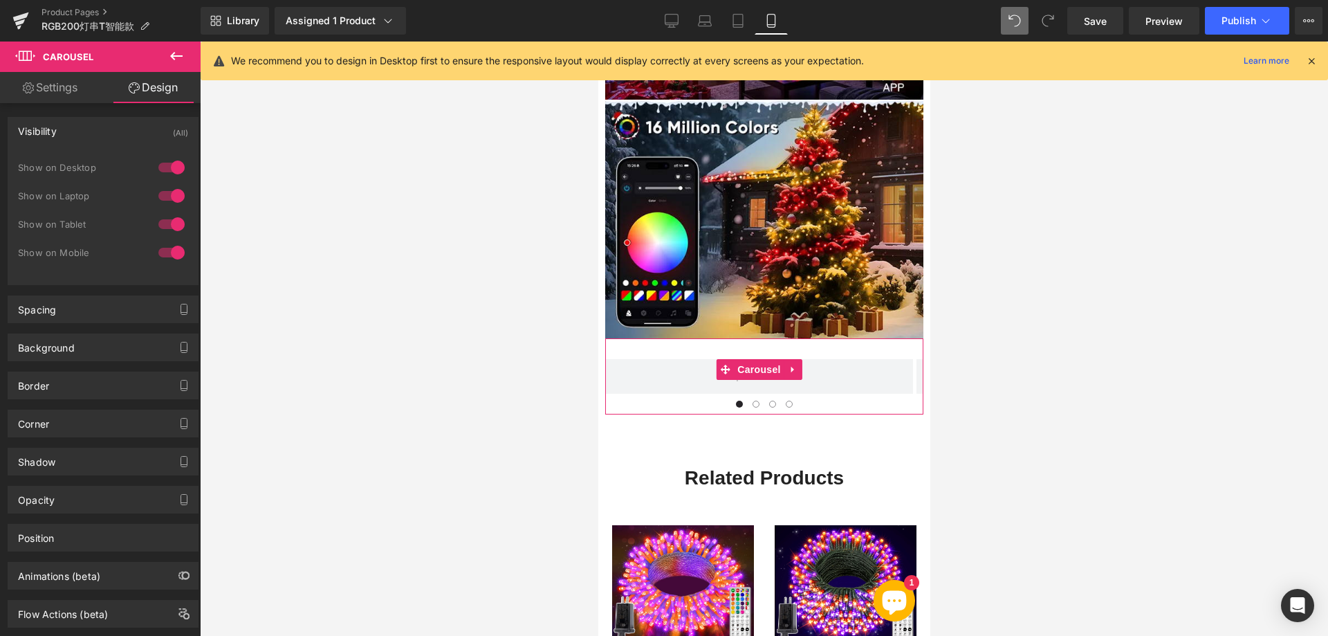
drag, startPoint x: 167, startPoint y: 216, endPoint x: 168, endPoint y: 194, distance: 22.9
click at [167, 216] on div at bounding box center [171, 224] width 33 height 22
click at [168, 192] on div at bounding box center [171, 196] width 33 height 22
click at [161, 163] on div at bounding box center [171, 167] width 33 height 22
click at [52, 87] on link "Settings" at bounding box center [50, 87] width 100 height 31
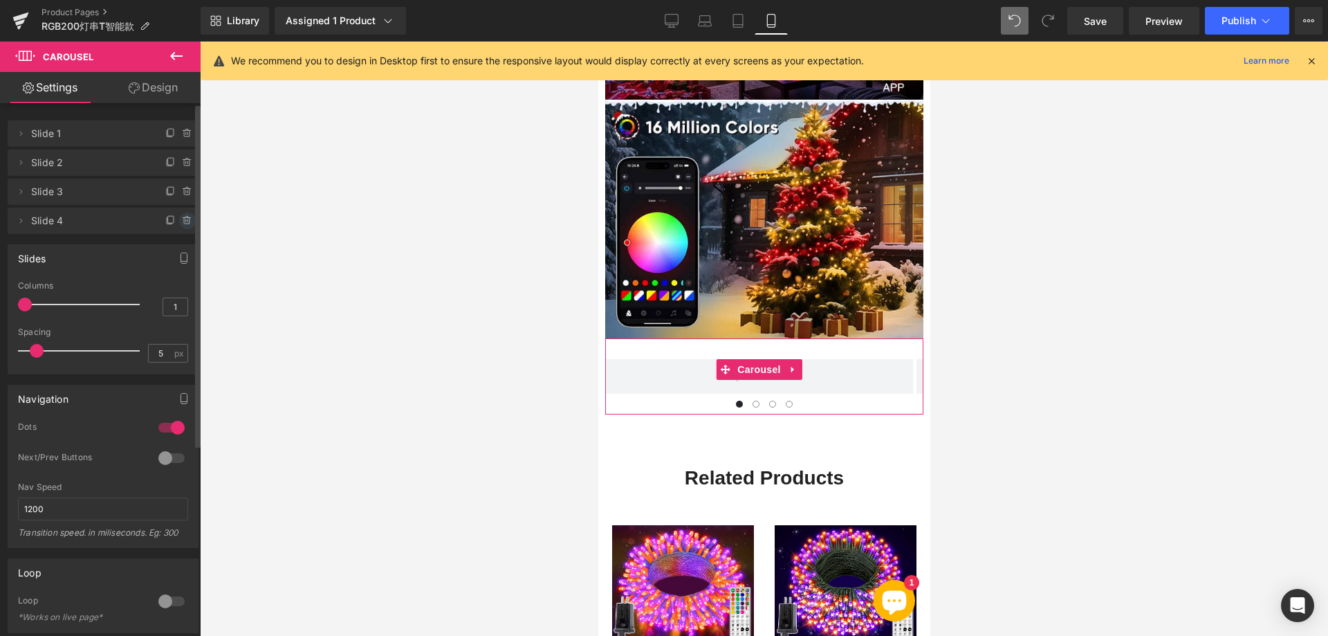
click at [182, 219] on icon at bounding box center [187, 220] width 11 height 11
click at [186, 193] on icon at bounding box center [186, 191] width 0 height 3
click at [172, 217] on button "Delete" at bounding box center [173, 221] width 44 height 18
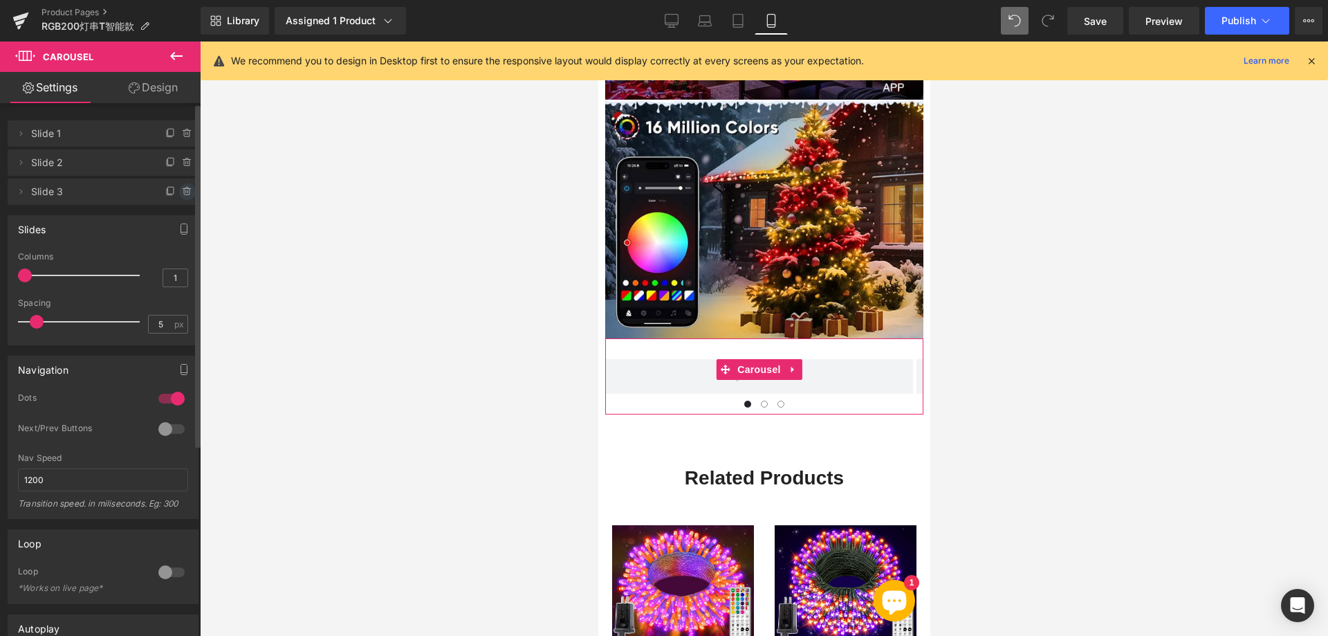
click at [184, 190] on icon at bounding box center [187, 192] width 6 height 6
click at [167, 195] on button "Delete" at bounding box center [173, 192] width 44 height 18
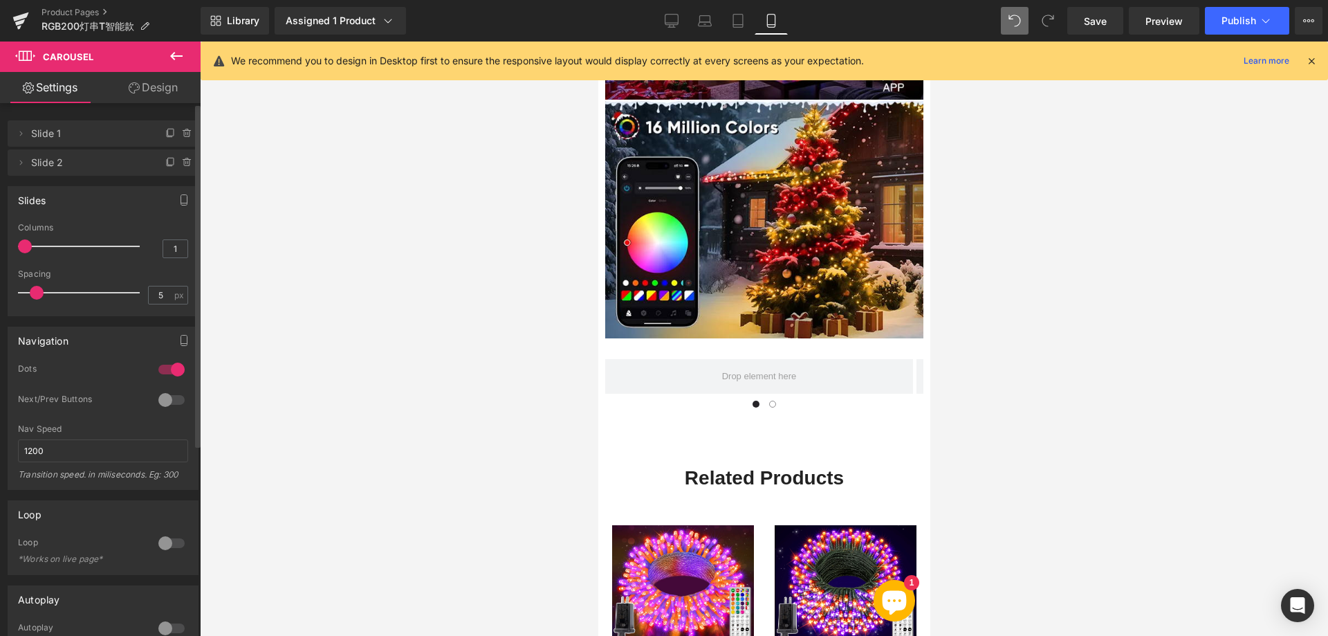
click at [164, 62] on button at bounding box center [176, 56] width 48 height 30
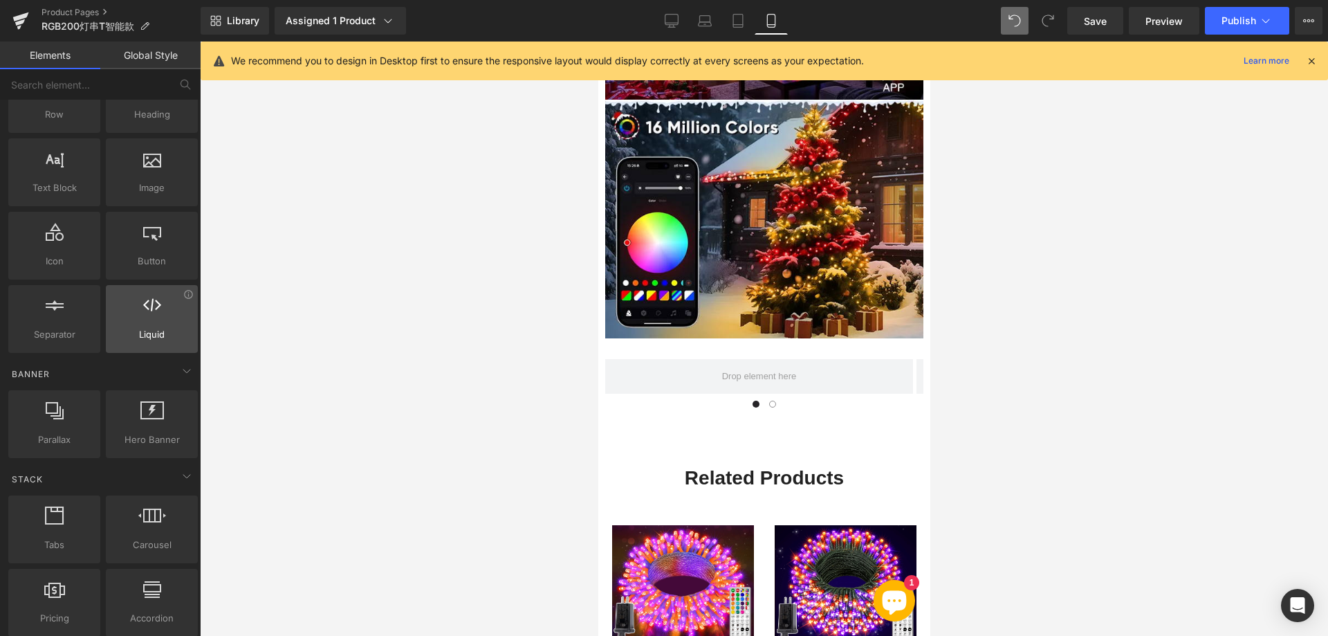
scroll to position [0, 0]
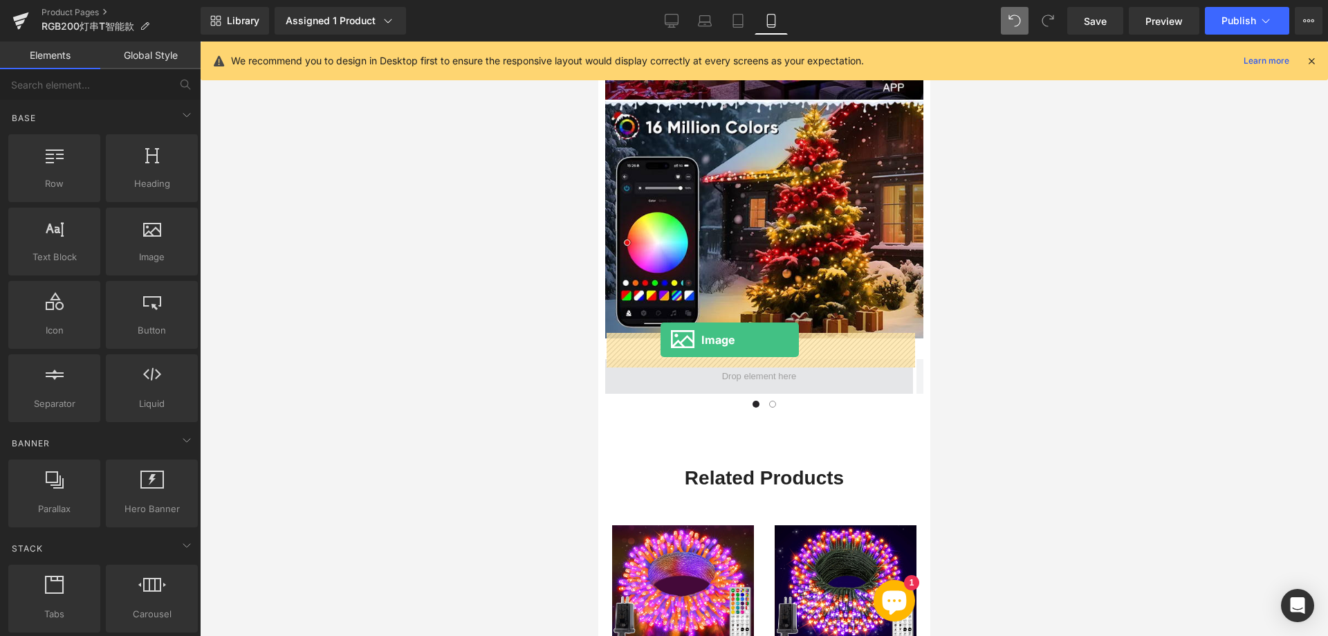
drag, startPoint x: 746, startPoint y: 299, endPoint x: 660, endPoint y: 342, distance: 96.8
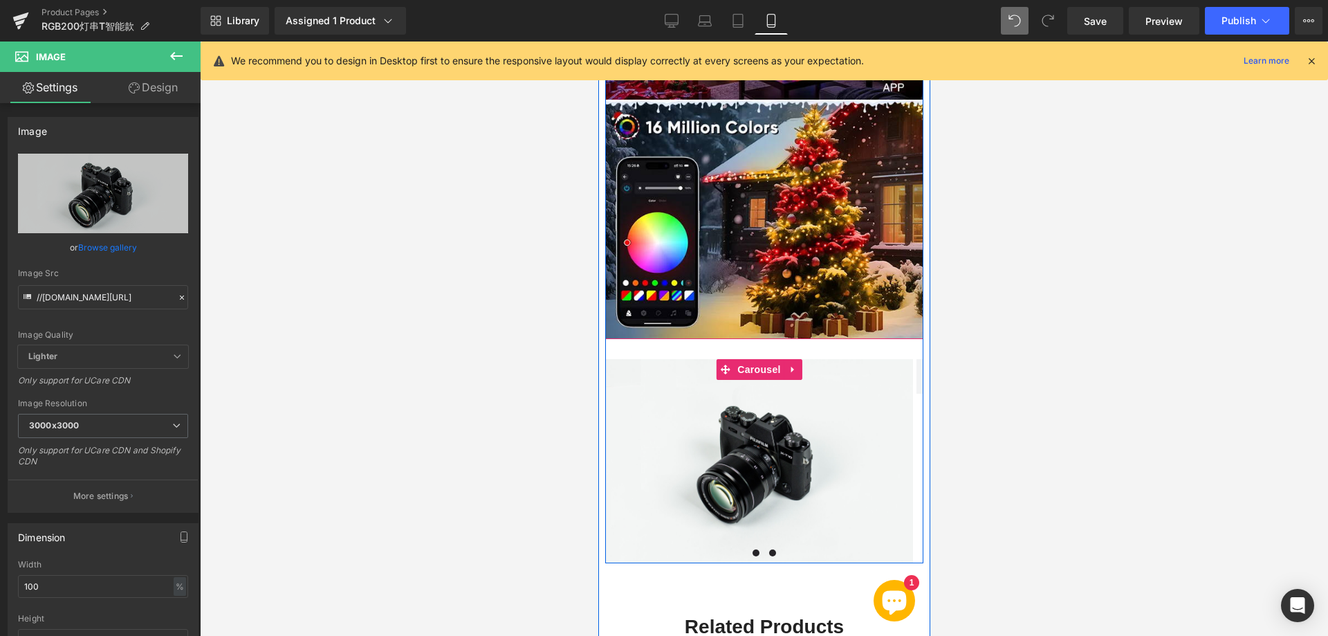
click at [769, 549] on span at bounding box center [771, 552] width 7 height 7
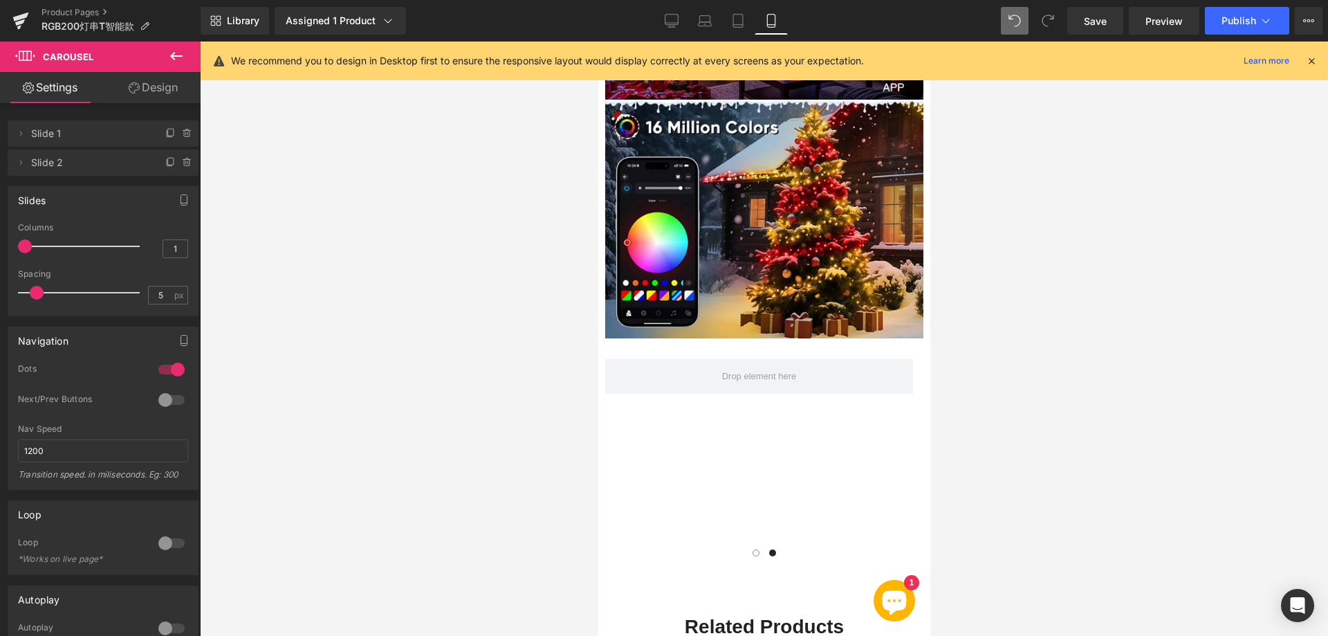
click at [174, 55] on icon at bounding box center [176, 56] width 17 height 17
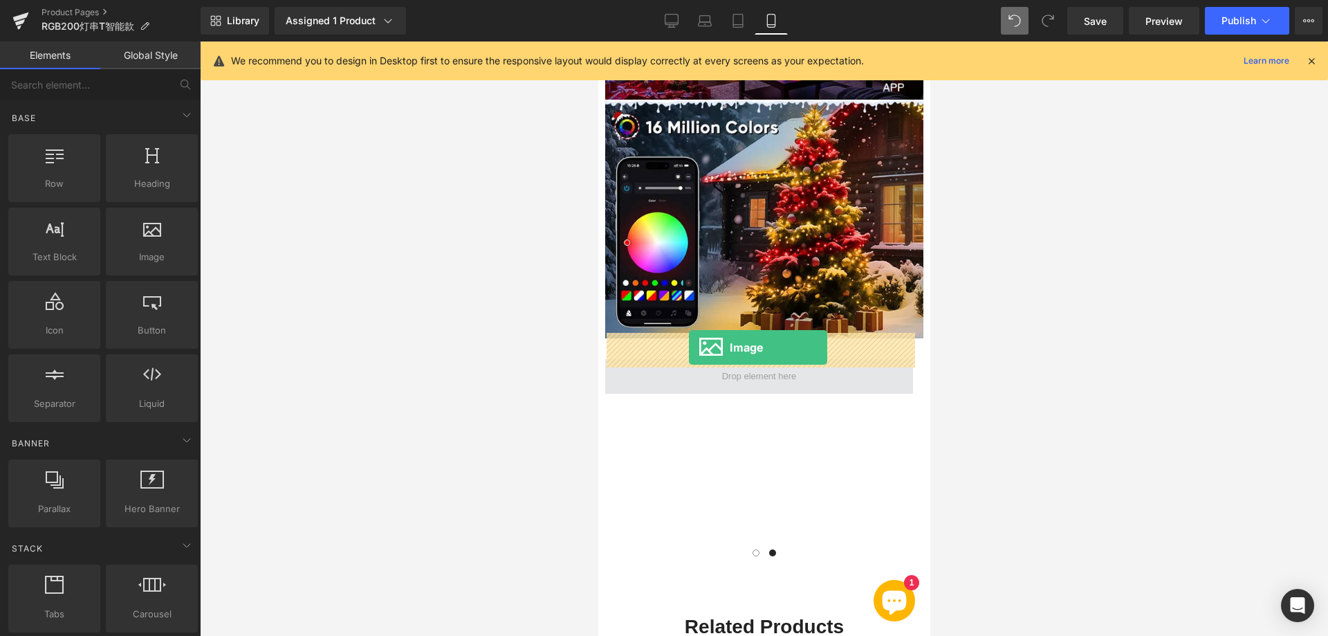
drag, startPoint x: 750, startPoint y: 287, endPoint x: 688, endPoint y: 347, distance: 86.6
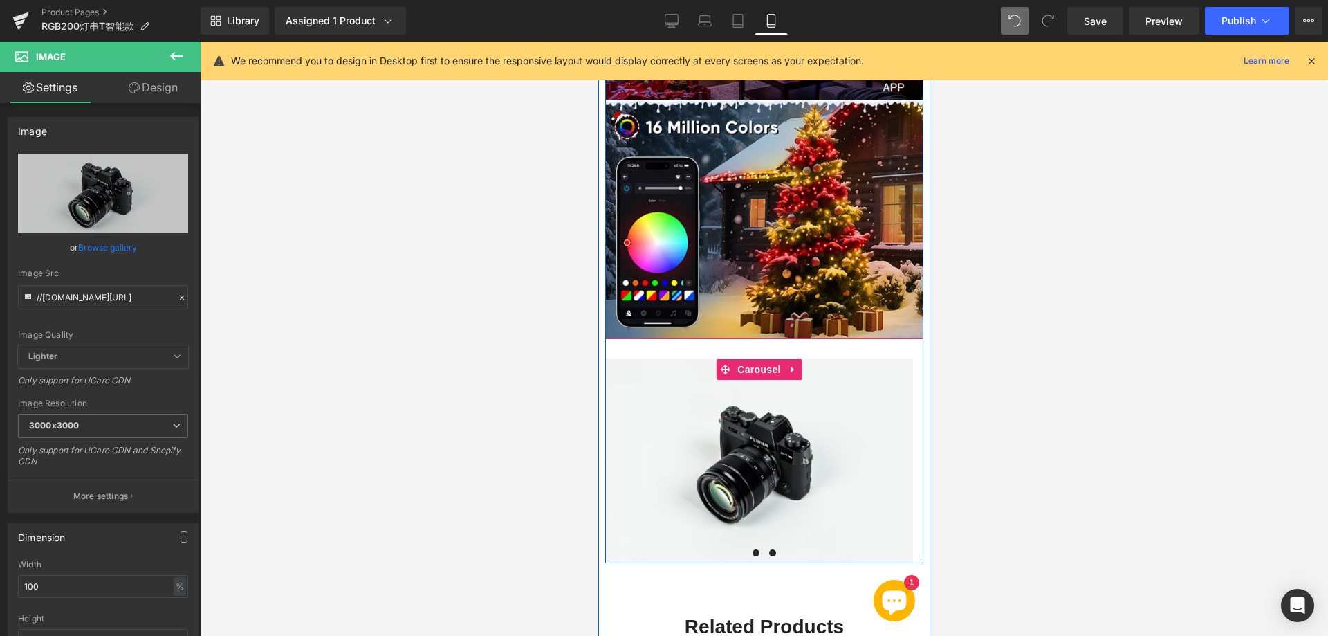
click at [752, 549] on span at bounding box center [755, 552] width 7 height 7
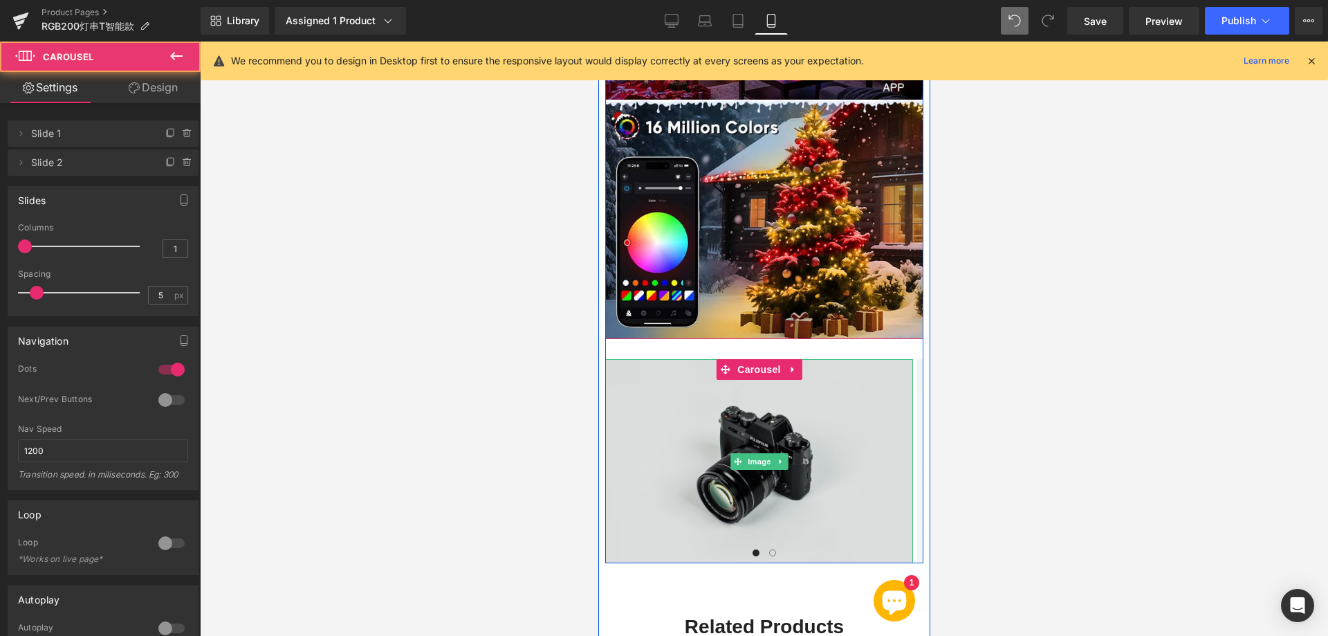
click at [674, 423] on img at bounding box center [758, 461] width 308 height 204
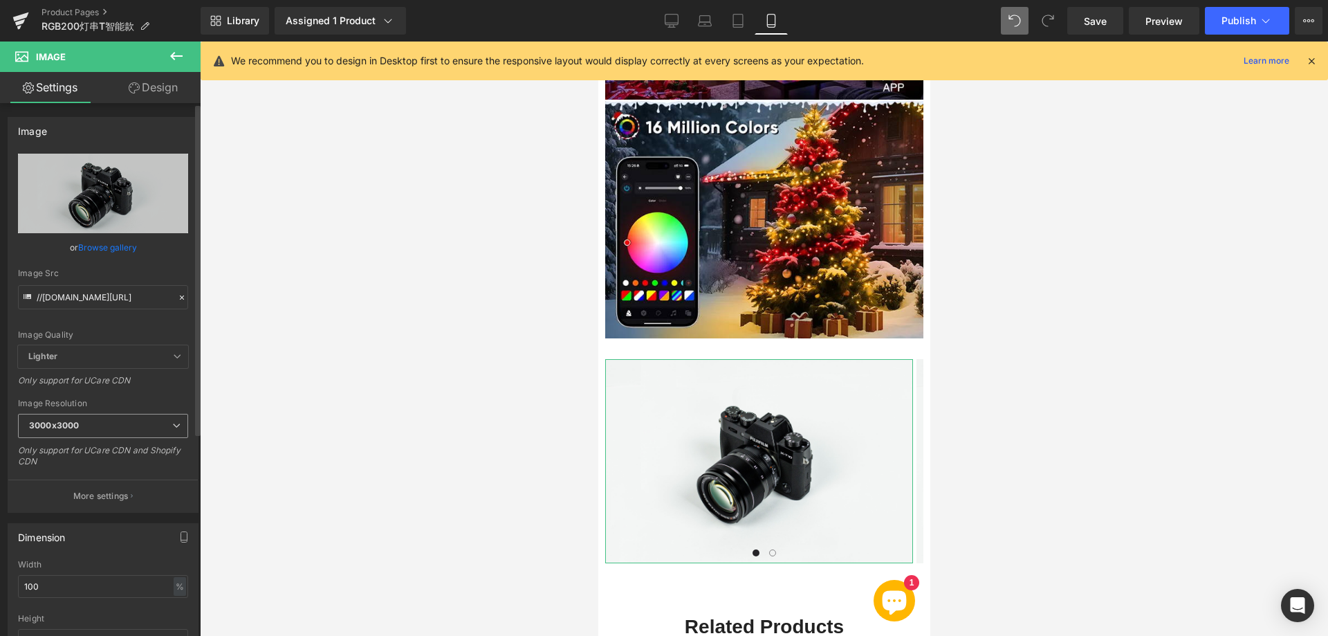
click at [137, 427] on span "3000x3000" at bounding box center [103, 426] width 170 height 24
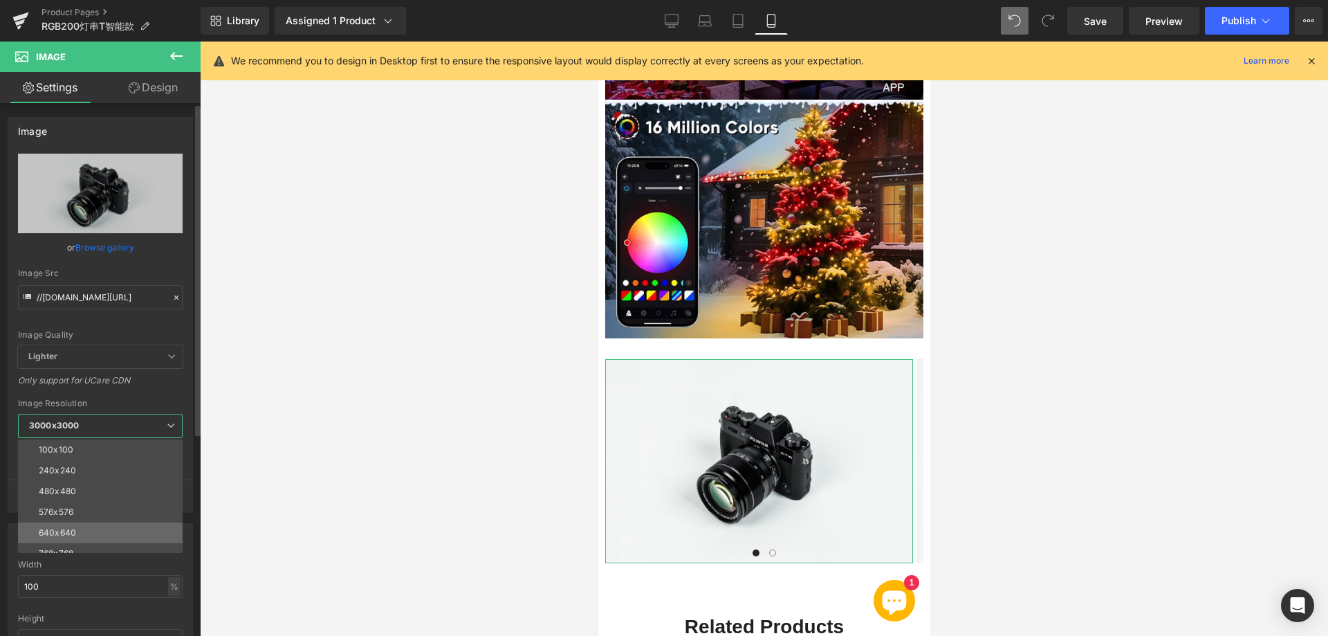
click at [86, 530] on li "640x640" at bounding box center [103, 532] width 171 height 21
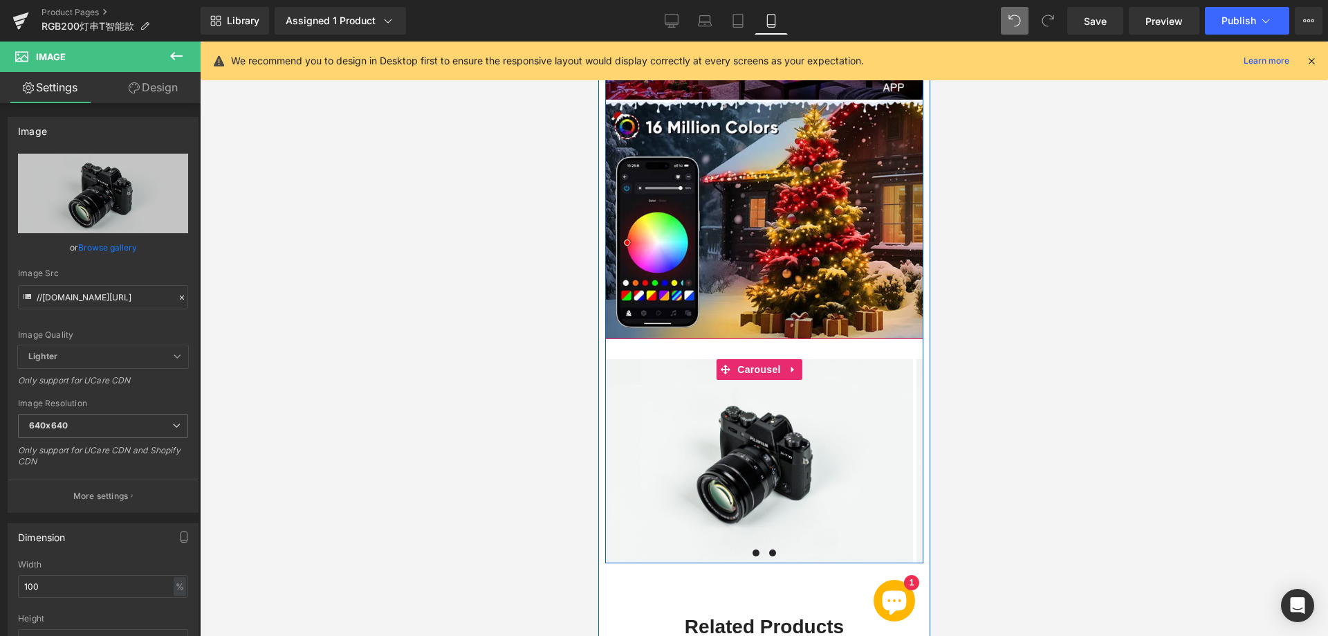
click at [768, 549] on span at bounding box center [771, 552] width 7 height 7
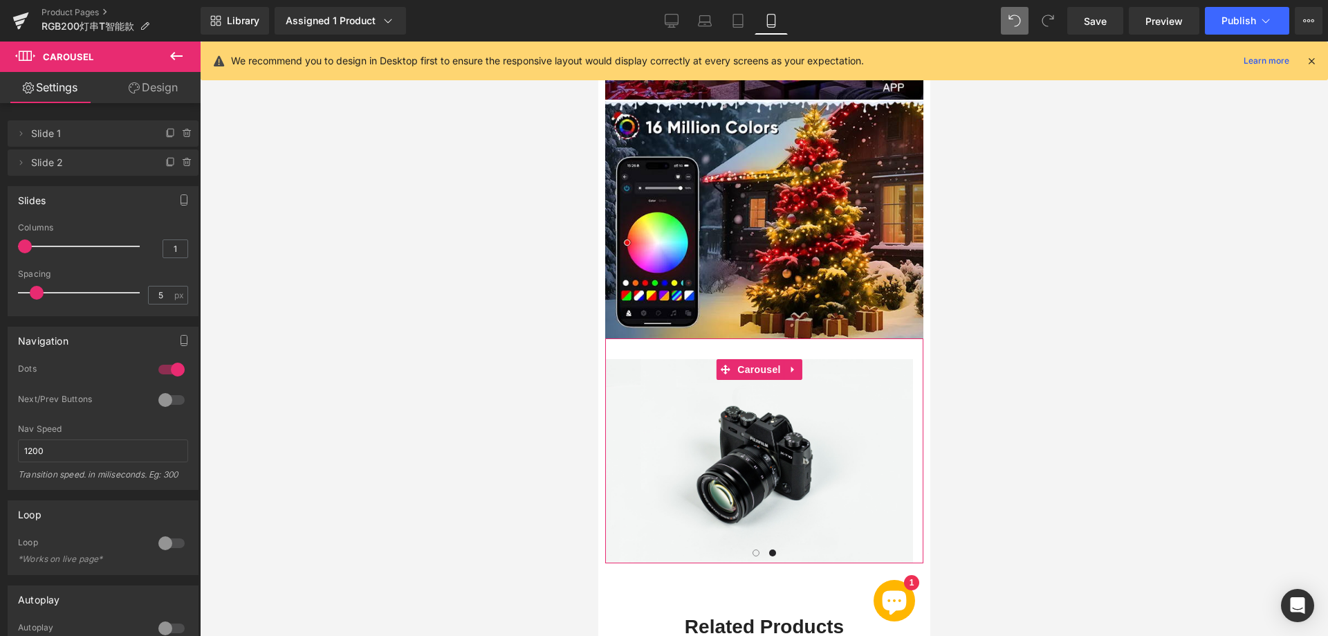
click at [143, 96] on link "Design" at bounding box center [153, 87] width 100 height 31
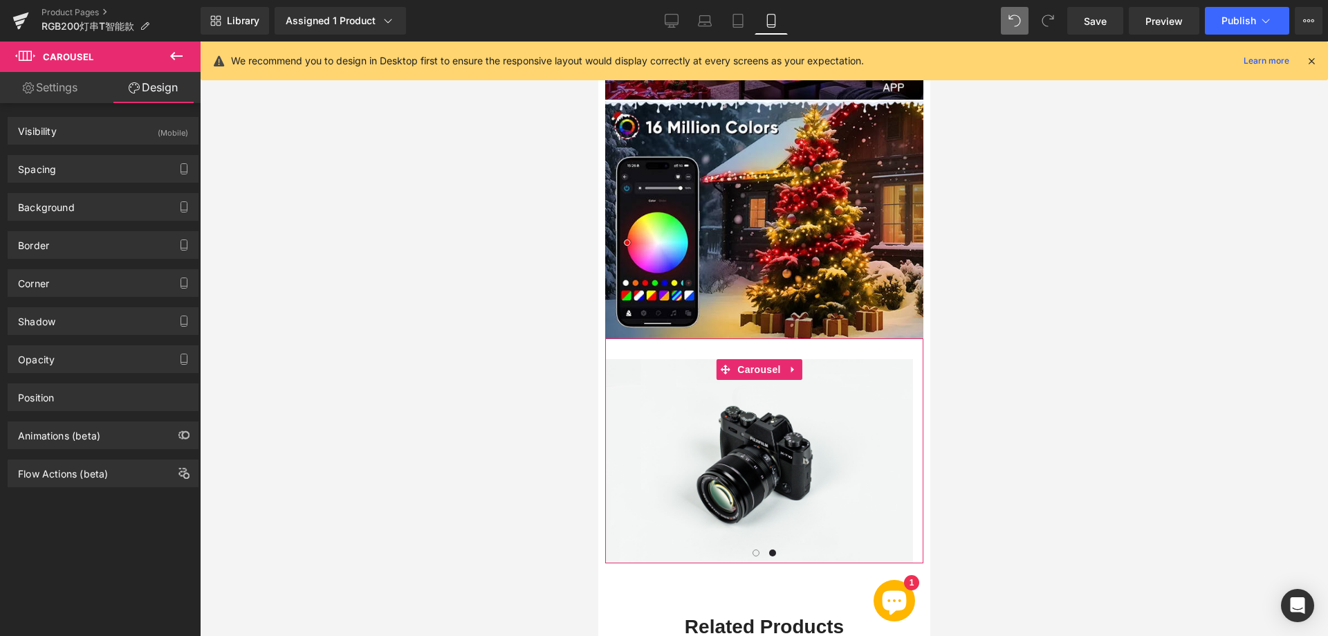
click at [72, 93] on link "Settings" at bounding box center [50, 87] width 100 height 31
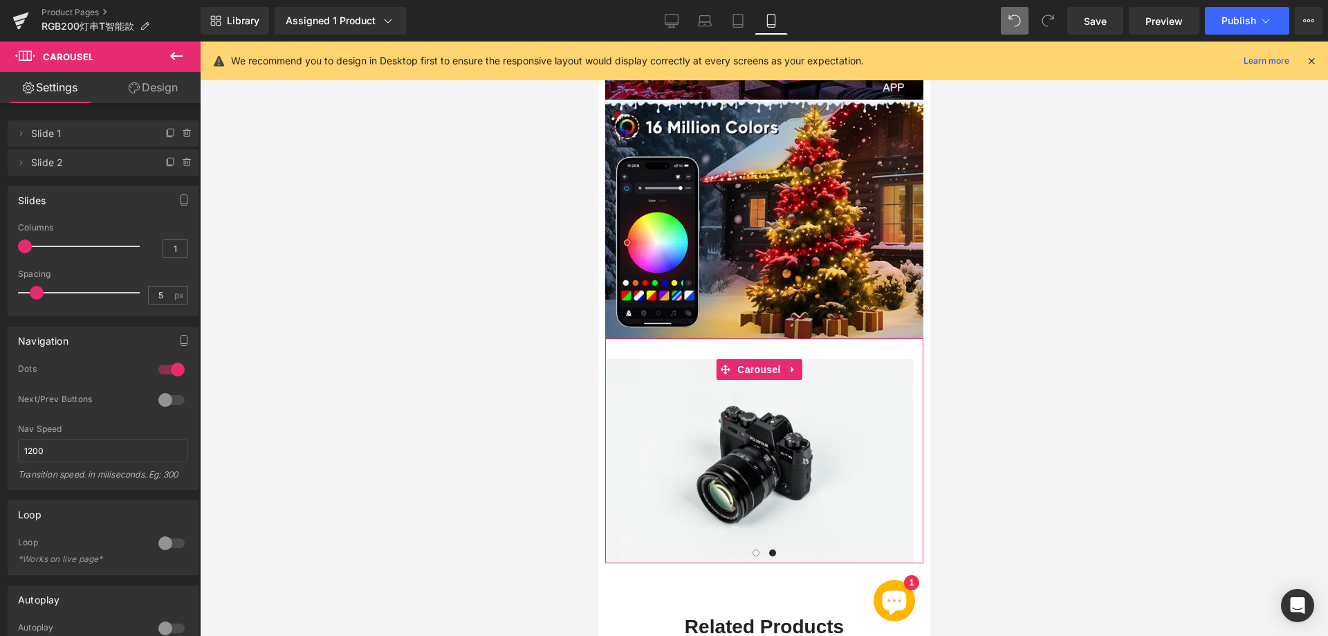
click at [150, 96] on link "Design" at bounding box center [153, 87] width 100 height 31
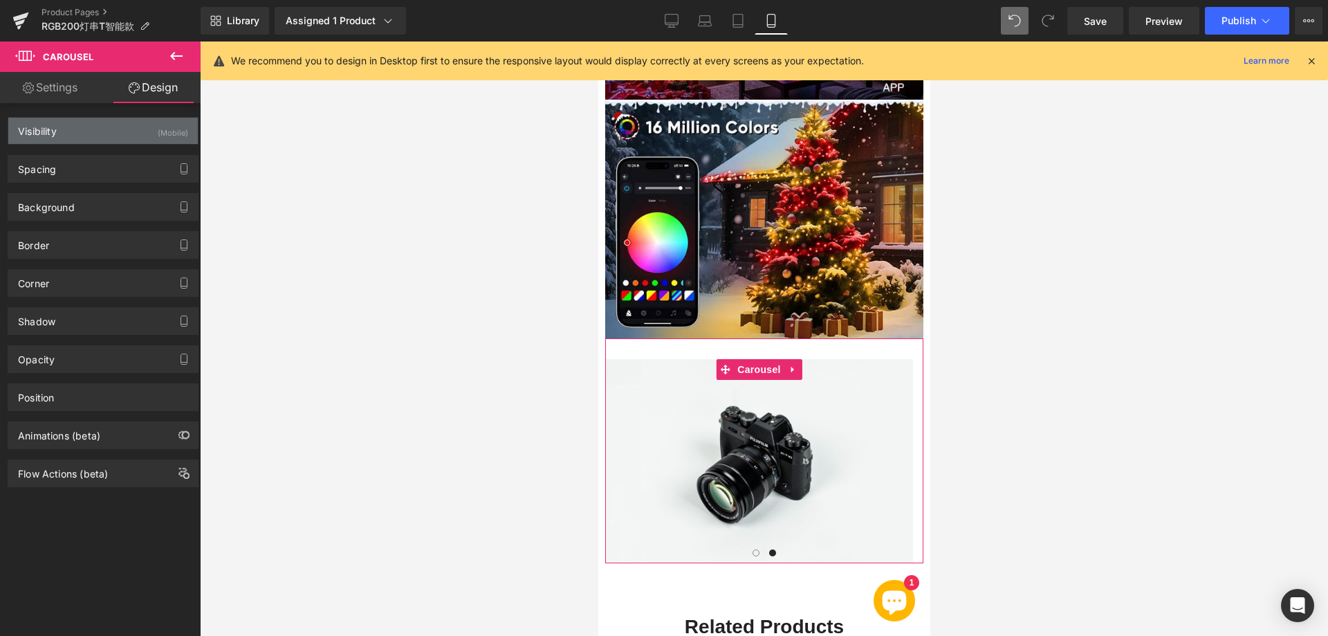
click at [87, 134] on div "Visibility (Mobile)" at bounding box center [102, 131] width 189 height 26
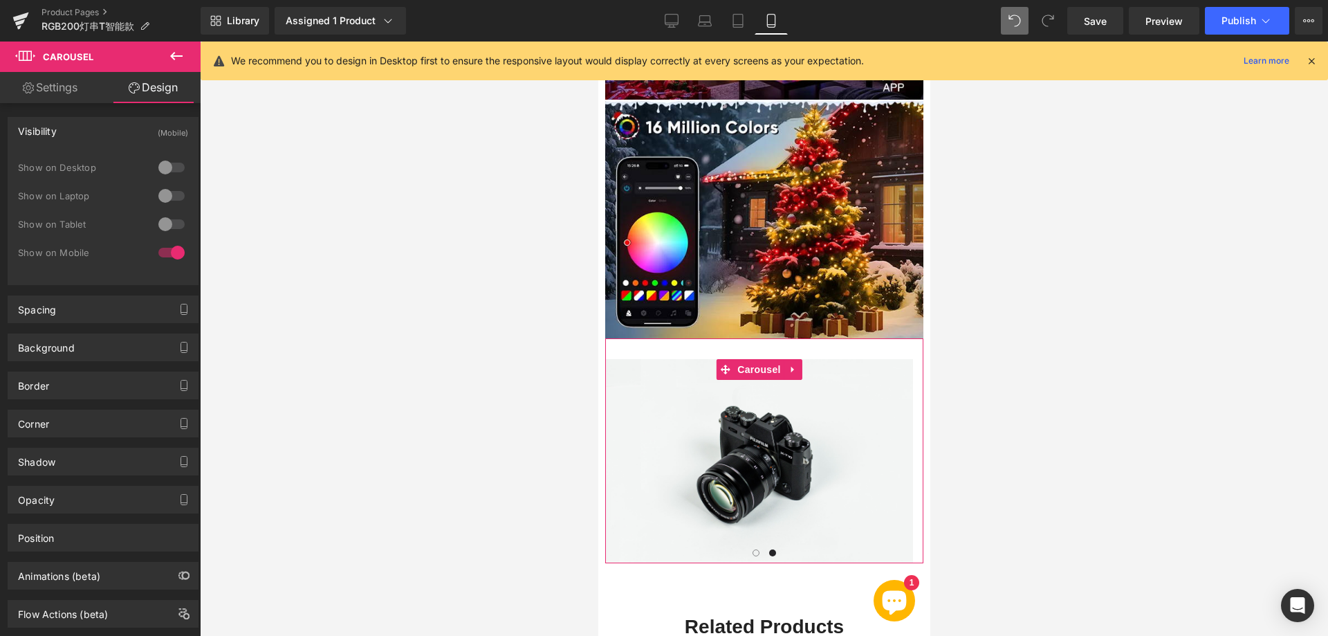
click at [83, 88] on link "Settings" at bounding box center [50, 87] width 100 height 31
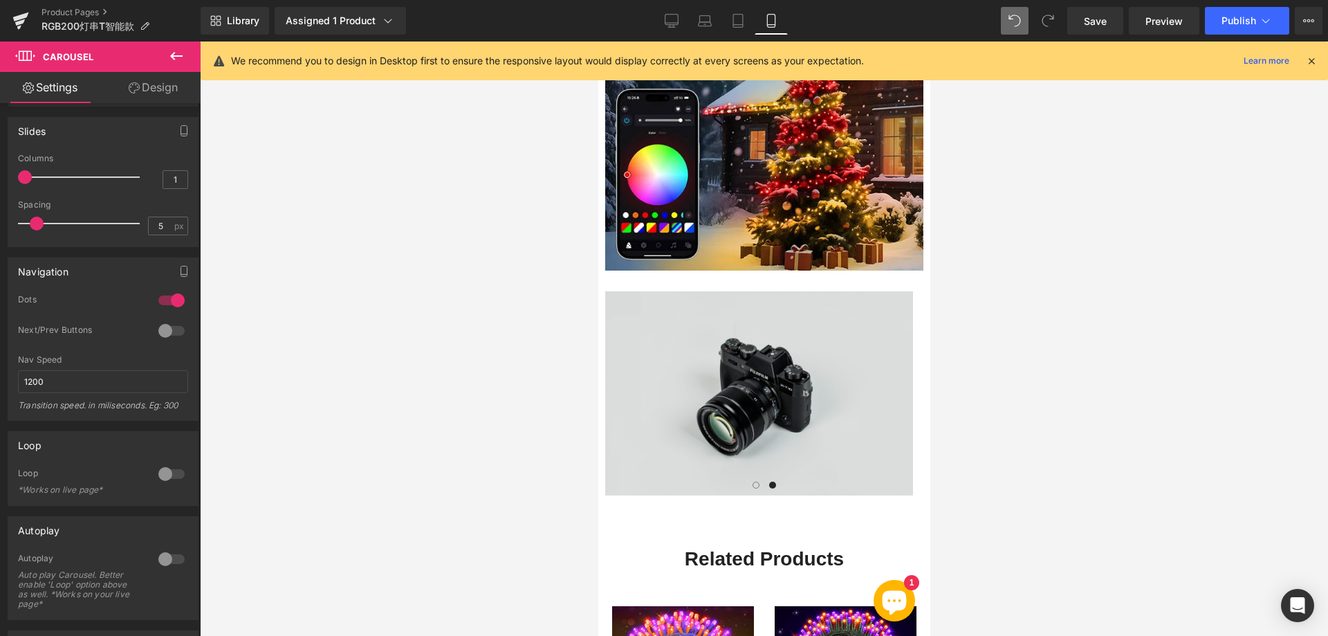
scroll to position [1660, 0]
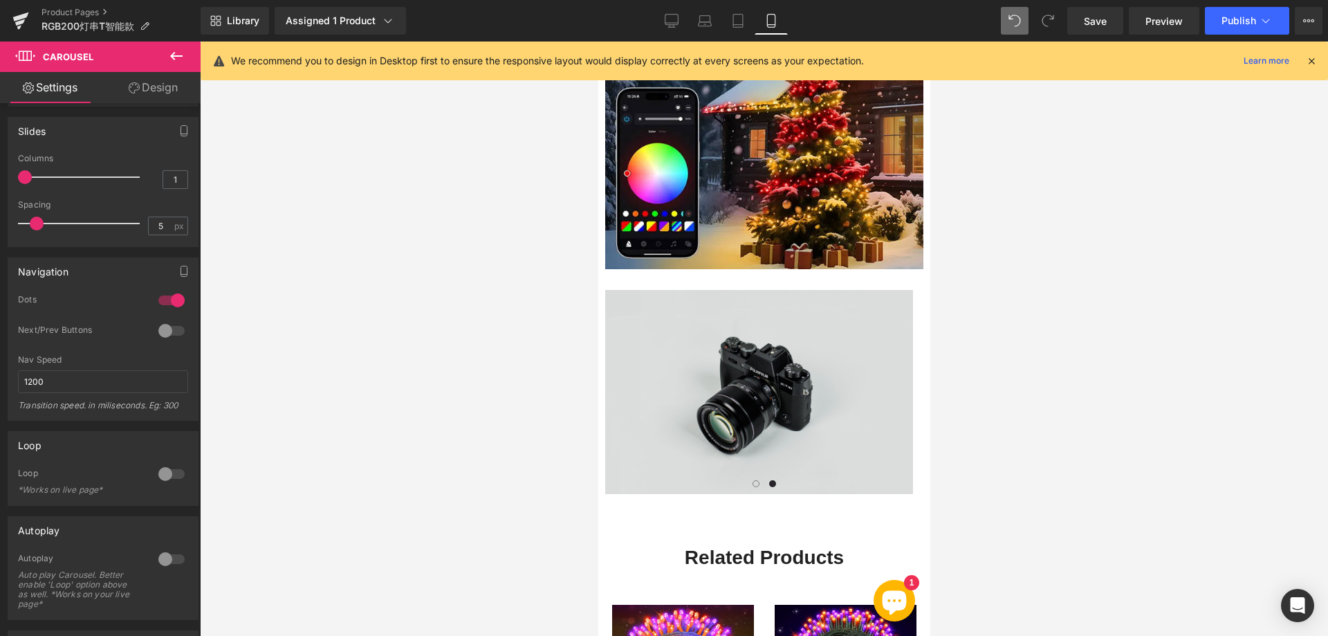
click at [734, 382] on img at bounding box center [758, 392] width 308 height 204
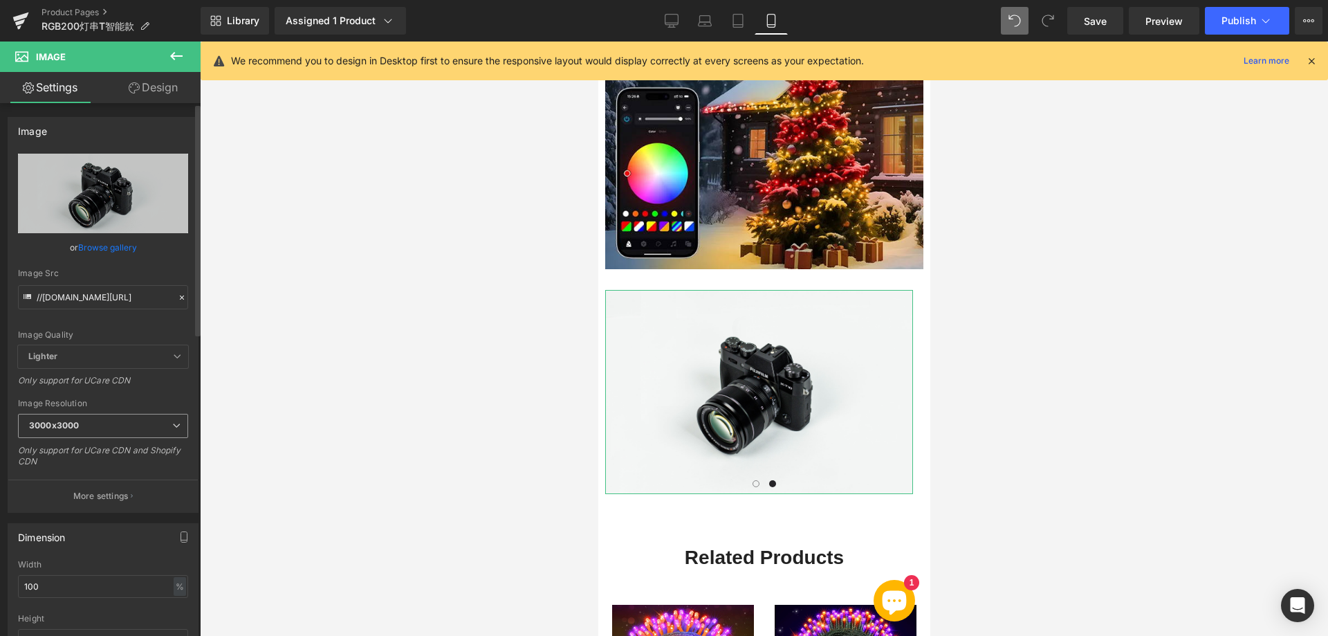
click at [136, 418] on span "3000x3000" at bounding box center [103, 426] width 170 height 24
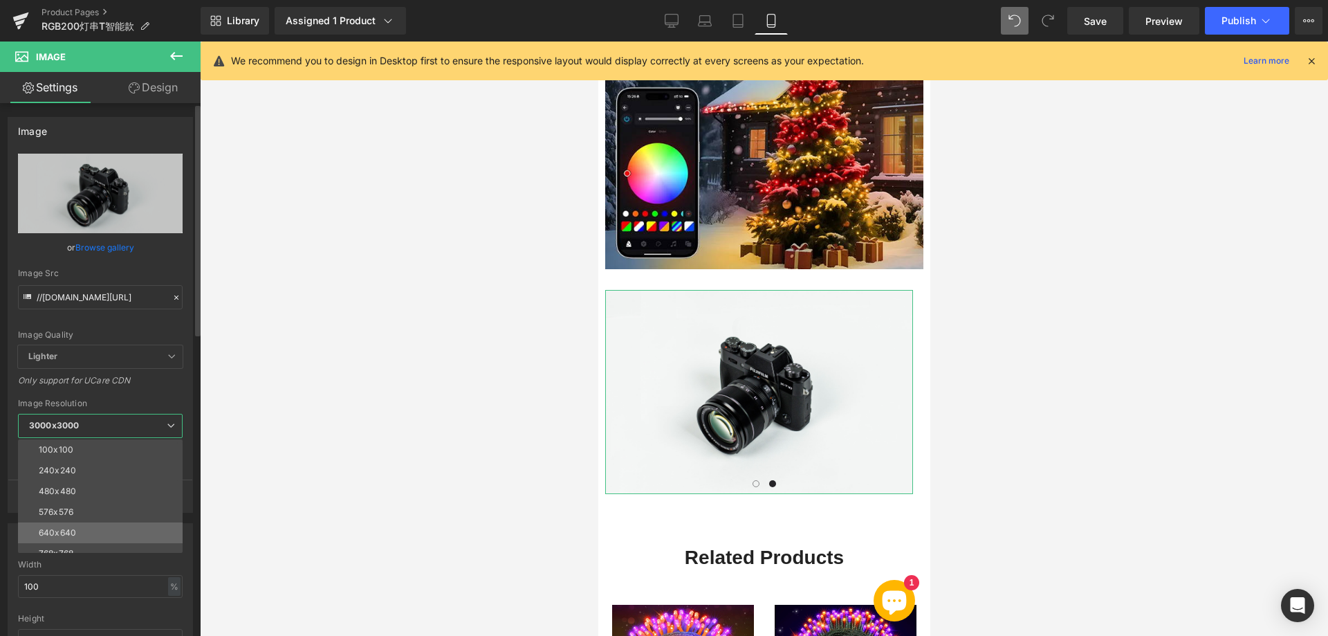
click at [79, 527] on li "640x640" at bounding box center [103, 532] width 171 height 21
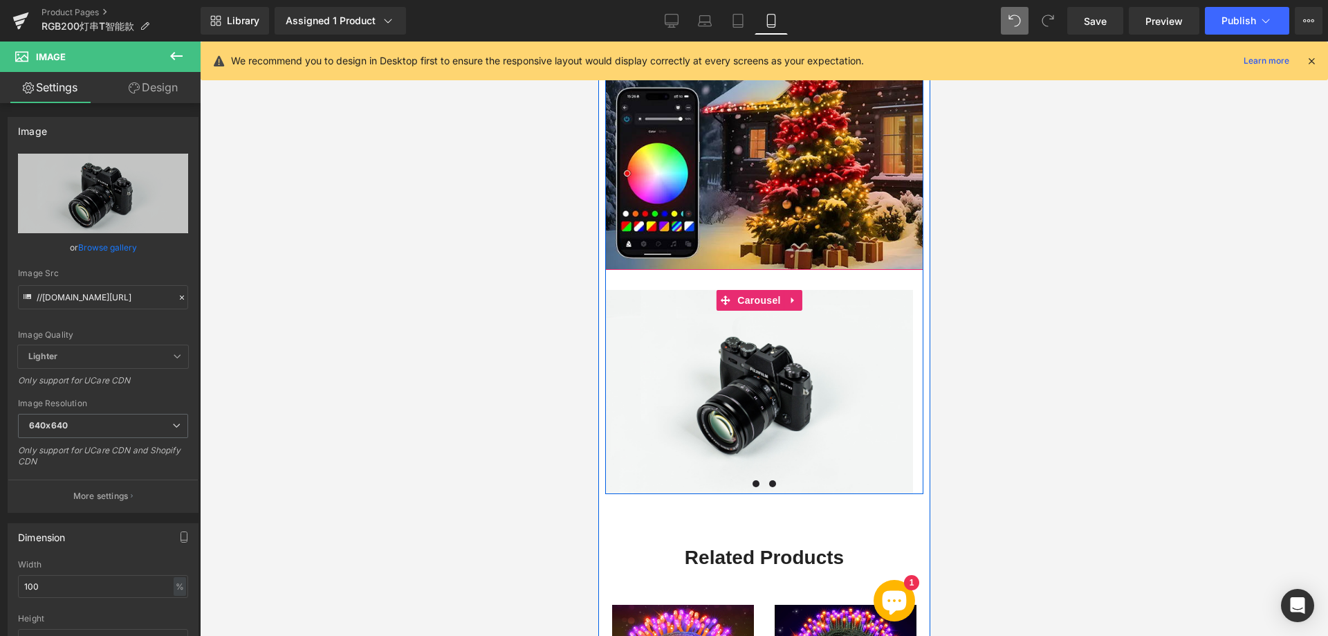
click at [752, 480] on span at bounding box center [755, 483] width 7 height 7
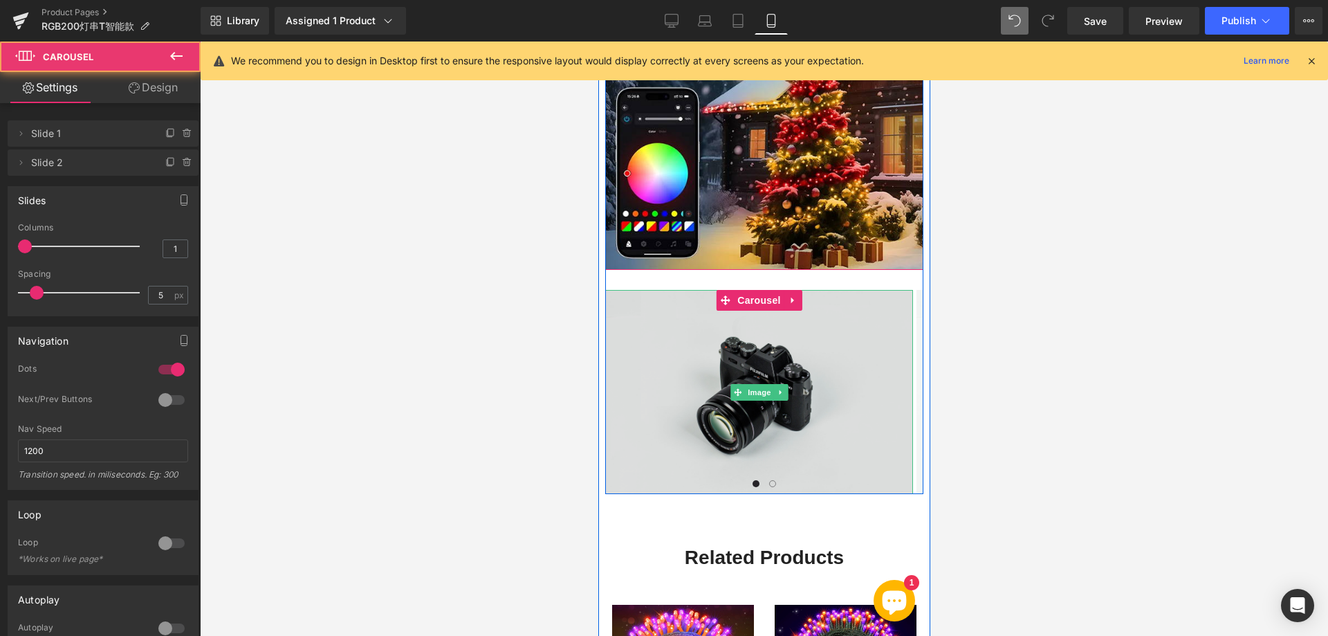
click at [701, 349] on img at bounding box center [758, 392] width 308 height 204
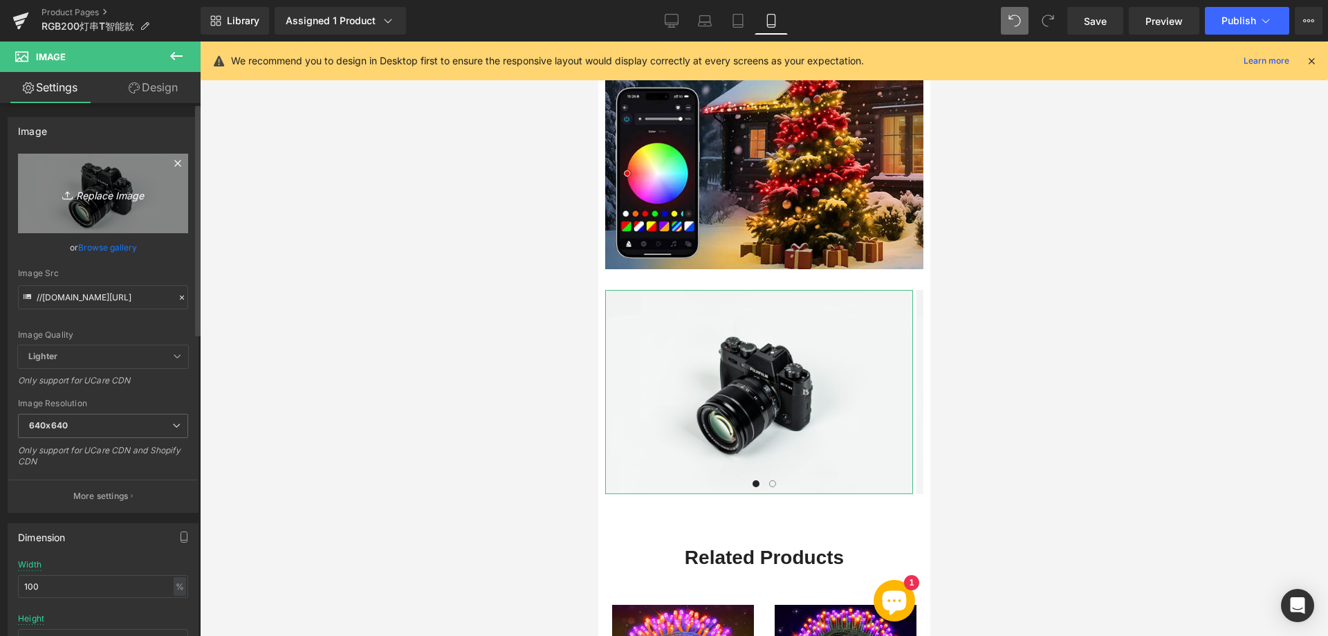
click at [110, 194] on icon "Replace Image" at bounding box center [103, 193] width 111 height 17
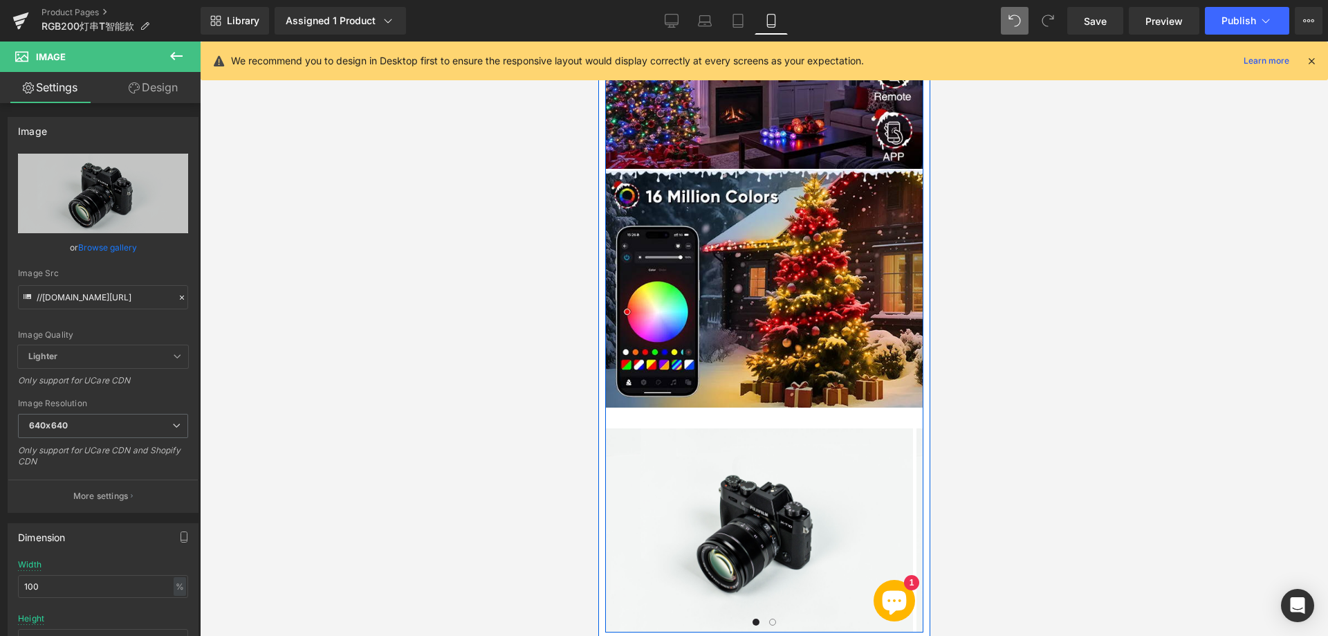
scroll to position [1591, 0]
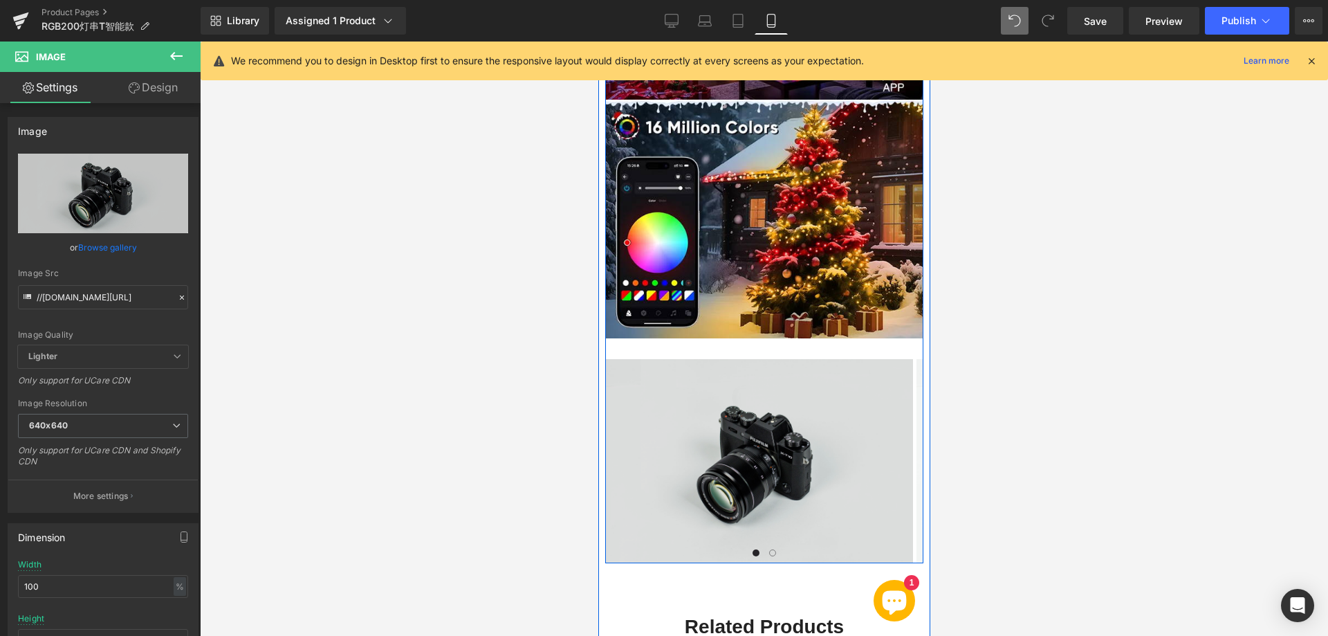
click at [709, 359] on img at bounding box center [758, 461] width 308 height 204
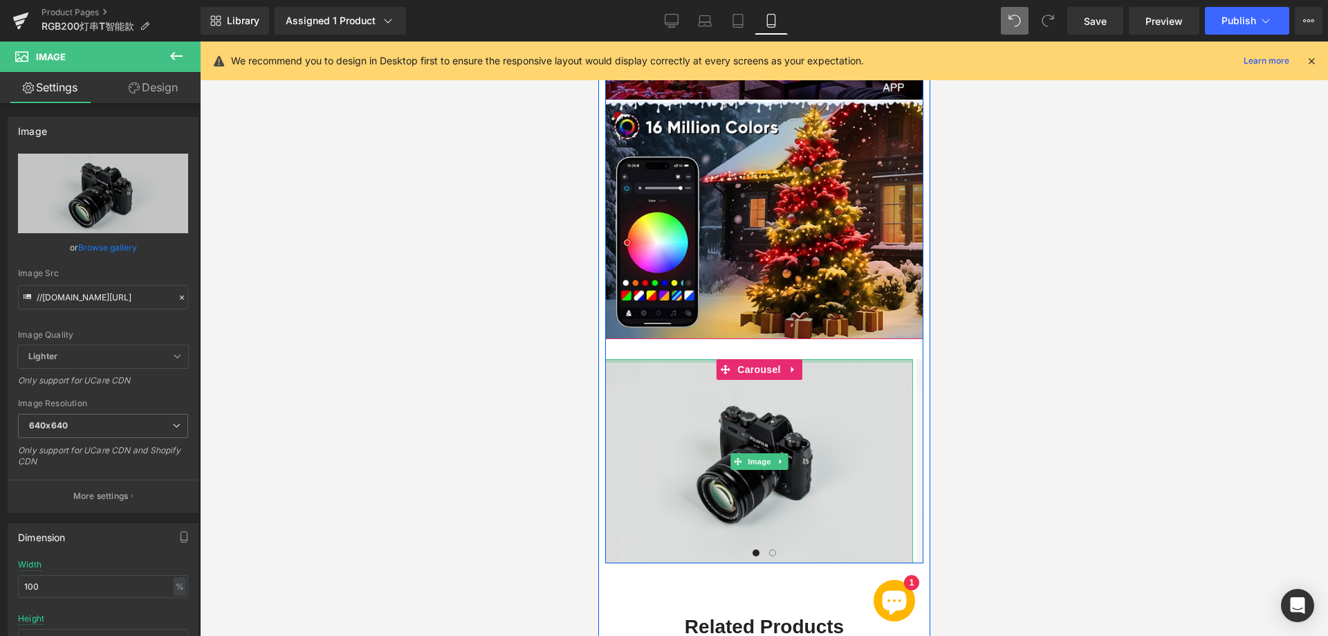
drag, startPoint x: 712, startPoint y: 334, endPoint x: 723, endPoint y: 458, distance: 124.3
click at [718, 338] on div "Image Image ‹ › [GEOGRAPHIC_DATA]" at bounding box center [763, 450] width 318 height 225
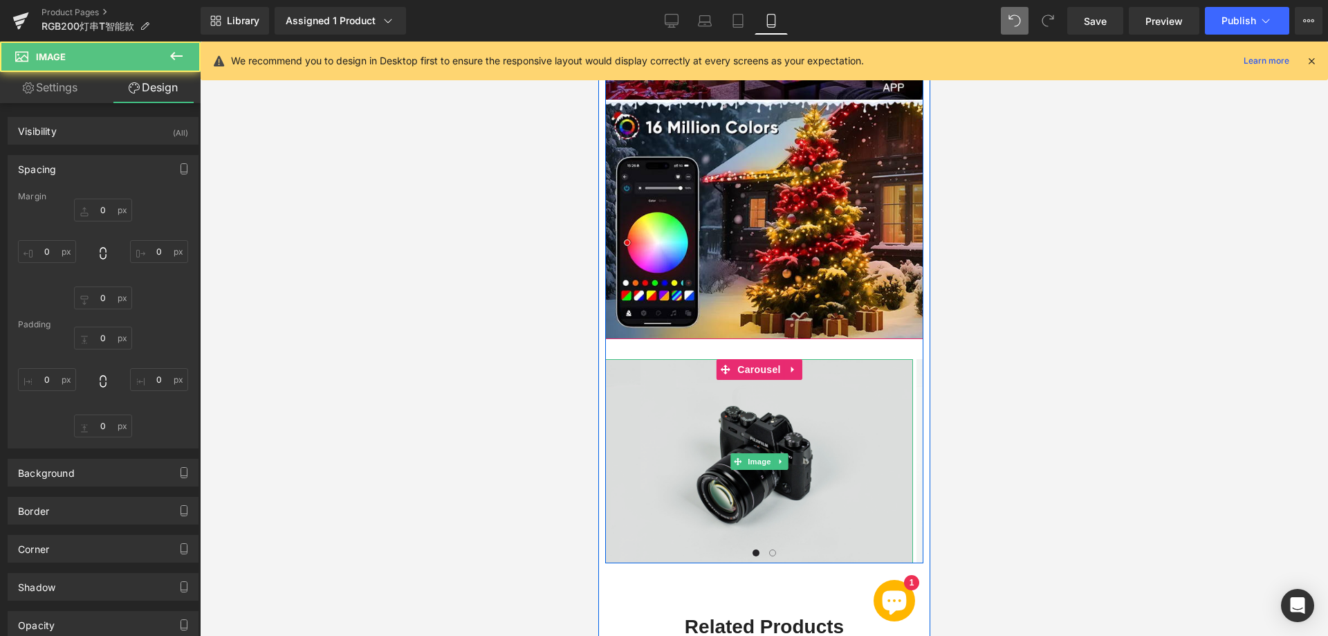
type input "0"
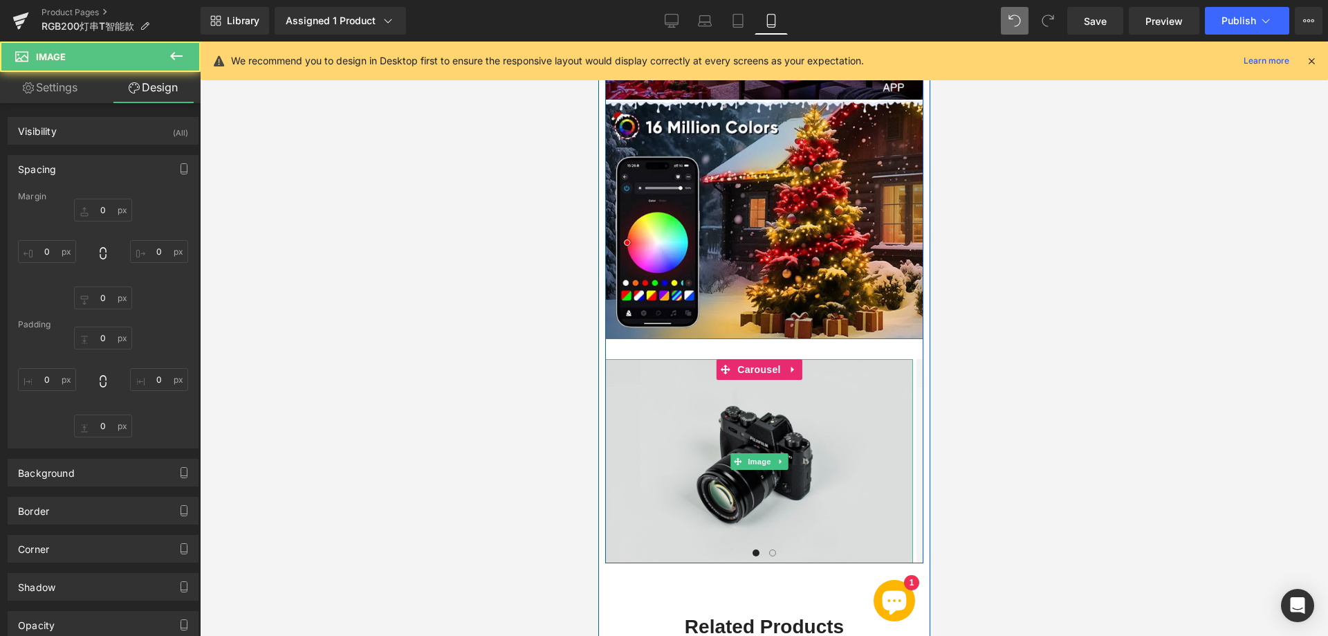
type input "0"
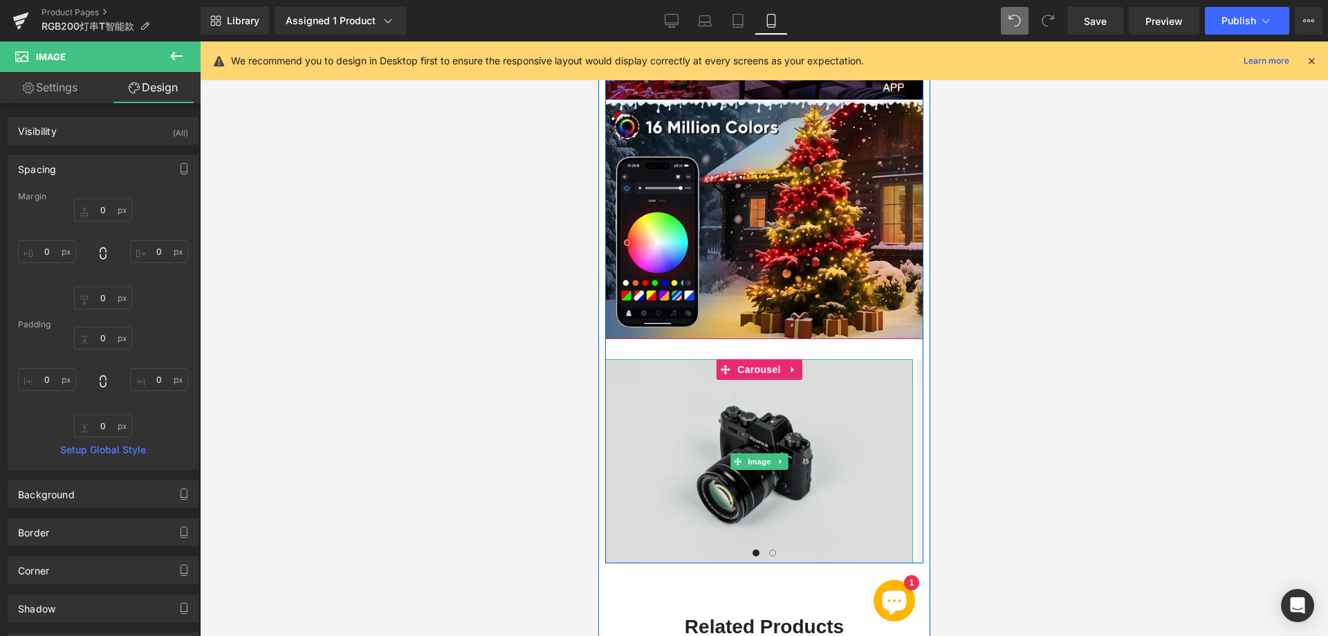
click at [682, 411] on img at bounding box center [758, 461] width 308 height 204
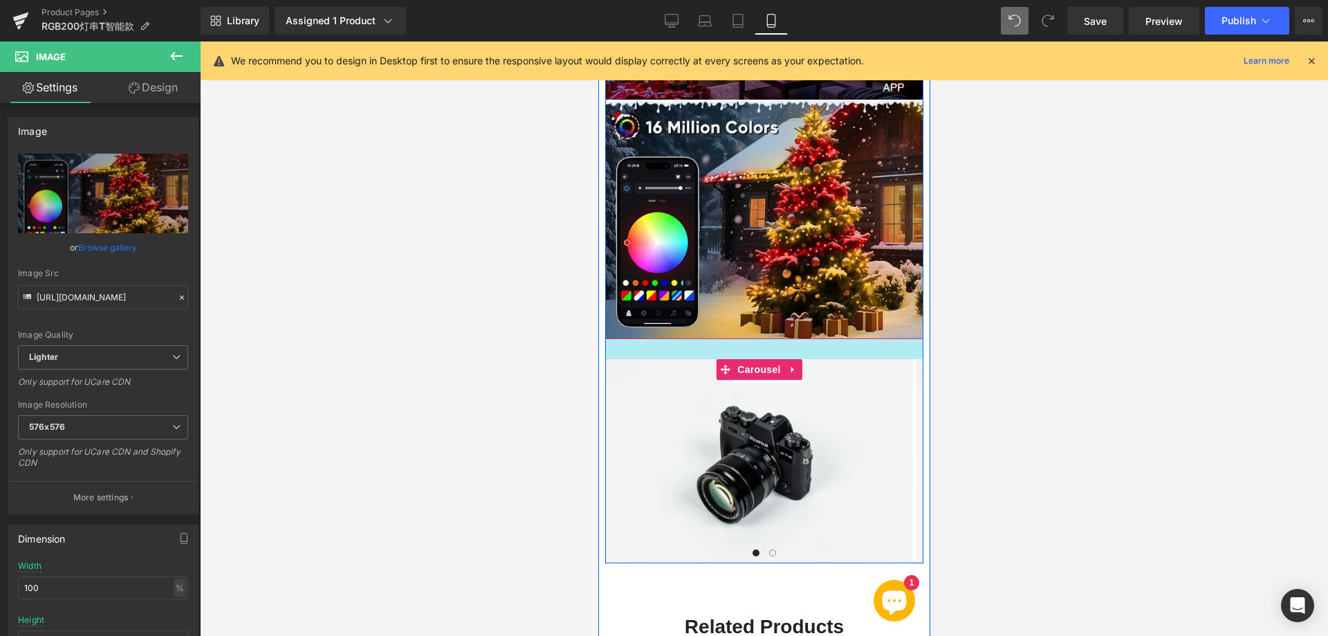
drag, startPoint x: 660, startPoint y: 310, endPoint x: 673, endPoint y: 315, distance: 13.6
click at [673, 315] on div "Image Image Image Image ‹ › Carousel Image Image Image Image Image Image Image" at bounding box center [763, 149] width 318 height 828
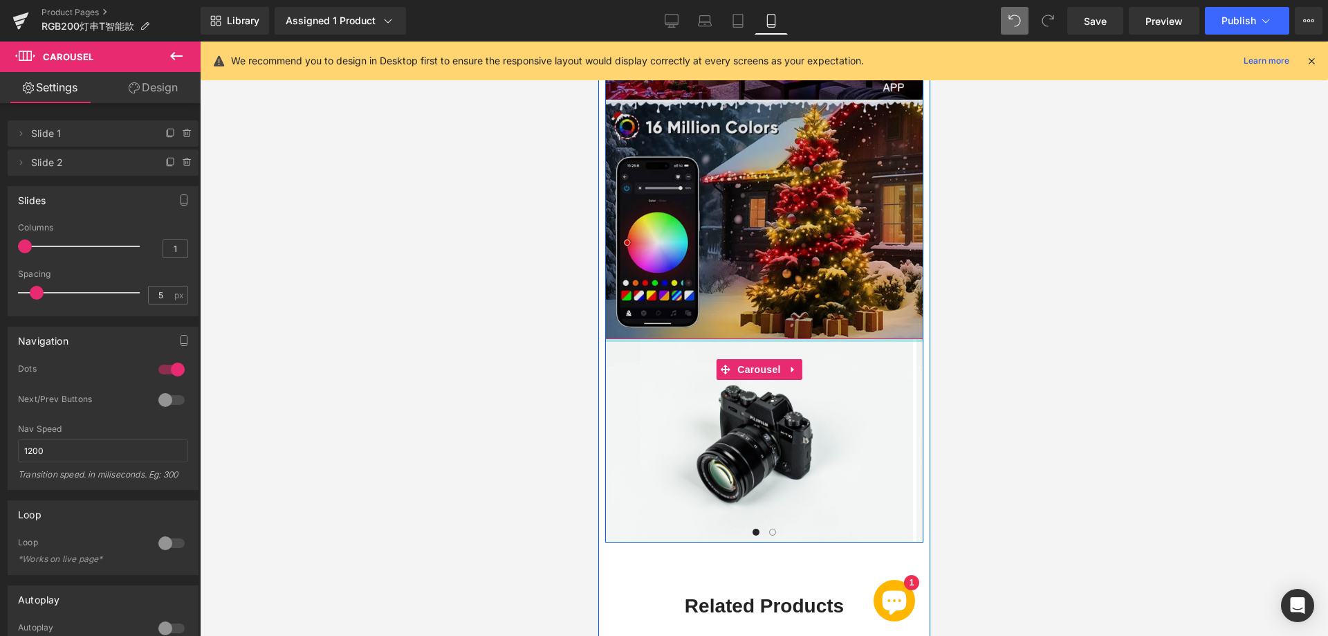
drag, startPoint x: 670, startPoint y: 331, endPoint x: 680, endPoint y: 306, distance: 26.7
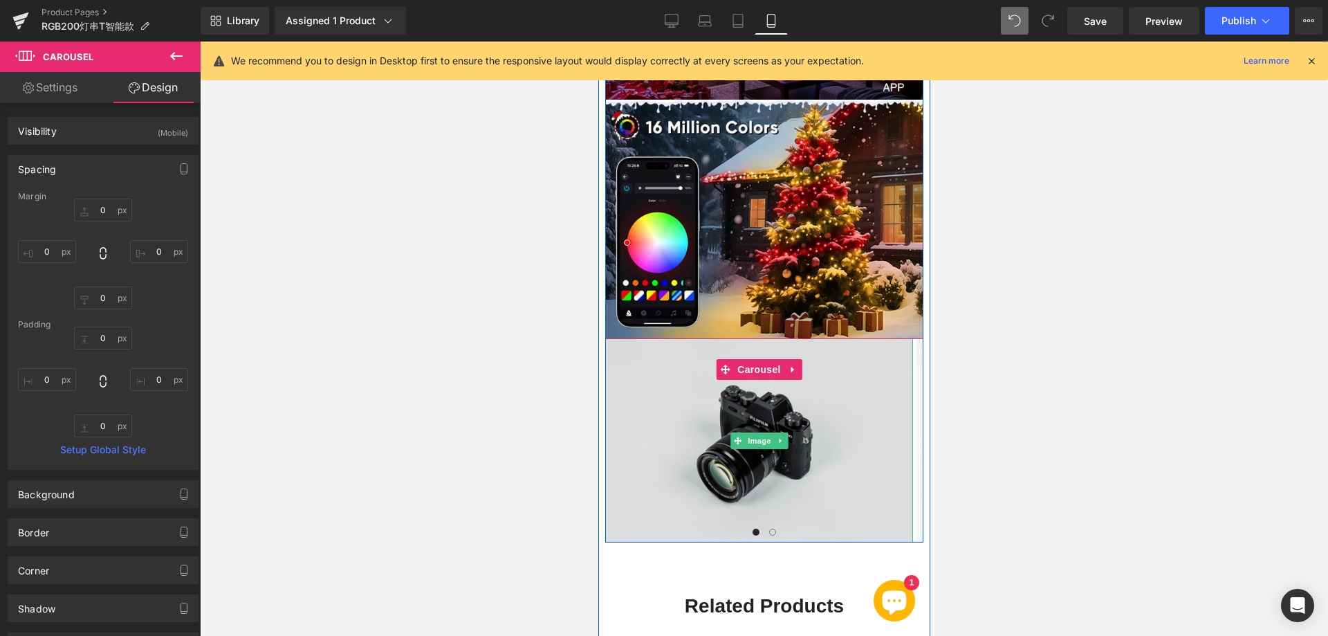
click at [672, 409] on img at bounding box center [758, 440] width 308 height 204
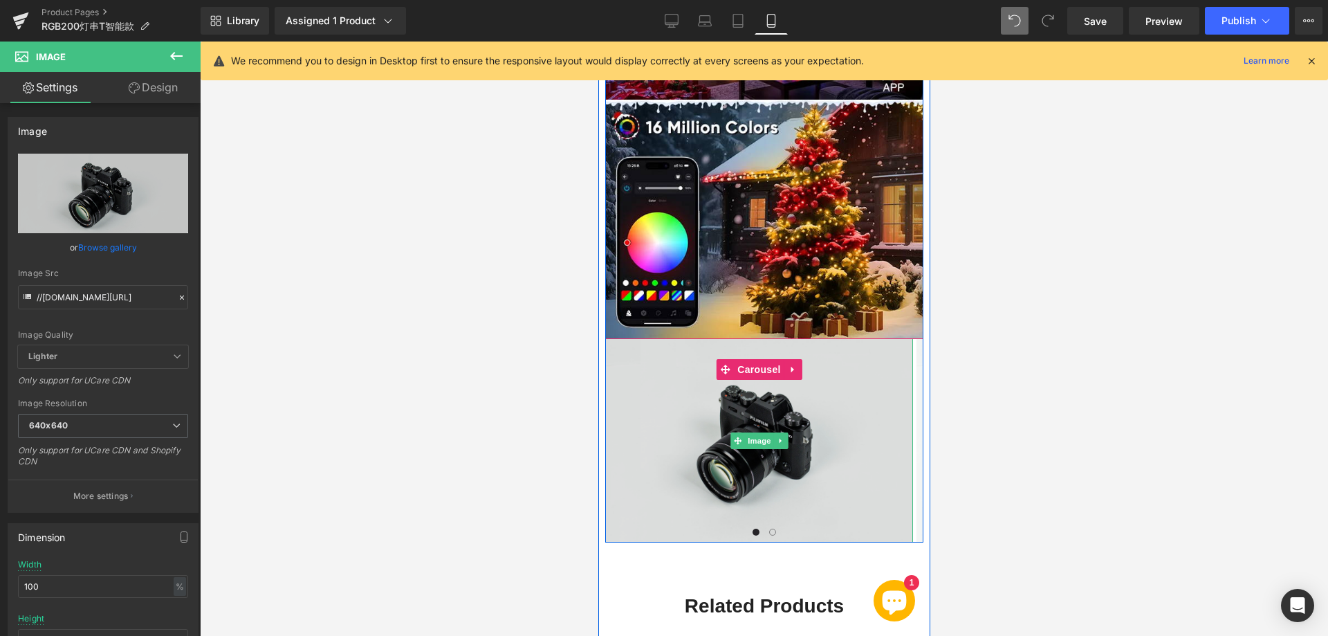
click at [683, 371] on img at bounding box center [758, 440] width 308 height 204
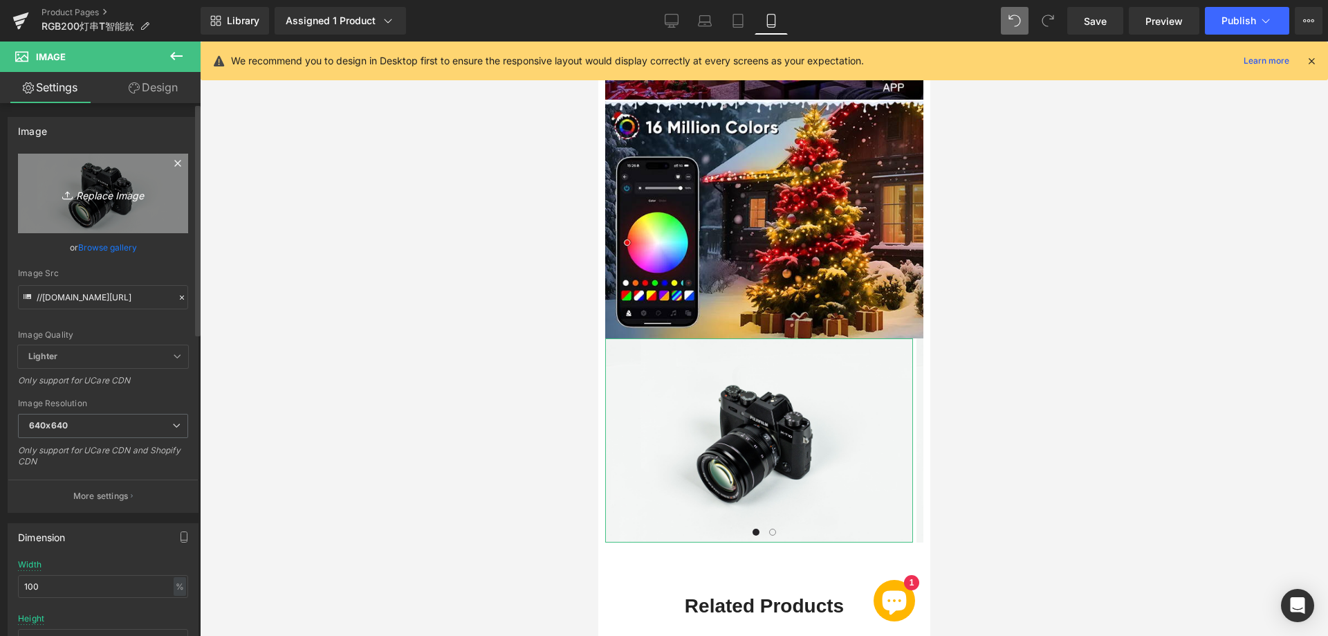
click at [117, 195] on icon "Replace Image" at bounding box center [103, 193] width 111 height 17
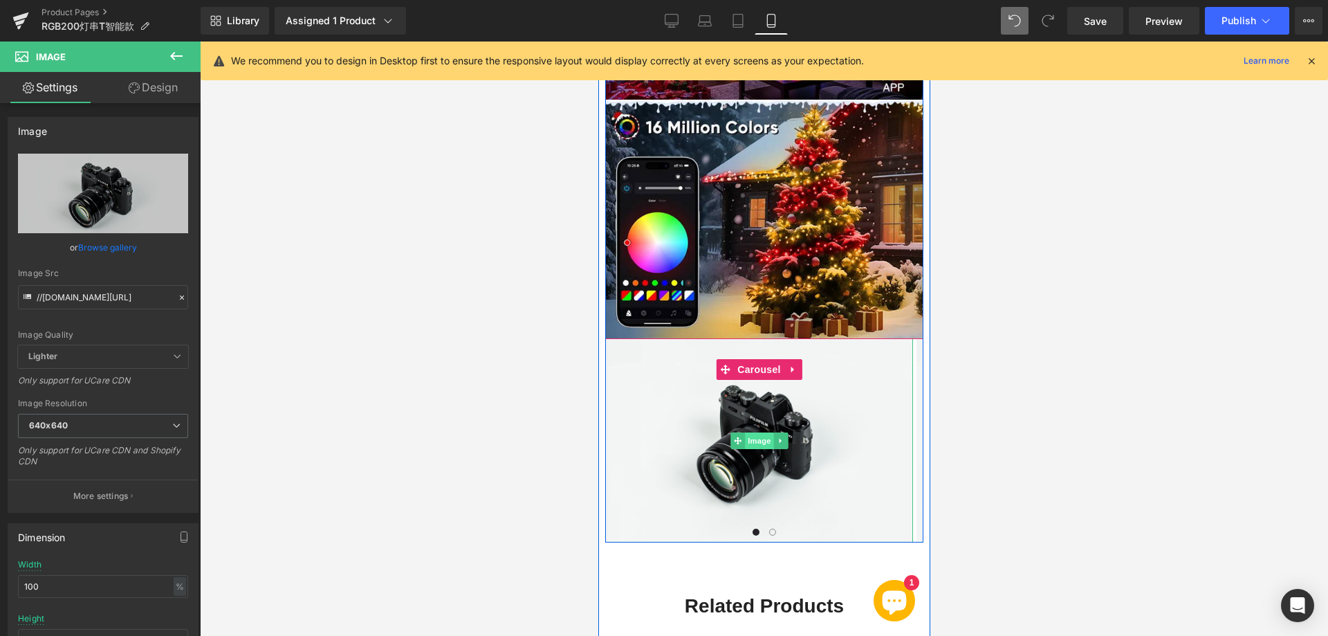
click at [750, 432] on span "Image" at bounding box center [758, 440] width 29 height 17
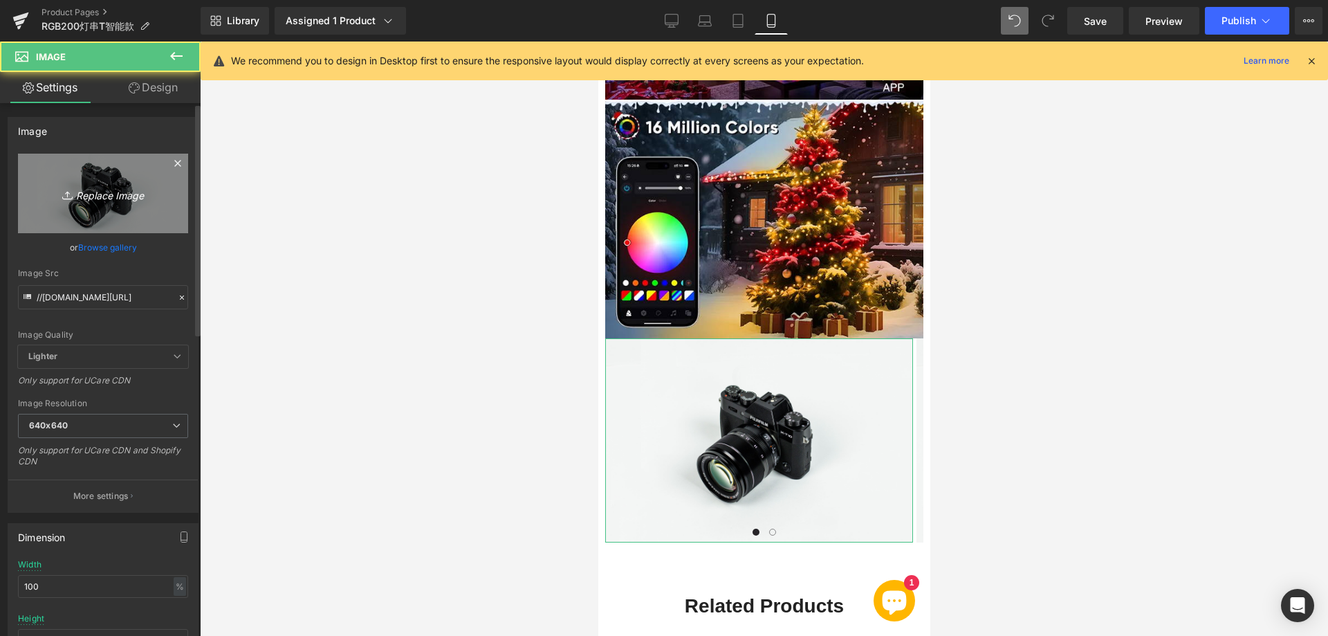
click at [91, 192] on icon "Replace Image" at bounding box center [103, 193] width 111 height 17
type input "C:\fakepath\444.webp"
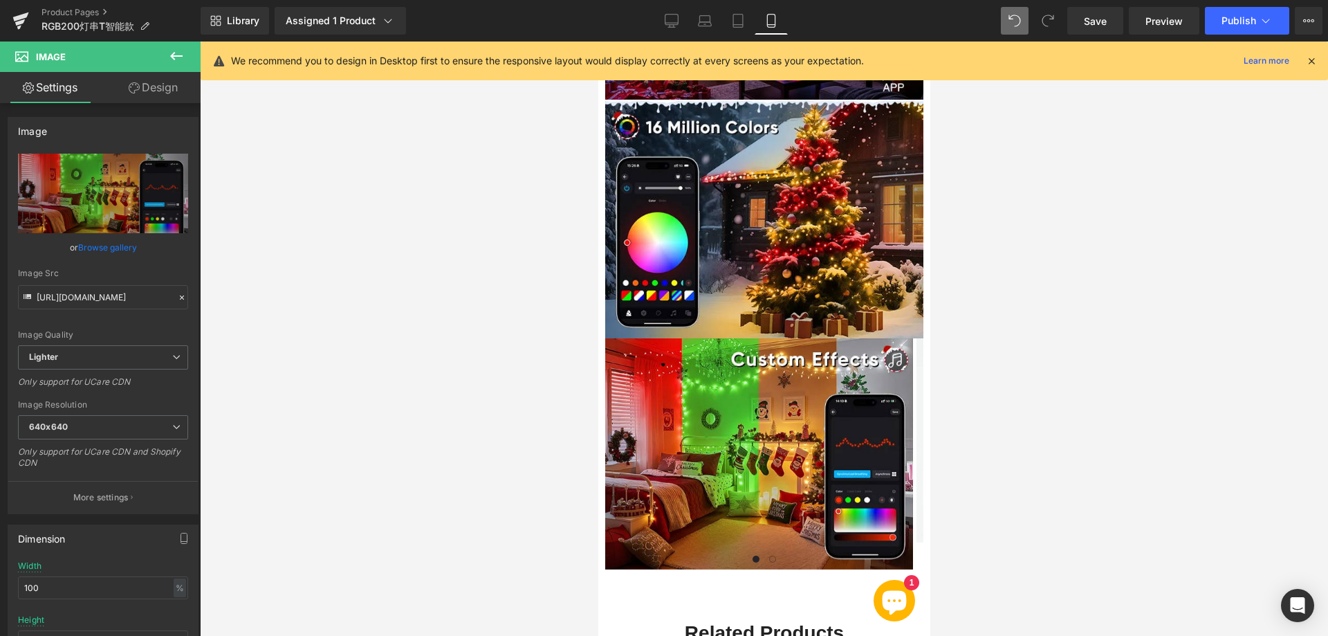
type input "[URL][DOMAIN_NAME]"
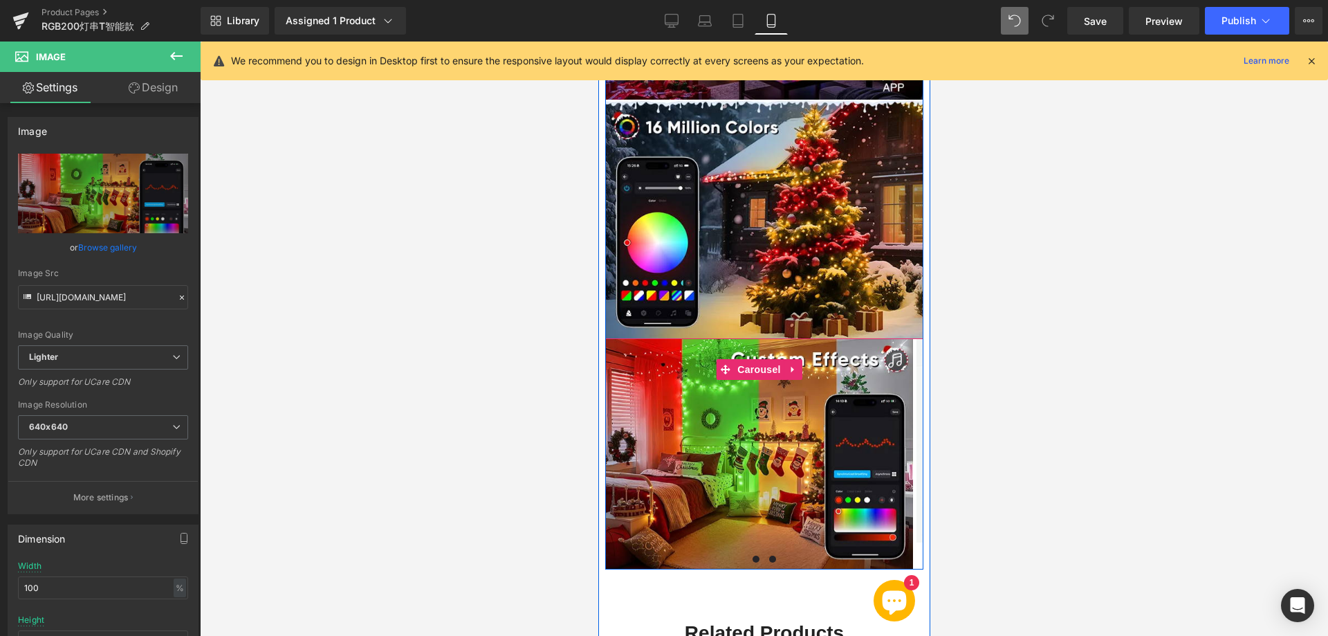
click at [766, 552] on button at bounding box center [771, 559] width 17 height 14
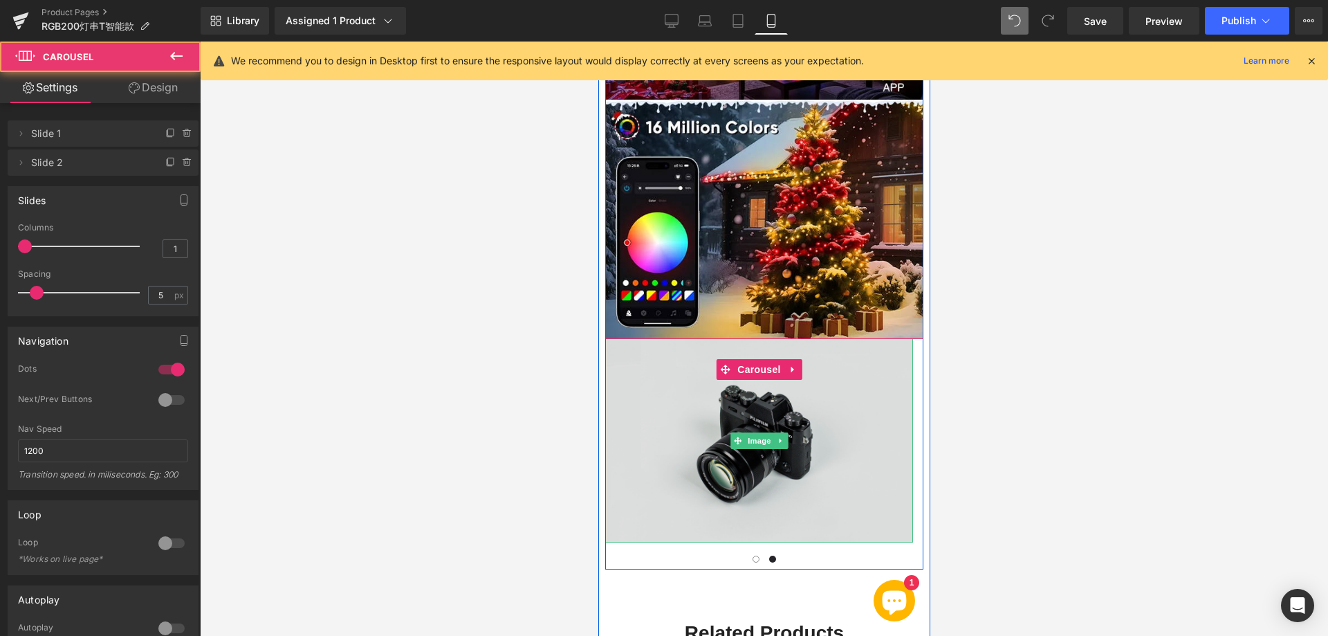
drag, startPoint x: 726, startPoint y: 447, endPoint x: 716, endPoint y: 444, distance: 10.1
click at [725, 447] on img at bounding box center [758, 440] width 308 height 204
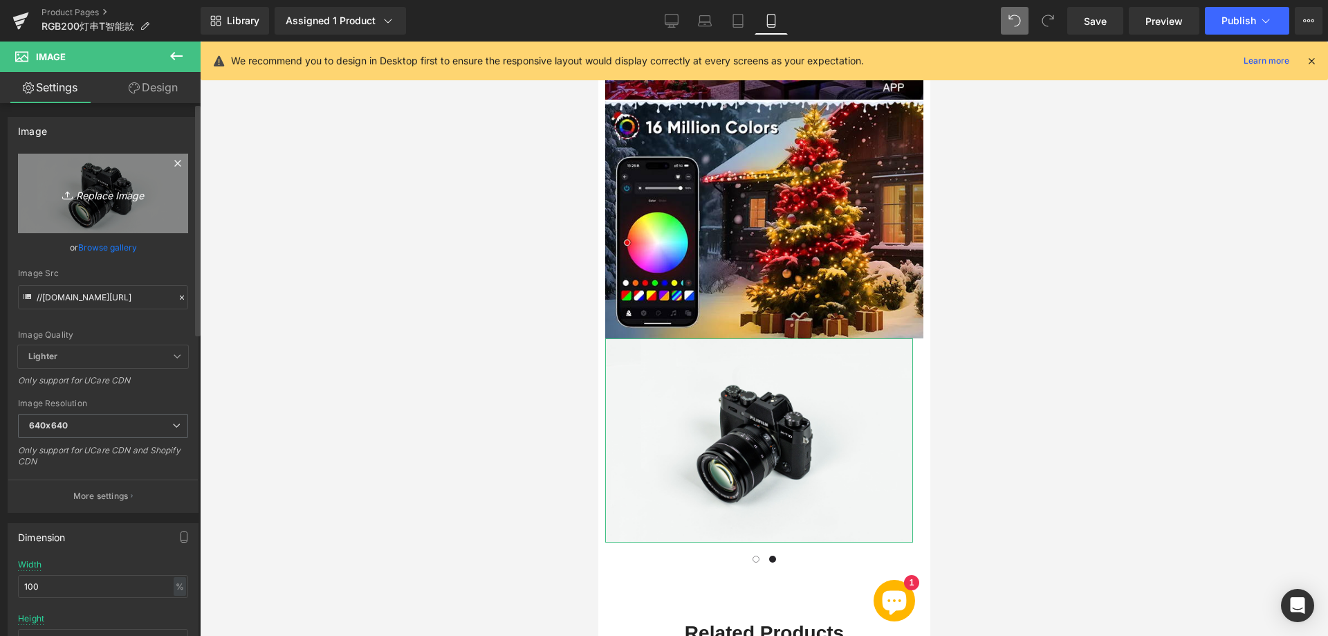
click at [88, 185] on icon "Replace Image" at bounding box center [103, 193] width 111 height 17
type input "C:\fakepath\555.webp"
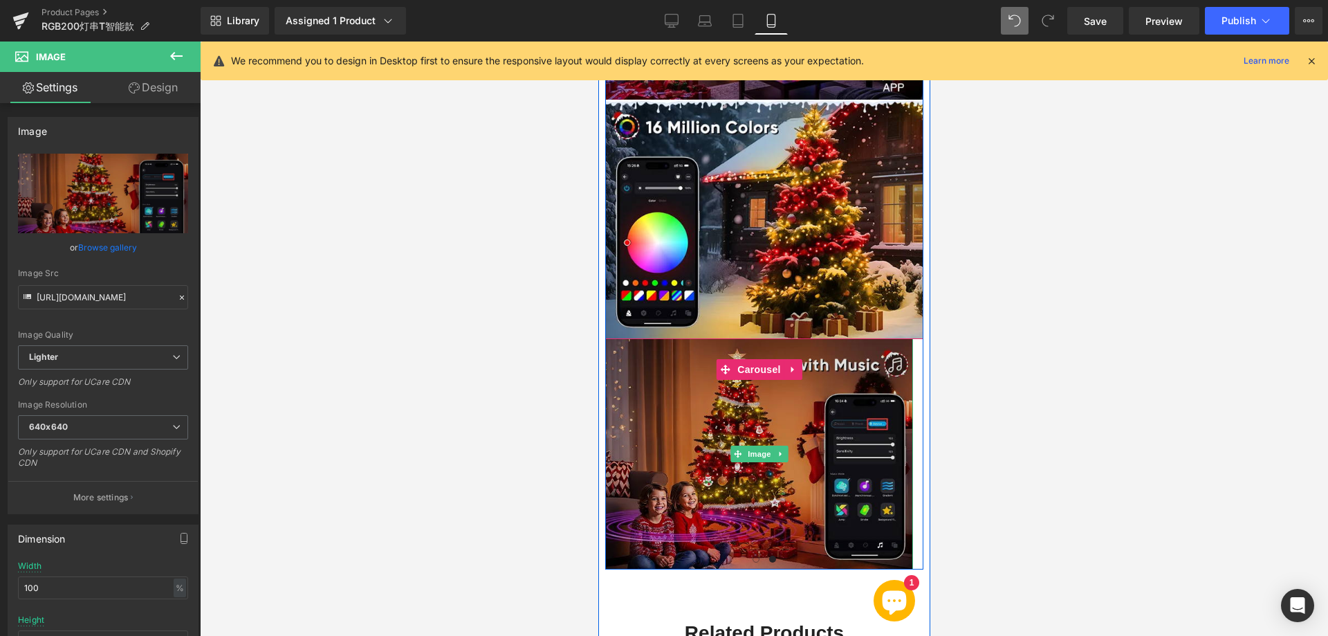
type input "[URL][DOMAIN_NAME]"
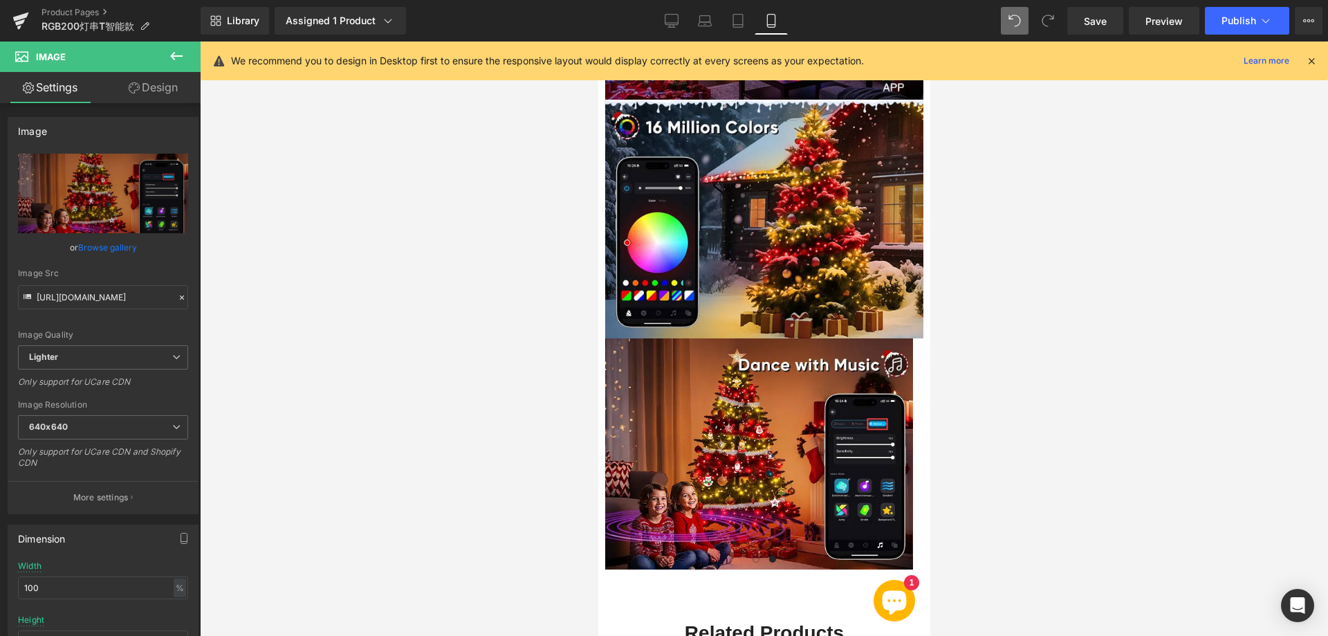
click at [519, 380] on div at bounding box center [764, 338] width 1128 height 594
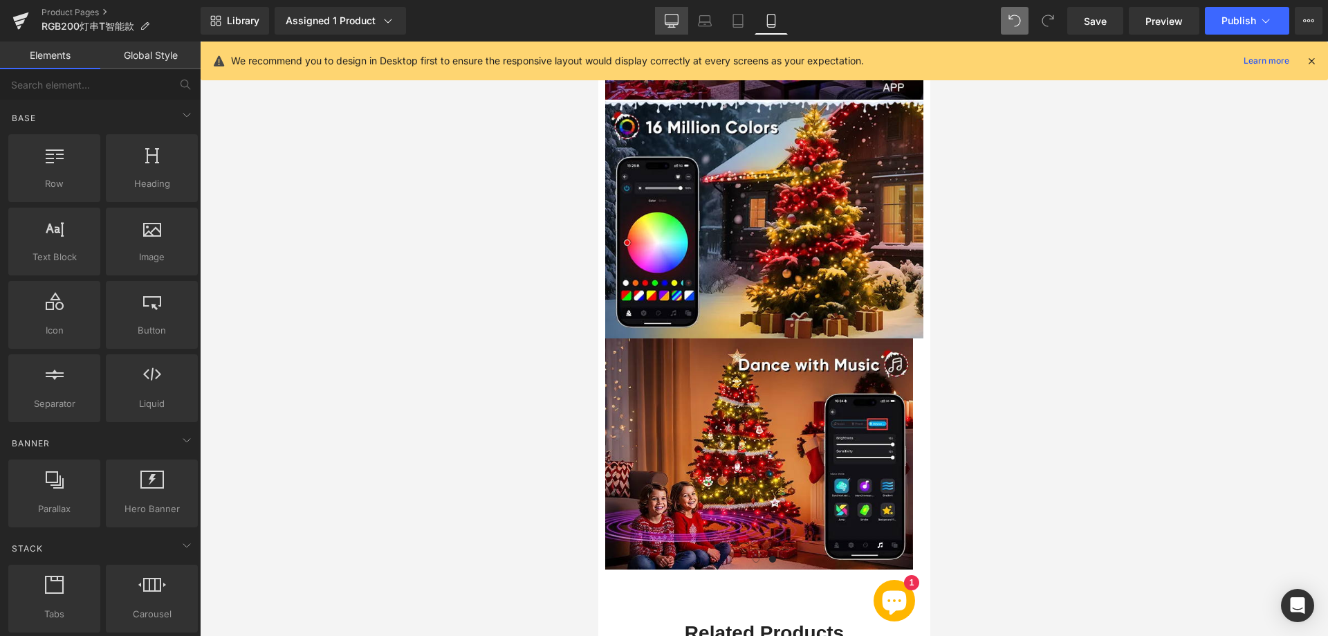
click at [673, 25] on icon at bounding box center [671, 20] width 13 height 10
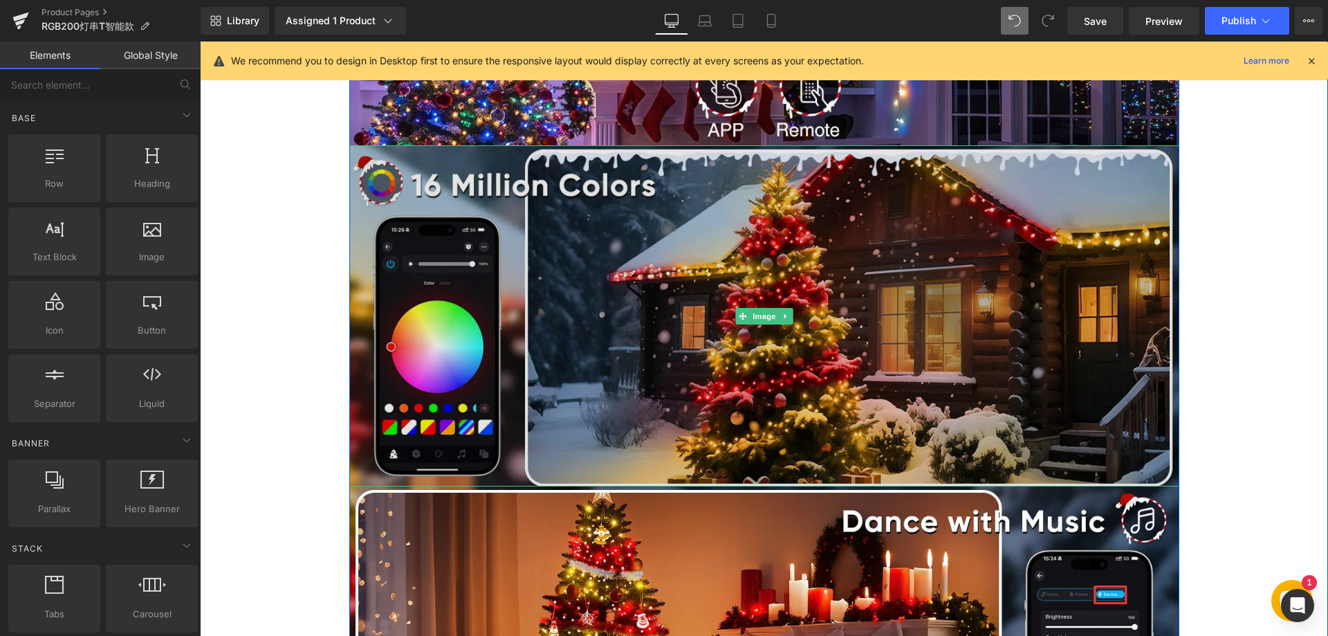
scroll to position [1266, 0]
